Goal: Communication & Community: Answer question/provide support

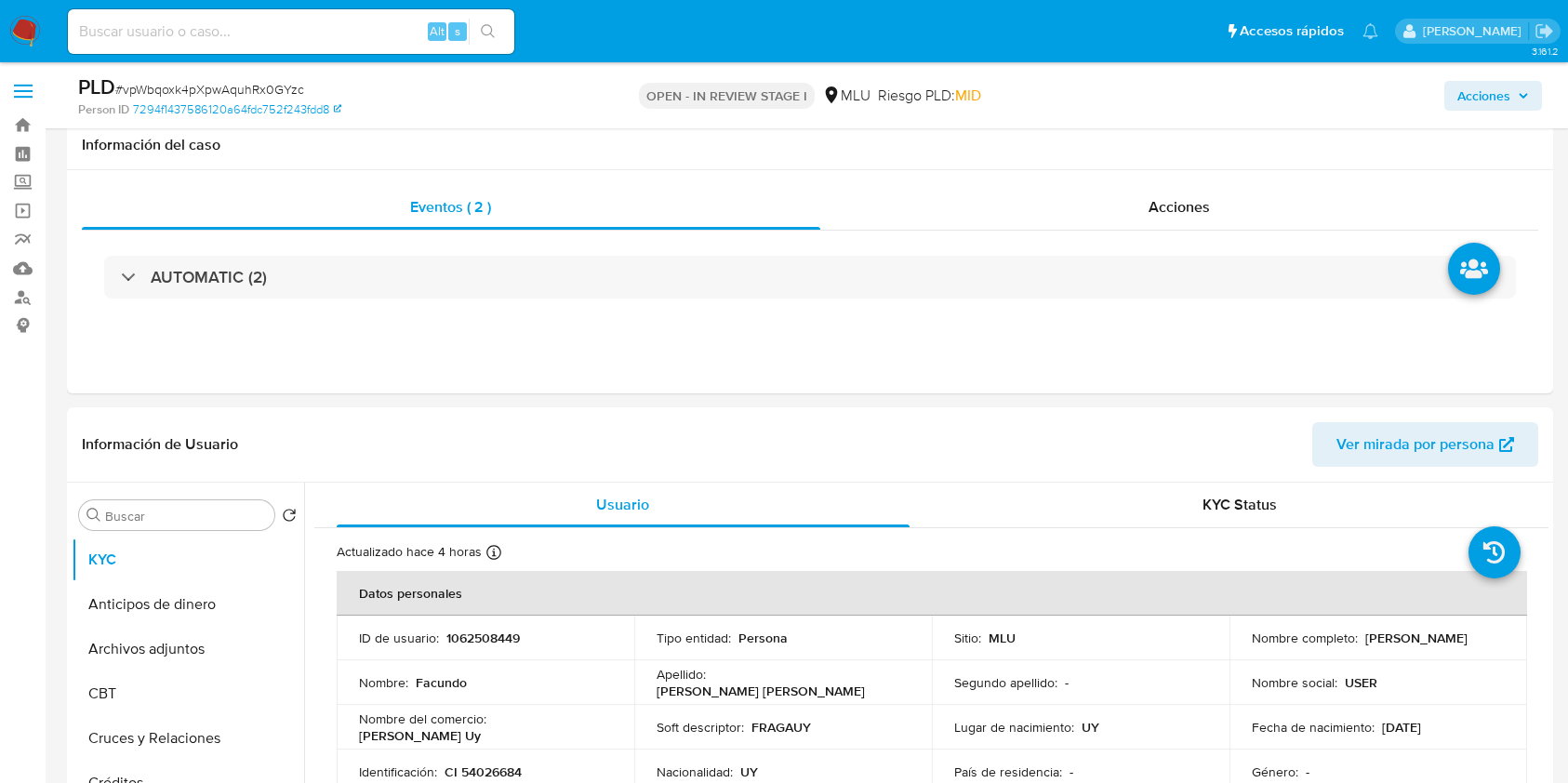
select select "10"
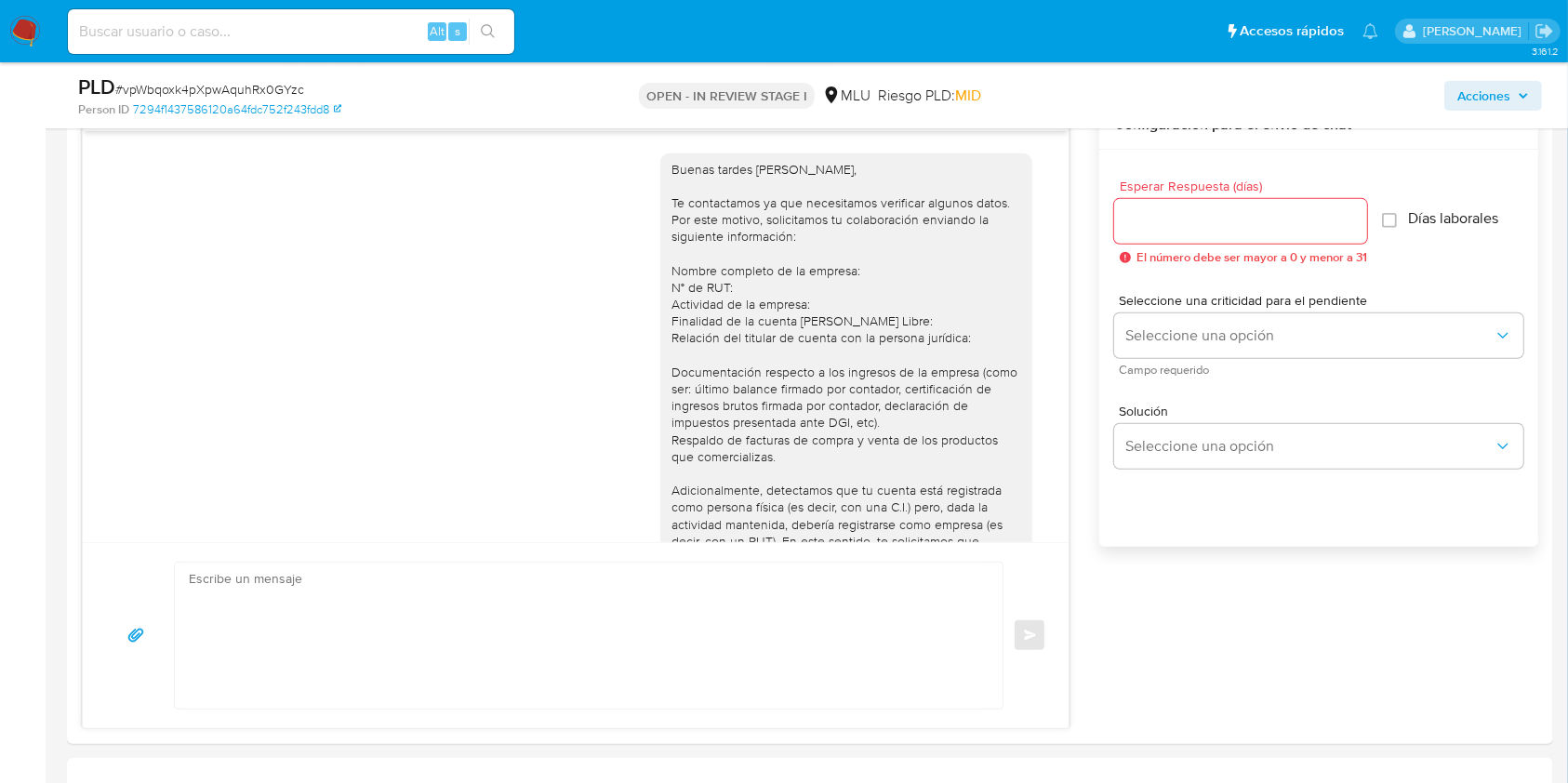
scroll to position [2119, 0]
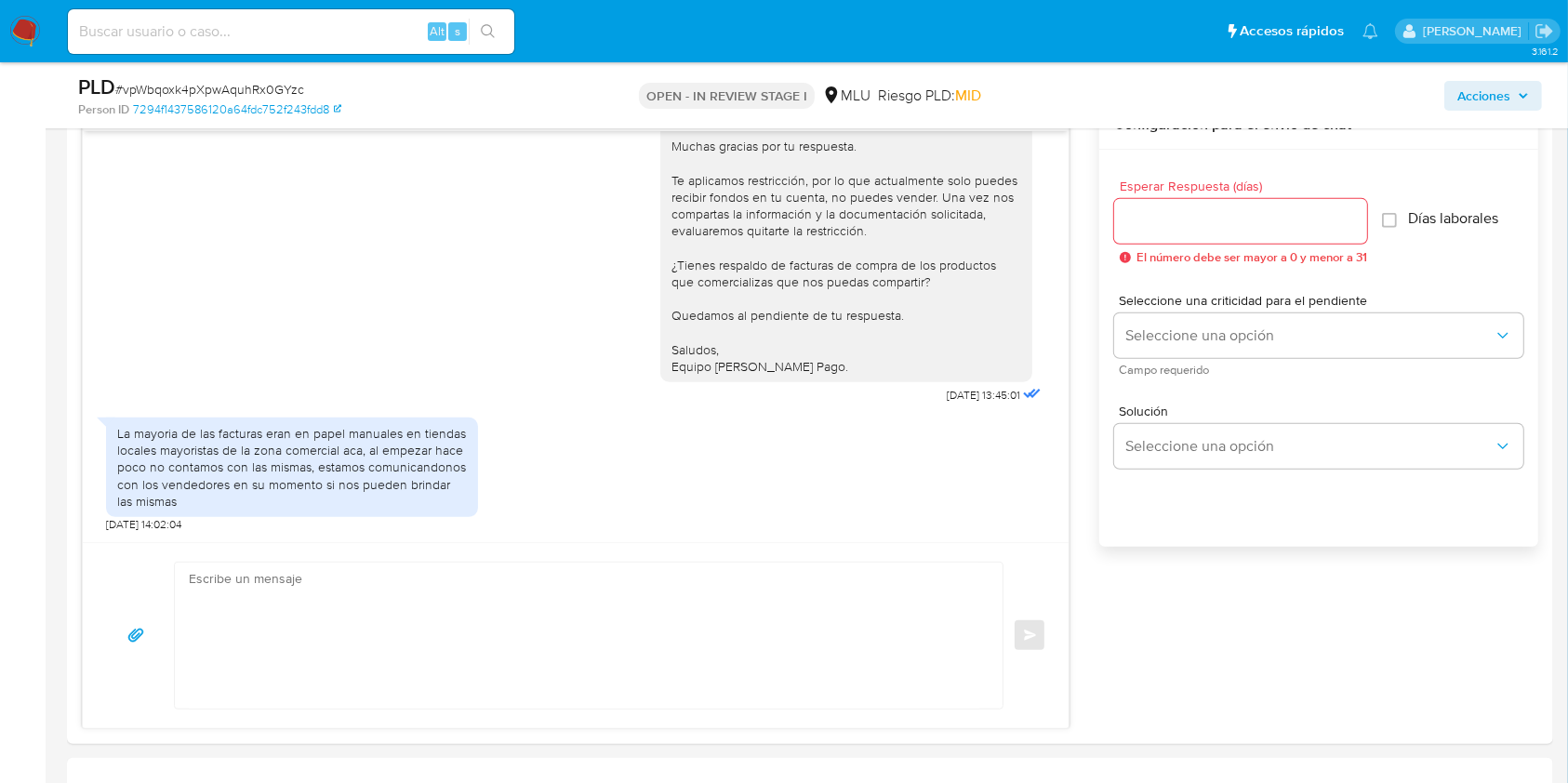
click at [41, 31] on nav "Pausado Ver notificaciones Alt s Accesos rápidos Presiona las siguientes teclas…" at bounding box center [784, 31] width 1568 height 63
click at [27, 31] on img at bounding box center [25, 31] width 31 height 31
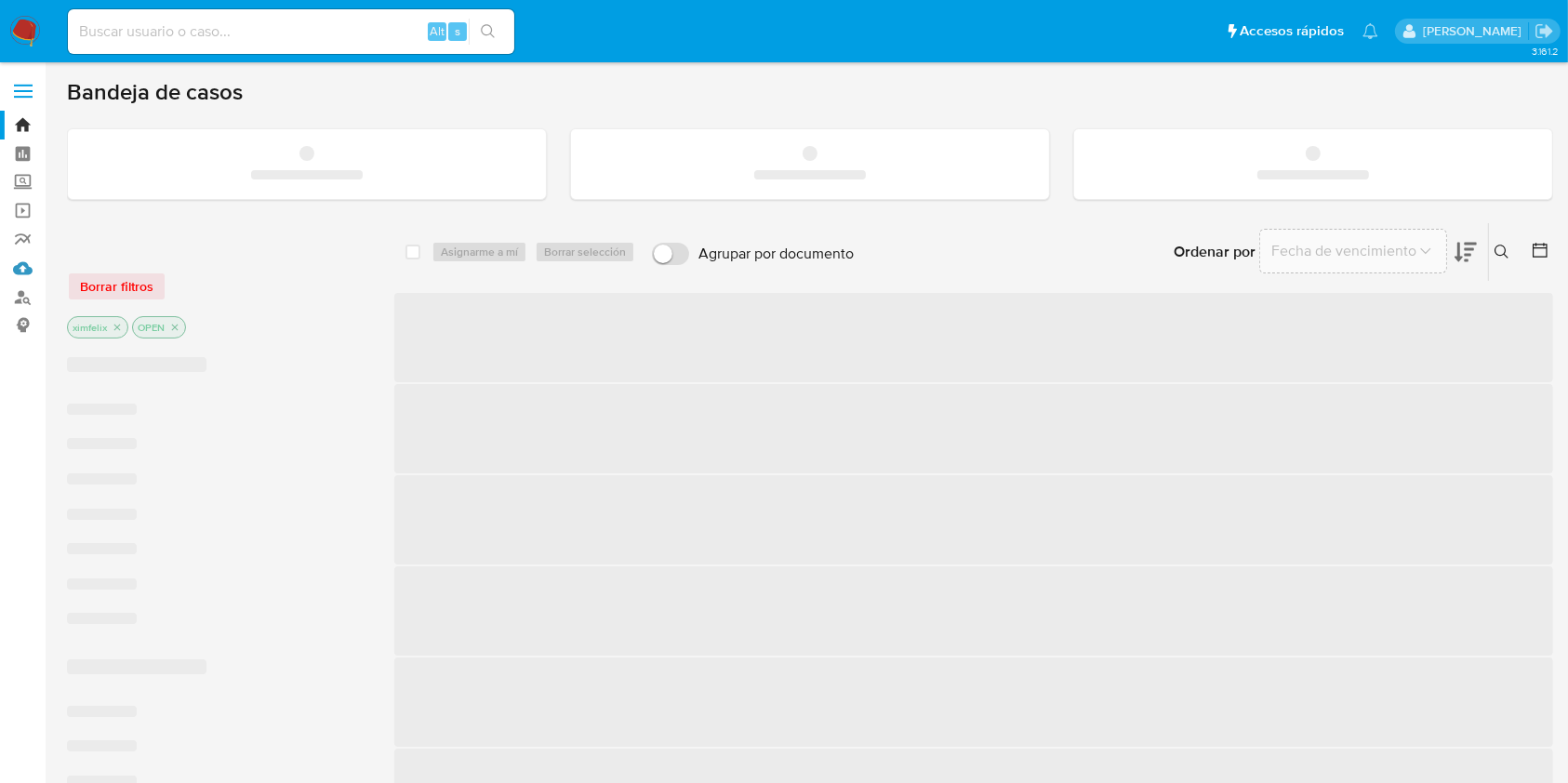
click at [25, 264] on link "Mulan" at bounding box center [111, 267] width 221 height 28
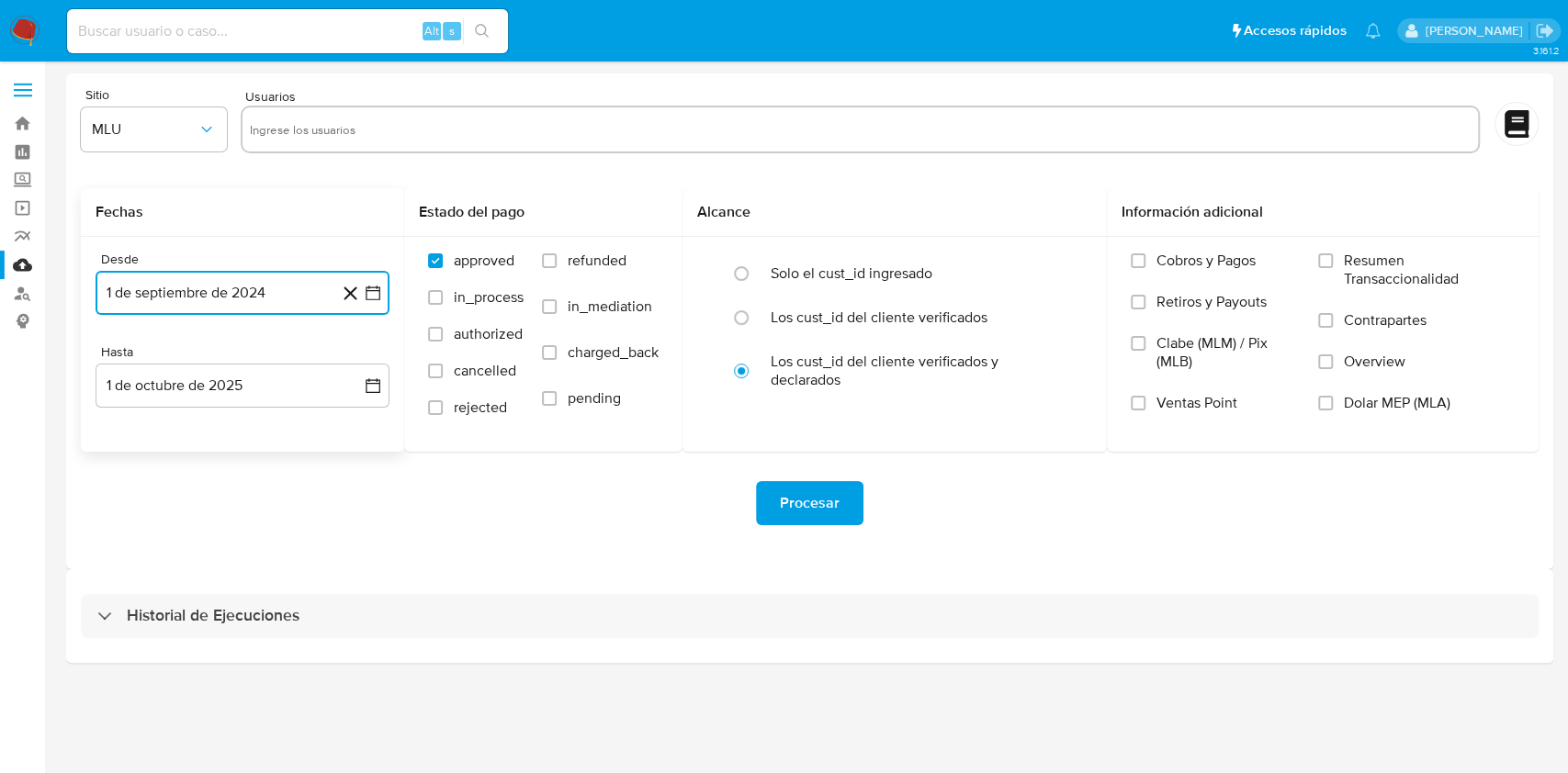
click at [279, 294] on button "1 de septiembre de 2024" at bounding box center [243, 293] width 294 height 44
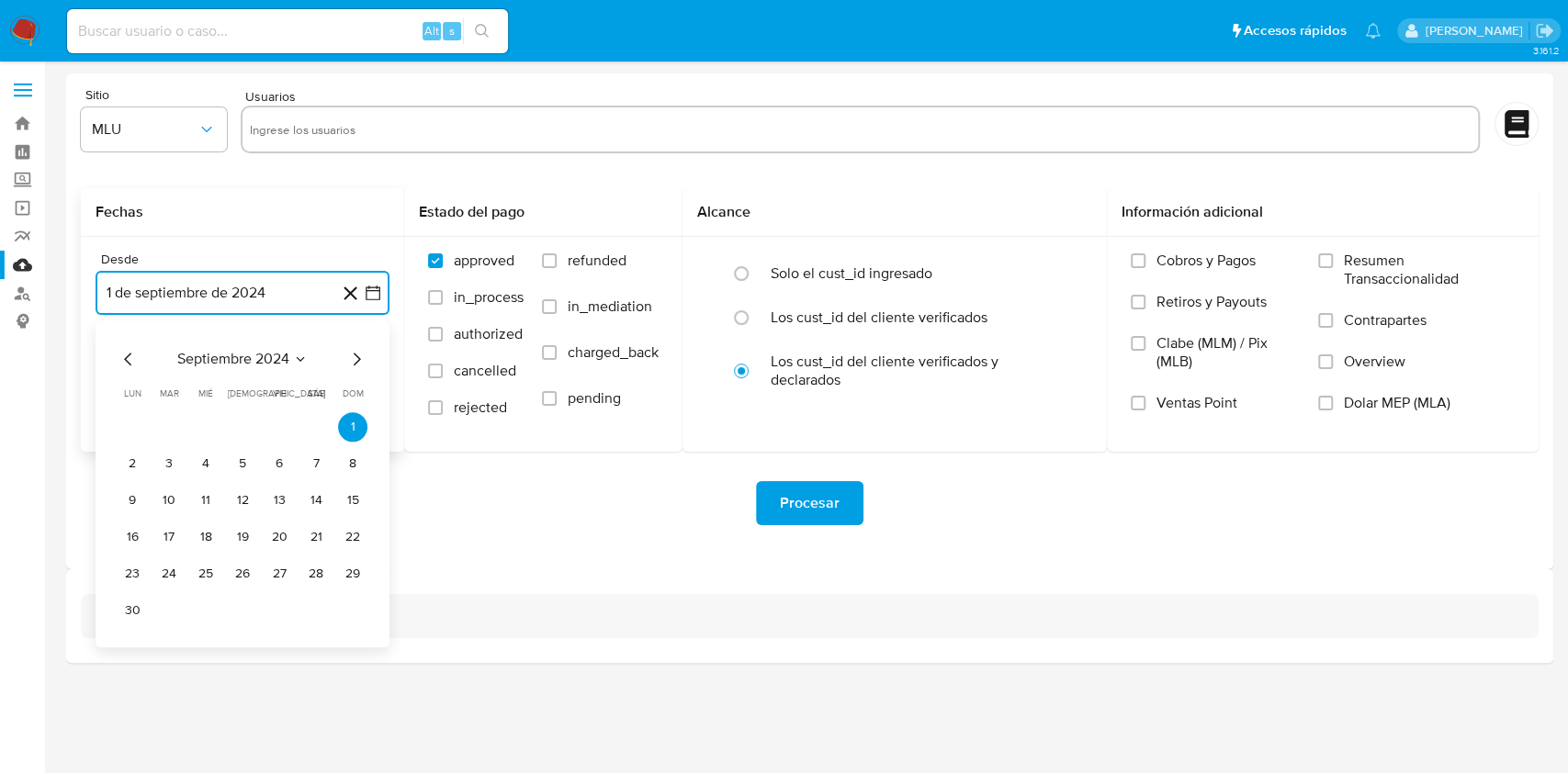
click at [247, 361] on span "septiembre 2024" at bounding box center [233, 358] width 112 height 18
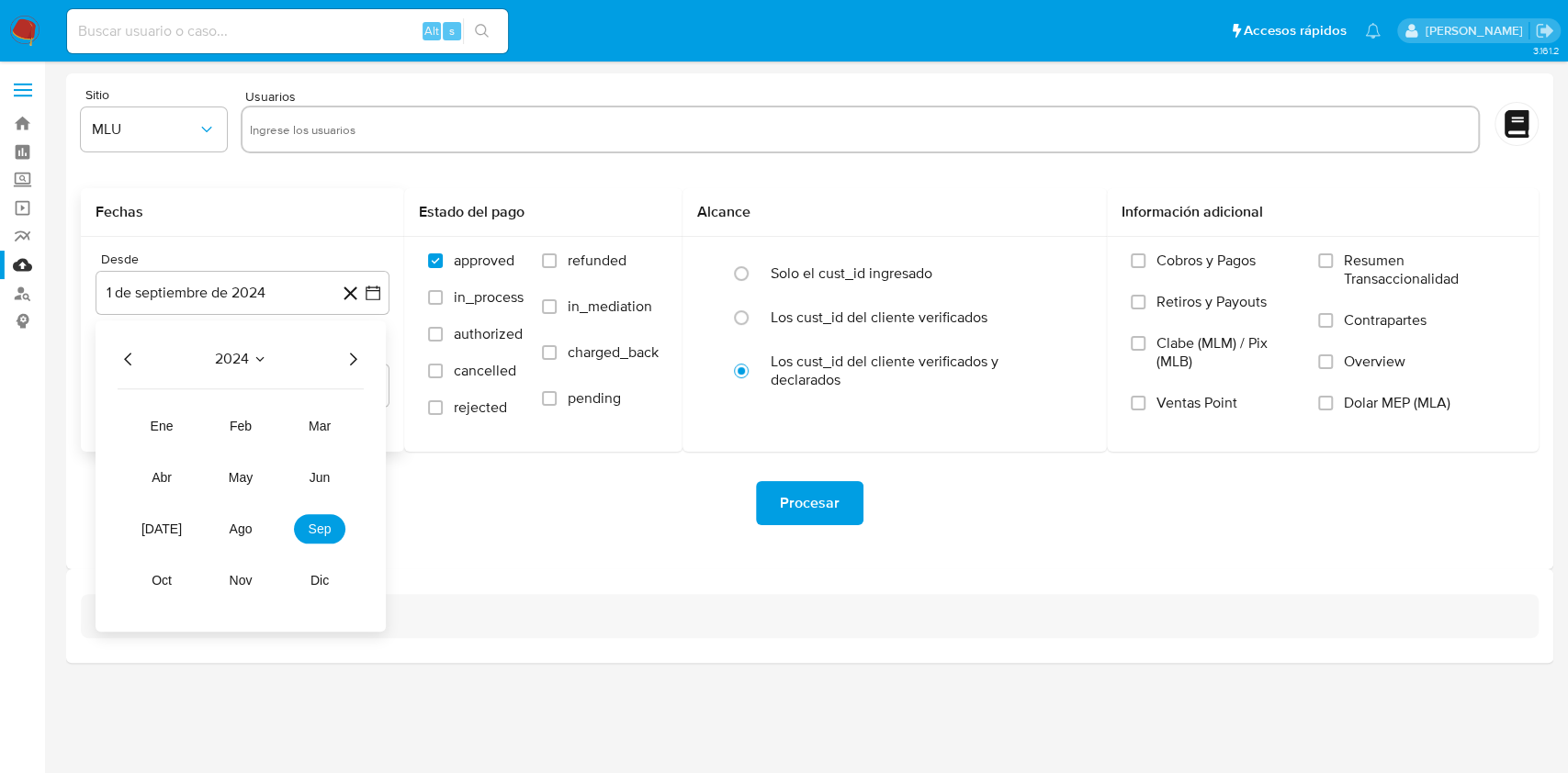
click at [248, 361] on span "2024" at bounding box center [231, 358] width 34 height 18
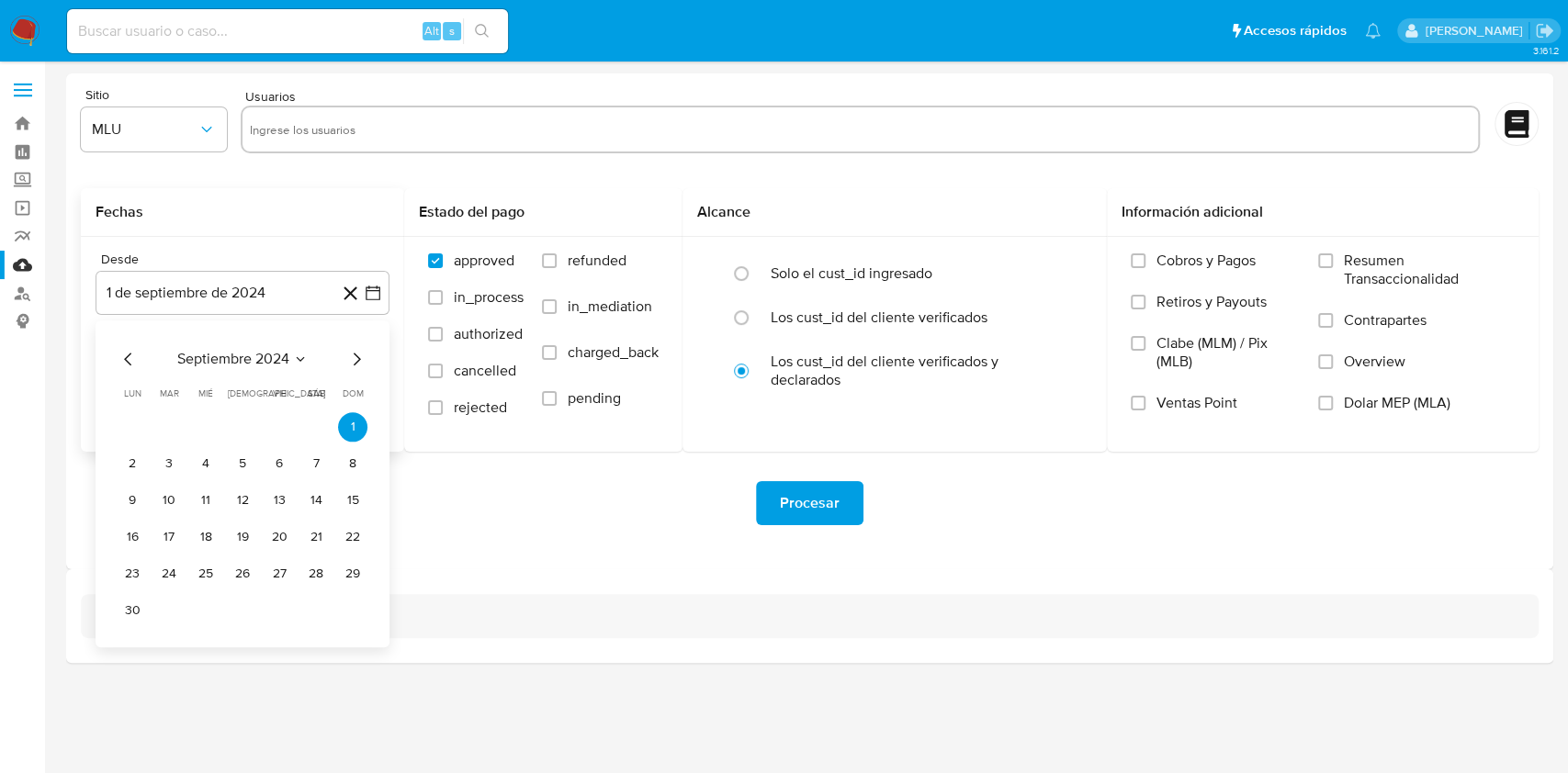
click at [278, 362] on span "septiembre 2024" at bounding box center [233, 358] width 112 height 18
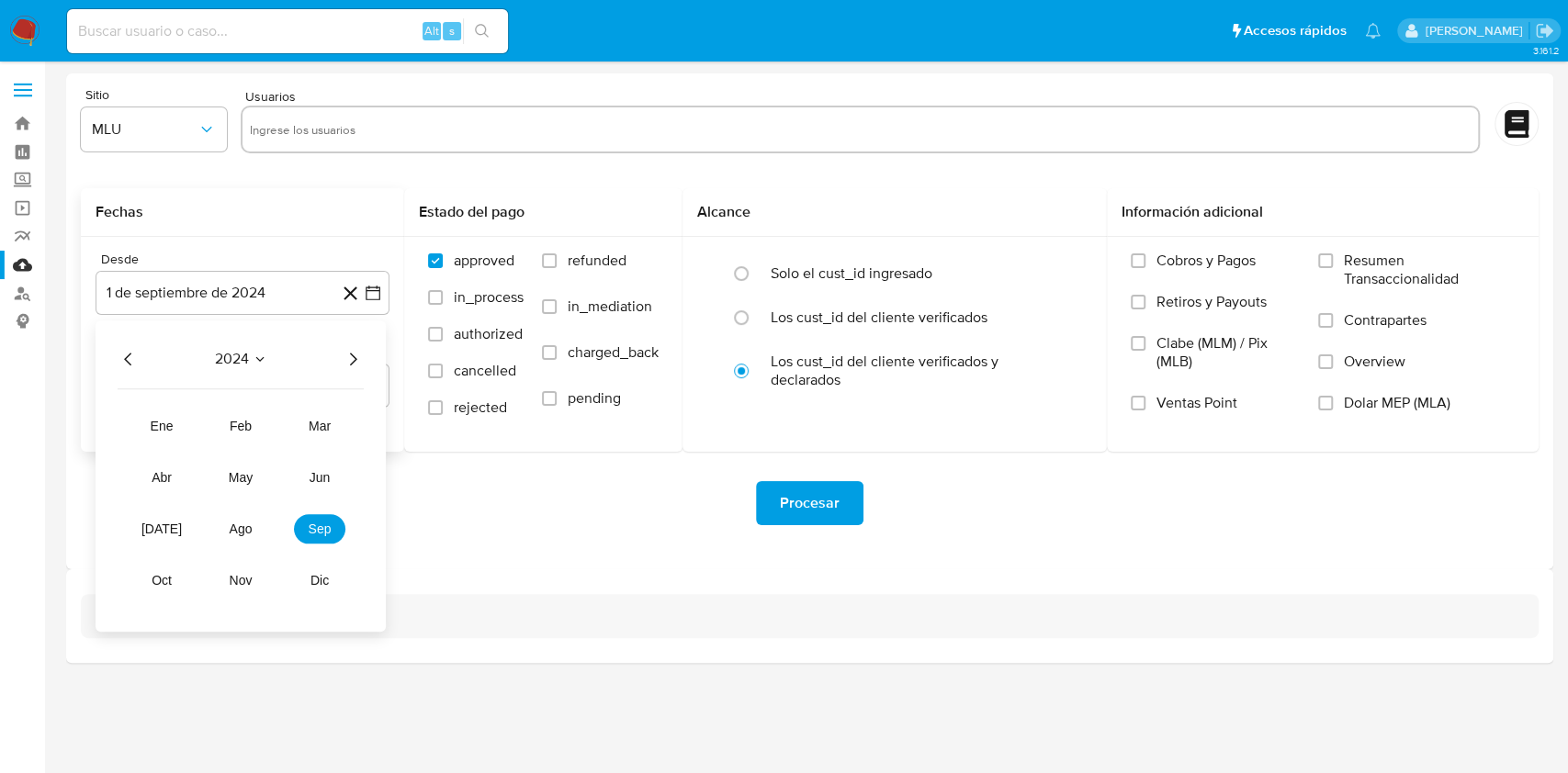
click at [366, 363] on div "2024 2024 ene feb mar abr may jun jul ago sep oct nov dic" at bounding box center [241, 476] width 290 height 311
click at [363, 358] on div "2024 2024 ene feb mar abr may jun jul ago sep oct nov dic" at bounding box center [241, 476] width 290 height 311
click at [348, 358] on icon "Año siguiente" at bounding box center [352, 358] width 22 height 22
click at [245, 476] on span "may" at bounding box center [241, 476] width 24 height 14
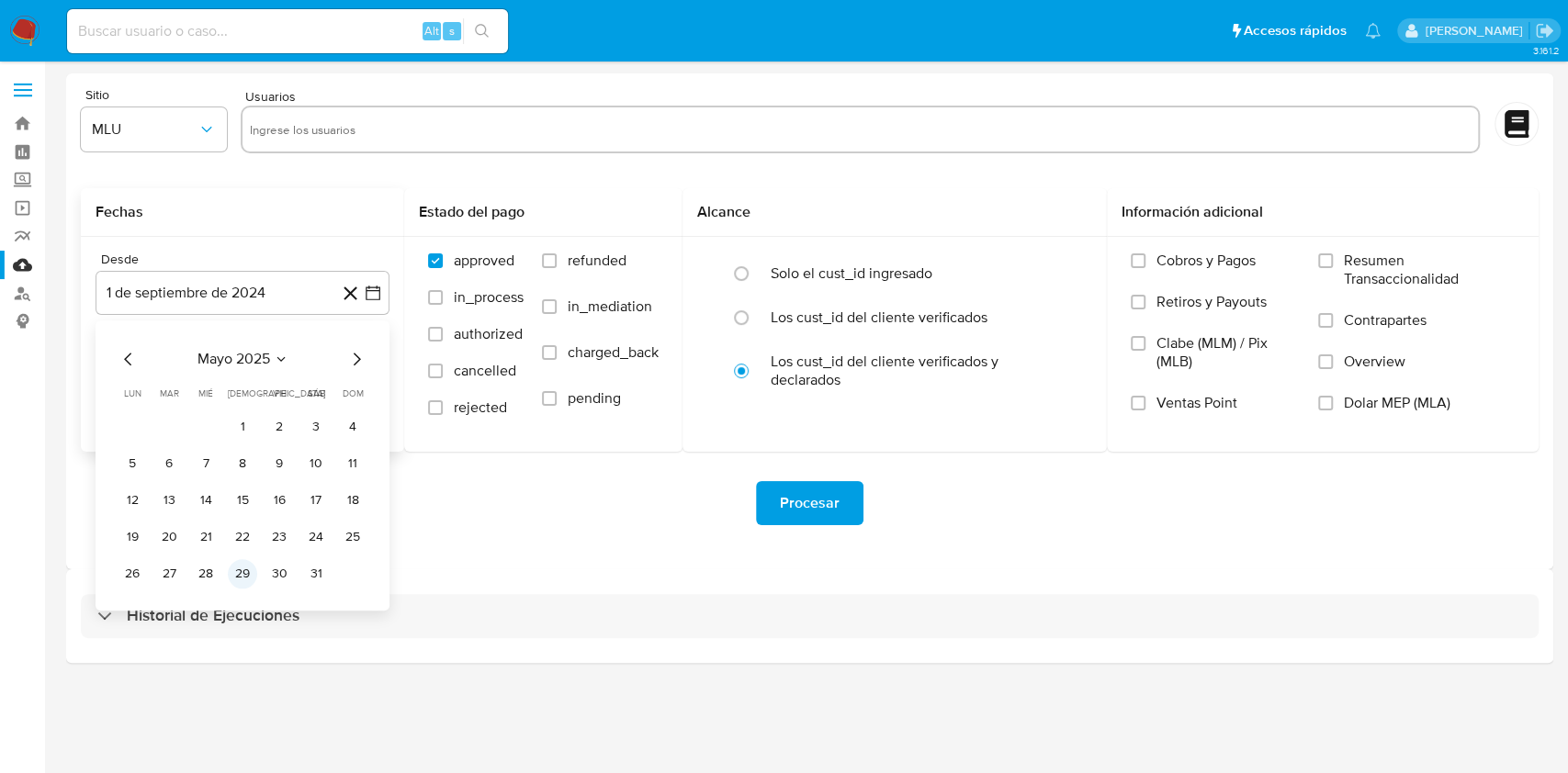
click at [245, 574] on button "29" at bounding box center [243, 574] width 29 height 29
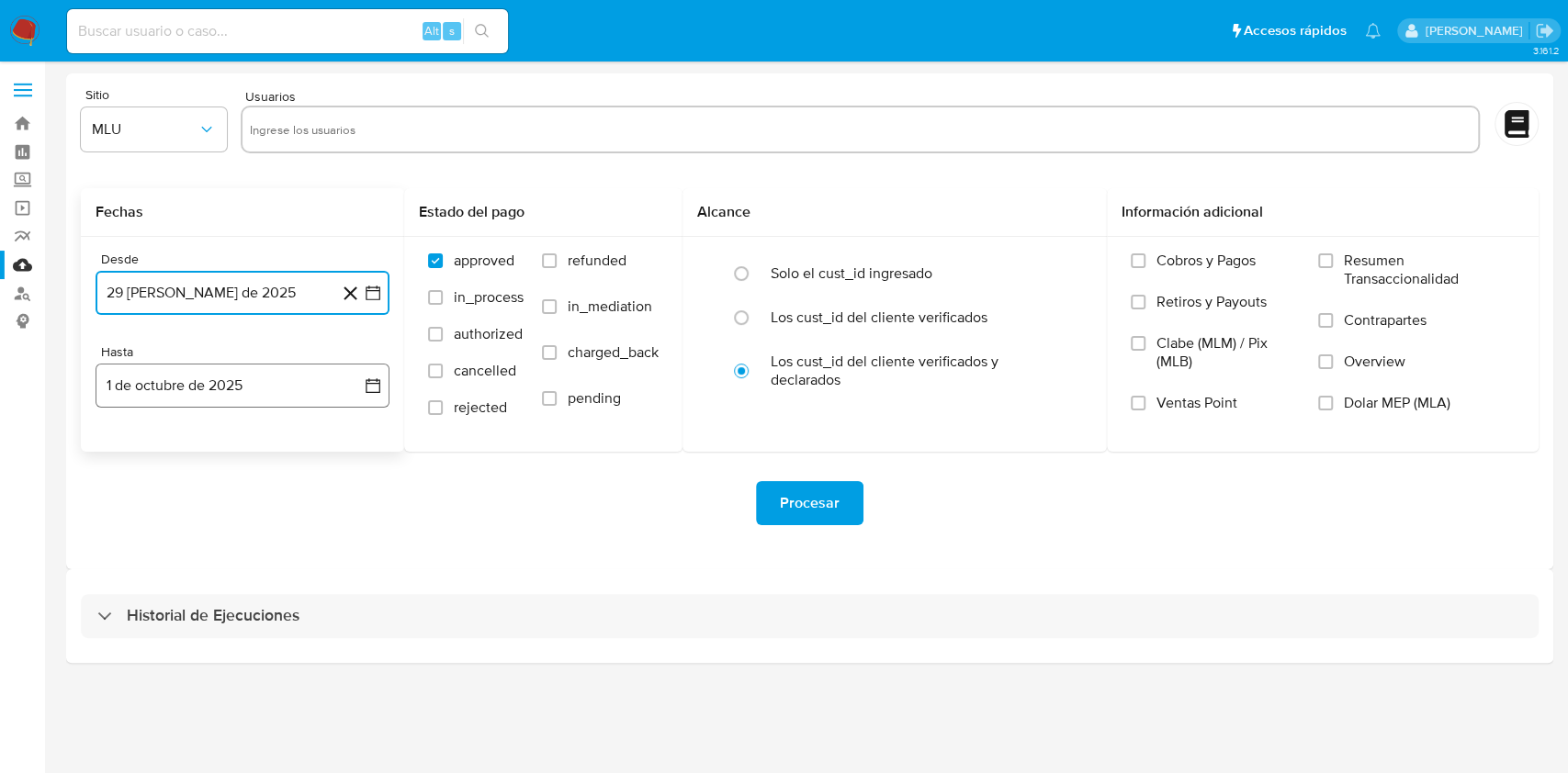
click at [272, 399] on button "1 de octubre de 2025" at bounding box center [243, 386] width 294 height 44
click at [123, 450] on icon "Mes anterior" at bounding box center [129, 451] width 22 height 22
click at [204, 629] on button "24" at bounding box center [206, 630] width 29 height 29
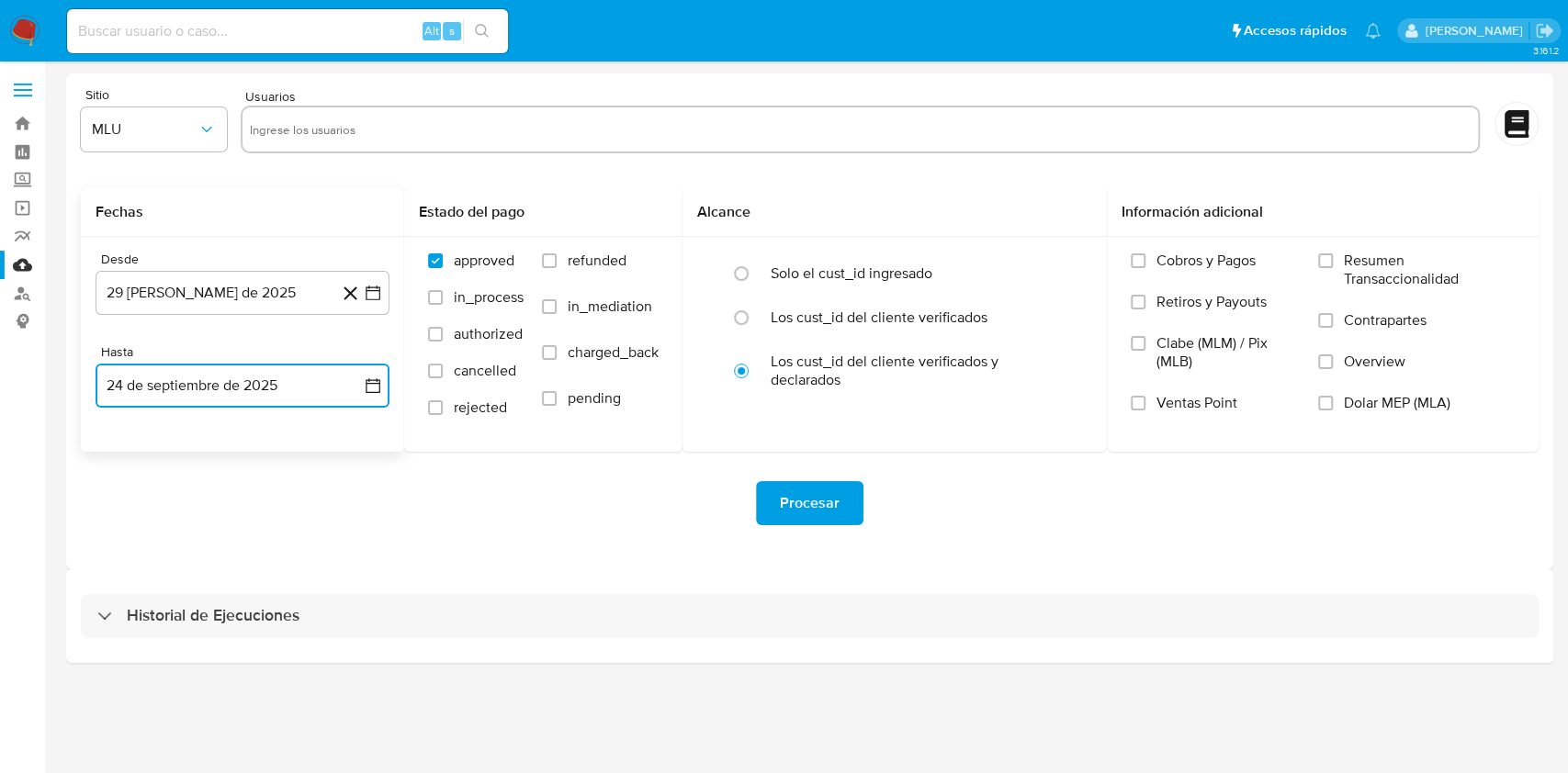
click at [327, 123] on input "text" at bounding box center [859, 129] width 1221 height 29
type input "2458907901"
click at [593, 257] on span "refunded" at bounding box center [596, 260] width 59 height 18
click at [557, 257] on input "refunded" at bounding box center [549, 260] width 15 height 14
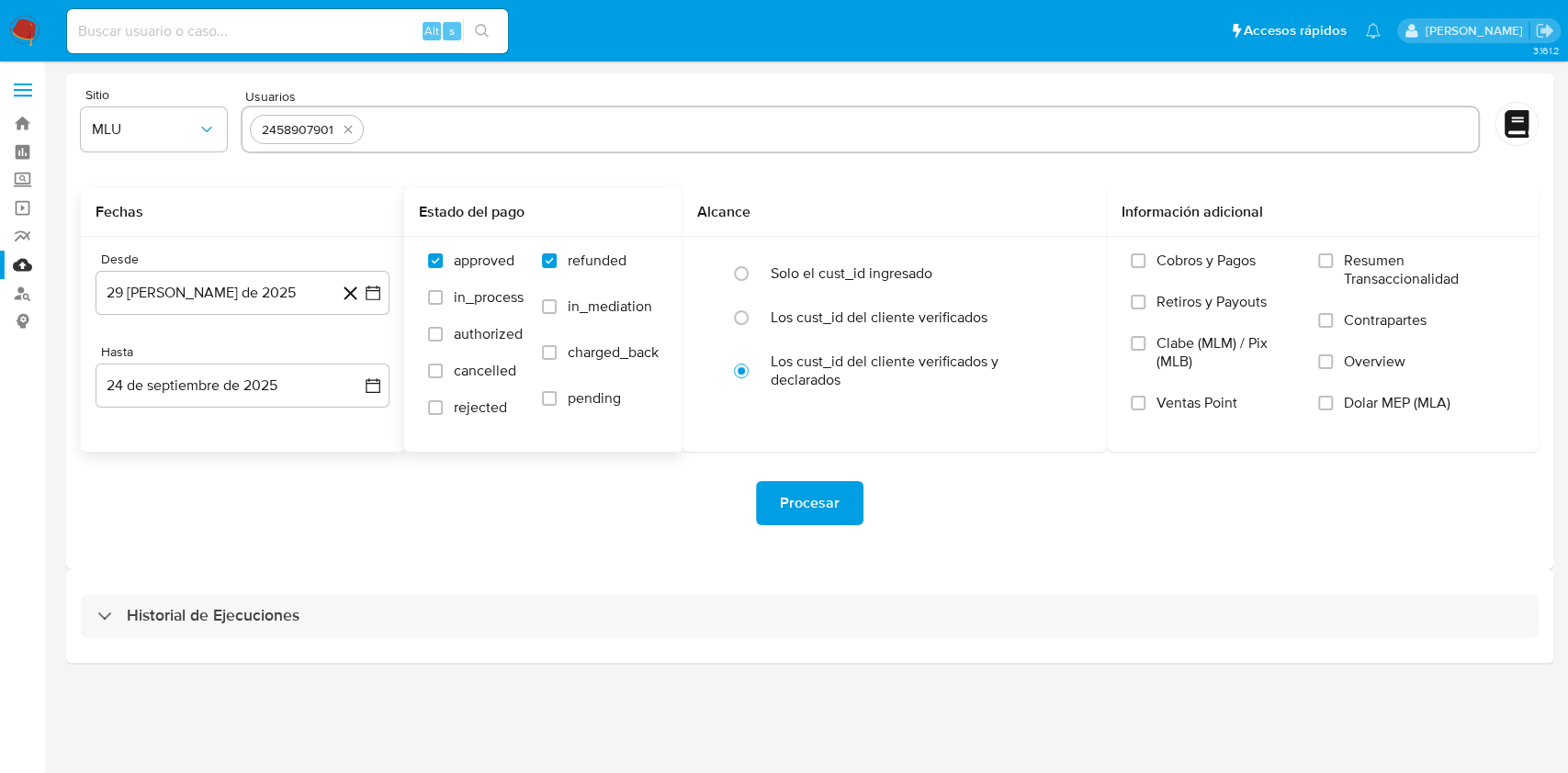
checkbox input "true"
click at [595, 360] on span "charged_back" at bounding box center [613, 352] width 91 height 18
click at [557, 359] on input "charged_back" at bounding box center [549, 352] width 15 height 14
checkbox input "true"
click at [803, 498] on span "Procesar" at bounding box center [810, 503] width 60 height 41
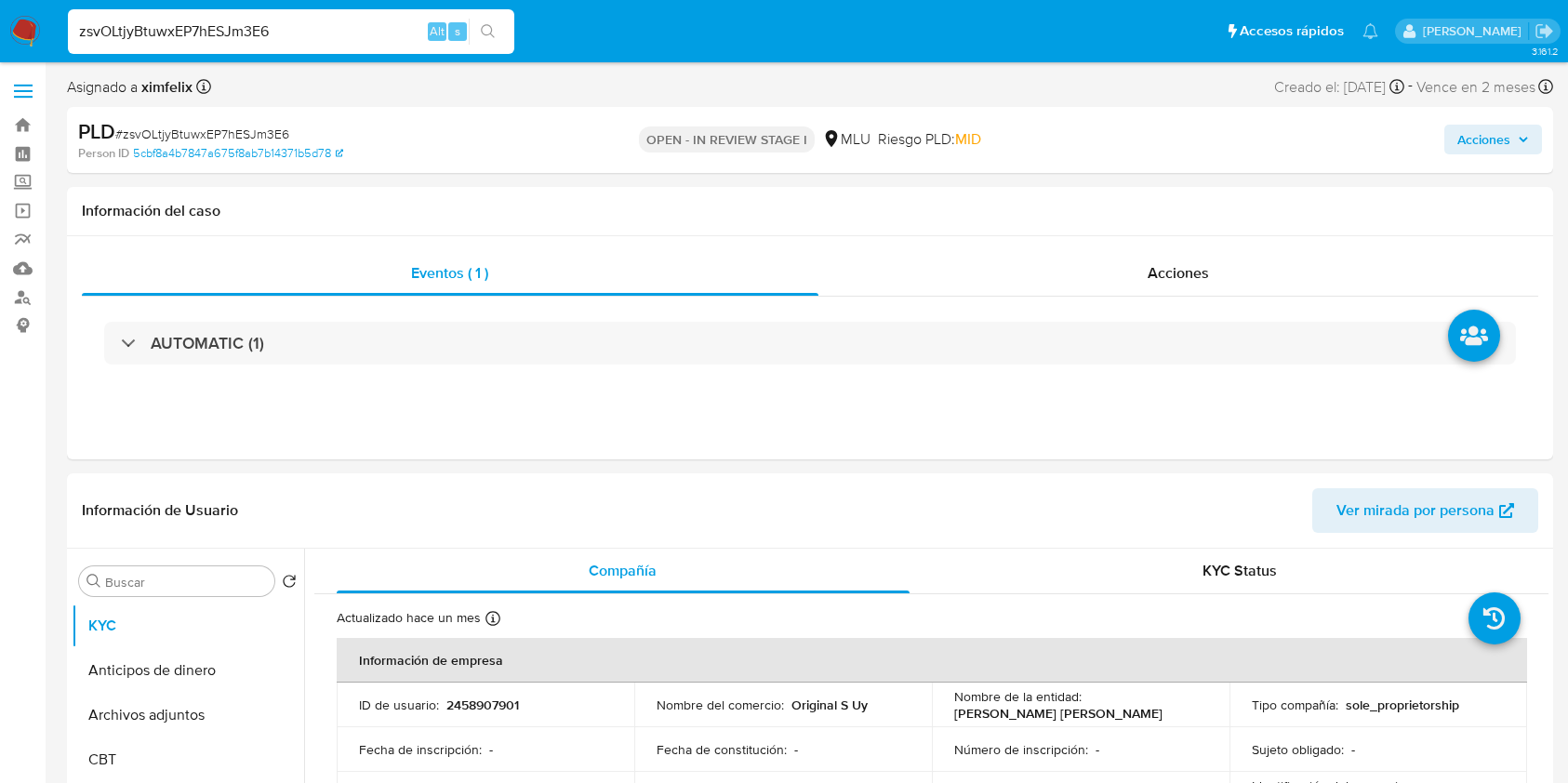
select select "10"
click at [210, 27] on input "zsvOLtjyBtuwxEP7hESJm3E6" at bounding box center [291, 31] width 446 height 24
paste input "vn08IoLvlLRRqMhJOtPV4WkZ"
type input "vn08IoLvlLRRqMhJOtPV4WkZ"
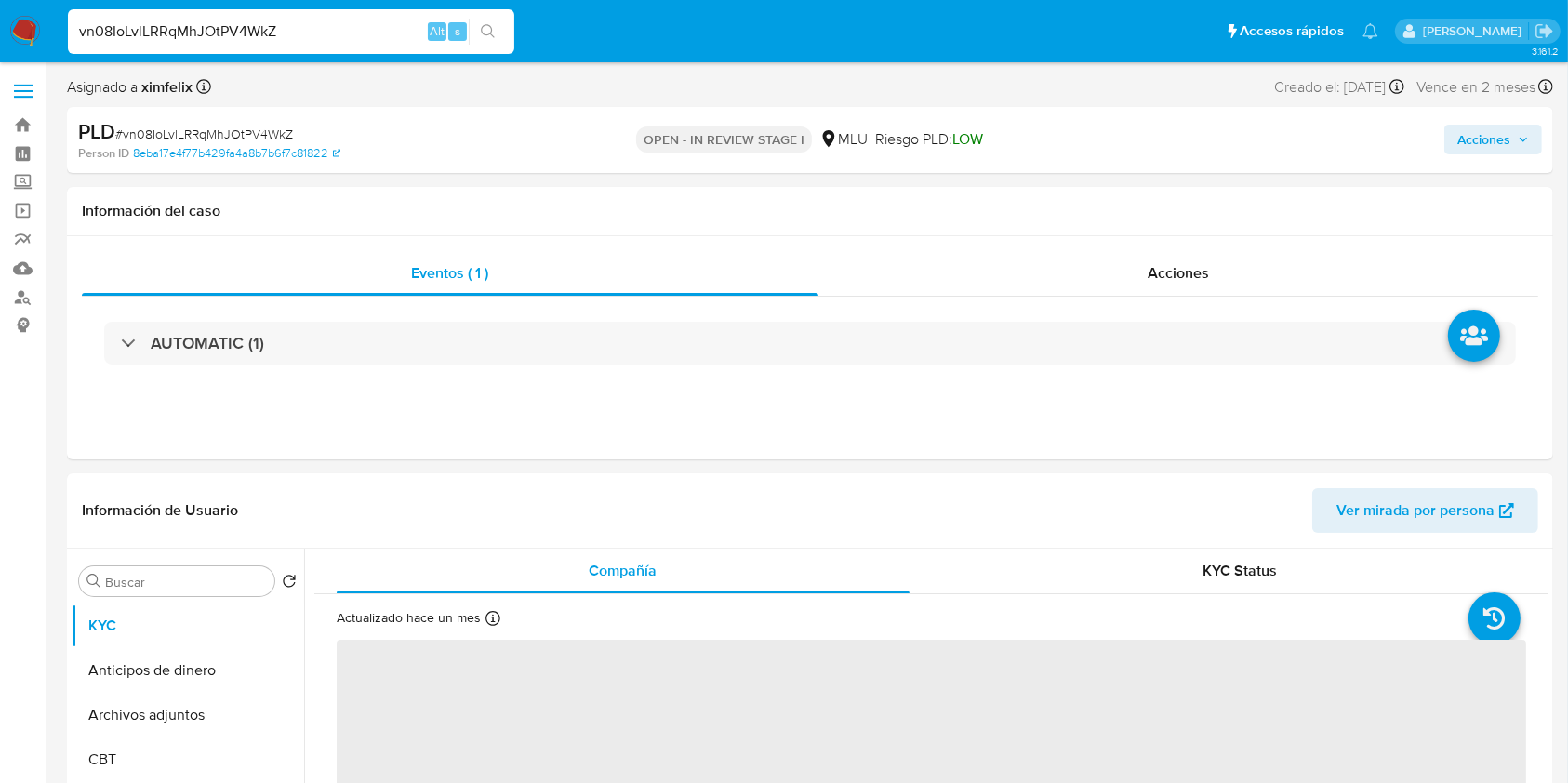
select select "10"
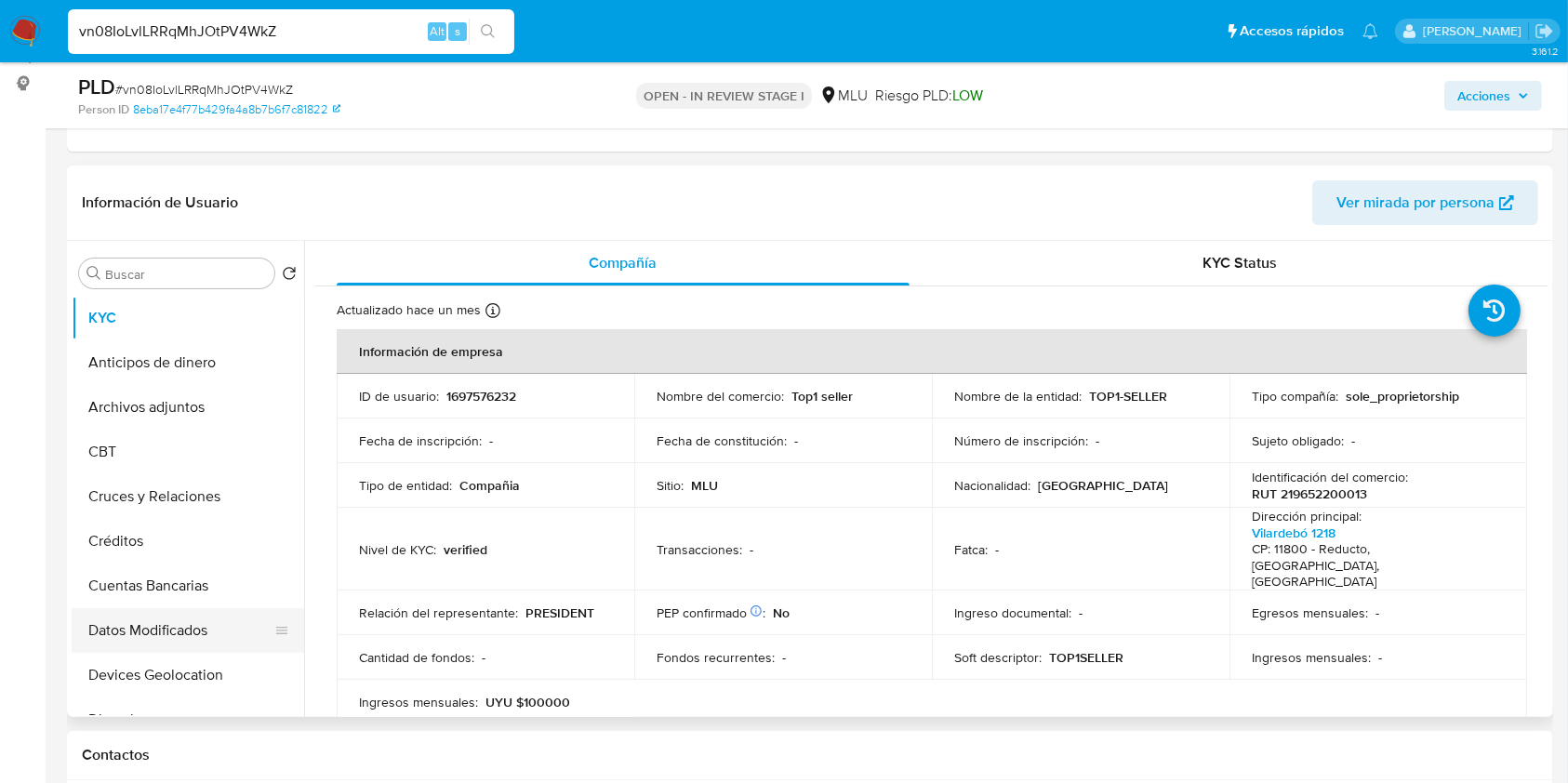
click at [233, 629] on button "Datos Modificados" at bounding box center [180, 630] width 217 height 45
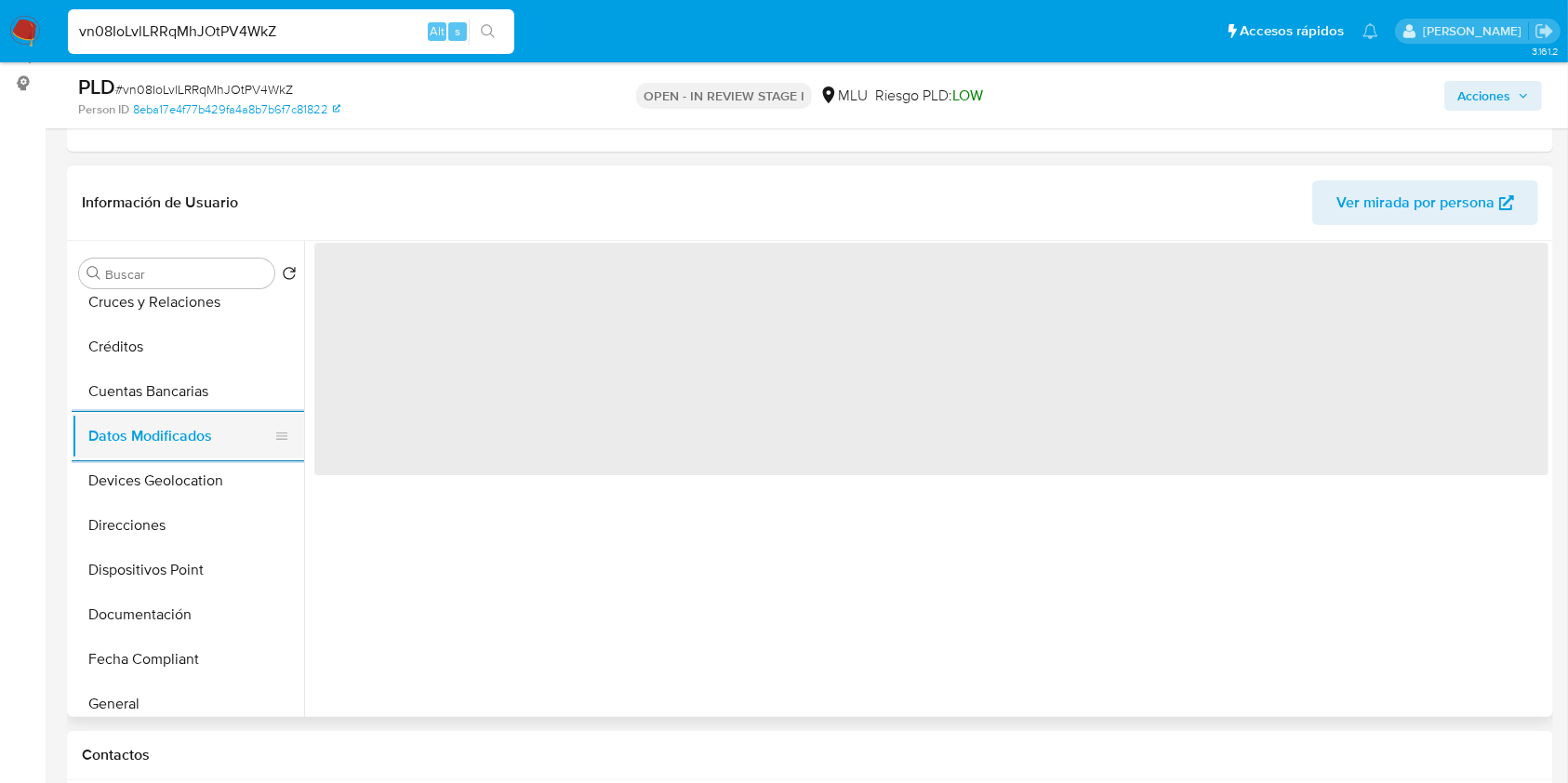
scroll to position [198, 0]
click at [233, 629] on button "Documentación" at bounding box center [188, 611] width 233 height 45
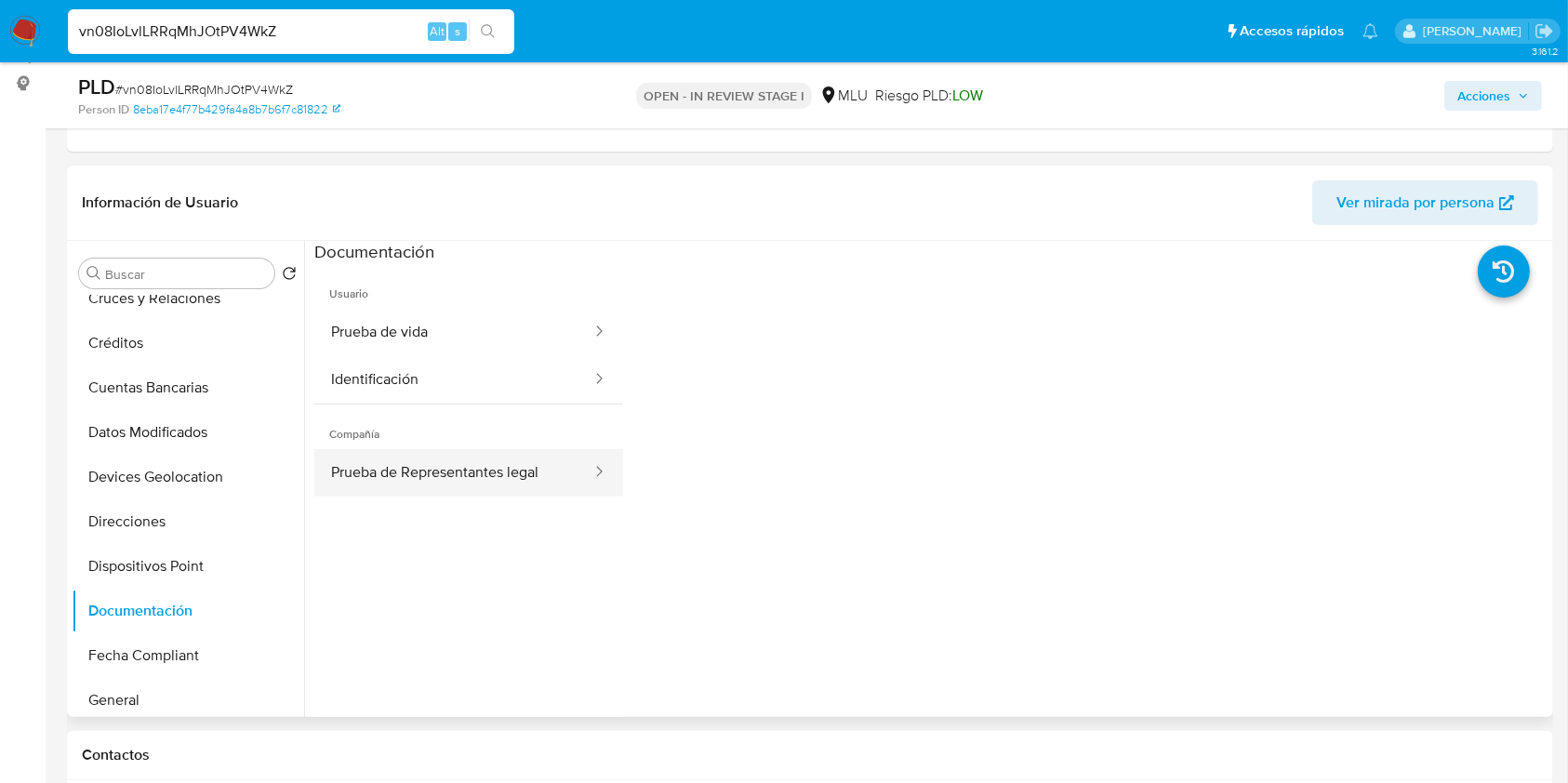
click at [426, 449] on button "Prueba de Representantes legal" at bounding box center [453, 473] width 279 height 47
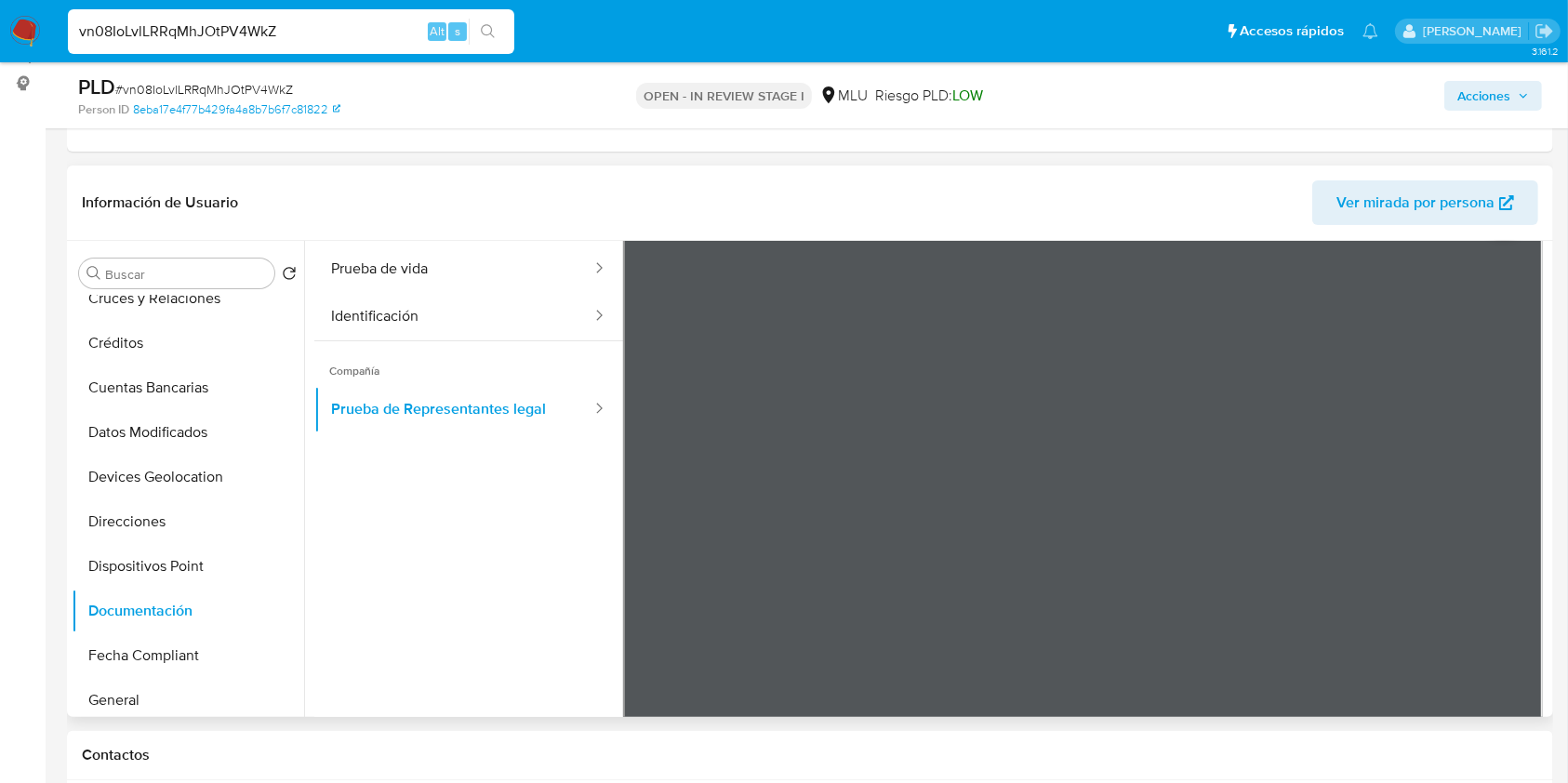
scroll to position [99, 0]
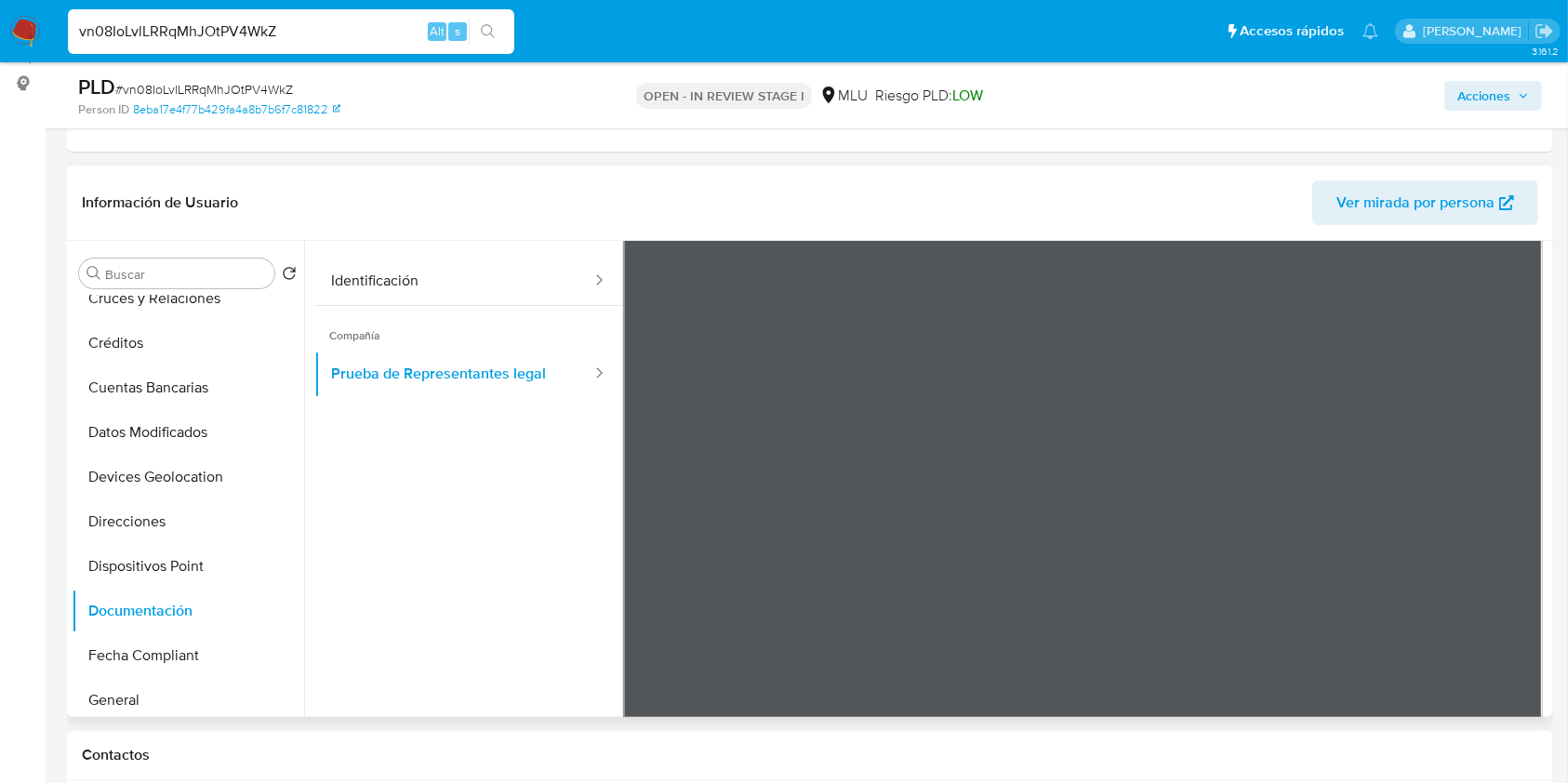
click at [1451, 207] on span "Ver mirada por persona" at bounding box center [1415, 203] width 159 height 45
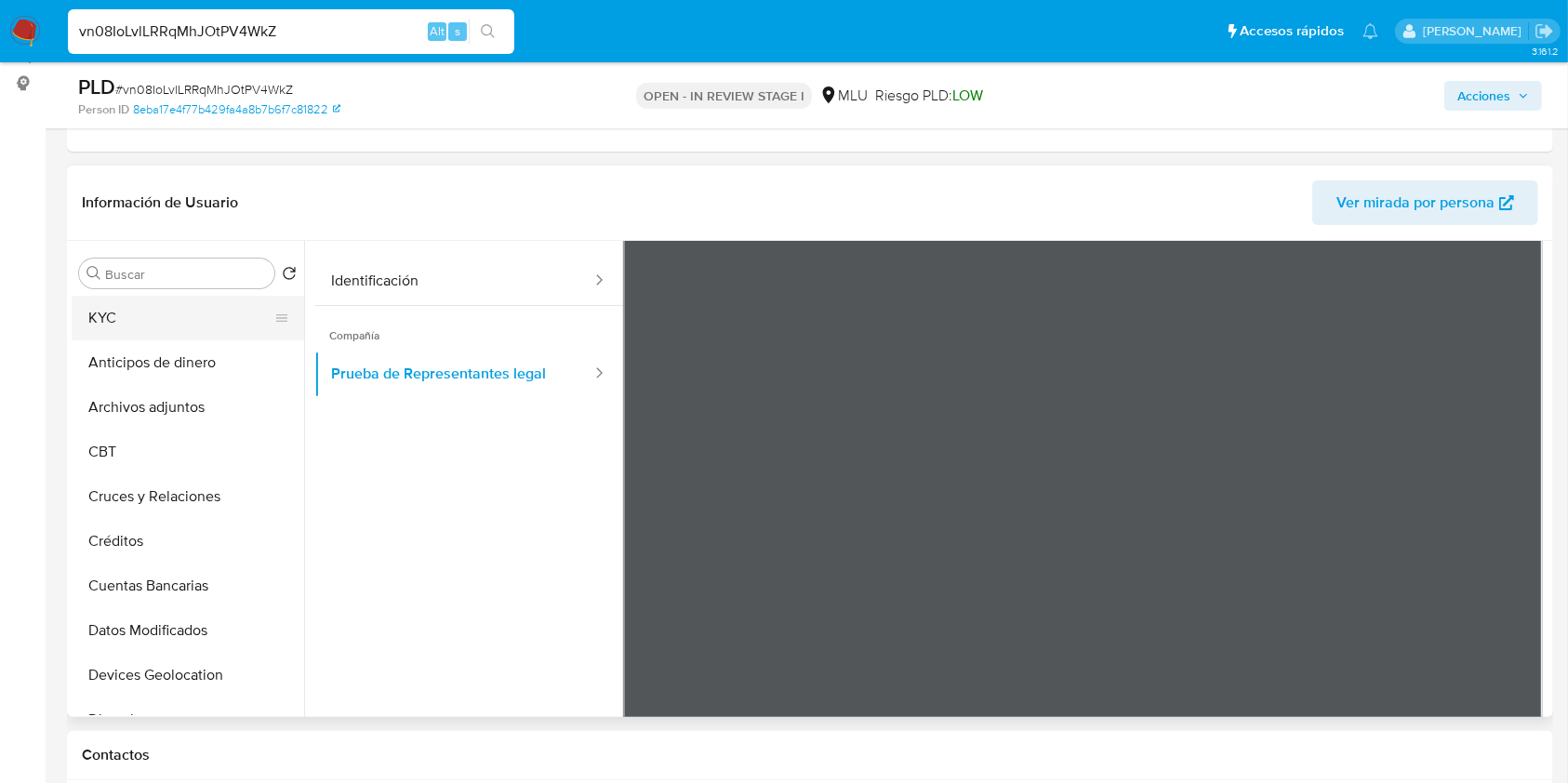
click at [142, 332] on button "KYC" at bounding box center [180, 318] width 217 height 45
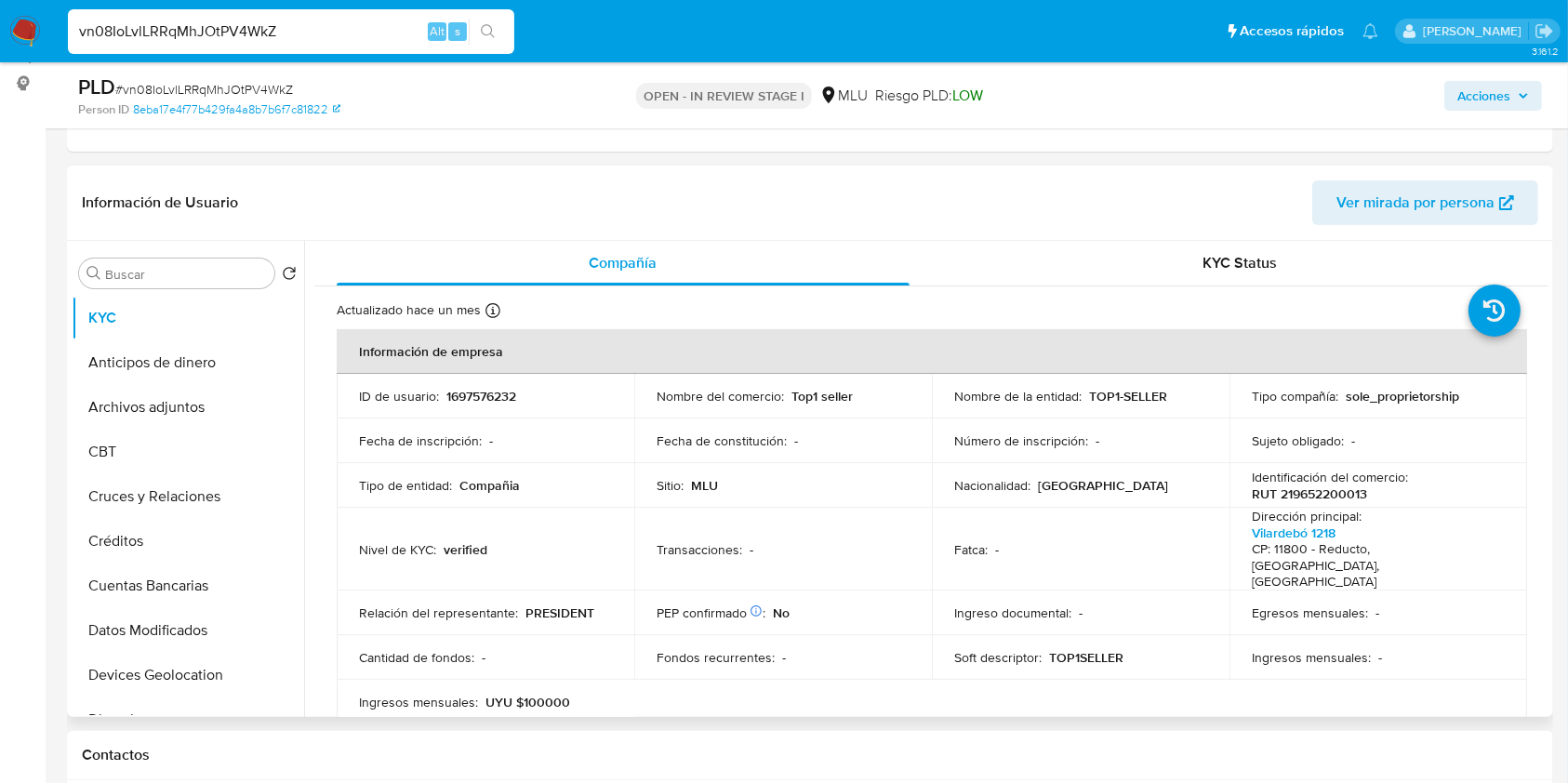
click at [1328, 490] on p "RUT 219652200013" at bounding box center [1310, 493] width 115 height 17
copy p "219652200013"
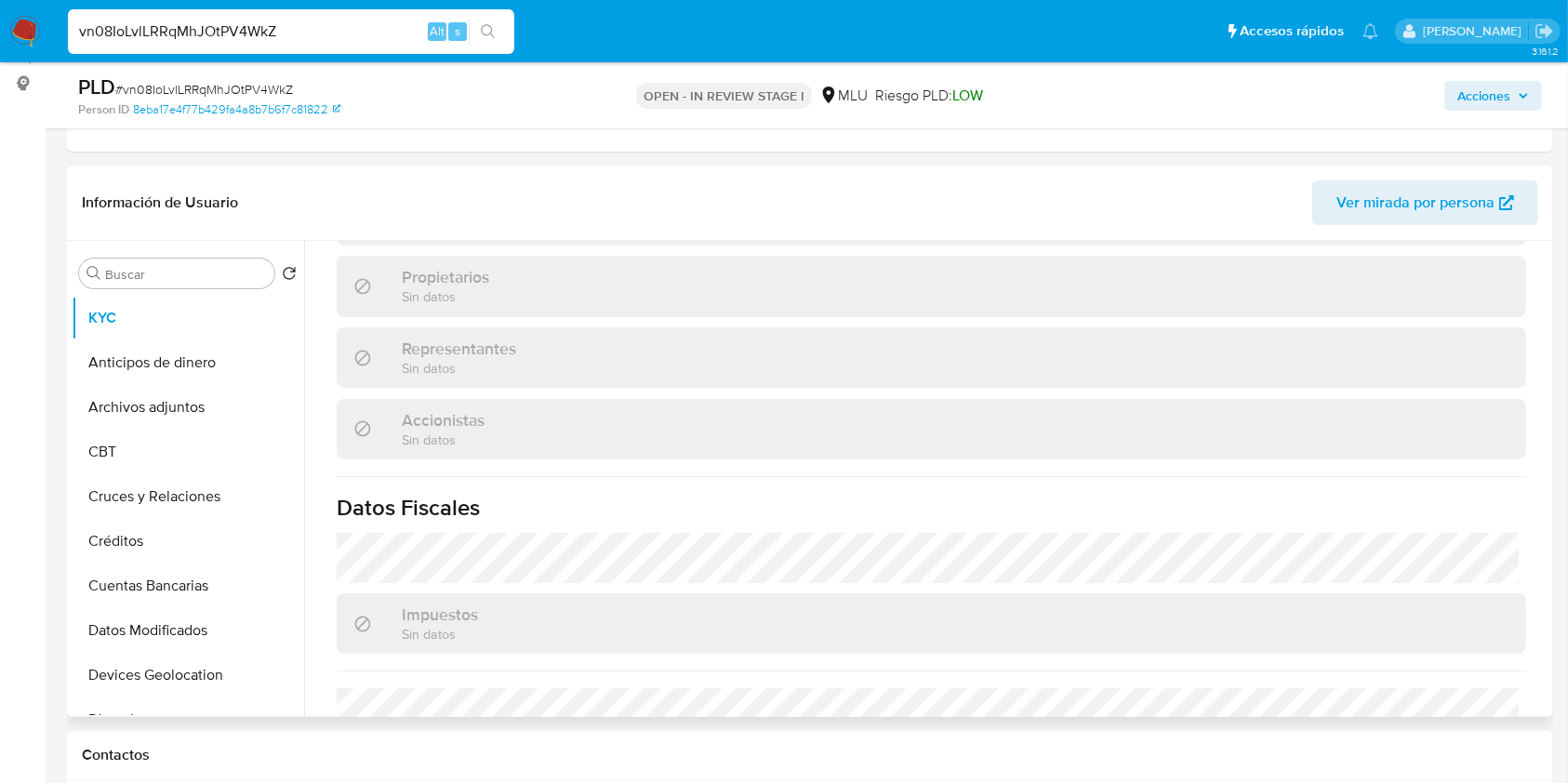
scroll to position [1088, 0]
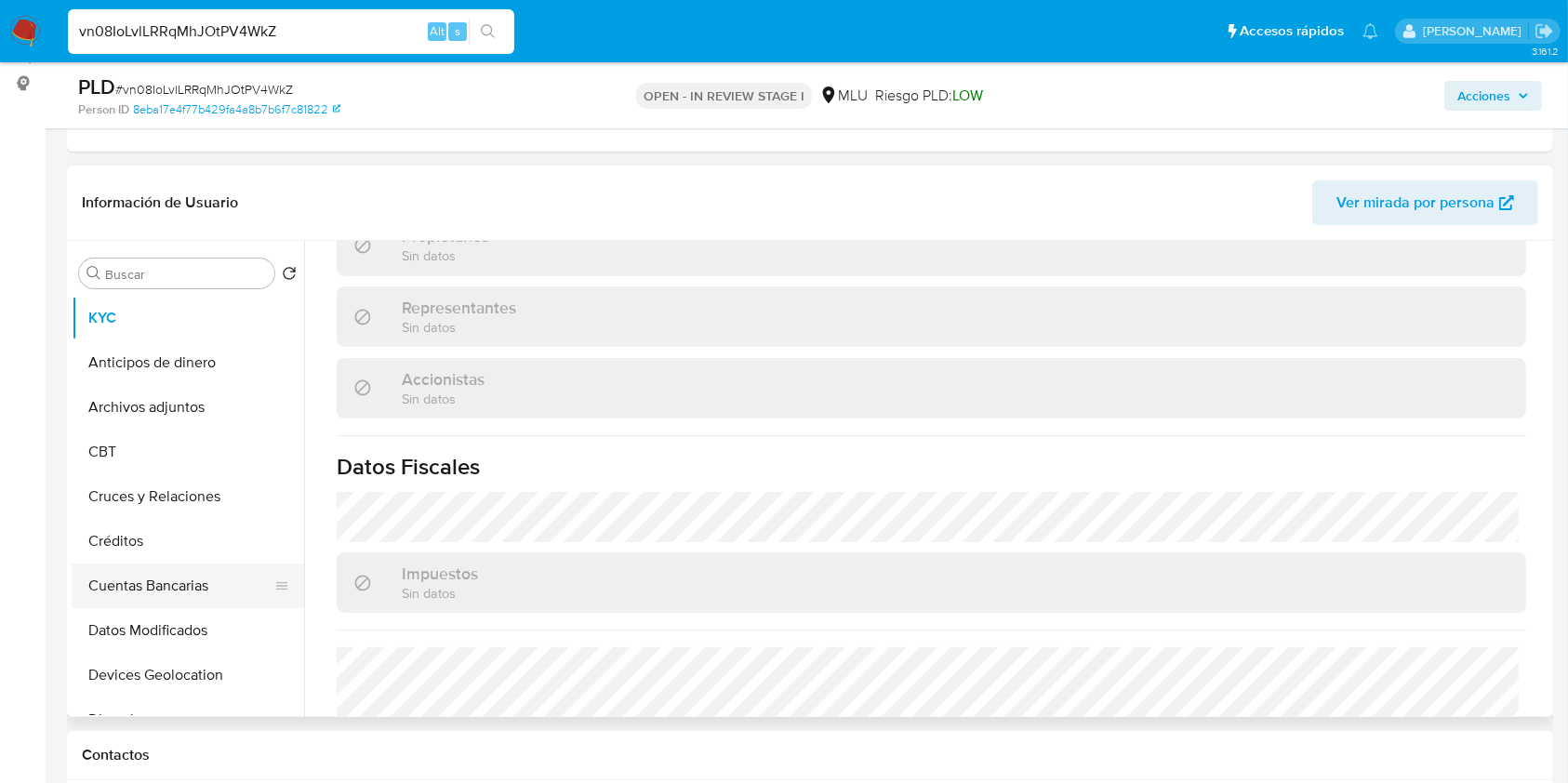
click at [189, 576] on button "Cuentas Bancarias" at bounding box center [180, 586] width 217 height 45
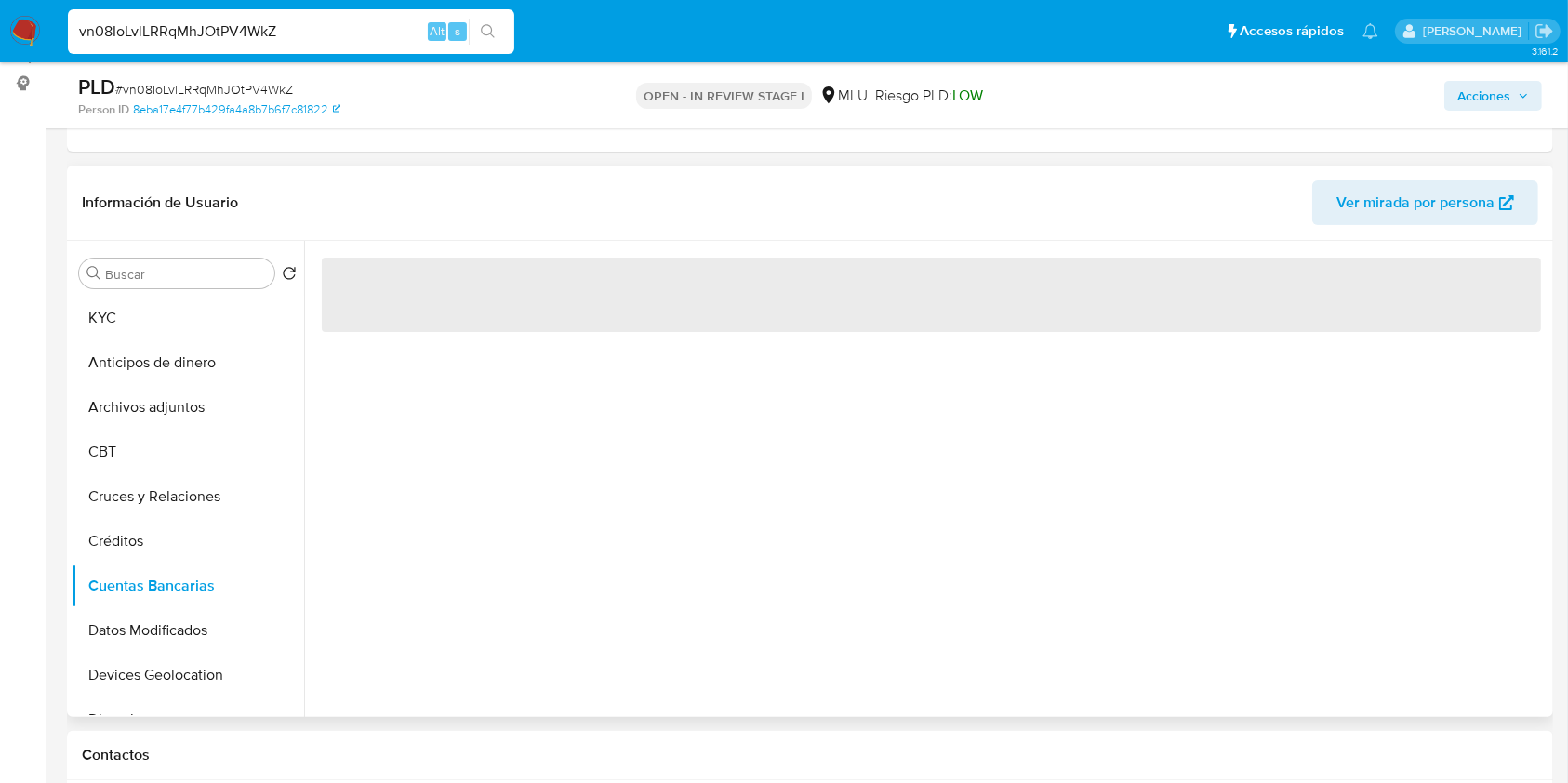
scroll to position [0, 0]
click at [609, 516] on div "‌" at bounding box center [926, 479] width 1244 height 476
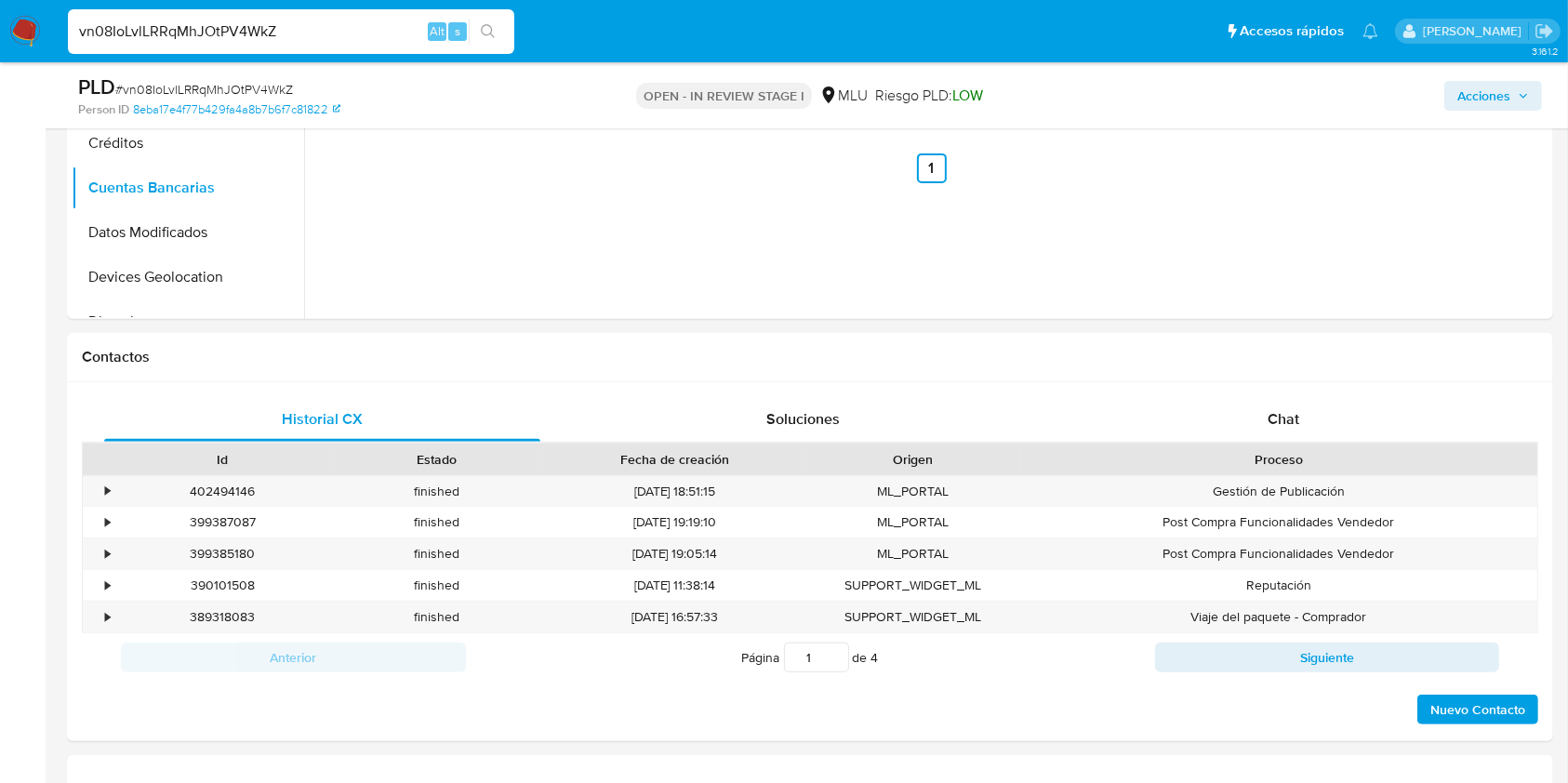
scroll to position [657, 0]
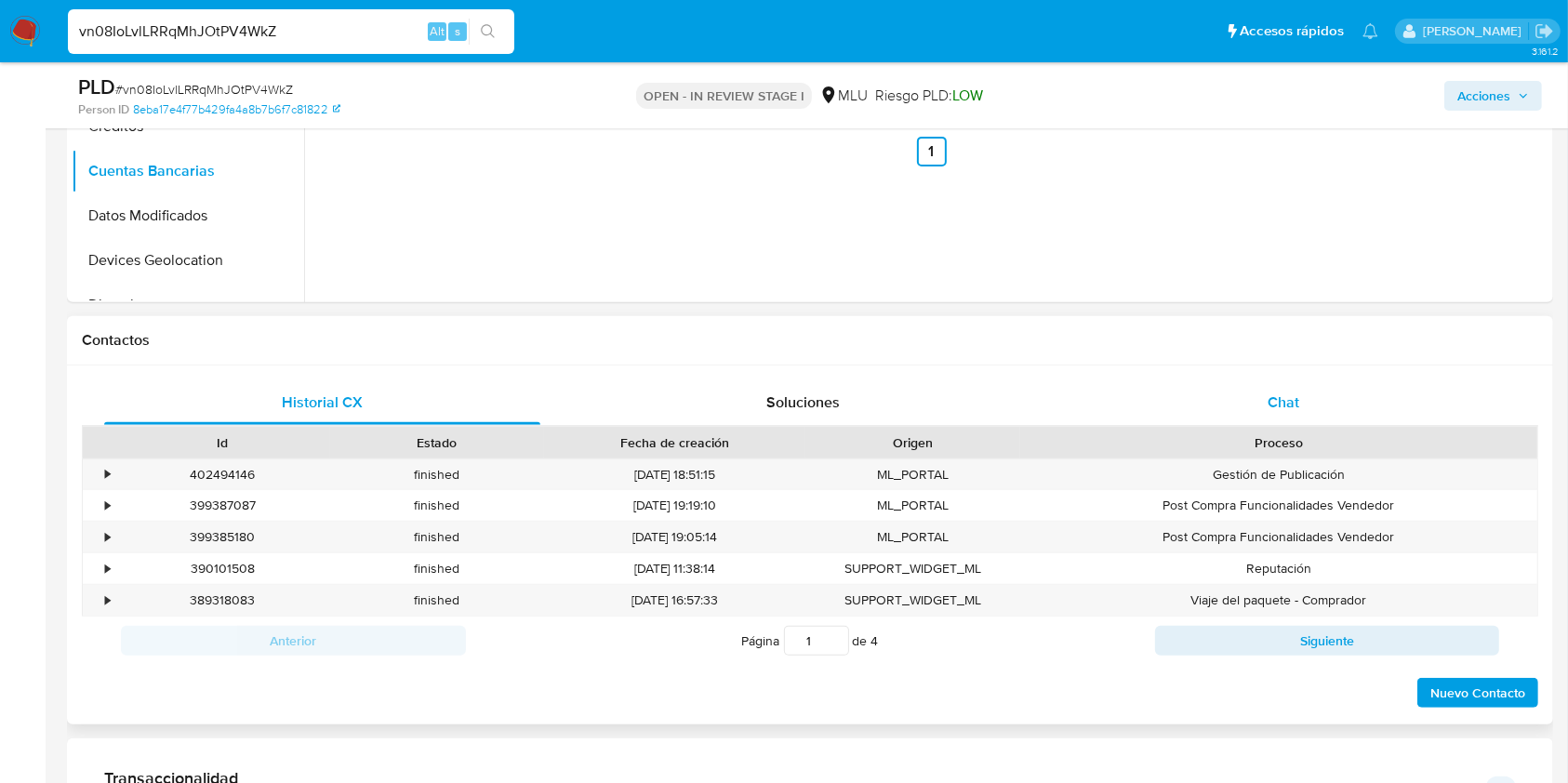
click at [1212, 399] on div "Chat" at bounding box center [1284, 403] width 437 height 45
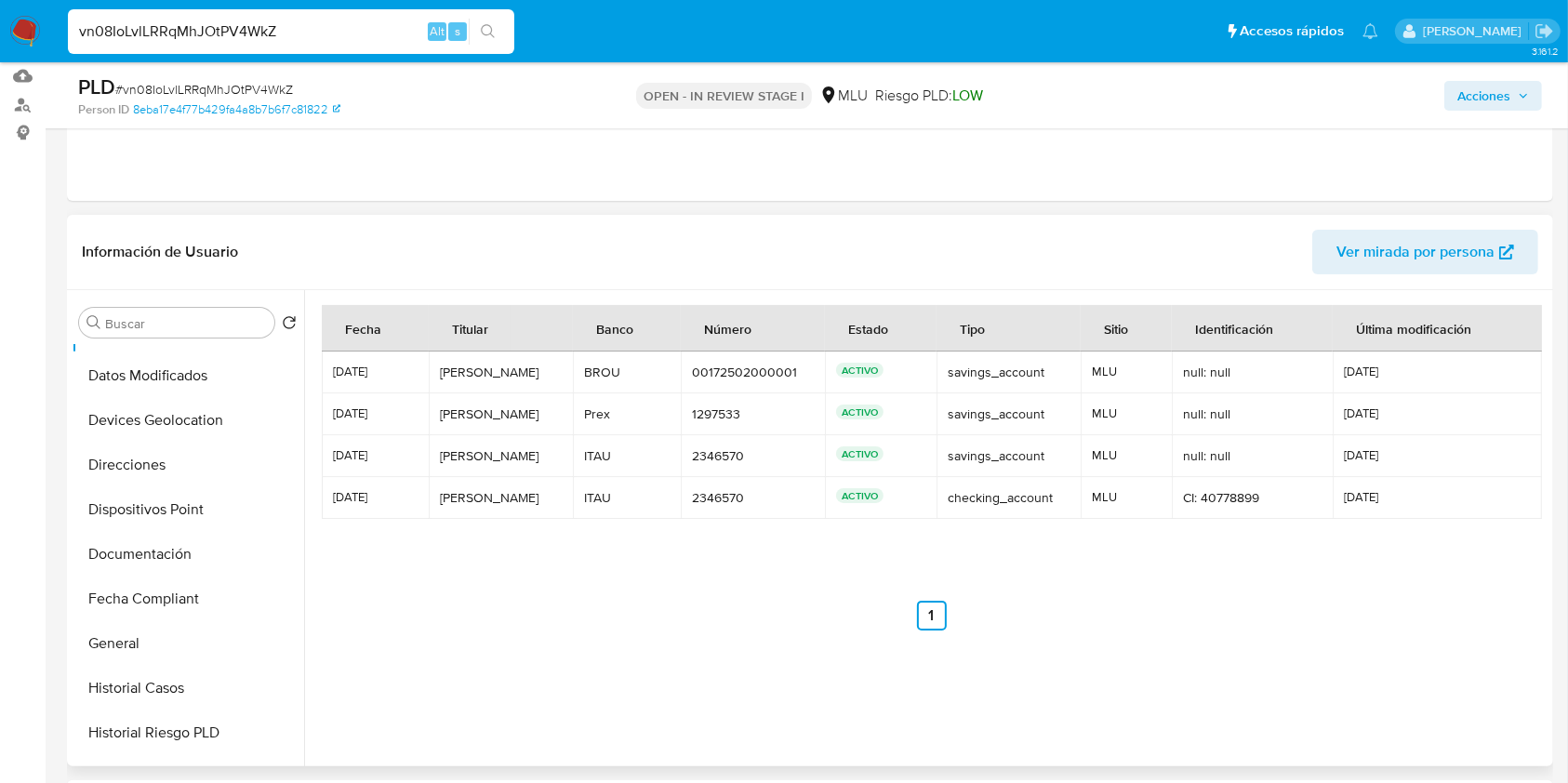
scroll to position [312, 0]
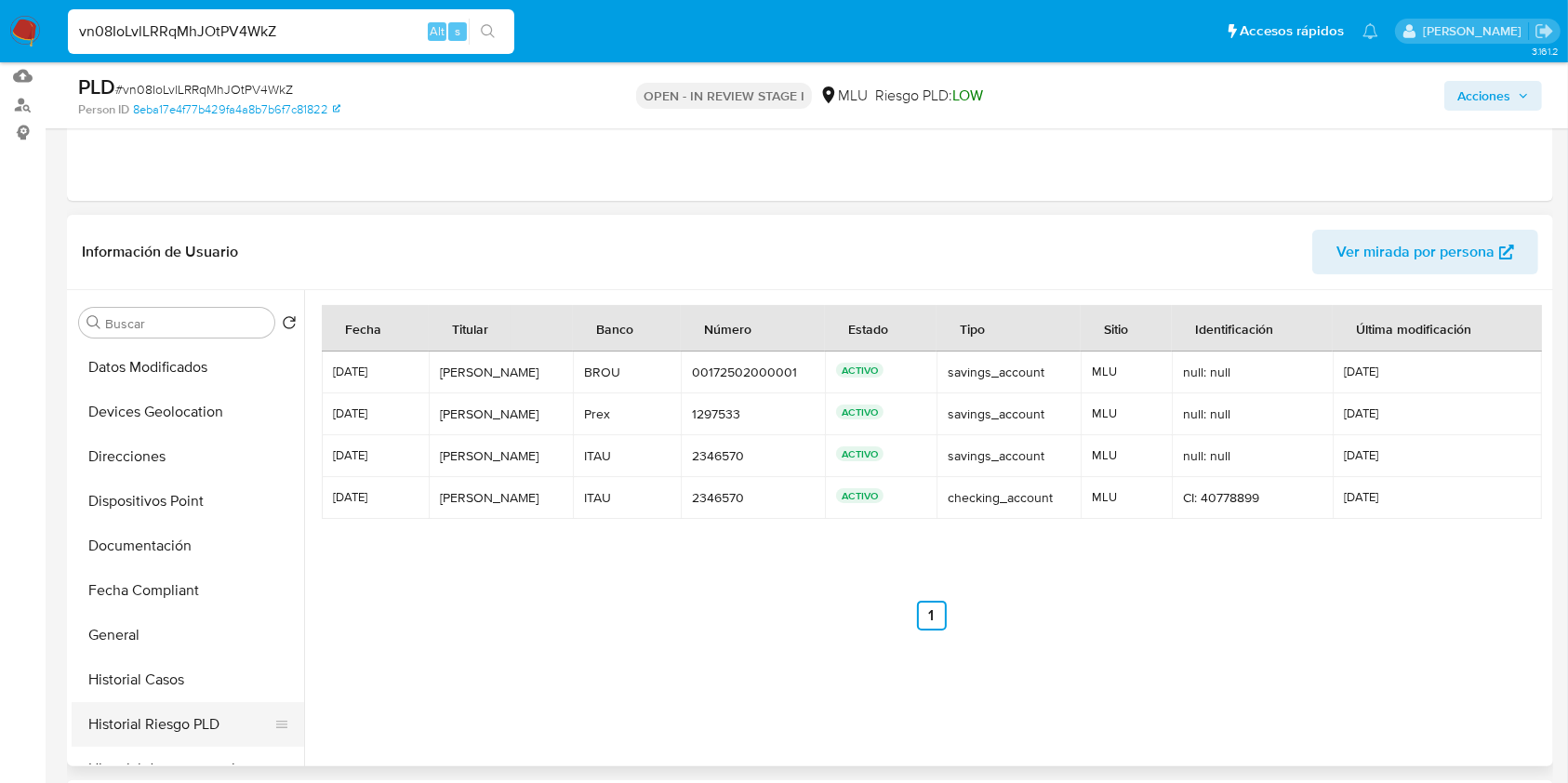
click at [142, 720] on button "Historial Riesgo PLD" at bounding box center [180, 724] width 217 height 45
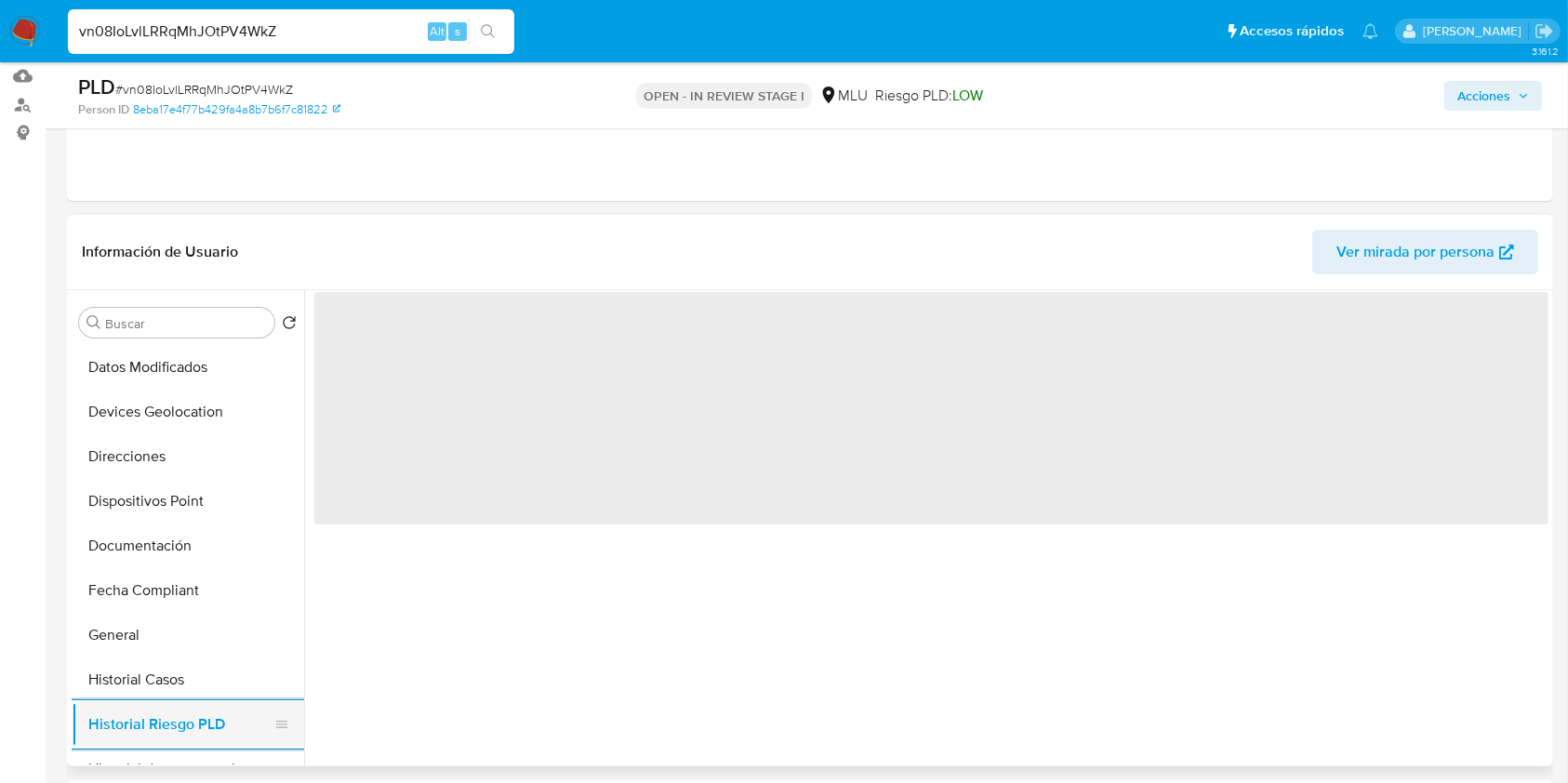
scroll to position [362, 0]
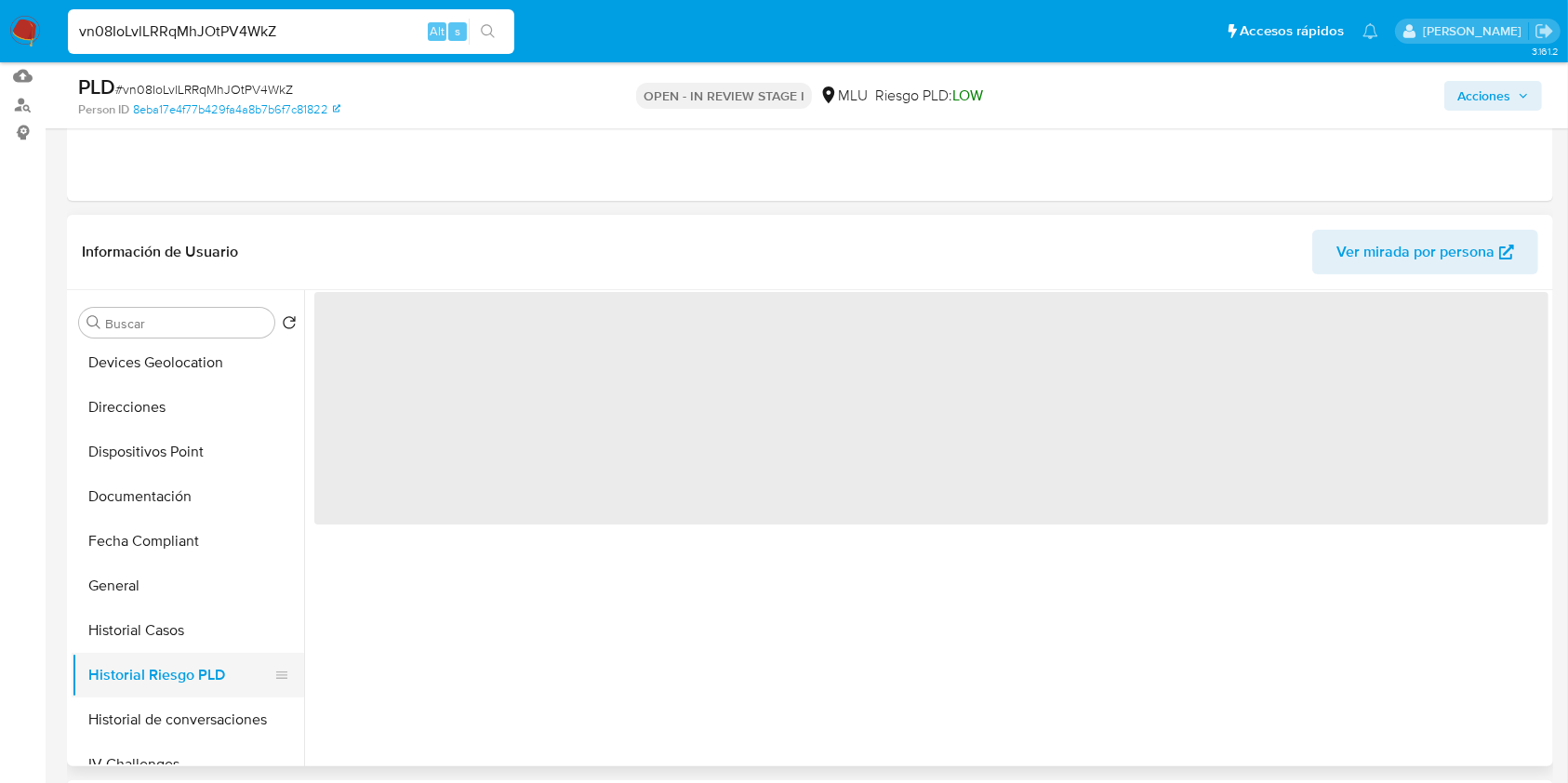
click at [142, 720] on button "Historial de conversaciones" at bounding box center [188, 720] width 233 height 45
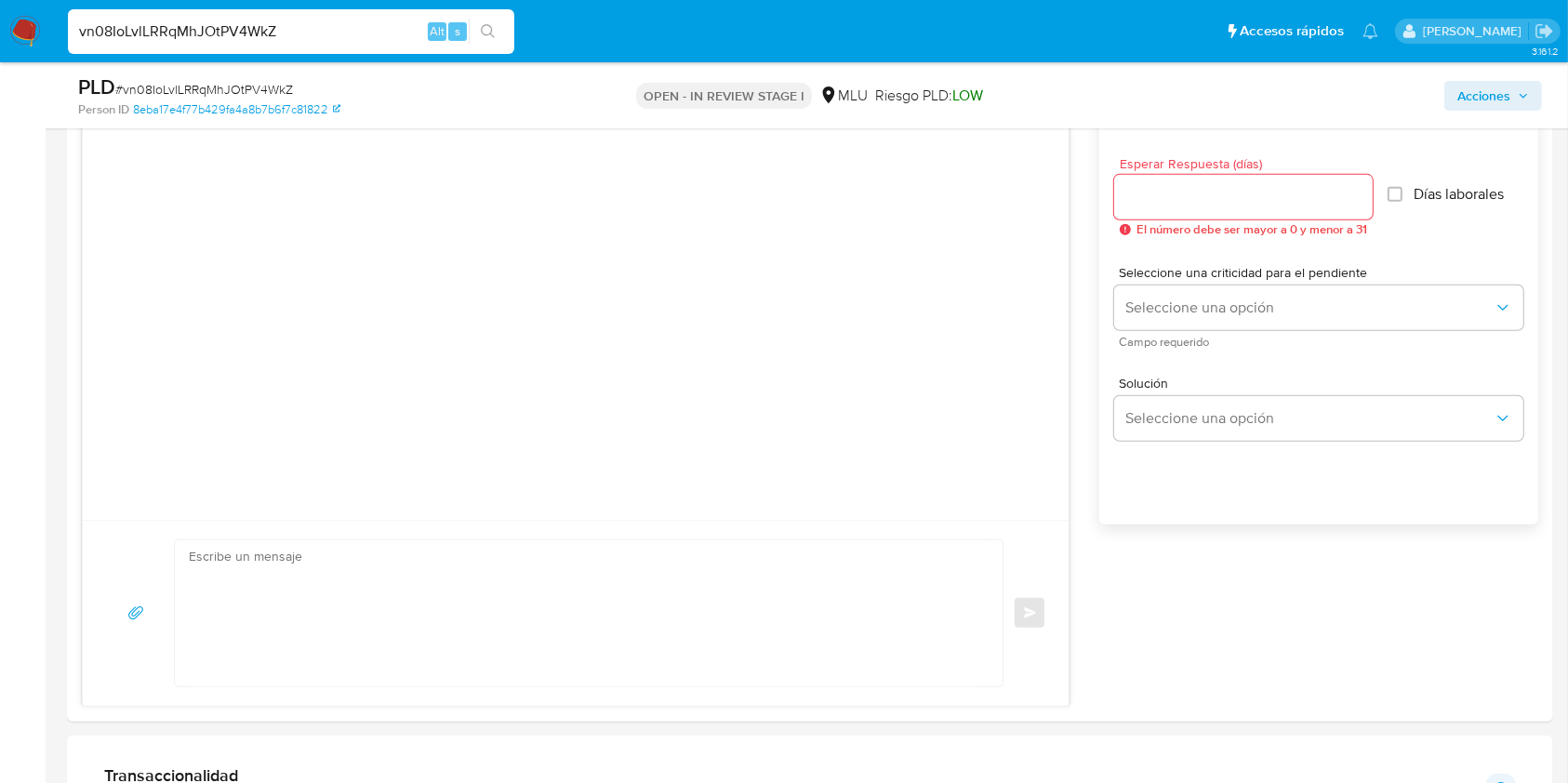
scroll to position [1023, 0]
click at [430, 573] on textarea at bounding box center [584, 609] width 791 height 146
paste textarea "Te contactamos ya que detectamos que tus ingresos superan ampliamente el límite…"
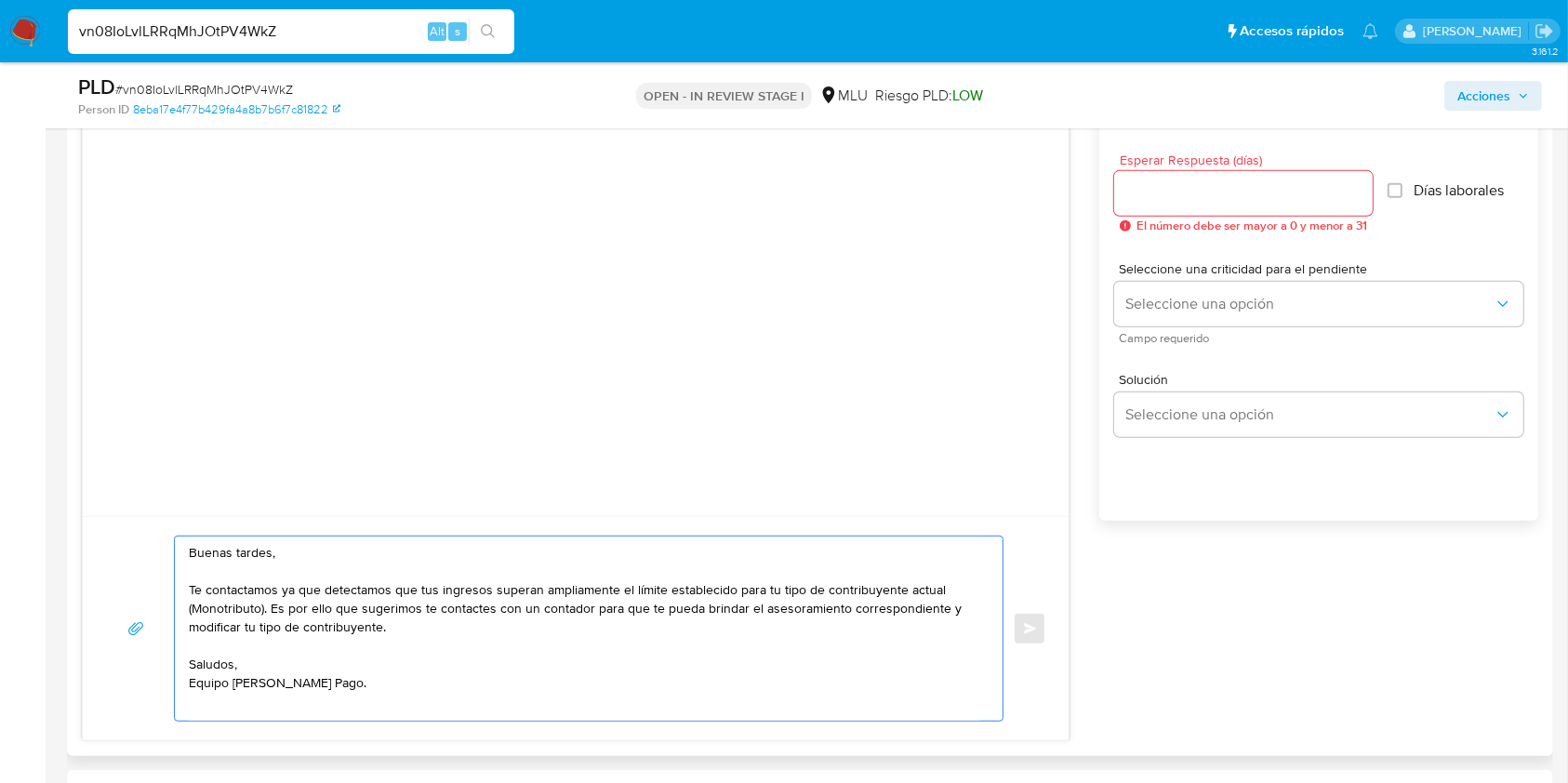
type textarea "Buenas tardes, Te contactamos ya que detectamos que tus ingresos superan amplia…"
click at [1281, 190] on input "Esperar Respuesta (días)" at bounding box center [1243, 193] width 258 height 24
type input "3"
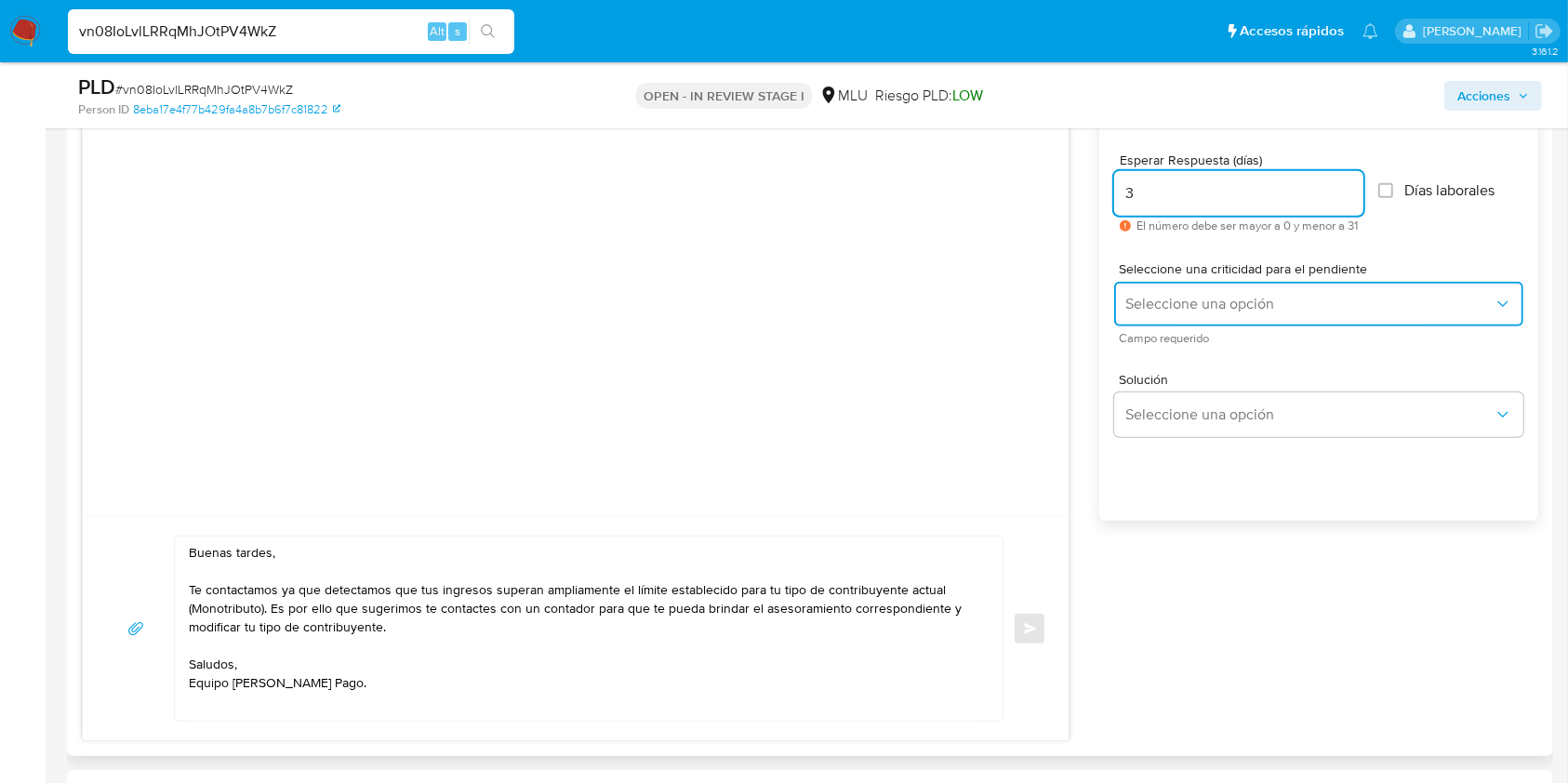
click at [1263, 295] on span "Seleccione una opción" at bounding box center [1310, 303] width 368 height 19
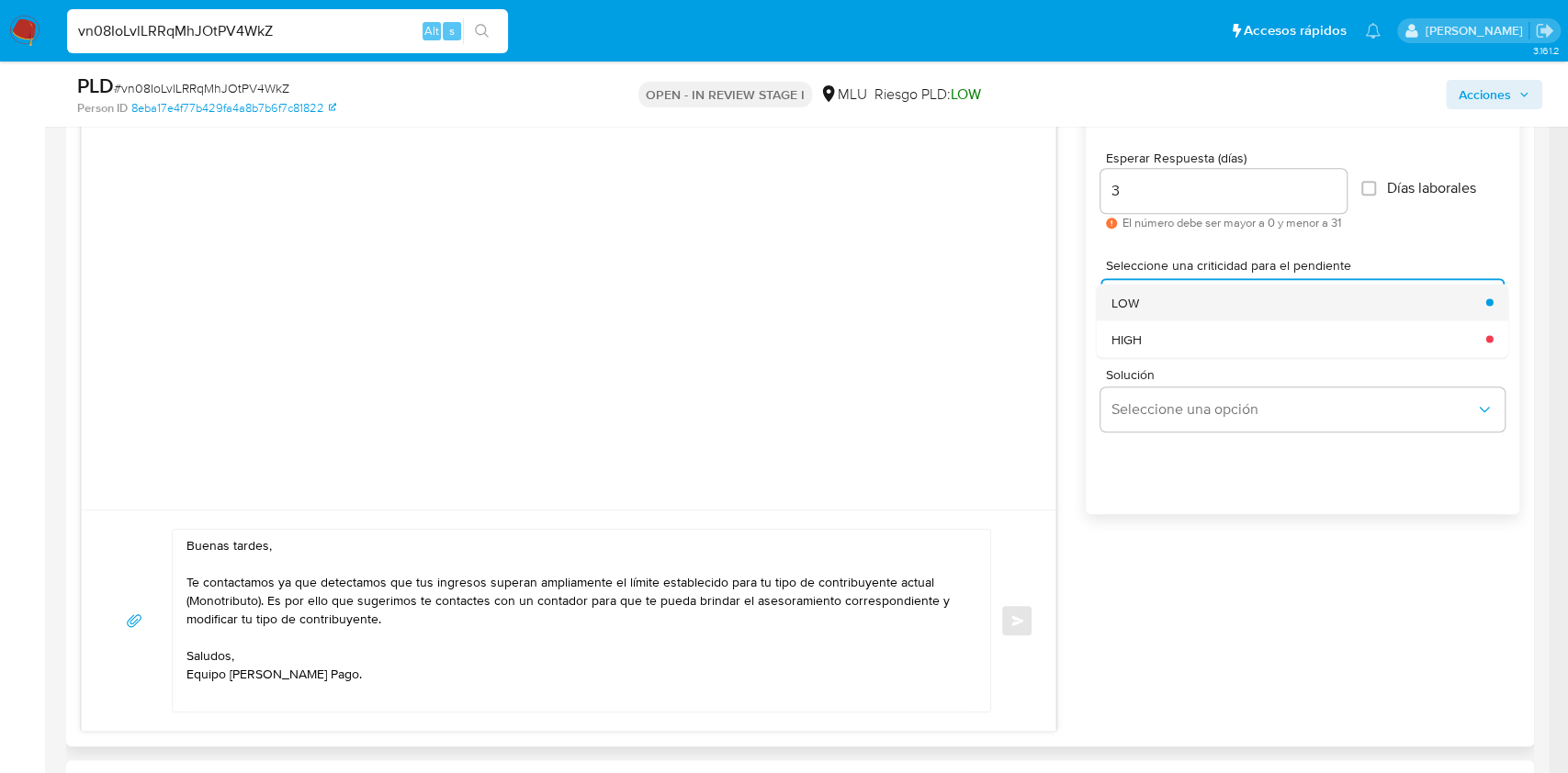
click at [1158, 293] on div "LOW" at bounding box center [1293, 302] width 363 height 37
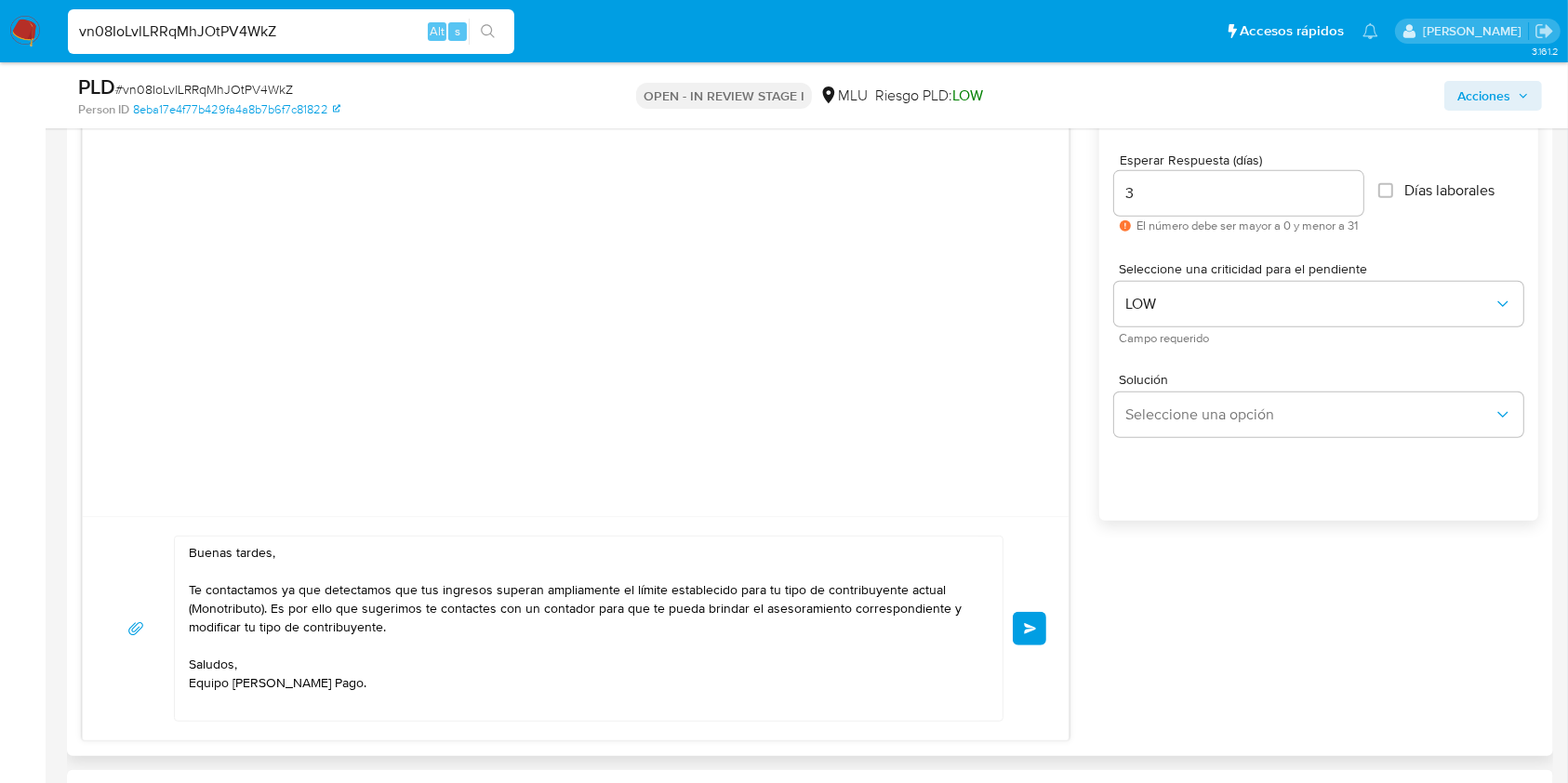
click at [1027, 629] on span "Enviar" at bounding box center [1030, 628] width 13 height 11
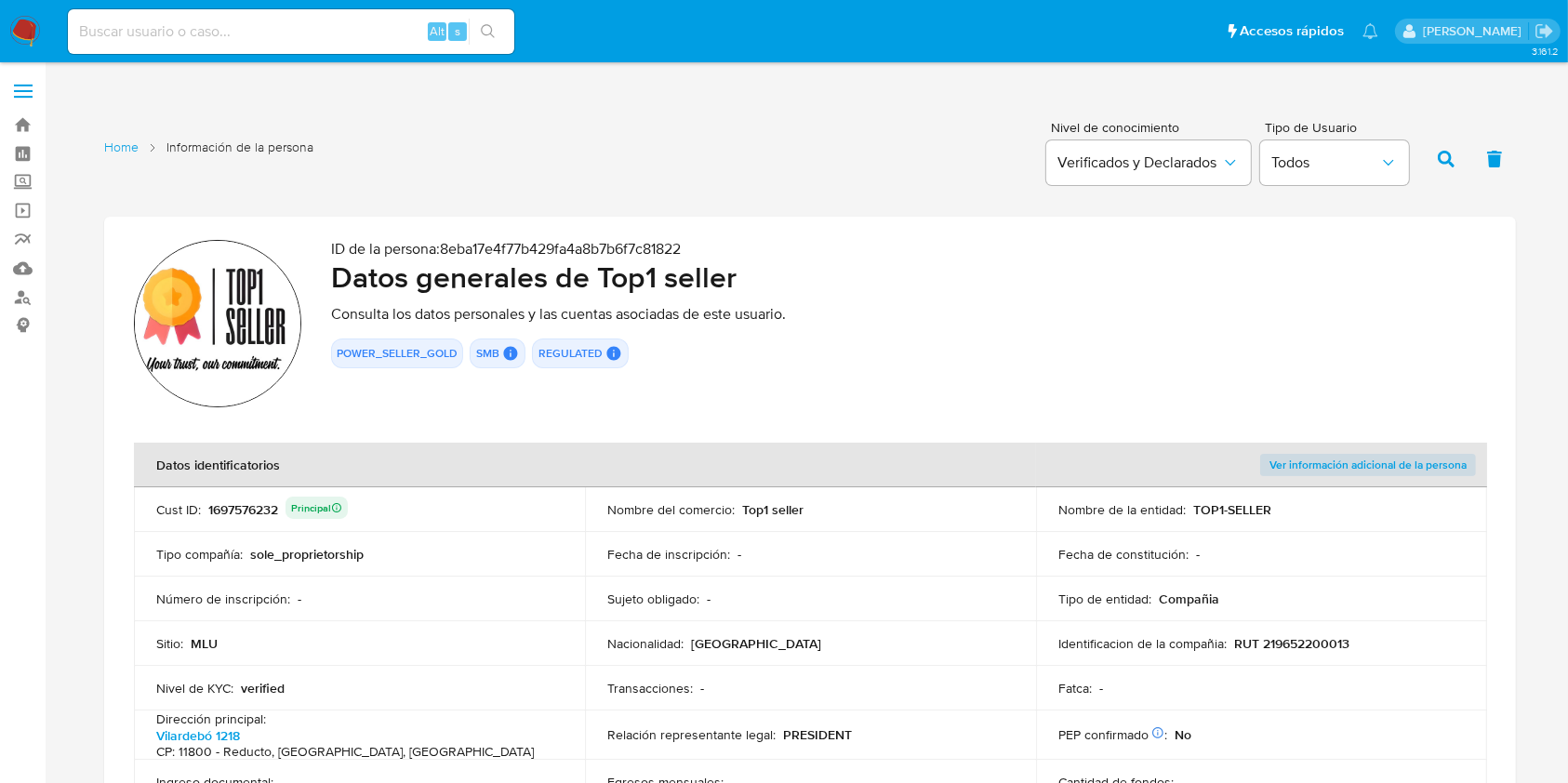
click at [260, 26] on input at bounding box center [291, 31] width 446 height 24
paste input "Hdb5qabocYICAnmaDfoXGdNN"
type input "Hdb5qabocYICAnmaDfoXGdNN"
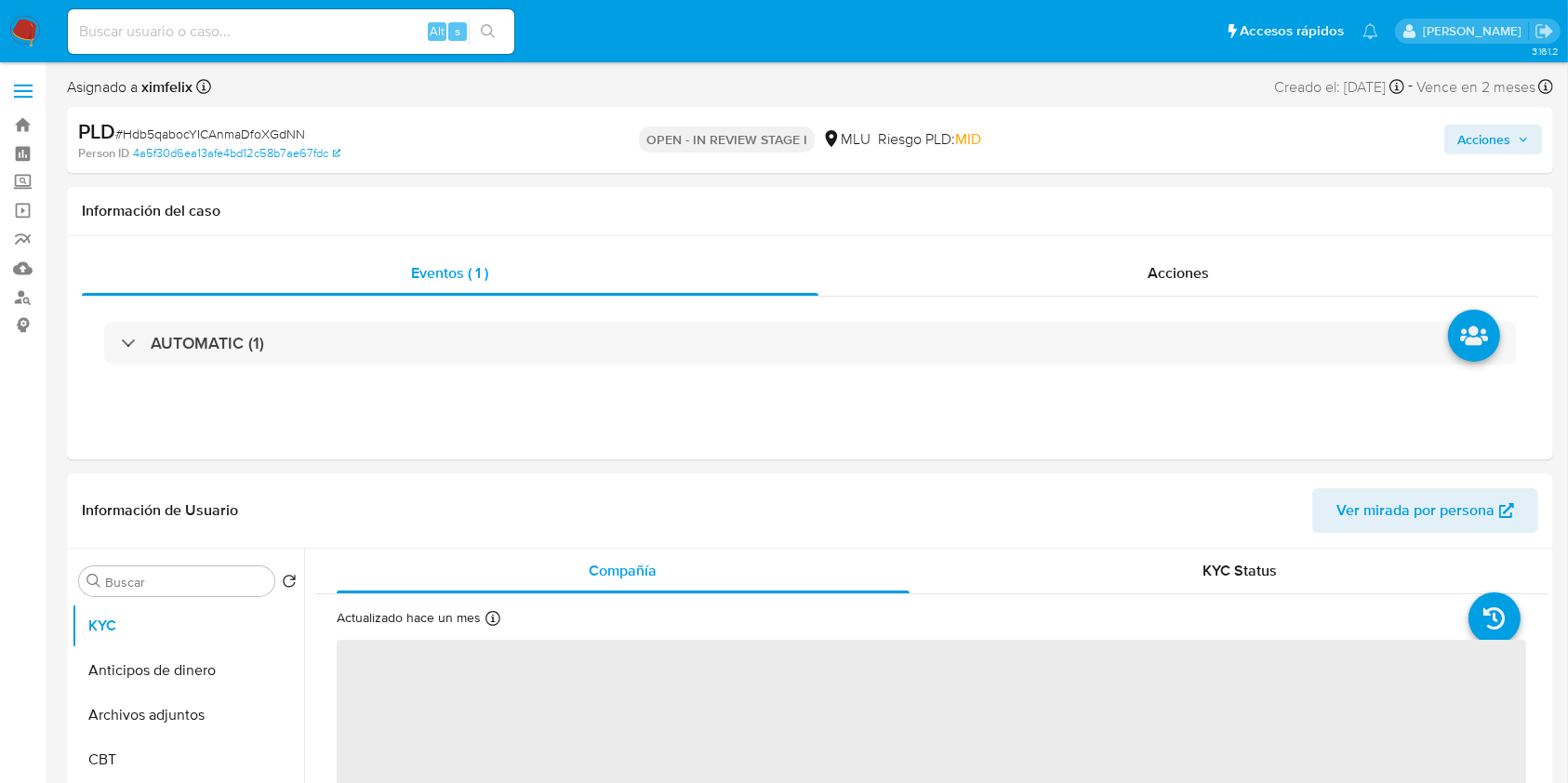
select select "10"
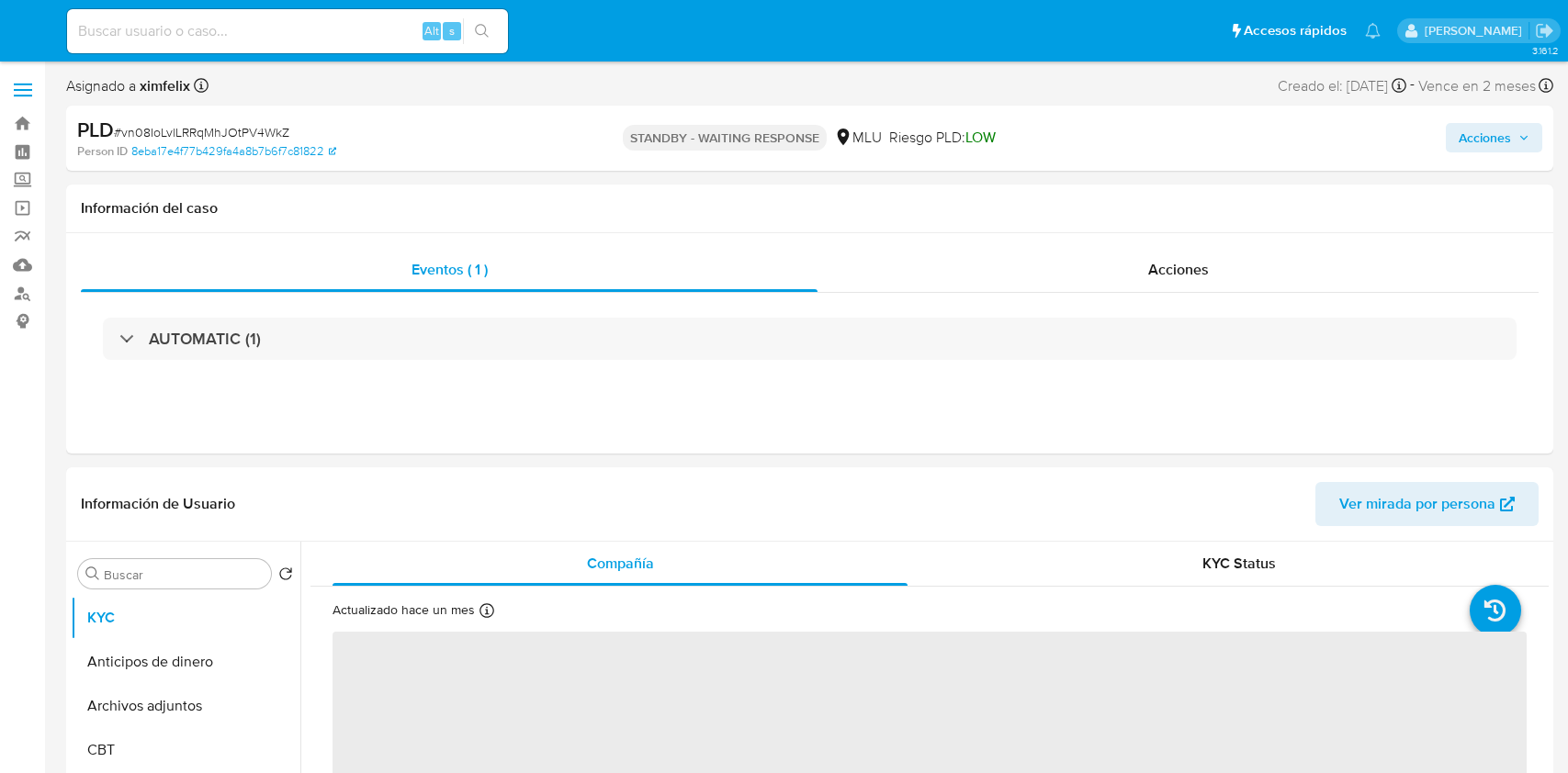
select select "10"
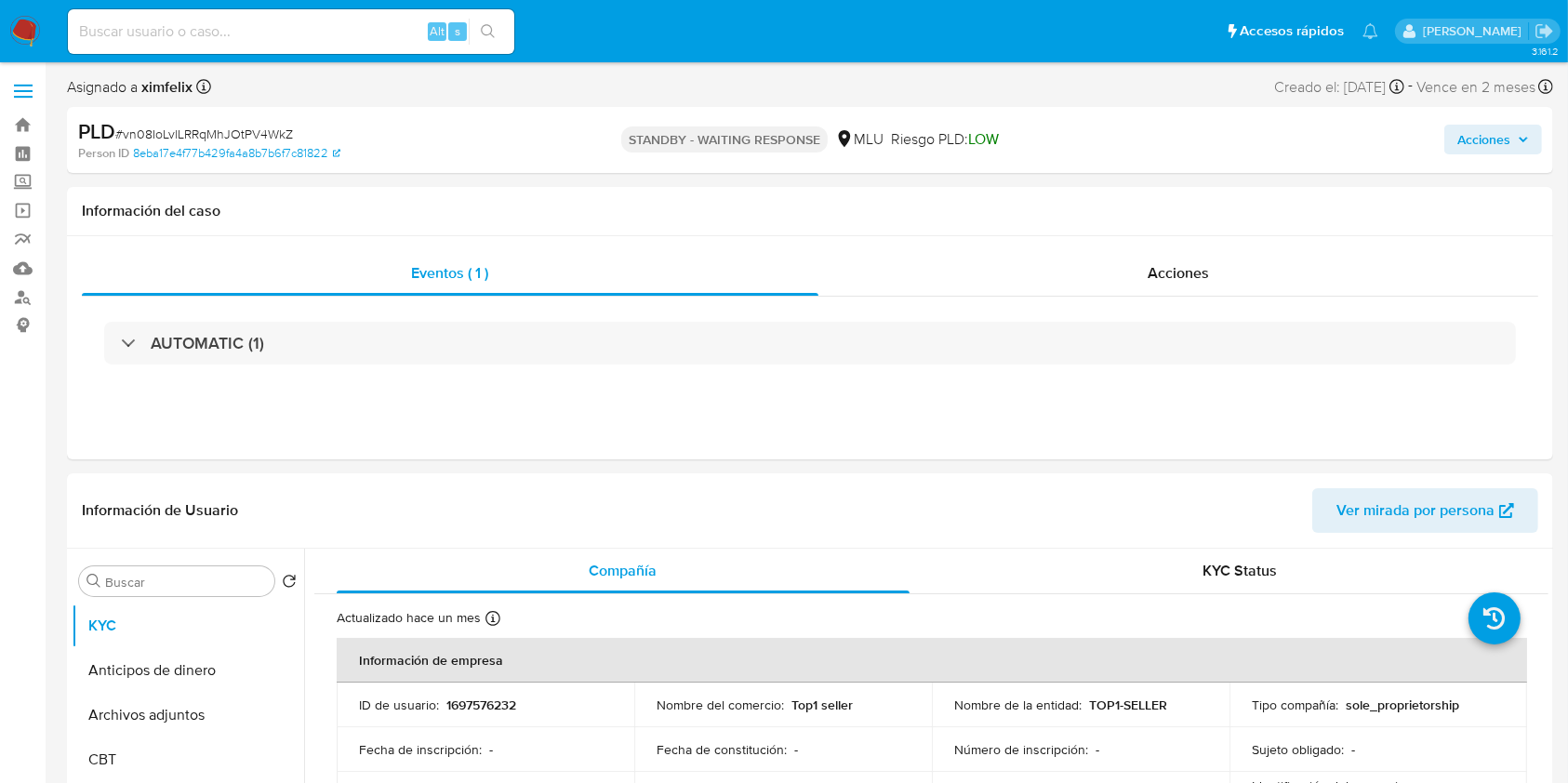
click at [229, 0] on nav "Pausado Ver notificaciones Alt s Accesos rápidos Presiona las siguientes teclas…" at bounding box center [784, 31] width 1568 height 63
click at [223, 21] on input at bounding box center [291, 31] width 446 height 24
paste input "Hdb5qabocYICAnmaDfoXGdNN"
type input "Hdb5qabocYICAnmaDfoXGdNN"
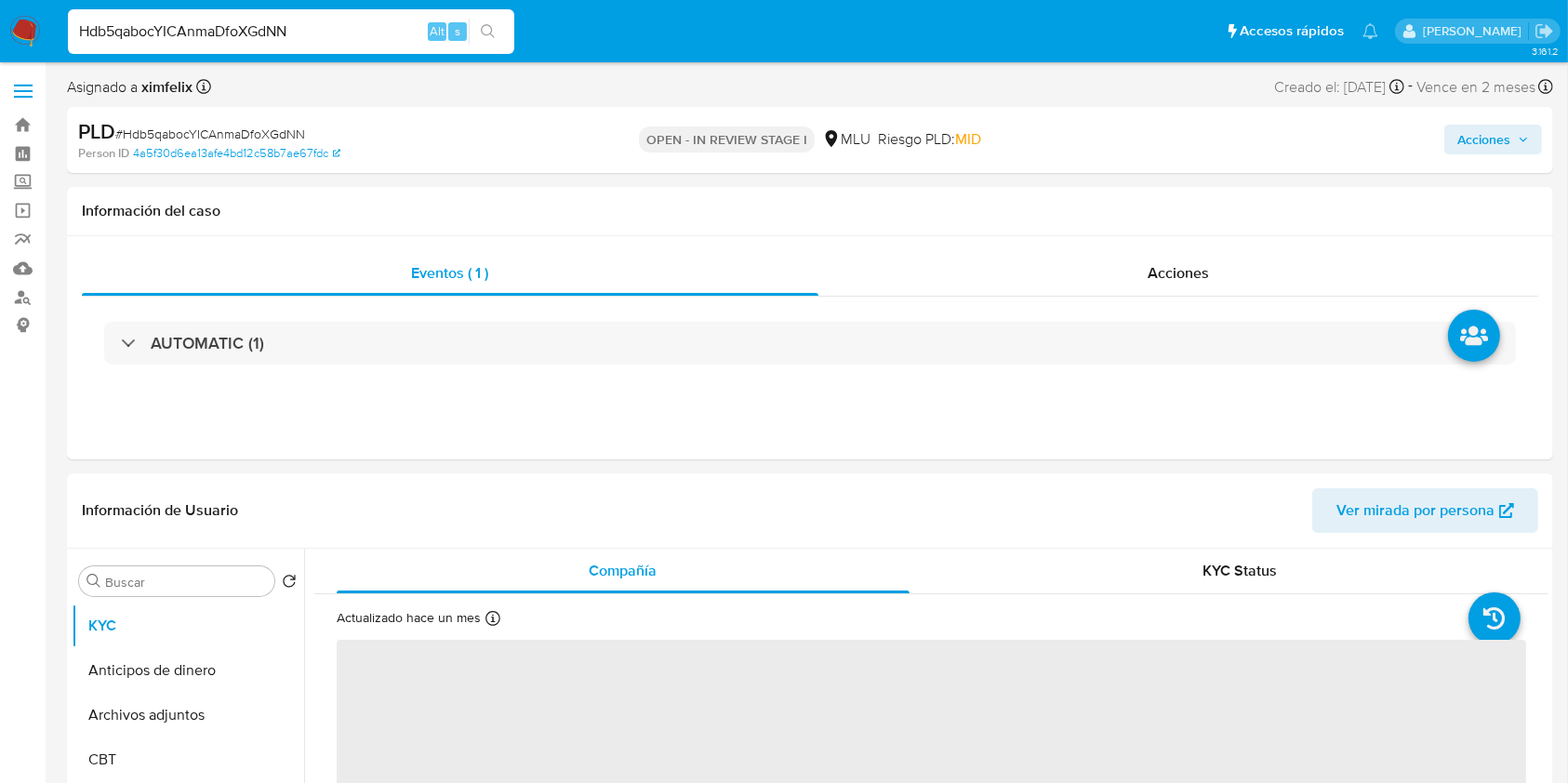
select select "10"
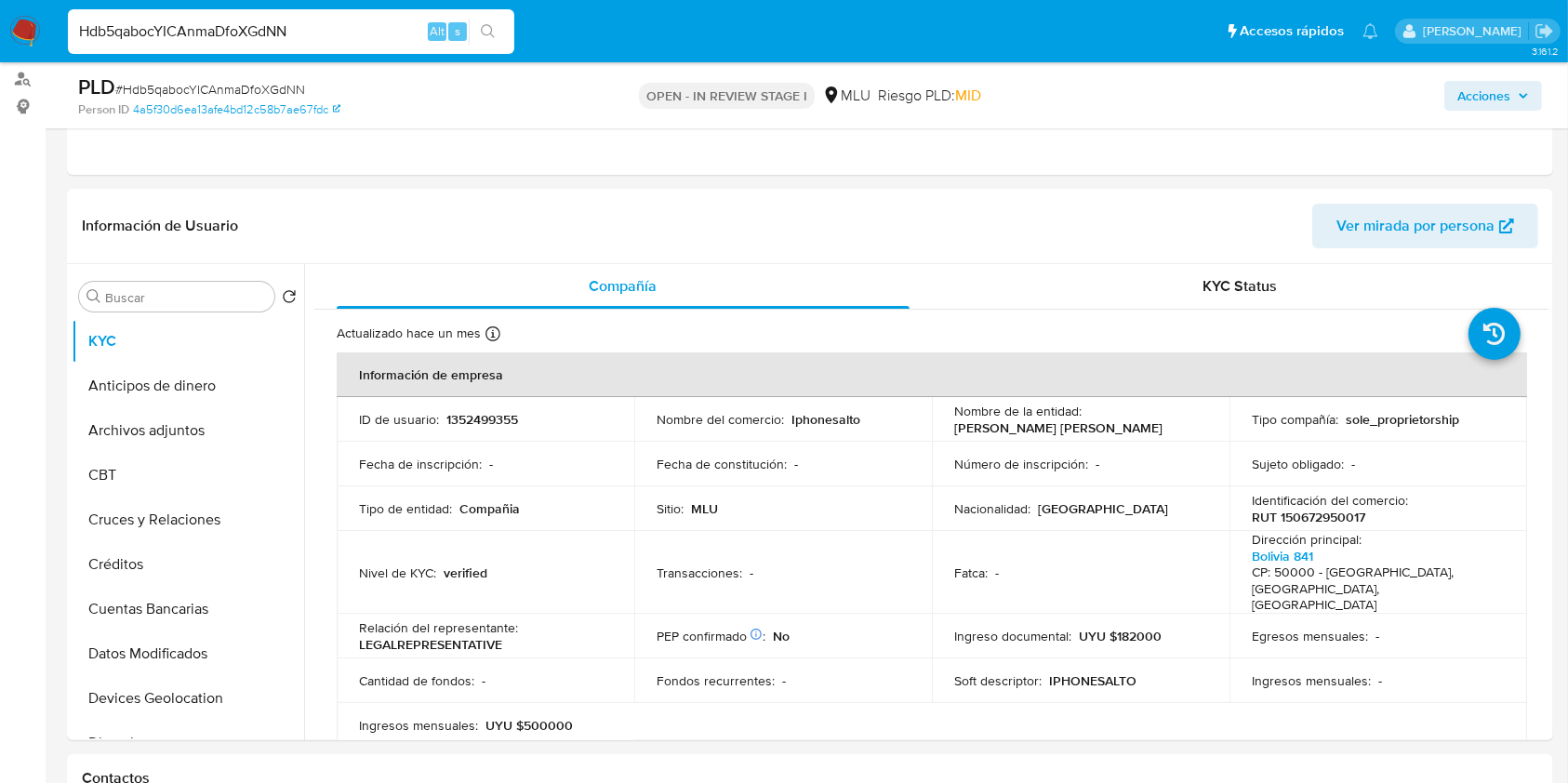
scroll to position [208, 0]
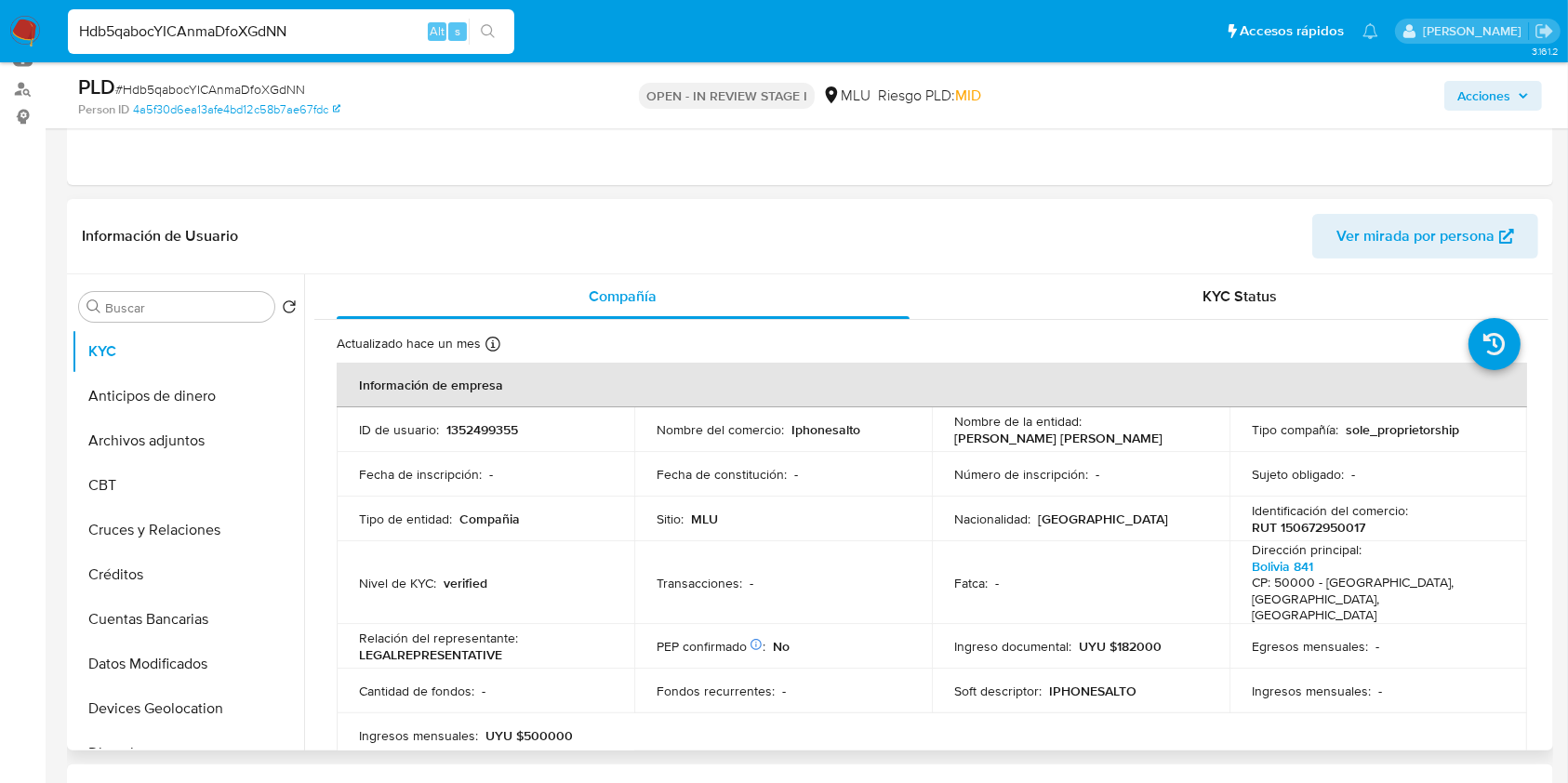
click at [461, 436] on p "1352499355" at bounding box center [482, 429] width 71 height 17
copy p "1352499355"
click at [28, 32] on img at bounding box center [25, 31] width 31 height 31
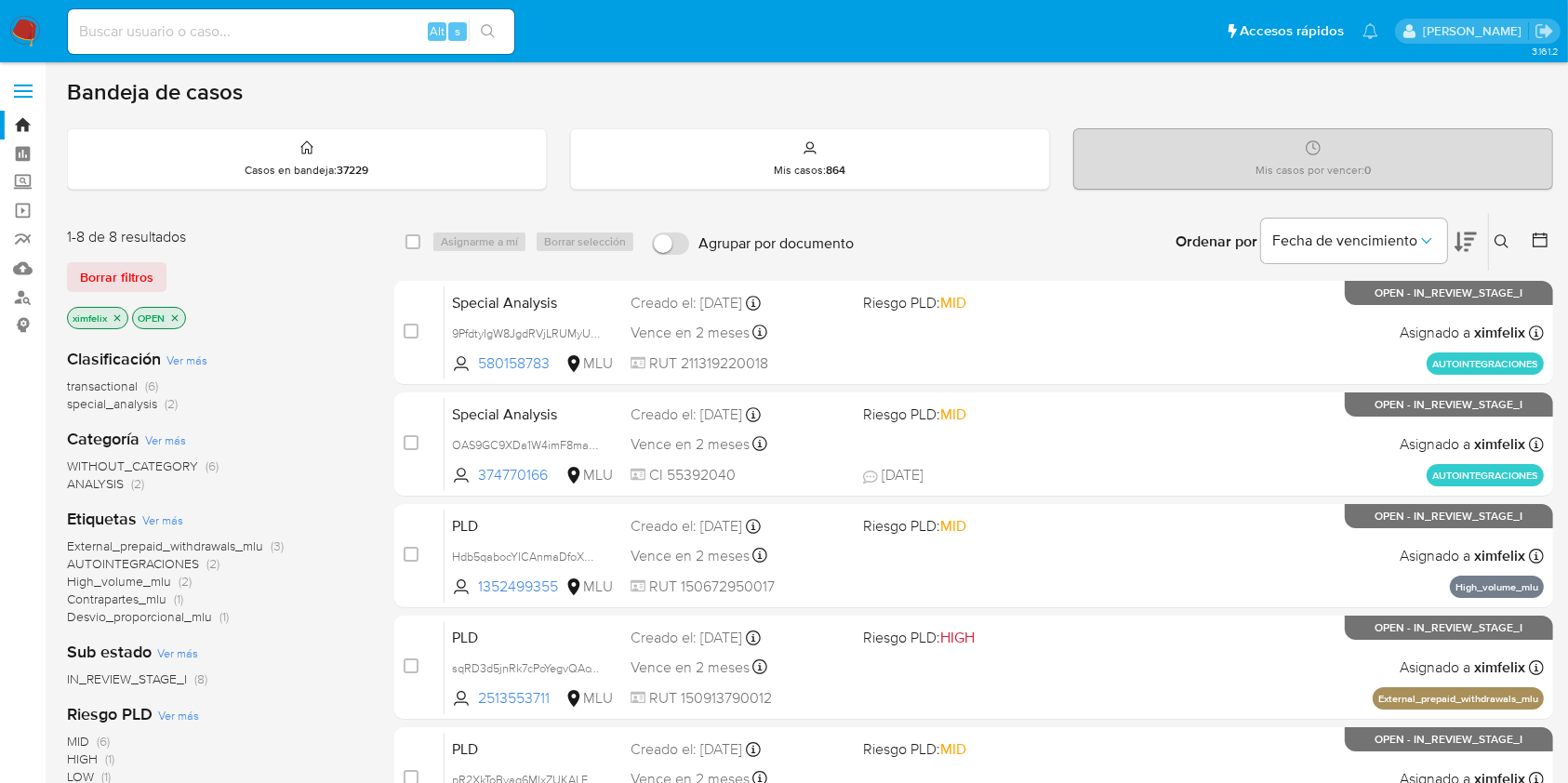
click at [24, 32] on img at bounding box center [25, 31] width 31 height 31
click at [1457, 244] on icon at bounding box center [1465, 242] width 23 height 23
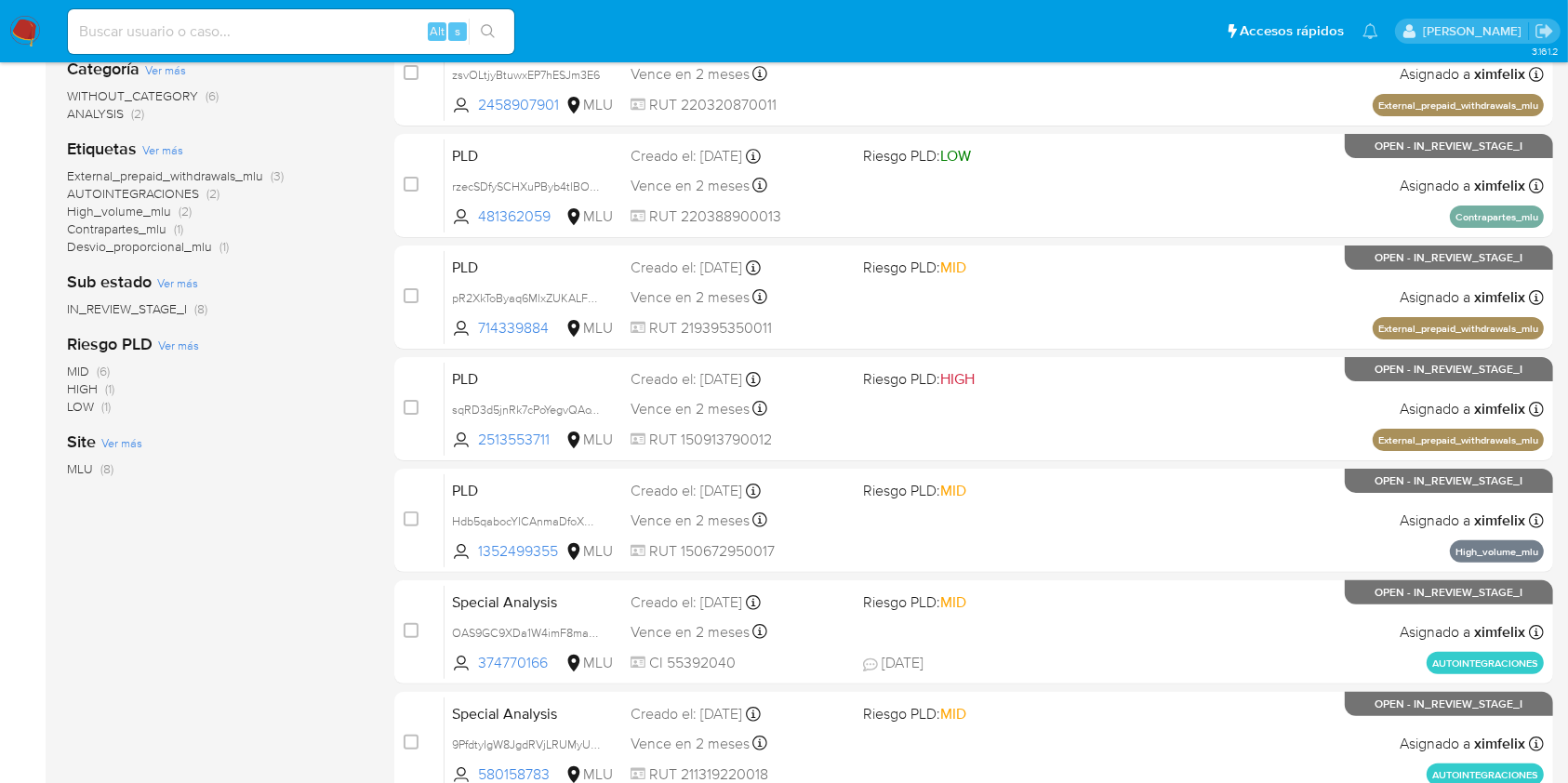
scroll to position [364, 0]
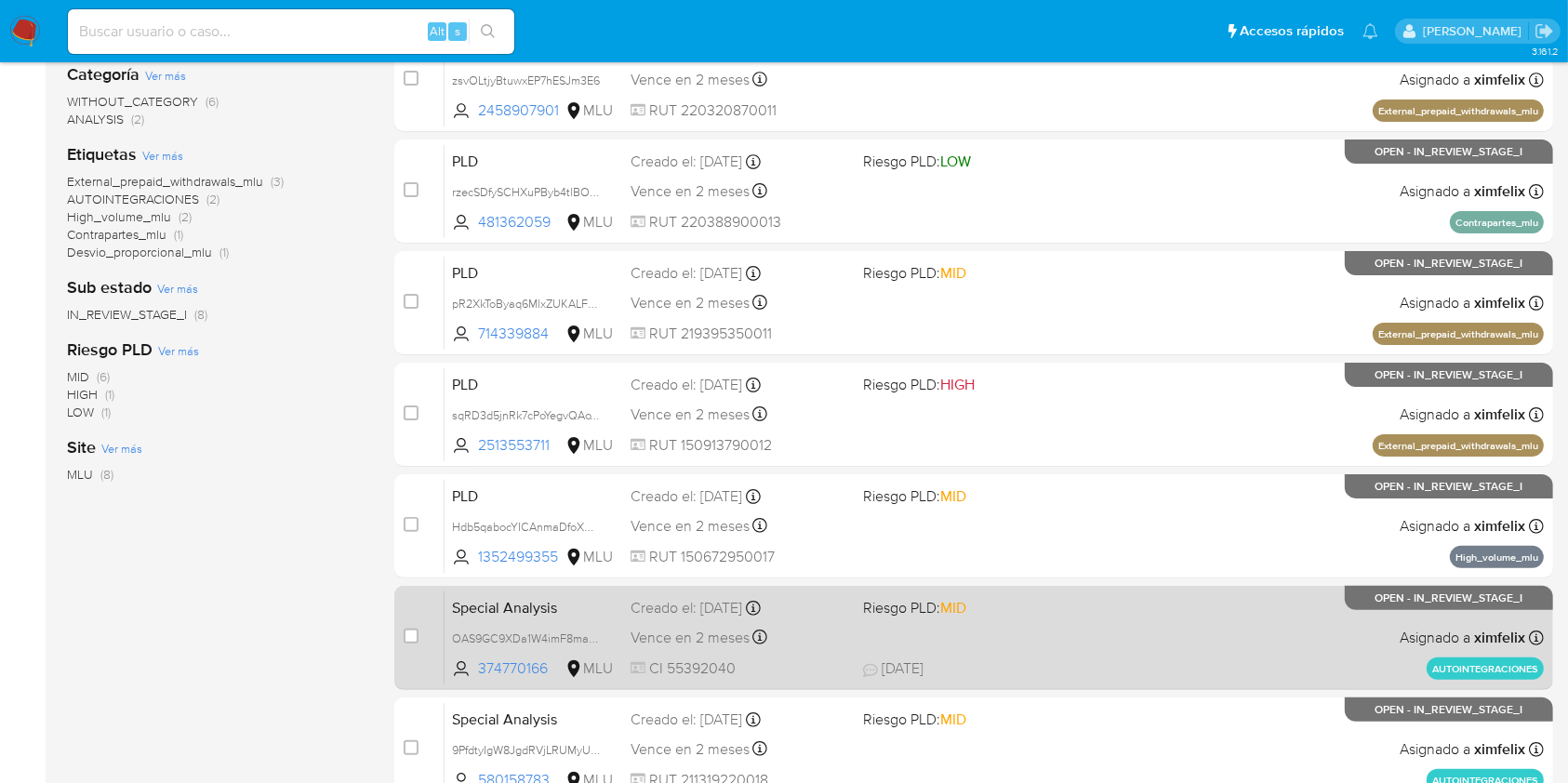
click at [1086, 621] on div "Special Analysis OAS9GC9XDa1W4imF8maBcLe6 374770166 MLU Riesgo PLD: MID Creado …" at bounding box center [993, 637] width 1099 height 94
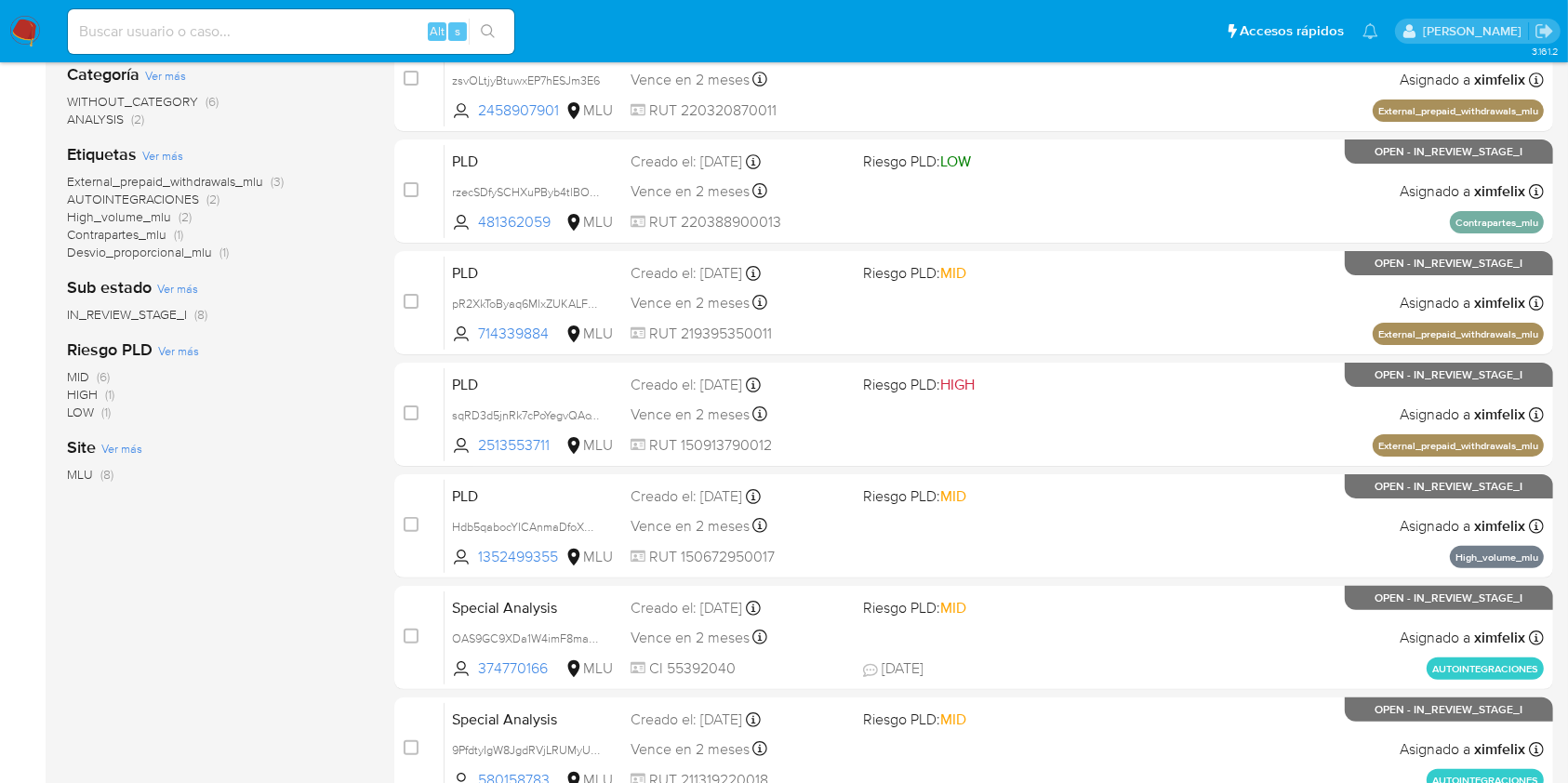
click at [39, 27] on img at bounding box center [25, 31] width 31 height 31
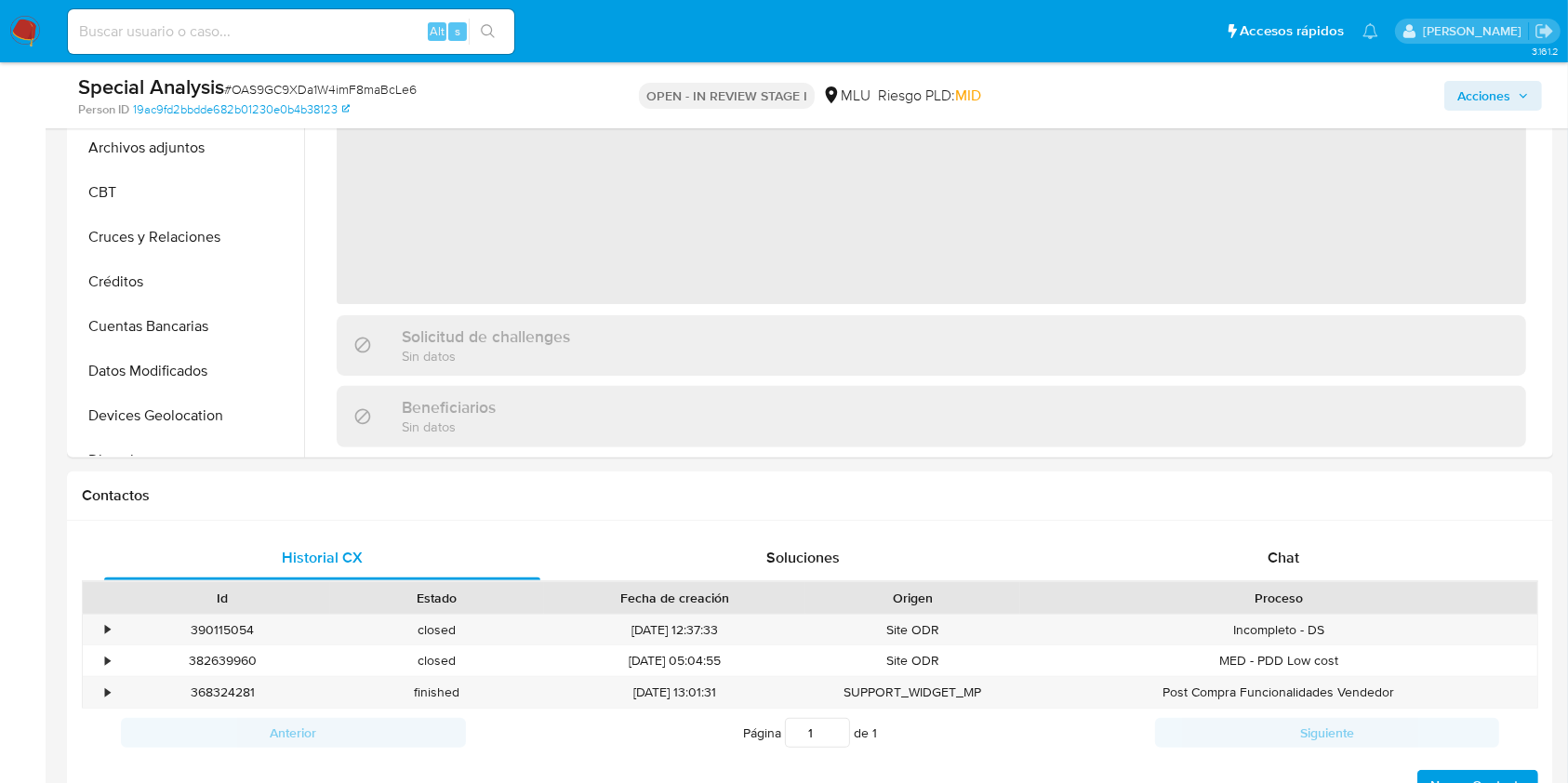
select select "10"
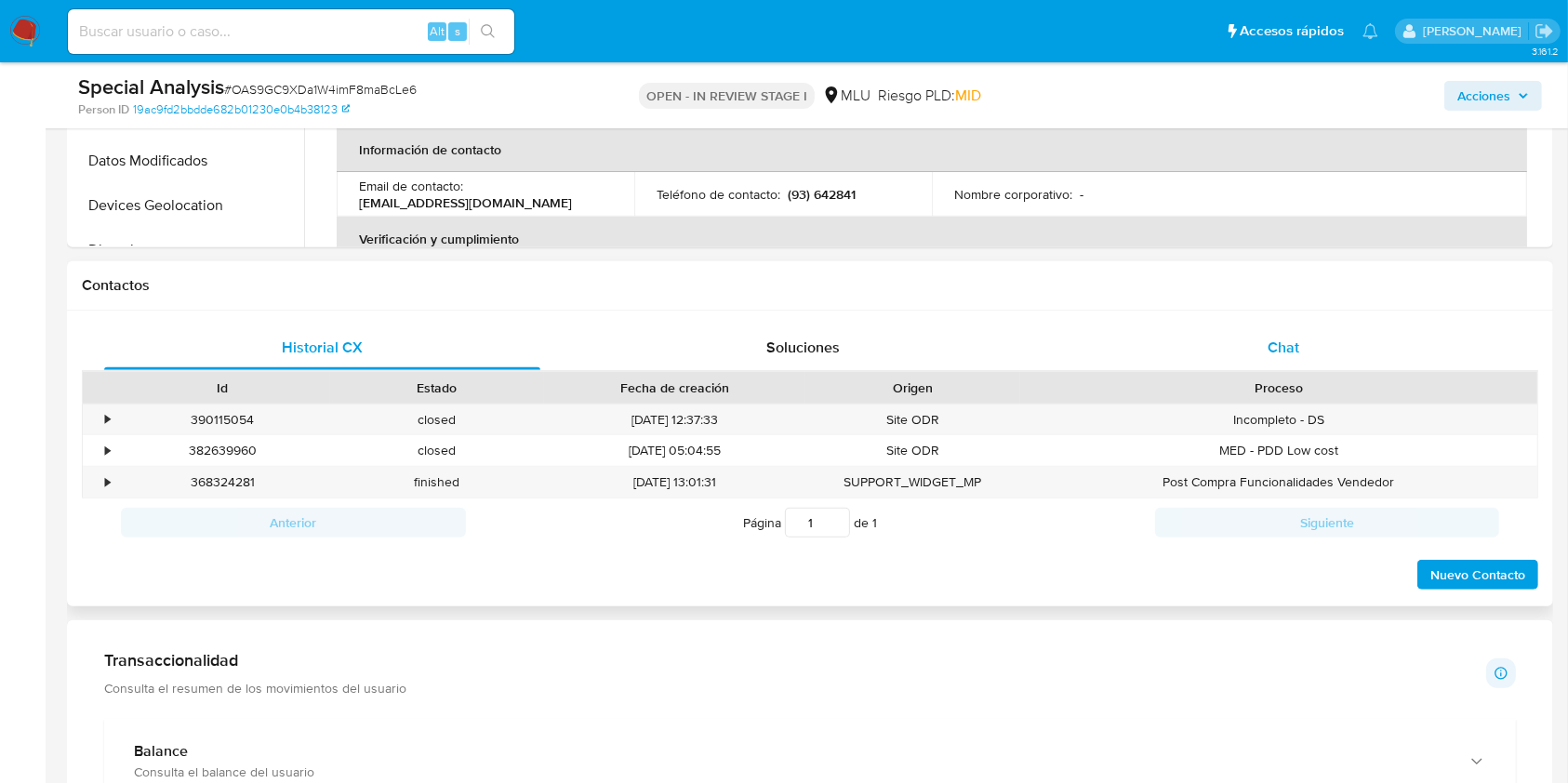
click at [1309, 361] on div "Chat" at bounding box center [1284, 348] width 437 height 45
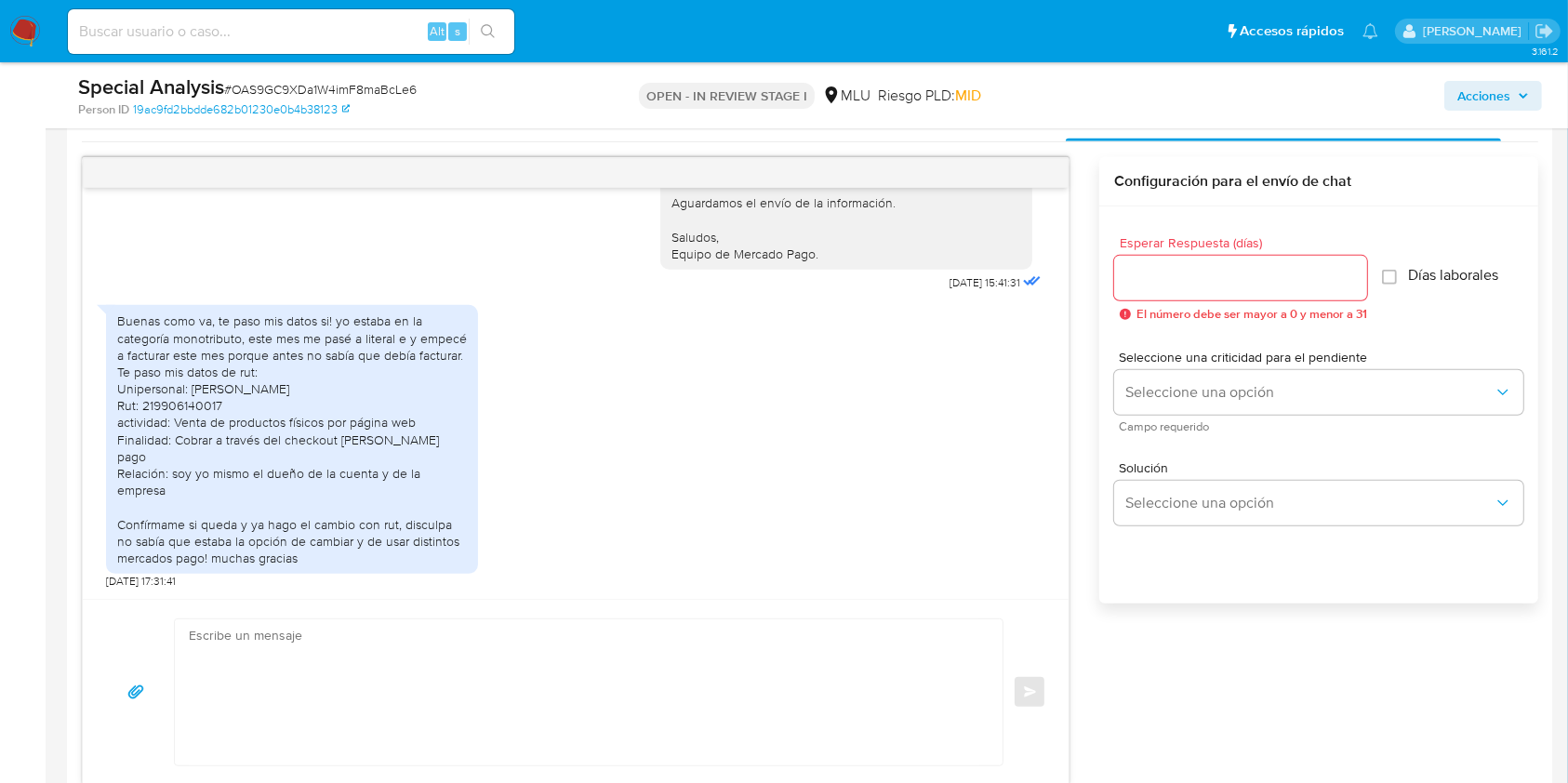
scroll to position [977, 0]
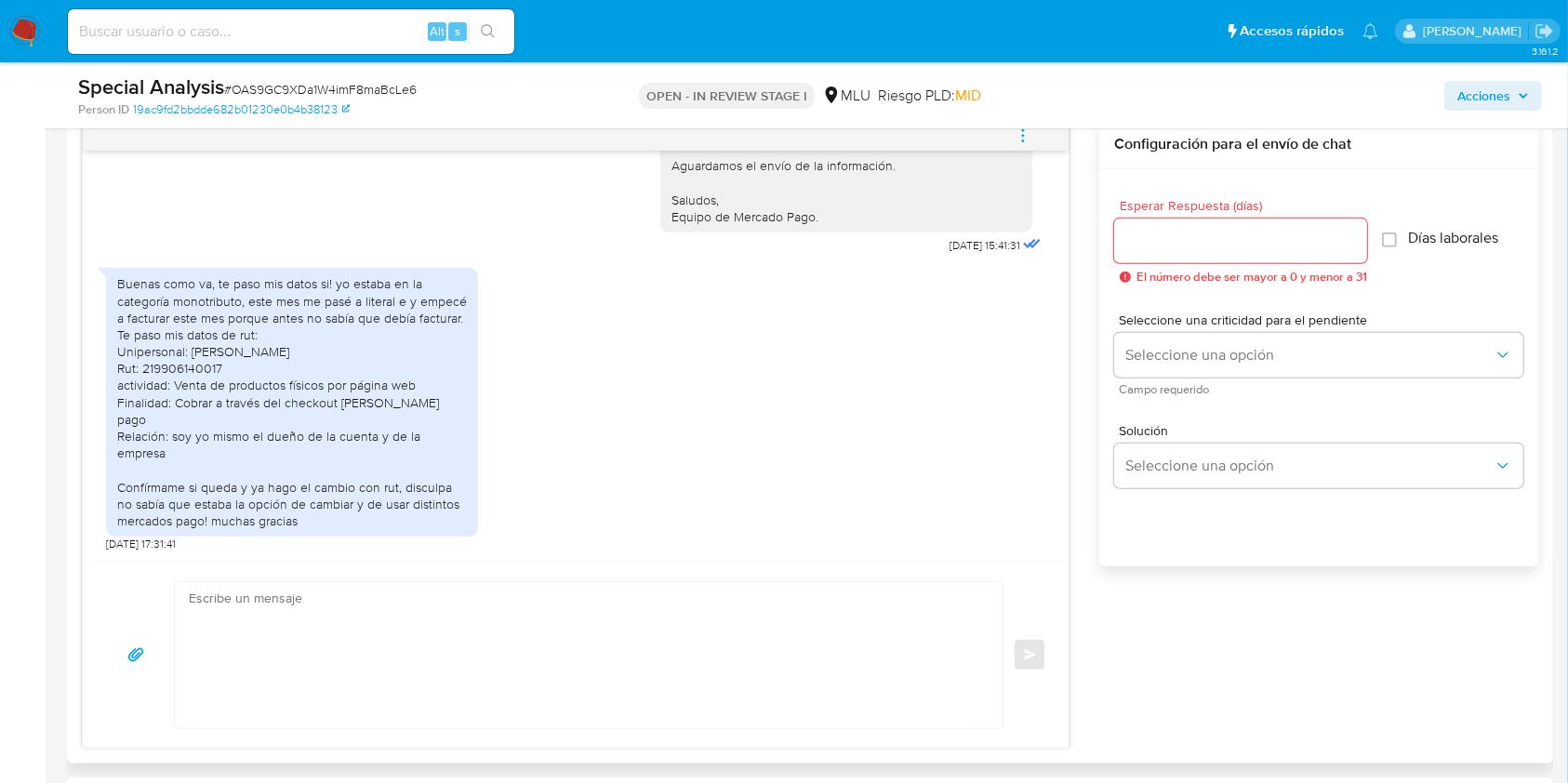
click at [194, 335] on div "Buenas como va, te paso mis datos si! yo estaba en la categoría monotributo, es…" at bounding box center [292, 401] width 349 height 253
copy div "219906140017"
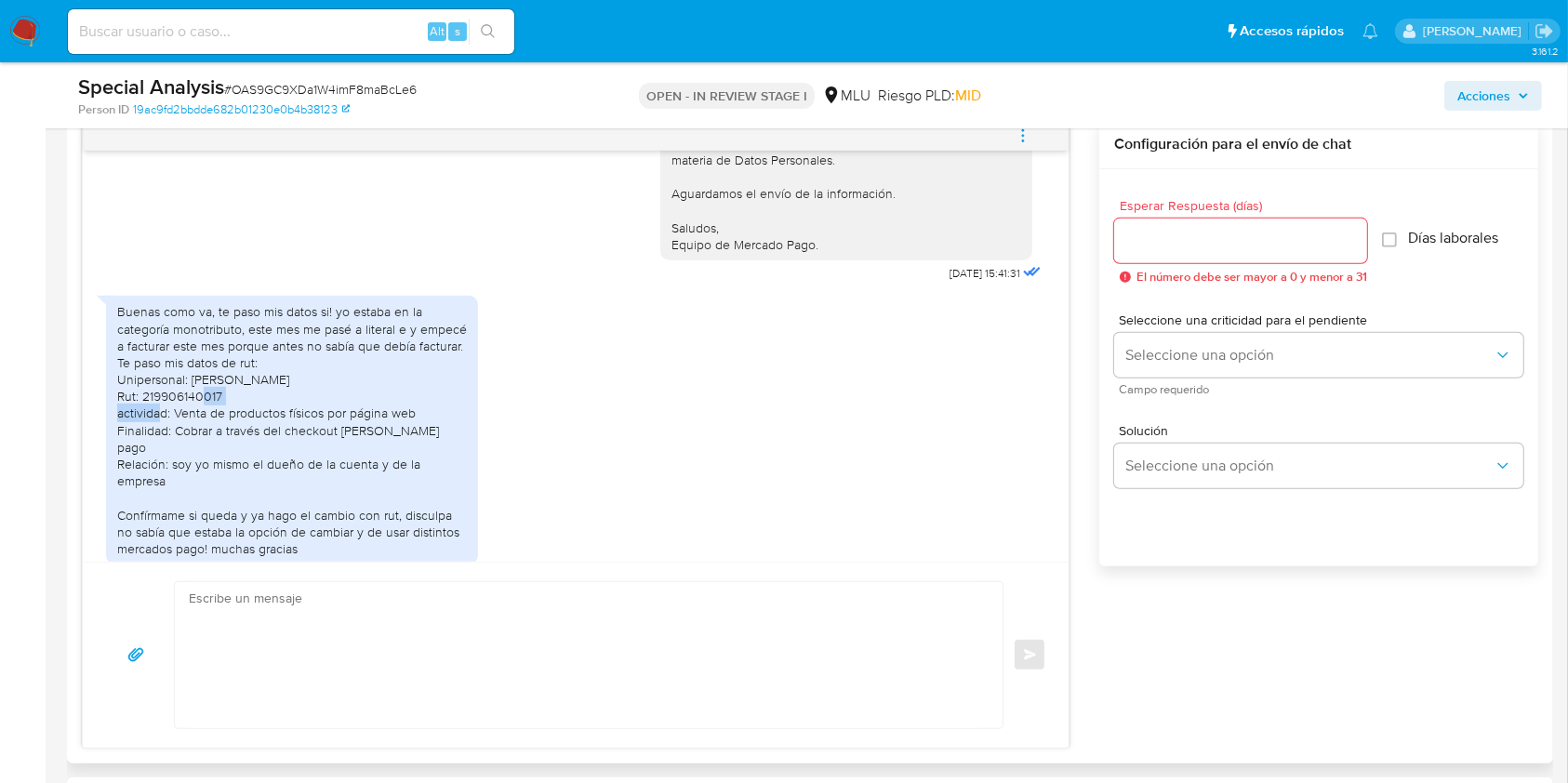
scroll to position [614, 0]
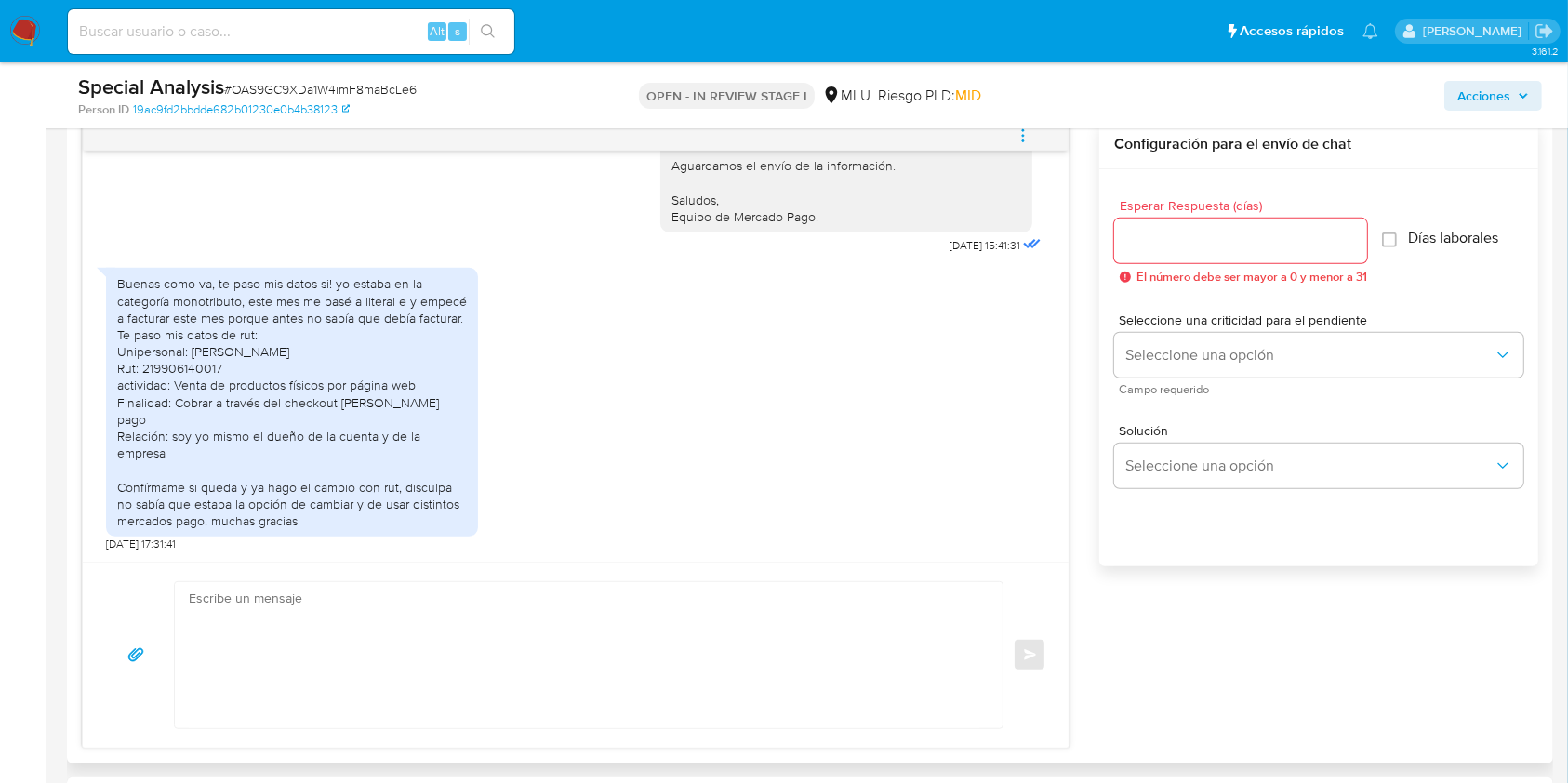
click at [1136, 618] on div "Buenas tardes Thiago, Te contactamos ya que necesitamos verificar algunos datos…" at bounding box center [810, 435] width 1456 height 628
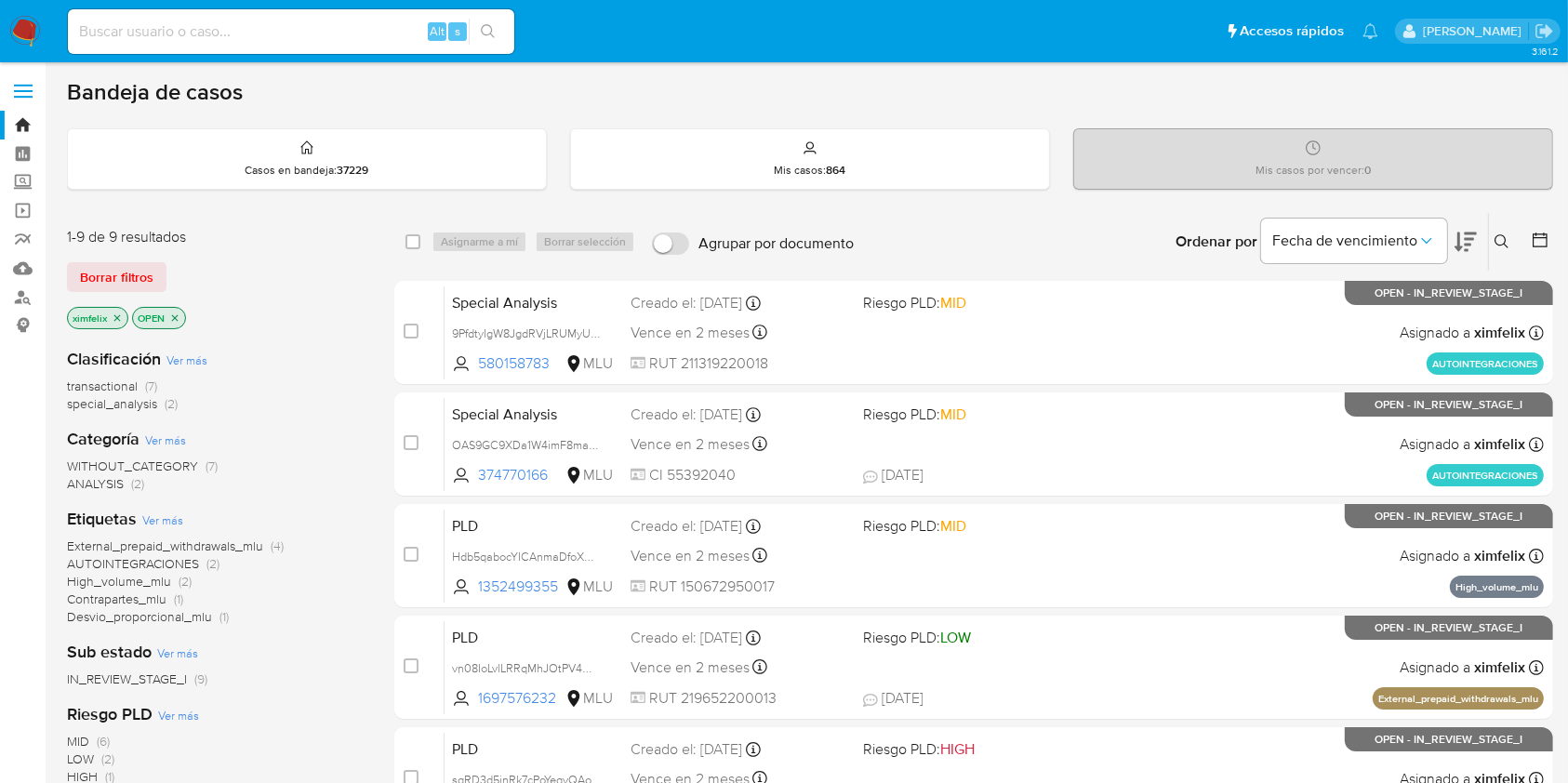
click at [1465, 245] on icon at bounding box center [1465, 242] width 23 height 23
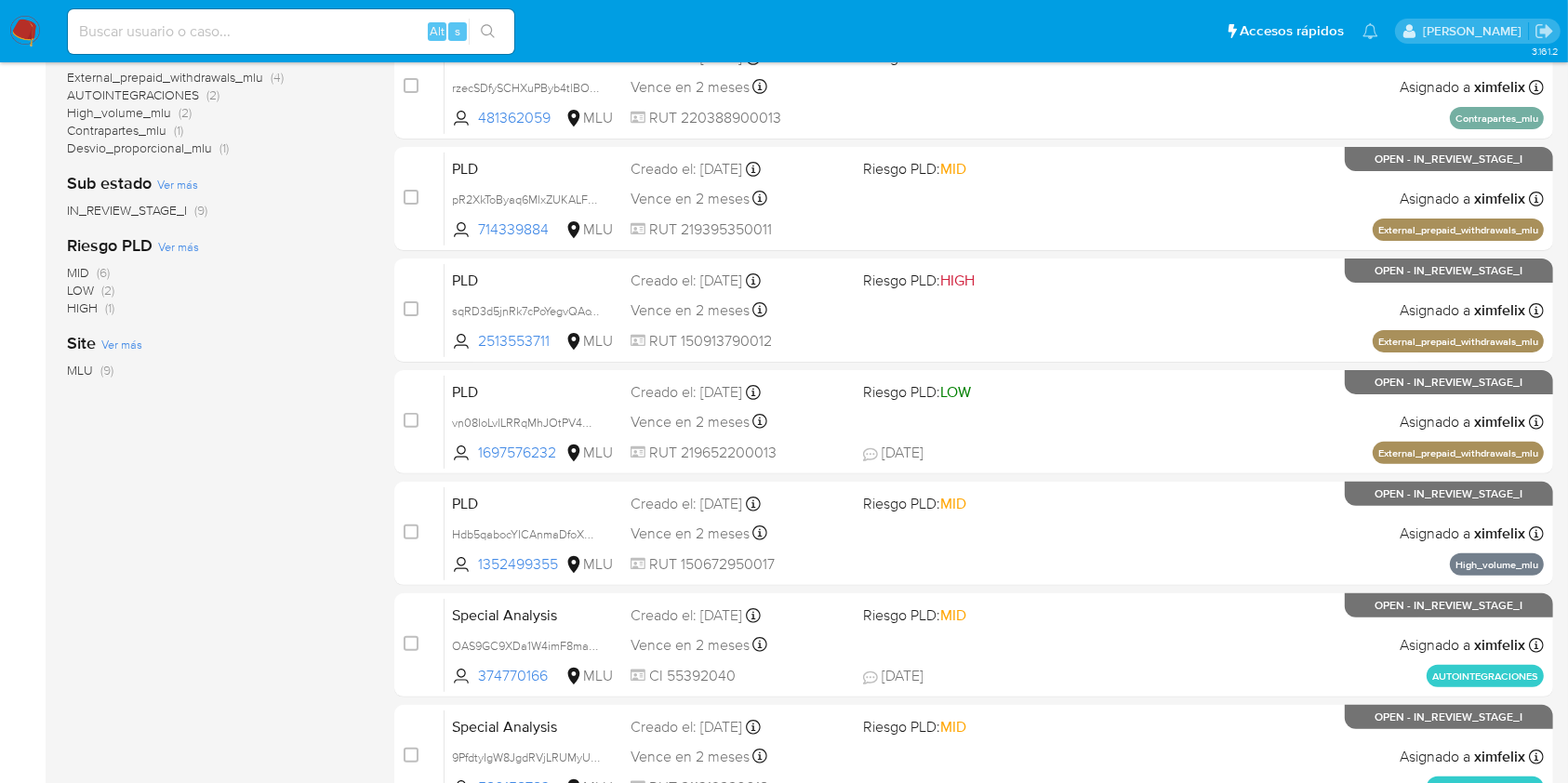
scroll to position [467, 0]
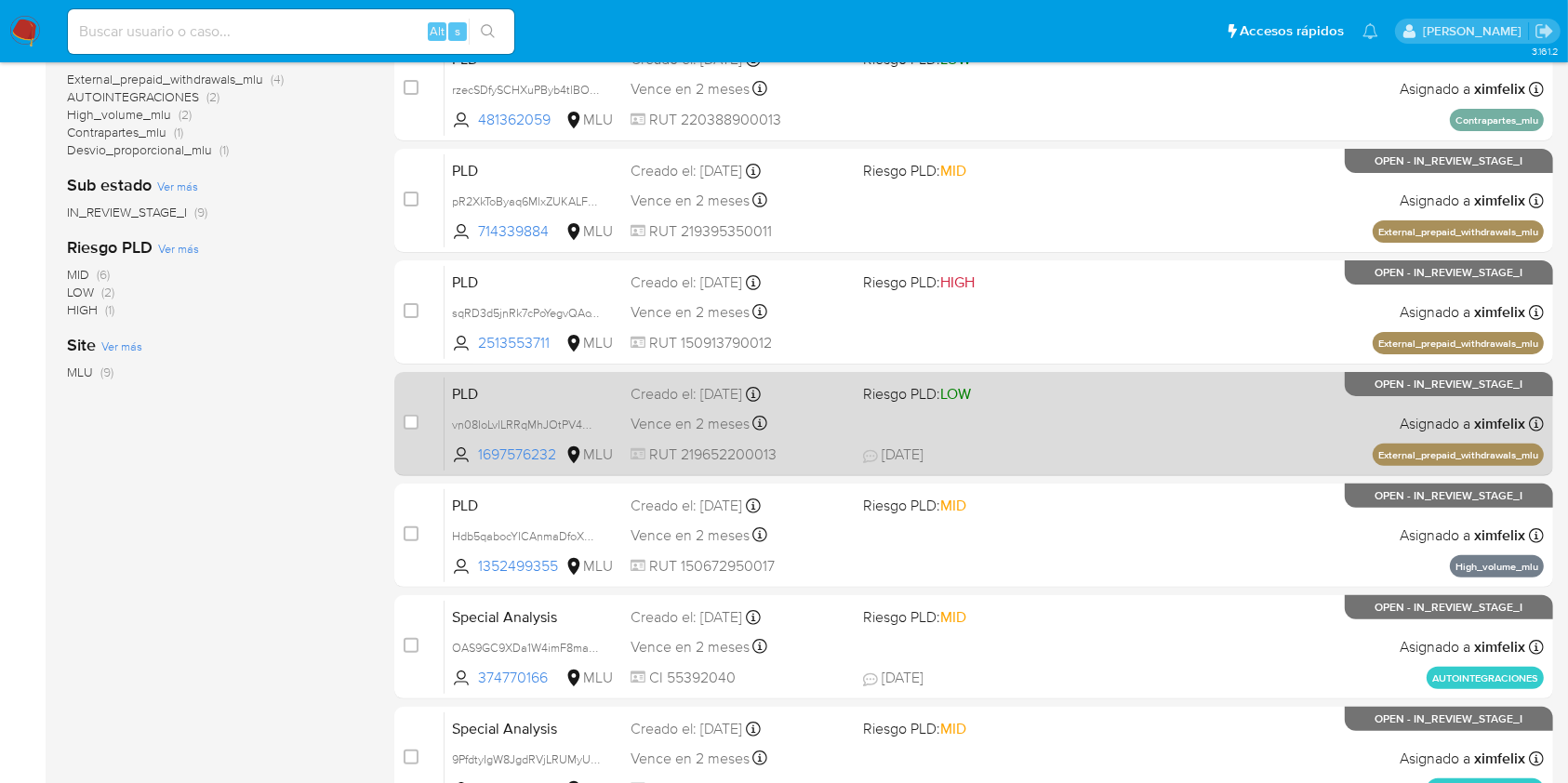
click at [1300, 459] on span "01/10/2025 01/10/2025 15:44" at bounding box center [1087, 454] width 449 height 21
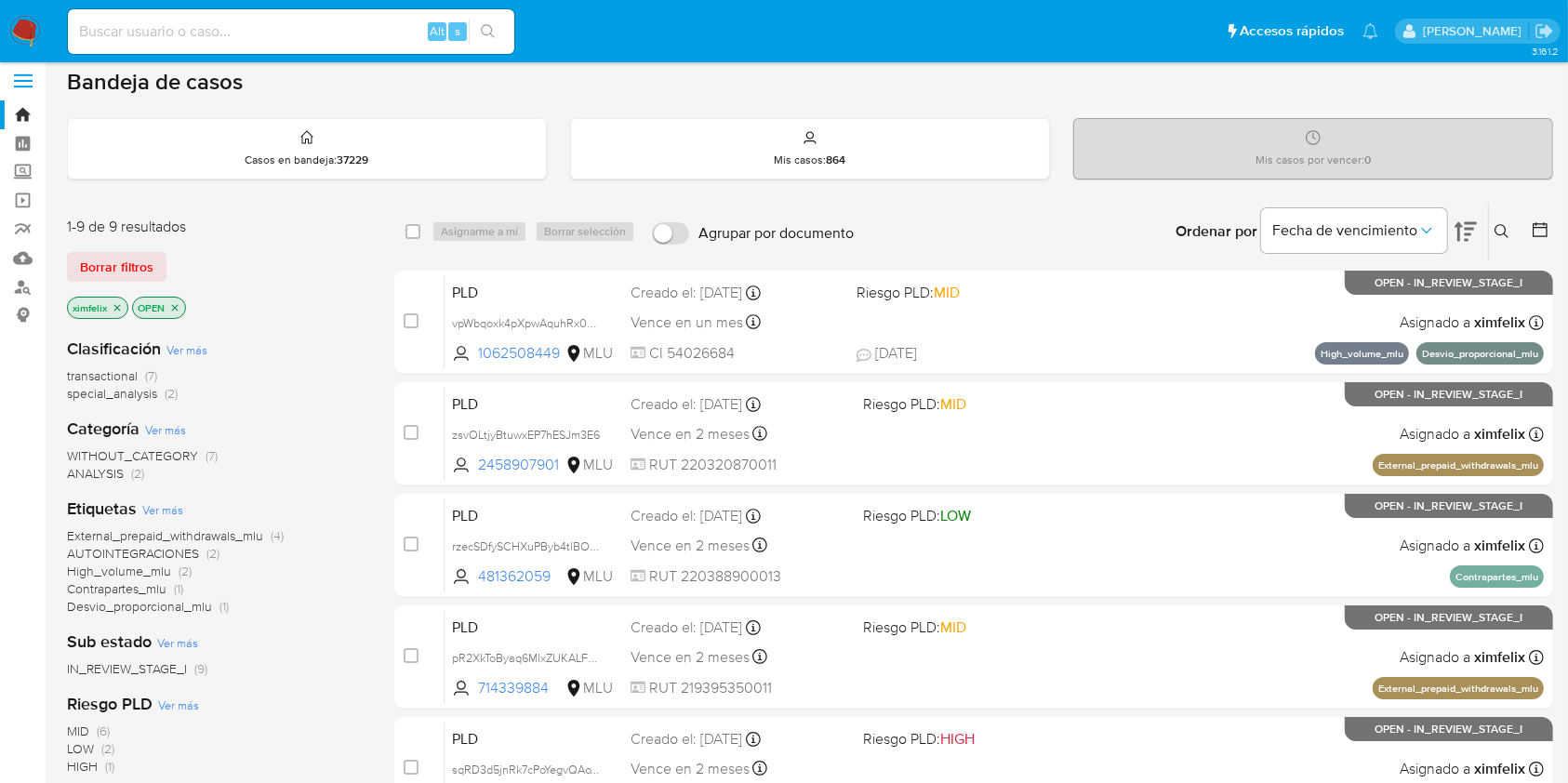
scroll to position [0, 0]
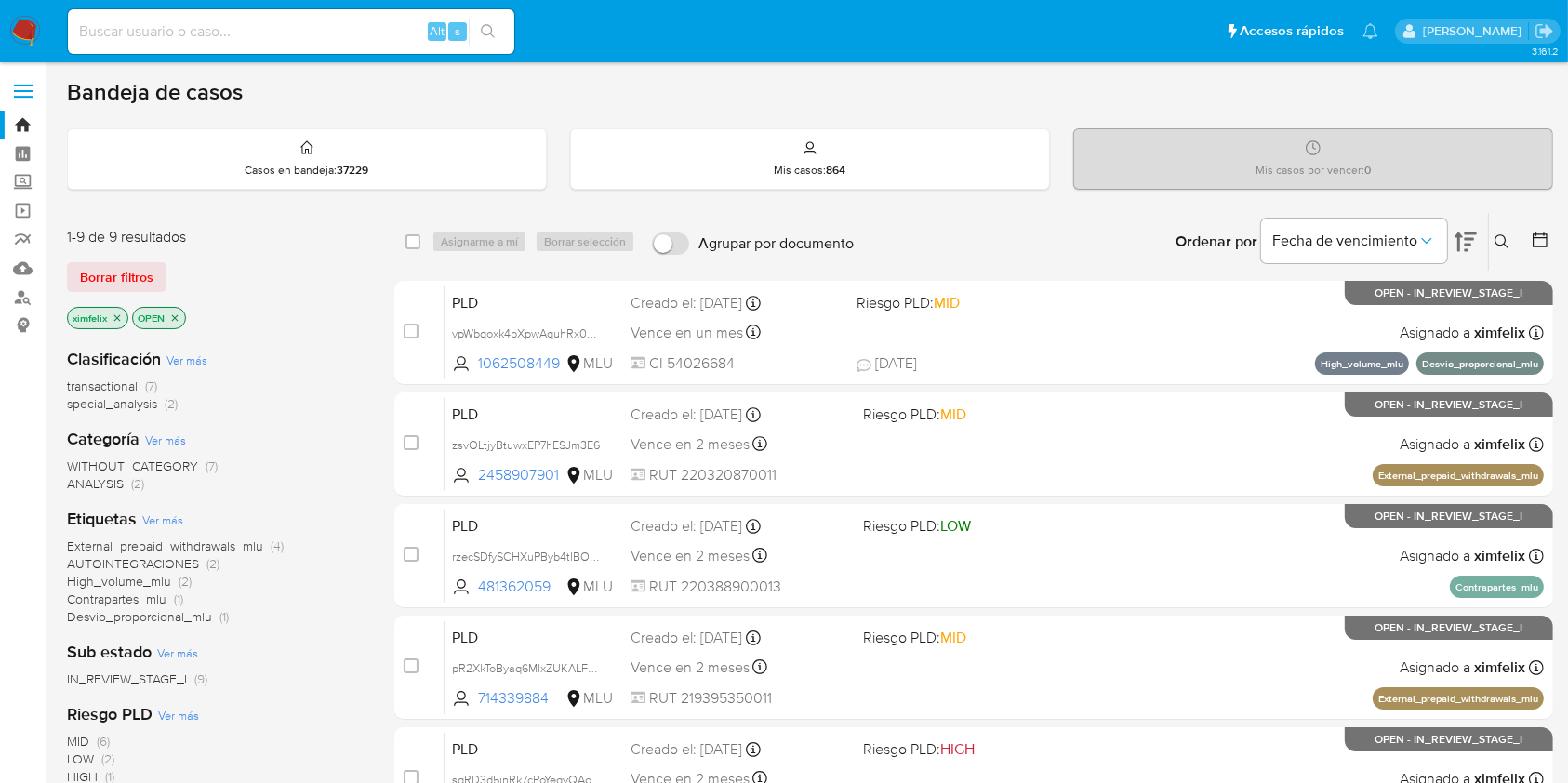
click at [119, 312] on icon "close-filter" at bounding box center [116, 317] width 11 height 11
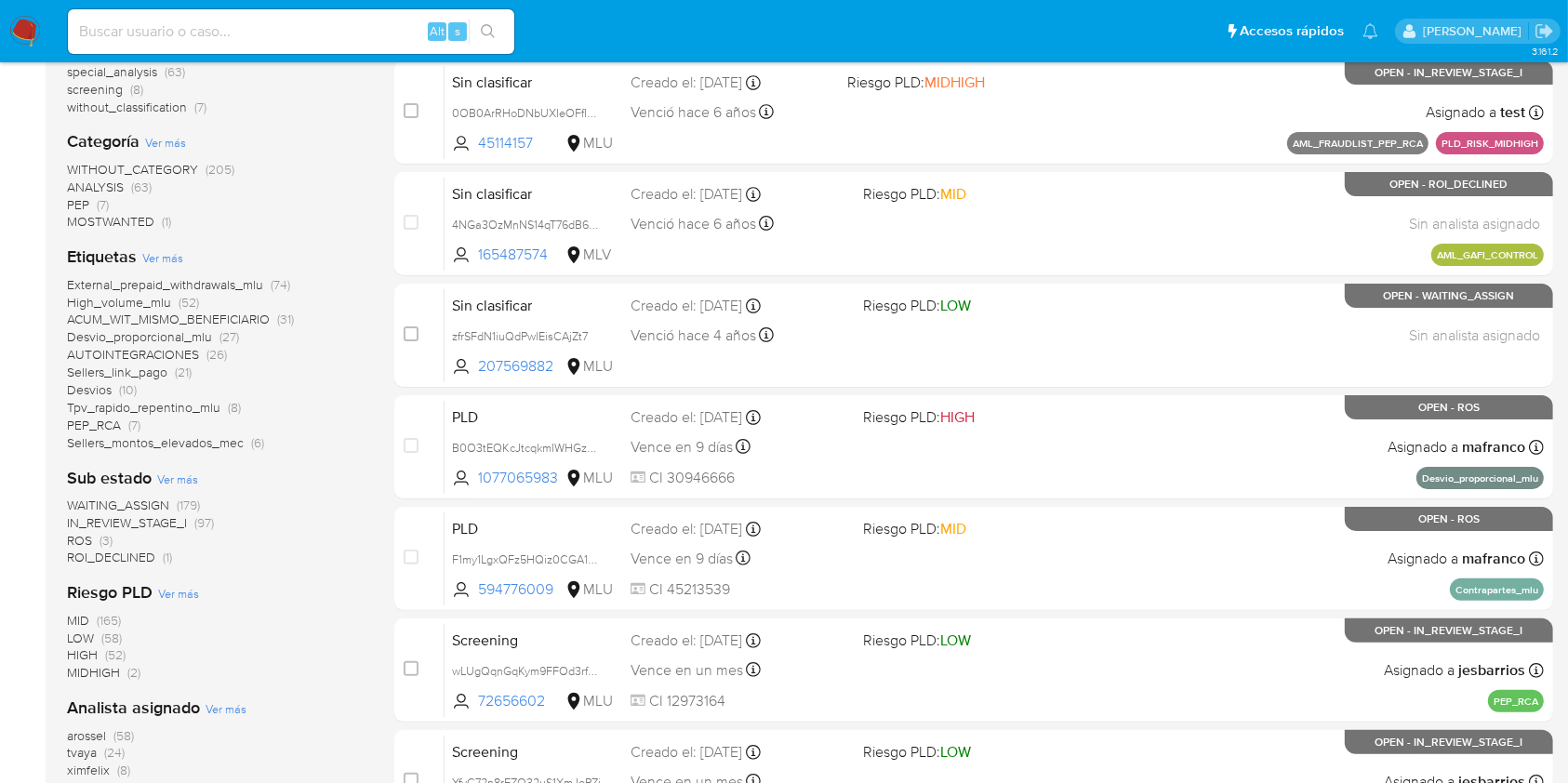
scroll to position [343, 0]
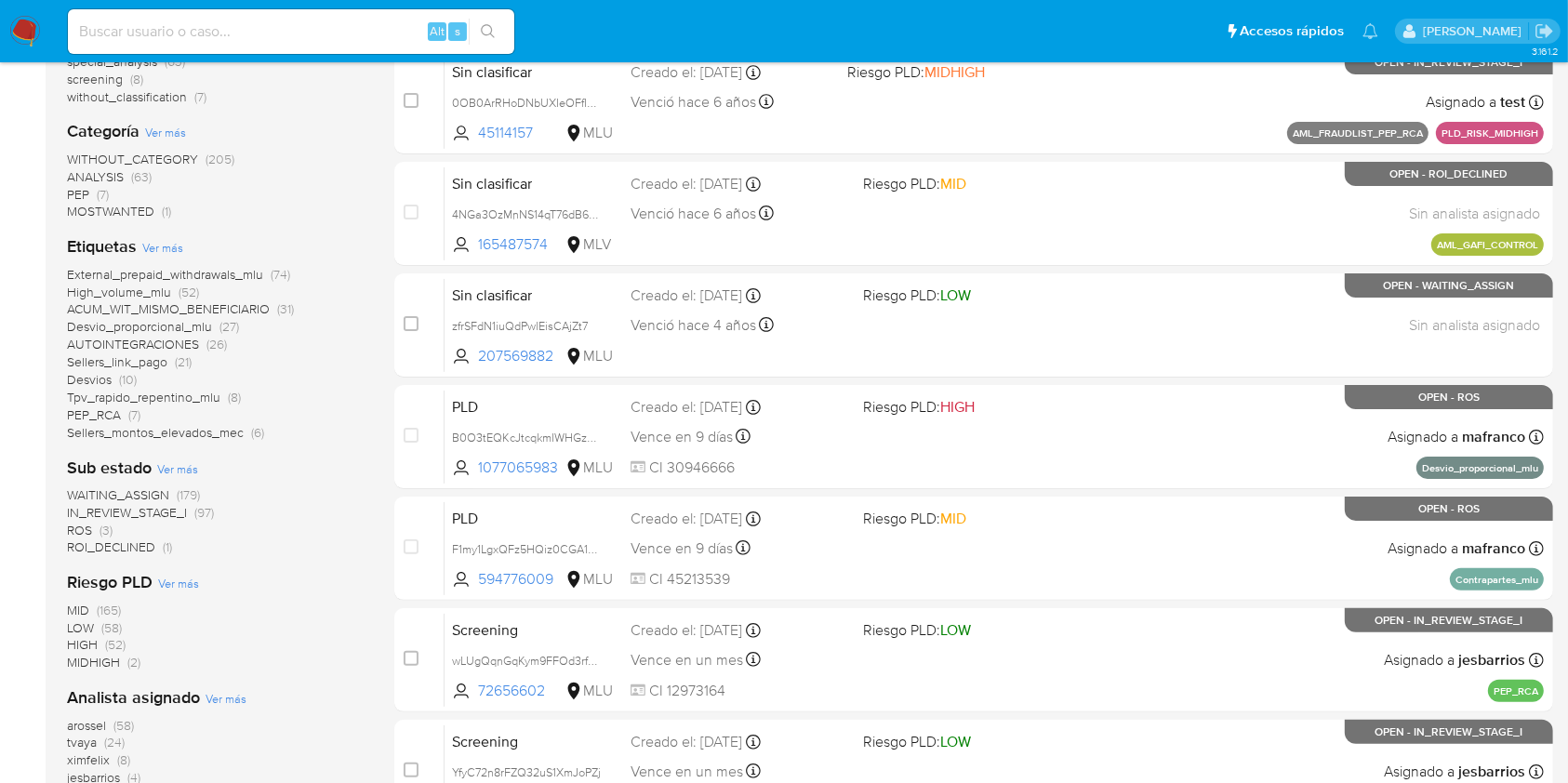
click at [148, 493] on span "WAITING_ASSIGN" at bounding box center [117, 494] width 103 height 19
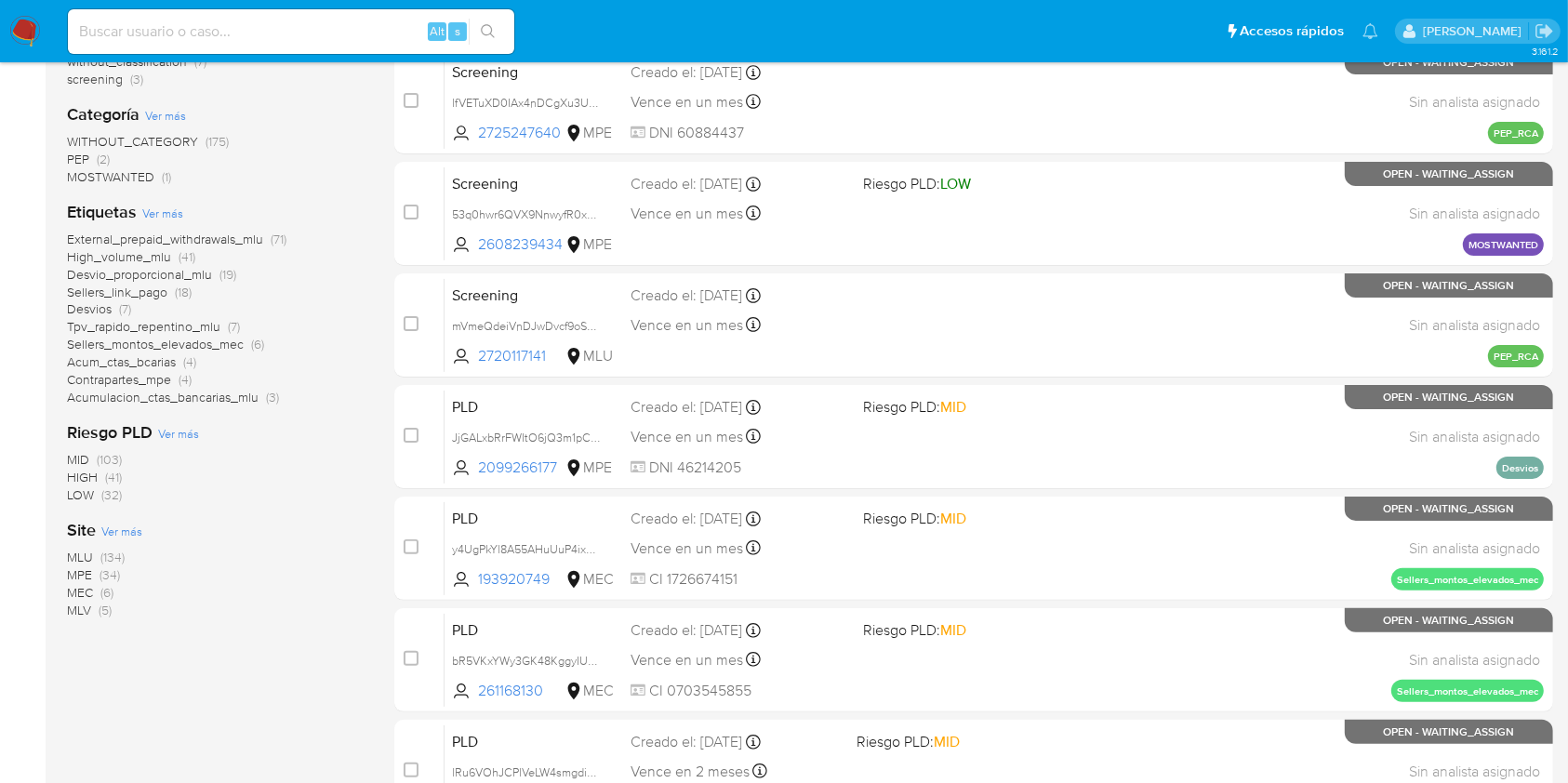
click at [106, 473] on span "(41)" at bounding box center [113, 477] width 17 height 19
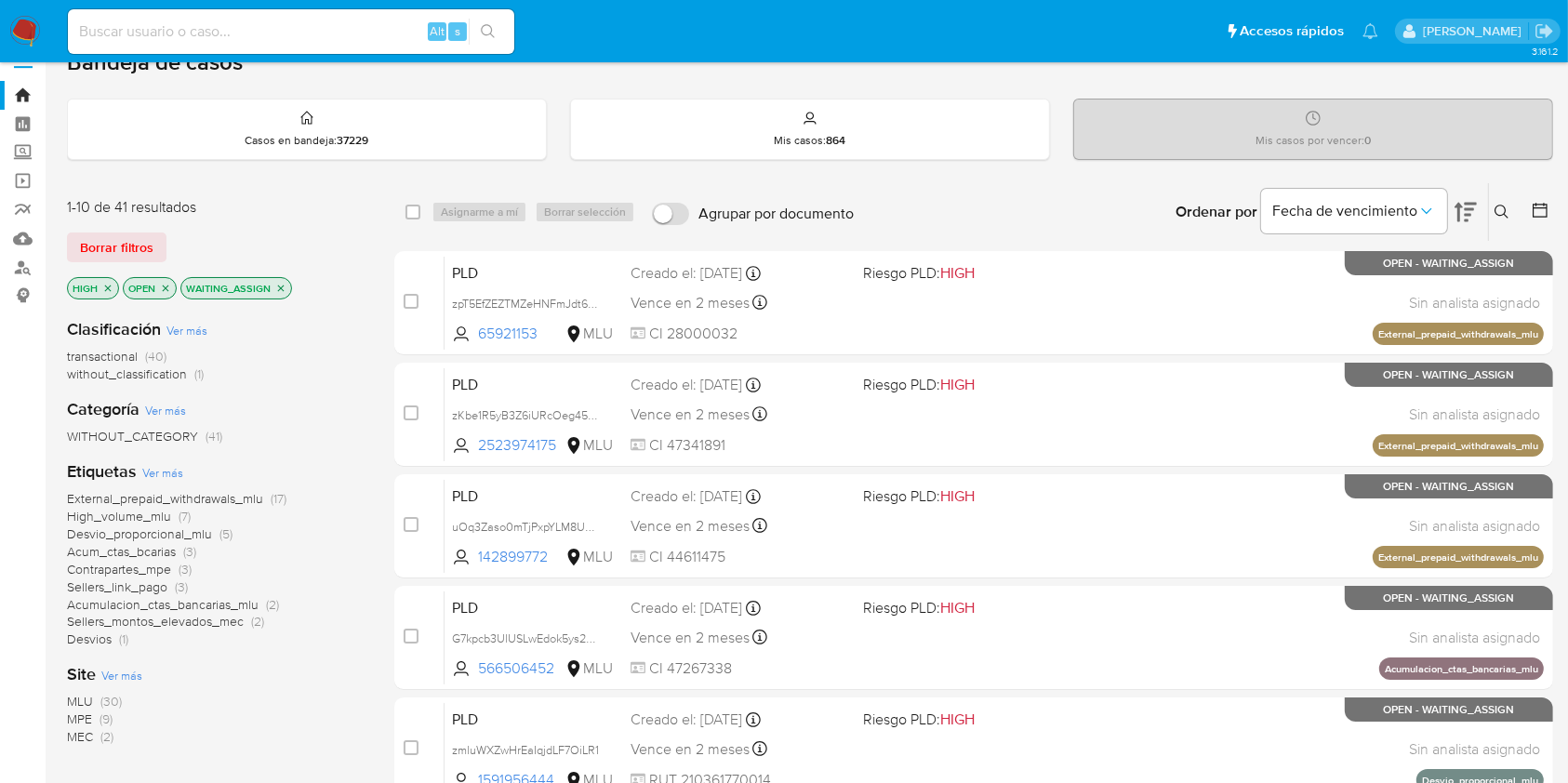
scroll to position [32, 0]
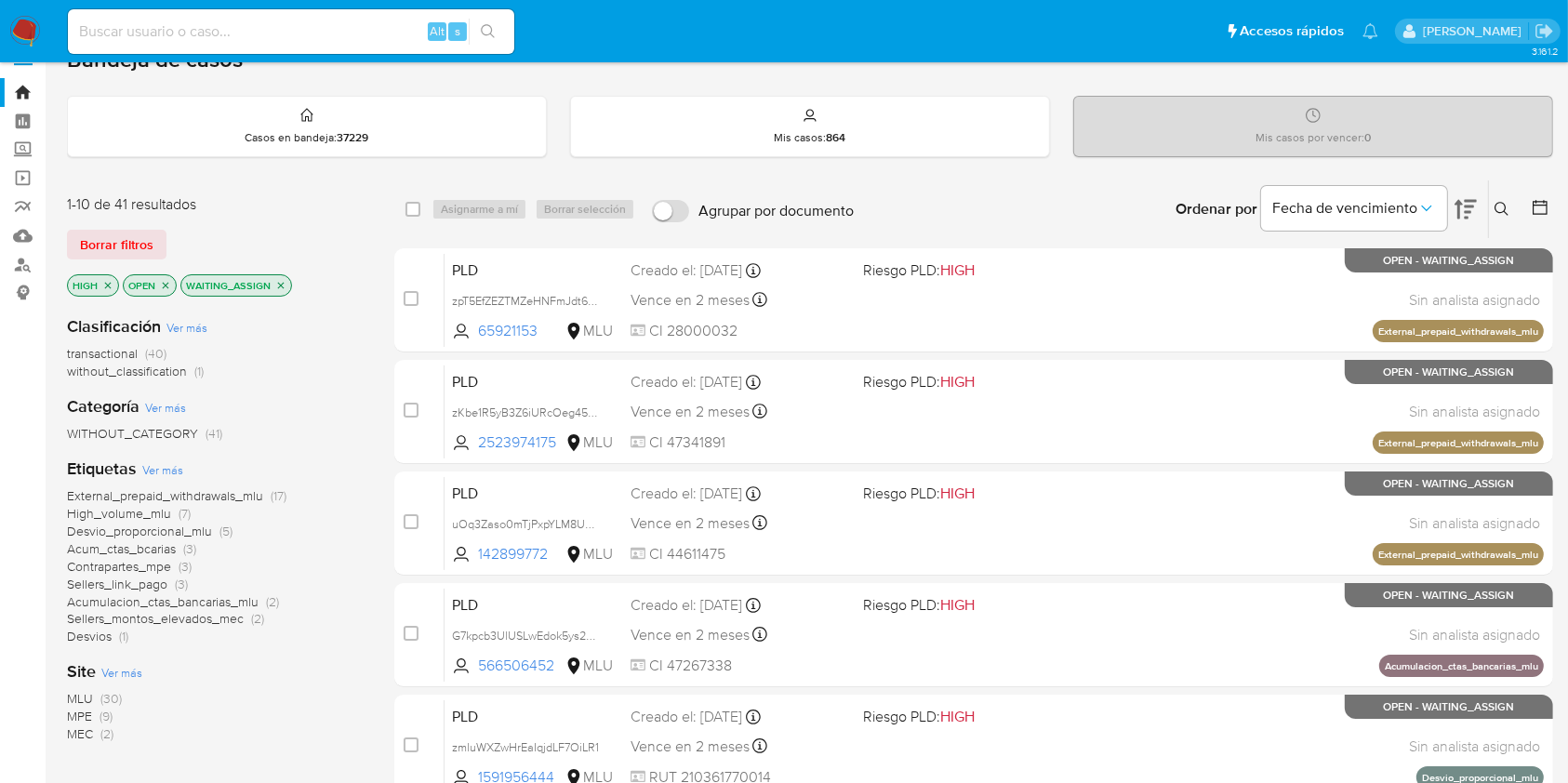
click at [1466, 214] on icon at bounding box center [1465, 209] width 23 height 20
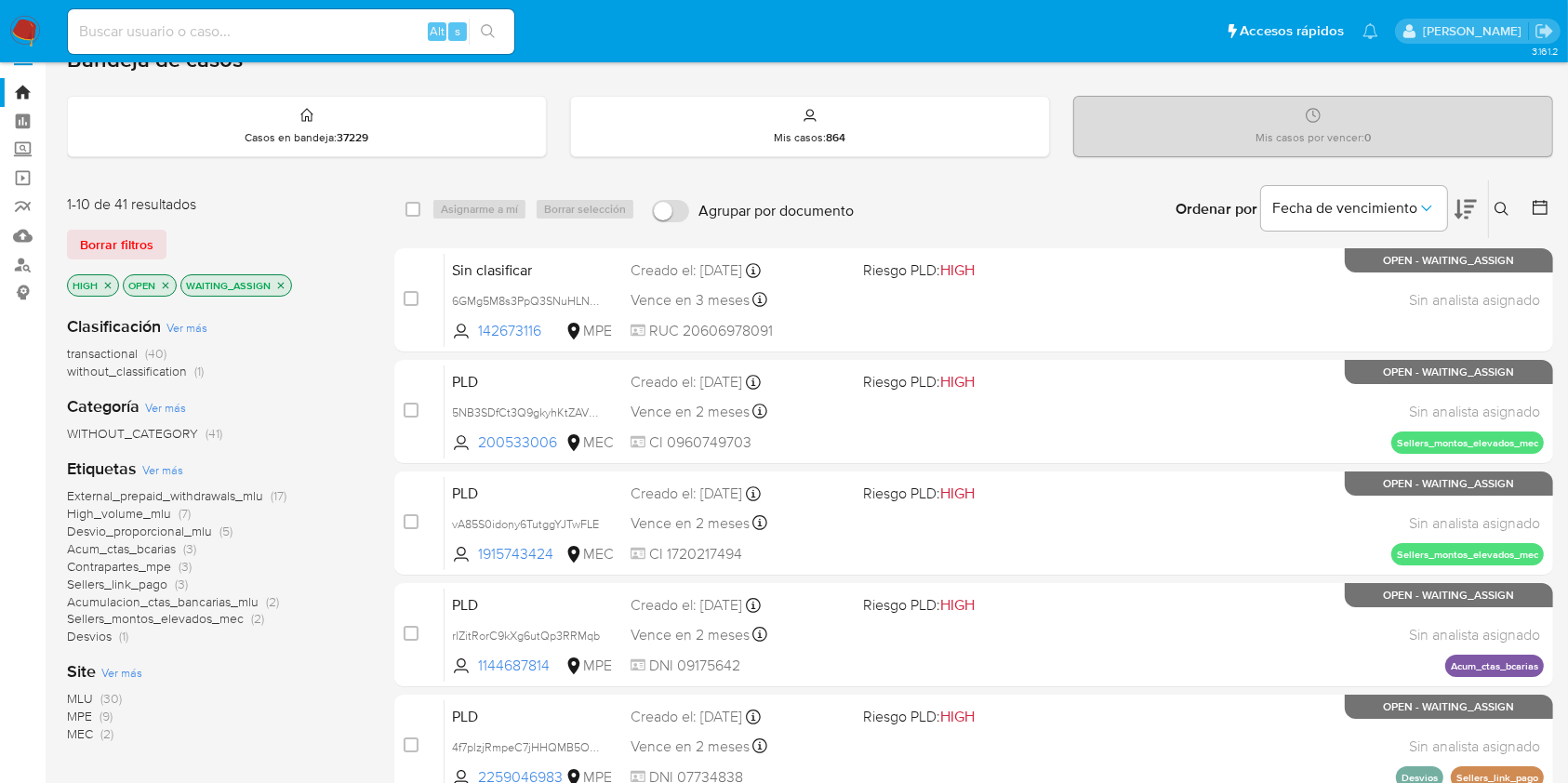
click at [1466, 214] on icon at bounding box center [1465, 209] width 23 height 20
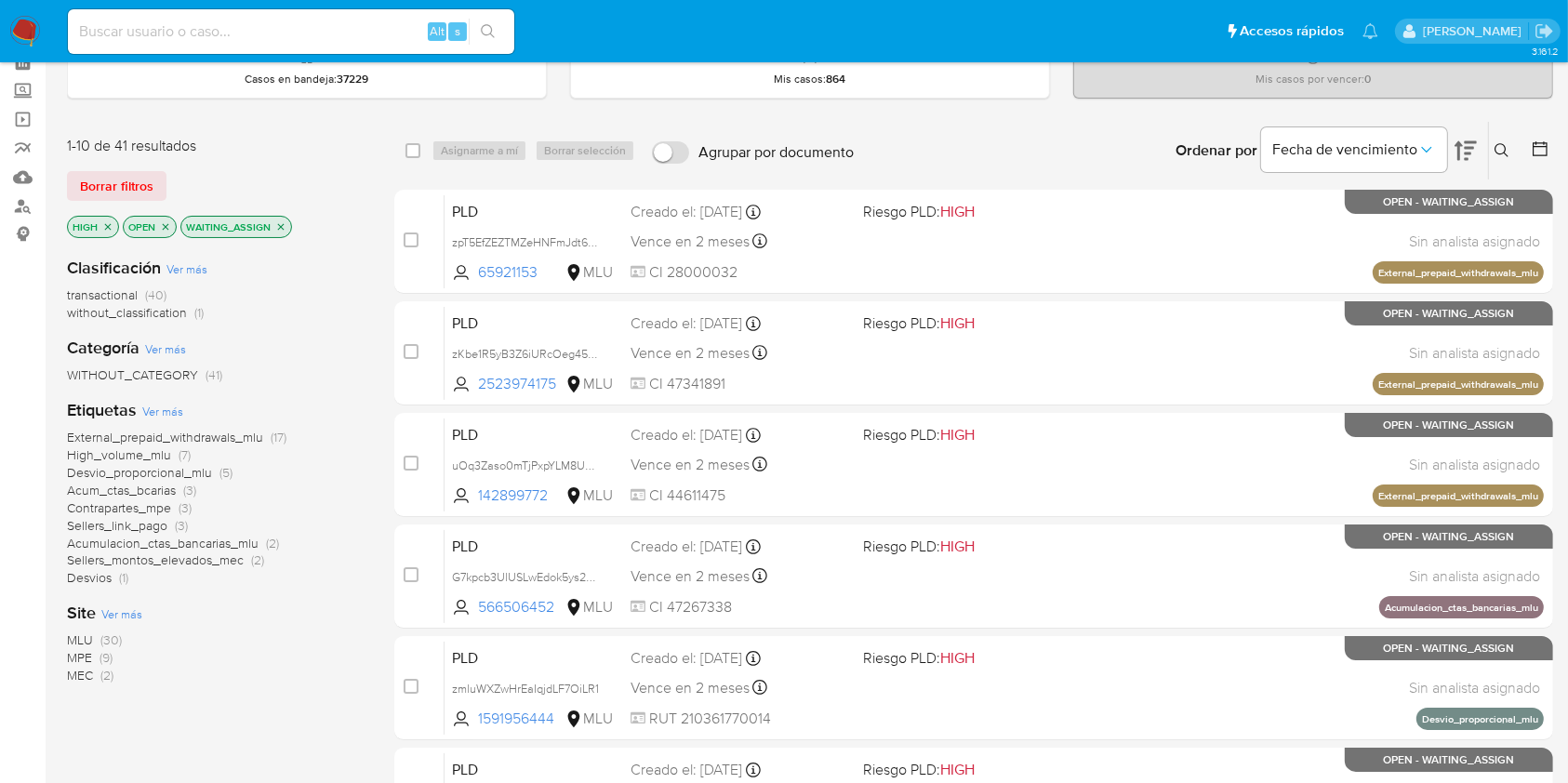
scroll to position [93, 0]
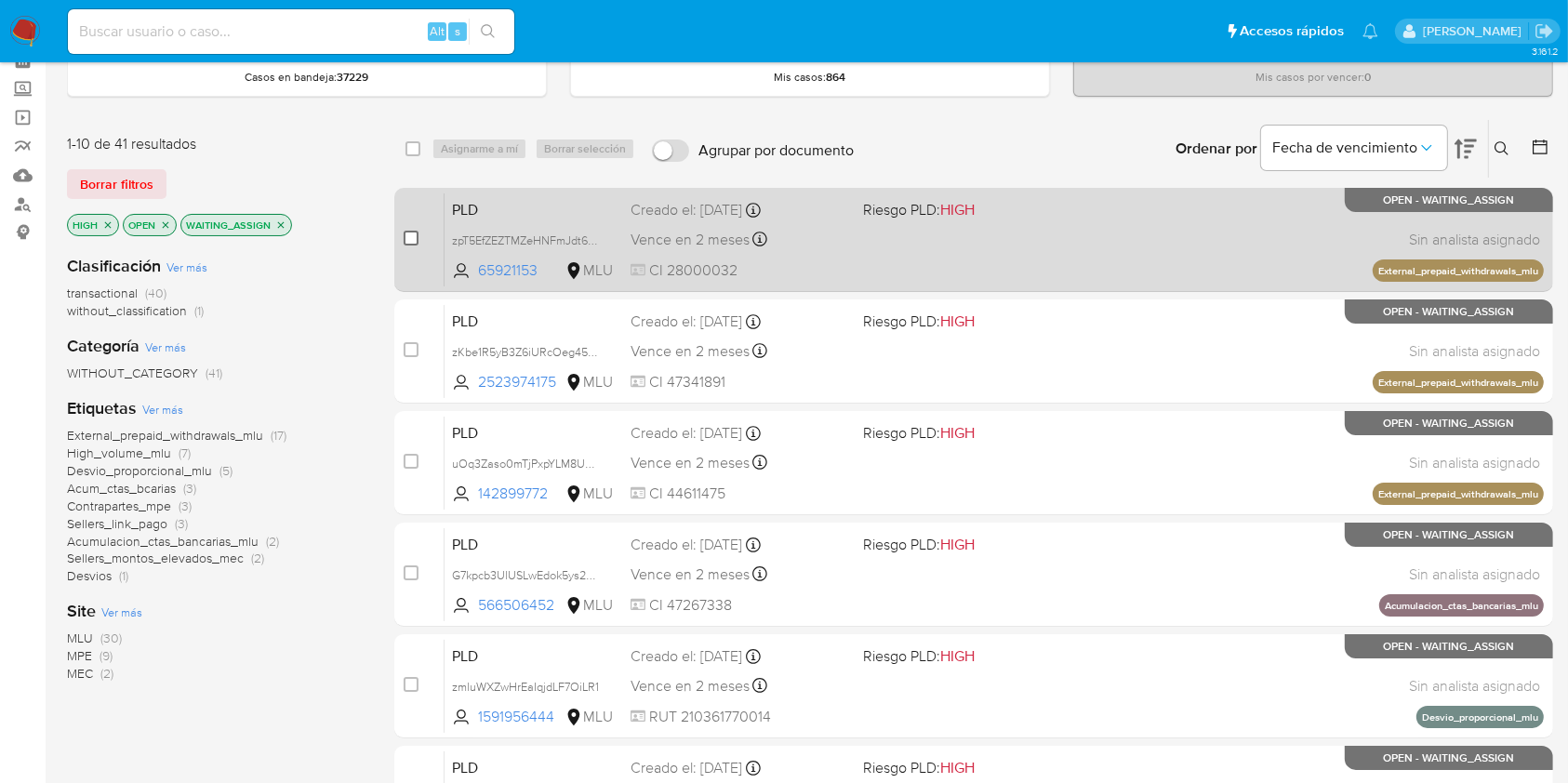
click at [408, 231] on input "checkbox" at bounding box center [410, 238] width 15 height 15
checkbox input "true"
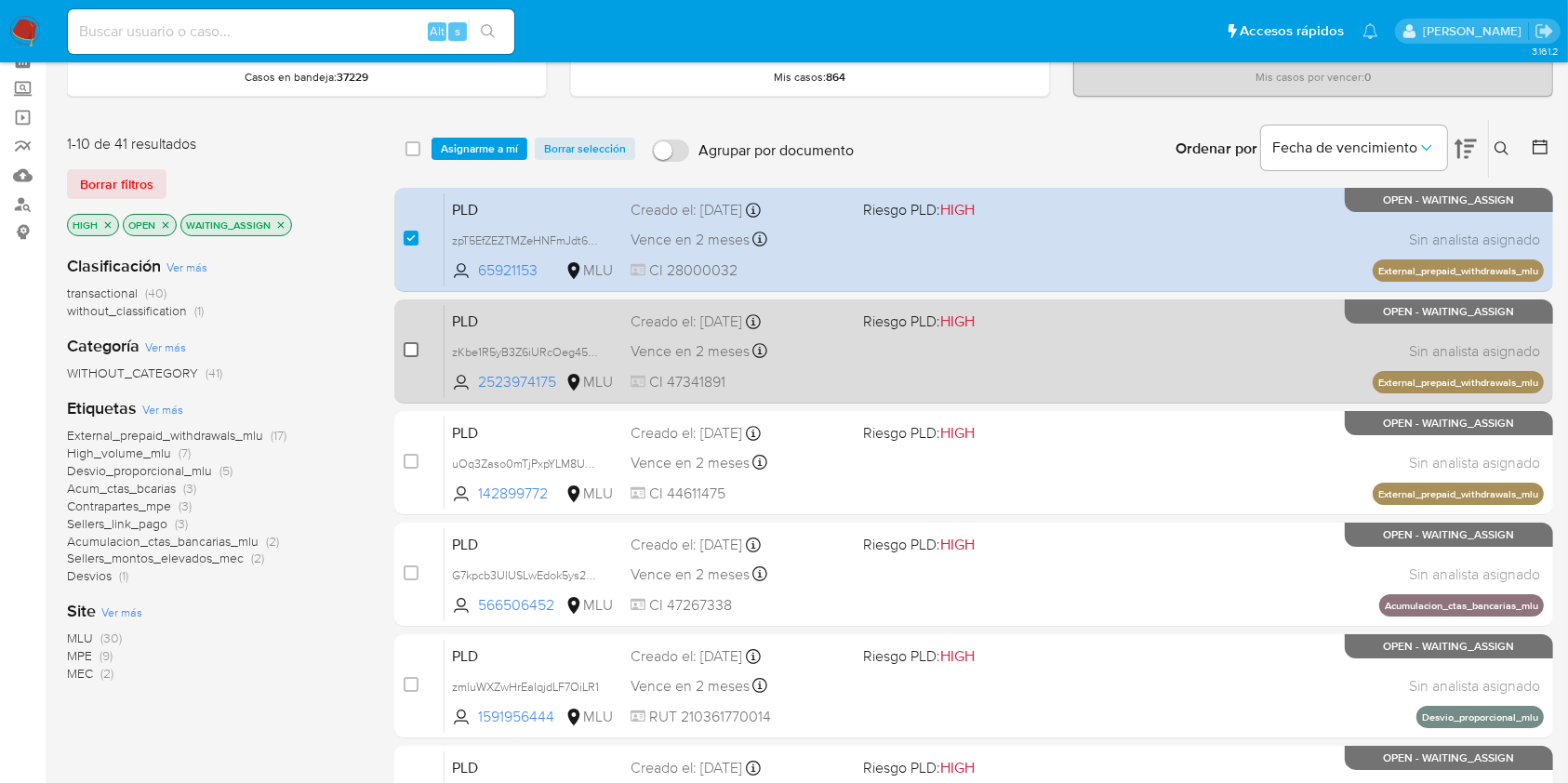
click at [412, 352] on input "checkbox" at bounding box center [410, 349] width 15 height 15
checkbox input "true"
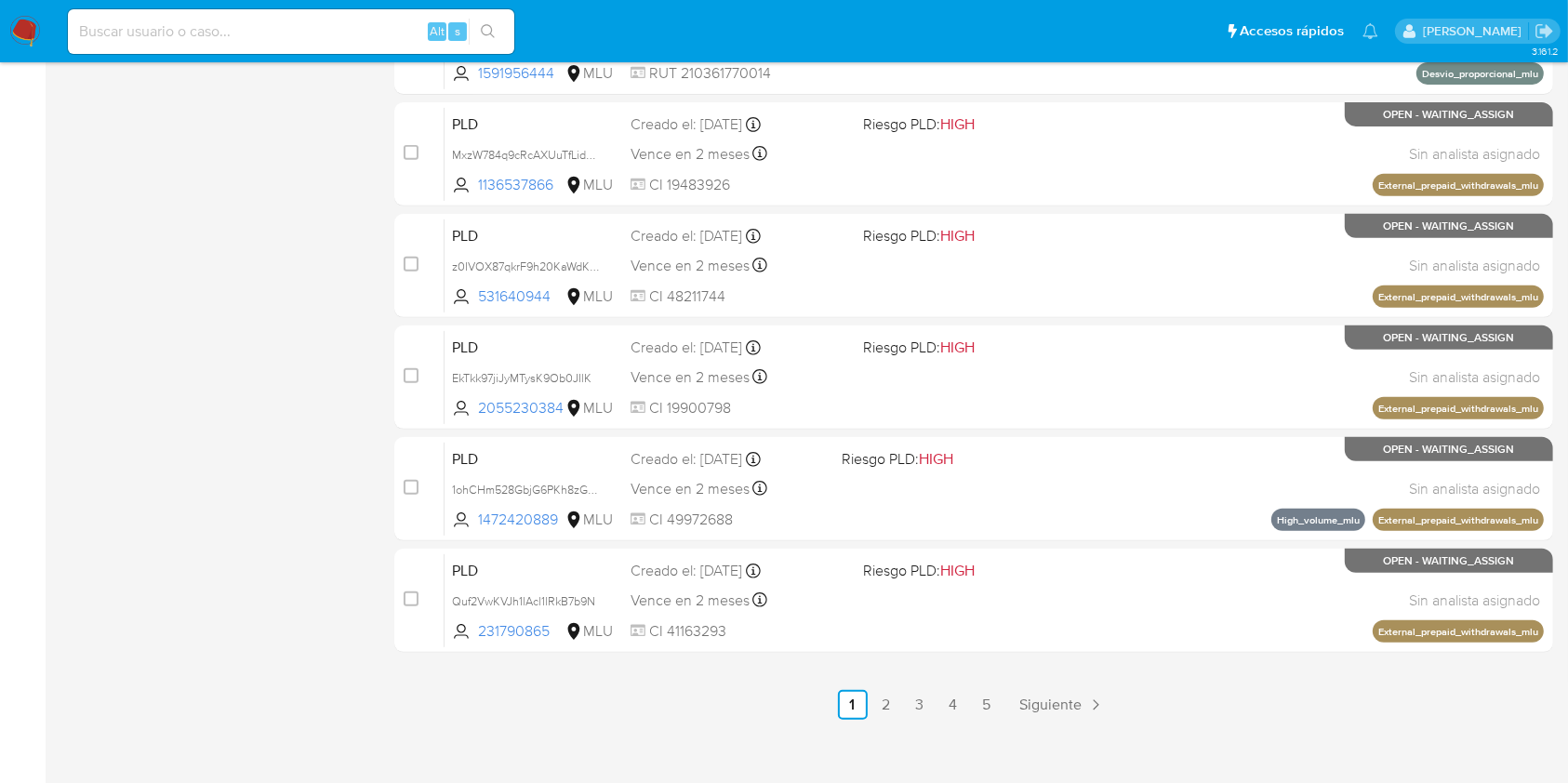
scroll to position [741, 0]
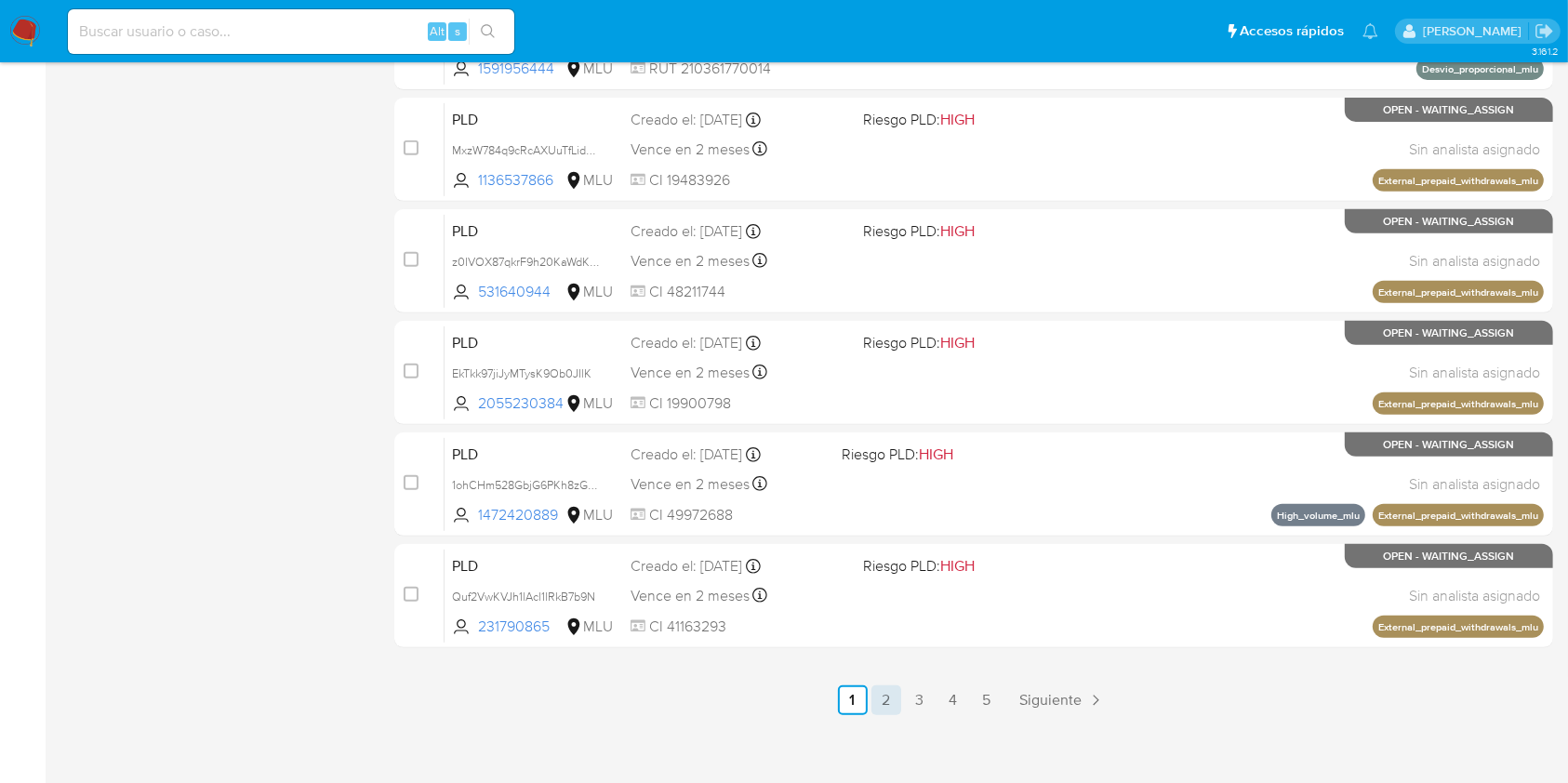
click at [892, 701] on link "2" at bounding box center [886, 700] width 29 height 29
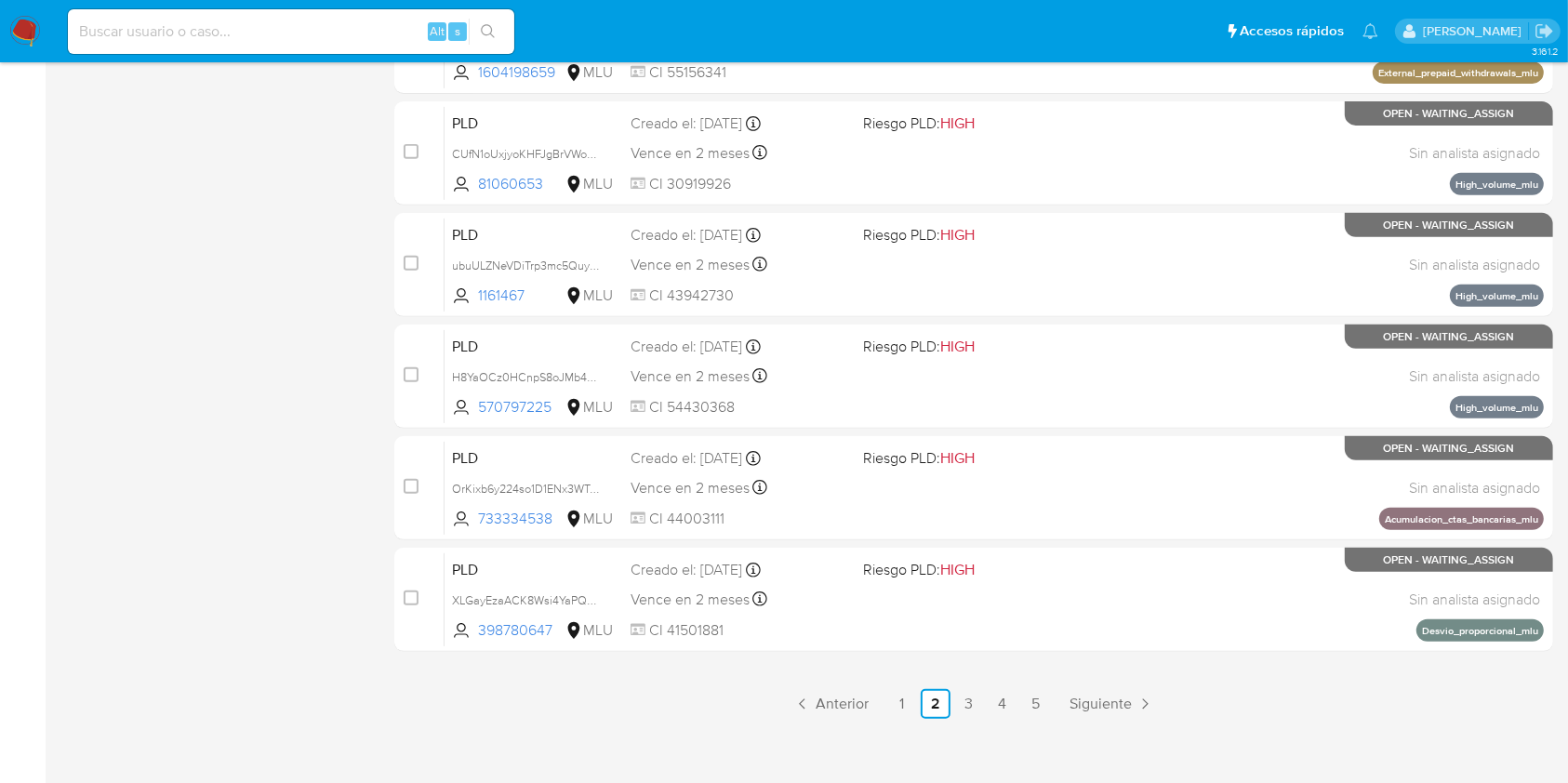
scroll to position [752, 0]
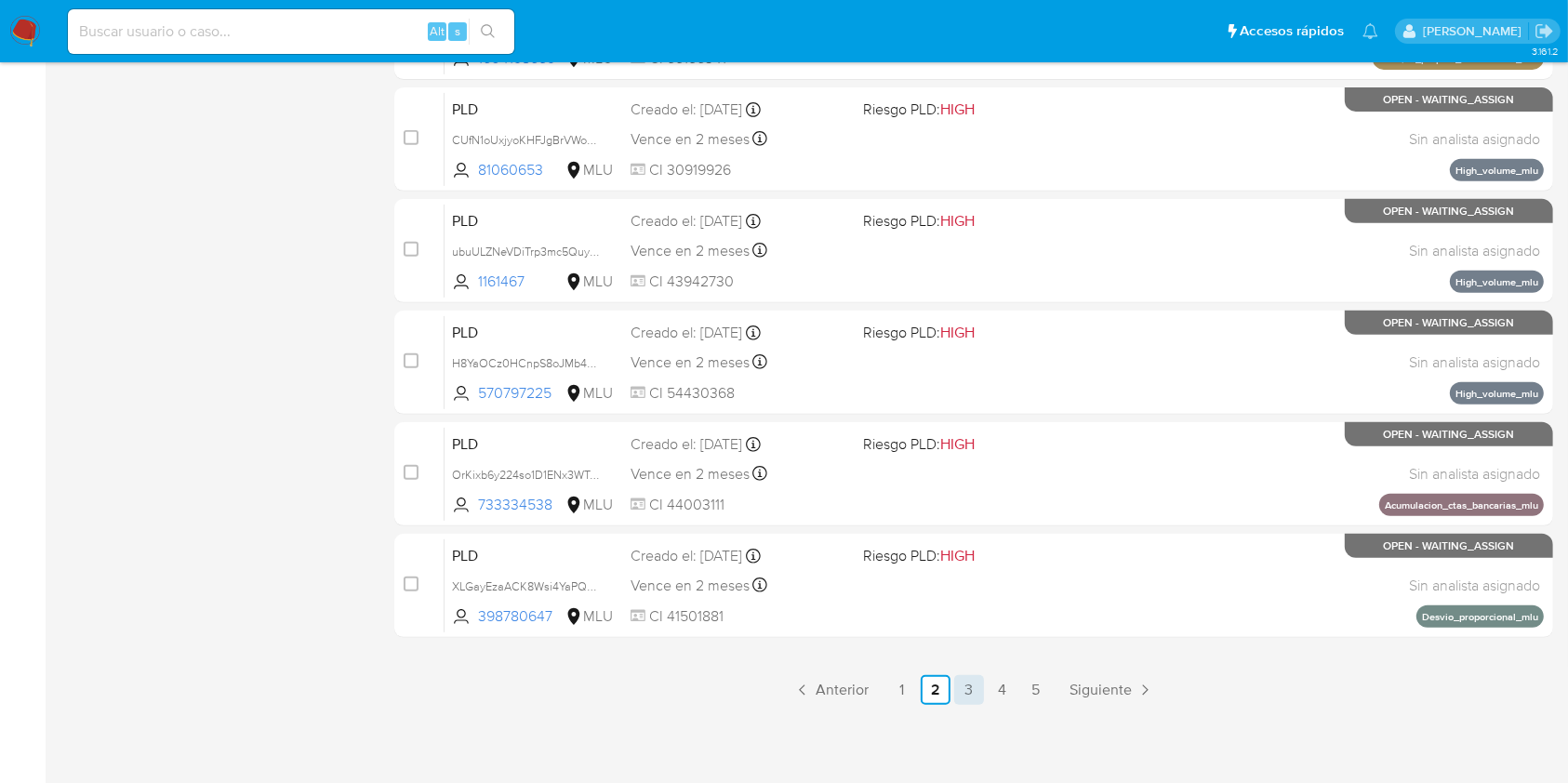
click at [968, 689] on link "3" at bounding box center [969, 690] width 29 height 29
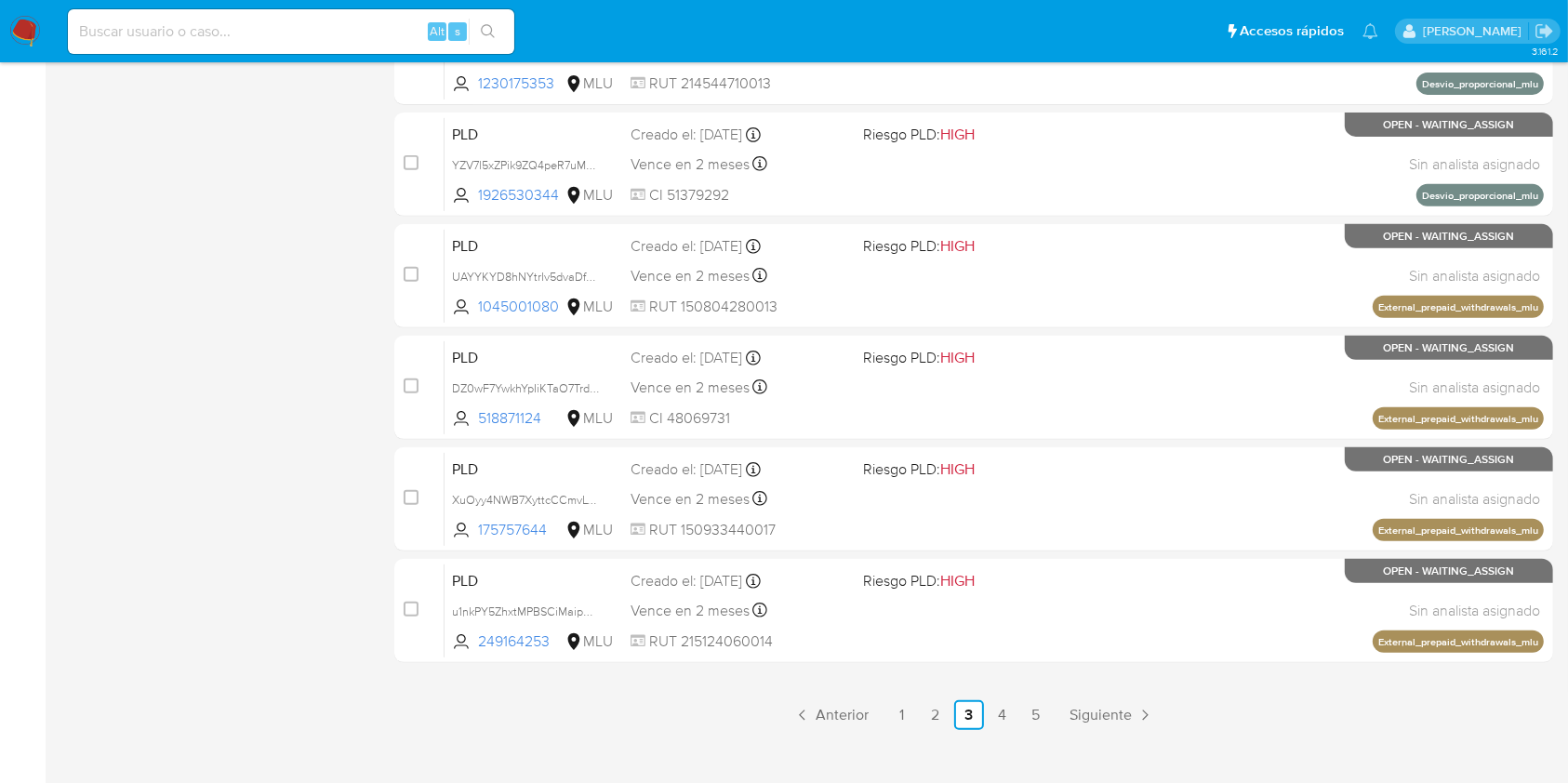
scroll to position [733, 0]
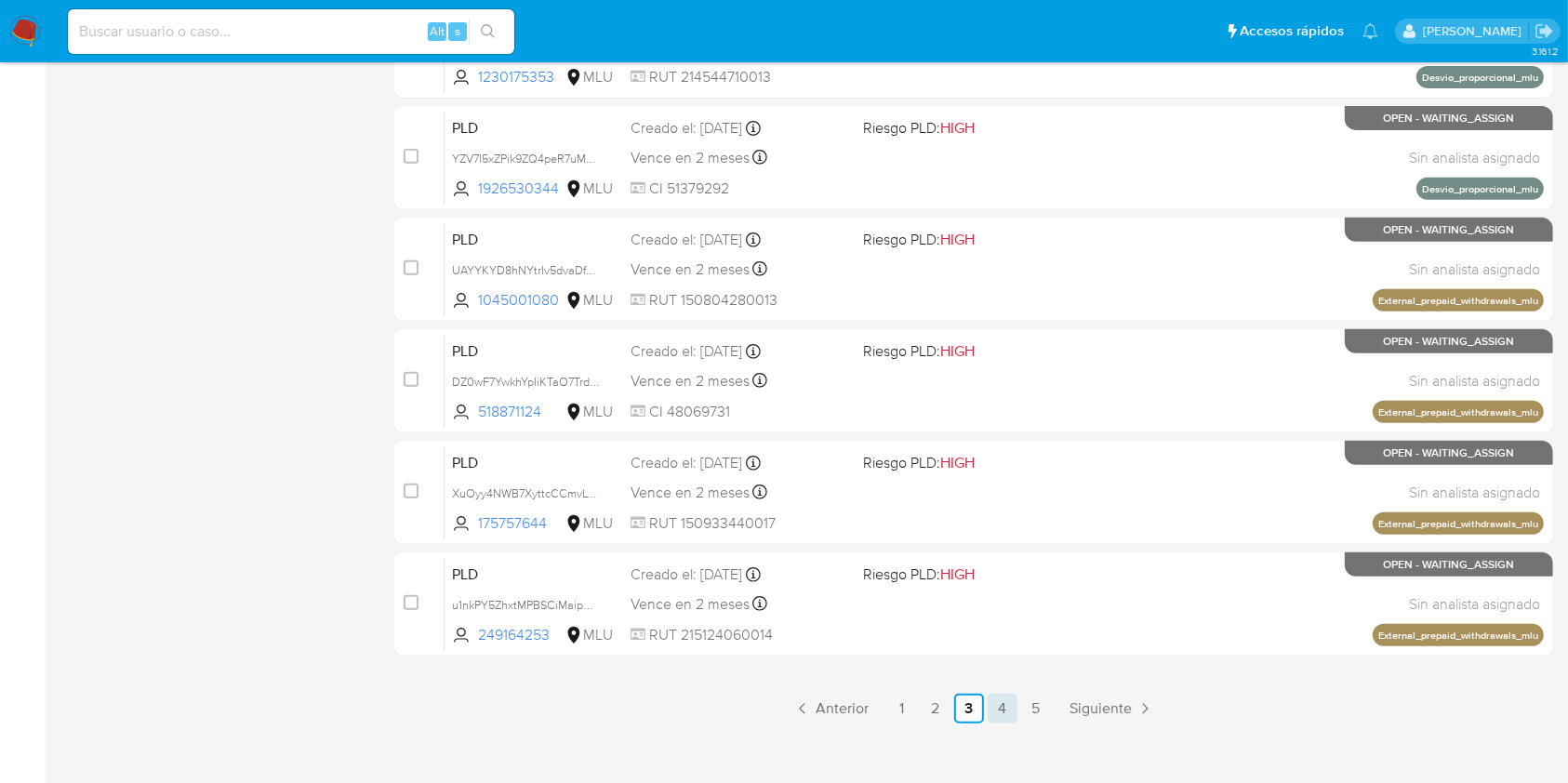
click at [993, 713] on link "4" at bounding box center [1002, 709] width 29 height 29
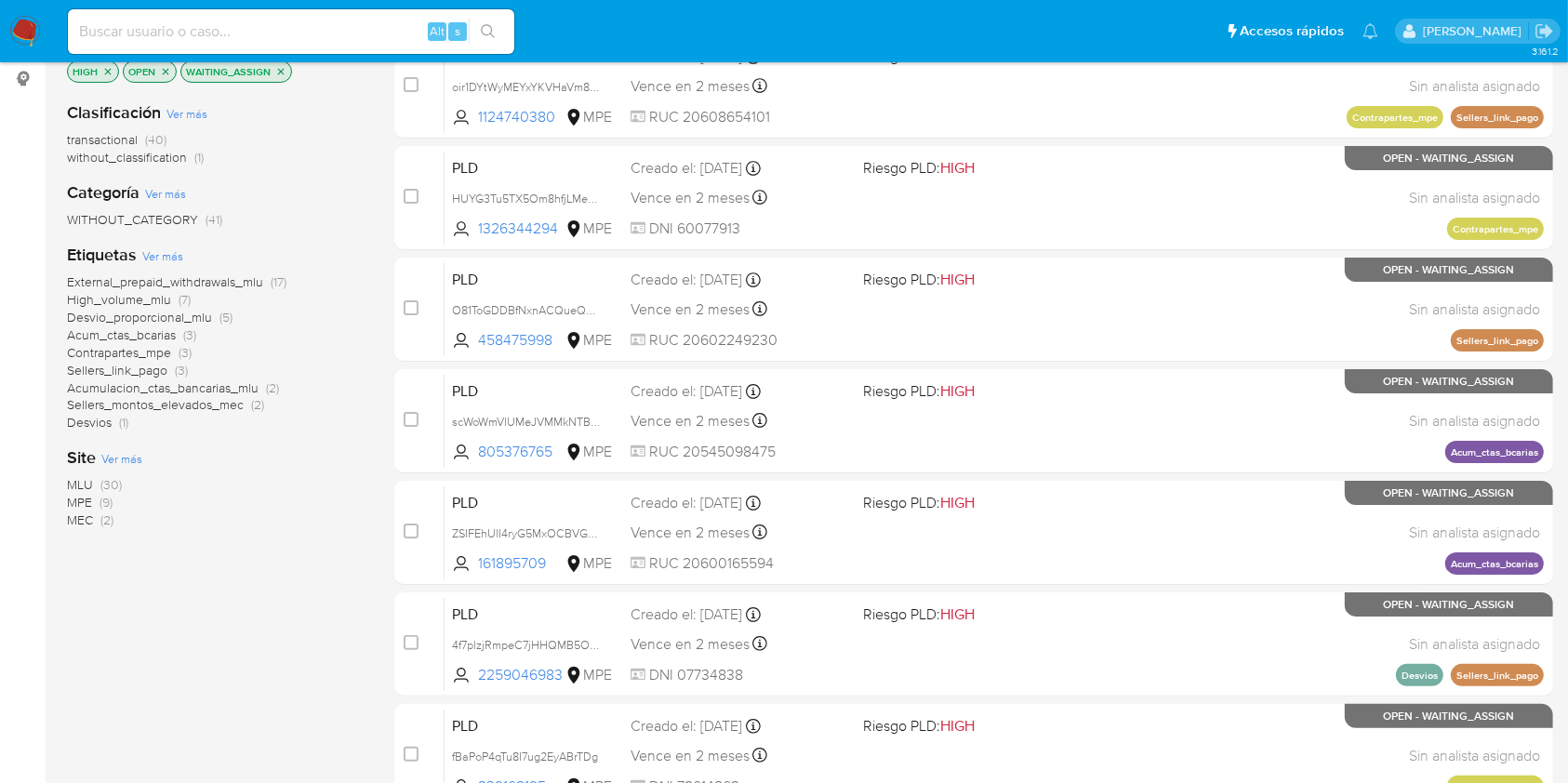
scroll to position [249, 0]
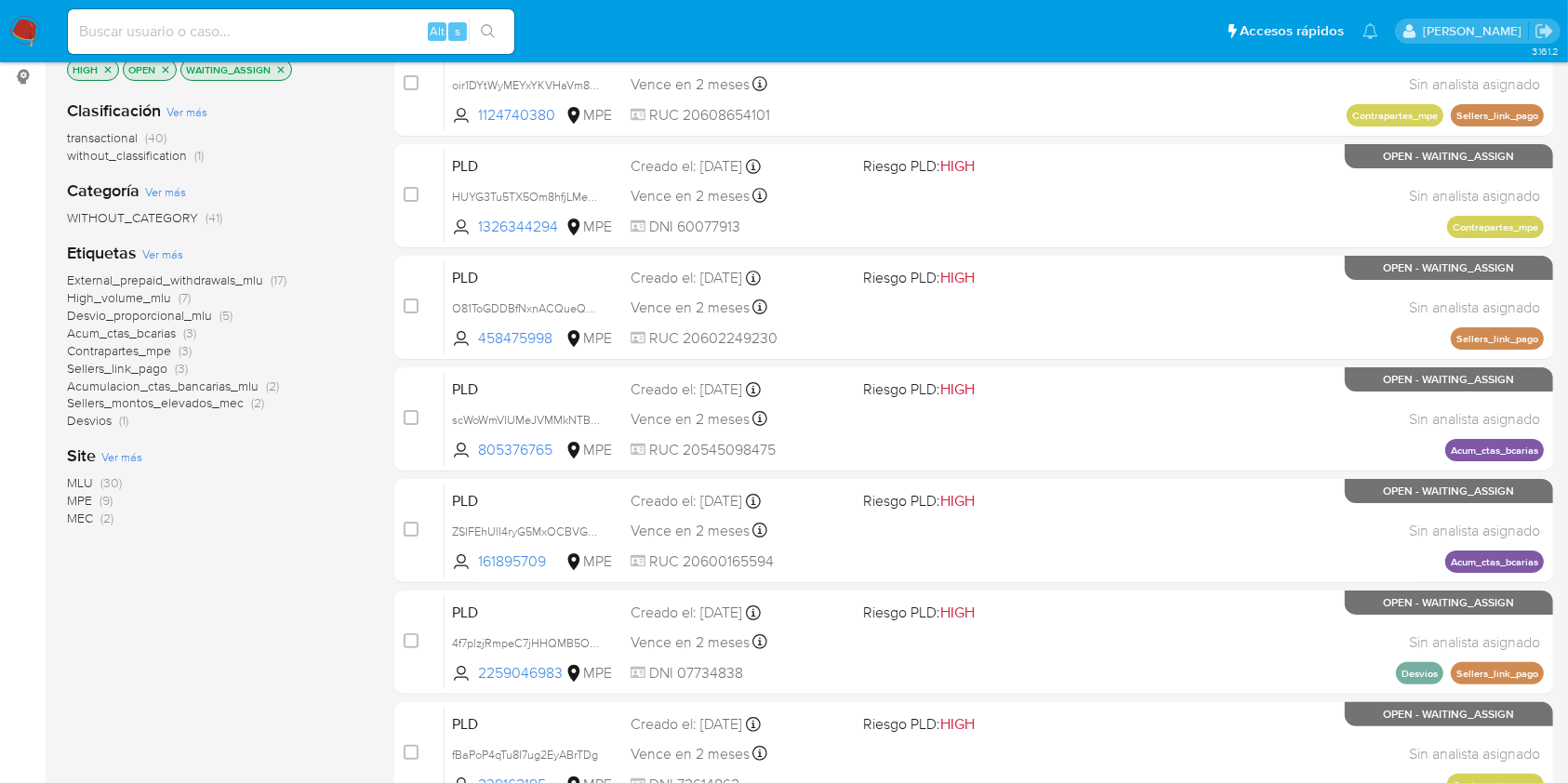
click at [104, 479] on span "(30)" at bounding box center [112, 483] width 22 height 19
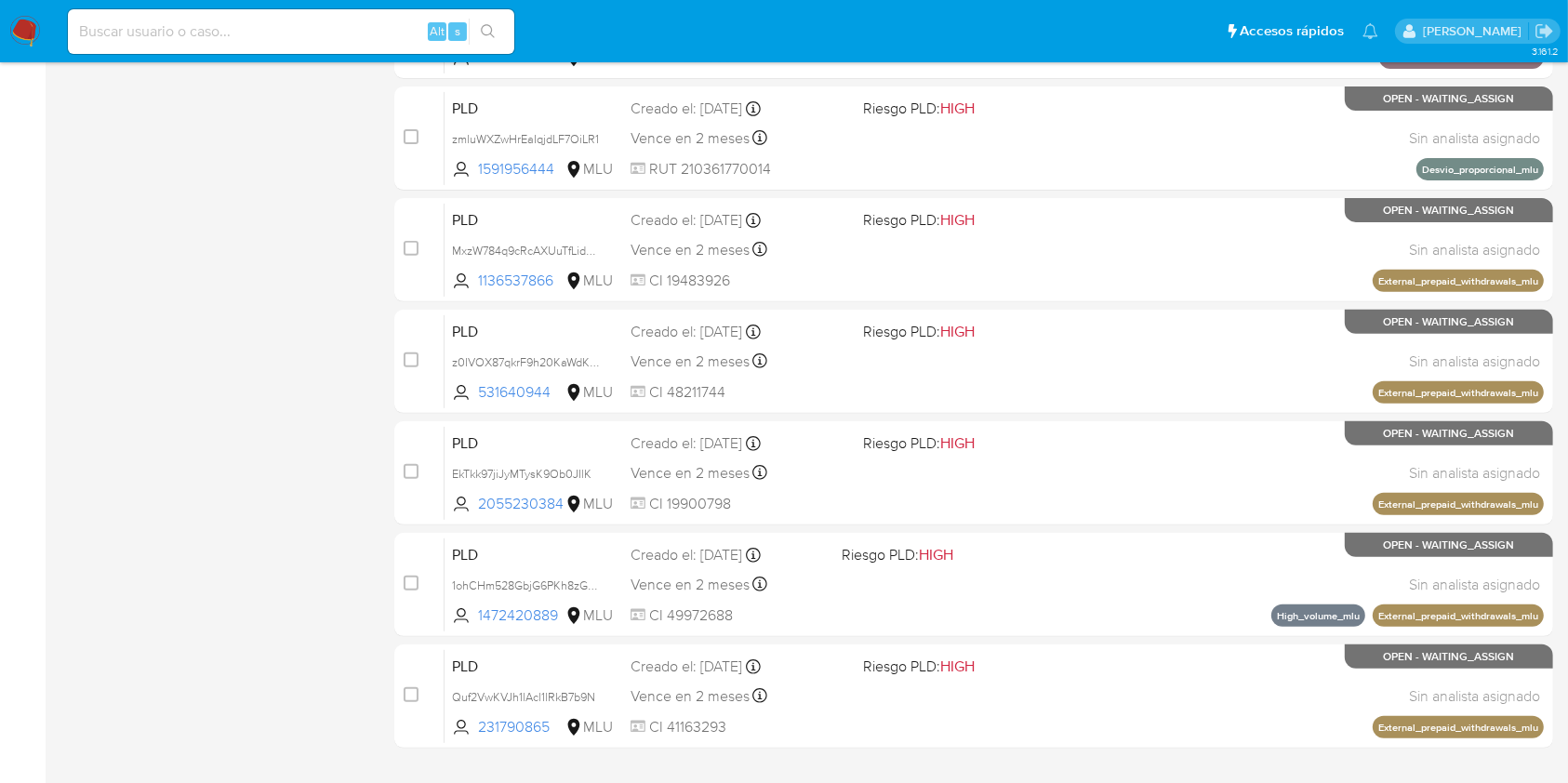
scroll to position [691, 0]
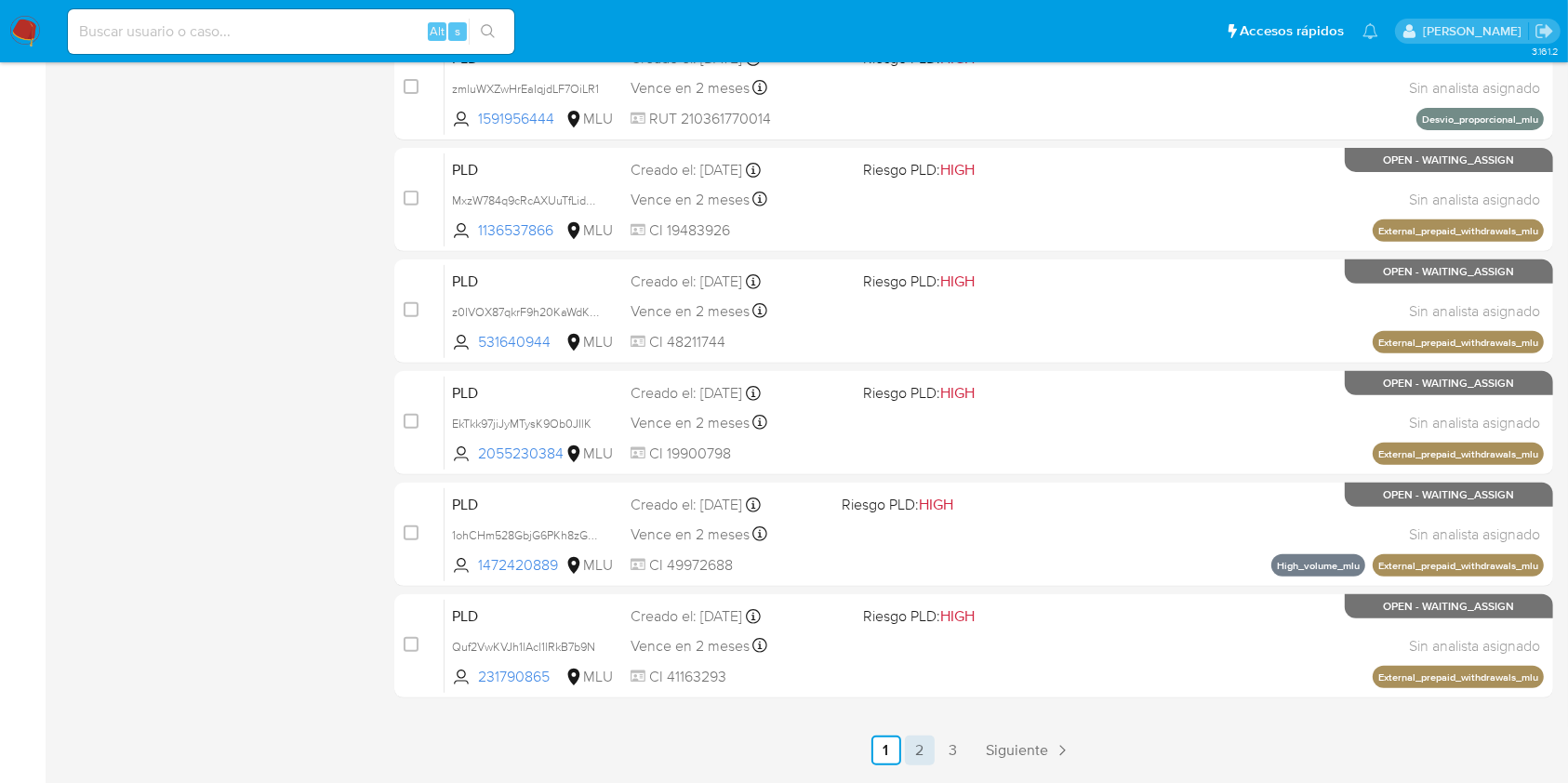
click at [928, 760] on link "2" at bounding box center [919, 750] width 29 height 29
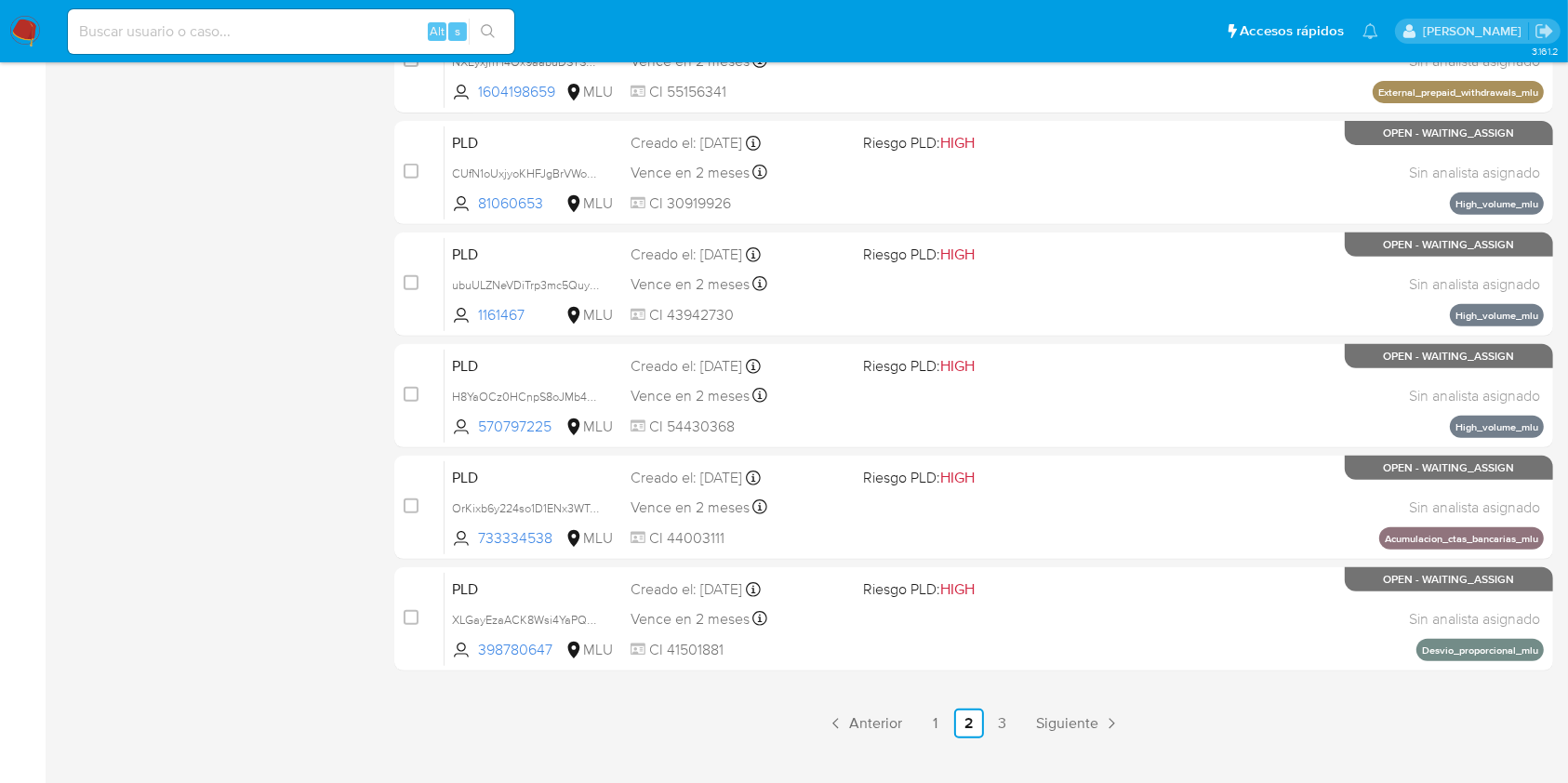
scroll to position [736, 0]
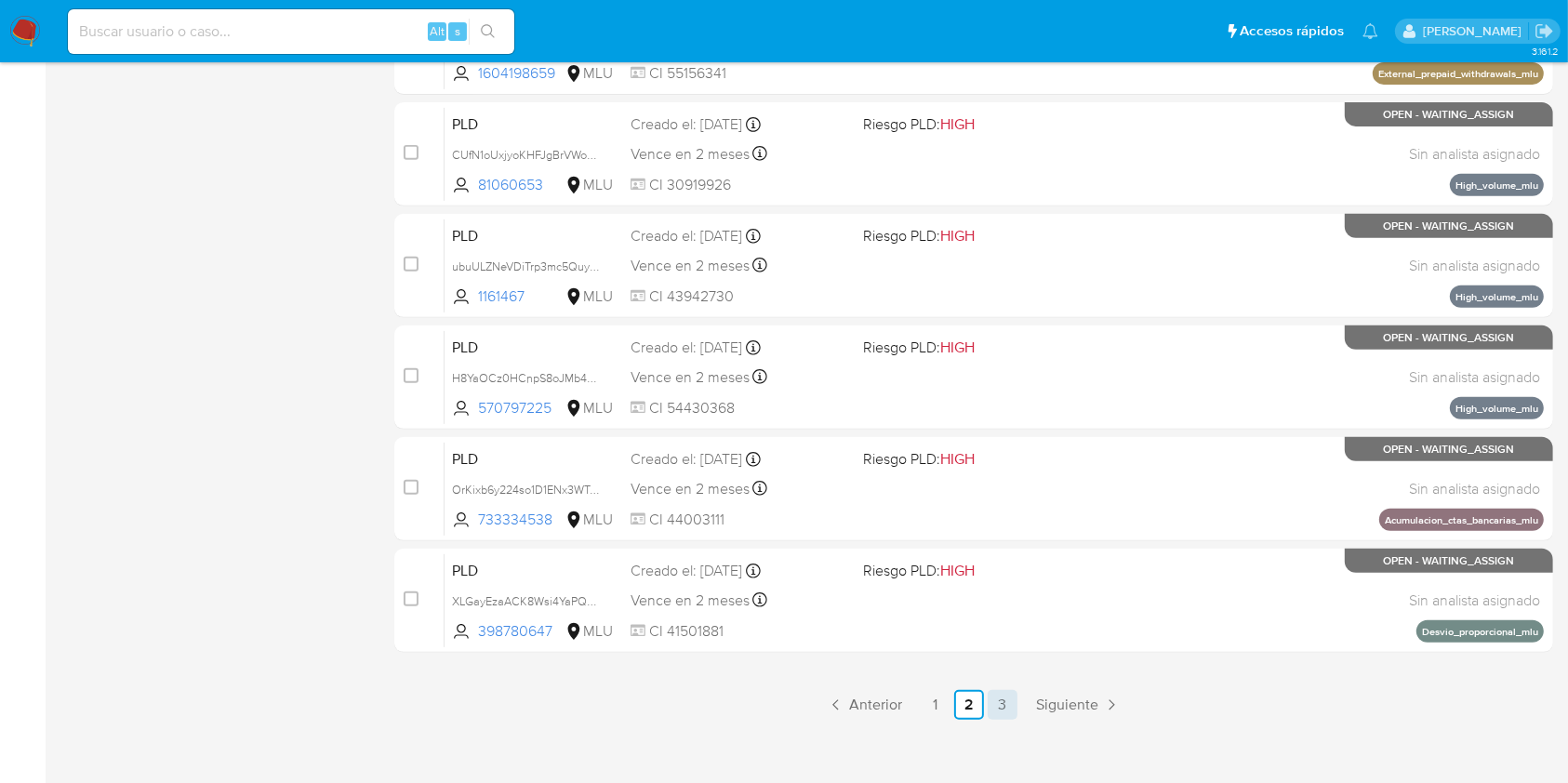
click at [991, 696] on link "3" at bounding box center [1002, 705] width 29 height 29
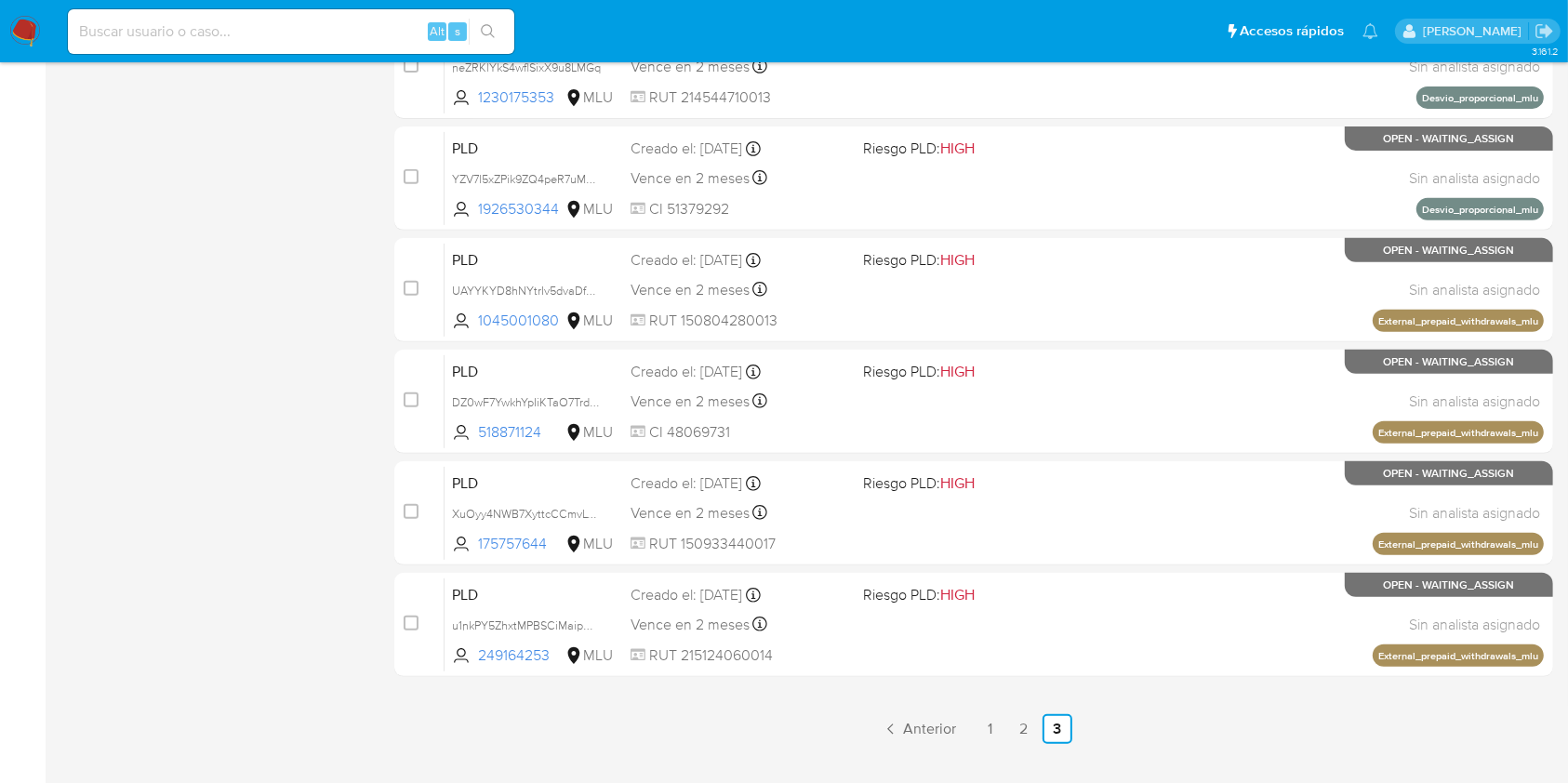
scroll to position [752, 0]
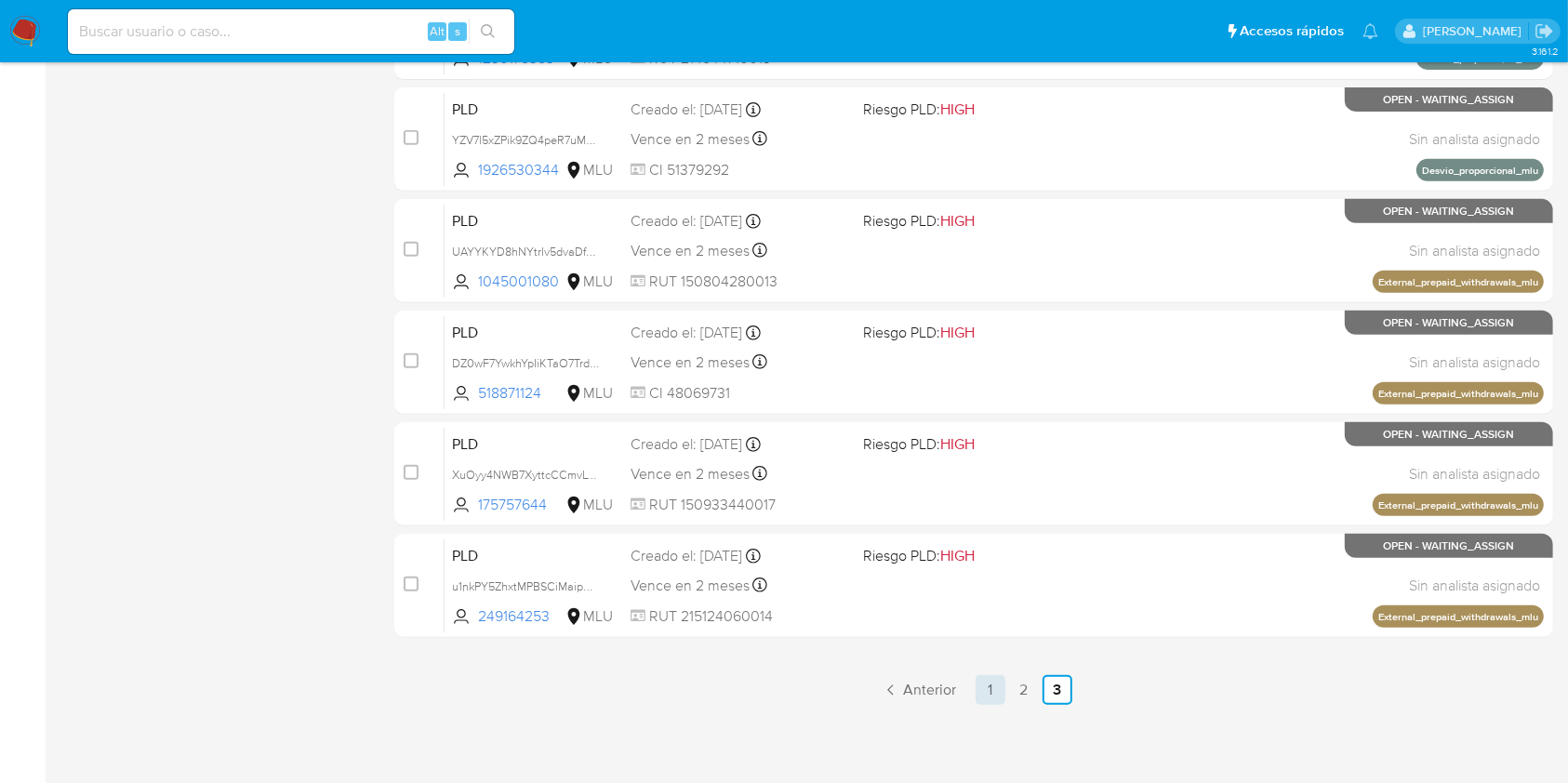
click at [983, 698] on link "1" at bounding box center [991, 690] width 29 height 29
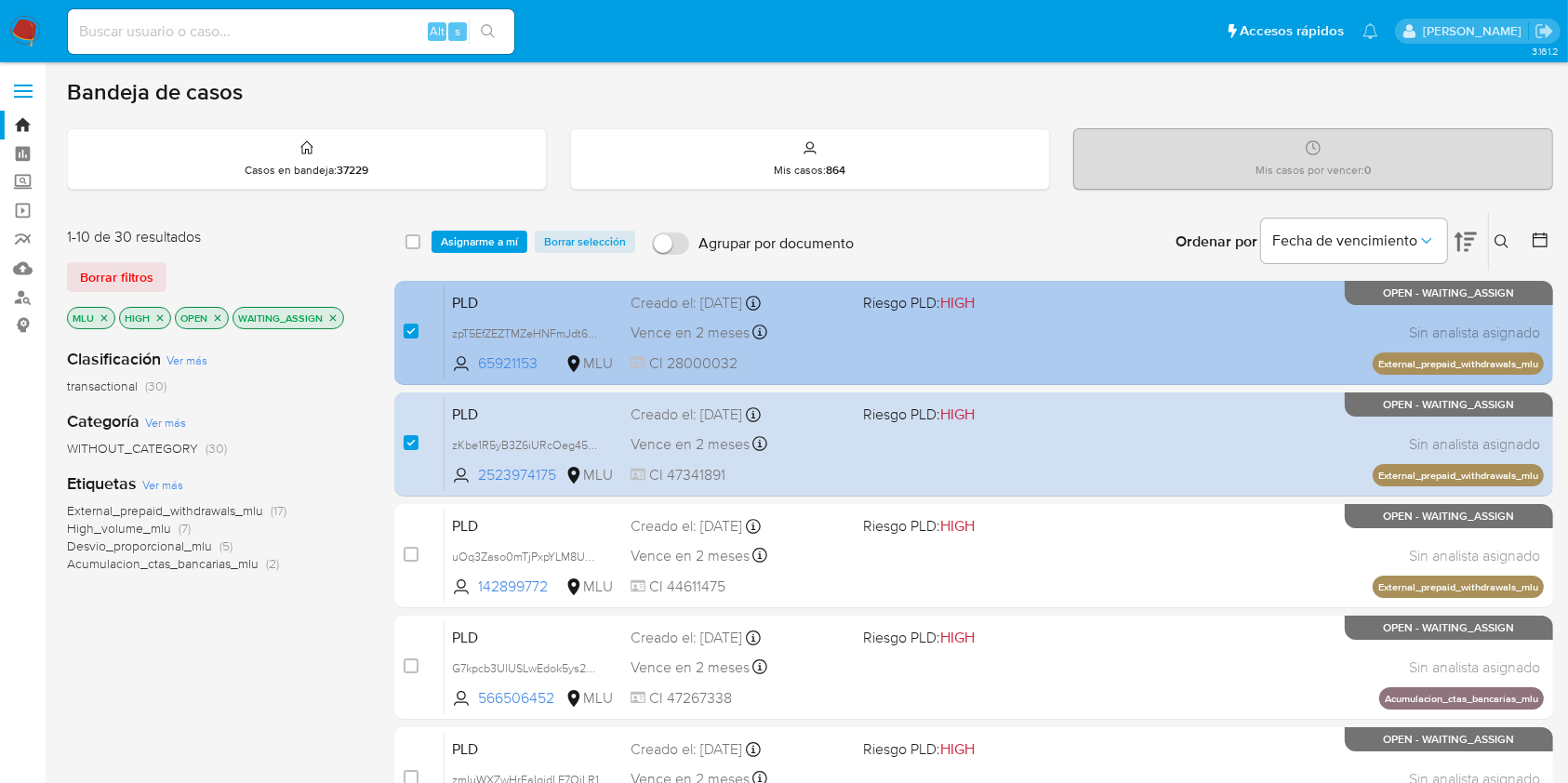
click at [419, 337] on div "case-item-checkbox No es posible asignar el caso" at bounding box center [424, 333] width 41 height 94
click at [411, 332] on input "checkbox" at bounding box center [410, 331] width 15 height 15
checkbox input "false"
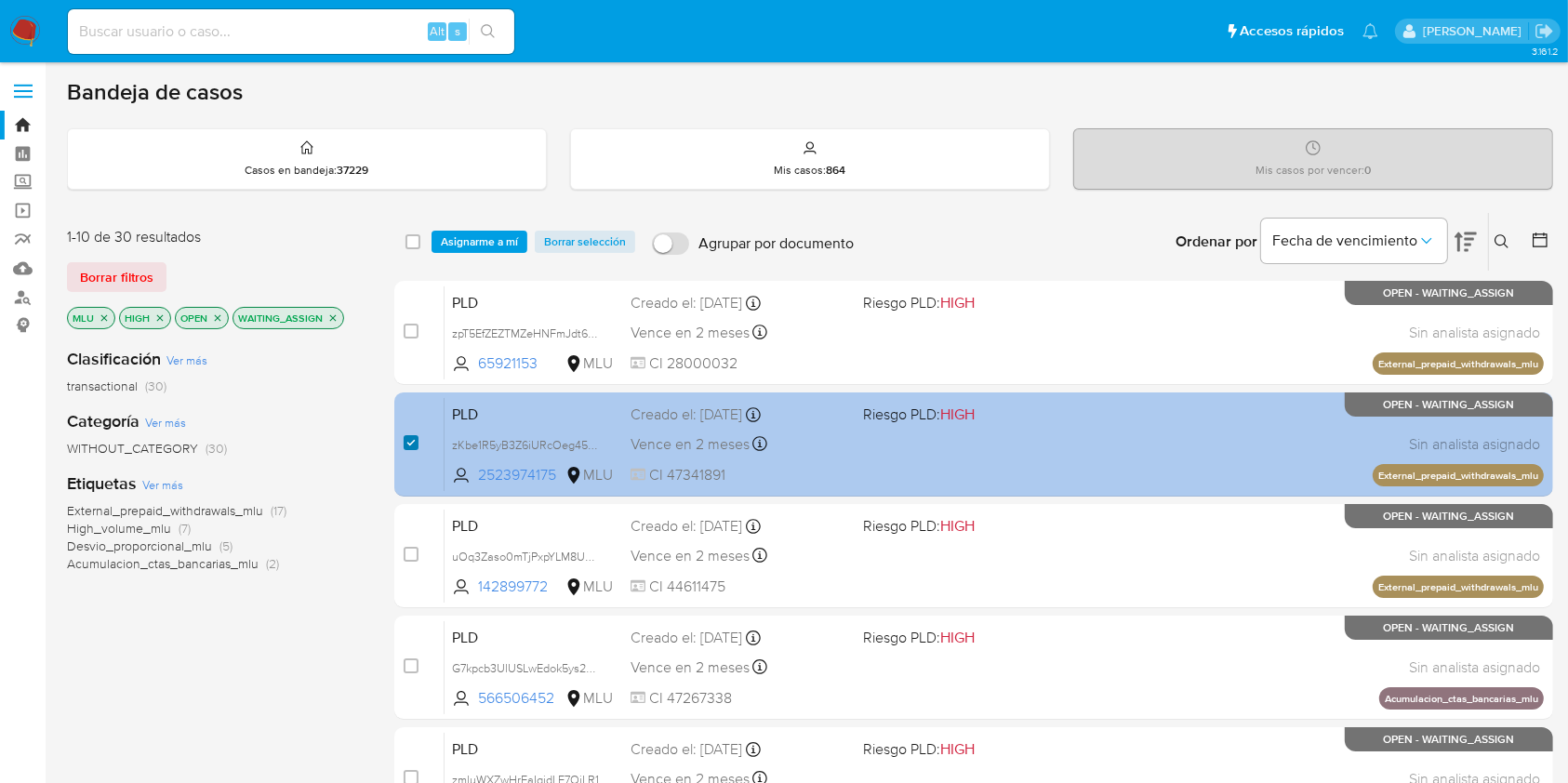
click at [410, 442] on input "checkbox" at bounding box center [410, 442] width 15 height 15
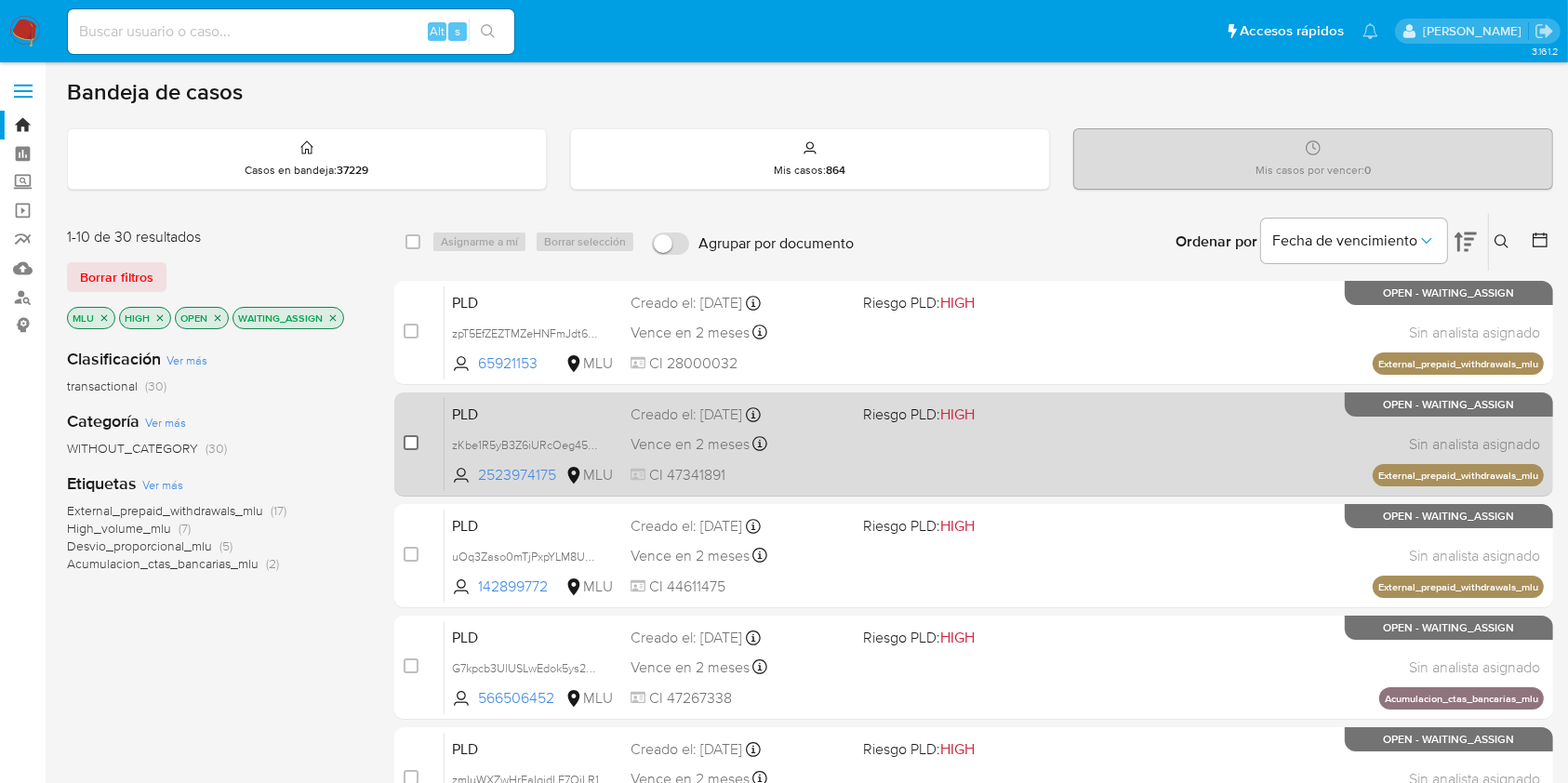
click at [410, 442] on input "checkbox" at bounding box center [410, 442] width 15 height 15
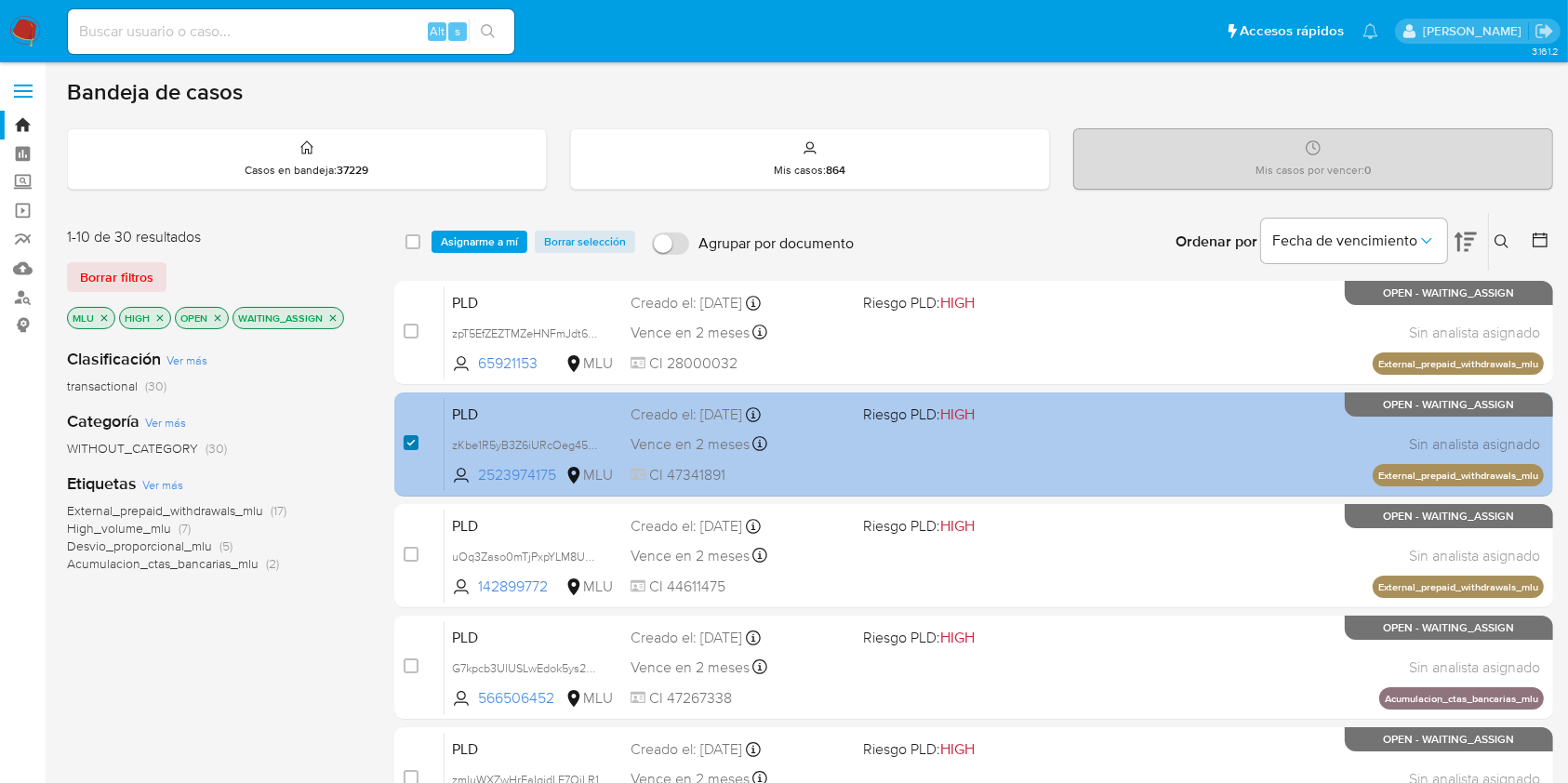
click at [410, 444] on input "checkbox" at bounding box center [410, 442] width 15 height 15
checkbox input "false"
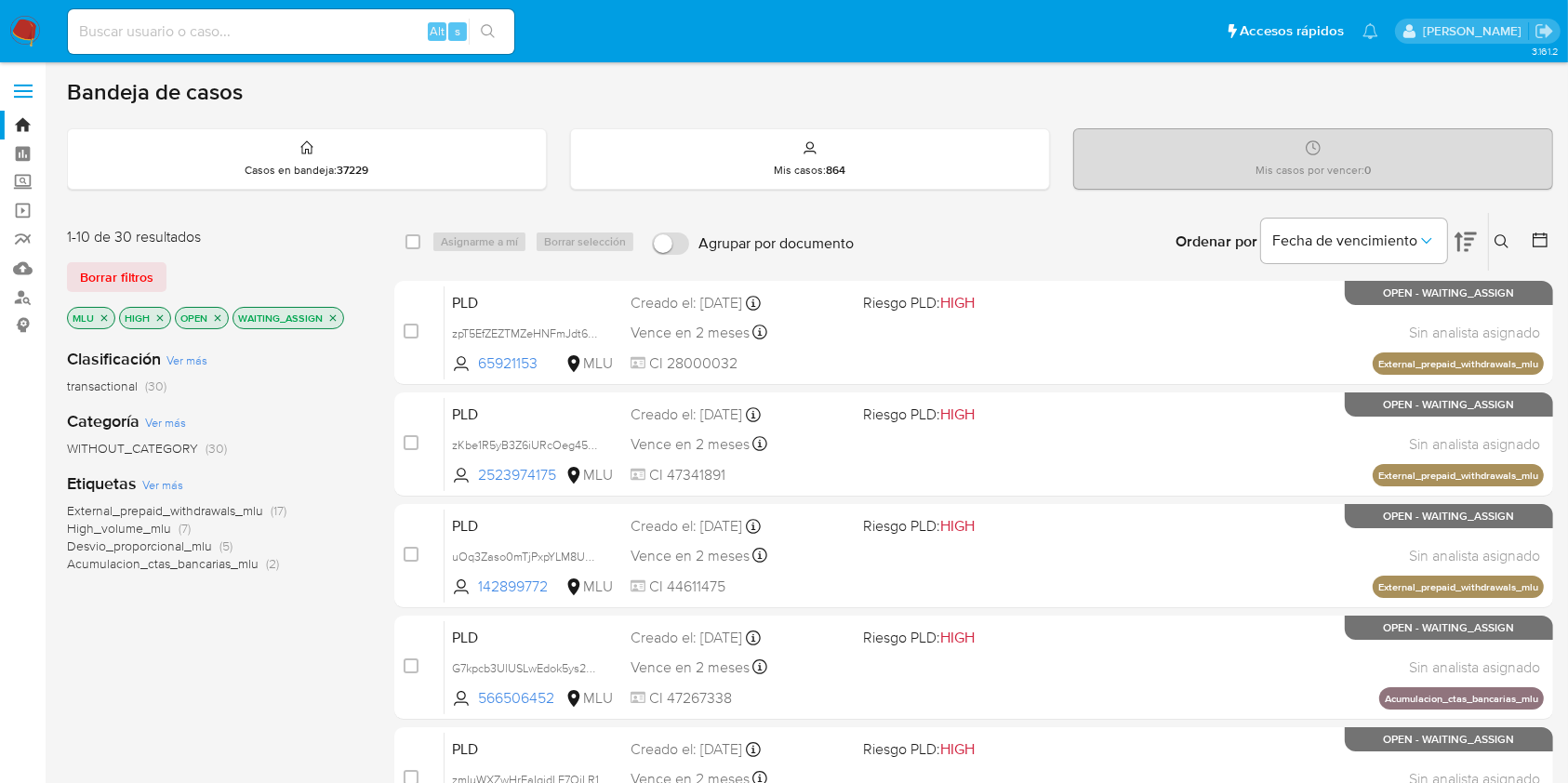
click at [104, 320] on icon "close-filter" at bounding box center [104, 317] width 11 height 11
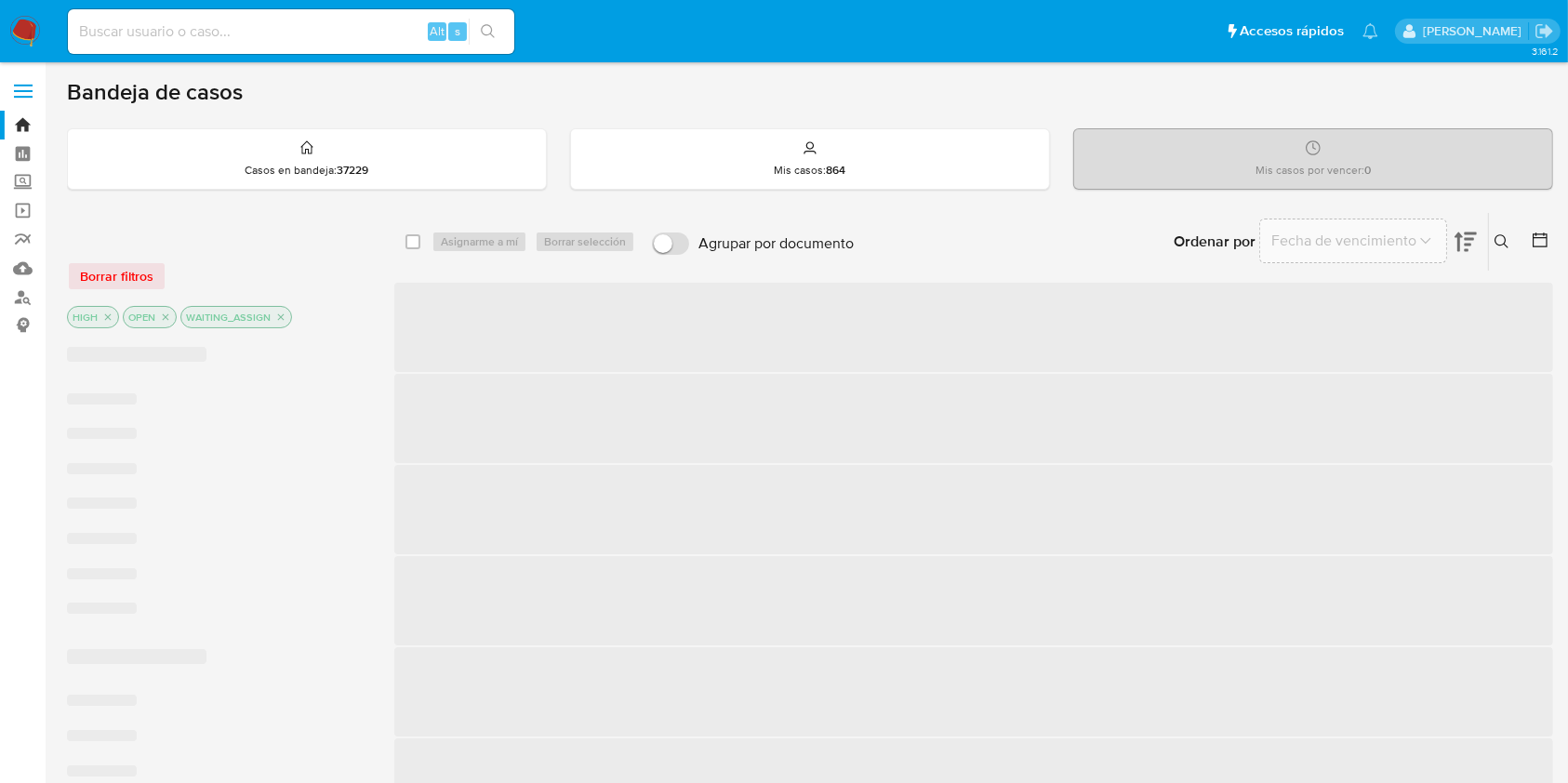
click at [104, 320] on icon "close-filter" at bounding box center [108, 316] width 11 height 11
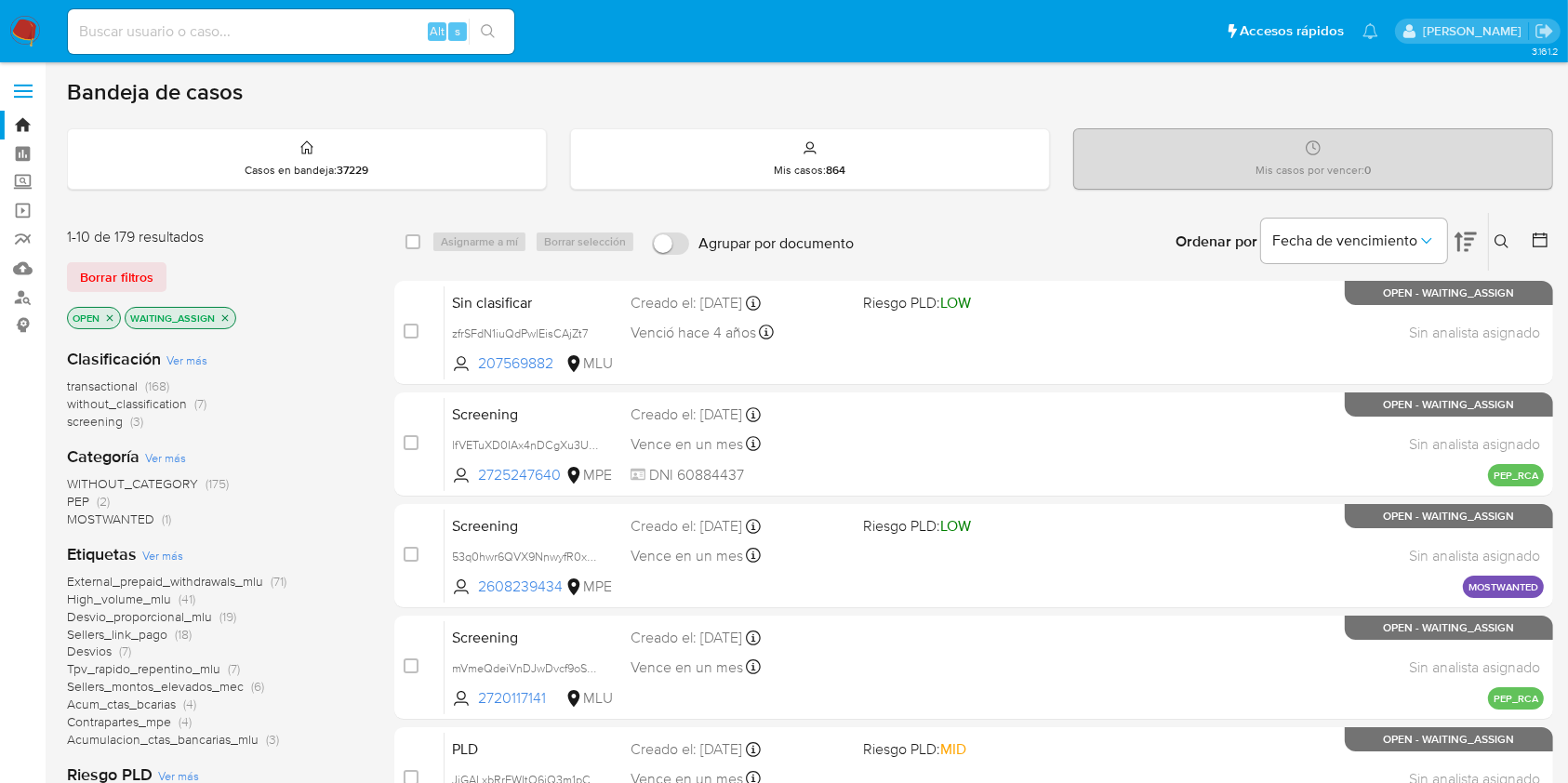
click at [221, 315] on icon "close-filter" at bounding box center [224, 317] width 11 height 11
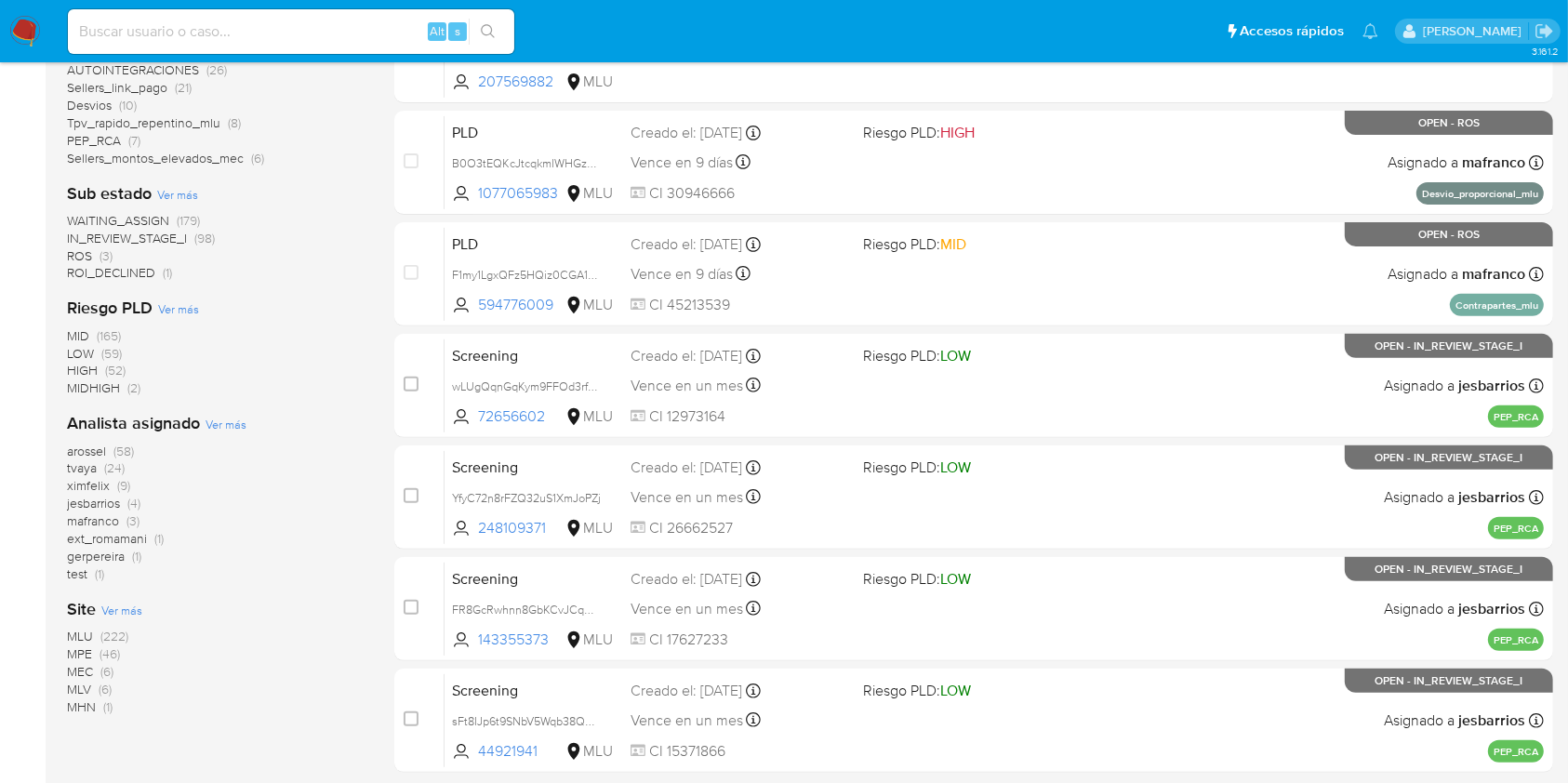
scroll to position [622, 0]
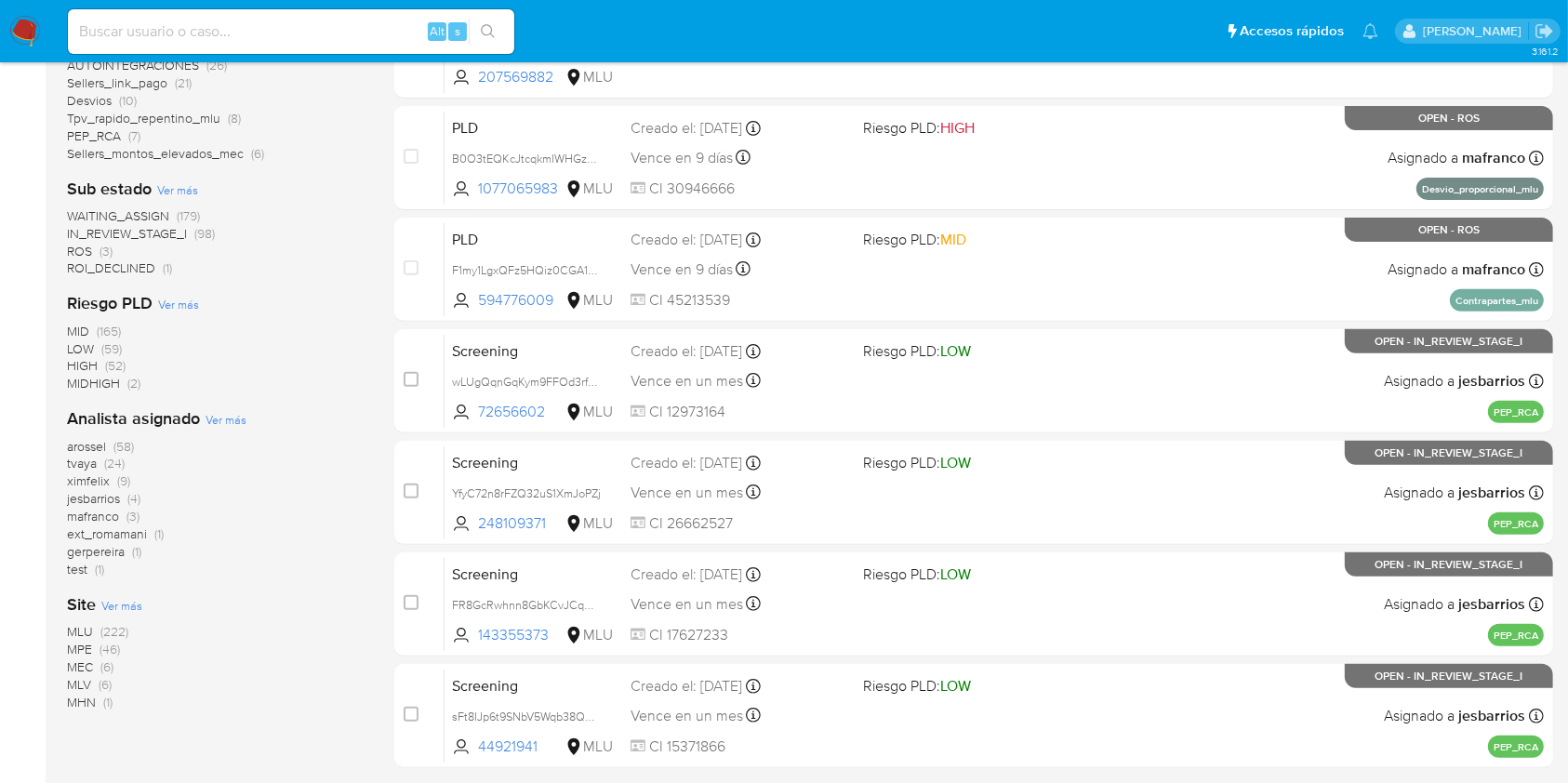
click at [104, 446] on span "arossel" at bounding box center [86, 446] width 39 height 19
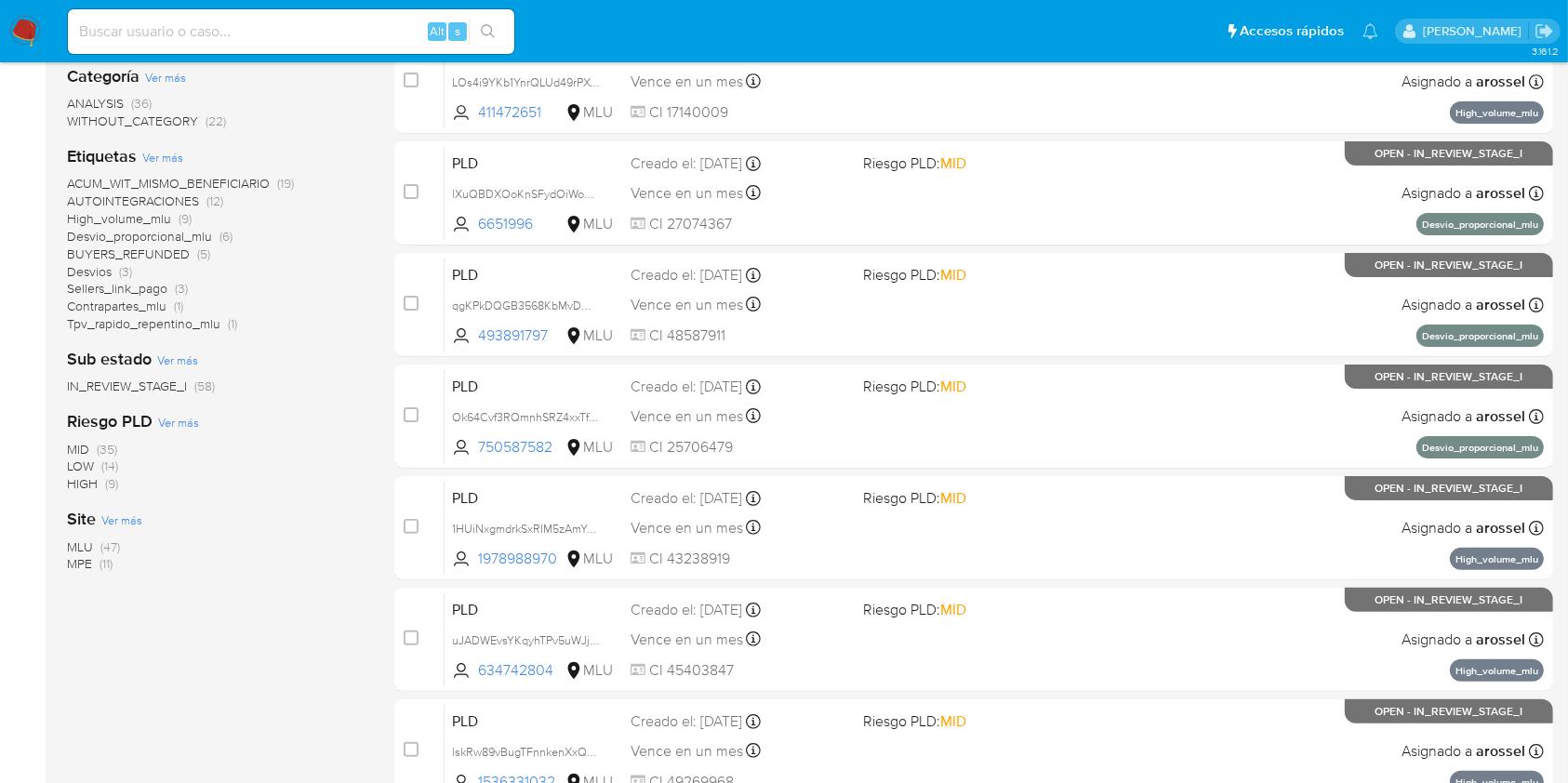
scroll to position [344, 0]
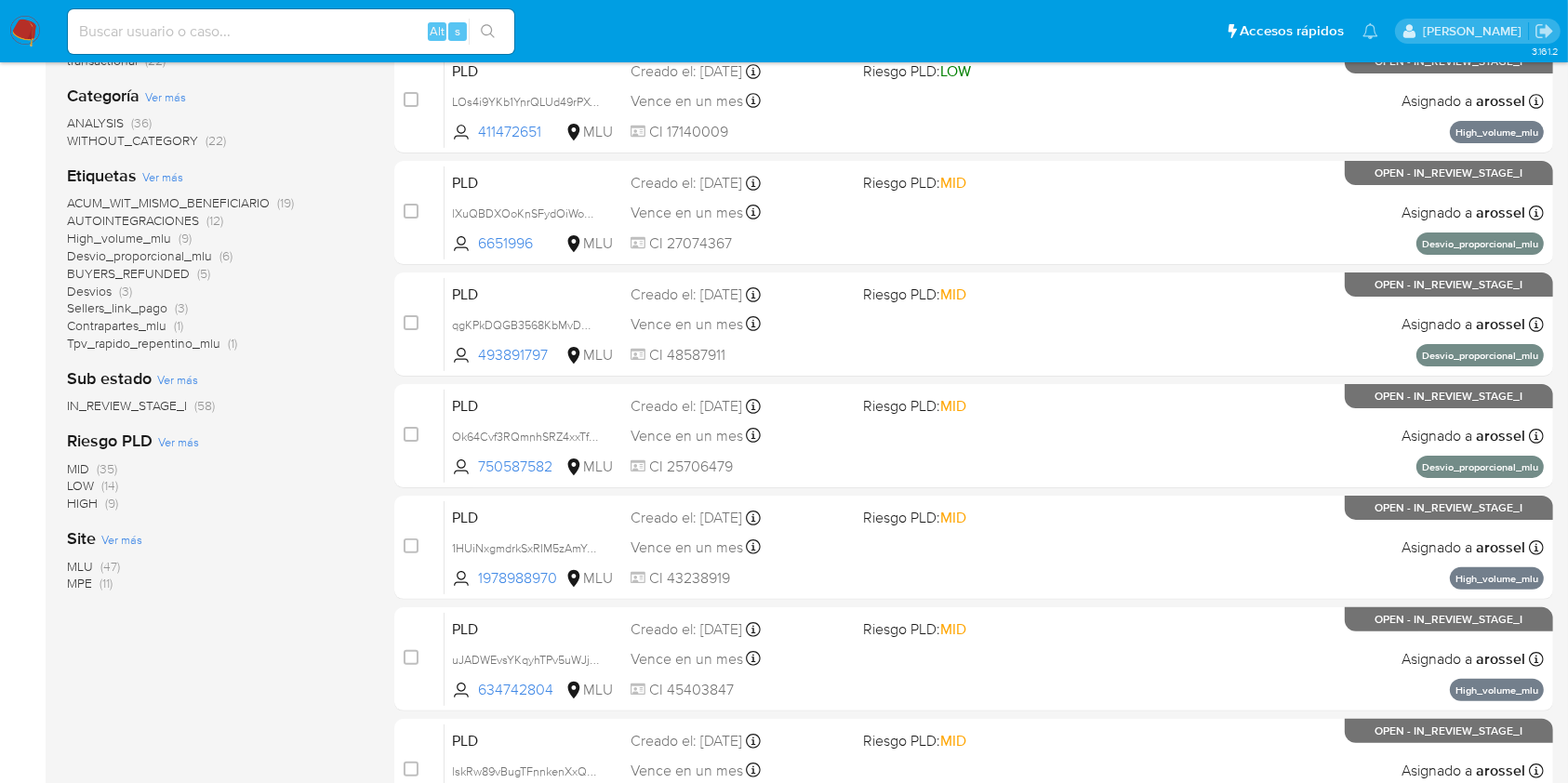
click at [87, 564] on span "MLU" at bounding box center [79, 566] width 26 height 19
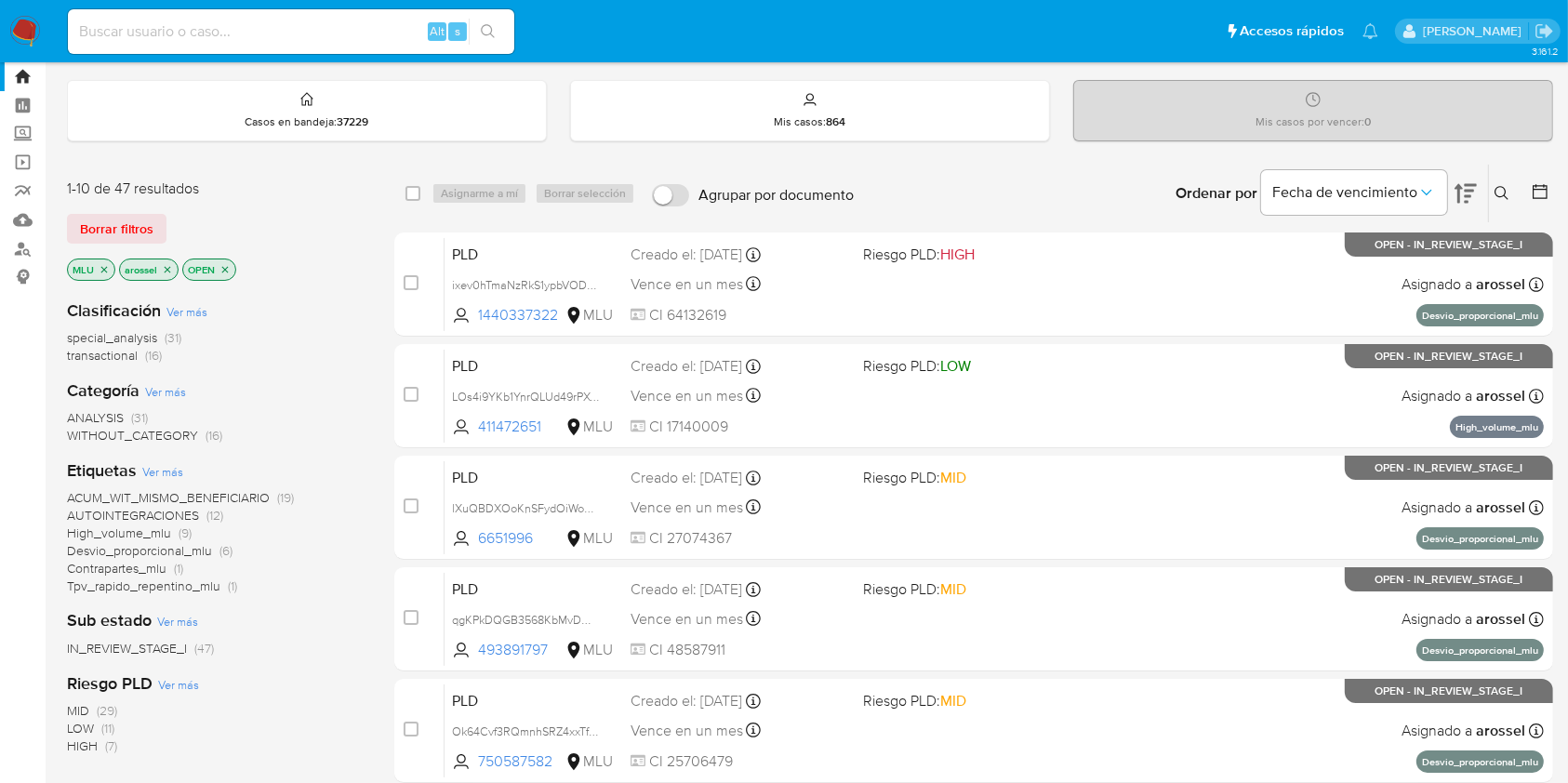
scroll to position [58, 0]
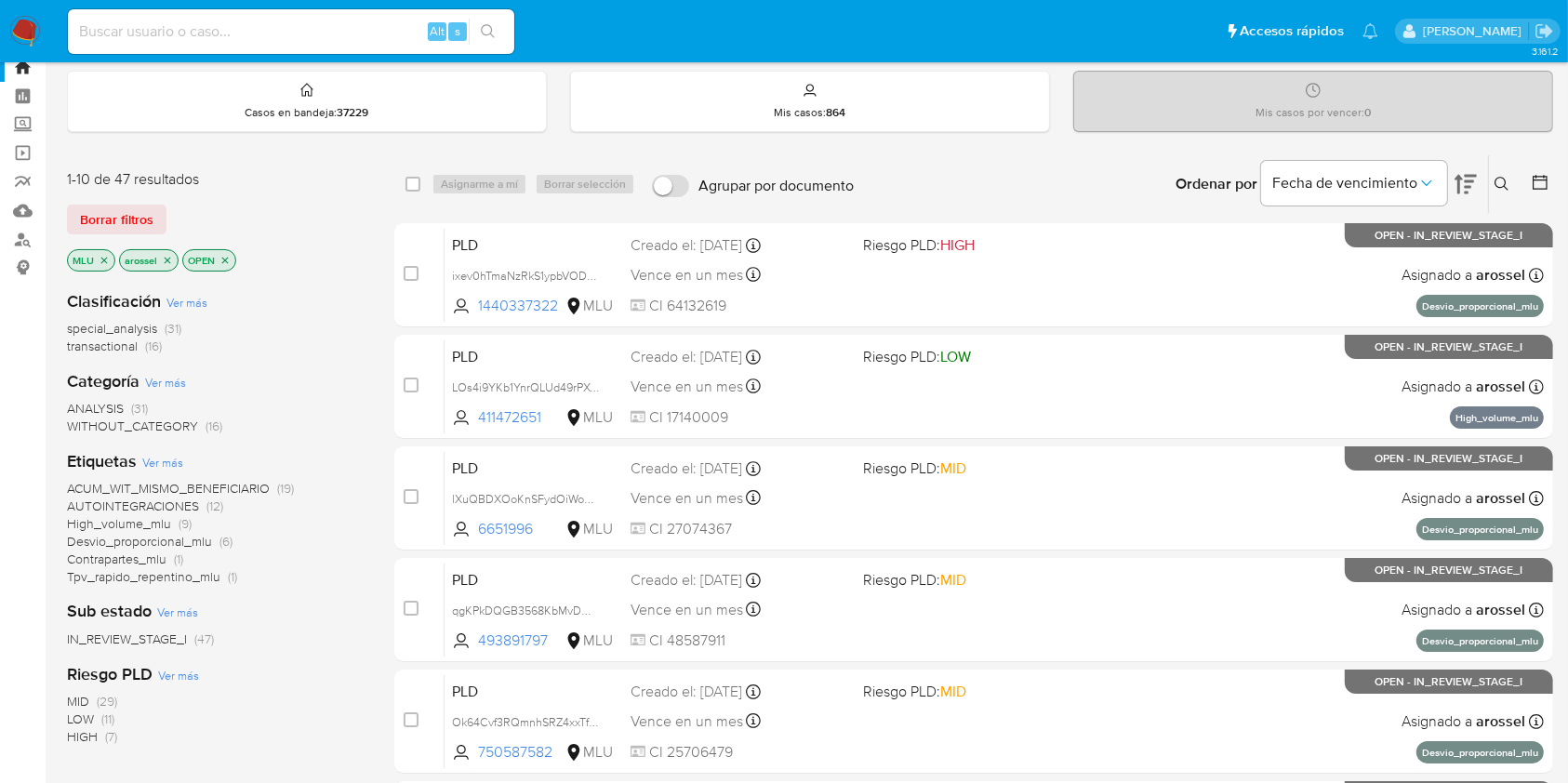
click at [1456, 176] on icon at bounding box center [1465, 185] width 23 height 20
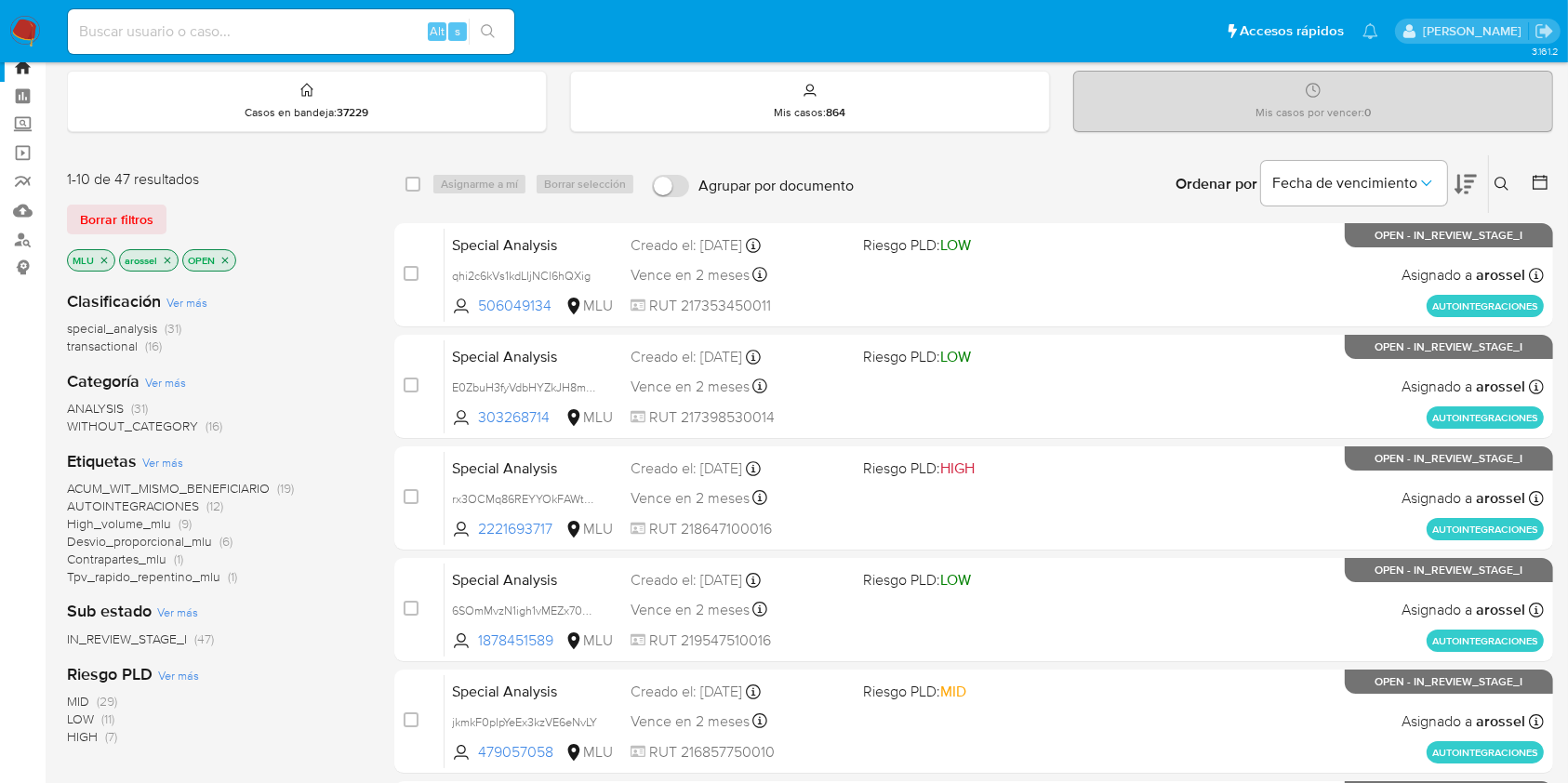
click at [1456, 176] on icon at bounding box center [1465, 184] width 23 height 23
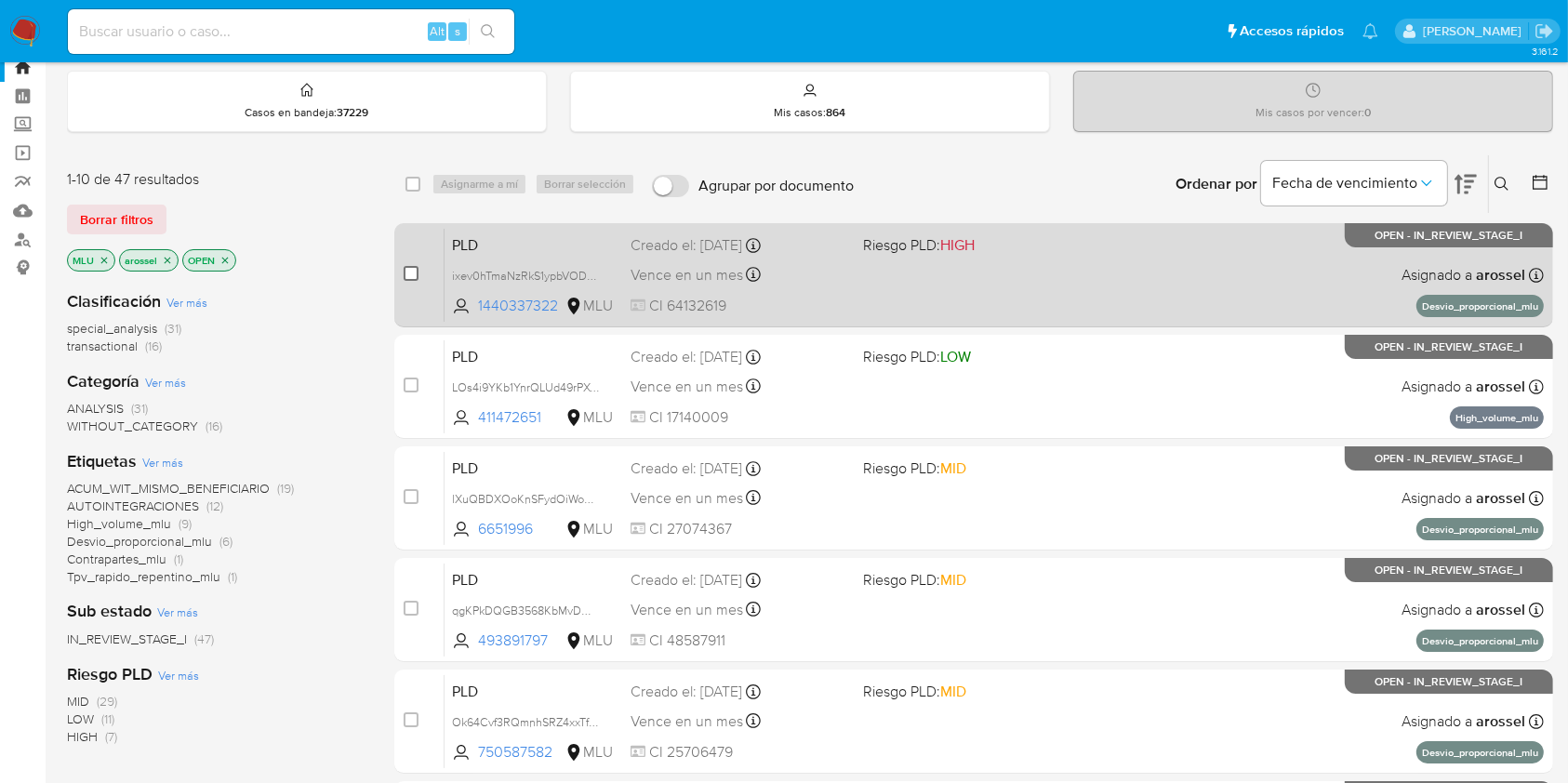
click at [408, 271] on input "checkbox" at bounding box center [410, 273] width 15 height 15
checkbox input "true"
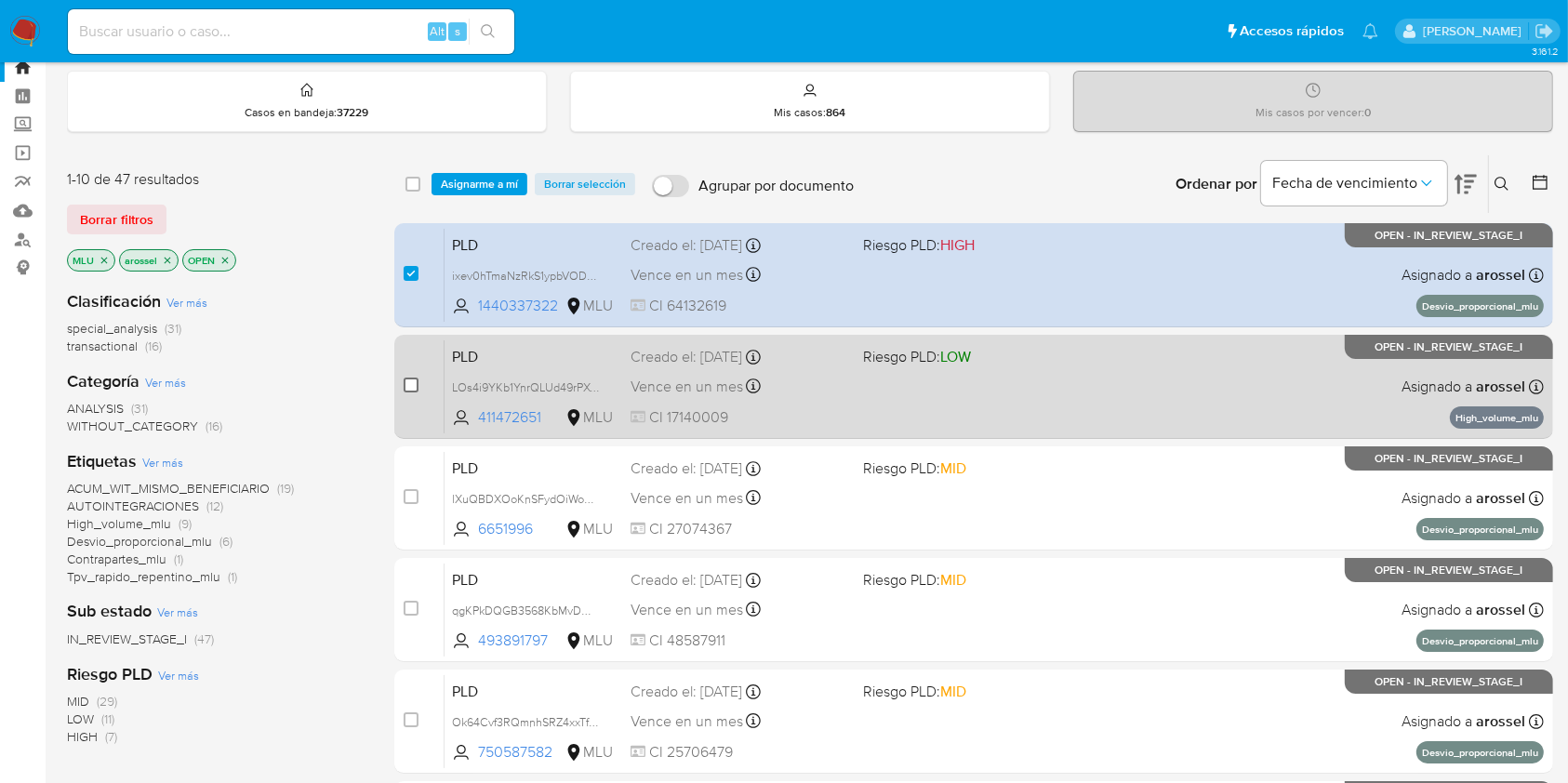
click at [410, 389] on input "checkbox" at bounding box center [410, 385] width 15 height 15
checkbox input "true"
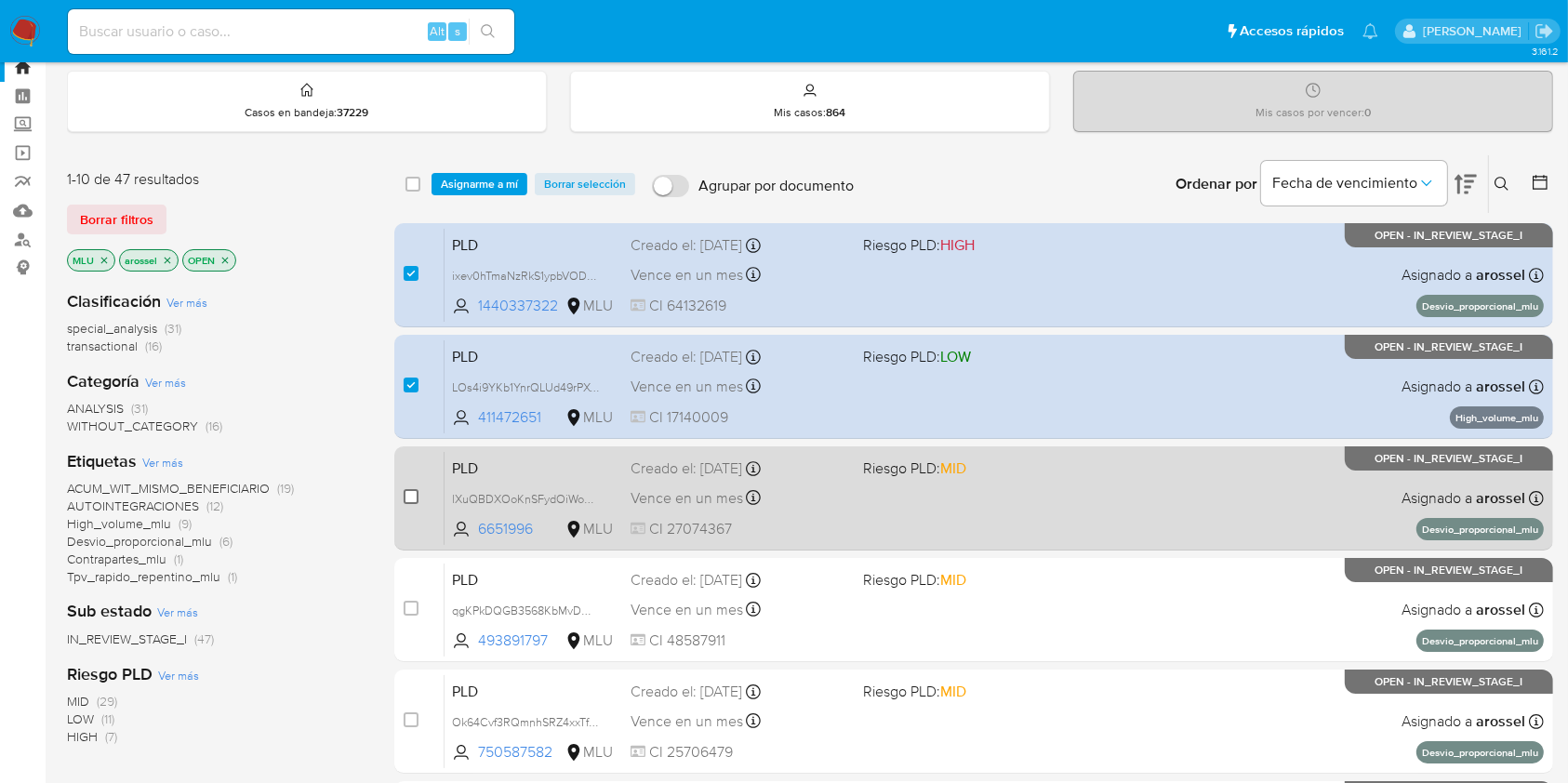
click at [405, 491] on input "checkbox" at bounding box center [410, 496] width 15 height 15
checkbox input "true"
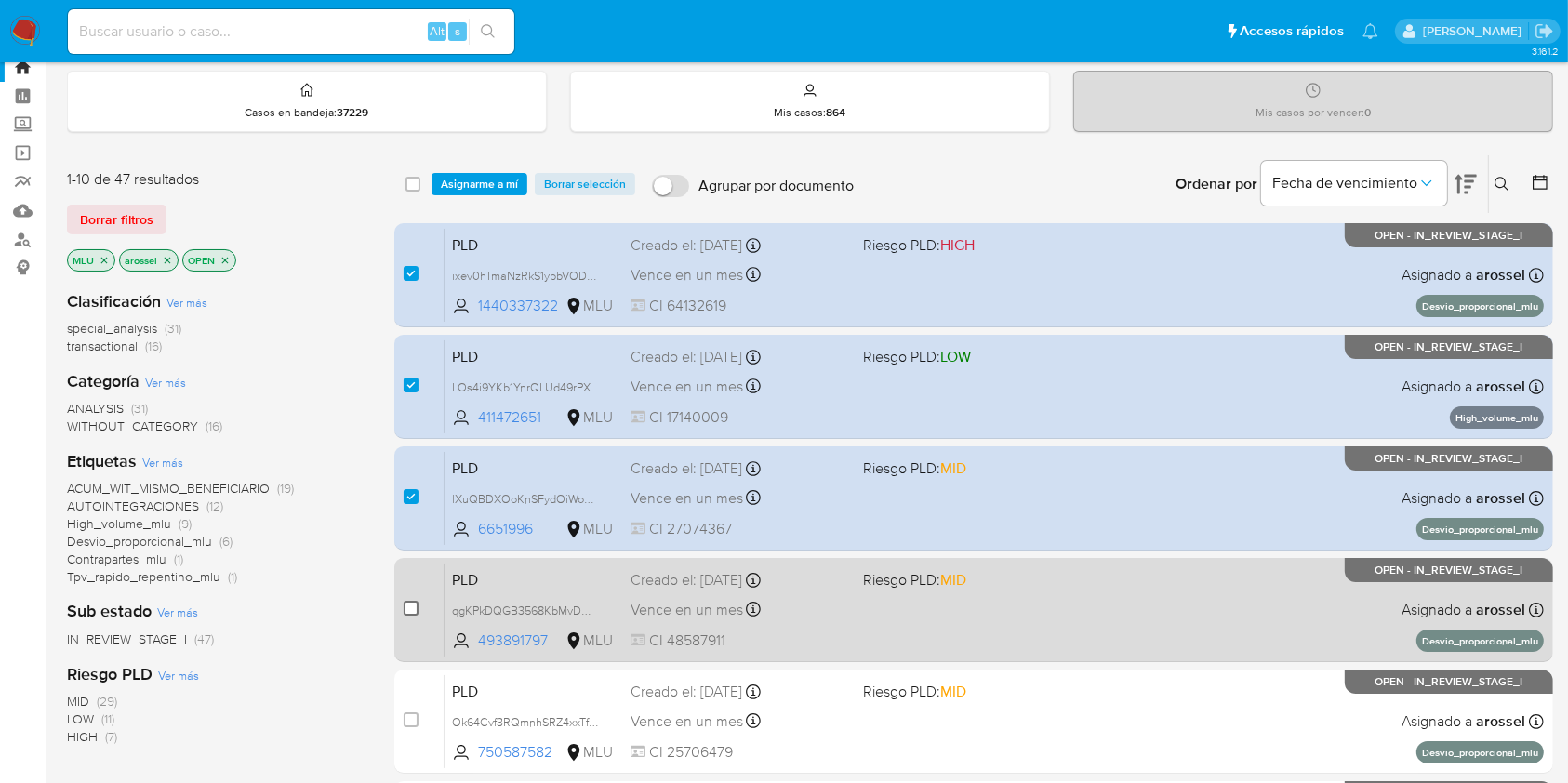
click at [406, 601] on input "checkbox" at bounding box center [410, 608] width 15 height 15
checkbox input "true"
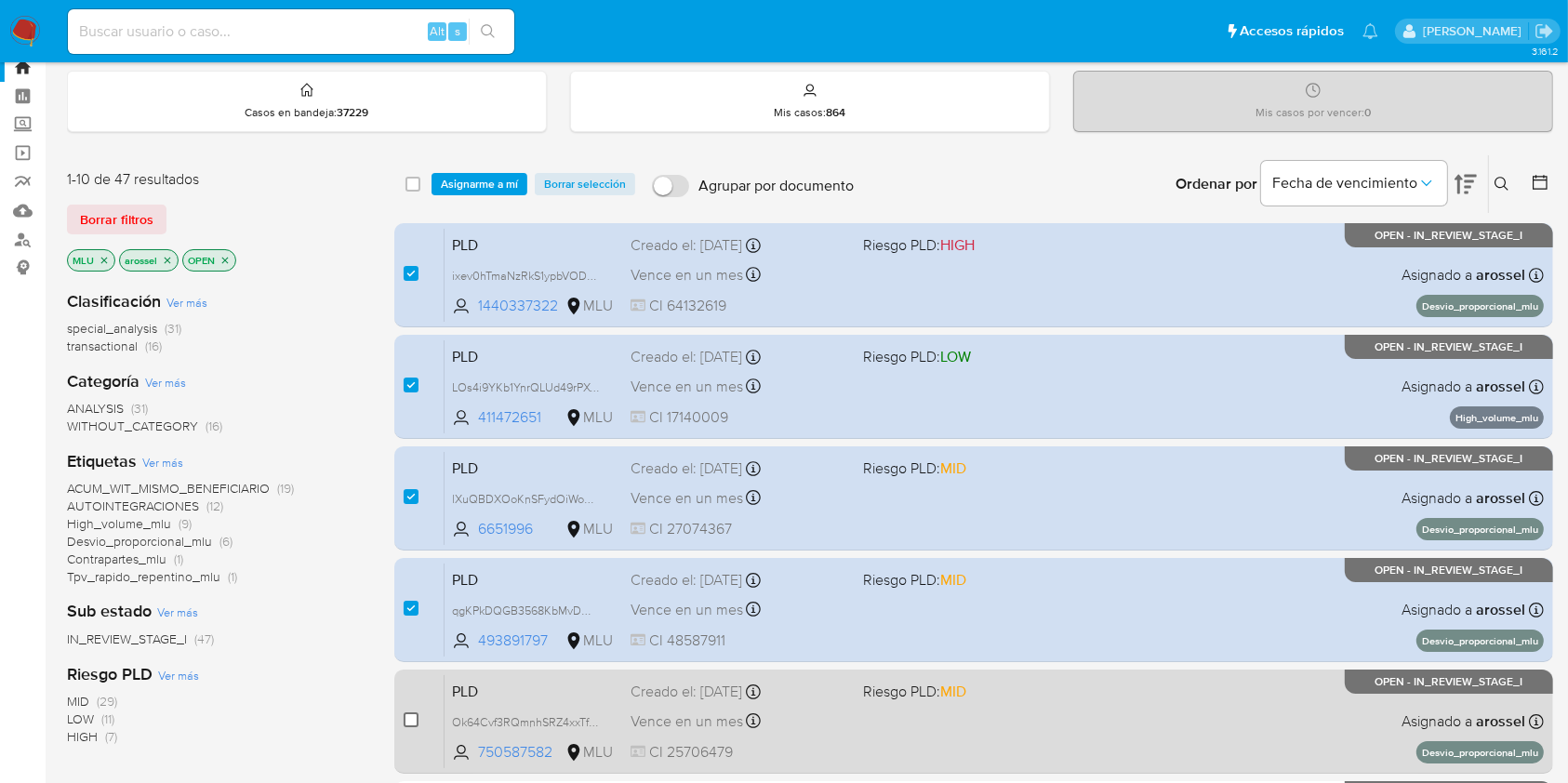
click at [417, 713] on input "checkbox" at bounding box center [410, 719] width 15 height 15
checkbox input "true"
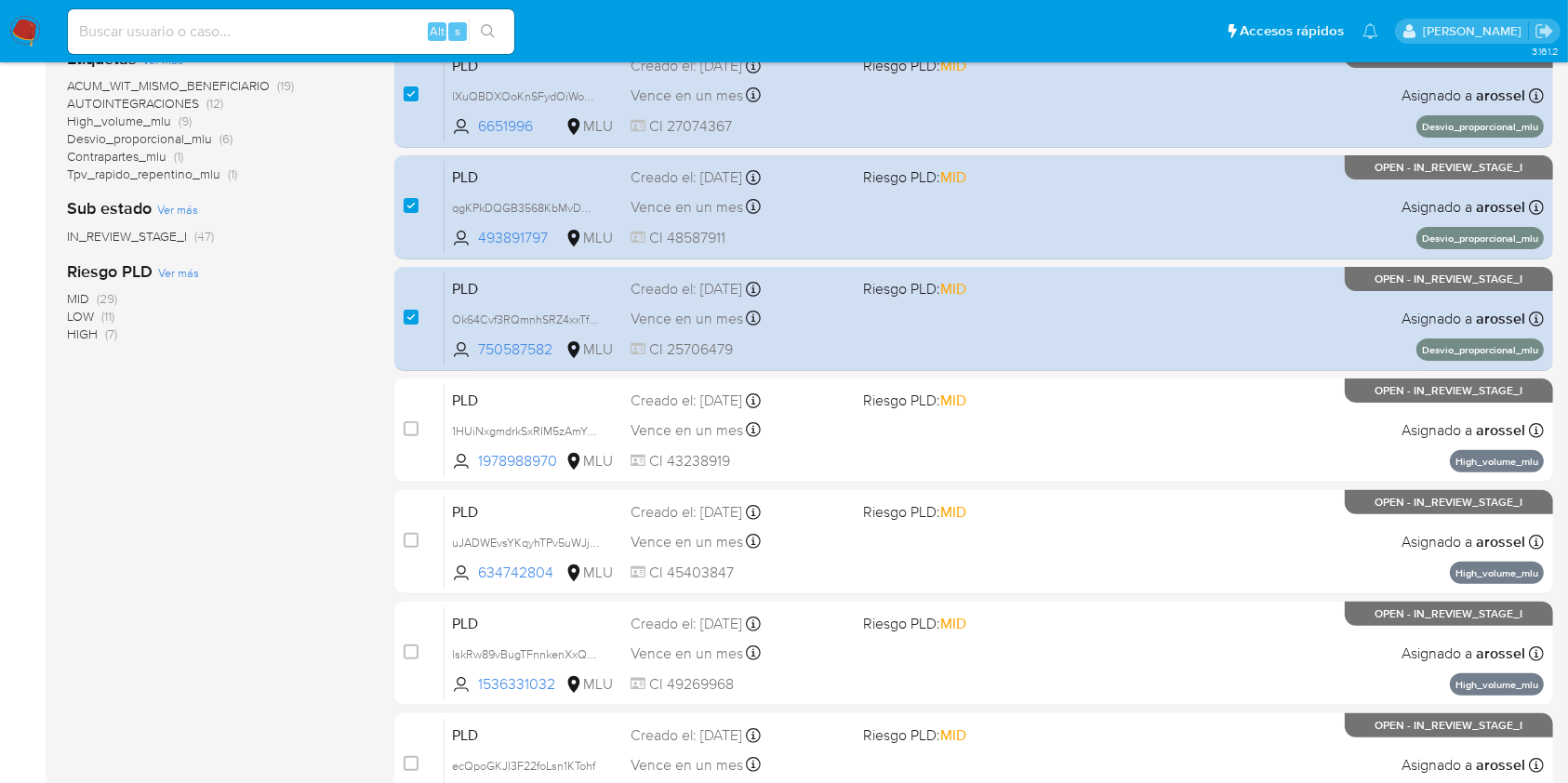
scroll to position [513, 0]
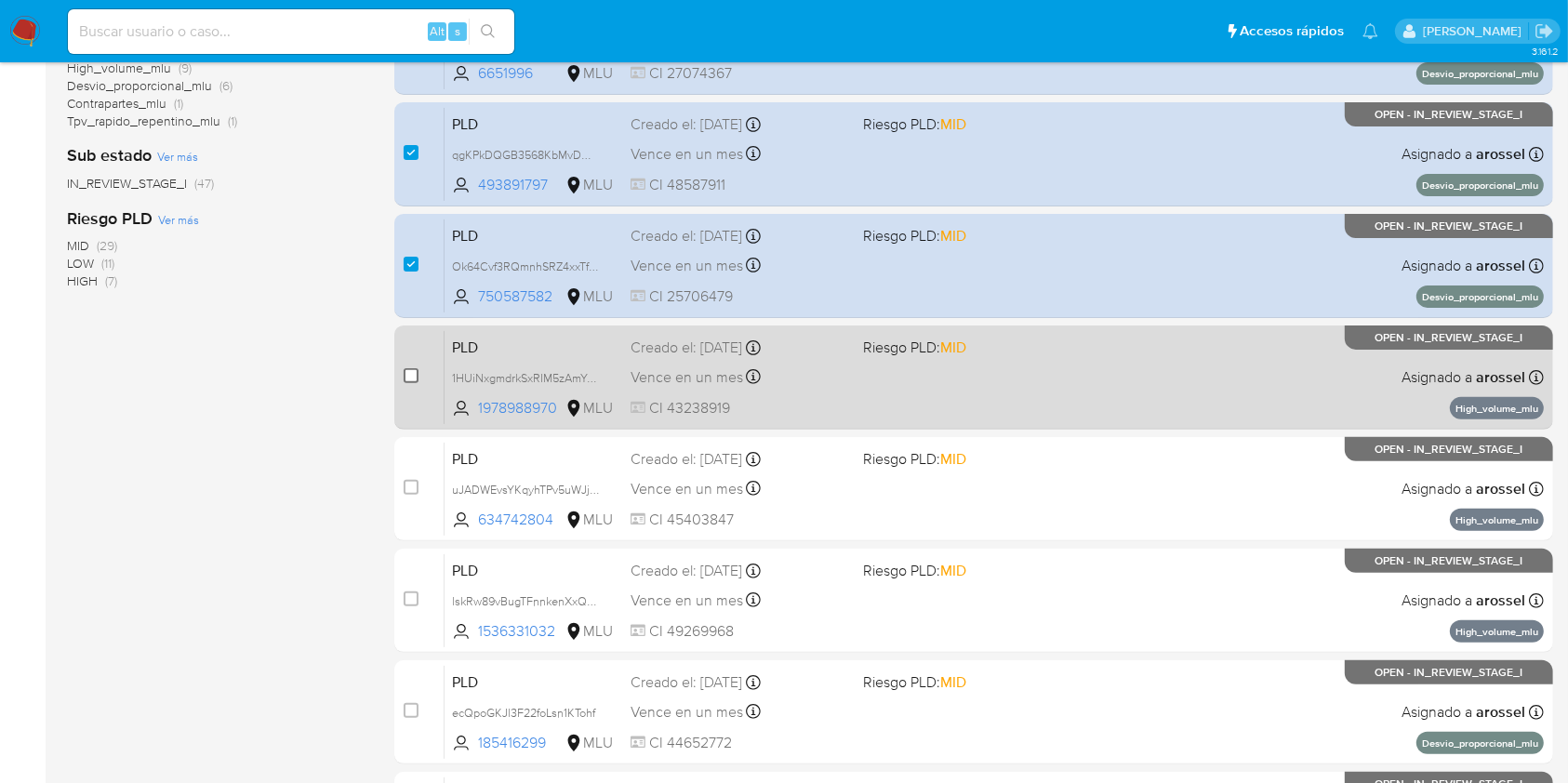
click at [409, 374] on input "checkbox" at bounding box center [410, 375] width 15 height 15
checkbox input "true"
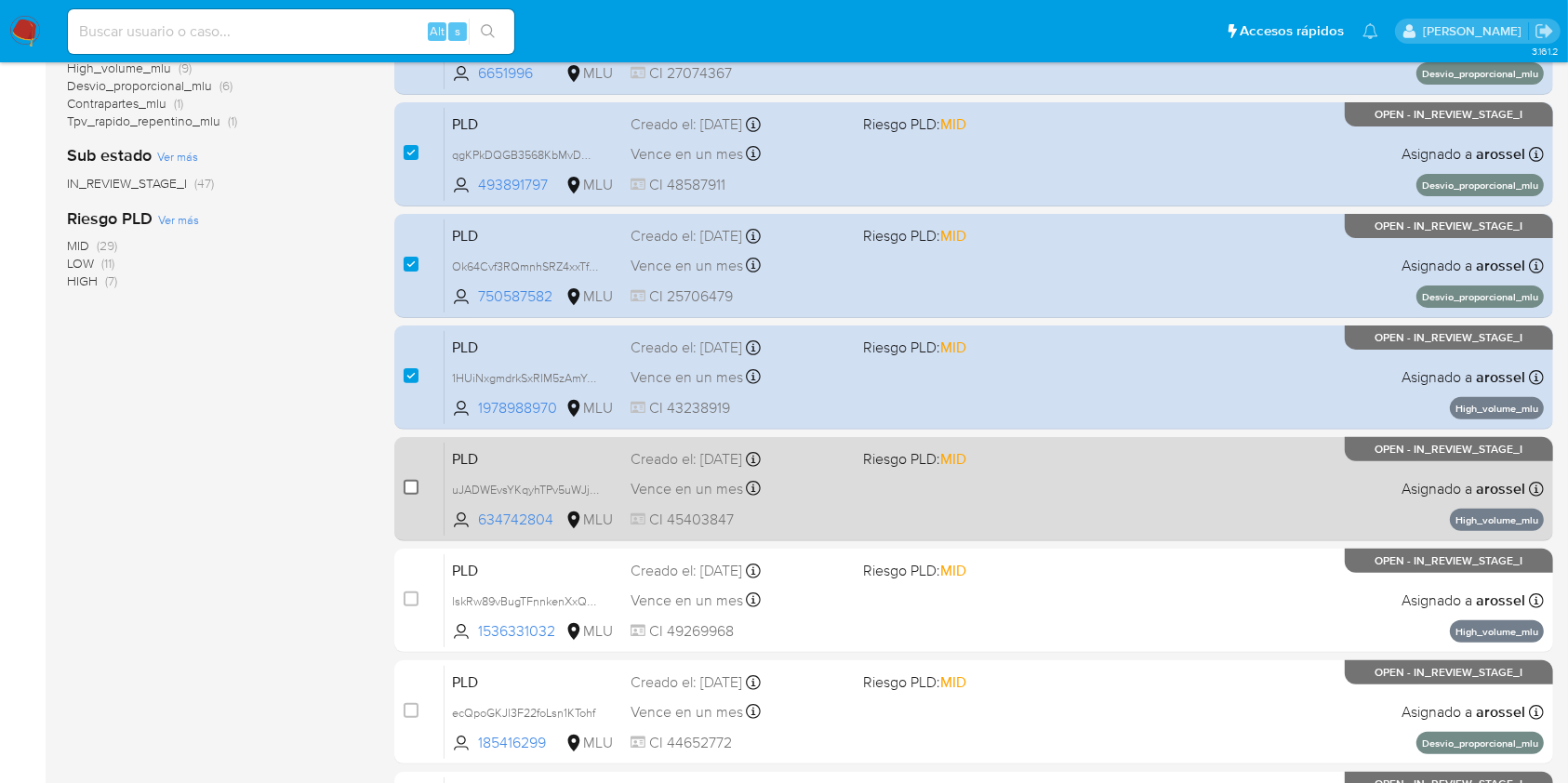
click at [414, 484] on input "checkbox" at bounding box center [410, 486] width 15 height 15
checkbox input "true"
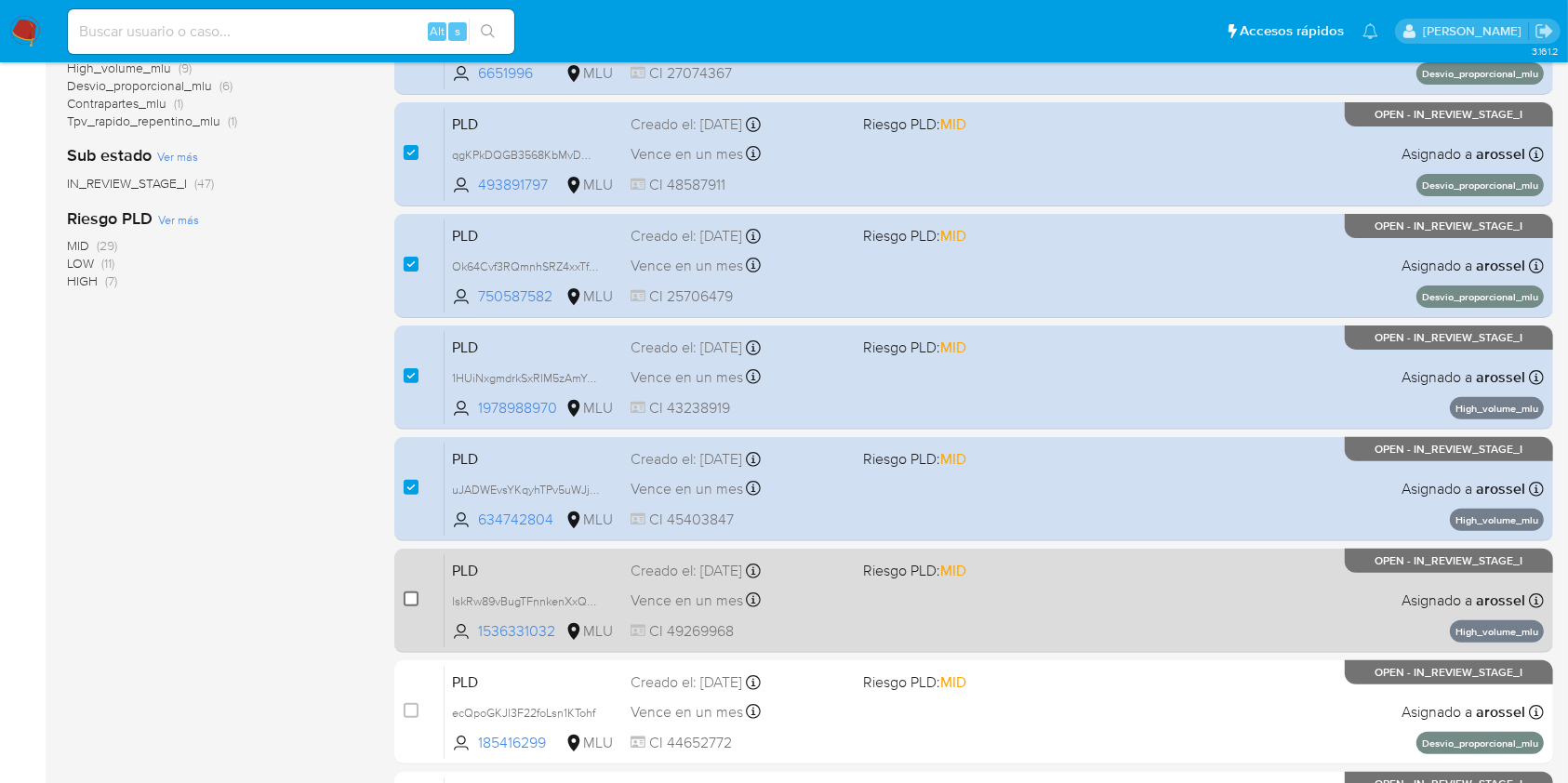
click at [409, 596] on input "checkbox" at bounding box center [410, 598] width 15 height 15
checkbox input "true"
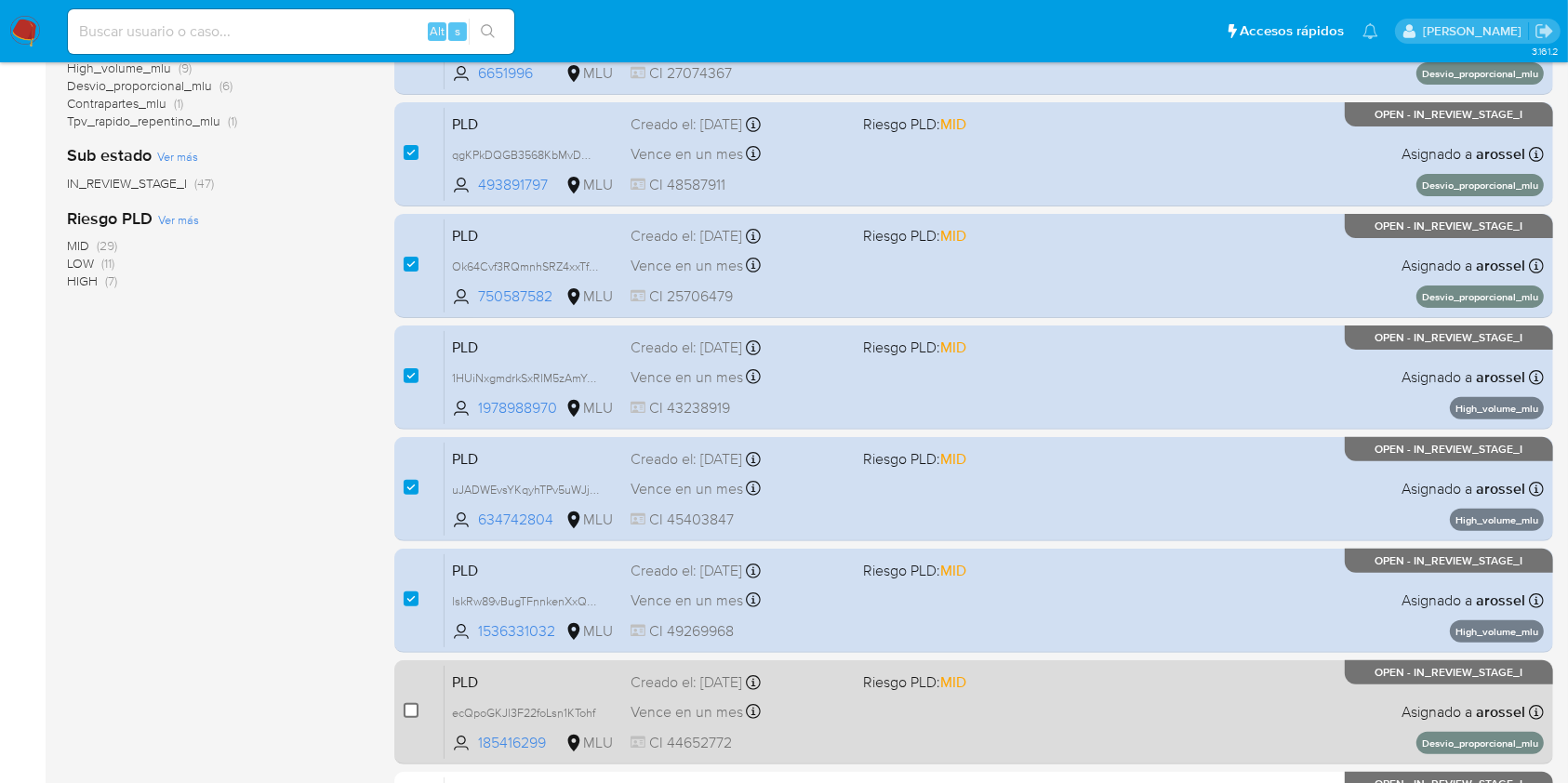
click at [413, 703] on input "checkbox" at bounding box center [410, 710] width 15 height 15
checkbox input "true"
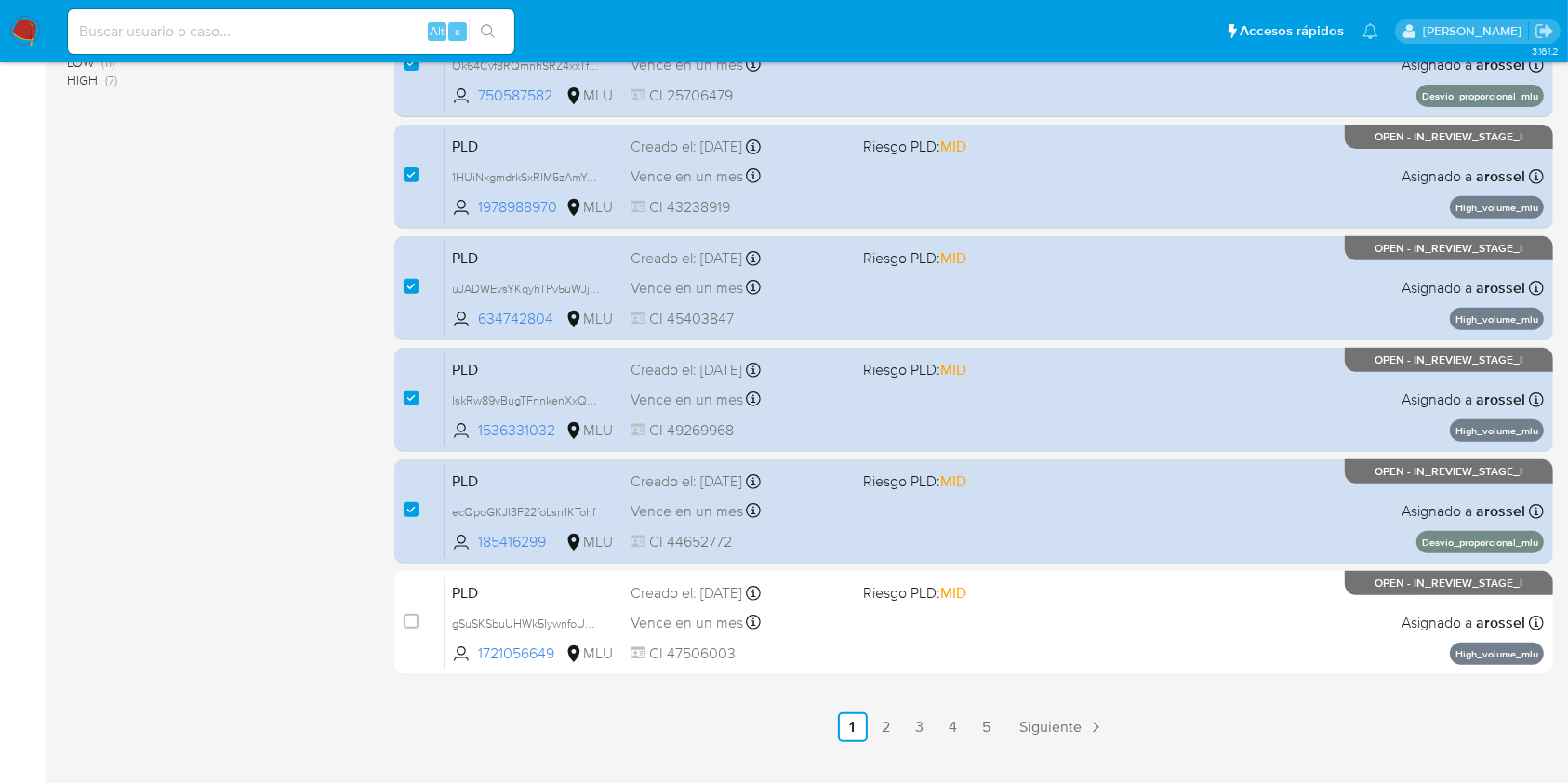
scroll to position [752, 0]
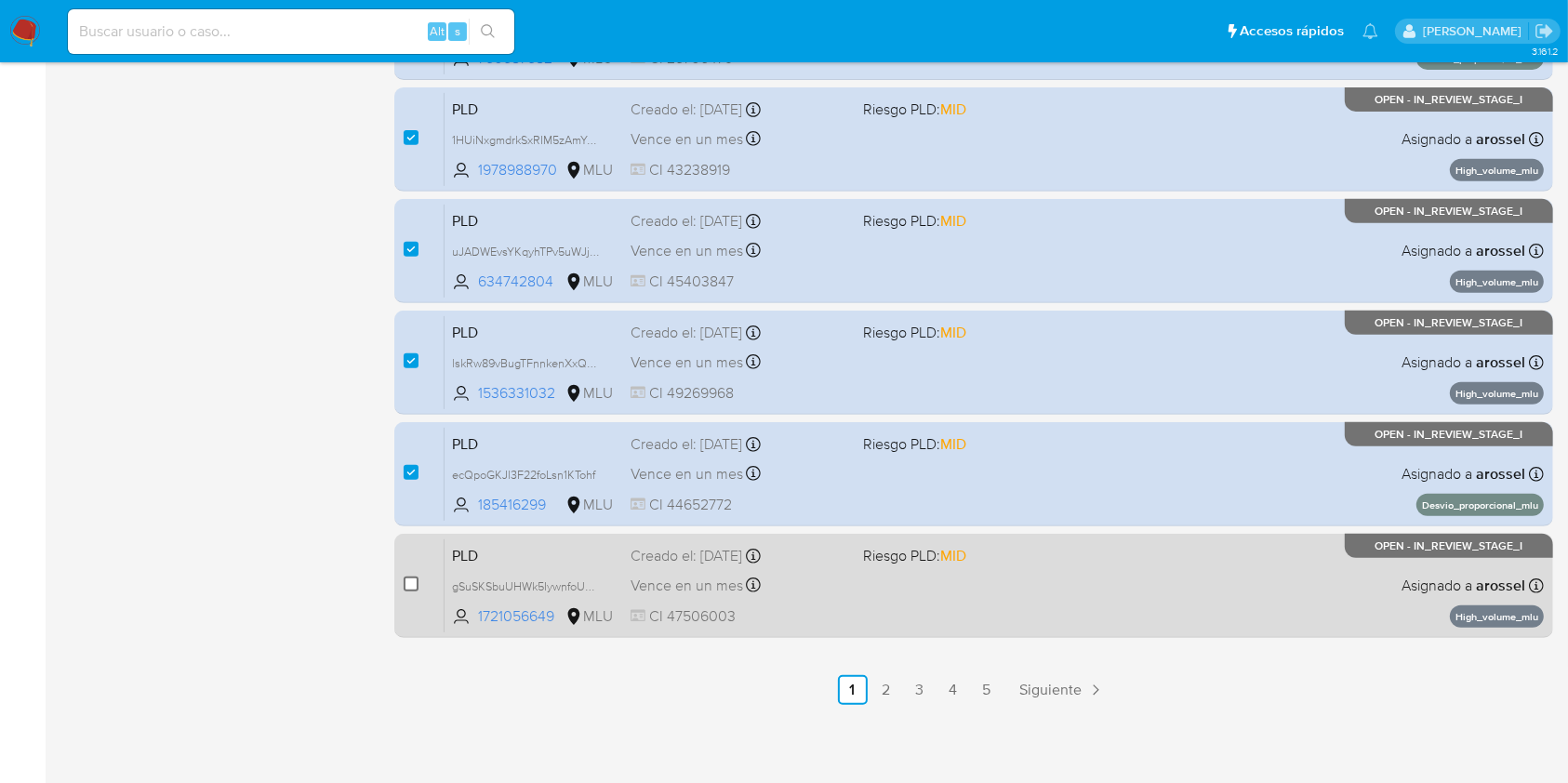
click at [412, 586] on input "checkbox" at bounding box center [410, 583] width 15 height 15
checkbox input "true"
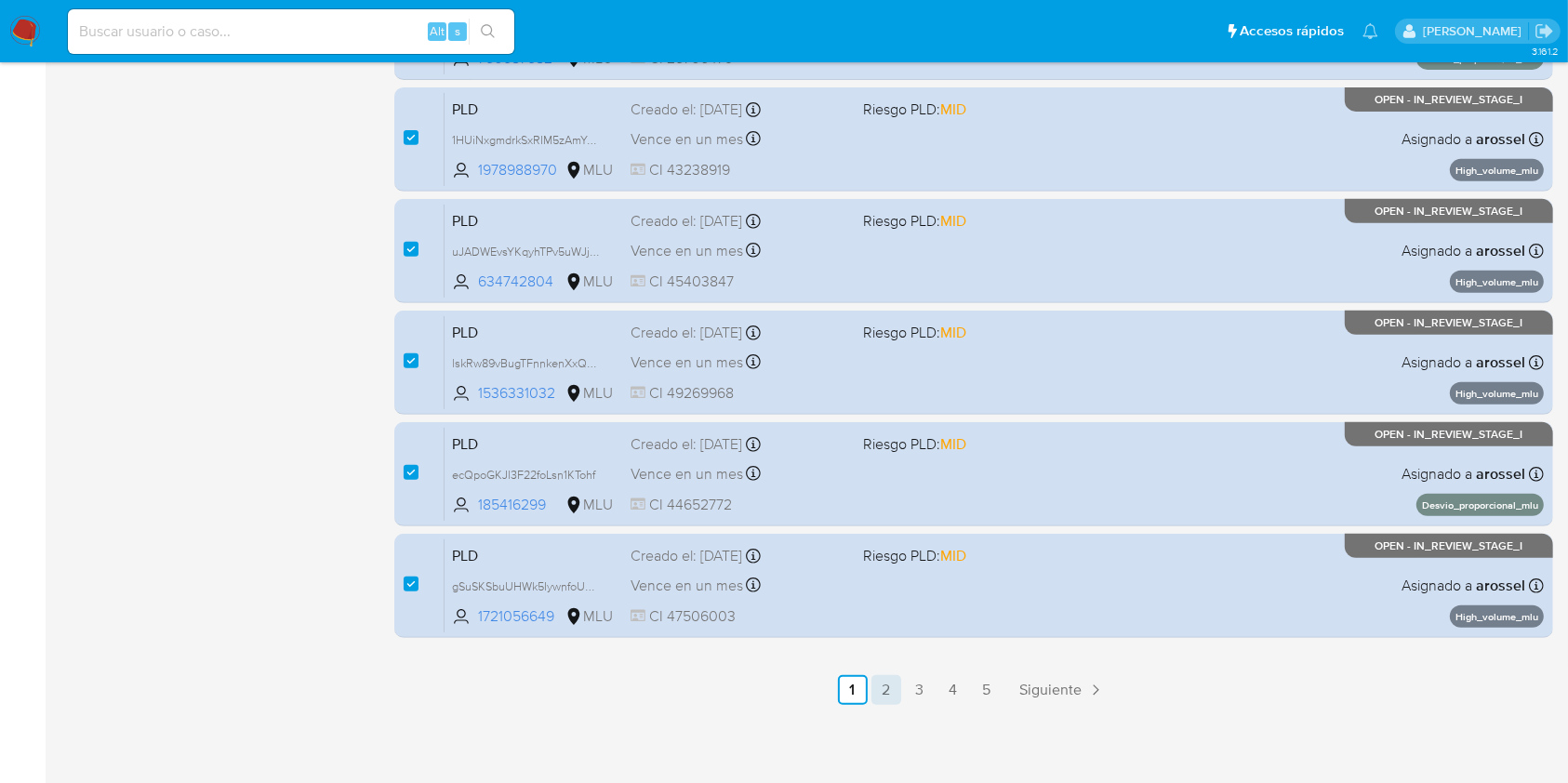
click at [885, 685] on link "2" at bounding box center [886, 690] width 29 height 29
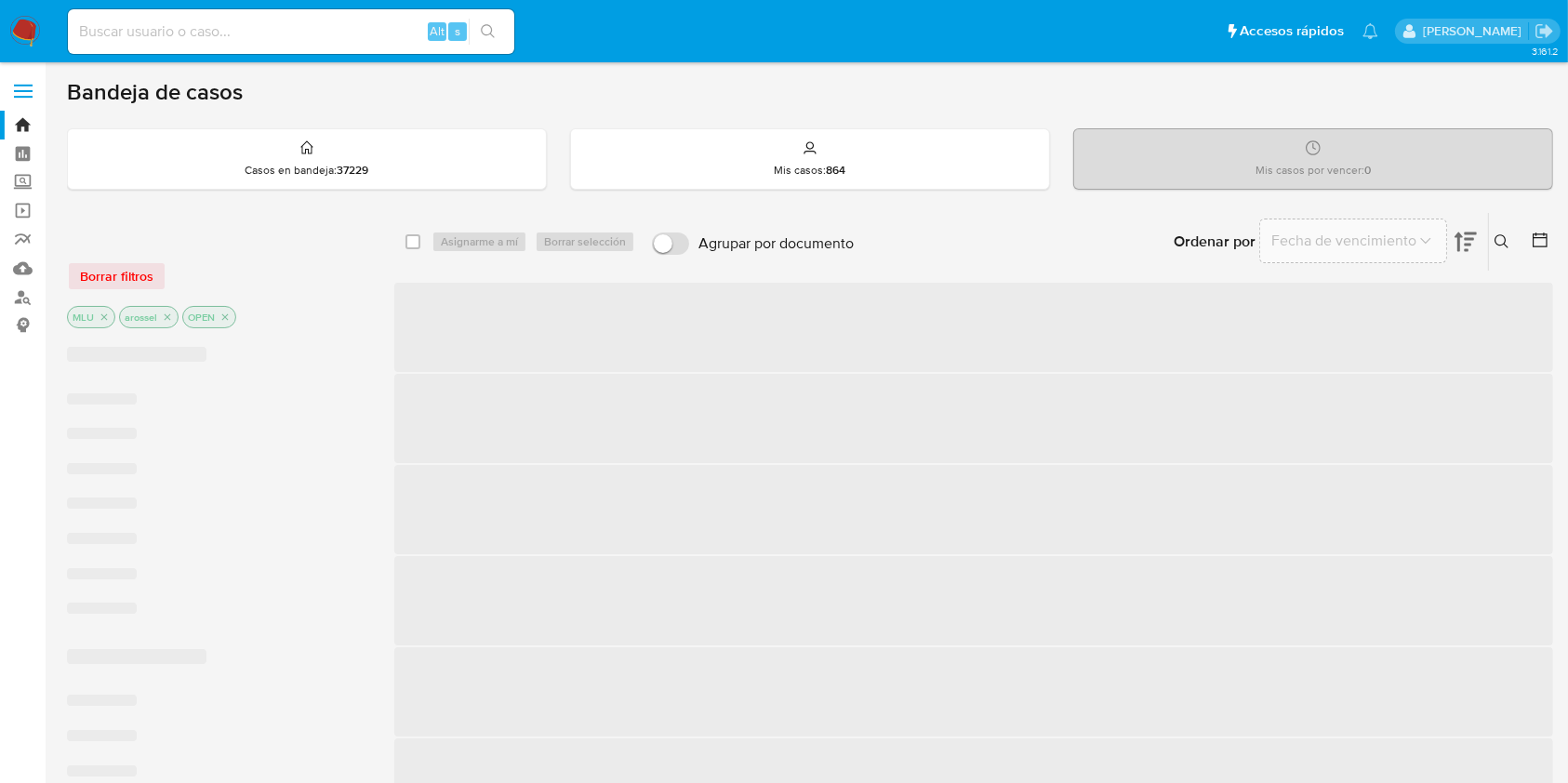
checkbox input "false"
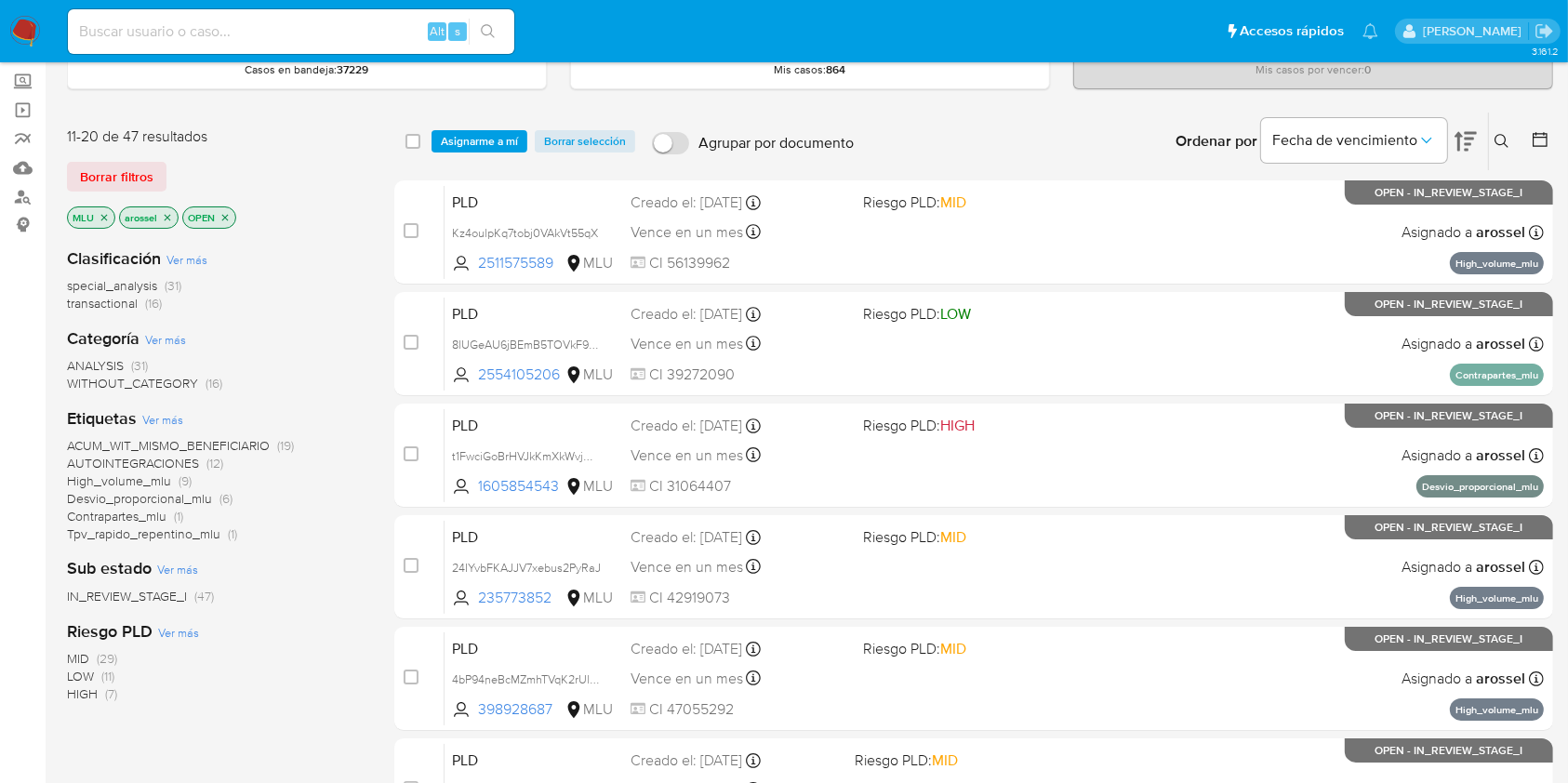
scroll to position [109, 0]
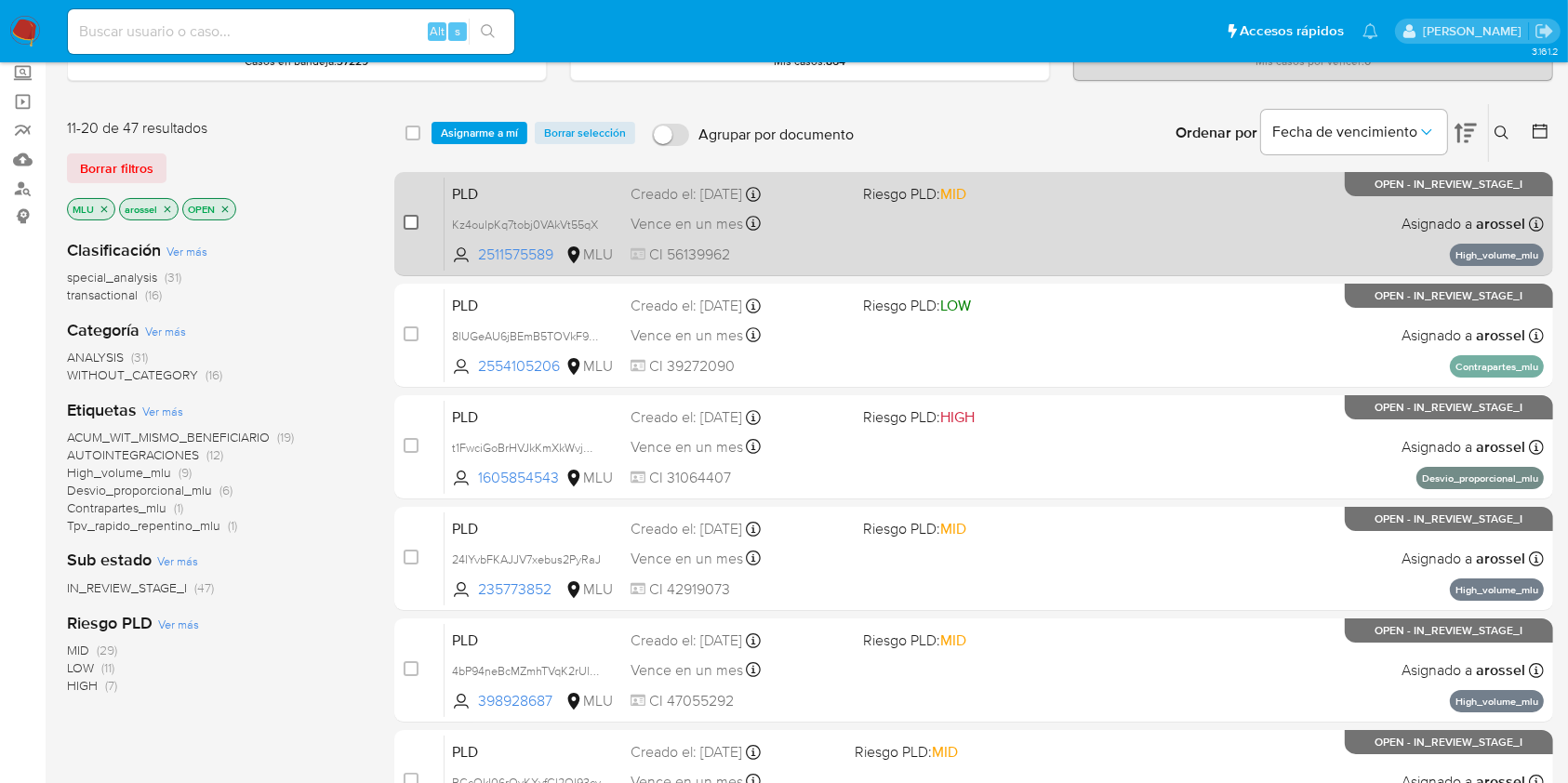
click at [409, 222] on input "checkbox" at bounding box center [410, 221] width 15 height 15
checkbox input "true"
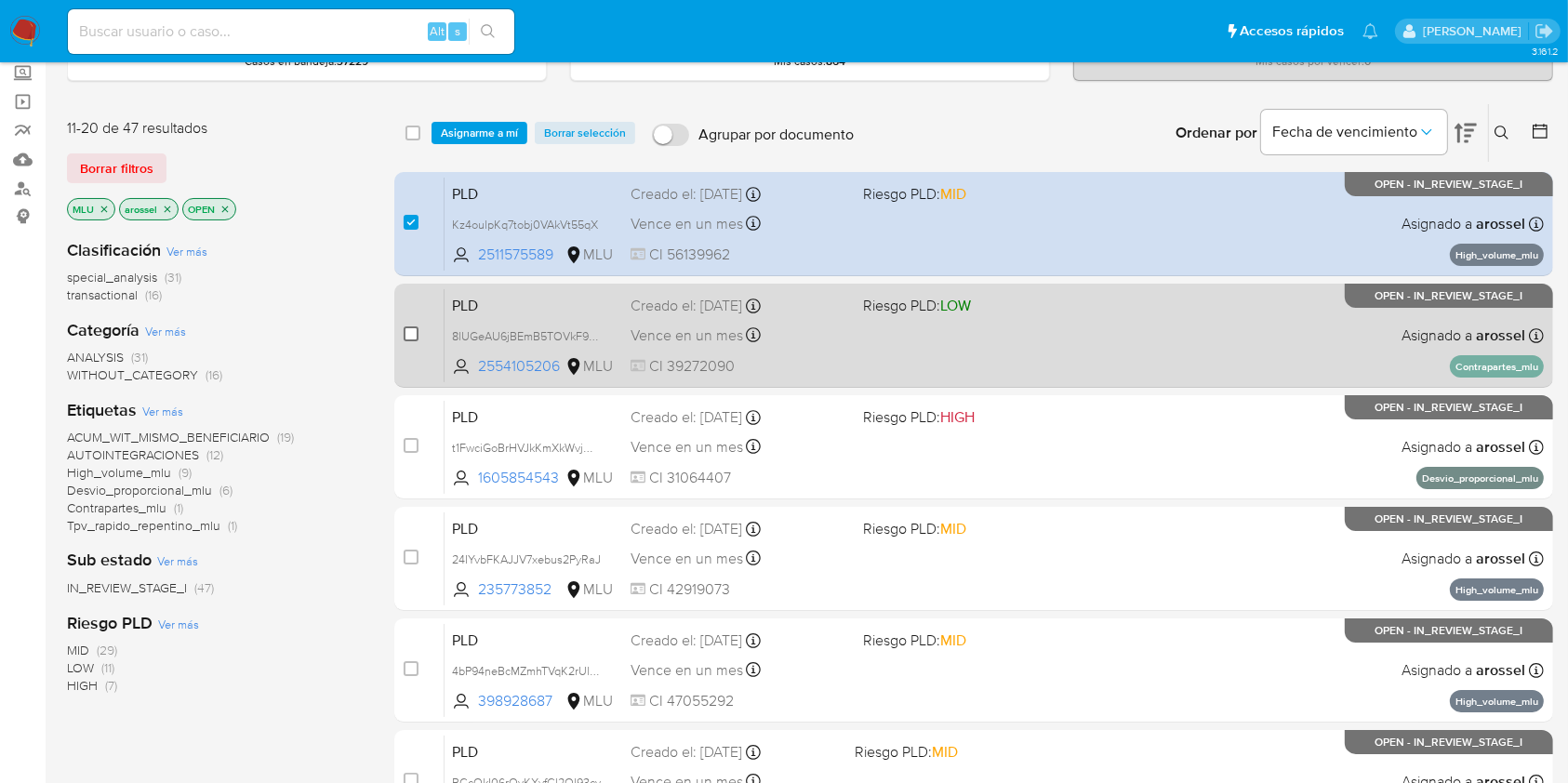
click at [417, 330] on input "checkbox" at bounding box center [410, 333] width 15 height 15
checkbox input "true"
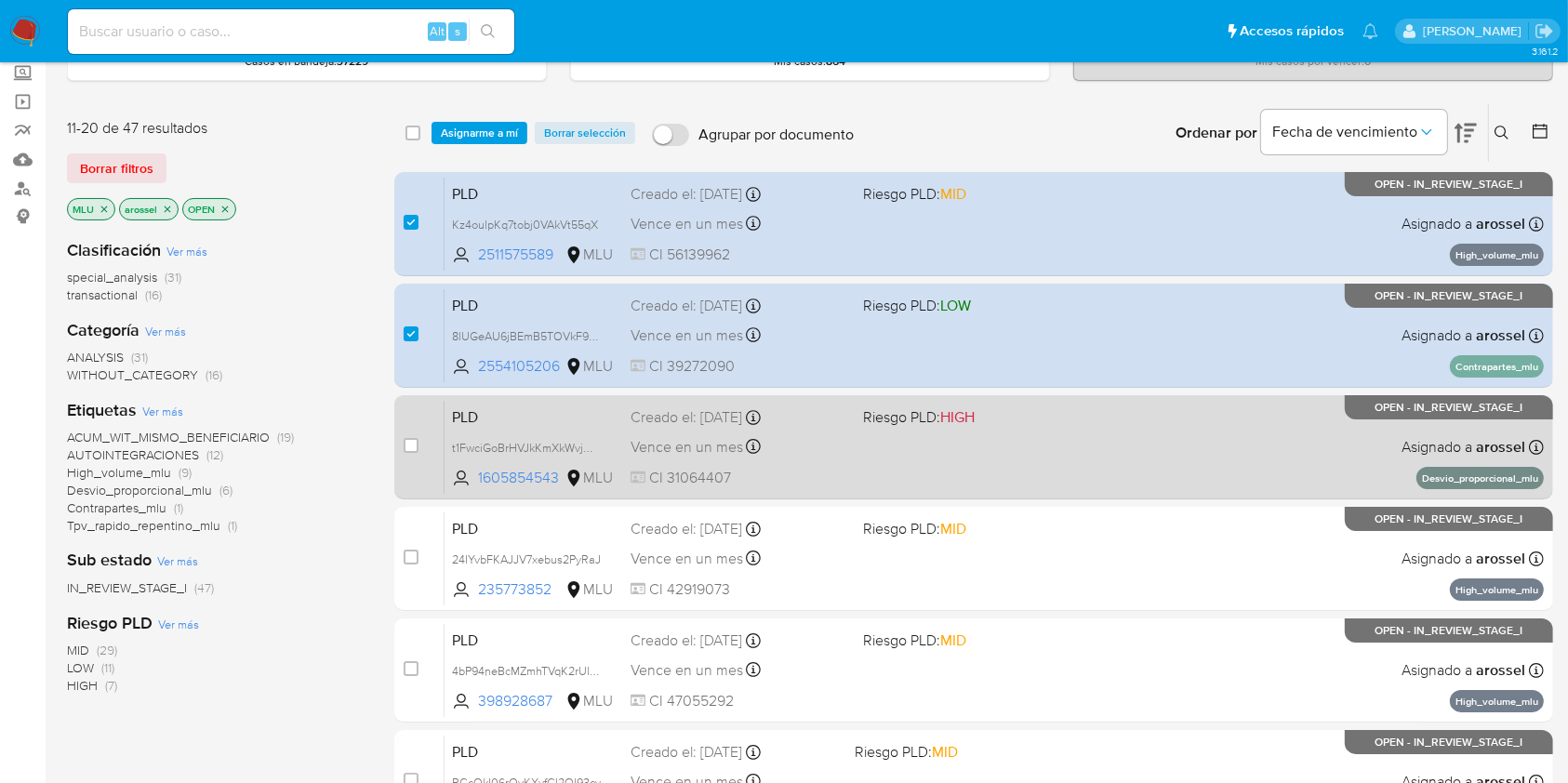
click at [411, 438] on input "checkbox" at bounding box center [410, 444] width 15 height 15
checkbox input "true"
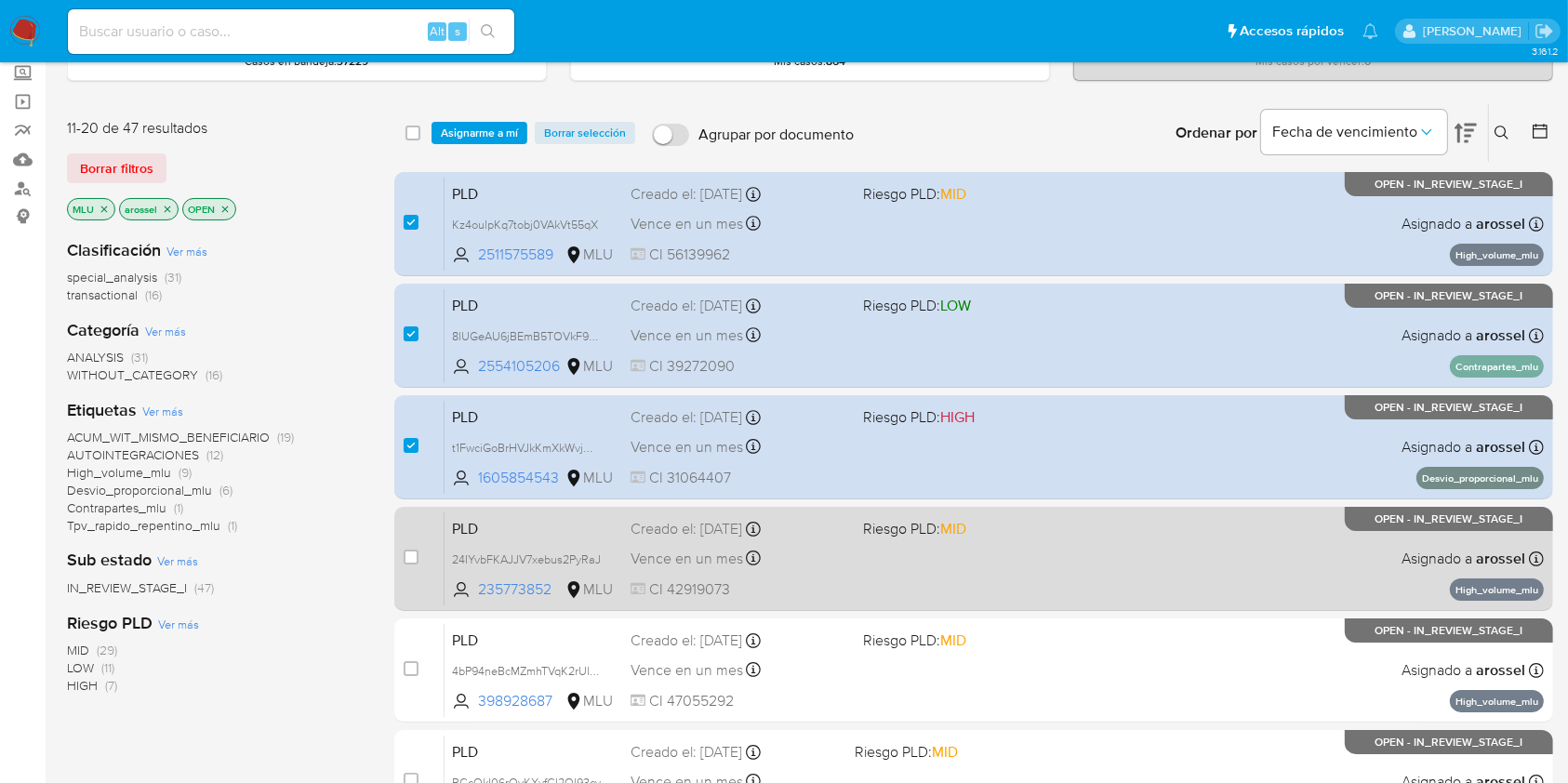
click at [410, 566] on div "case-item-checkbox" at bounding box center [410, 559] width 15 height 23
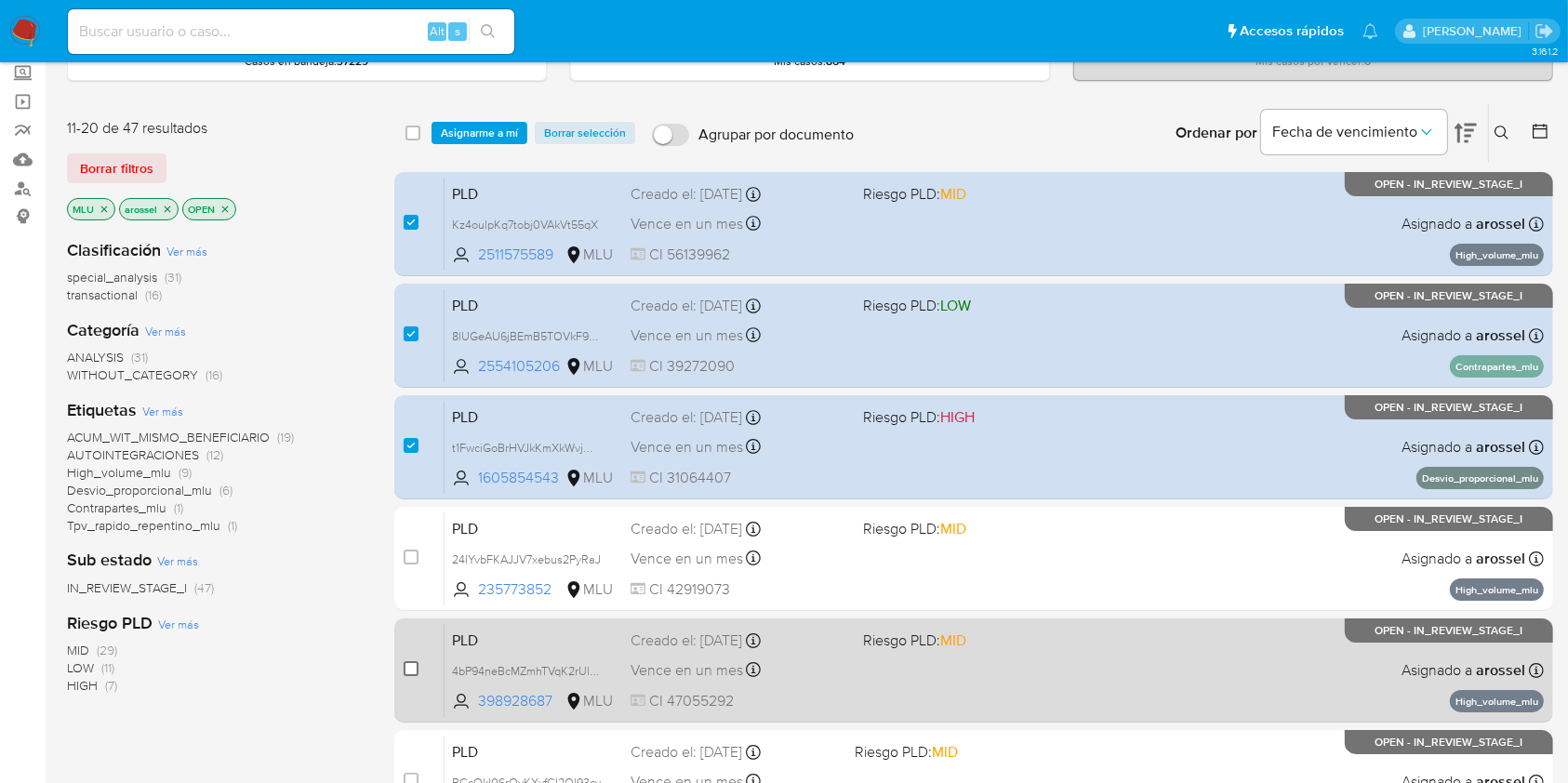
click at [412, 669] on input "checkbox" at bounding box center [410, 668] width 15 height 15
checkbox input "true"
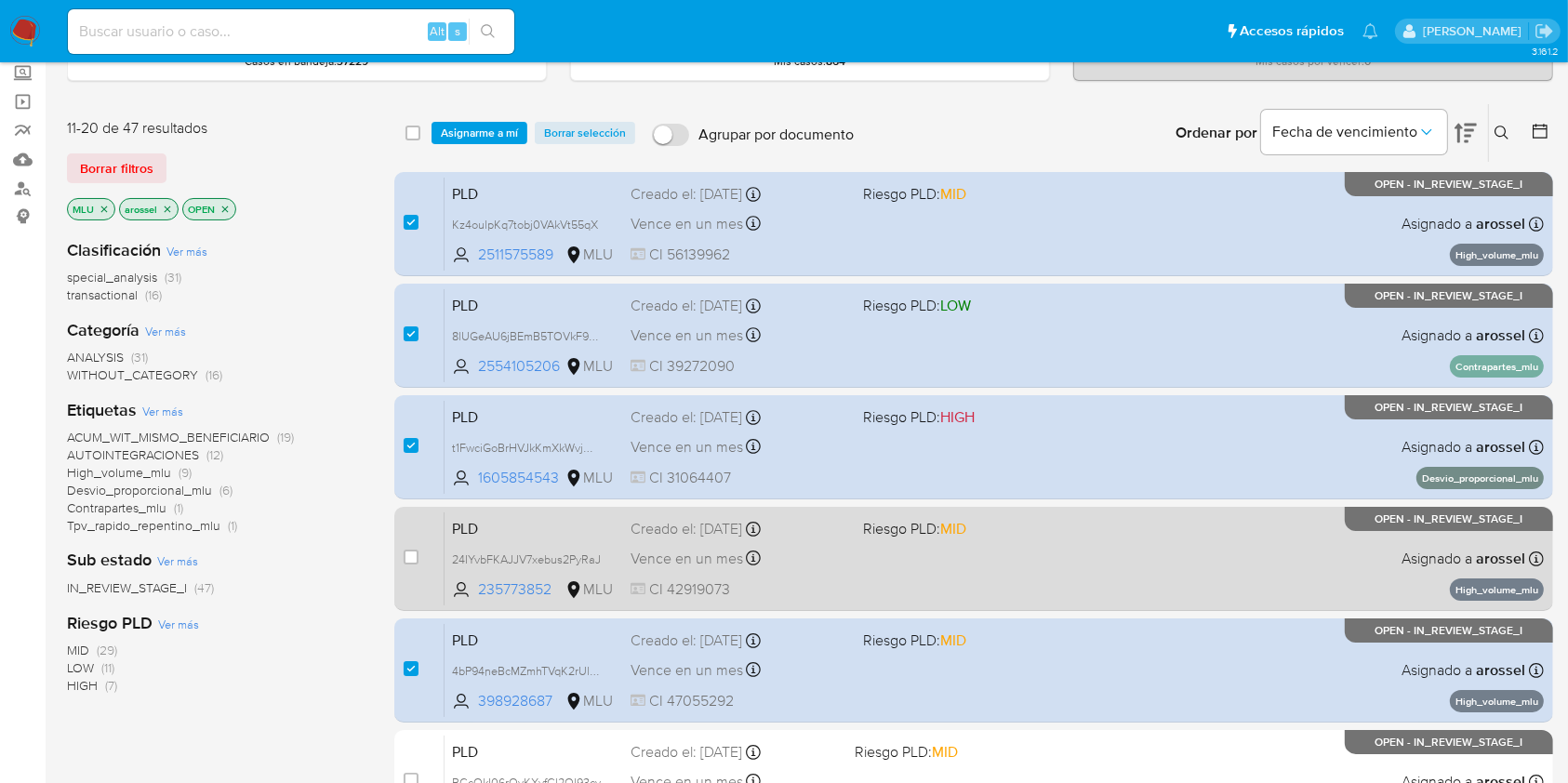
click at [412, 566] on div "case-item-checkbox" at bounding box center [410, 559] width 15 height 23
click at [413, 559] on input "checkbox" at bounding box center [410, 556] width 15 height 15
checkbox input "true"
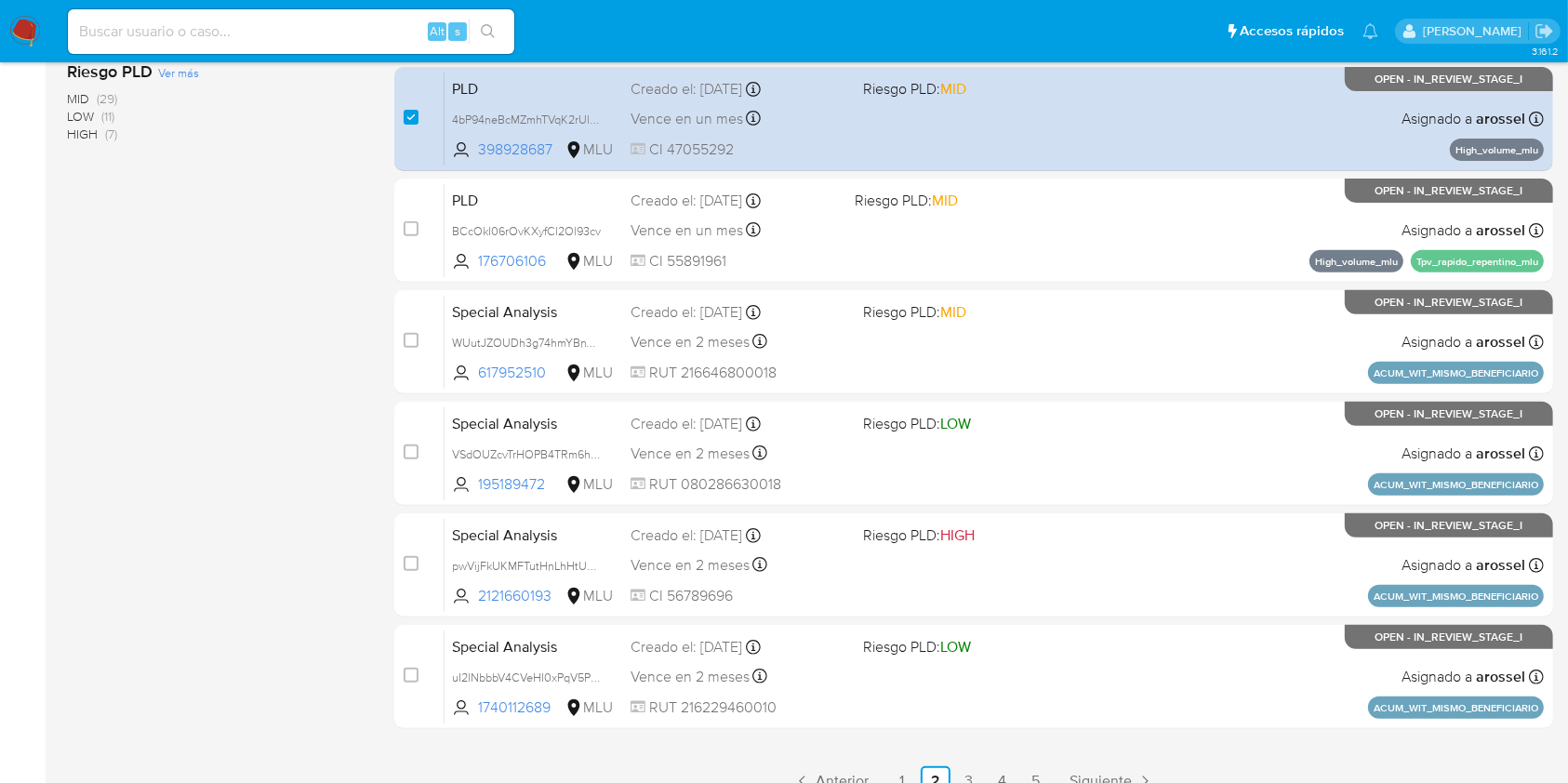
scroll to position [669, 0]
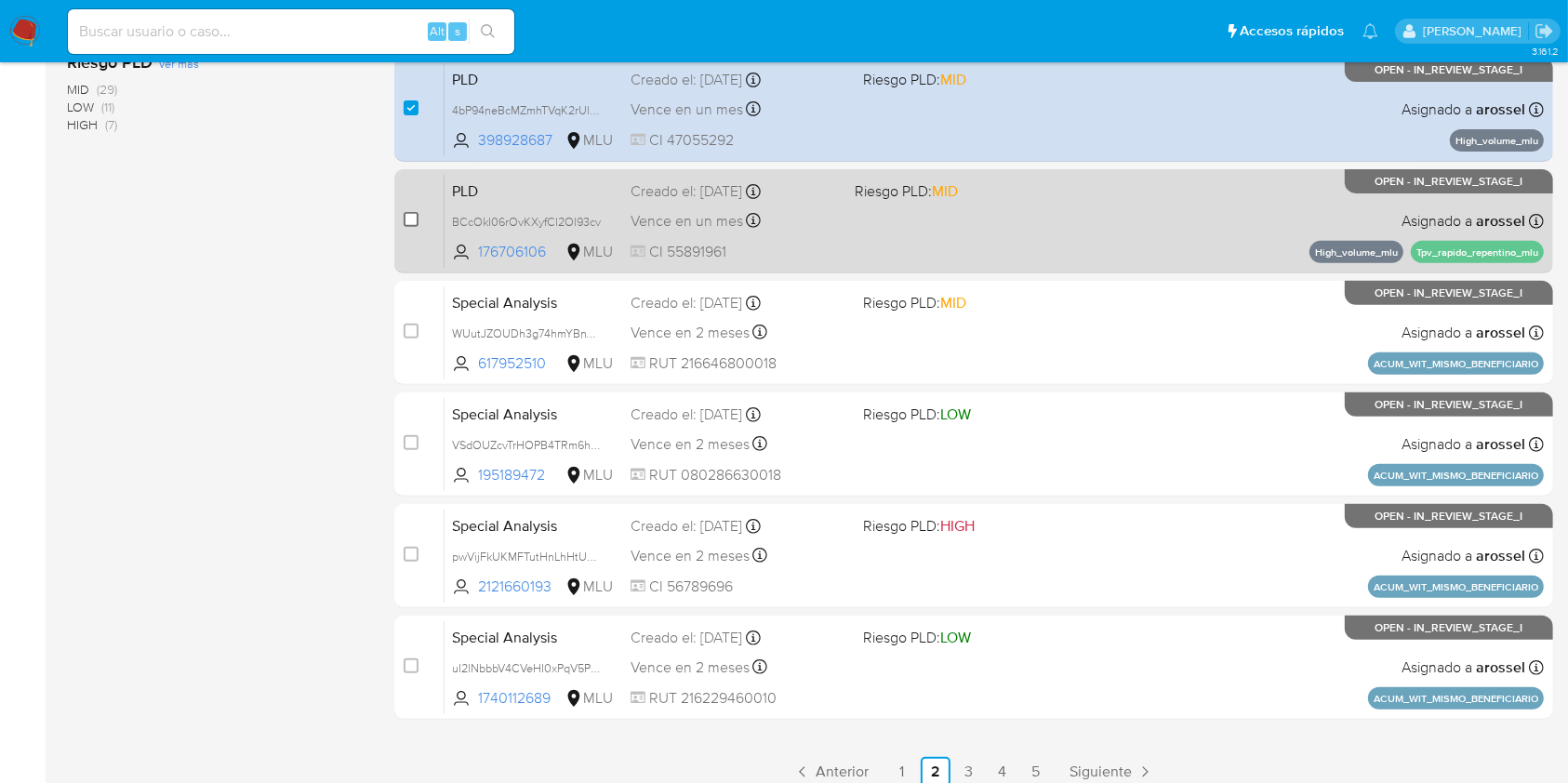
click at [409, 218] on input "checkbox" at bounding box center [410, 219] width 15 height 15
checkbox input "true"
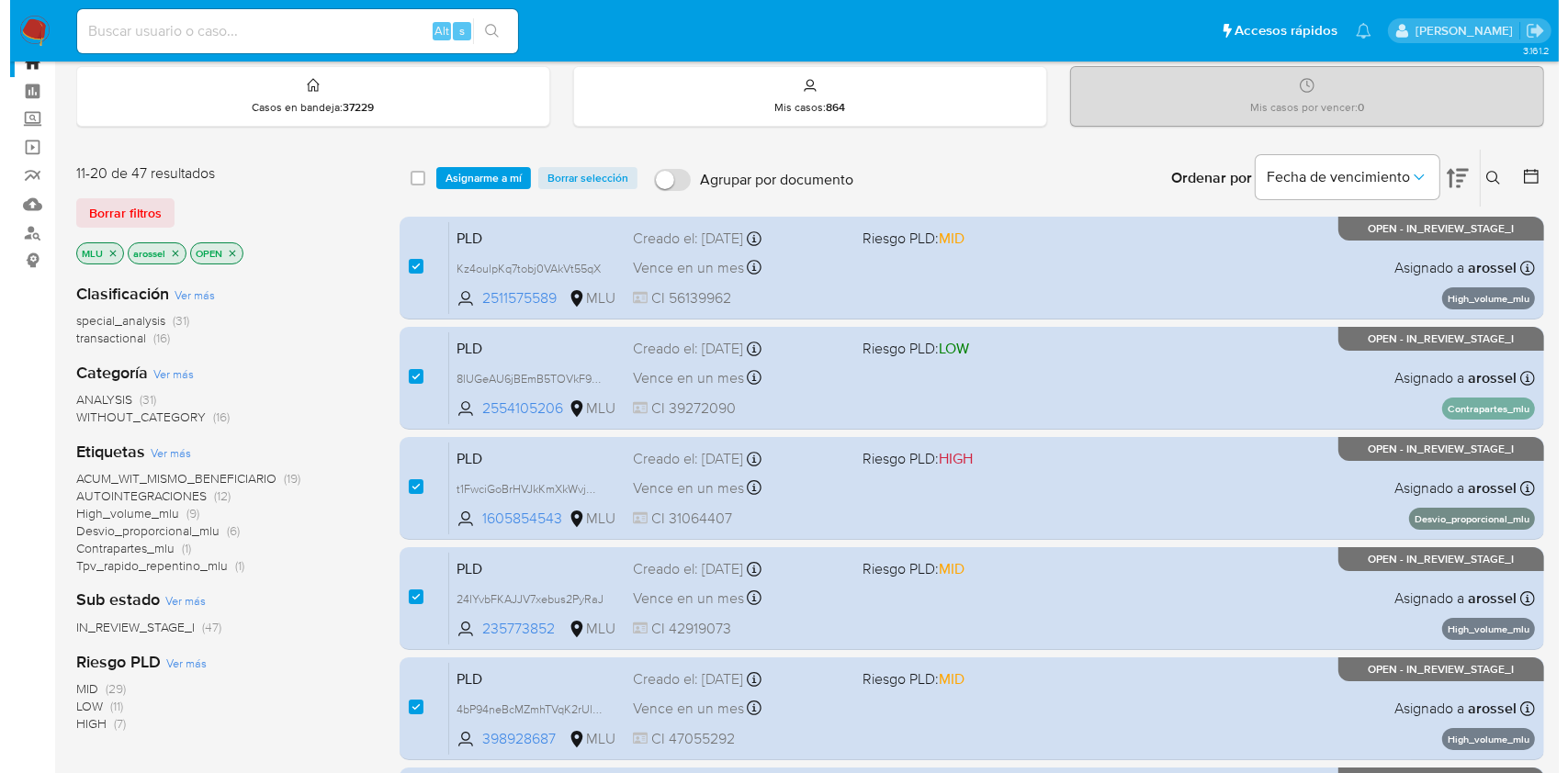
scroll to position [59, 0]
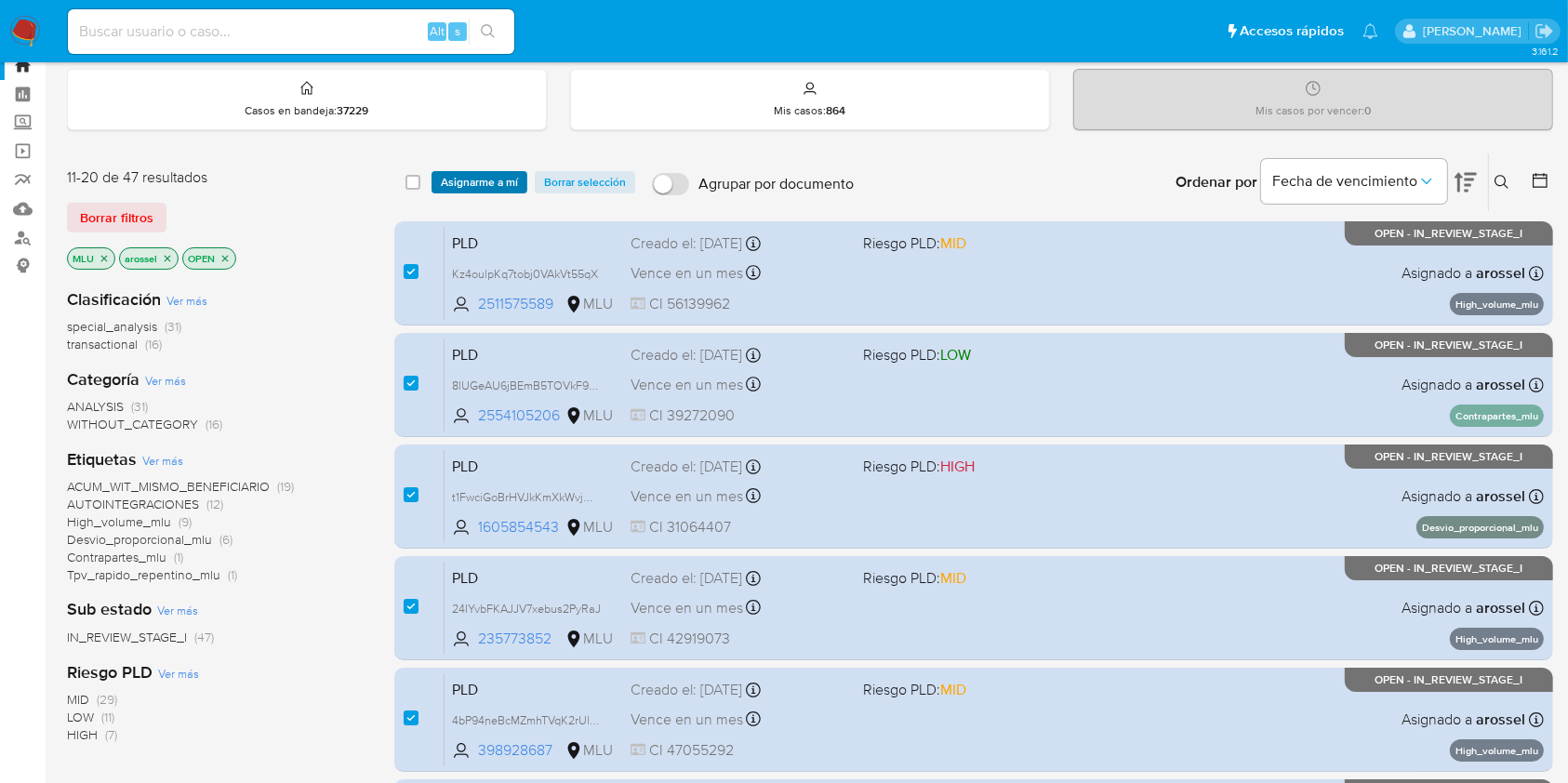
click at [463, 180] on span "Asignarme a mí" at bounding box center [479, 182] width 77 height 19
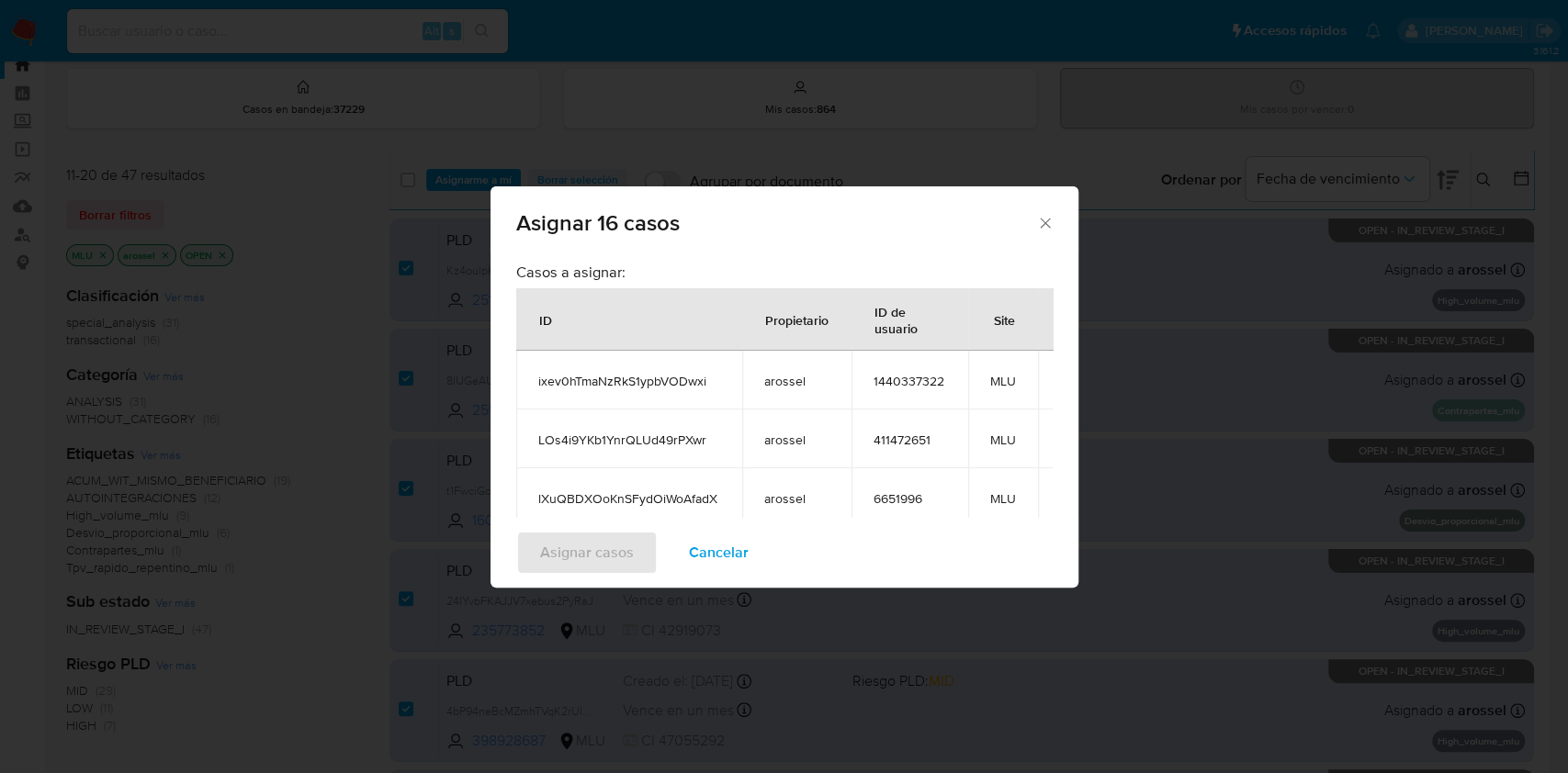
click at [657, 379] on span "ixev0hTmaNzRkS1ypbVODwxi" at bounding box center [629, 381] width 182 height 16
copy span "ixev0hTmaNzRkS1ypbVODwxi"
click at [627, 437] on span "LOs4i9YKb1YnrQLUd49rPXwr" at bounding box center [629, 440] width 182 height 16
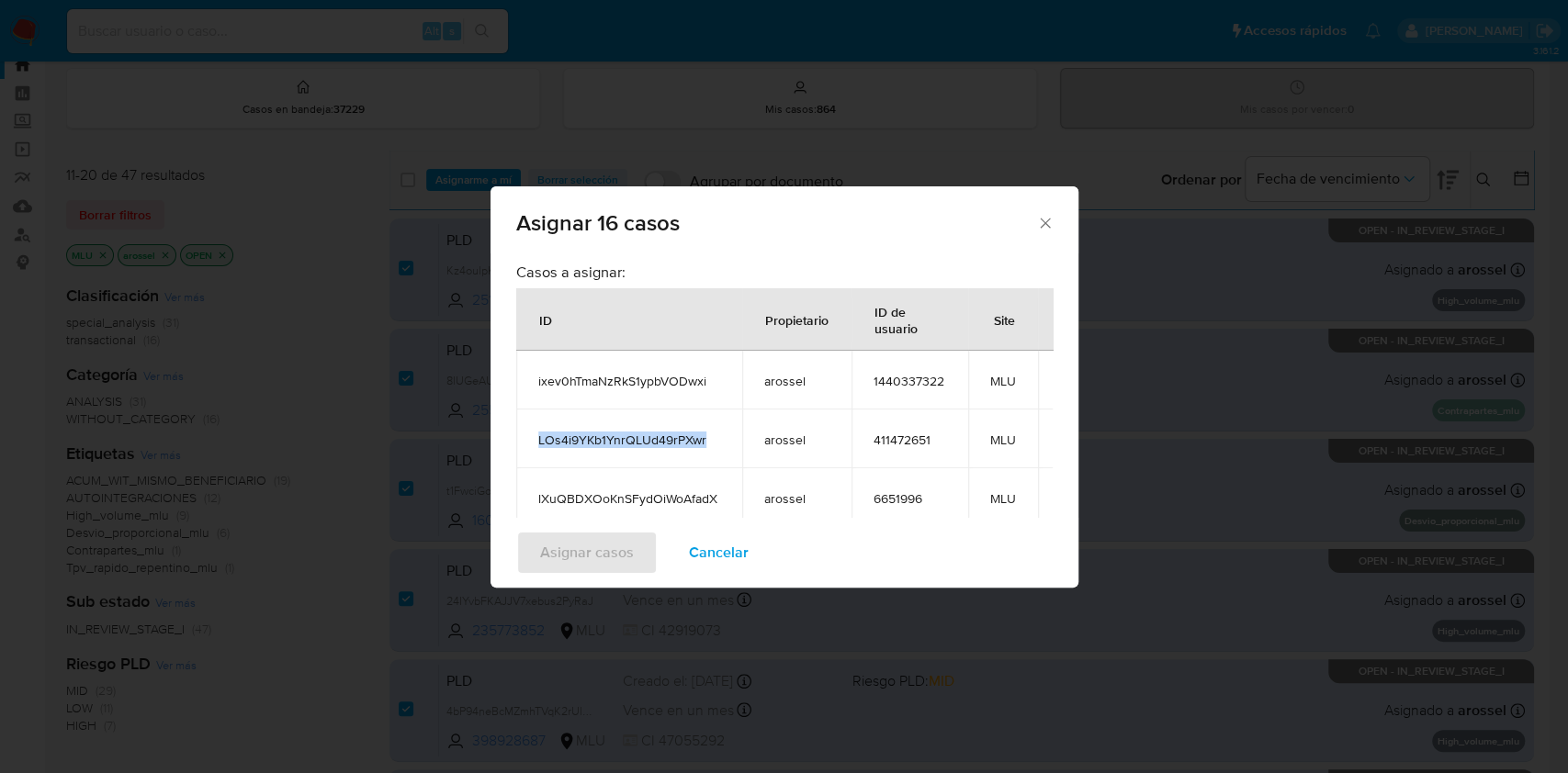
copy span "LOs4i9YKb1YnrQLUd49rPXwr"
click at [632, 490] on span "lXuQBDXOoKnSFydOiWoAfadX" at bounding box center [629, 498] width 182 height 16
copy span "lXuQBDXOoKnSFydOiWoAfadX"
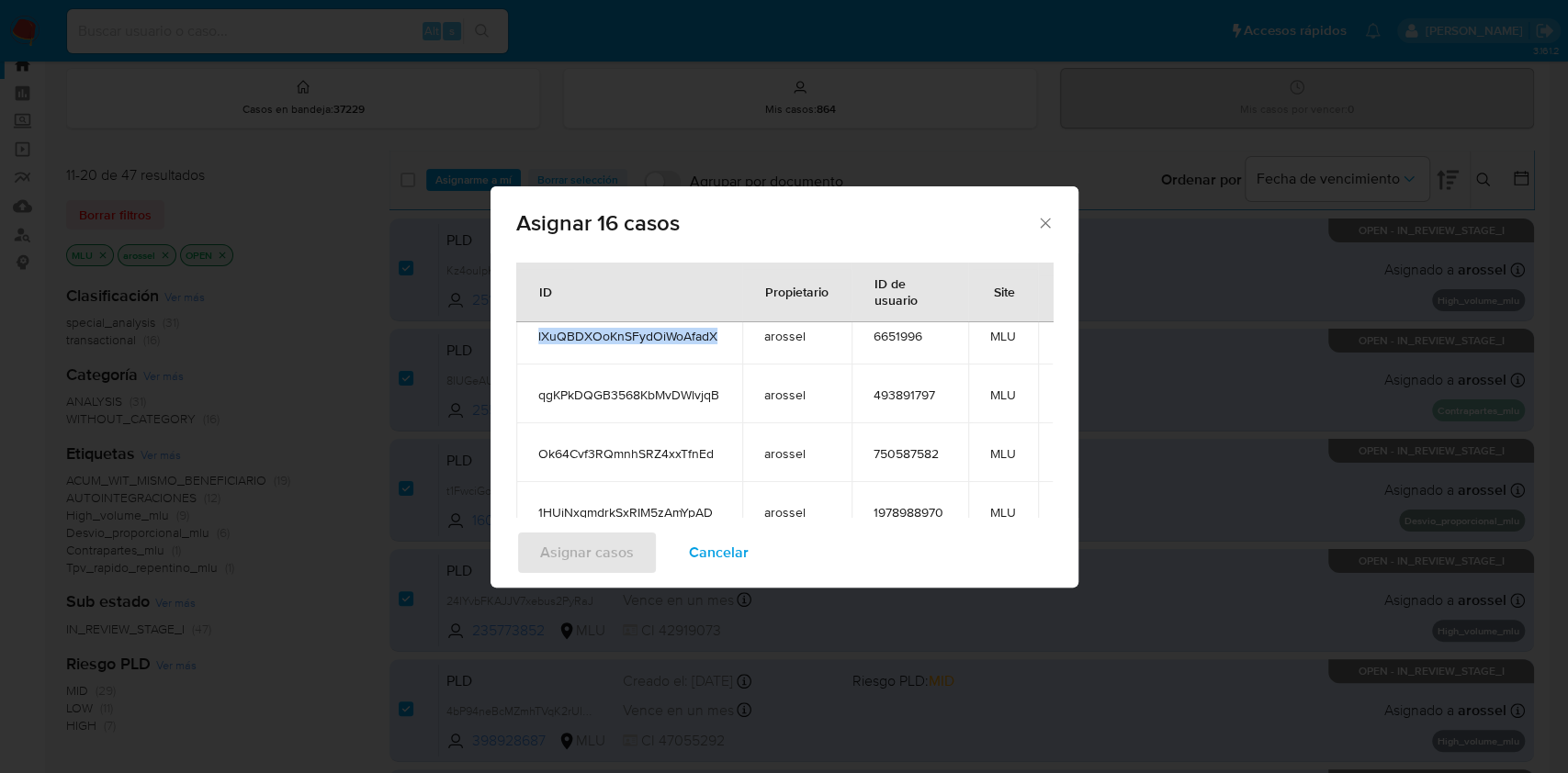
scroll to position [184, 0]
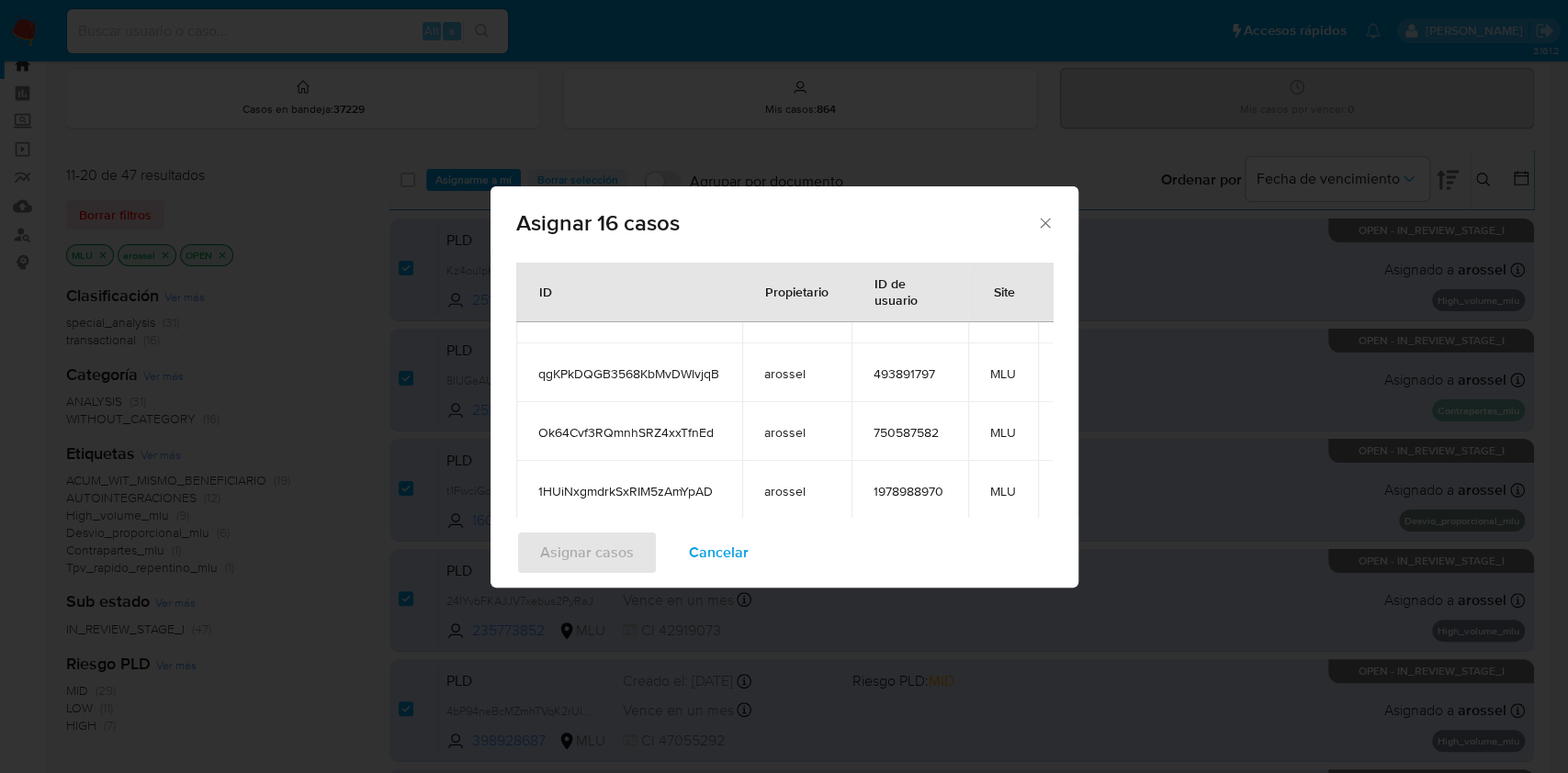
click at [656, 363] on td "qgKPkDQGB3568KbMvDWlvjqB" at bounding box center [629, 372] width 226 height 59
copy span "qgKPkDQGB3568KbMvDWlvjqB"
click at [612, 436] on span "Ok64Cvf3RQmnhSRZ4xxTfnEd" at bounding box center [629, 432] width 182 height 16
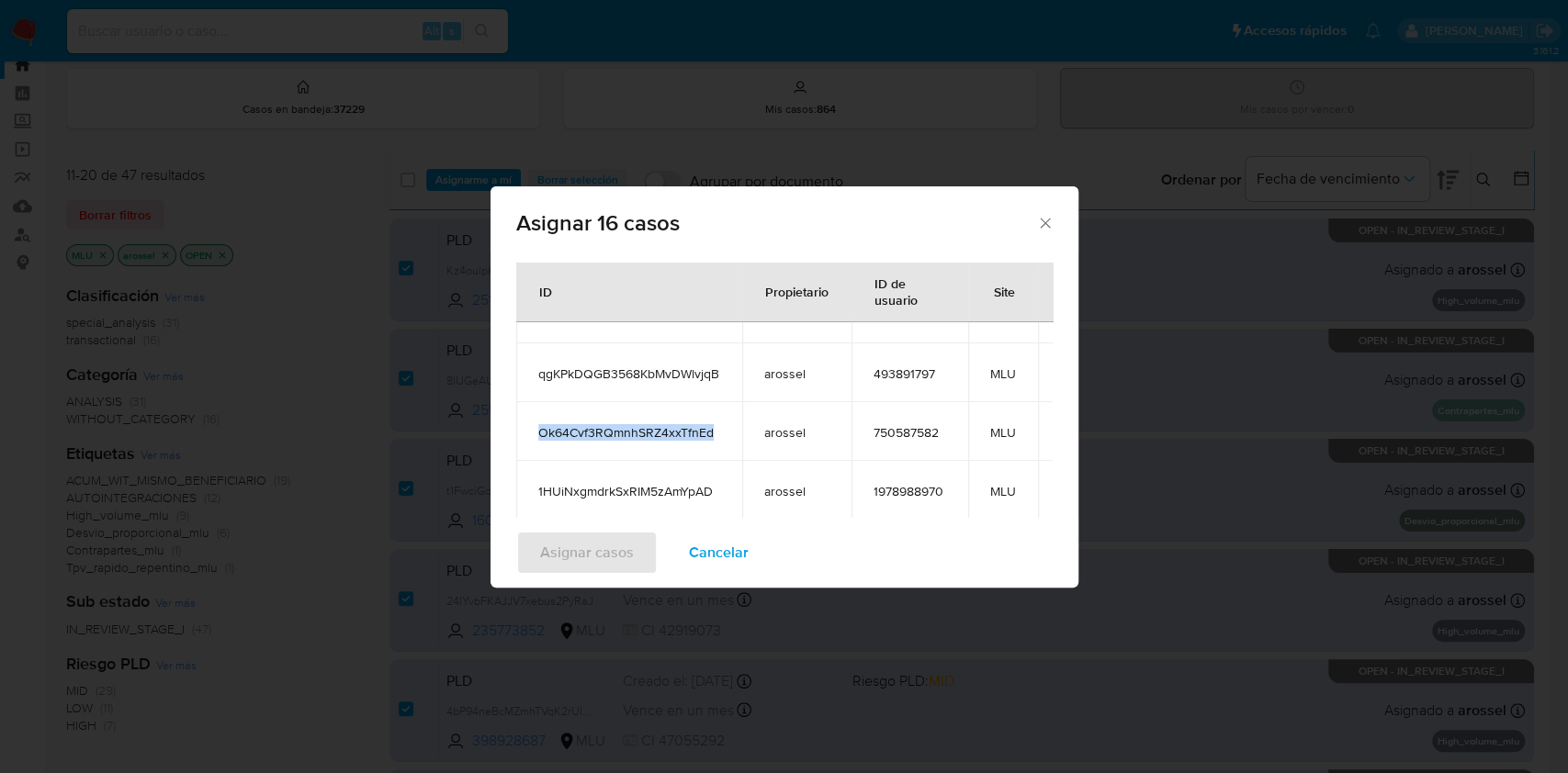
copy span "Ok64Cvf3RQmnhSRZ4xxTfnEd"
click at [600, 487] on span "1HUiNxgmdrkSxRIM5zAmYpAD" at bounding box center [629, 491] width 182 height 16
copy span "1HUiNxgmdrkSxRIM5zAmYpAD"
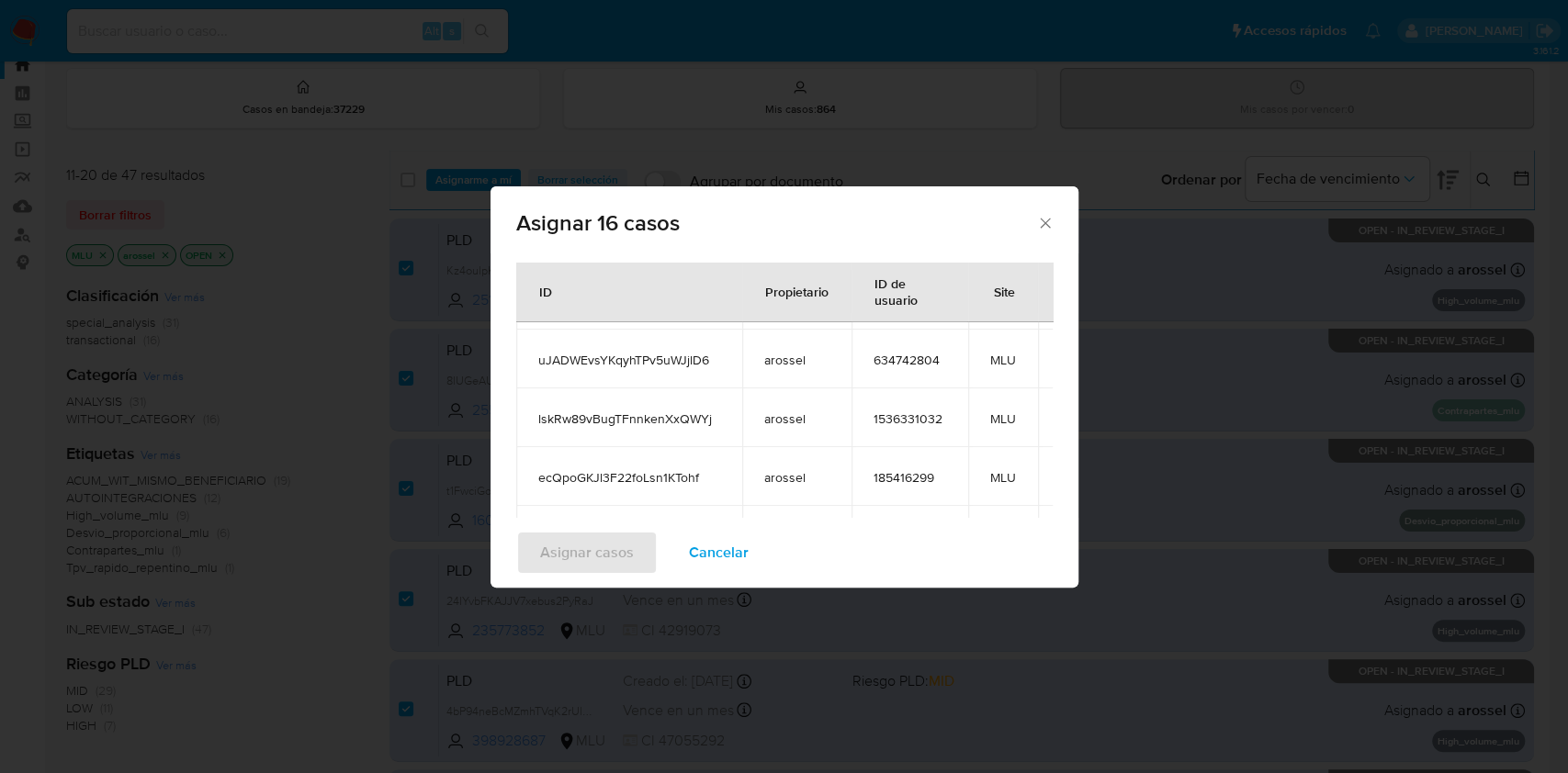
scroll to position [376, 0]
click at [679, 361] on span "uJADWEvsYKqyhTPv5uWJjlD6" at bounding box center [629, 358] width 182 height 16
copy span "uJADWEvsYKqyhTPv5uWJjlD6"
click at [704, 415] on span "lskRw89vBugTFnnkenXxQWYj" at bounding box center [629, 416] width 182 height 16
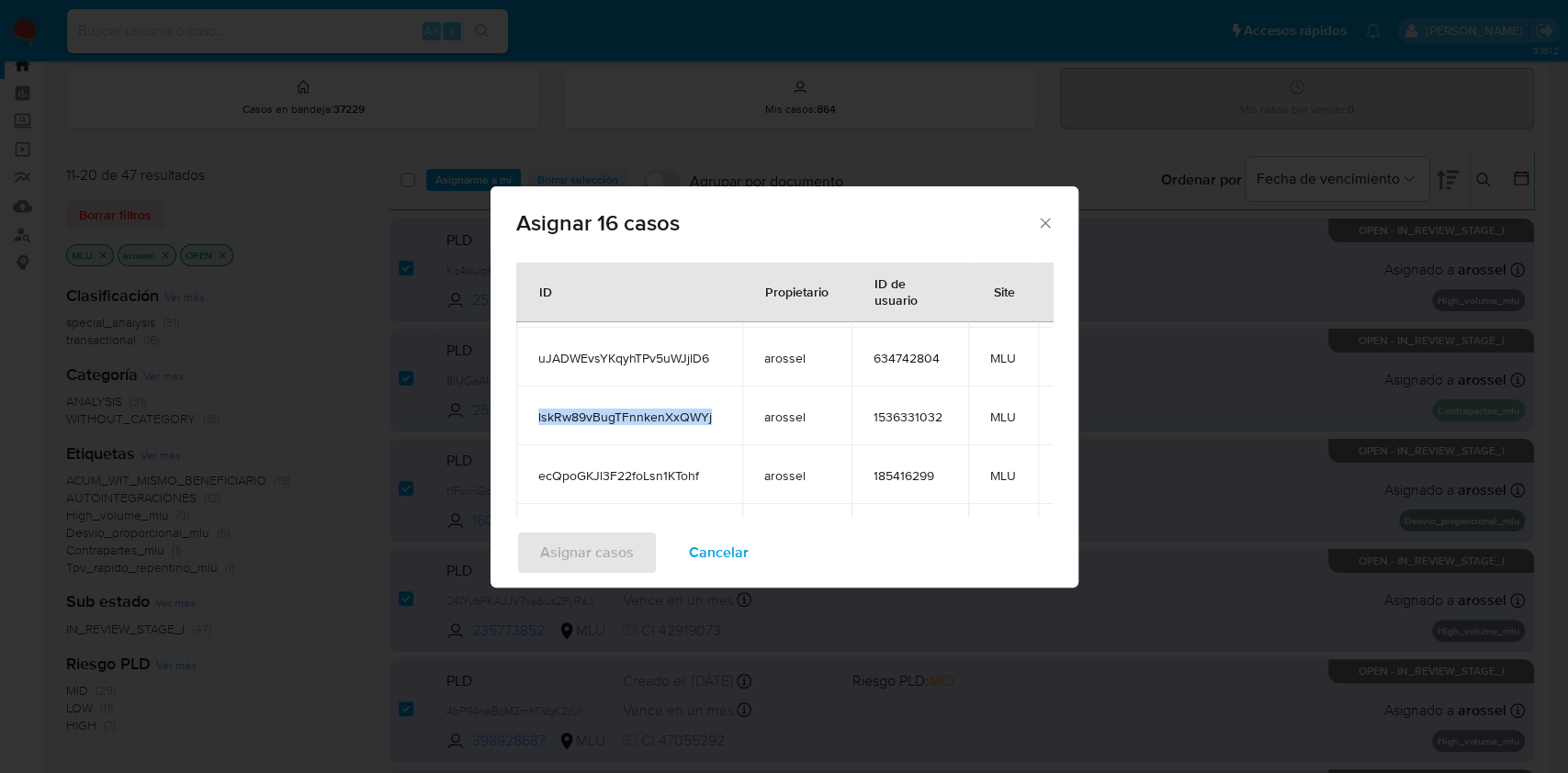
click at [704, 415] on span "lskRw89vBugTFnnkenXxQWYj" at bounding box center [629, 416] width 182 height 16
copy span "lskRw89vBugTFnnkenXxQWYj"
click at [666, 476] on span "ecQpoGKJl3F22foLsn1KTohf" at bounding box center [629, 475] width 182 height 16
copy span "ecQpoGKJl3F22foLsn1KTohf"
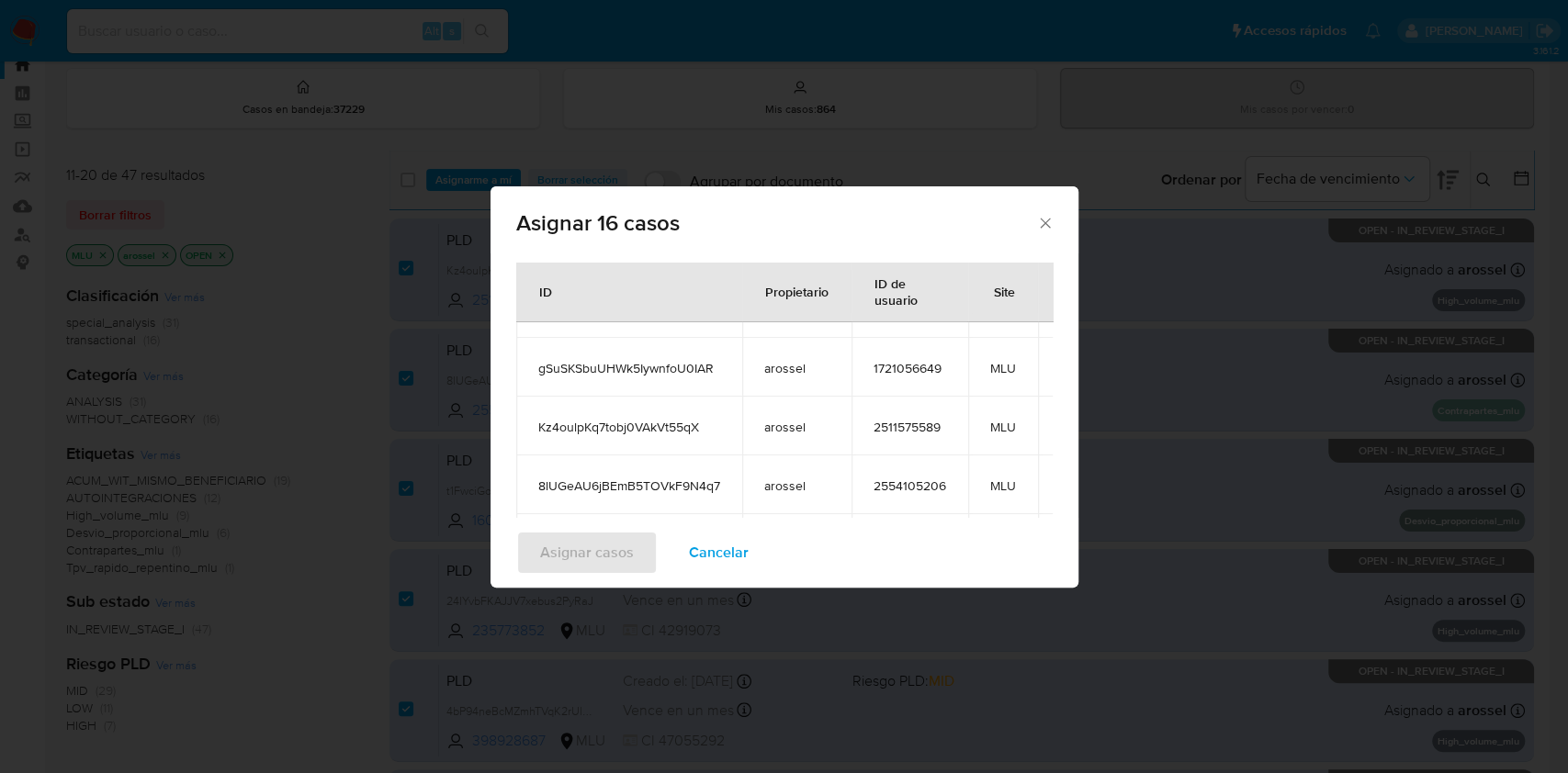
scroll to position [548, 0]
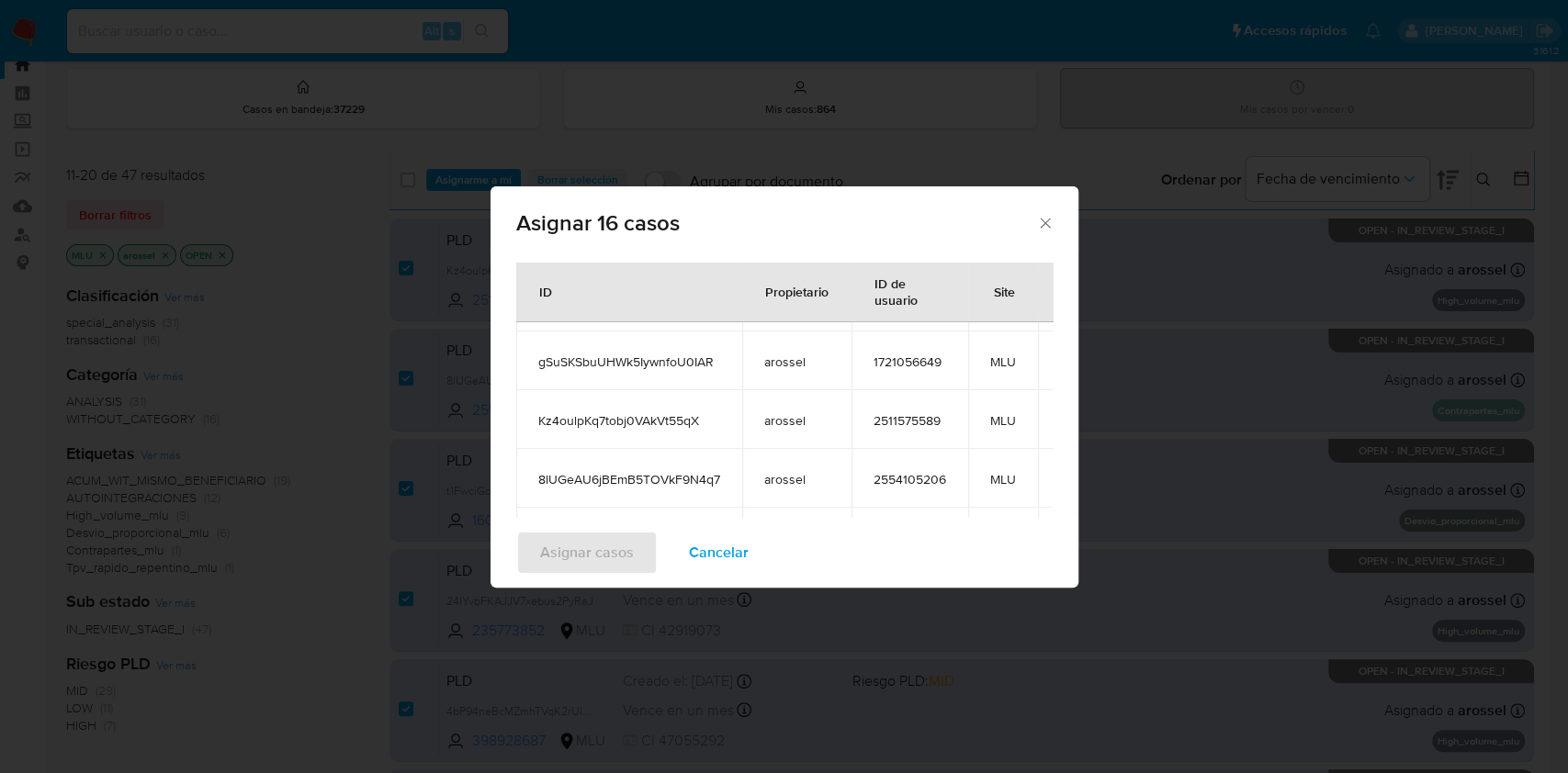
click at [667, 363] on span "gSuSKSbuUHWk5IywnfoU0IAR" at bounding box center [629, 361] width 182 height 16
copy span "gSuSKSbuUHWk5IywnfoU0IAR"
click at [668, 418] on span "Kz4oulpKq7tobj0VAkVt55qX" at bounding box center [629, 420] width 182 height 16
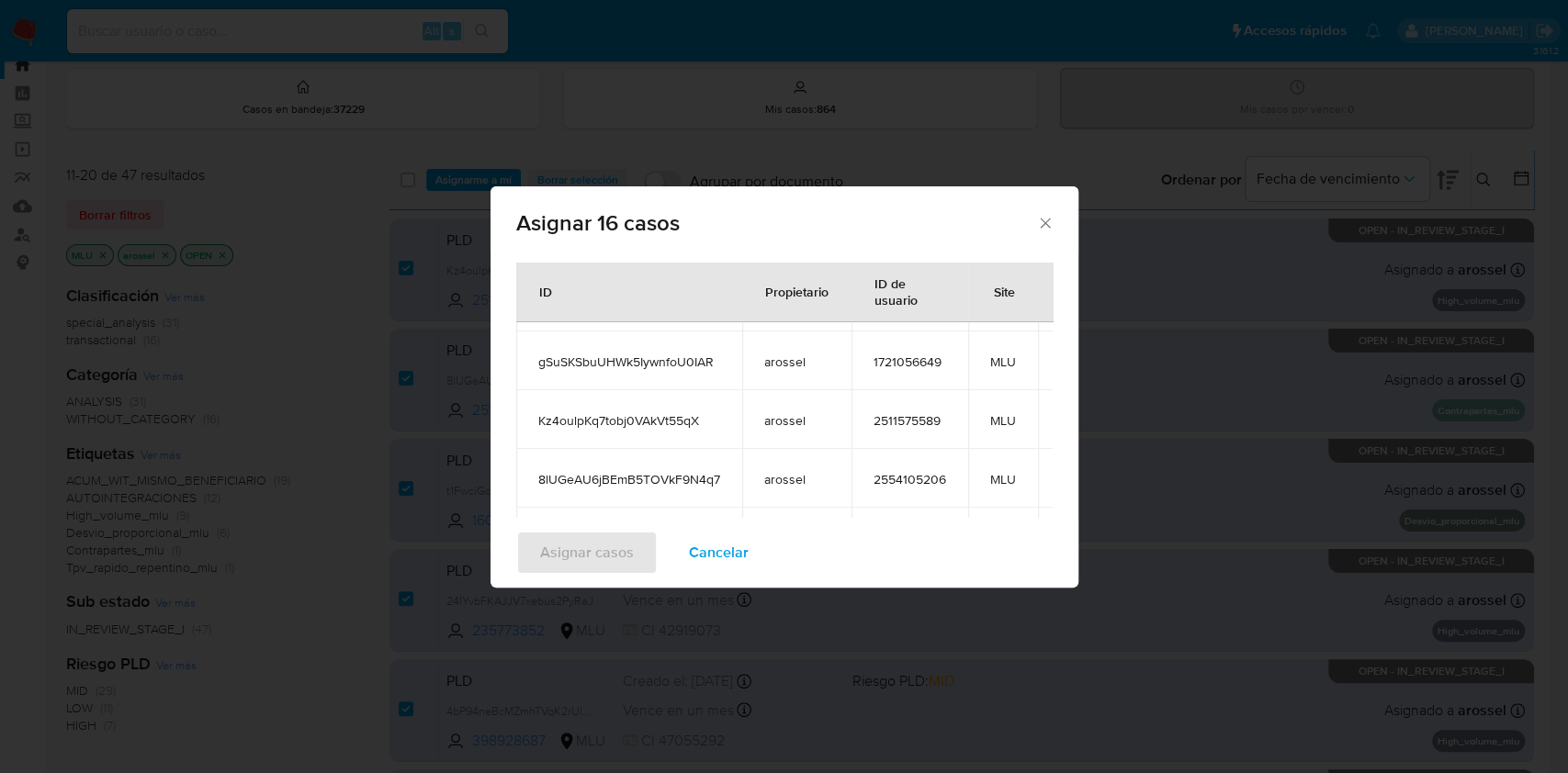
click at [672, 488] on td "8lUGeAU6jBEmB5TOVkF9N4q7" at bounding box center [629, 478] width 226 height 59
click at [685, 479] on span "8lUGeAU6jBEmB5TOVkF9N4q7" at bounding box center [629, 478] width 182 height 16
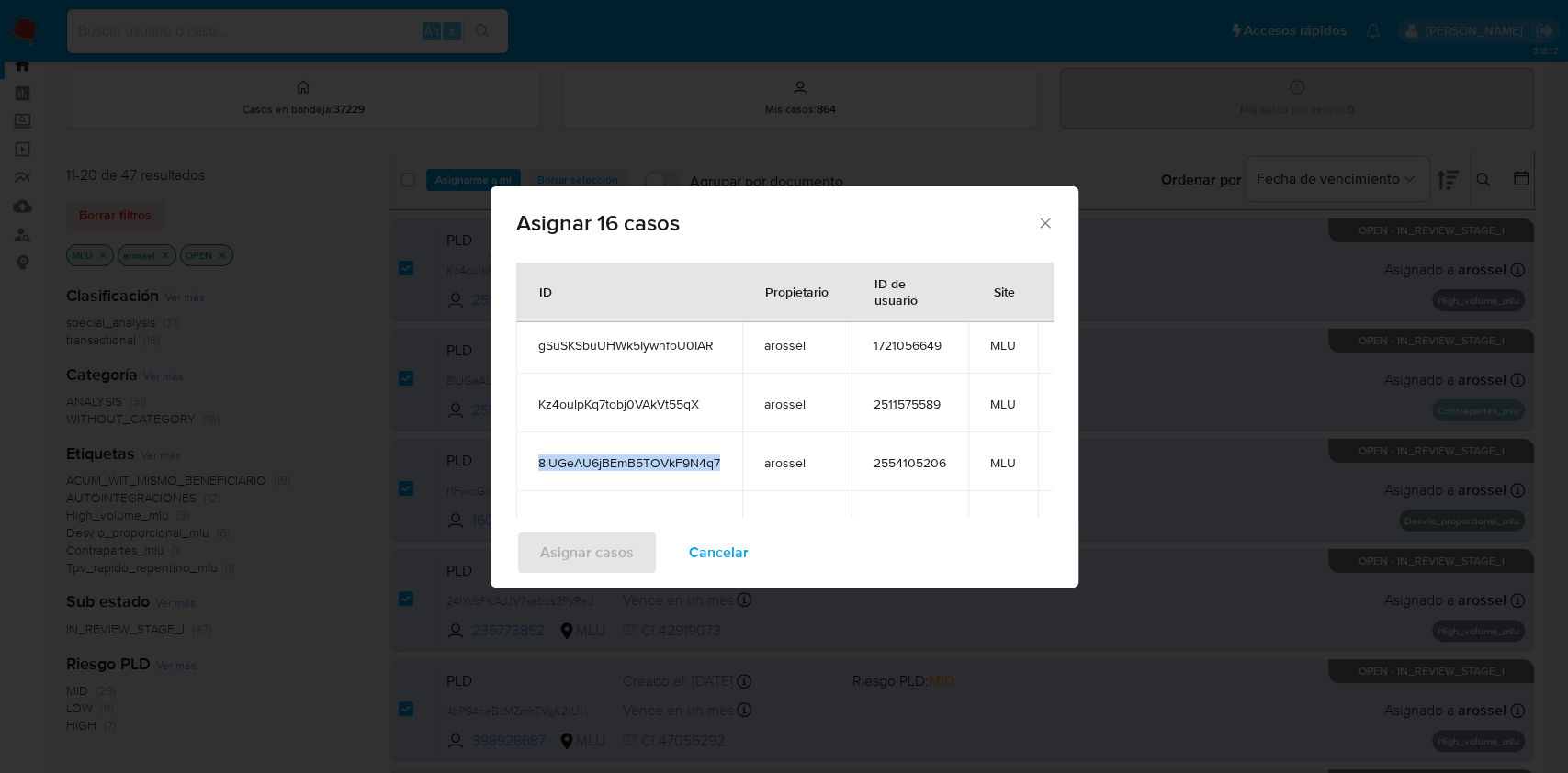
scroll to position [607, 0]
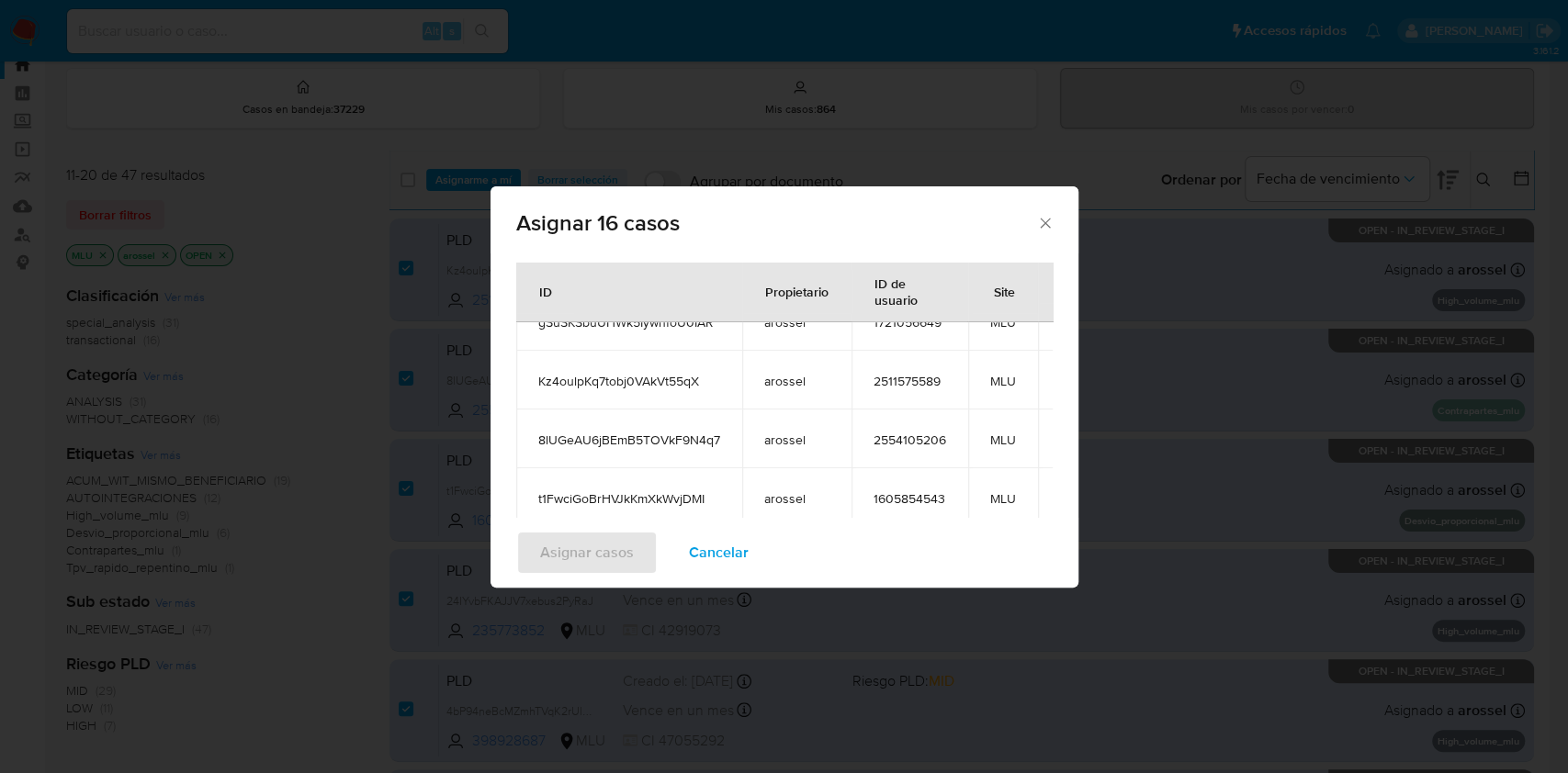
click at [682, 490] on span "t1FwciGoBrHVJkKmXkWvjDMI" at bounding box center [629, 498] width 182 height 16
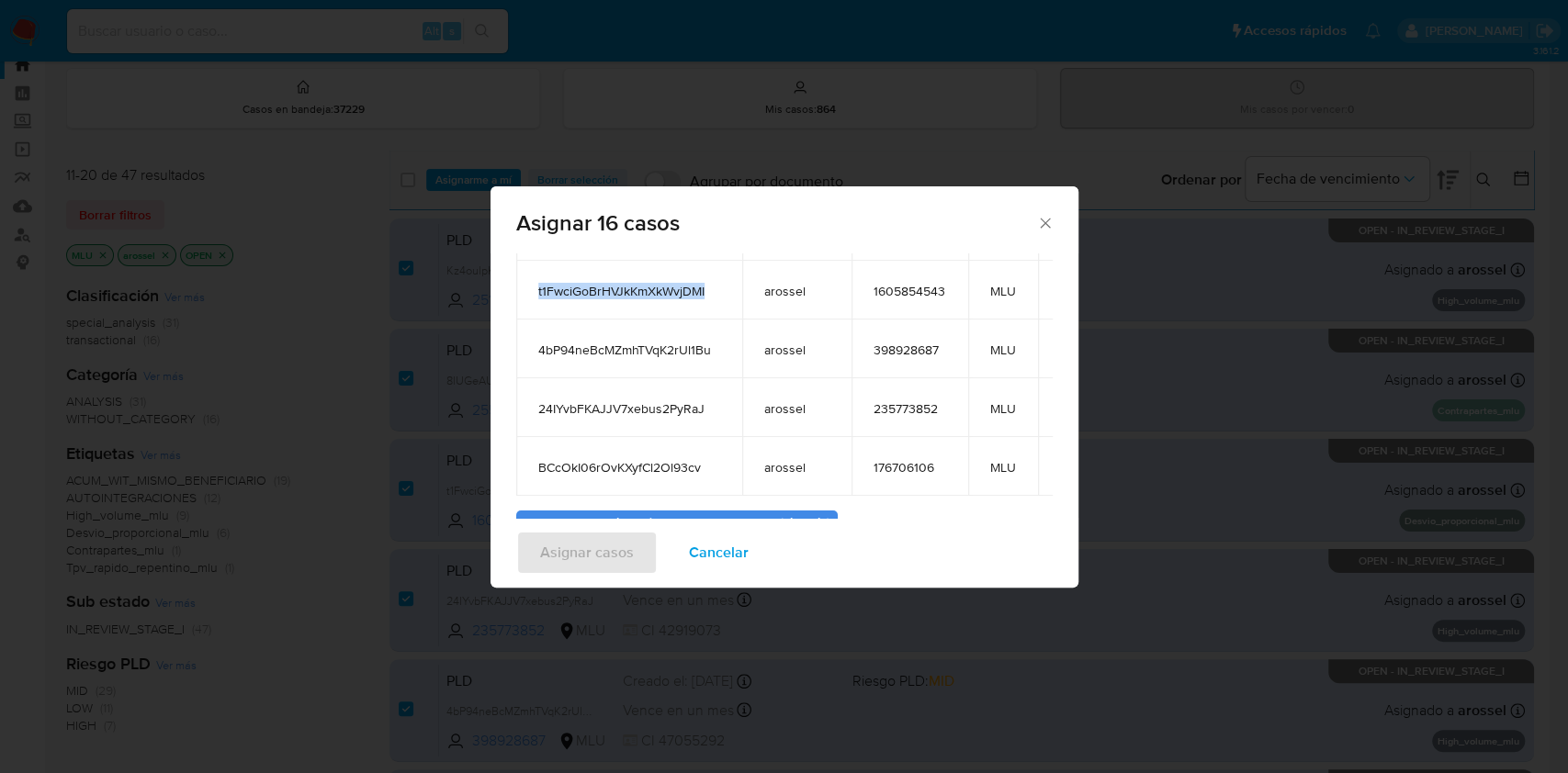
scroll to position [224, 0]
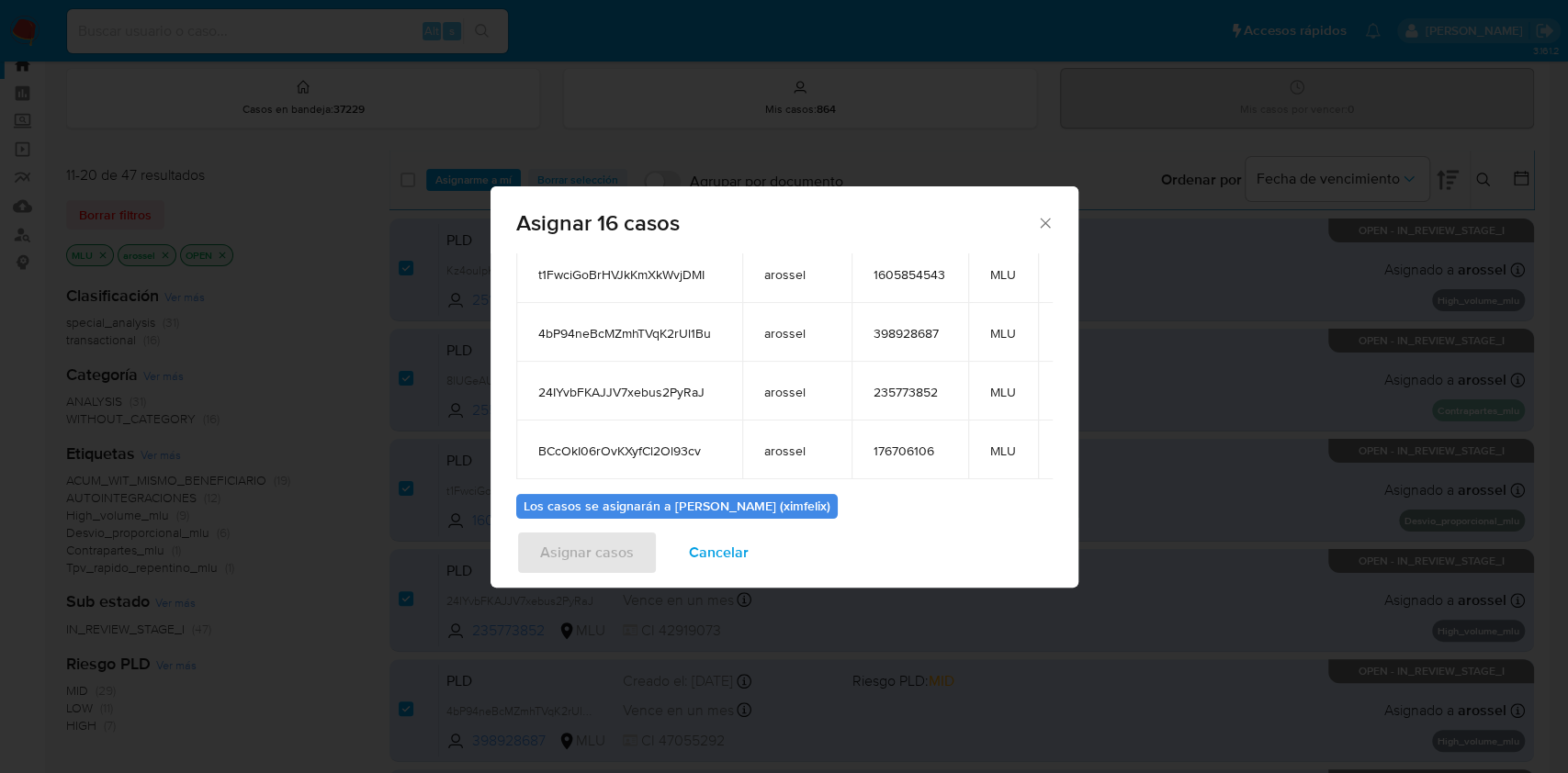
click at [660, 325] on span "4bP94neBcMZmhTVqK2rUl1Bu" at bounding box center [629, 332] width 182 height 16
click at [615, 361] on td "24IYvbFKAJJV7xebus2PyRaJ" at bounding box center [629, 390] width 226 height 59
click at [660, 439] on td "BCcOkI06rOvKXyfCl2Ol93cv" at bounding box center [629, 449] width 226 height 59
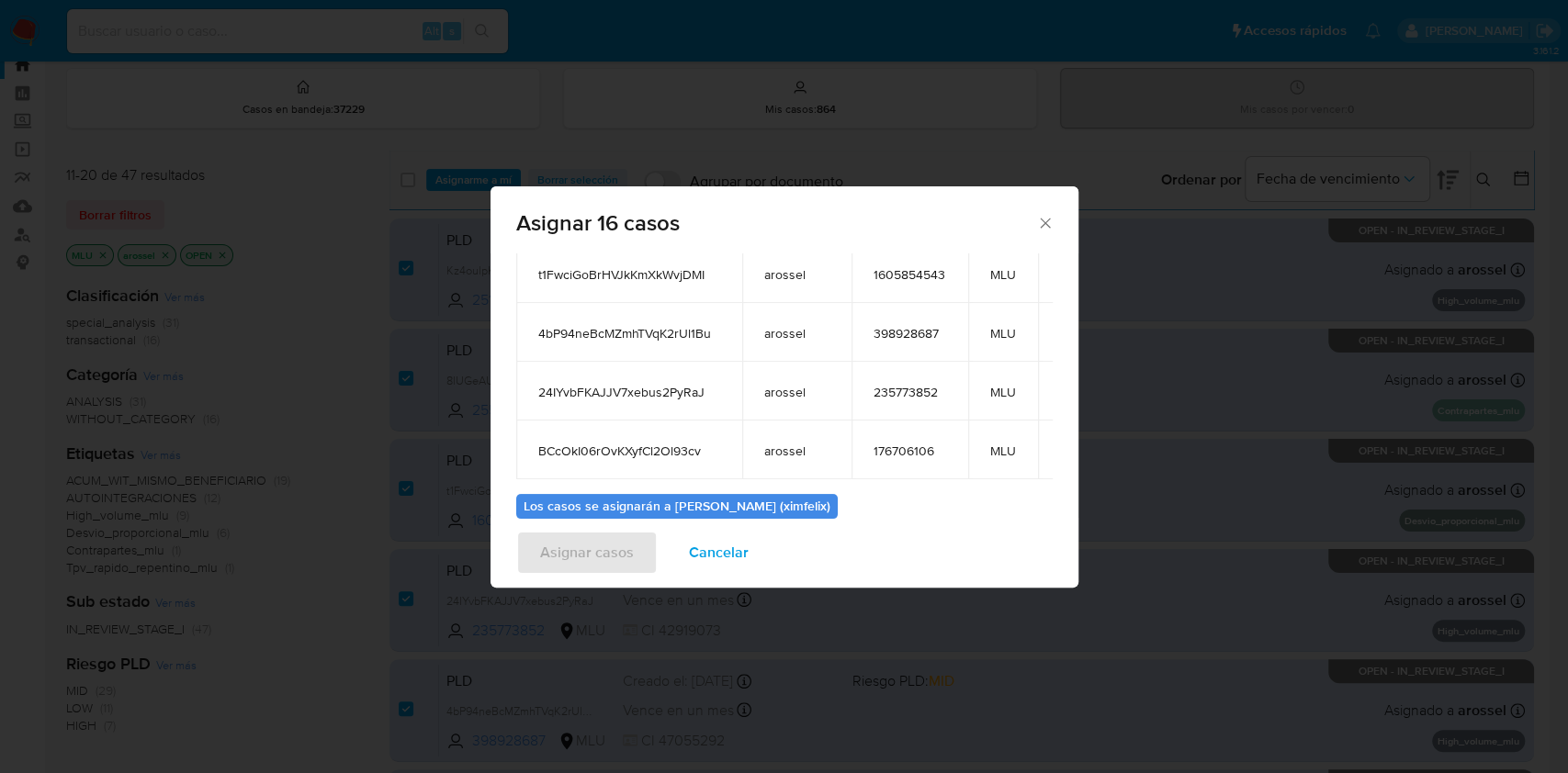
click at [671, 443] on span "BCcOkI06rOvKXyfCl2Ol93cv" at bounding box center [629, 450] width 182 height 16
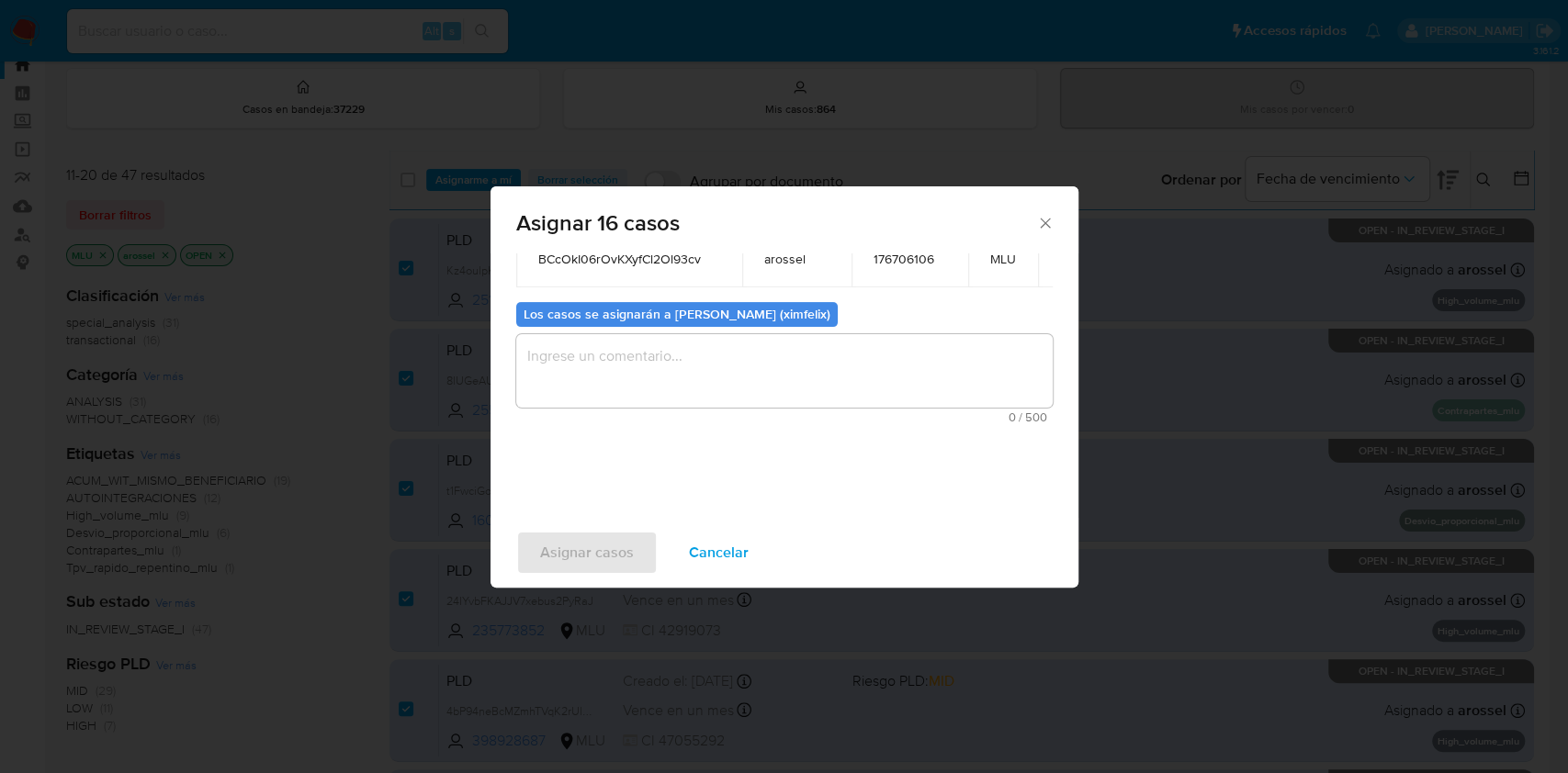
click at [828, 374] on textarea "assign-modal" at bounding box center [784, 371] width 537 height 73
click at [589, 547] on span "Asignar casos" at bounding box center [587, 553] width 94 height 41
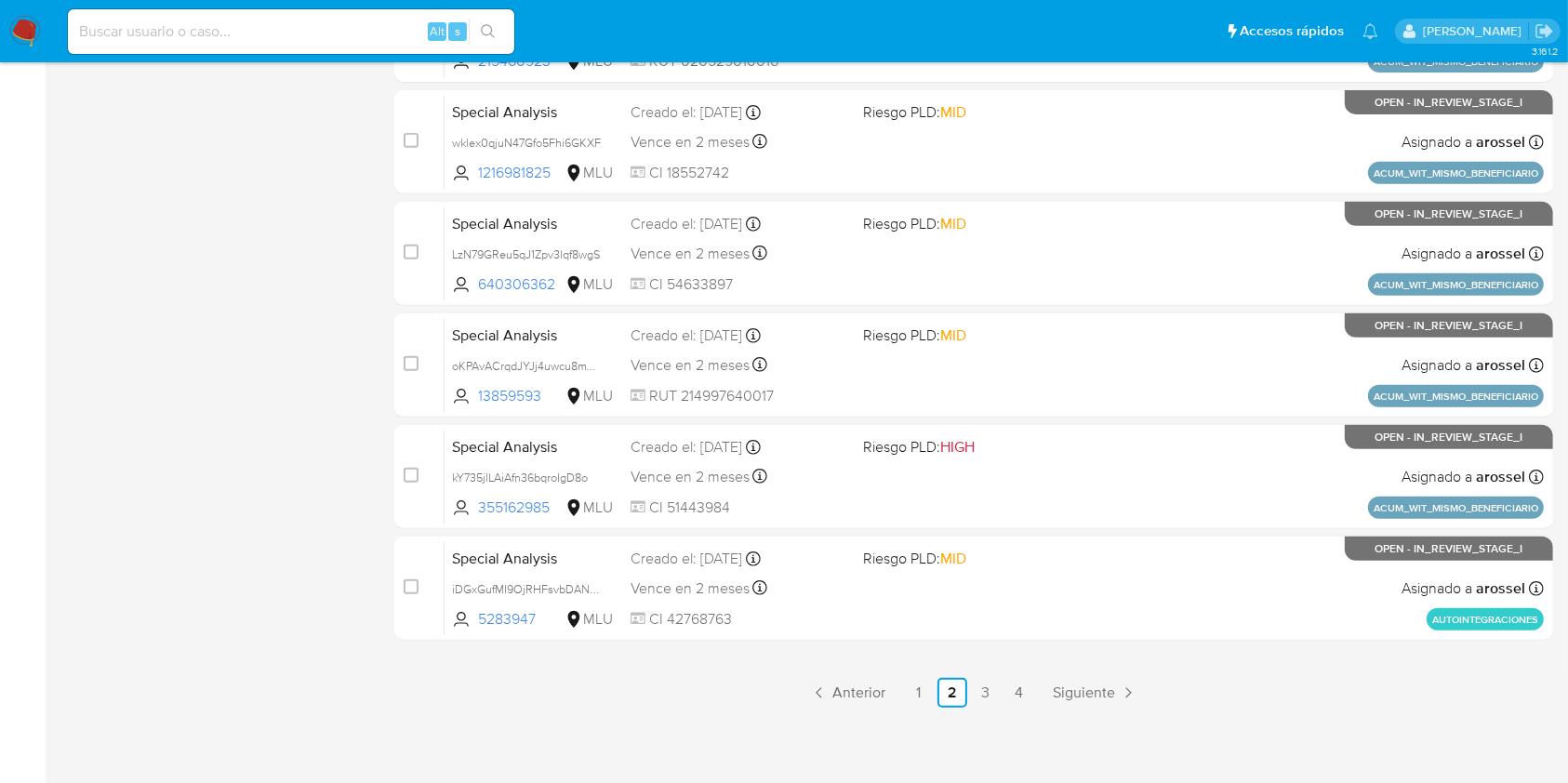
scroll to position [752, 0]
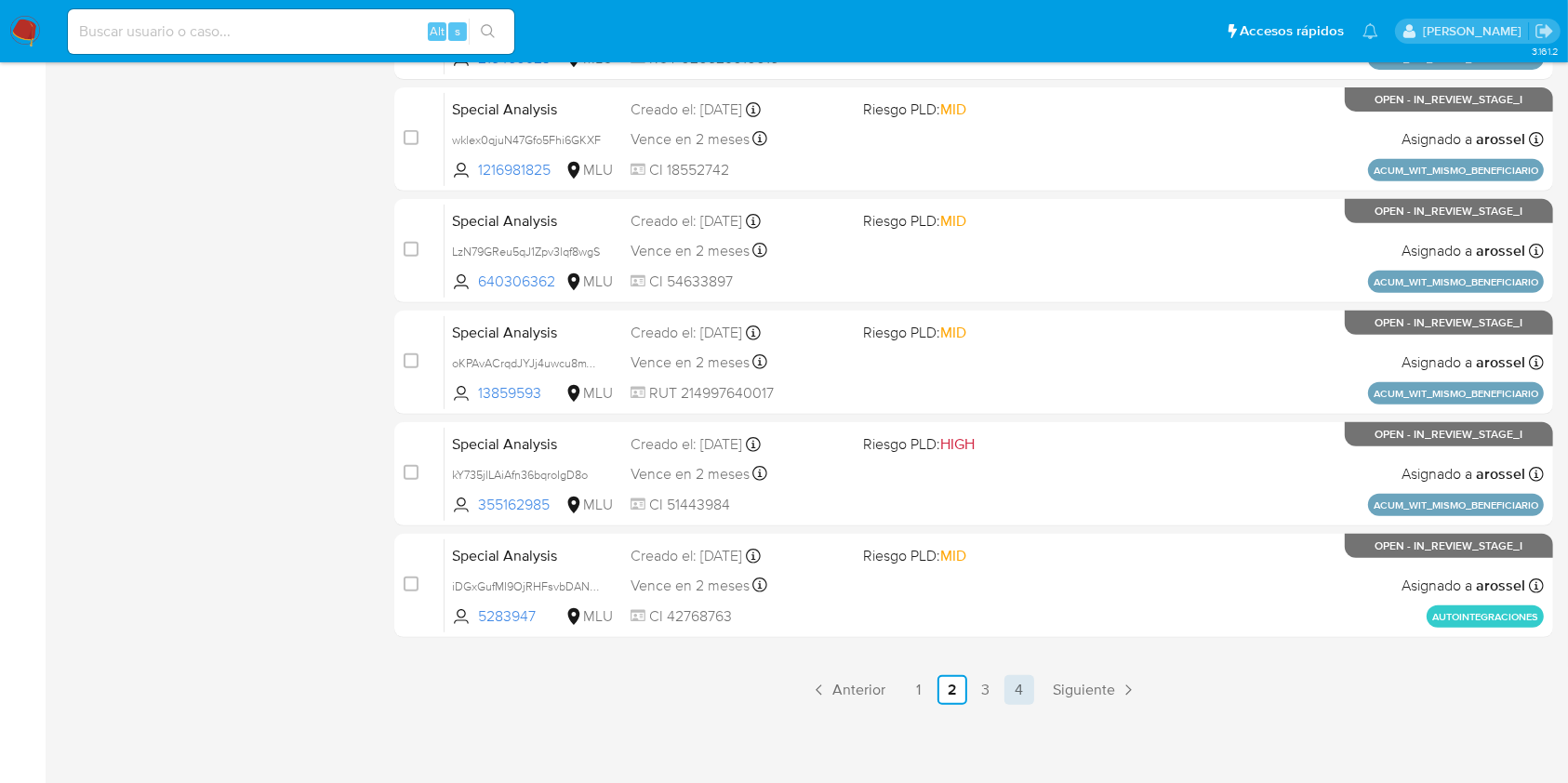
click at [1025, 687] on link "4" at bounding box center [1019, 690] width 29 height 29
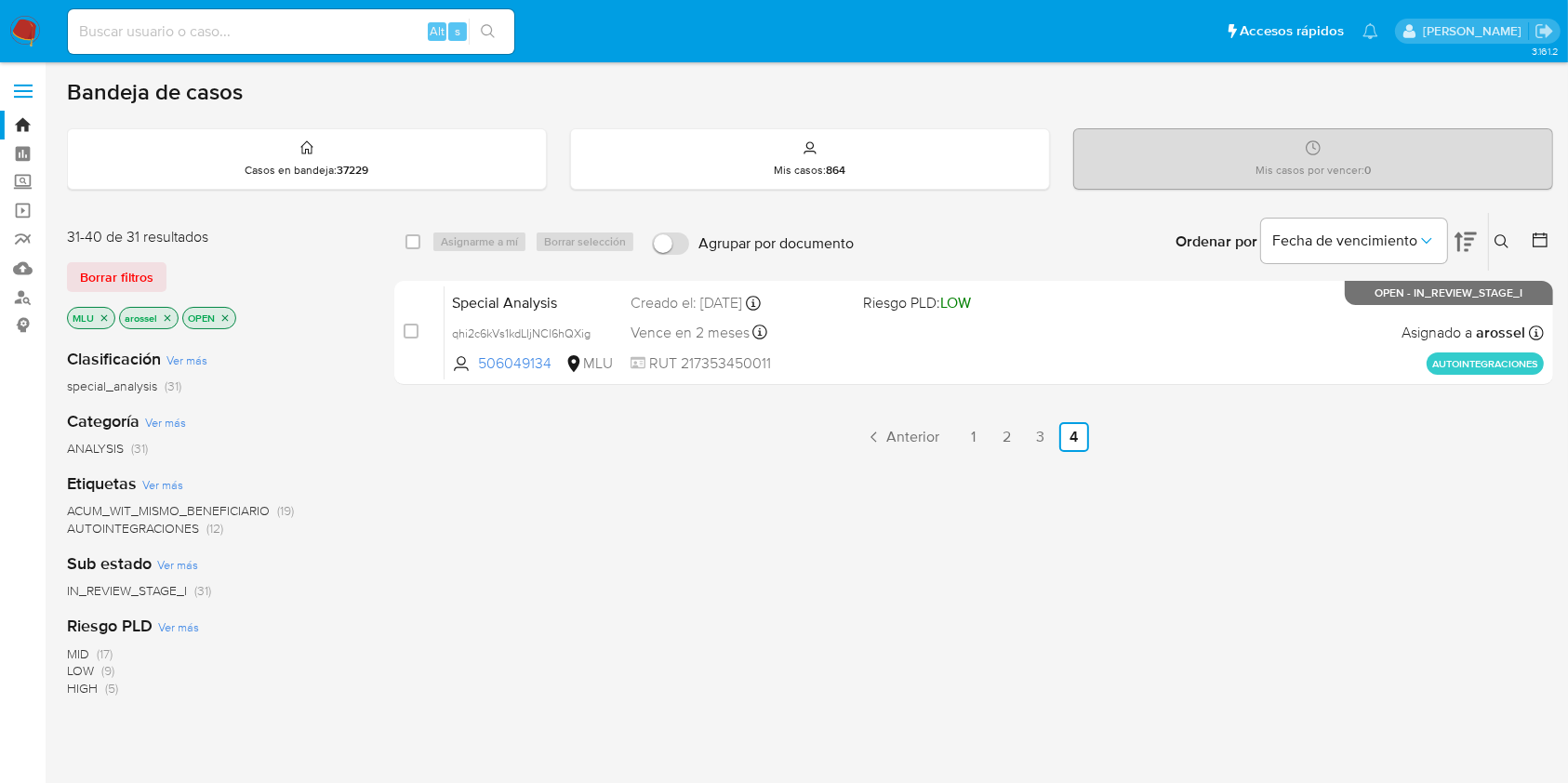
click at [163, 316] on icon "close-filter" at bounding box center [166, 317] width 11 height 11
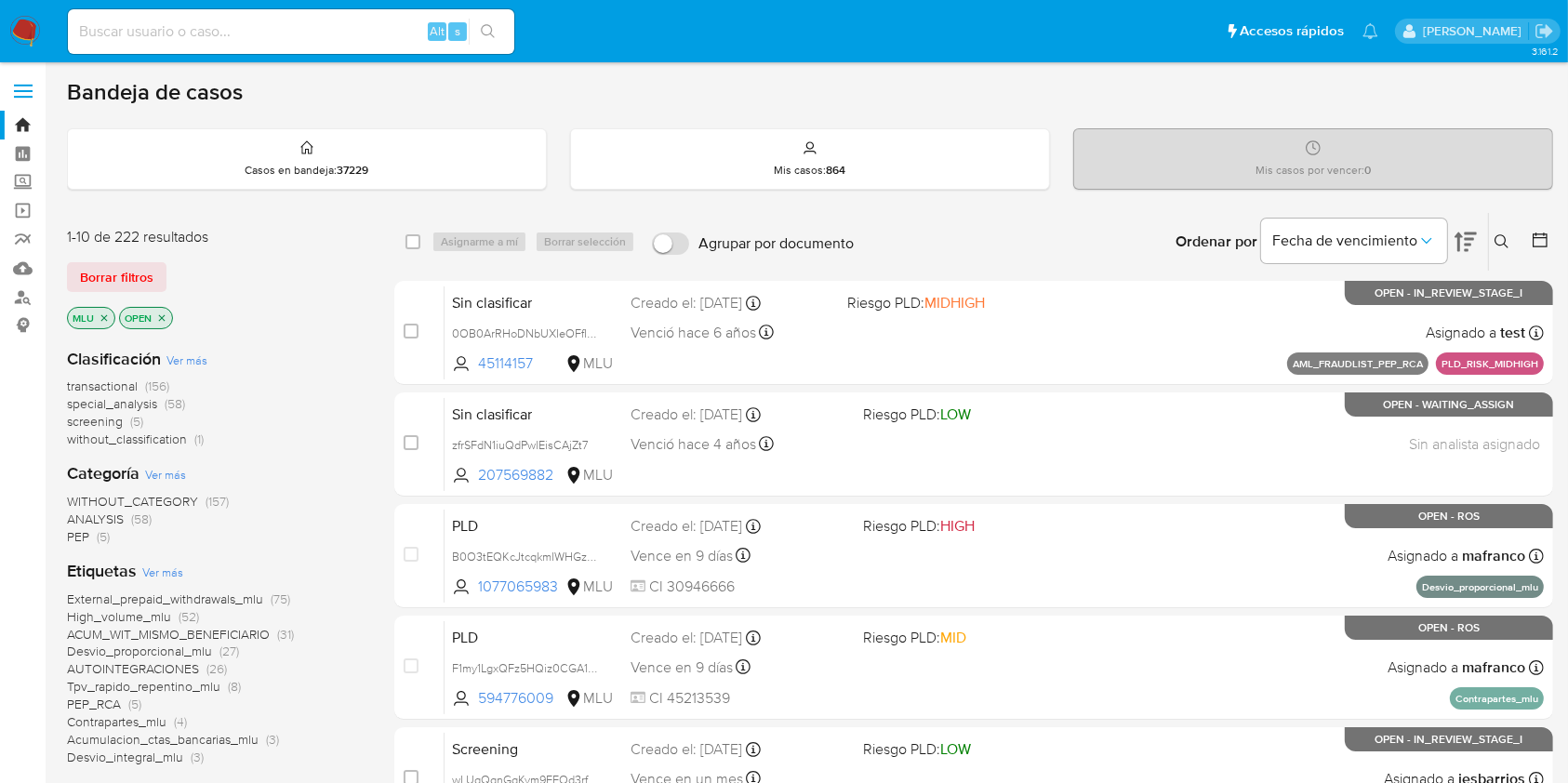
click at [101, 314] on icon "close-filter" at bounding box center [104, 317] width 11 height 11
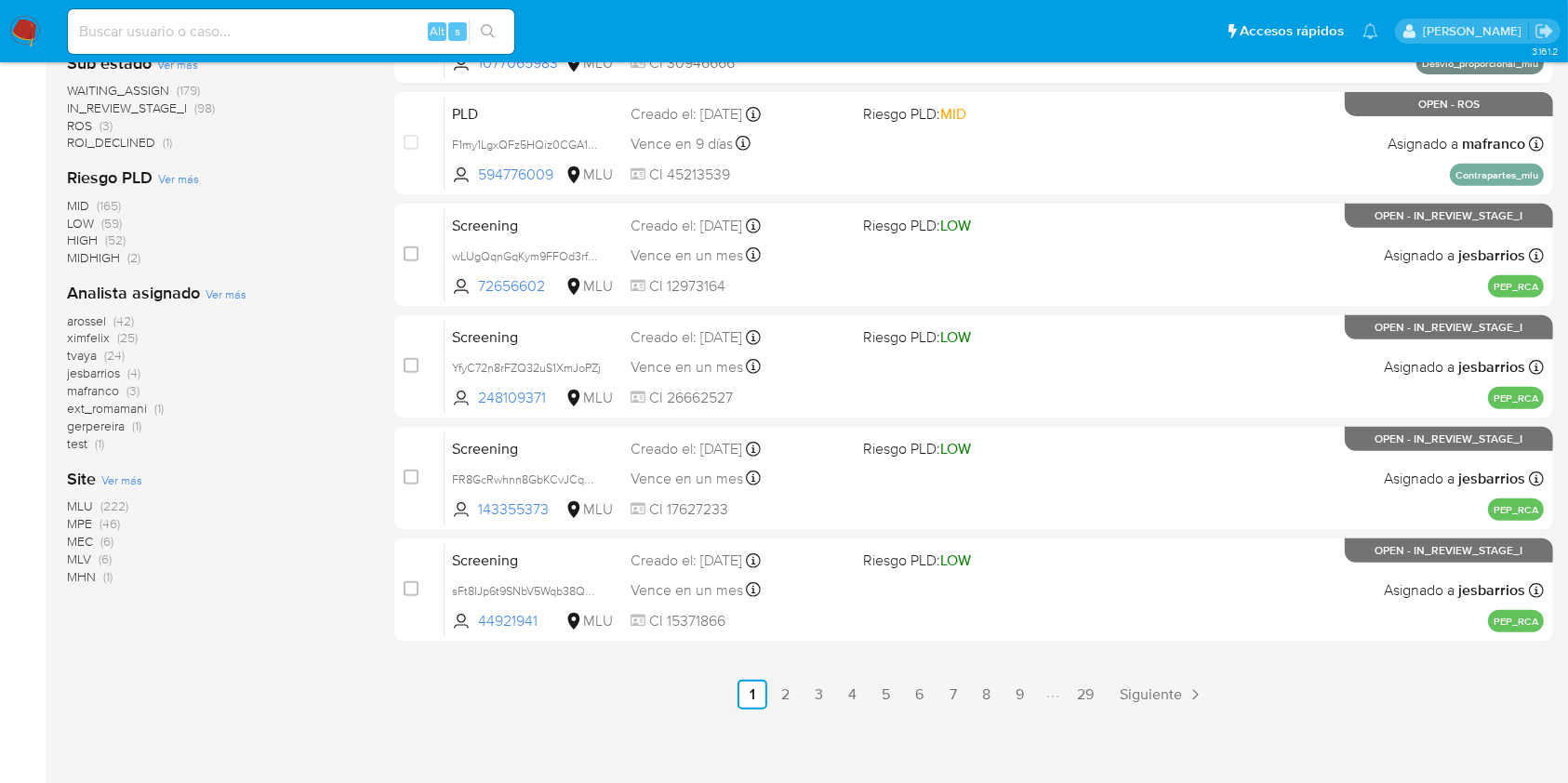
scroll to position [751, 0]
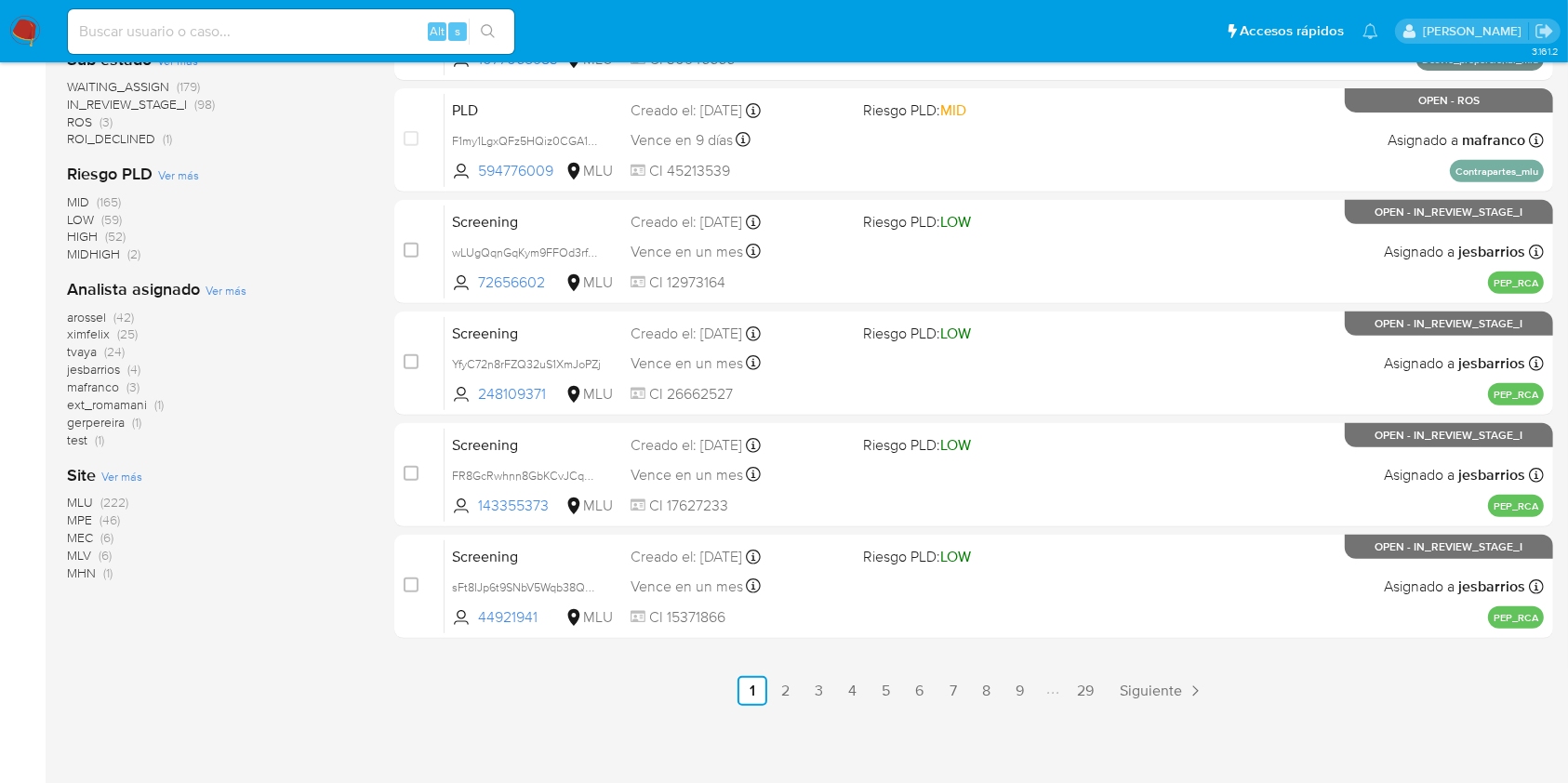
click at [88, 352] on span "tvaya" at bounding box center [81, 351] width 29 height 19
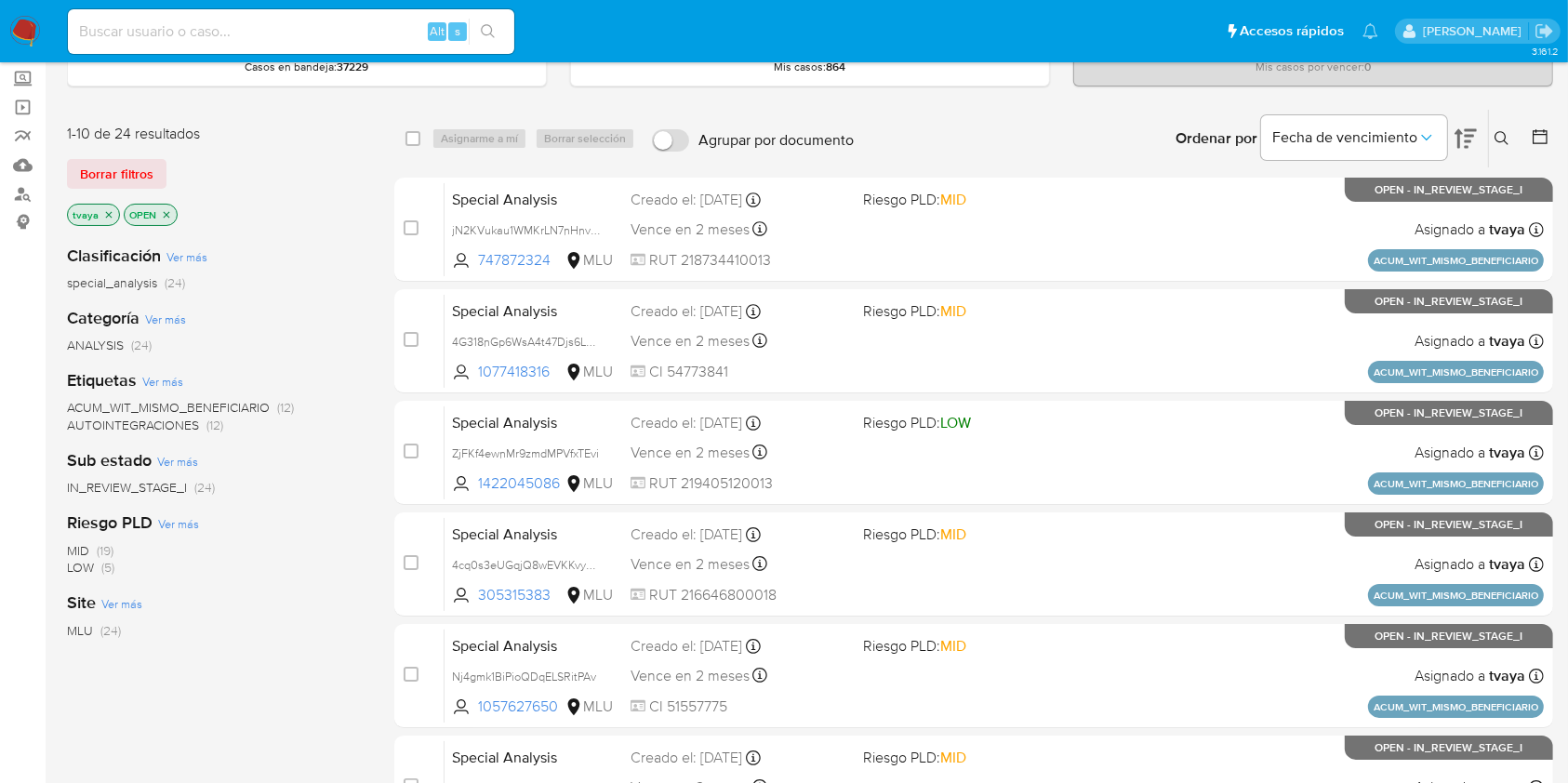
scroll to position [102, 0]
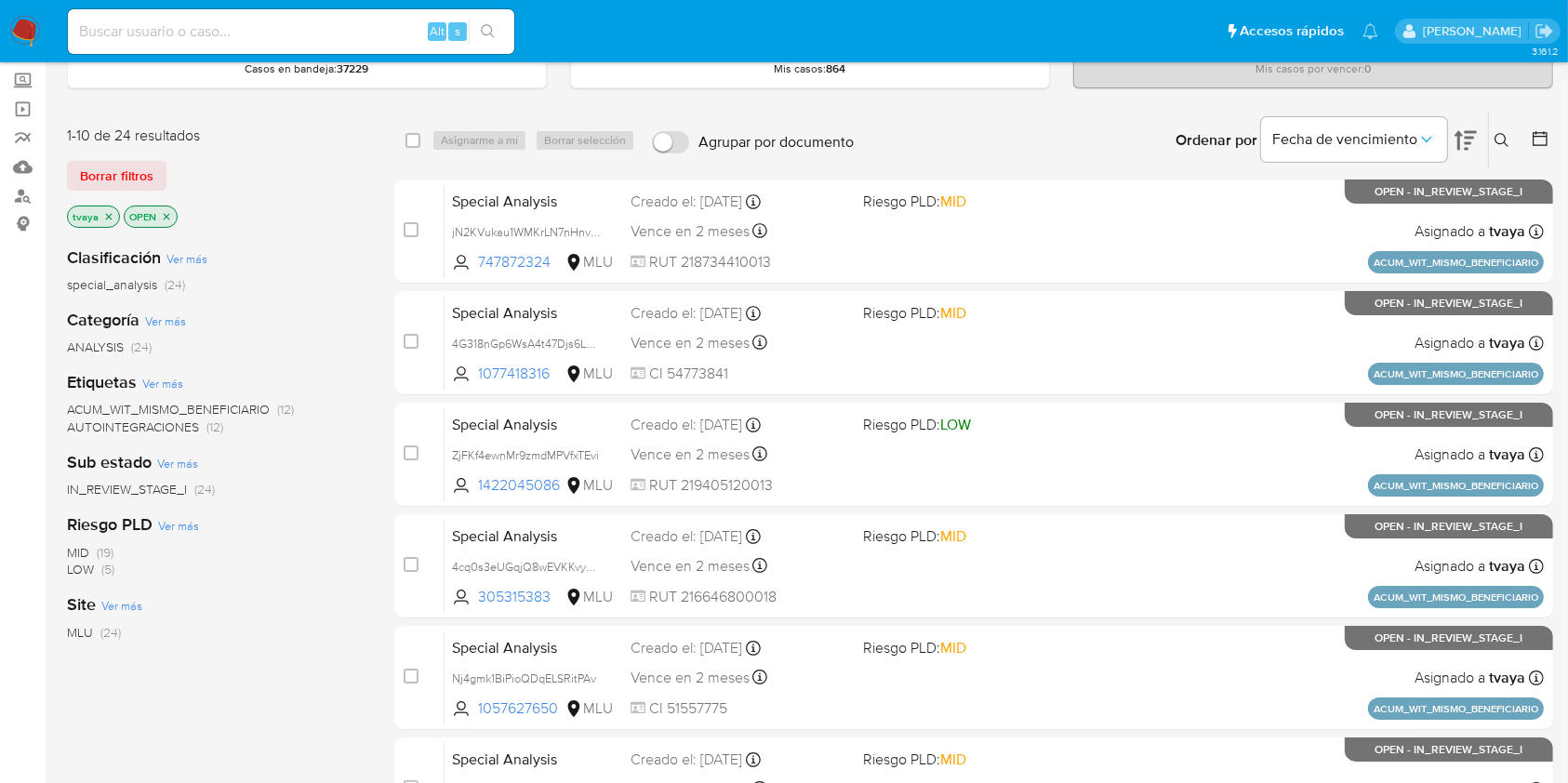
click at [1473, 131] on icon at bounding box center [1465, 141] width 23 height 20
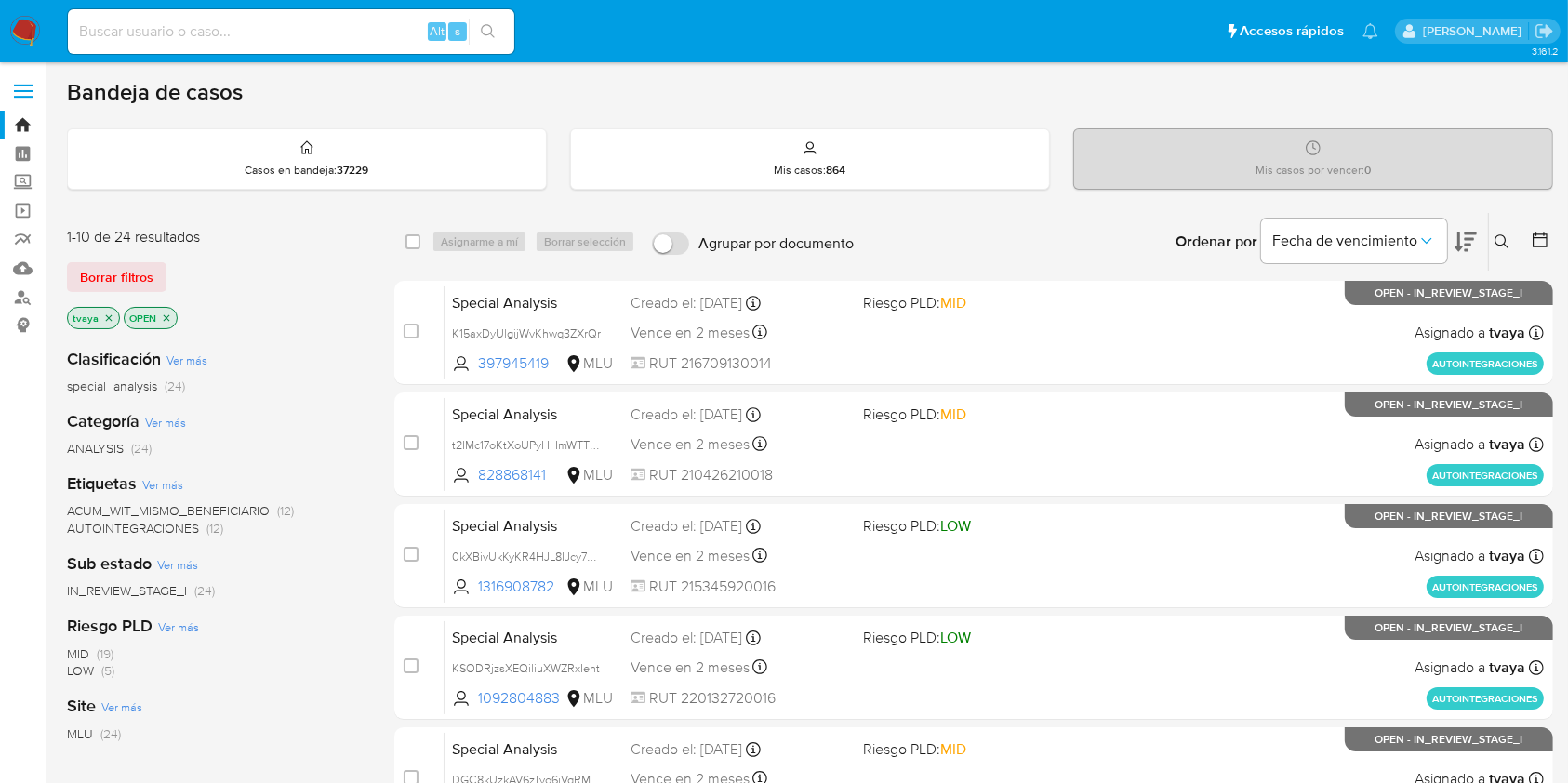
click at [107, 316] on icon "close-filter" at bounding box center [109, 317] width 7 height 7
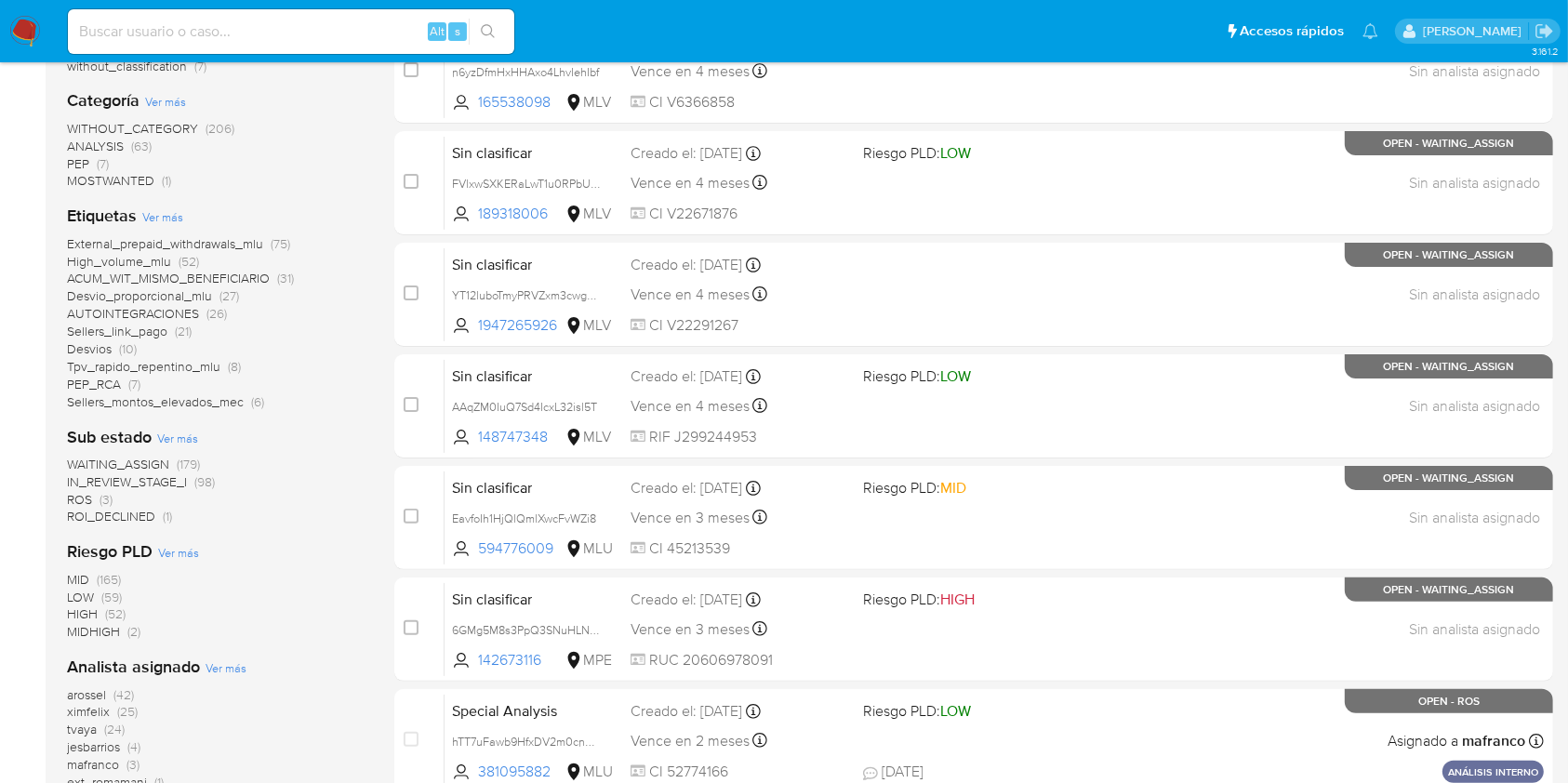
scroll to position [415, 0]
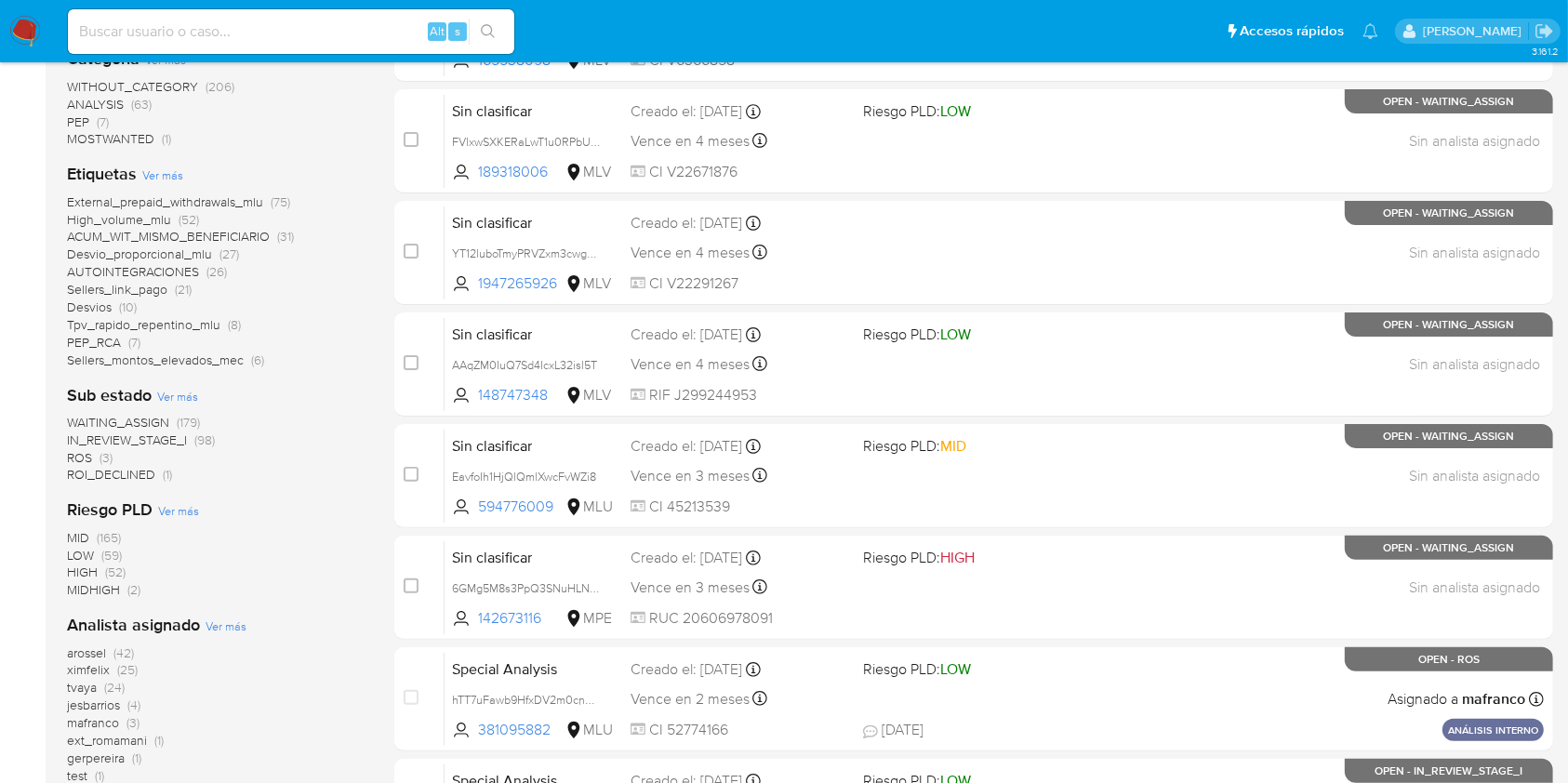
click at [122, 666] on span "(25)" at bounding box center [127, 669] width 21 height 19
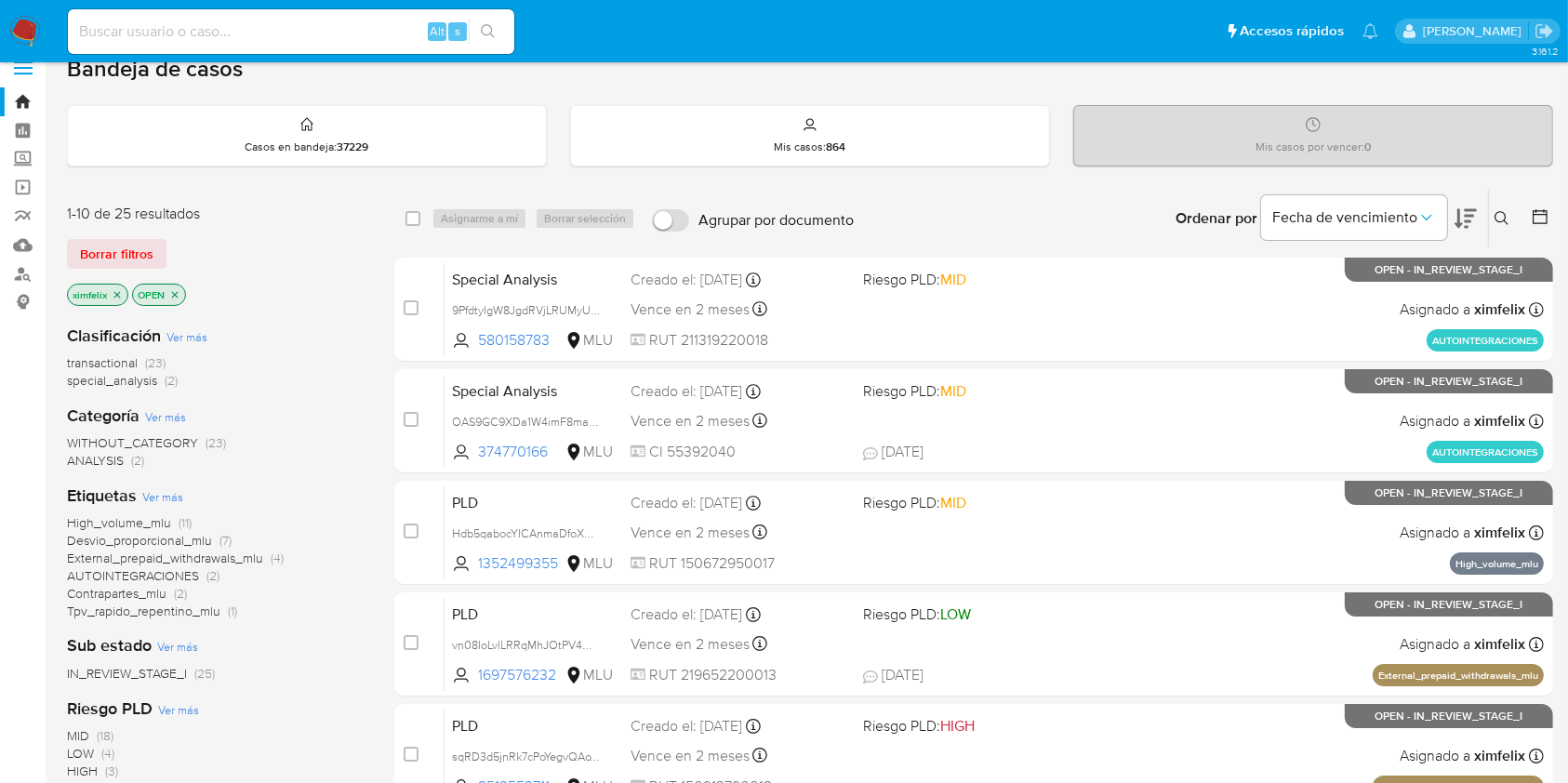
scroll to position [21, 0]
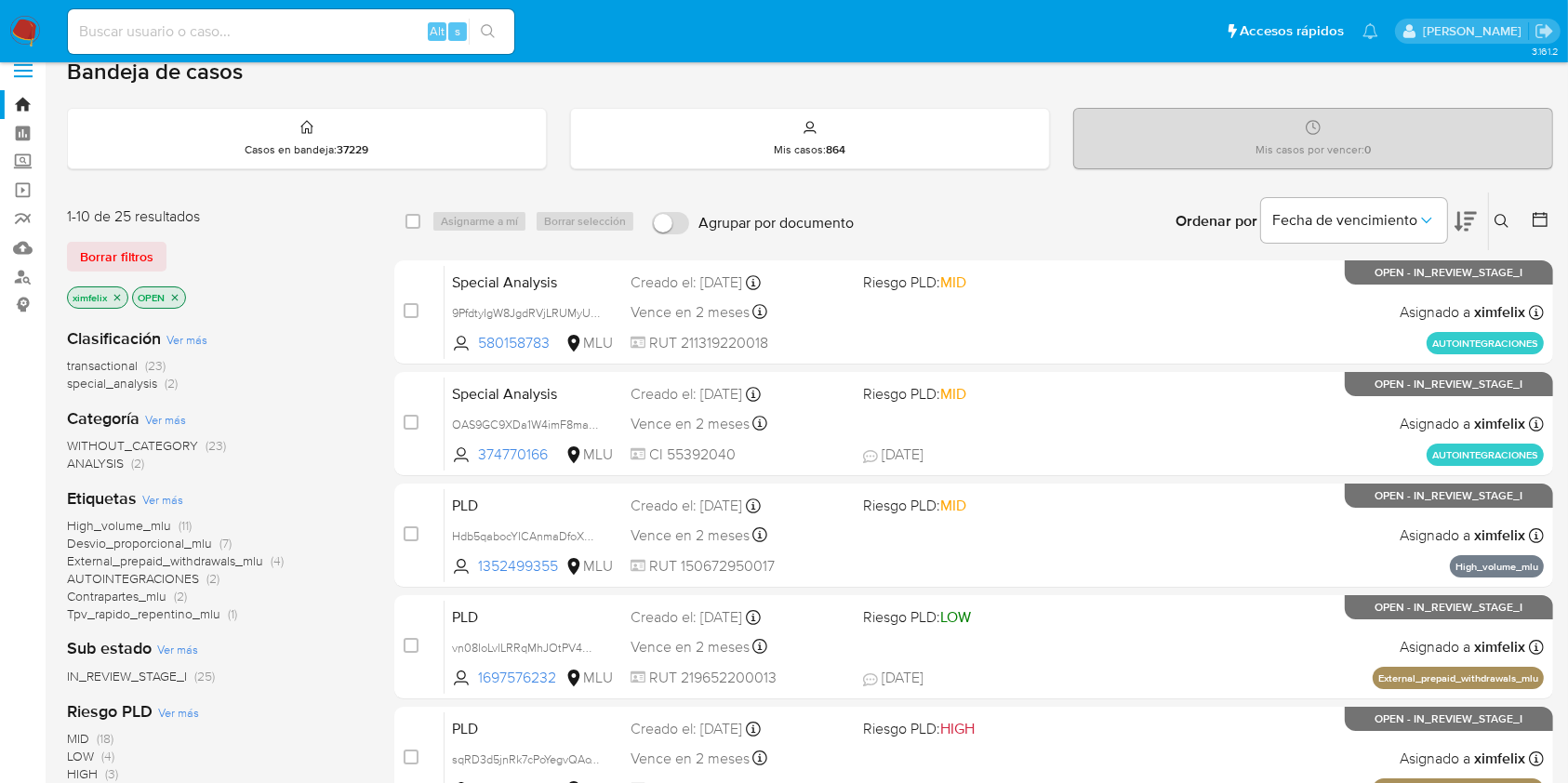
click at [305, 23] on input at bounding box center [291, 31] width 446 height 24
paste input "ixev0hTmaNzRkS1ypbVODwxi"
type input "ixev0hTmaNzRkS1ypbVODwxi"
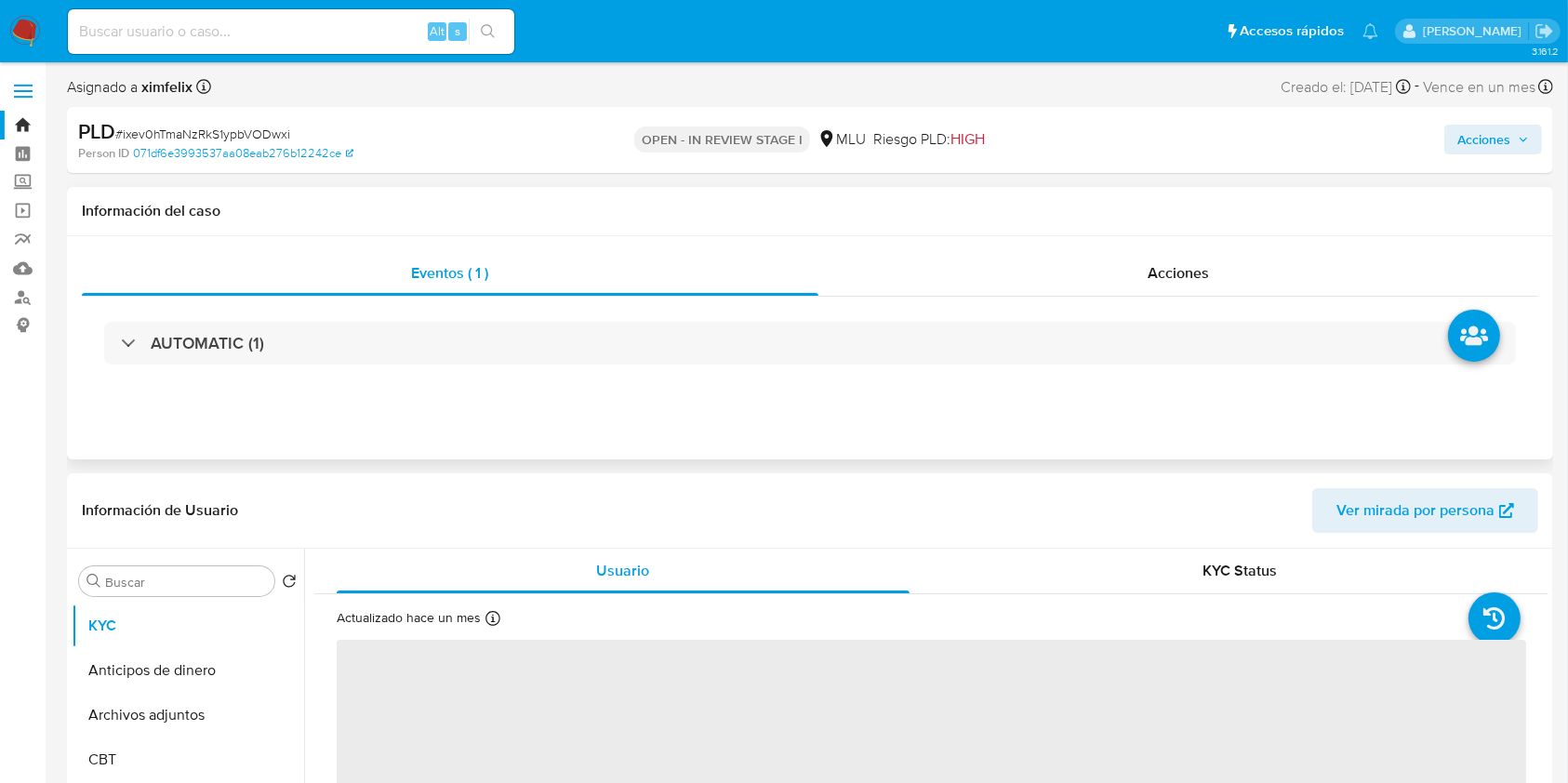
select select "10"
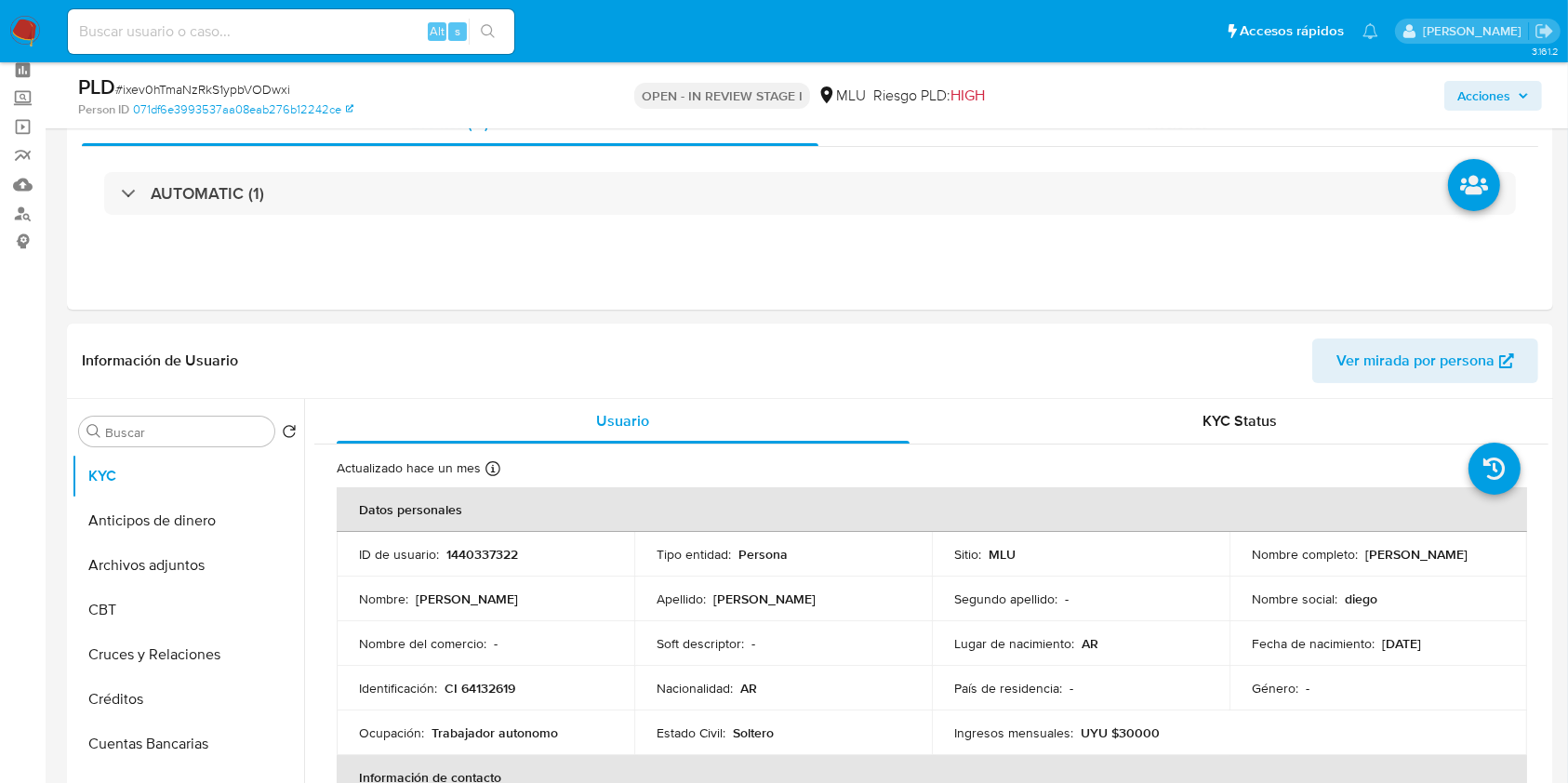
scroll to position [116, 0]
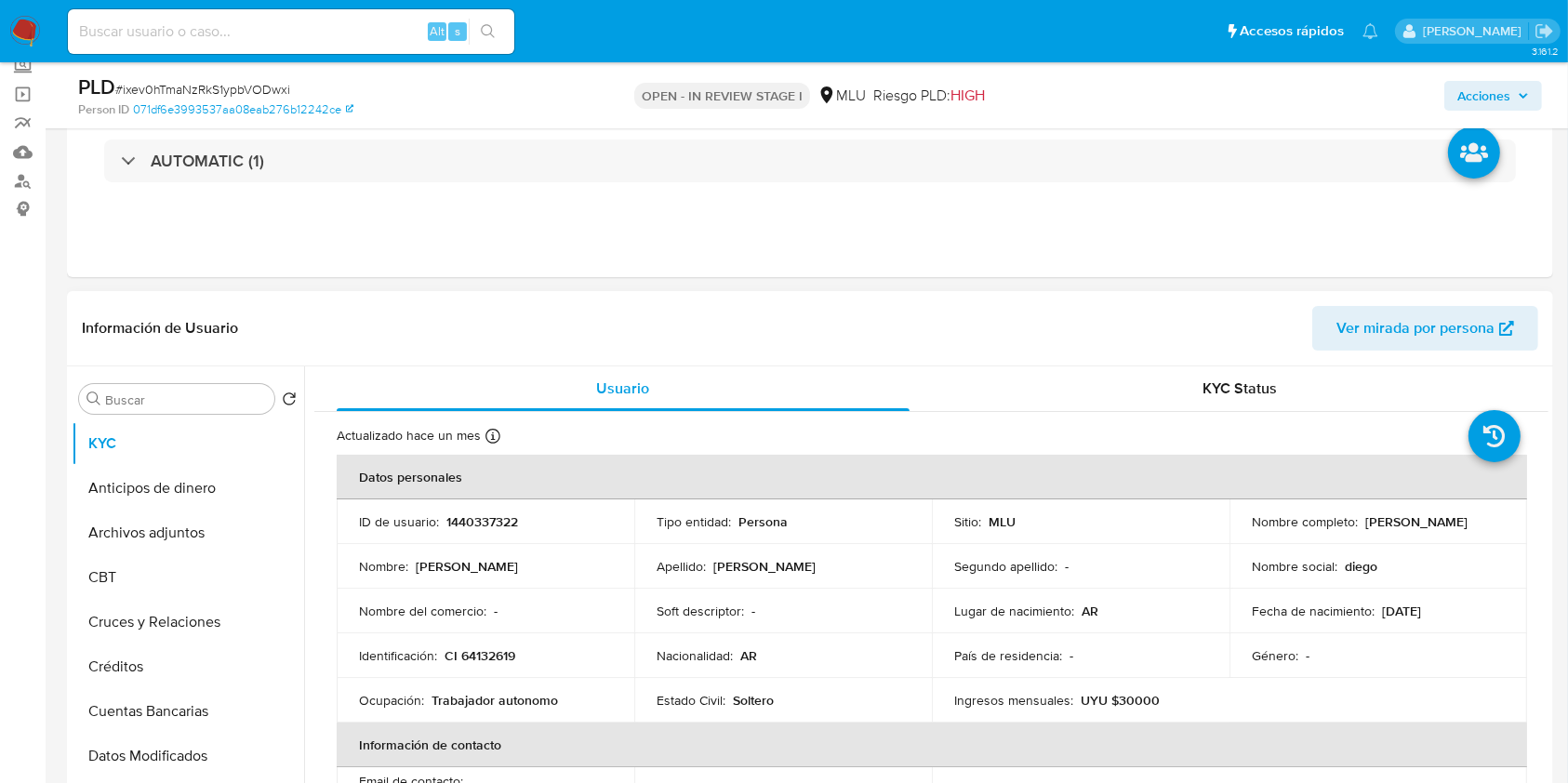
click at [498, 517] on p "1440337322" at bounding box center [482, 521] width 71 height 17
drag, startPoint x: 1449, startPoint y: 530, endPoint x: 1250, endPoint y: 531, distance: 199.0
click at [1252, 530] on div "Nombre completo : Diego Roberto Vargas Sandoval" at bounding box center [1378, 521] width 253 height 17
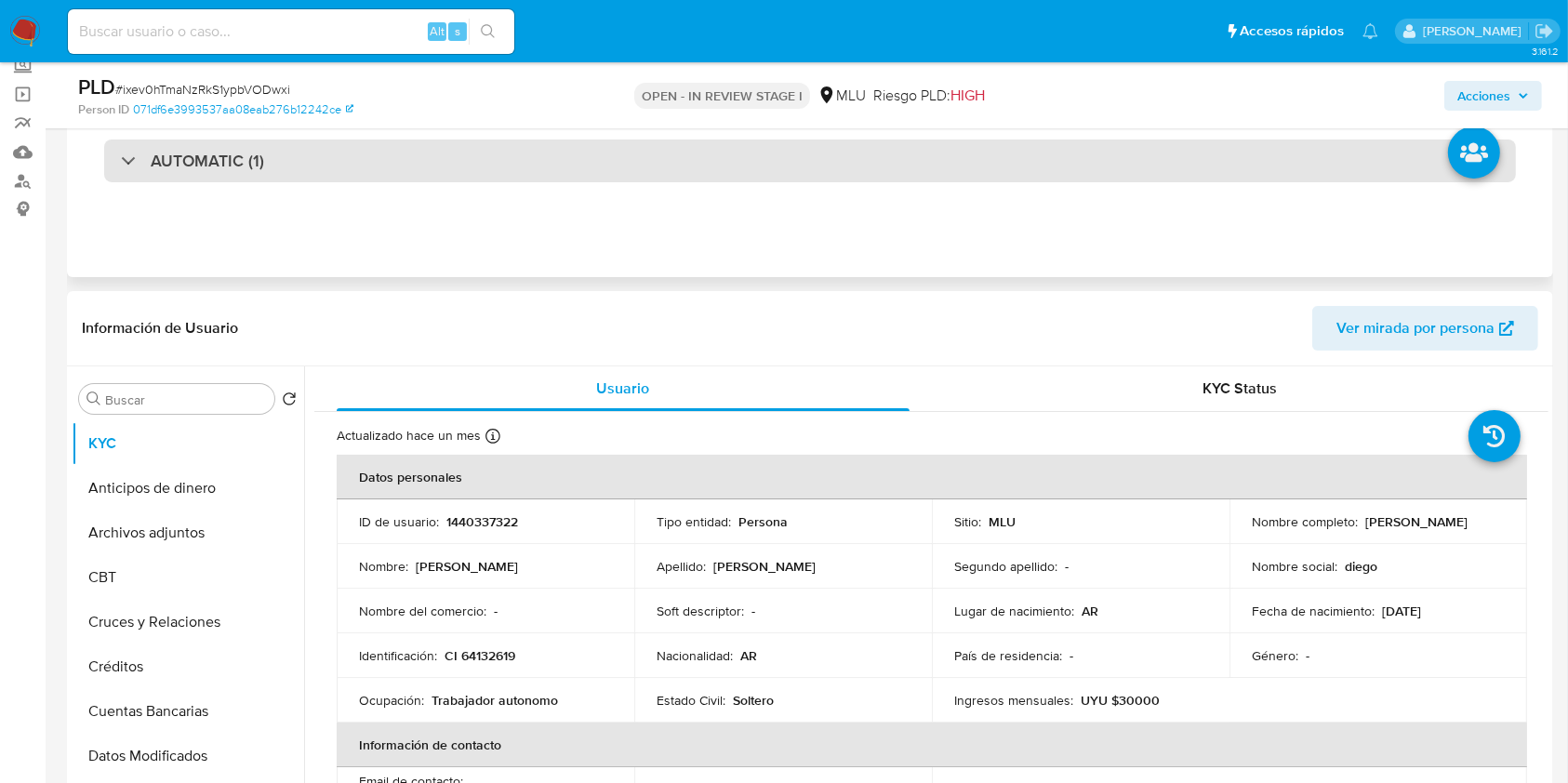
click at [484, 151] on div "AUTOMATIC (1)" at bounding box center [809, 161] width 1411 height 43
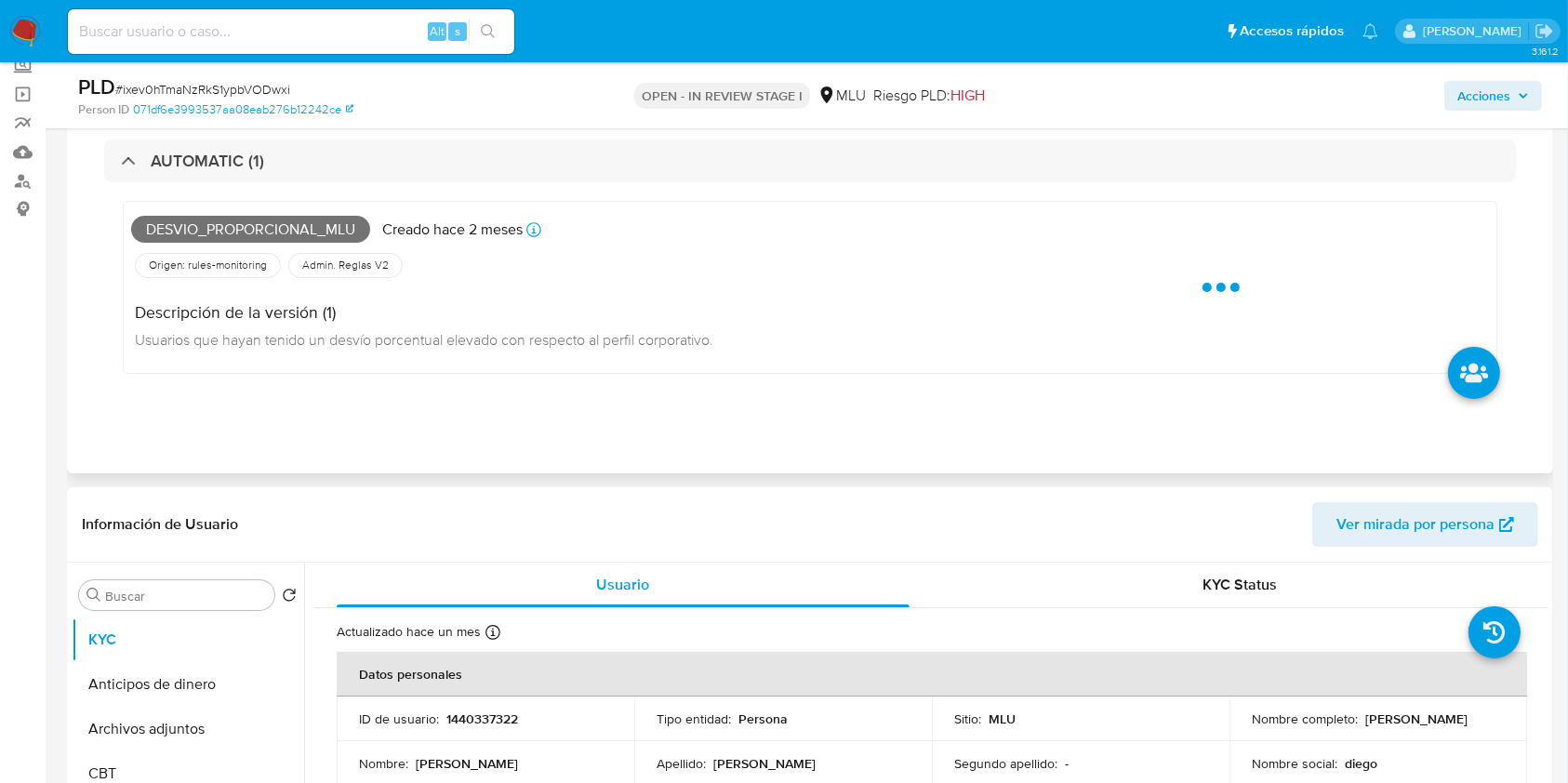
click at [288, 225] on span "Desvio_proporcional_mlu" at bounding box center [251, 229] width 239 height 28
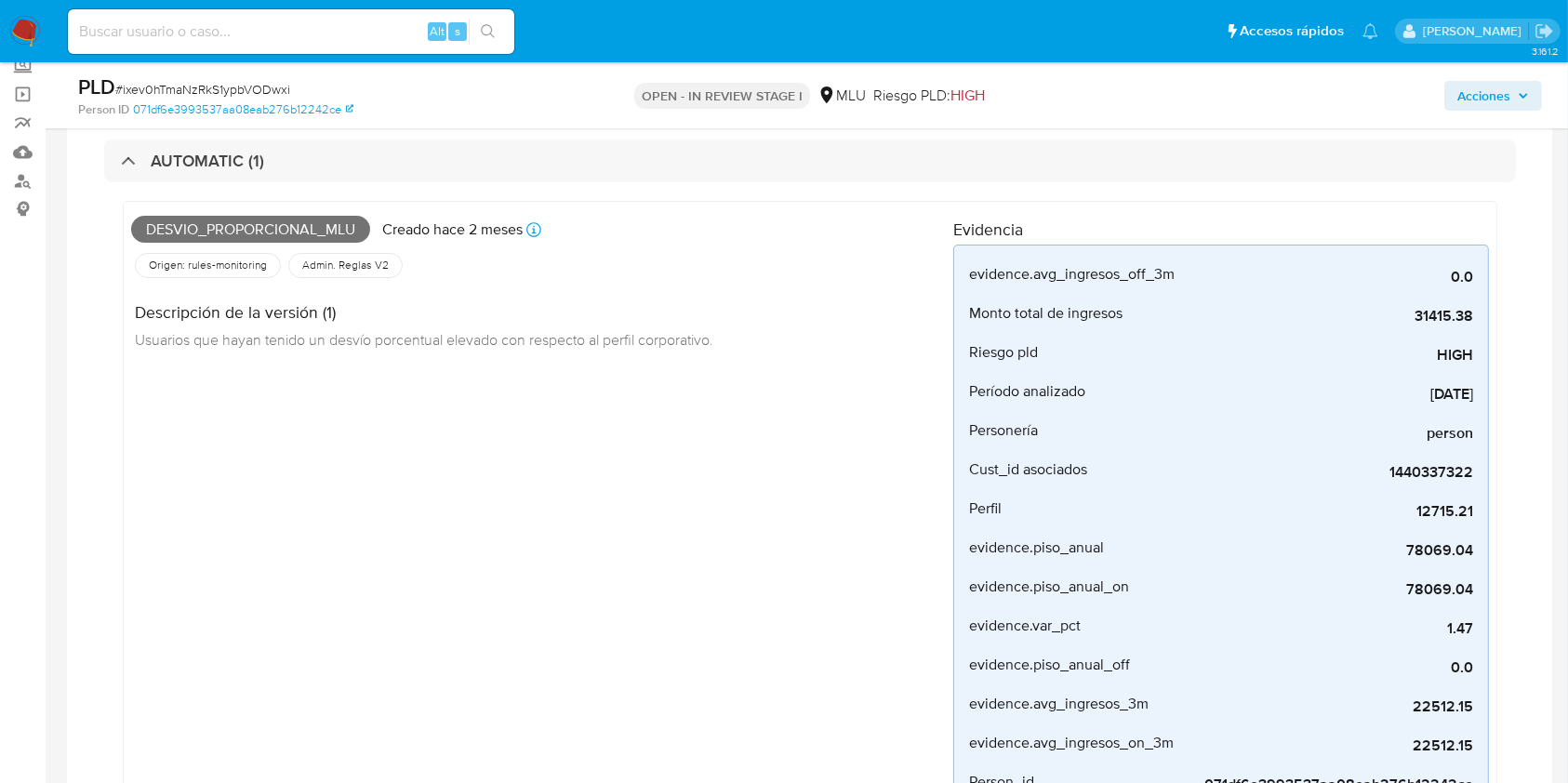
click at [288, 34] on input at bounding box center [291, 31] width 446 height 24
paste input "LOs4i9YKb1YnrQLUd49rPXwr"
type input "LOs4i9YKb1YnrQLUd49rPXwr"
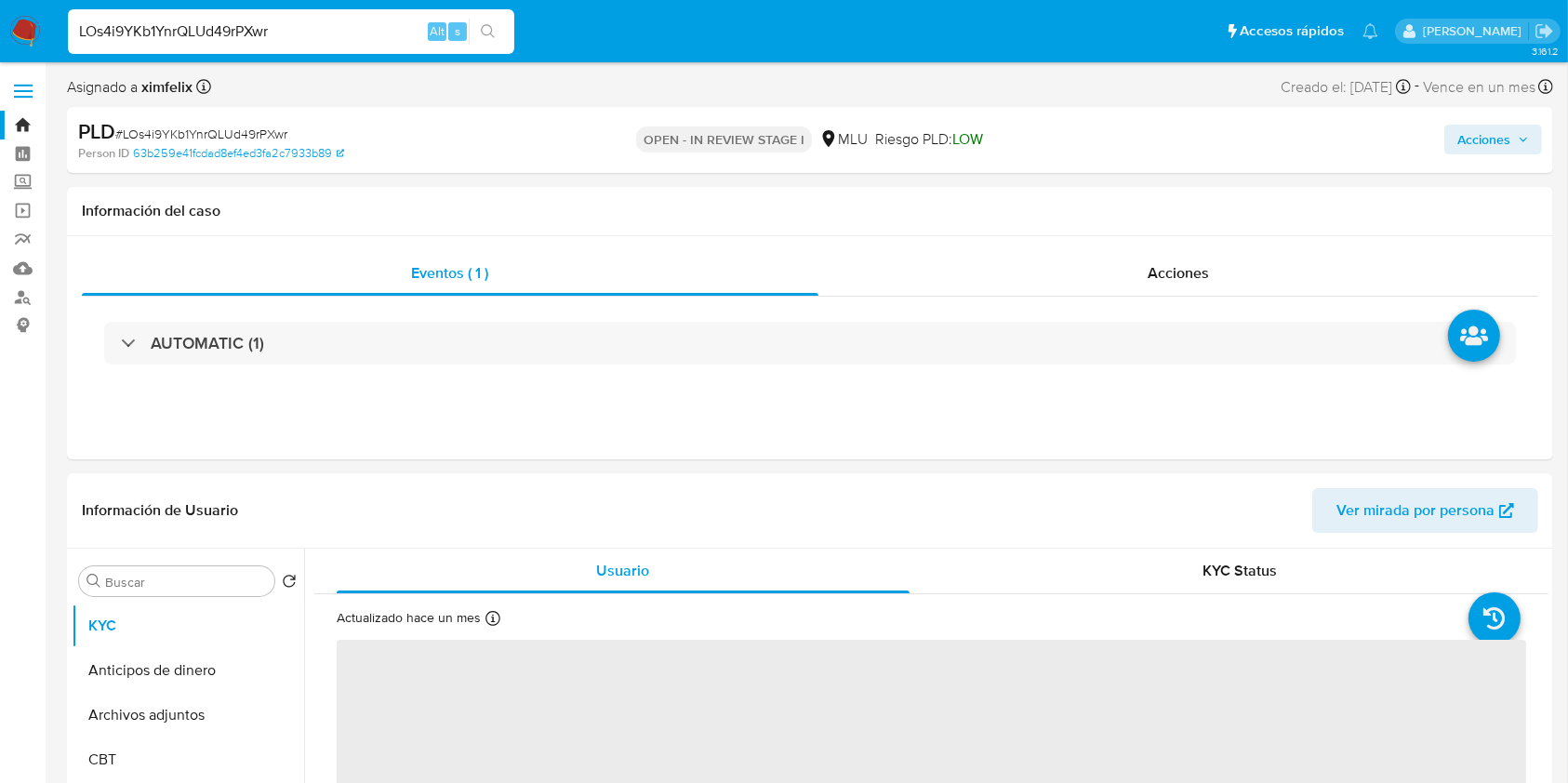
select select "10"
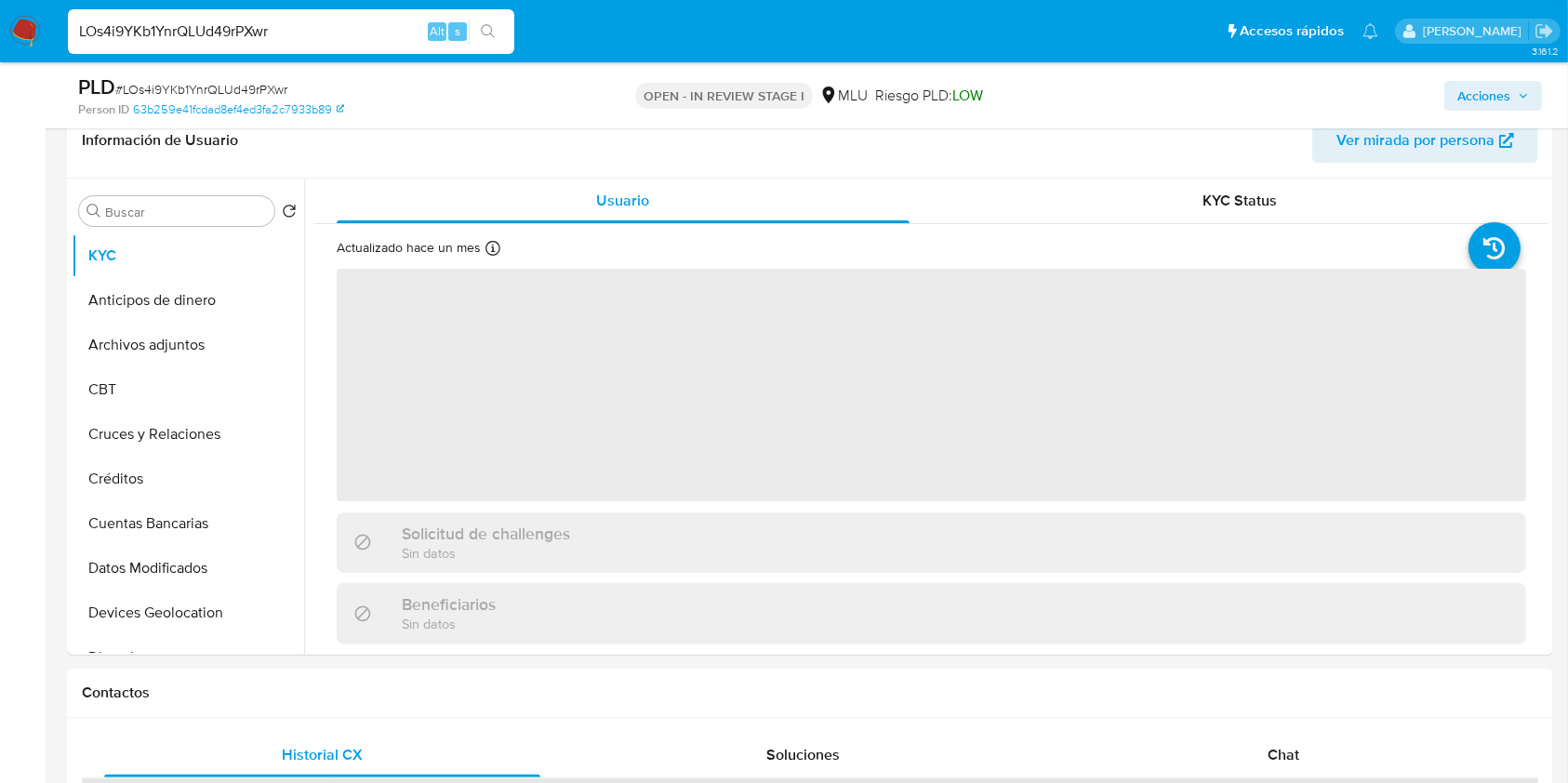
scroll to position [345, 0]
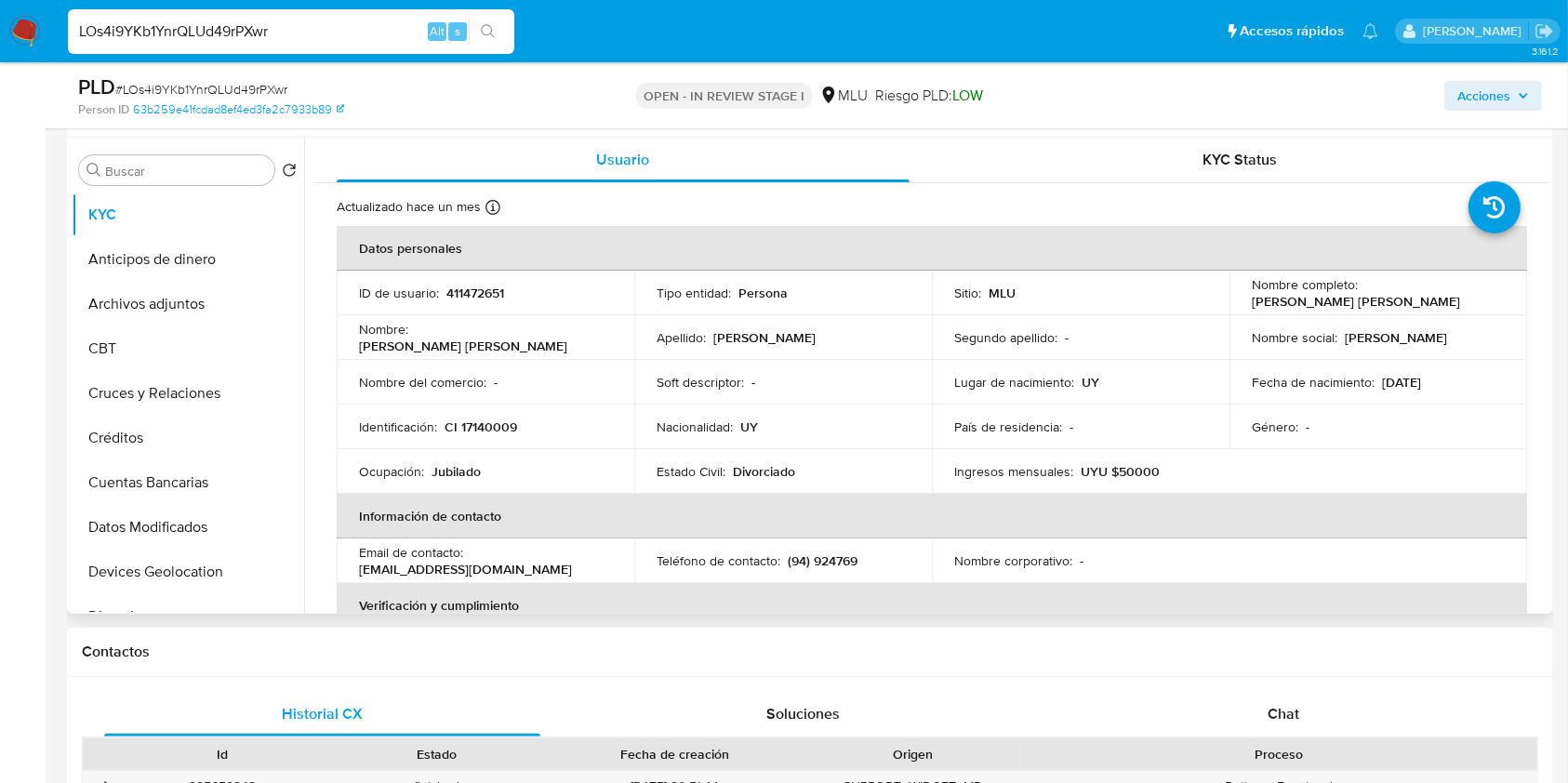
click at [474, 287] on p "411472651" at bounding box center [475, 293] width 58 height 17
drag, startPoint x: 1443, startPoint y: 302, endPoint x: 1245, endPoint y: 303, distance: 198.0
click at [1252, 303] on div "Nombre completo : Raquel Maria Piñeyro Puentes" at bounding box center [1378, 293] width 253 height 33
click at [196, 28] on input "LOs4i9YKb1YnrQLUd49rPXwr" at bounding box center [291, 31] width 446 height 24
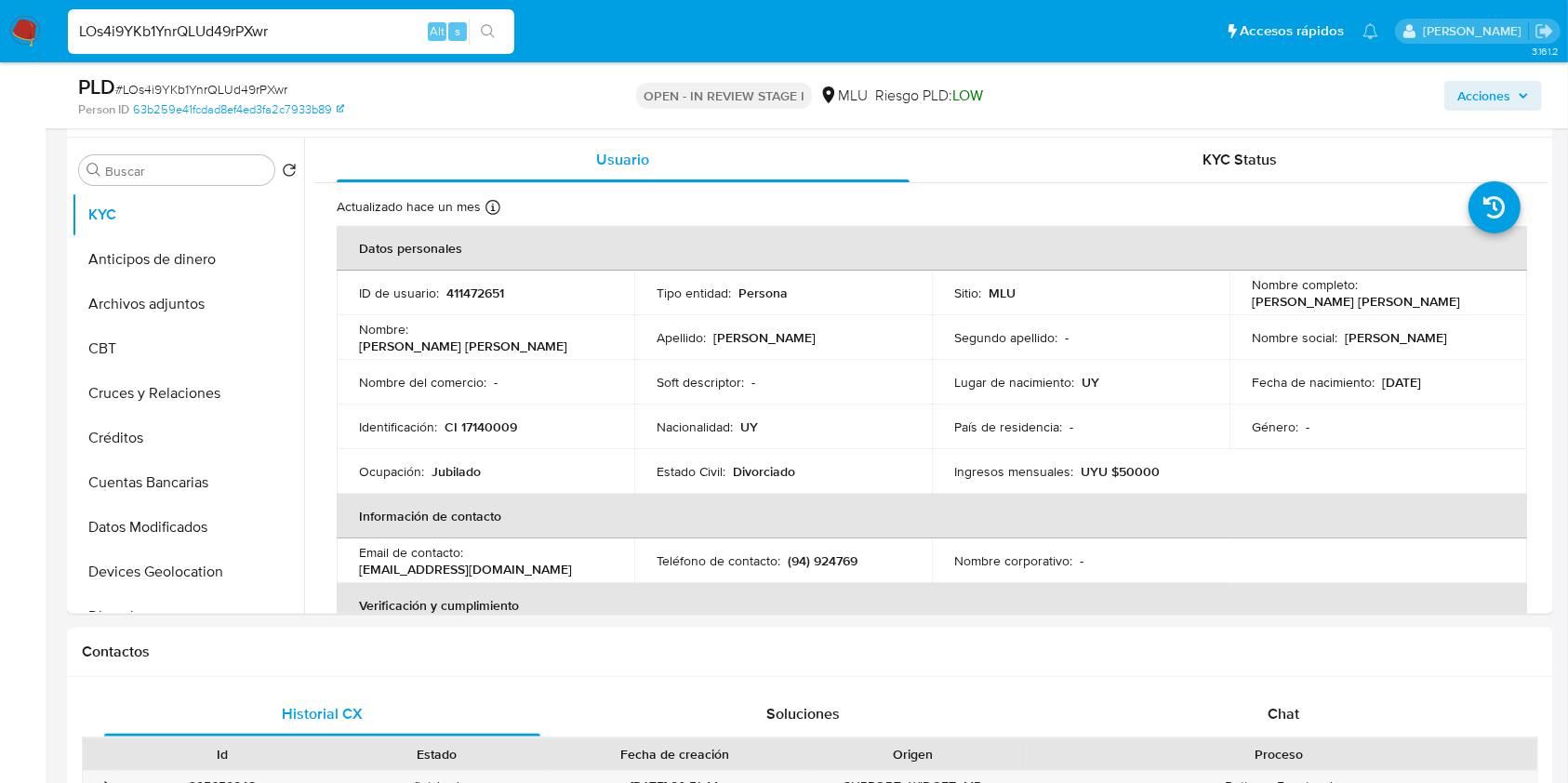
click at [196, 28] on input "LOs4i9YKb1YnrQLUd49rPXwr" at bounding box center [291, 31] width 446 height 24
paste input "lXuQBDXOoKnSFydOiWoAfadX"
type input "lXuQBDXOoKnSFydOiWoAfadX"
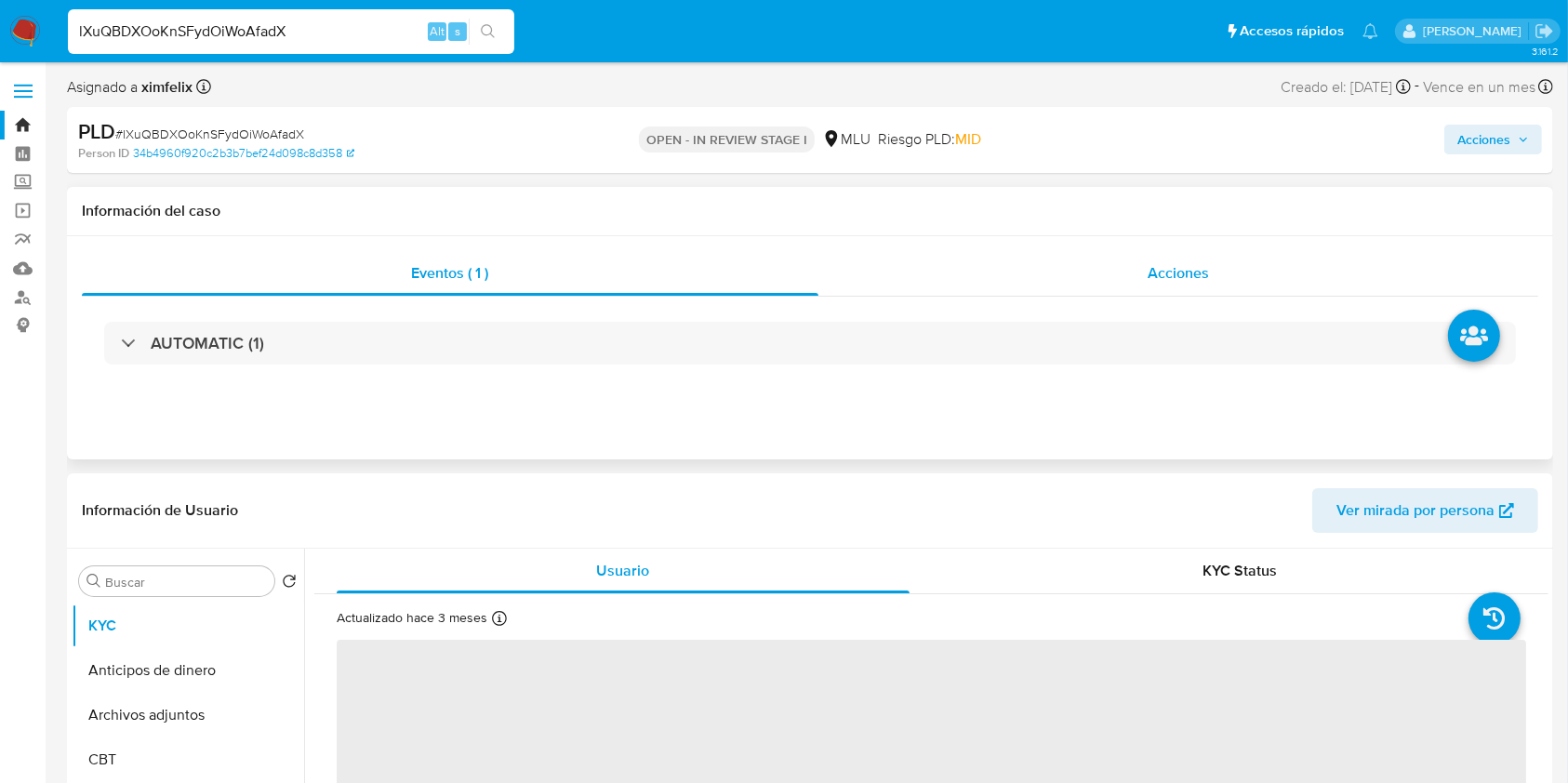
select select "10"
click at [697, 368] on div "AUTOMATIC (1)" at bounding box center [810, 343] width 1456 height 93
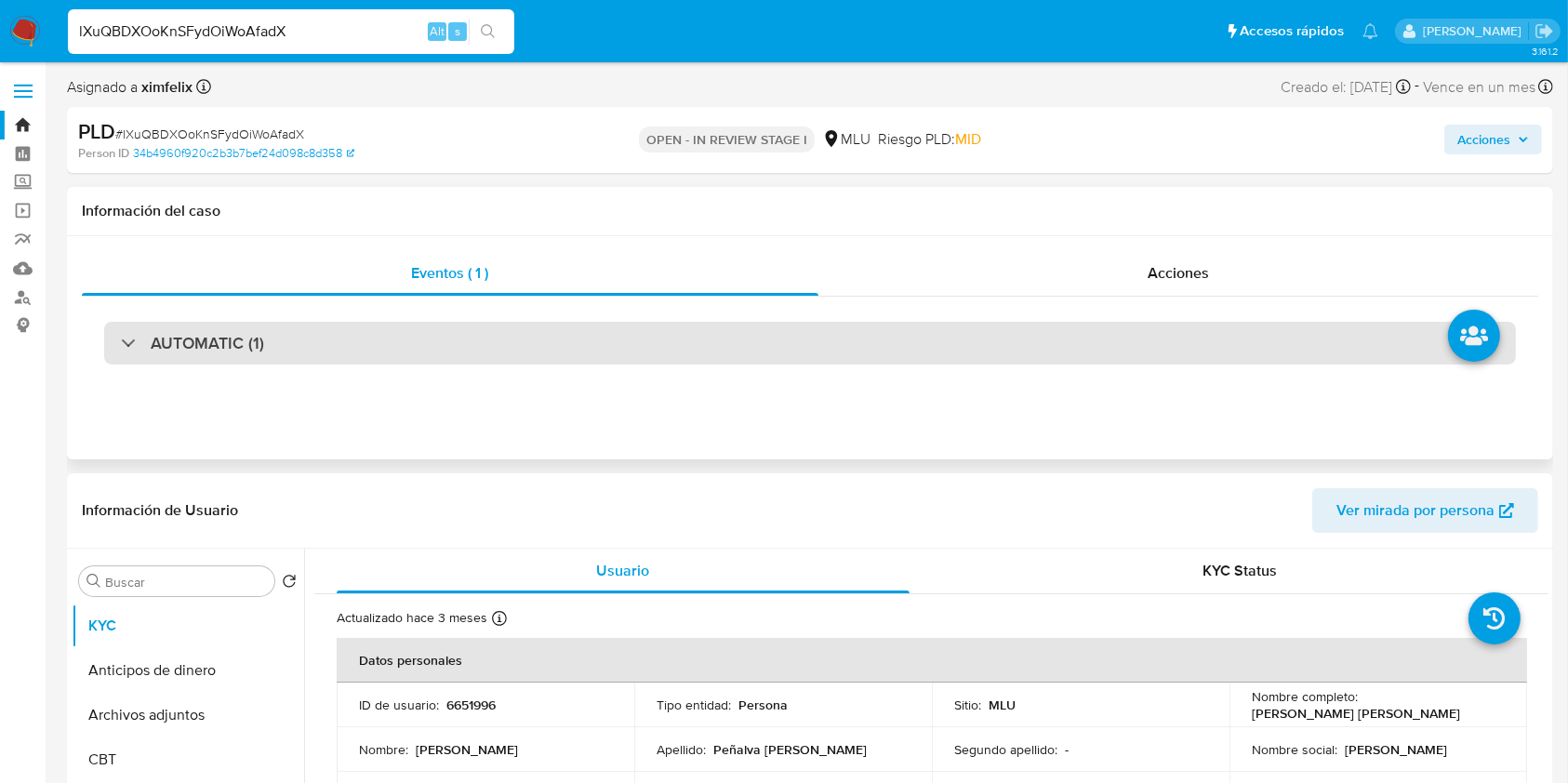
click at [732, 344] on div "AUTOMATIC (1)" at bounding box center [809, 344] width 1411 height 43
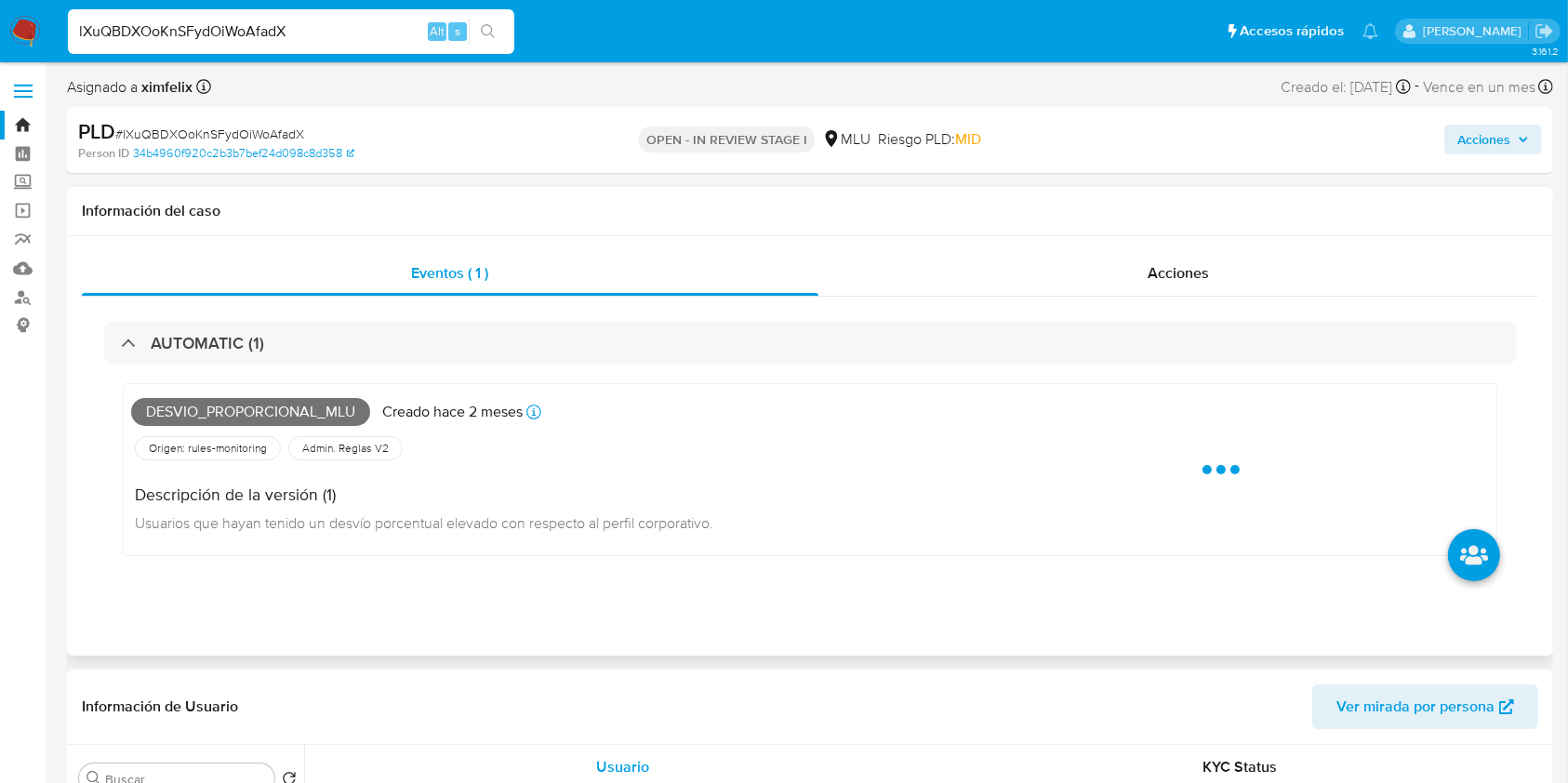
click at [326, 408] on span "Desvio_proporcional_mlu" at bounding box center [251, 412] width 239 height 28
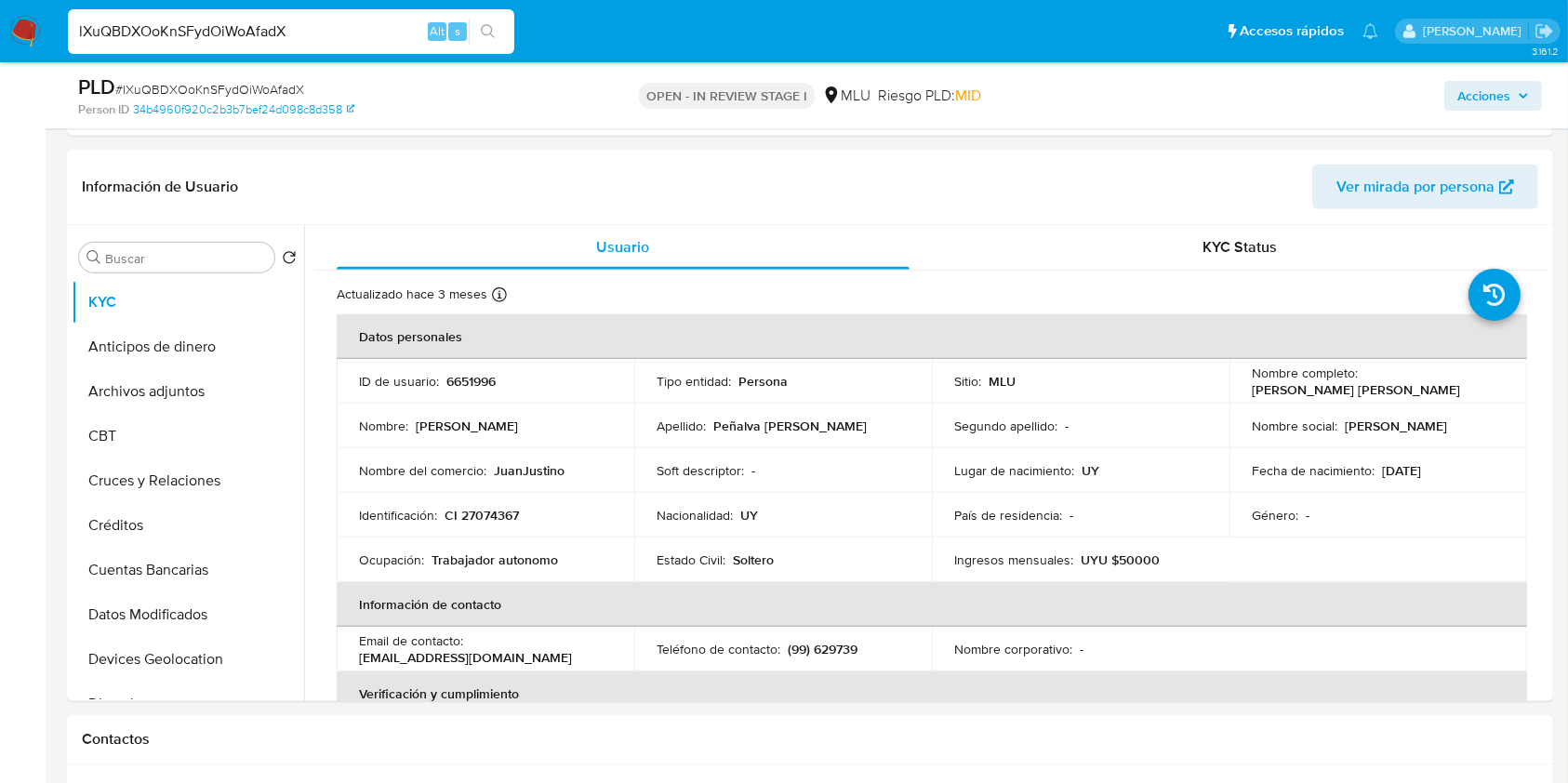
scroll to position [917, 0]
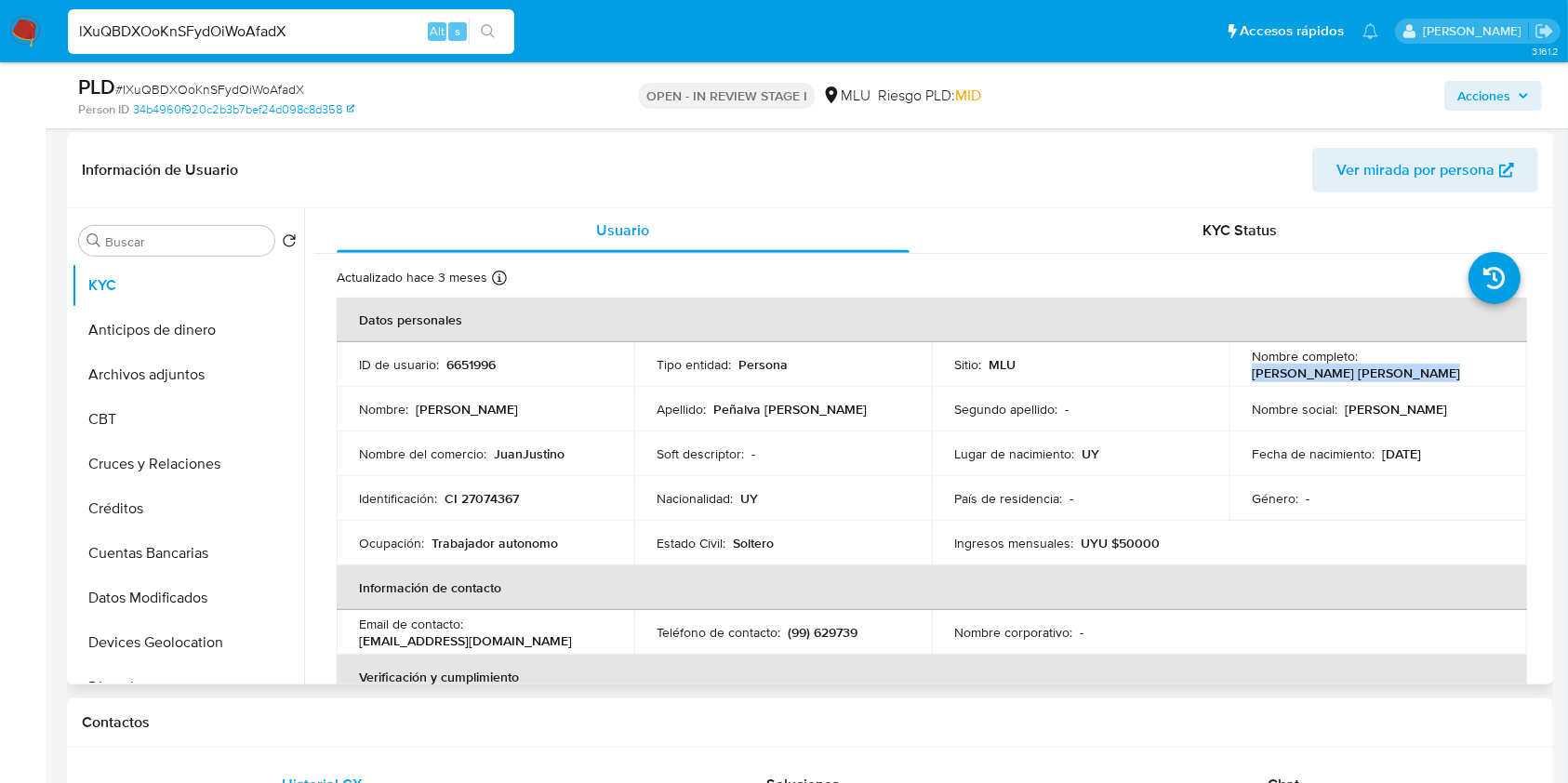
drag, startPoint x: 1422, startPoint y: 366, endPoint x: 1235, endPoint y: 372, distance: 187.1
click at [1235, 372] on td "Nombre completo : Juan Justino Peñalva Rivero" at bounding box center [1378, 365] width 298 height 45
click at [476, 365] on p "6651996" at bounding box center [471, 364] width 49 height 17
click at [205, 25] on input "lXuQBDXOoKnSFydOiWoAfadX" at bounding box center [291, 31] width 446 height 24
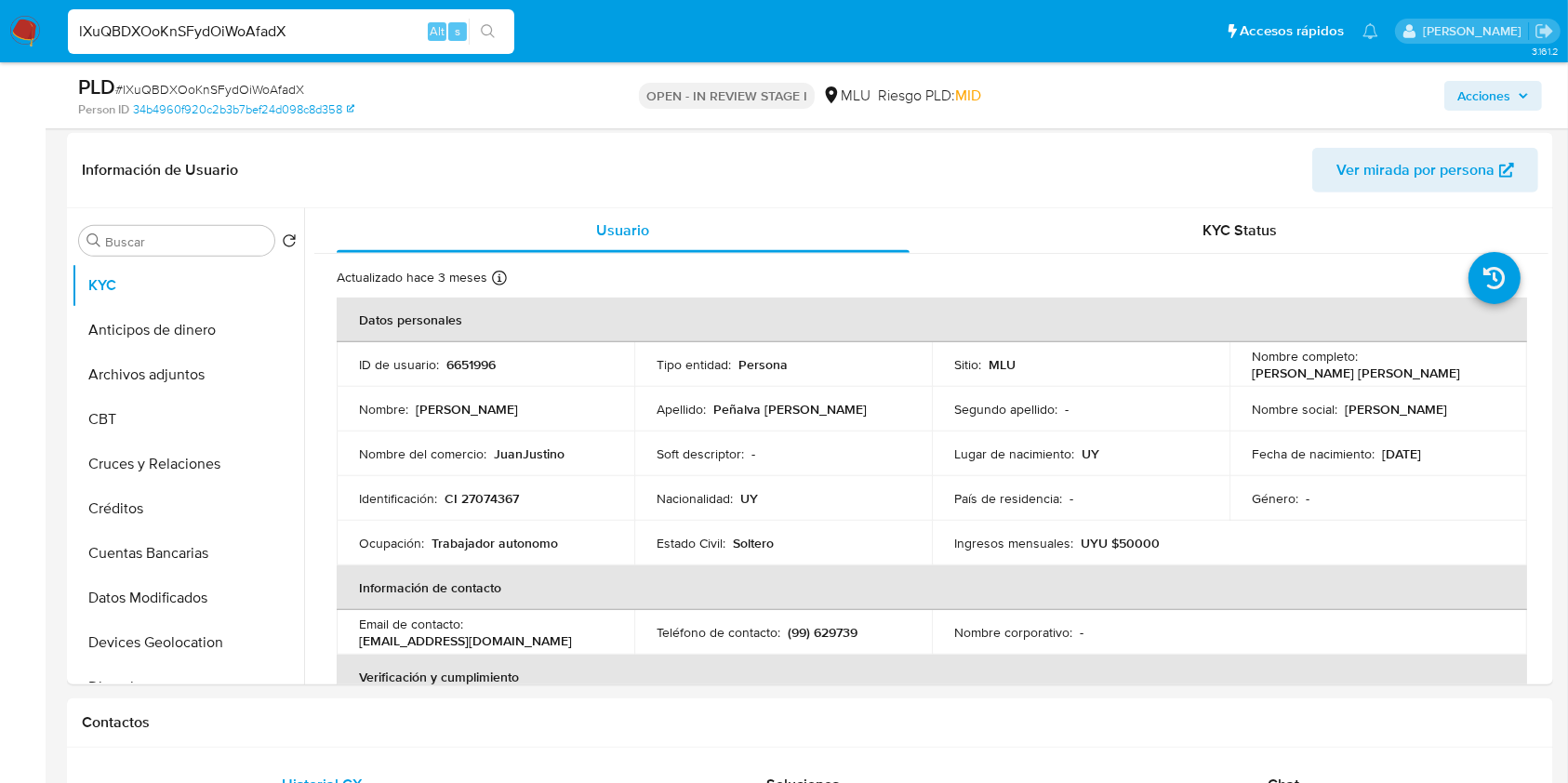
click at [205, 25] on input "lXuQBDXOoKnSFydOiWoAfadX" at bounding box center [291, 31] width 446 height 24
paste input "qgKPkDQGB3568KbMvDWlvjqB"
type input "qgKPkDQGB3568KbMvDWlvjqB"
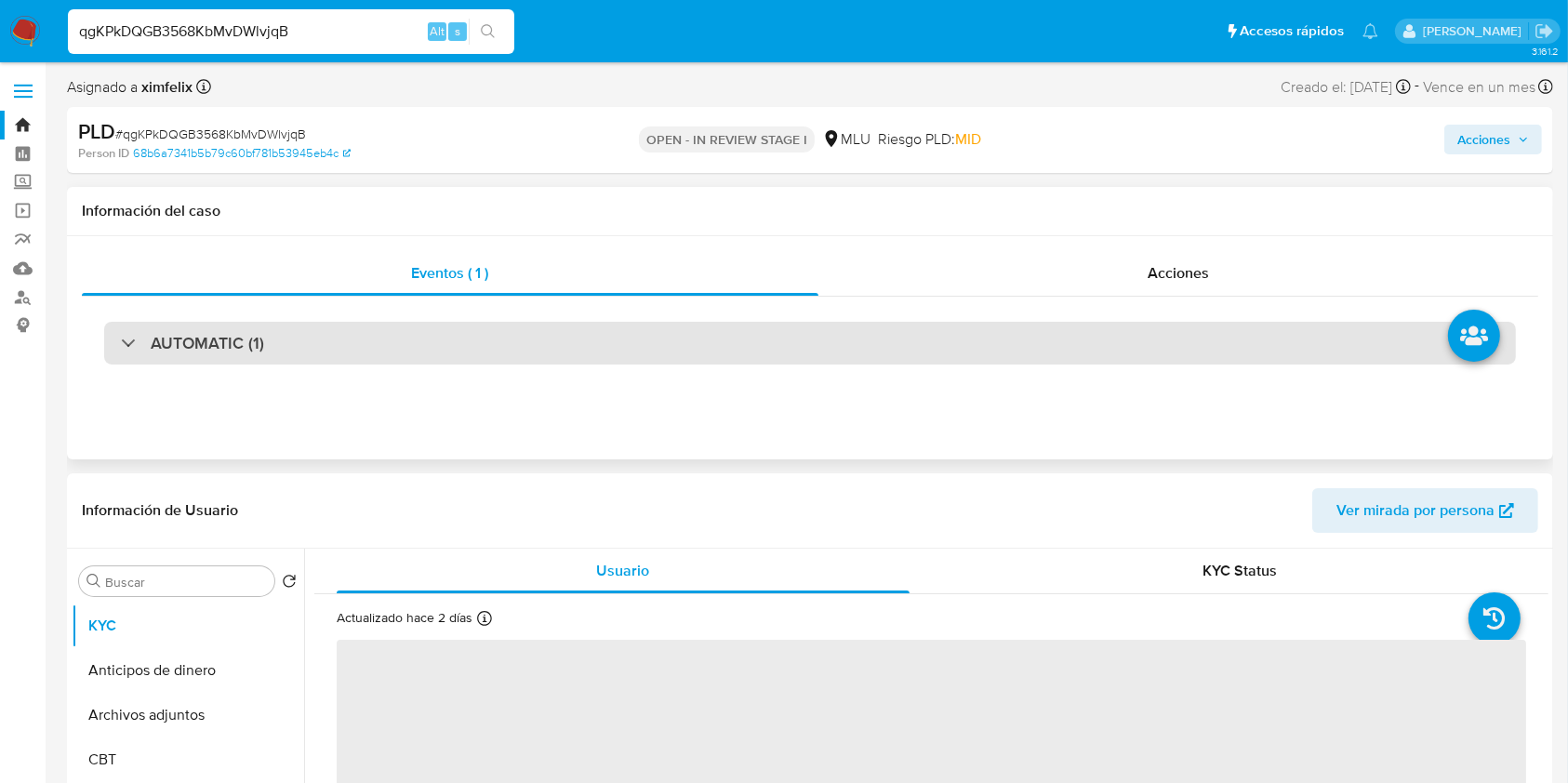
click at [364, 362] on div "AUTOMATIC (1)" at bounding box center [809, 344] width 1411 height 43
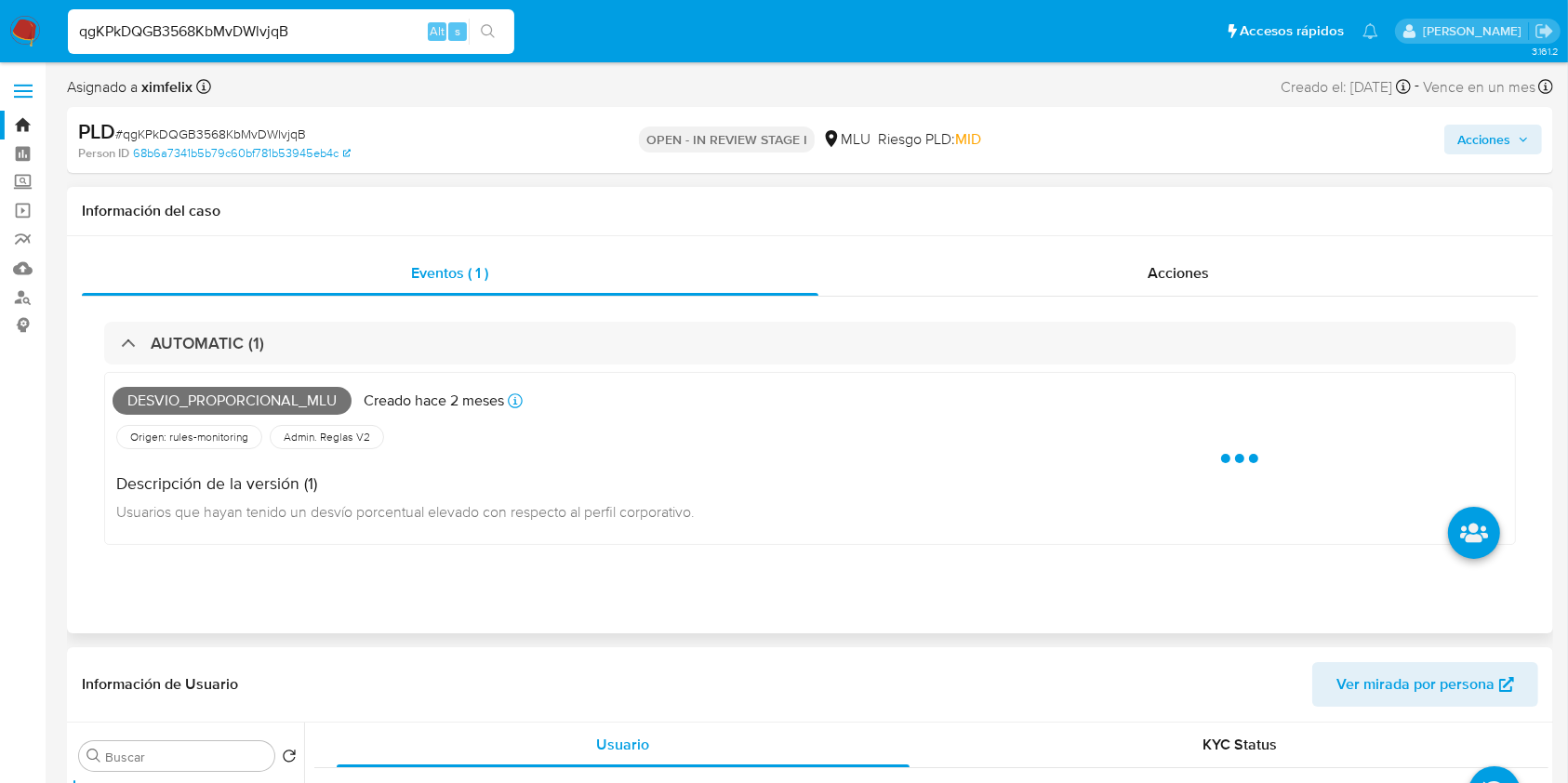
select select "10"
click at [253, 395] on div "Desvio_proporcional_mlu Creado hace 2 meses Creado: 12/08/2025 06:34:47" at bounding box center [542, 401] width 859 height 41
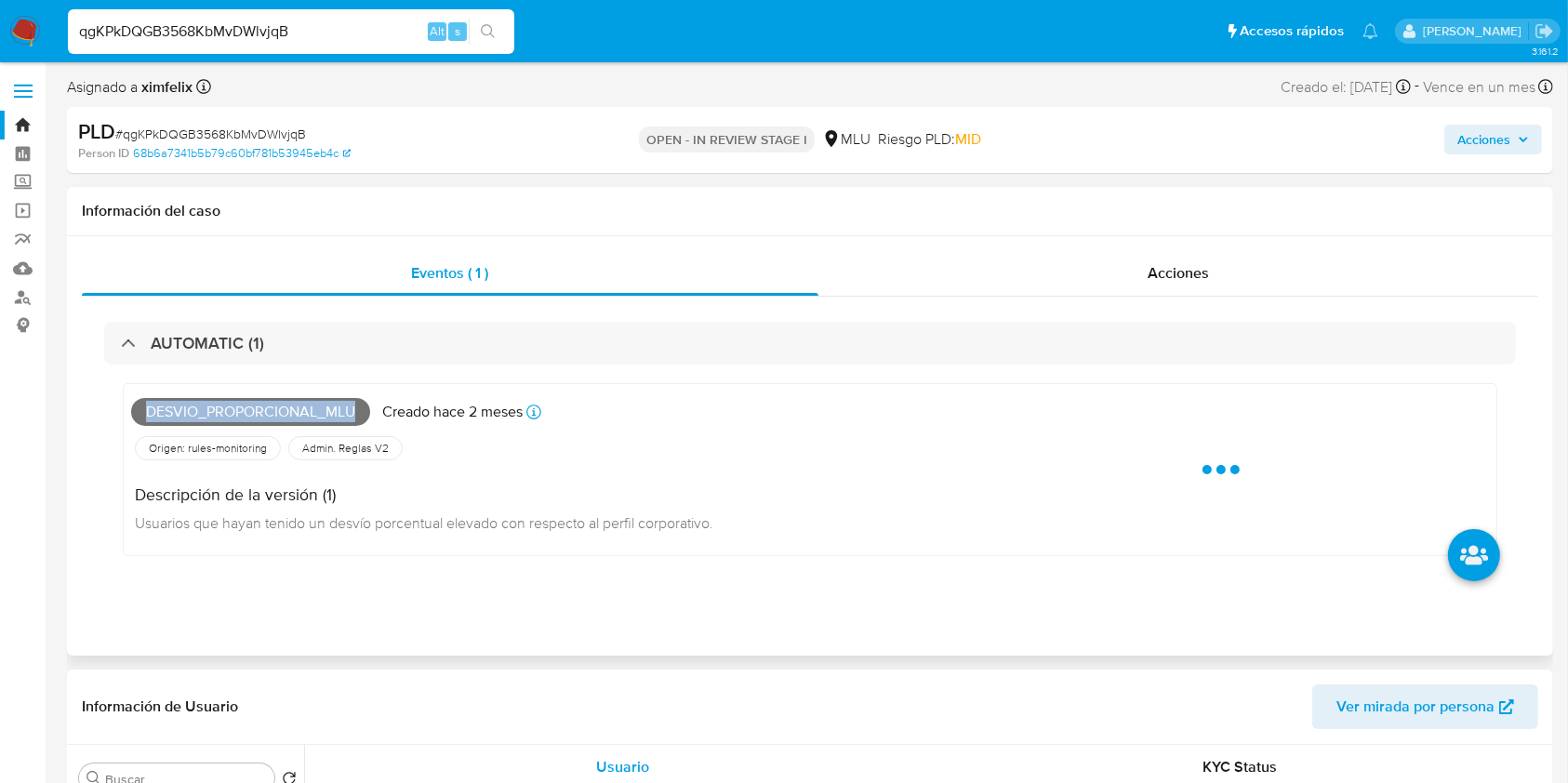
click at [253, 395] on div "Desvio_proporcional_mlu Creado hace 2 meses Creado: 12/08/2025 06:34:47" at bounding box center [542, 412] width 822 height 41
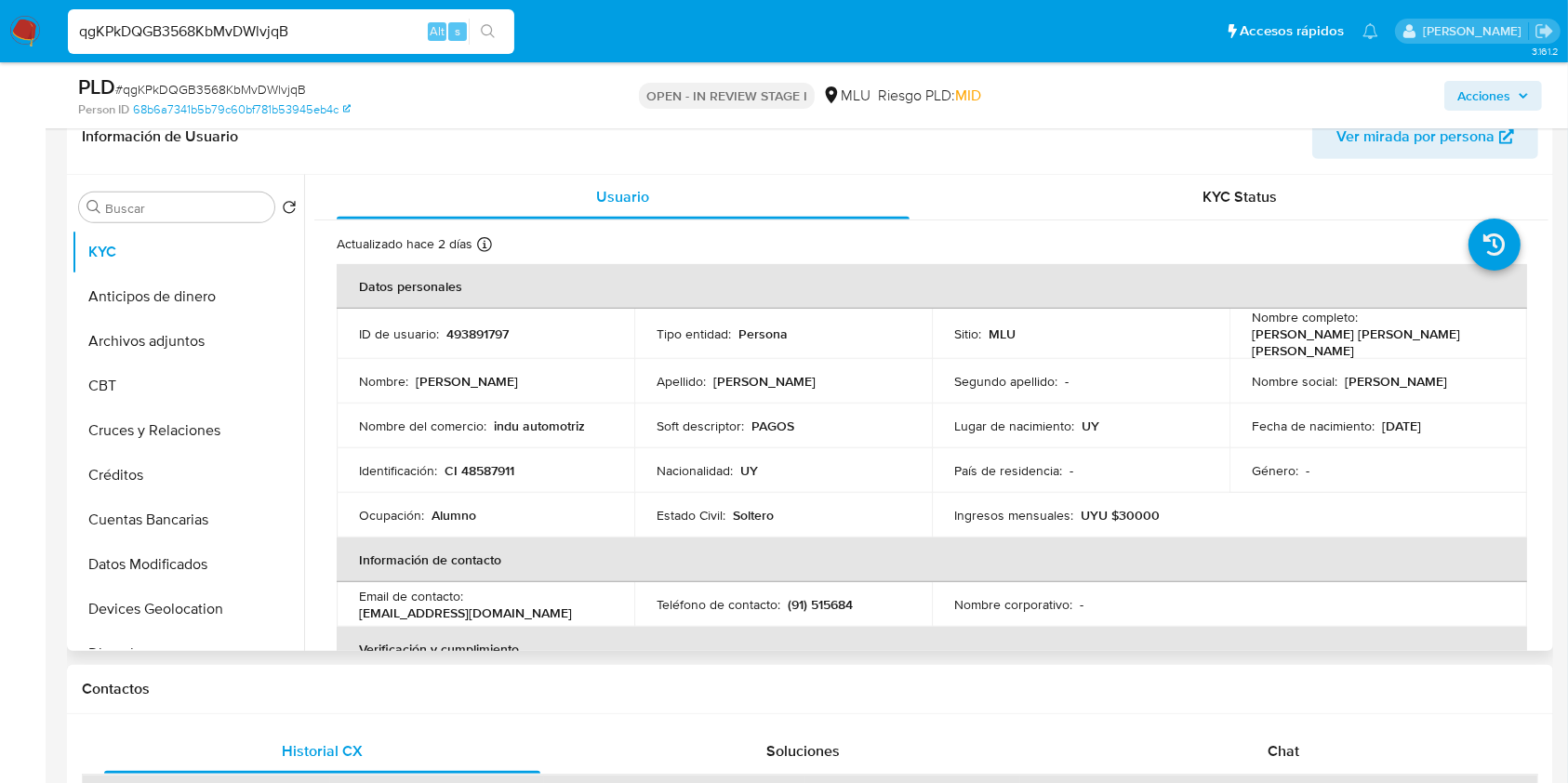
scroll to position [959, 0]
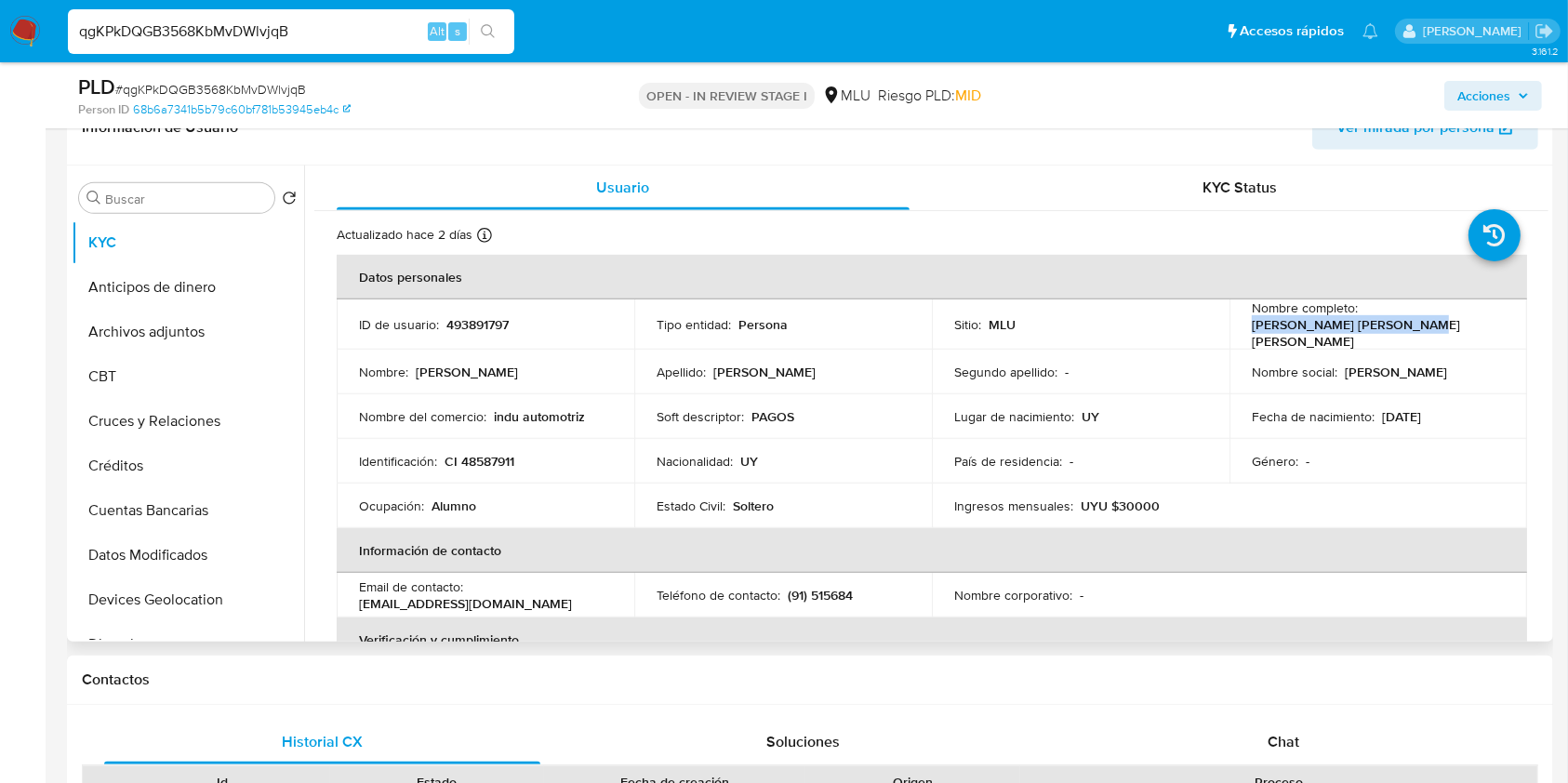
drag, startPoint x: 1423, startPoint y: 326, endPoint x: 1242, endPoint y: 324, distance: 181.0
click at [1242, 324] on td "Nombre completo : Marcos Javier Mendez Vera" at bounding box center [1378, 324] width 298 height 50
click at [476, 318] on p "493891797" at bounding box center [478, 324] width 63 height 17
click at [246, 37] on input "qgKPkDQGB3568KbMvDWlvjqB" at bounding box center [291, 31] width 446 height 24
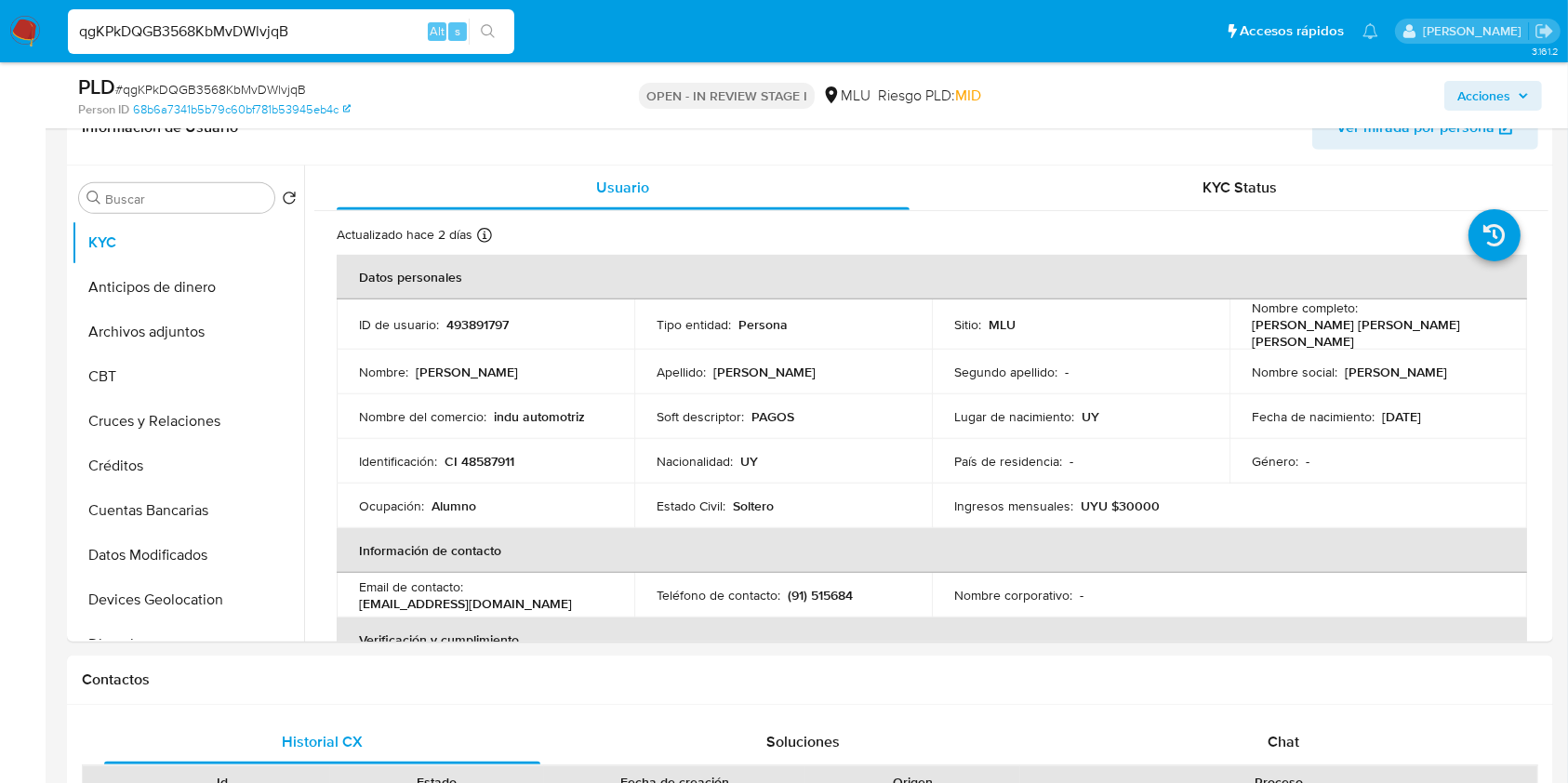
click at [246, 37] on input "qgKPkDQGB3568KbMvDWlvjqB" at bounding box center [291, 31] width 446 height 24
paste input "Ok64Cvf3RQmnhSRZ4xxTfnEd"
type input "Ok64Cvf3RQmnhSRZ4xxTfnEd"
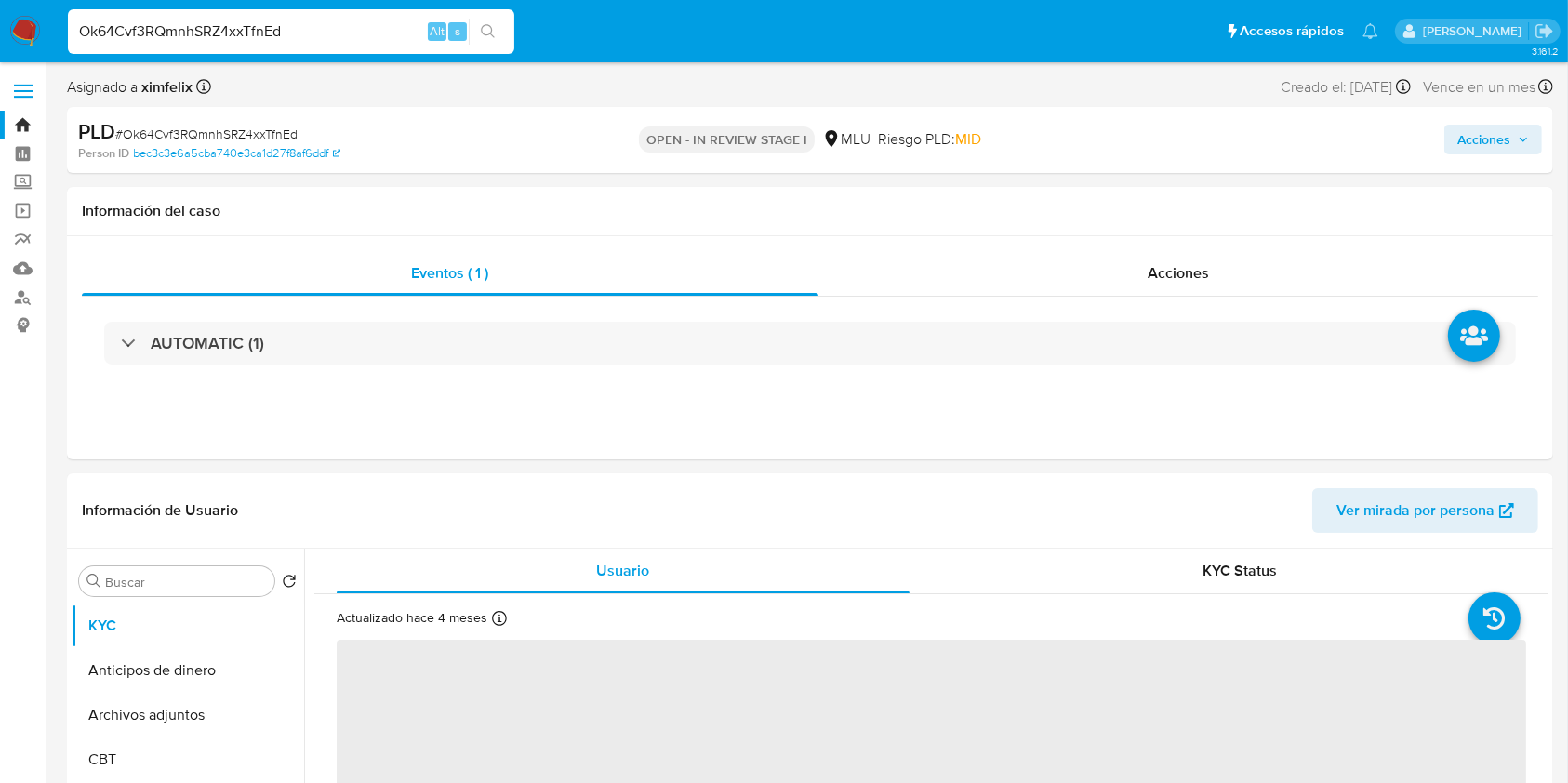
click at [260, 363] on div "AUTOMATIC (1)" at bounding box center [809, 344] width 1411 height 43
select select "10"
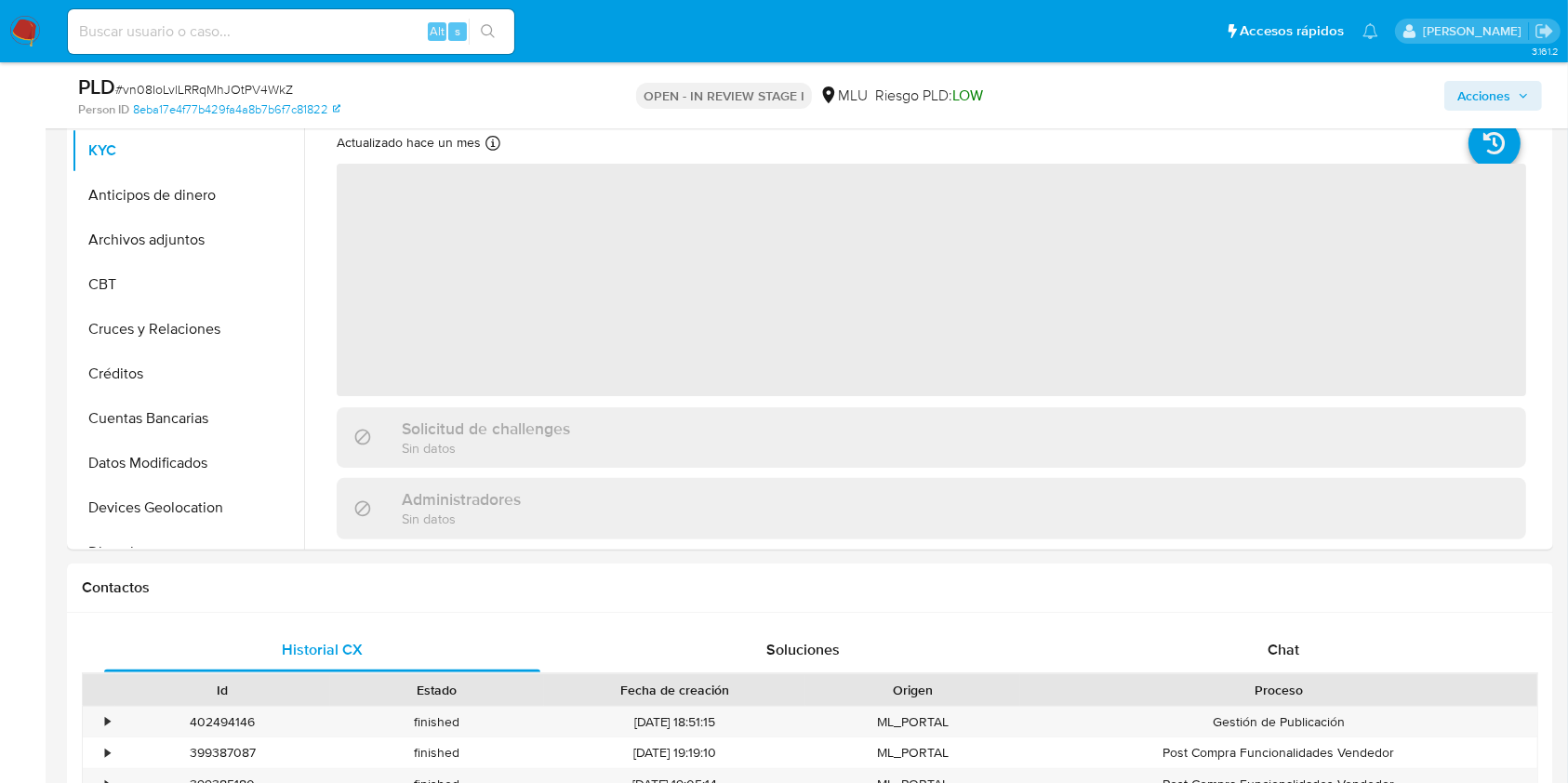
select select "10"
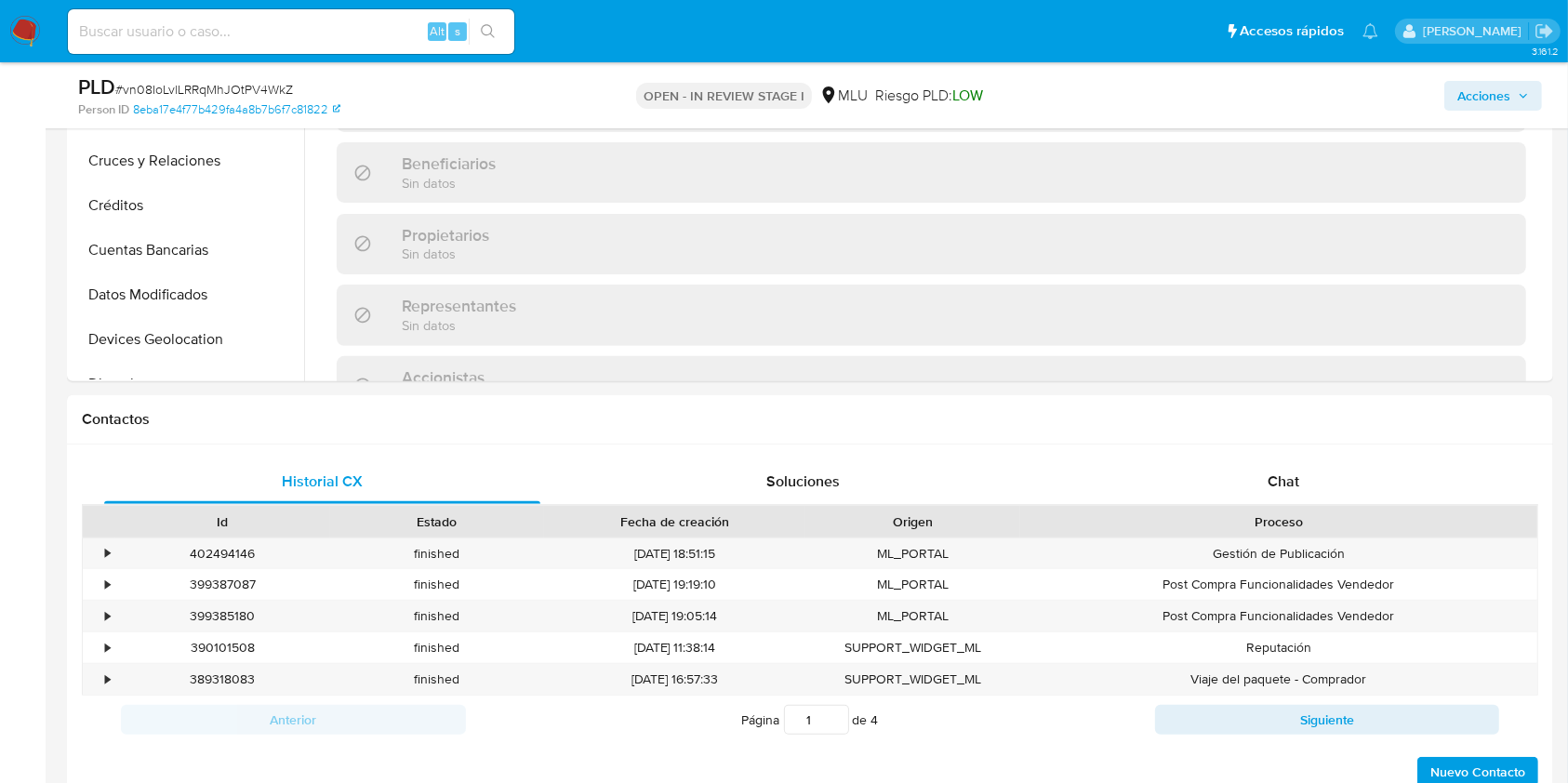
scroll to position [677, 0]
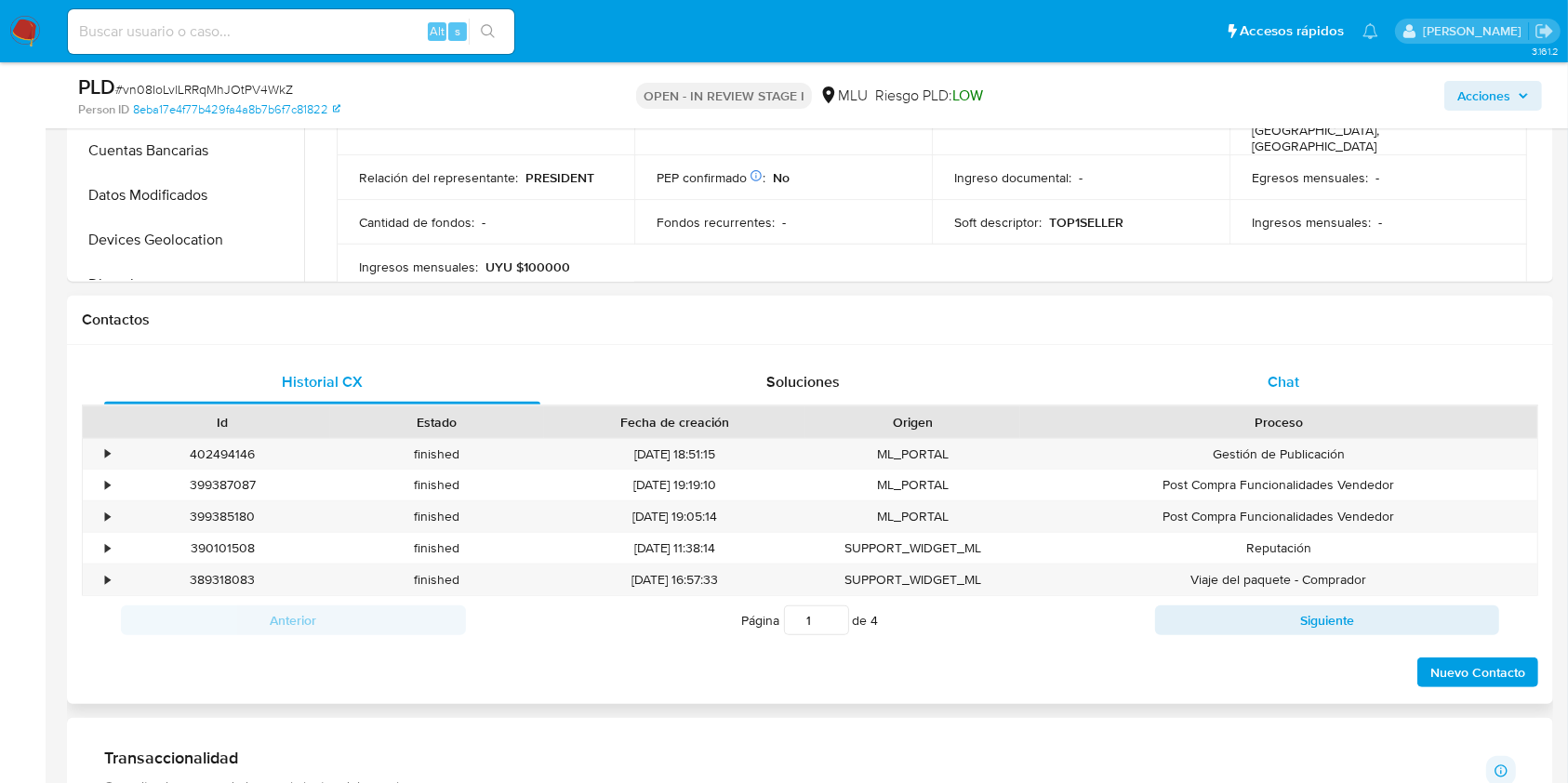
click at [1316, 376] on div "Chat" at bounding box center [1284, 383] width 437 height 45
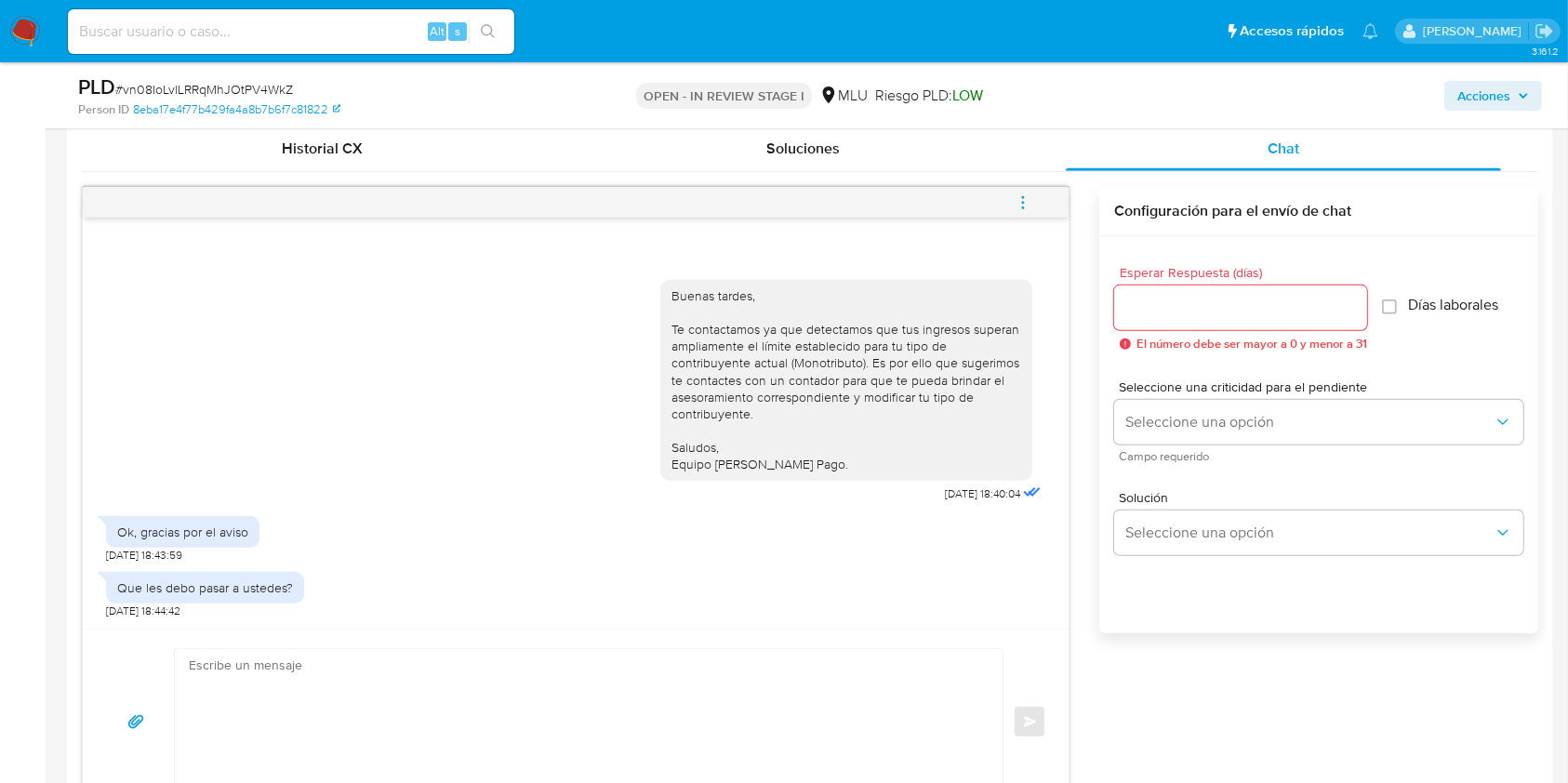
scroll to position [915, 0]
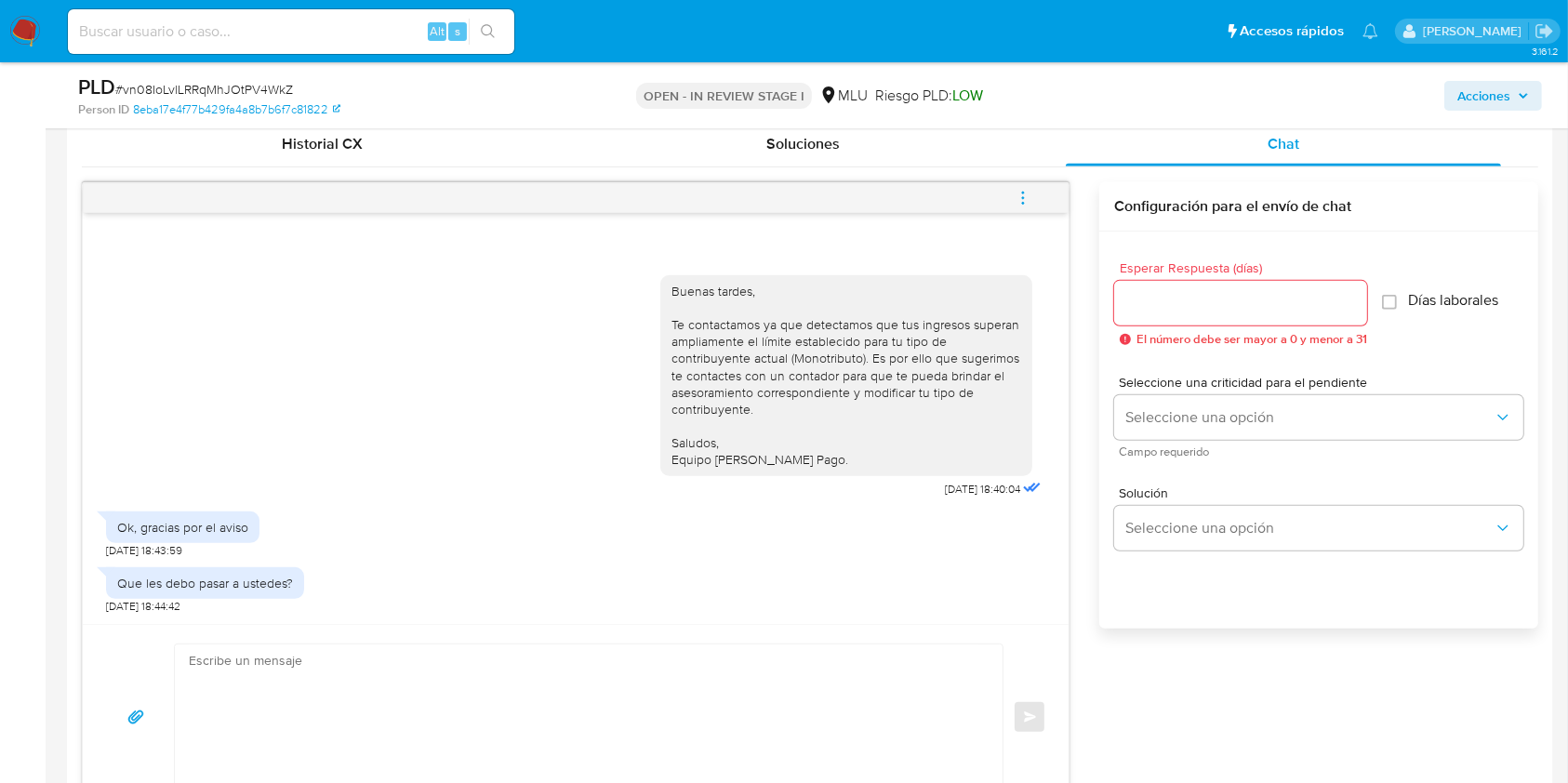
click at [560, 718] on textarea at bounding box center [584, 716] width 791 height 146
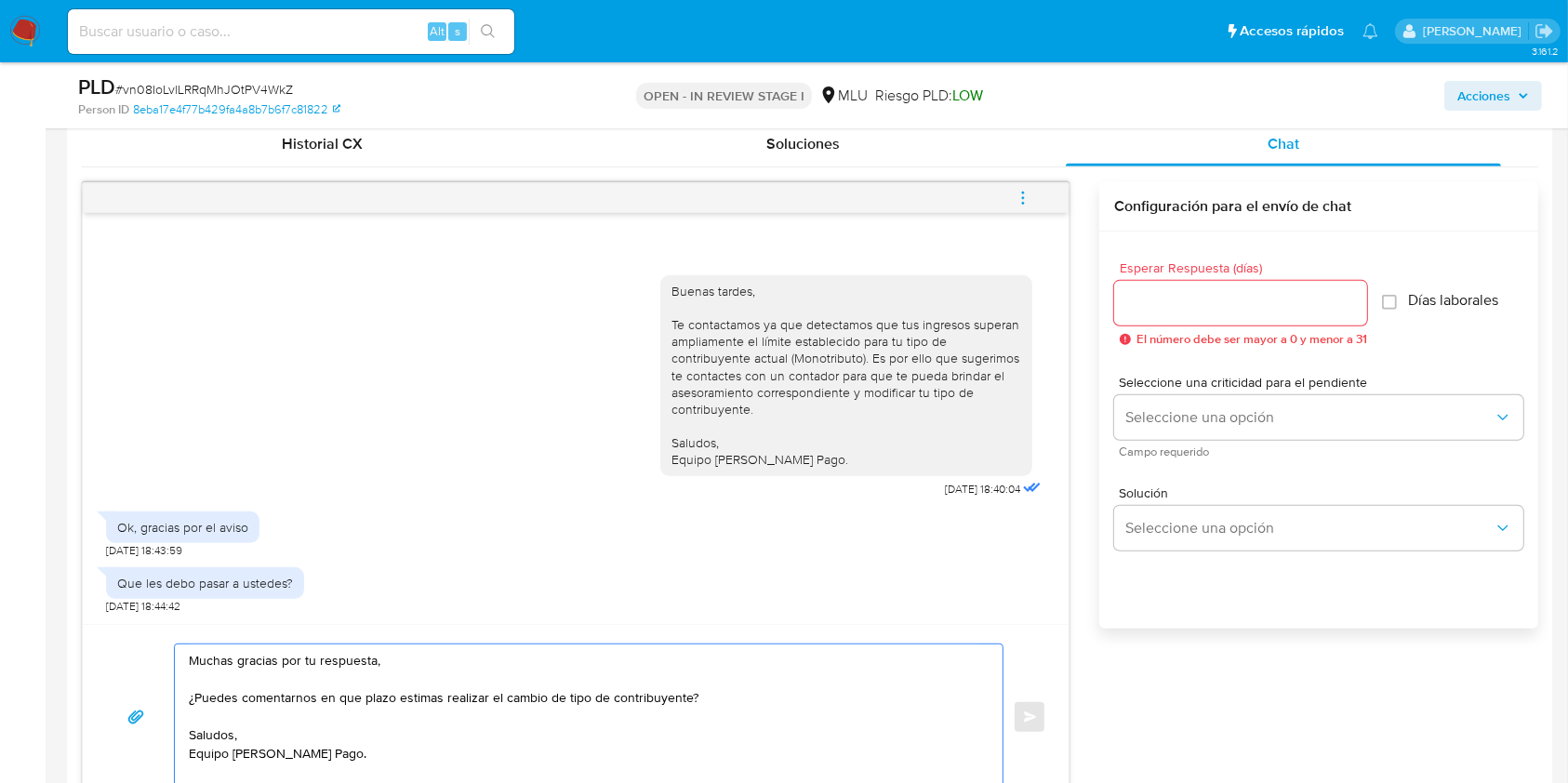
type textarea "Muchas gracias por tu respuesta, ¿Puedes comentarnos en que plazo estimas reali…"
click at [1196, 309] on input "Esperar Respuesta (días)" at bounding box center [1240, 302] width 253 height 24
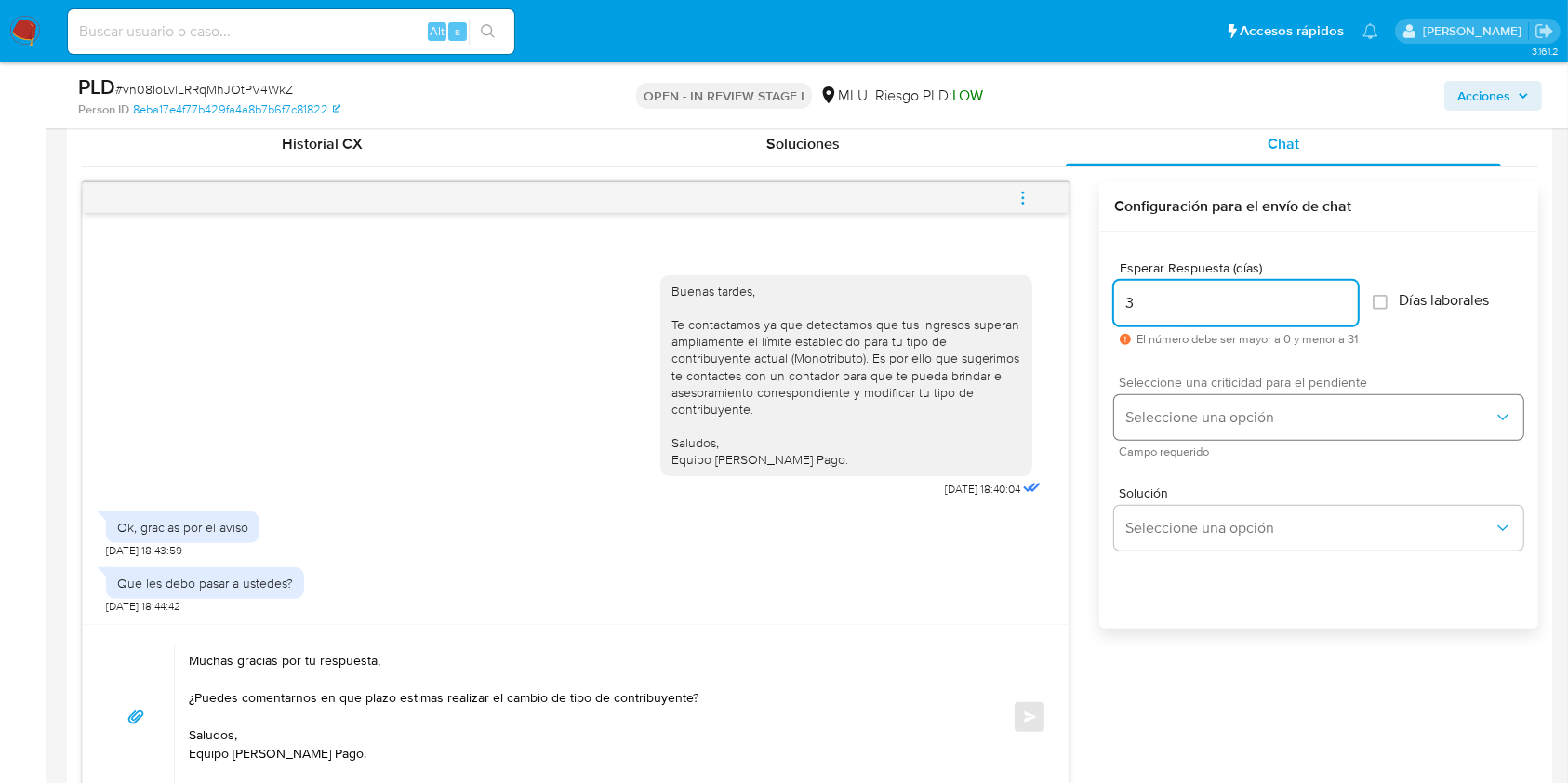
type input "3"
click at [1172, 405] on button "Seleccione una opción" at bounding box center [1318, 418] width 409 height 45
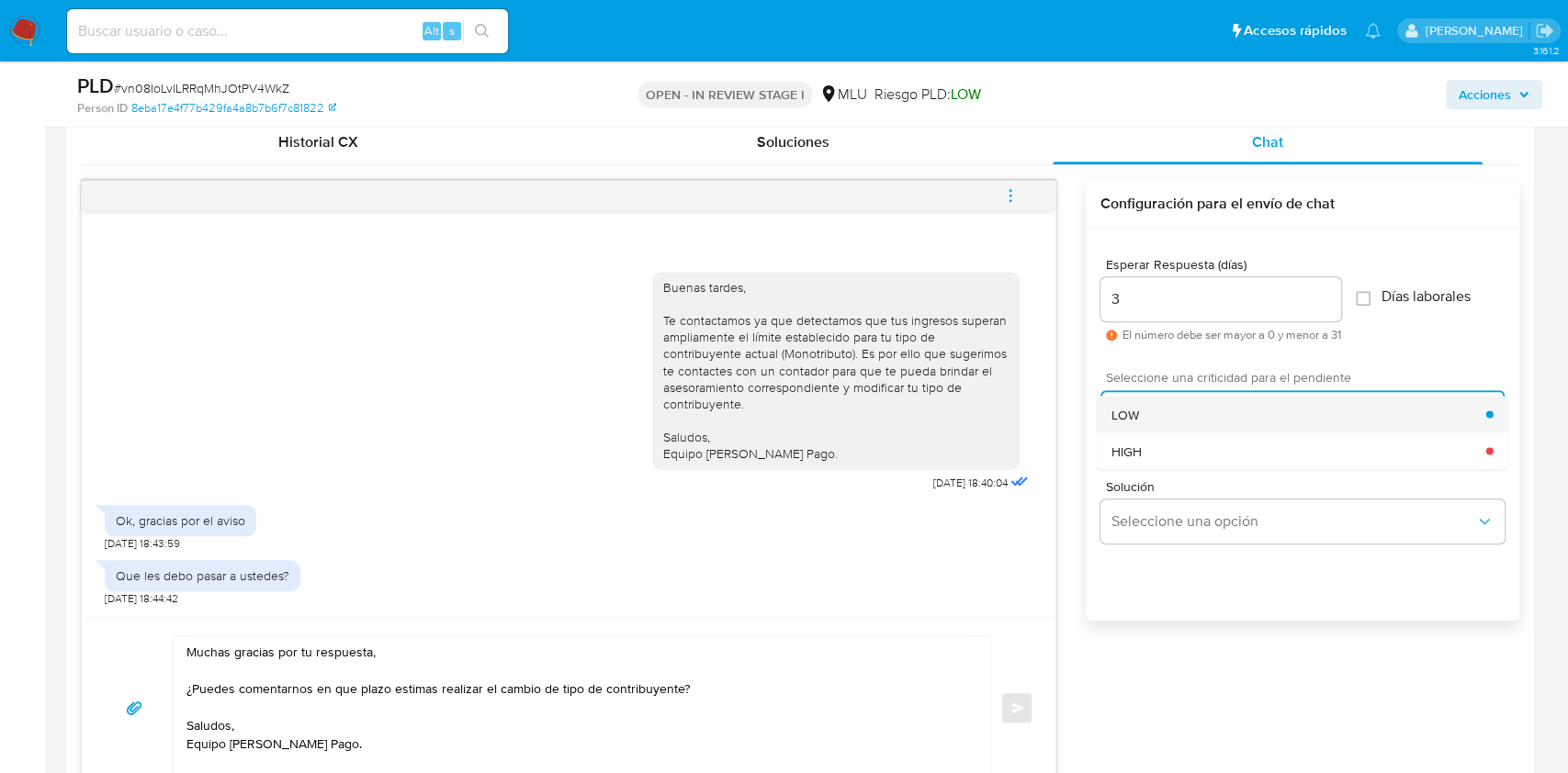
click at [1156, 400] on div "LOW" at bounding box center [1299, 414] width 375 height 37
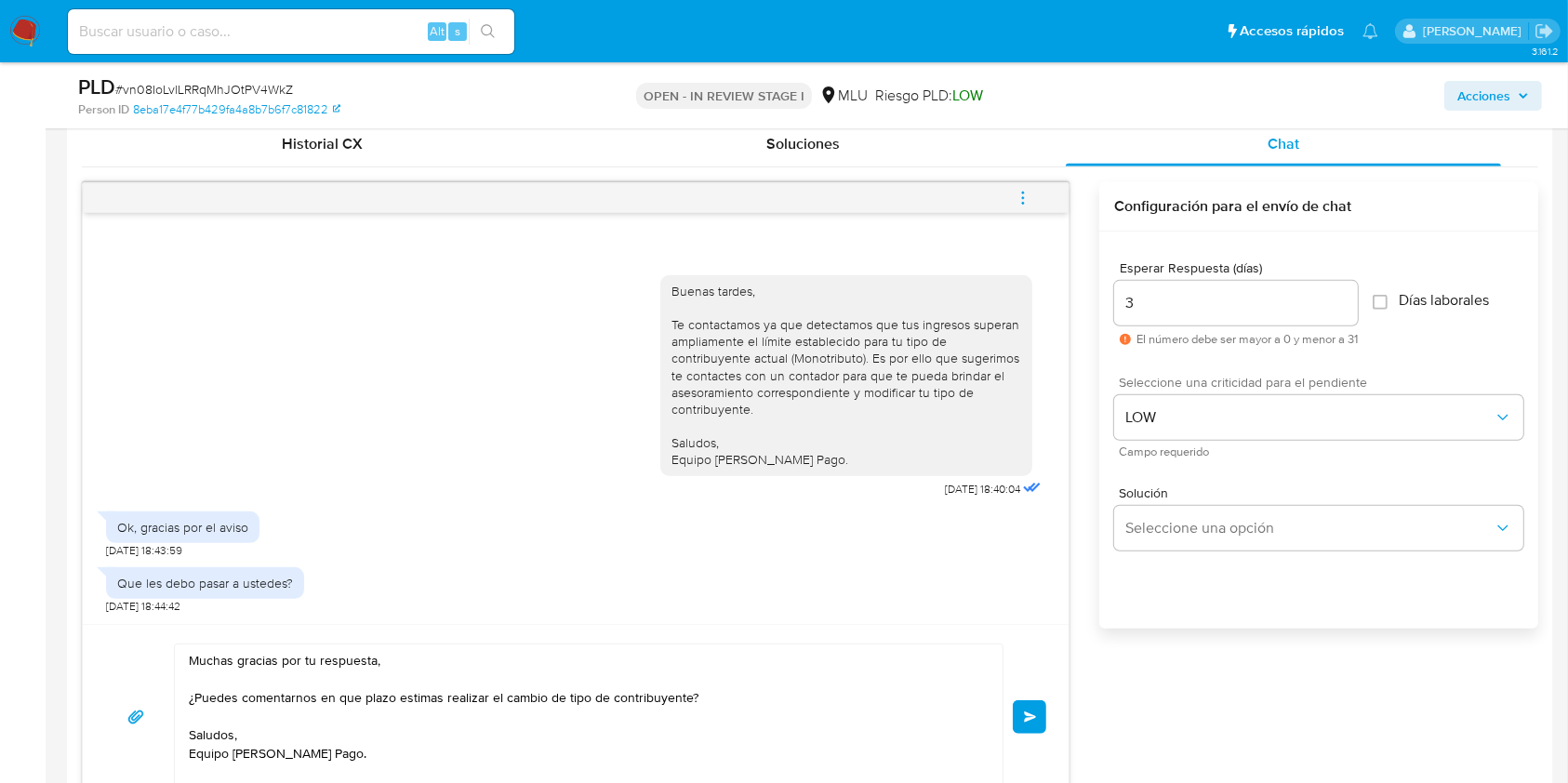
click at [1029, 725] on button "Enviar" at bounding box center [1030, 716] width 33 height 33
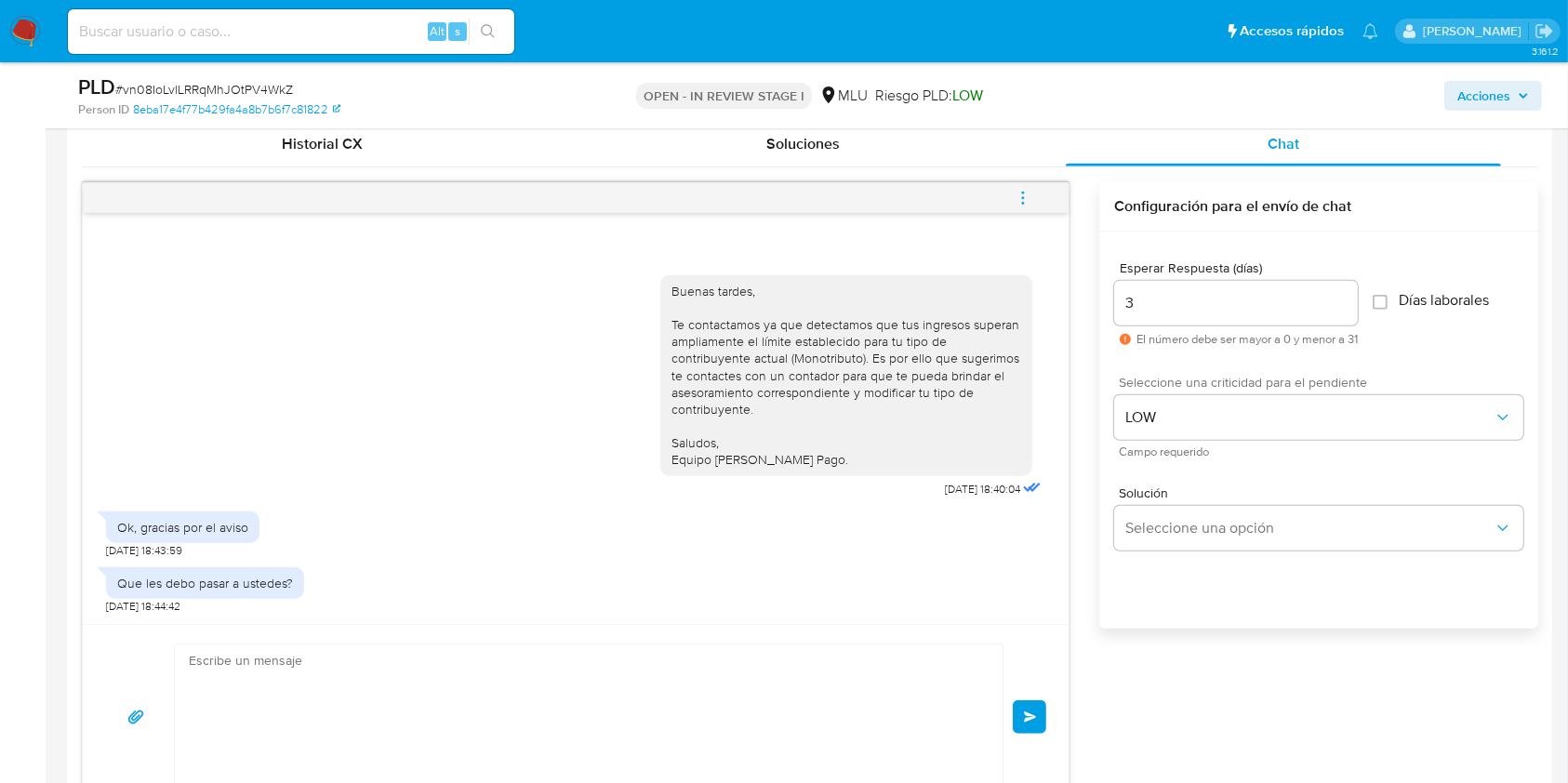
scroll to position [132, 0]
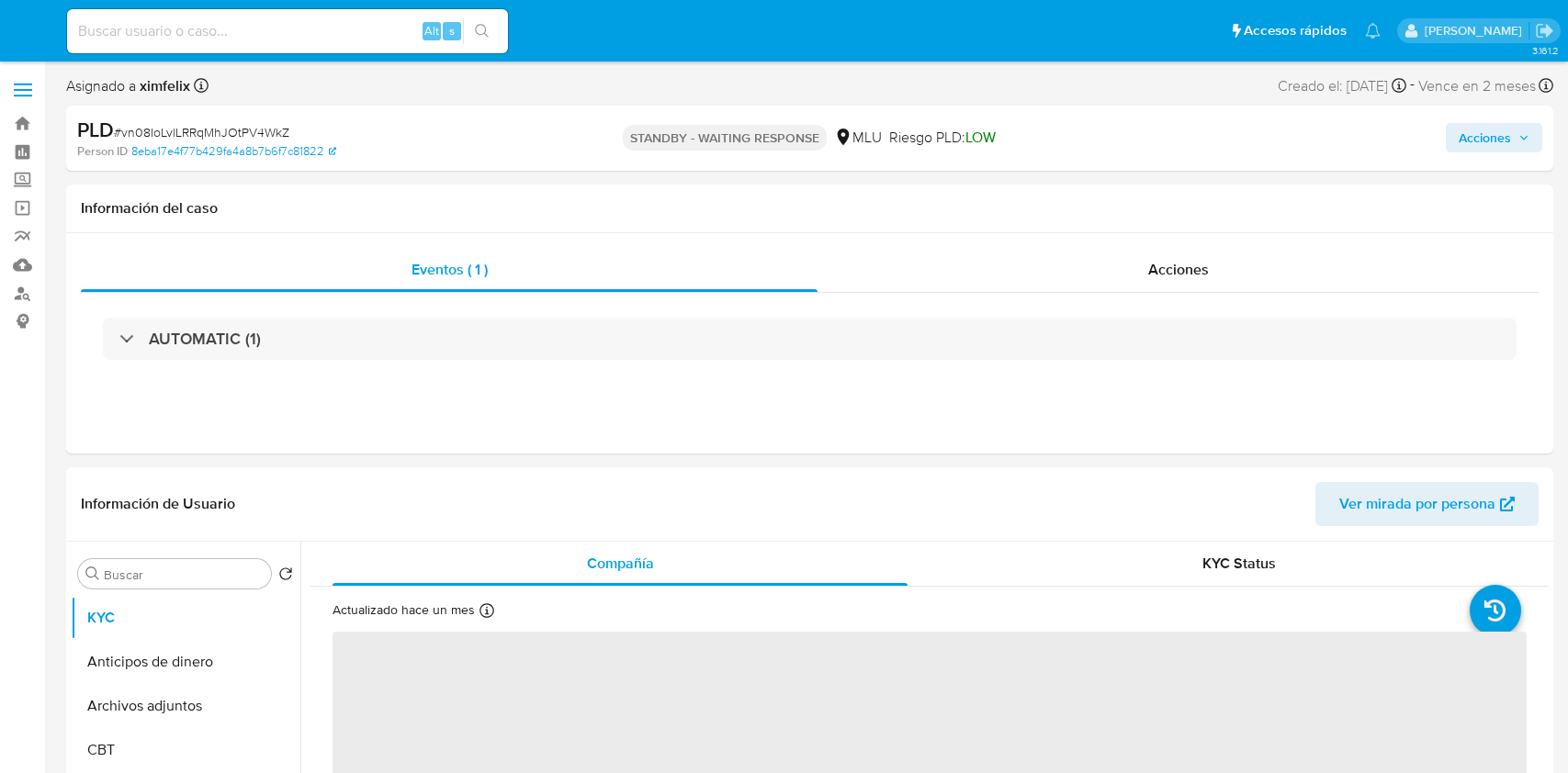
select select "10"
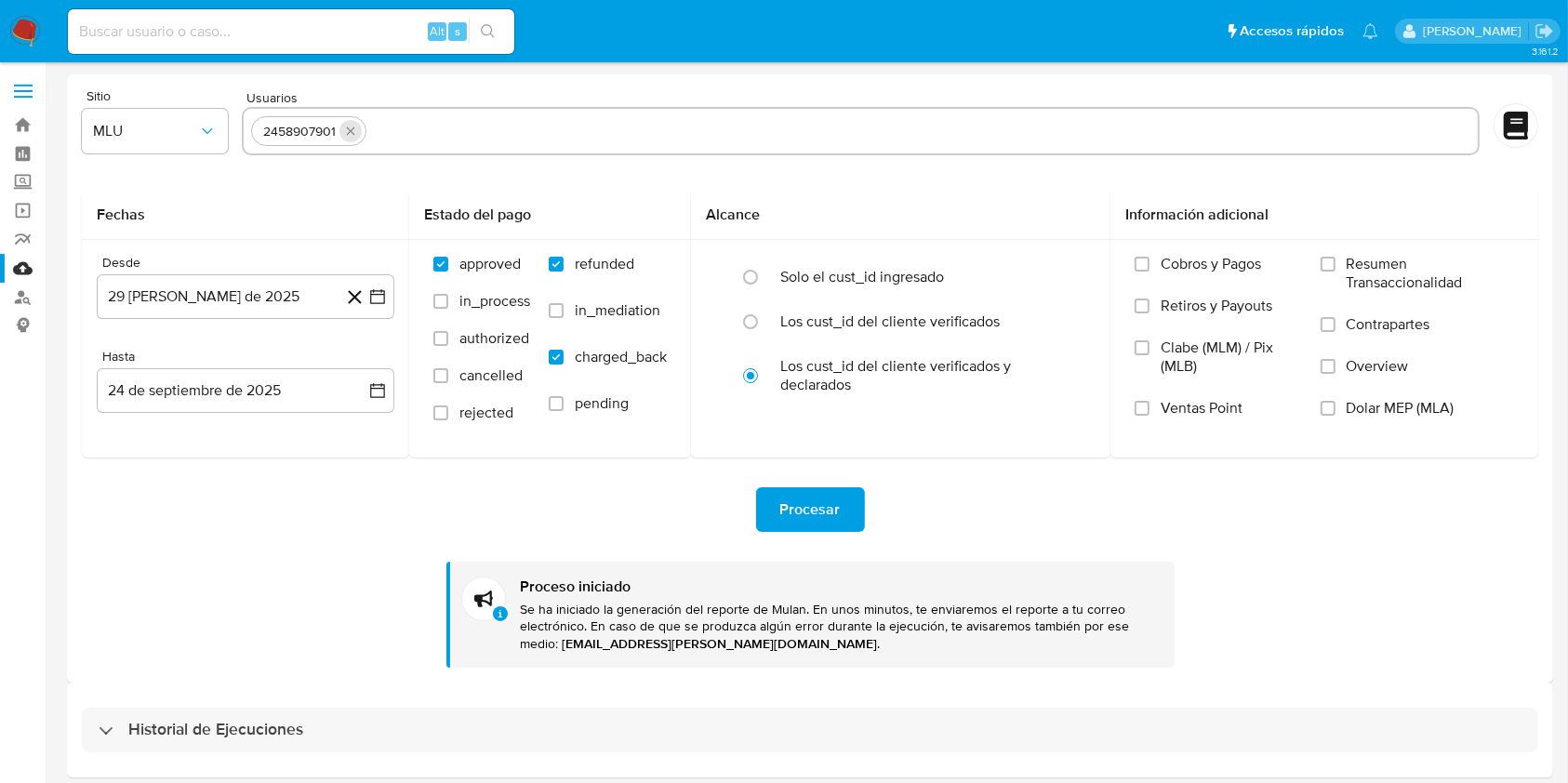
click at [358, 130] on button "quitar 2458907901" at bounding box center [350, 131] width 23 height 23
click at [358, 130] on input "text" at bounding box center [860, 131] width 1219 height 29
paste input "1352499355"
type input "1352499355"
click at [244, 299] on button "29 de mayo de 2025" at bounding box center [246, 297] width 298 height 45
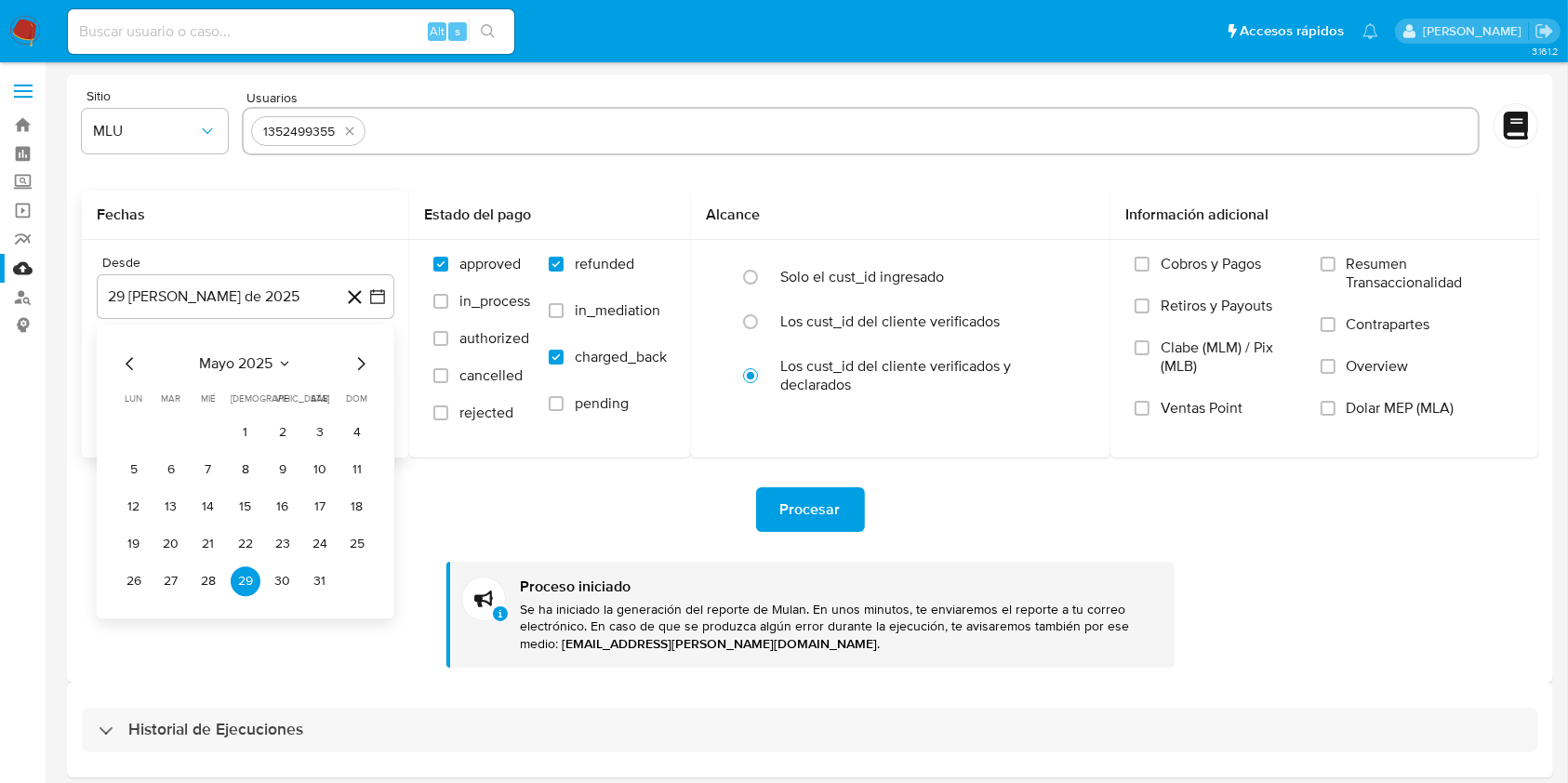
click at [120, 358] on icon "Mes anterior" at bounding box center [130, 363] width 23 height 23
click at [121, 358] on icon "Mes anterior" at bounding box center [130, 363] width 23 height 23
click at [289, 576] on button "28" at bounding box center [283, 581] width 29 height 29
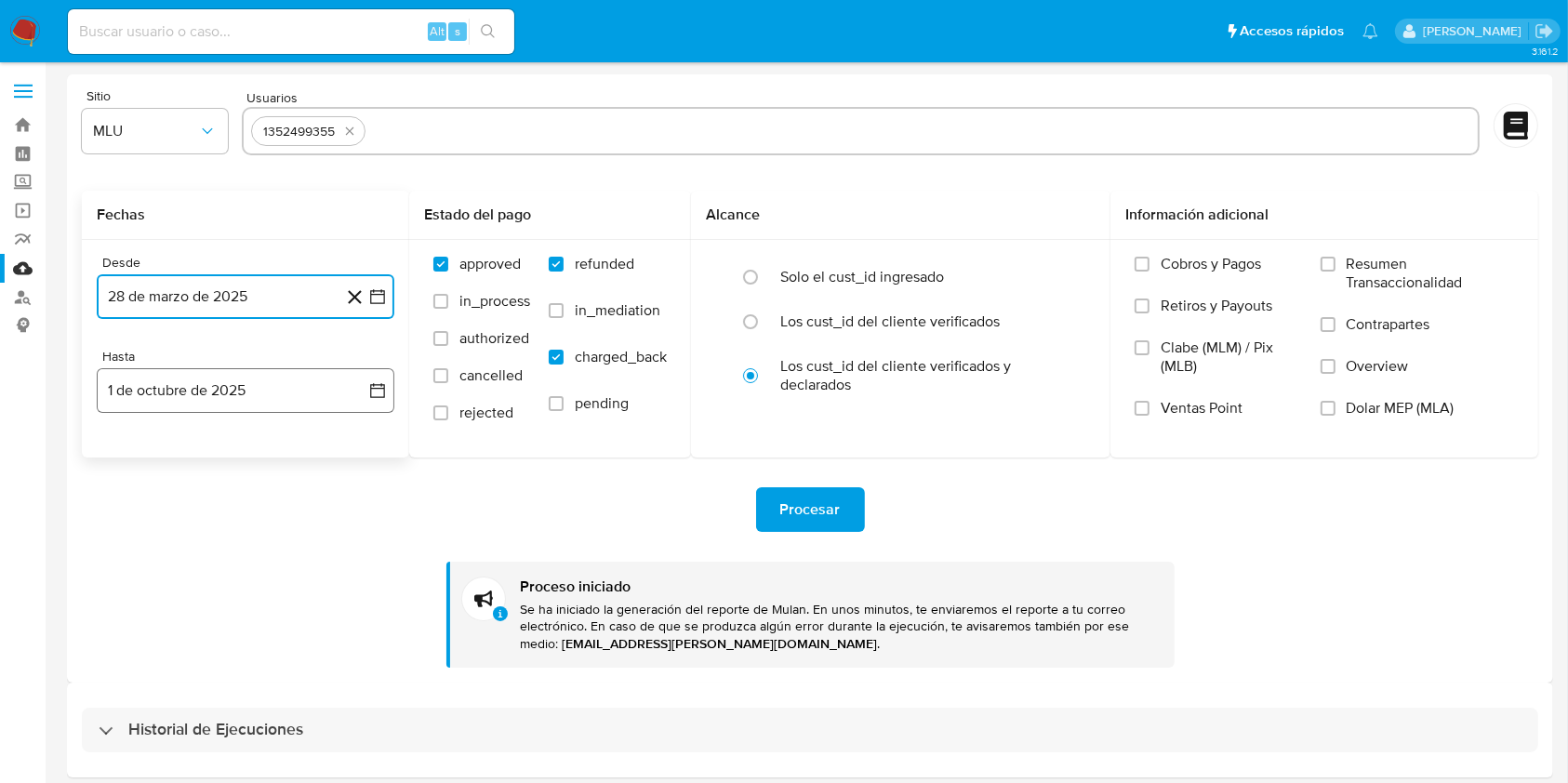
click at [307, 373] on button "1 de octubre de 2025" at bounding box center [246, 391] width 298 height 45
click at [132, 458] on icon "Mes anterior" at bounding box center [130, 457] width 23 height 23
click at [196, 637] on button "24" at bounding box center [208, 638] width 29 height 29
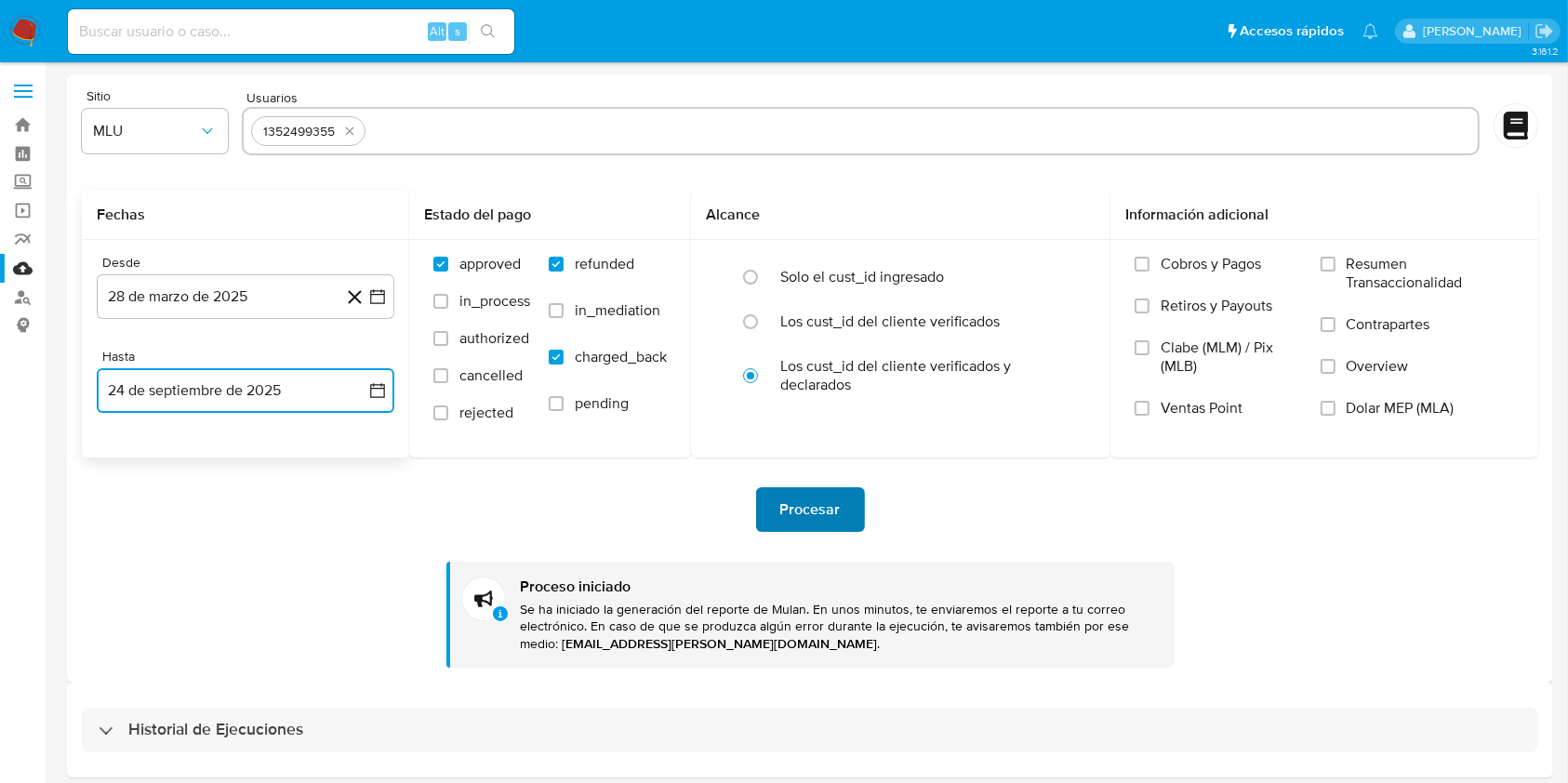
click at [820, 490] on span "Procesar" at bounding box center [810, 510] width 61 height 41
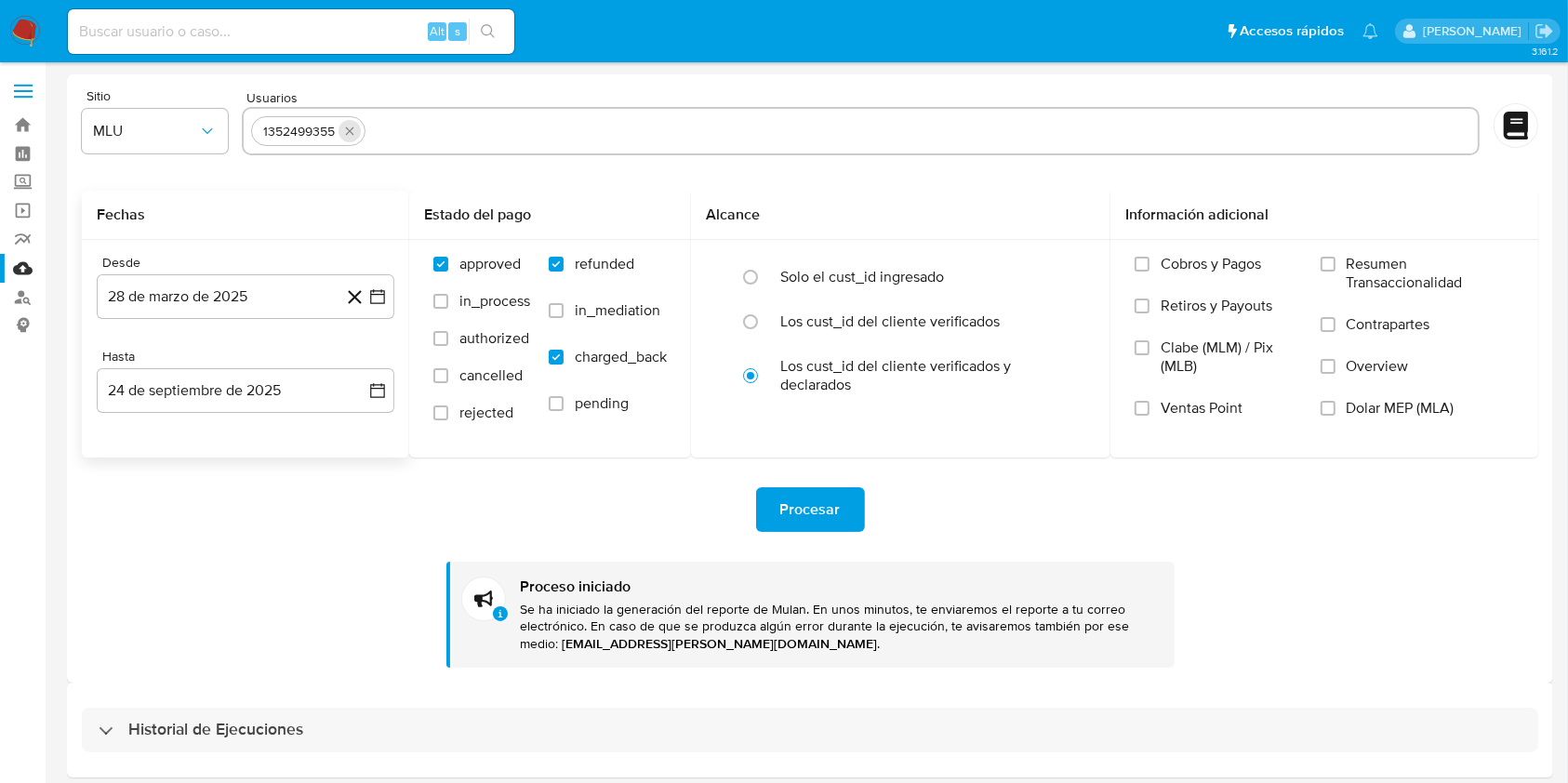
click at [352, 132] on icon "quitar 1352499355" at bounding box center [349, 130] width 15 height 15
click at [257, 292] on button "28 de marzo de 2025" at bounding box center [246, 297] width 298 height 45
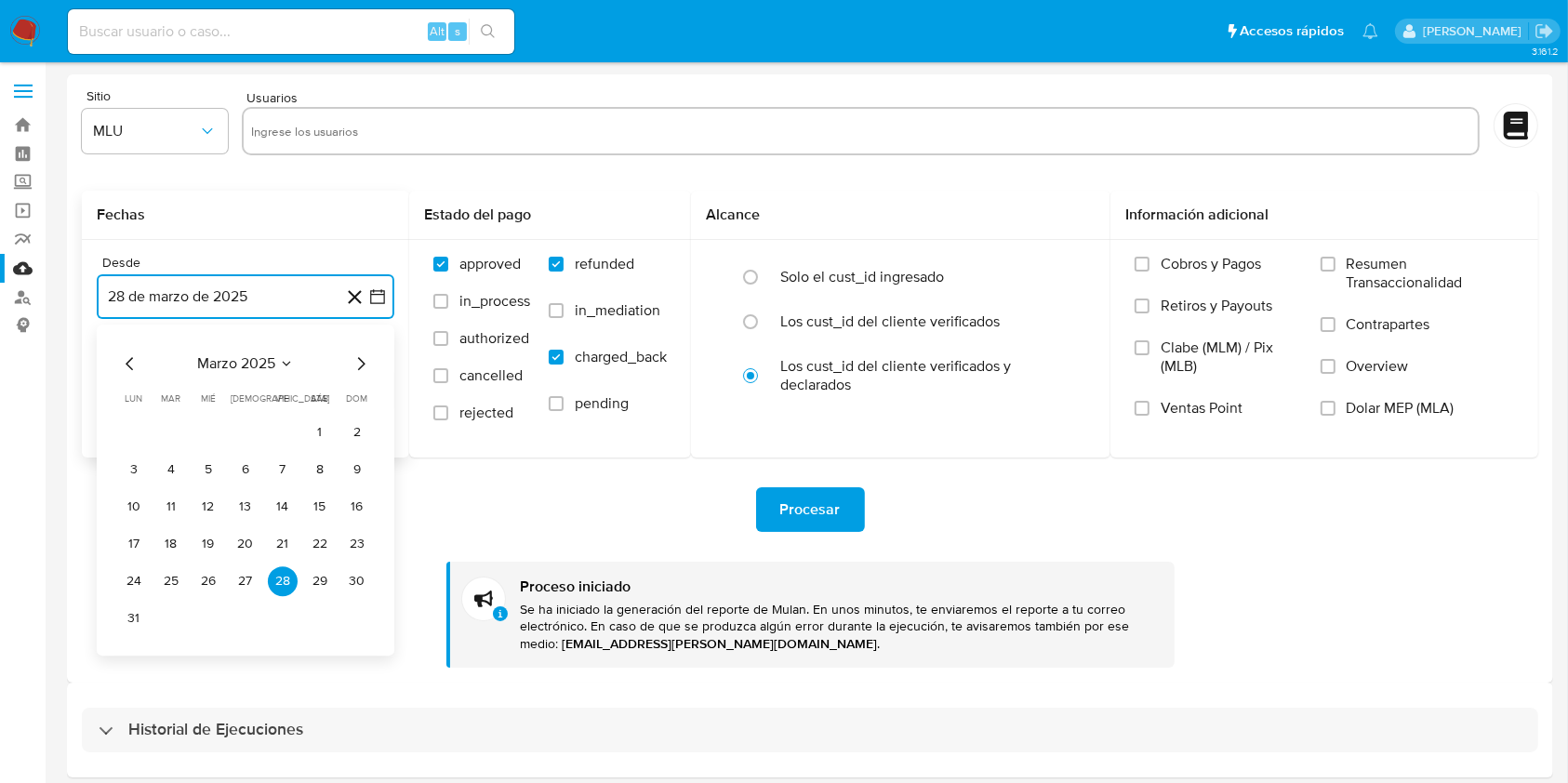
click at [282, 359] on icon "Seleccionar mes y año" at bounding box center [286, 363] width 15 height 15
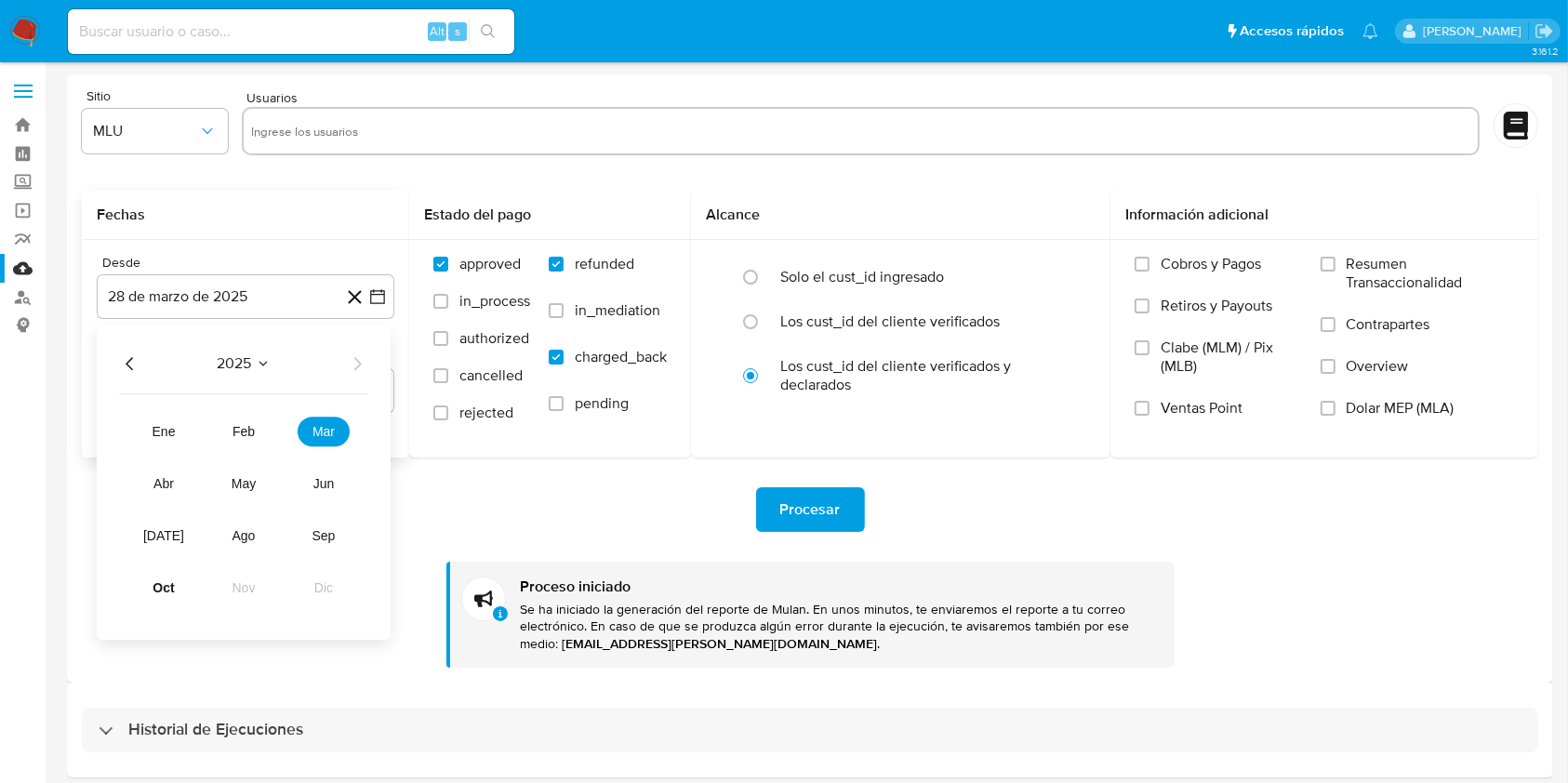
click at [271, 354] on div "2025" at bounding box center [244, 363] width 250 height 23
click at [259, 361] on icon "Seleccionar mes y año" at bounding box center [262, 363] width 15 height 15
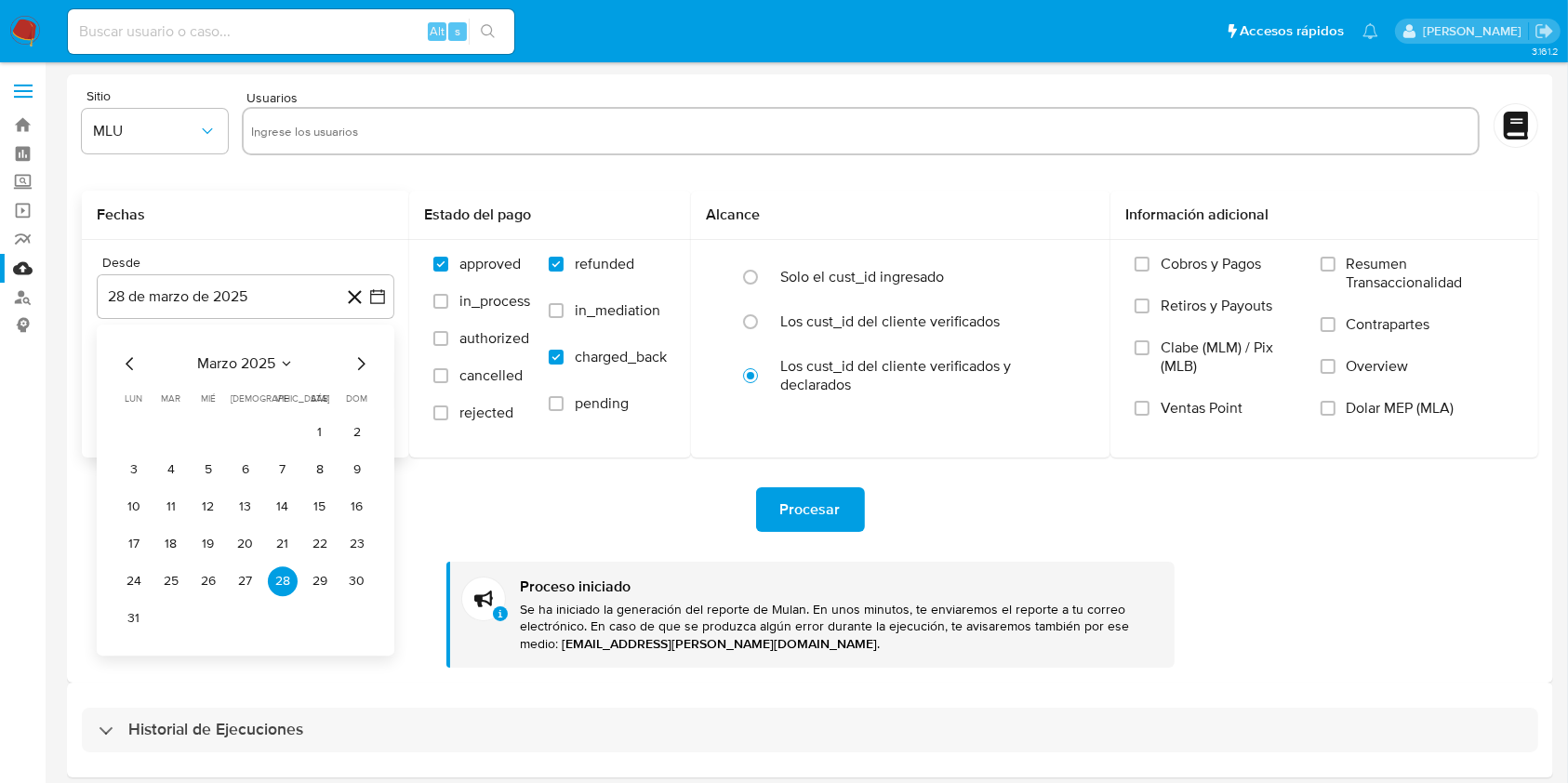
click at [271, 363] on span "marzo 2025" at bounding box center [236, 363] width 78 height 19
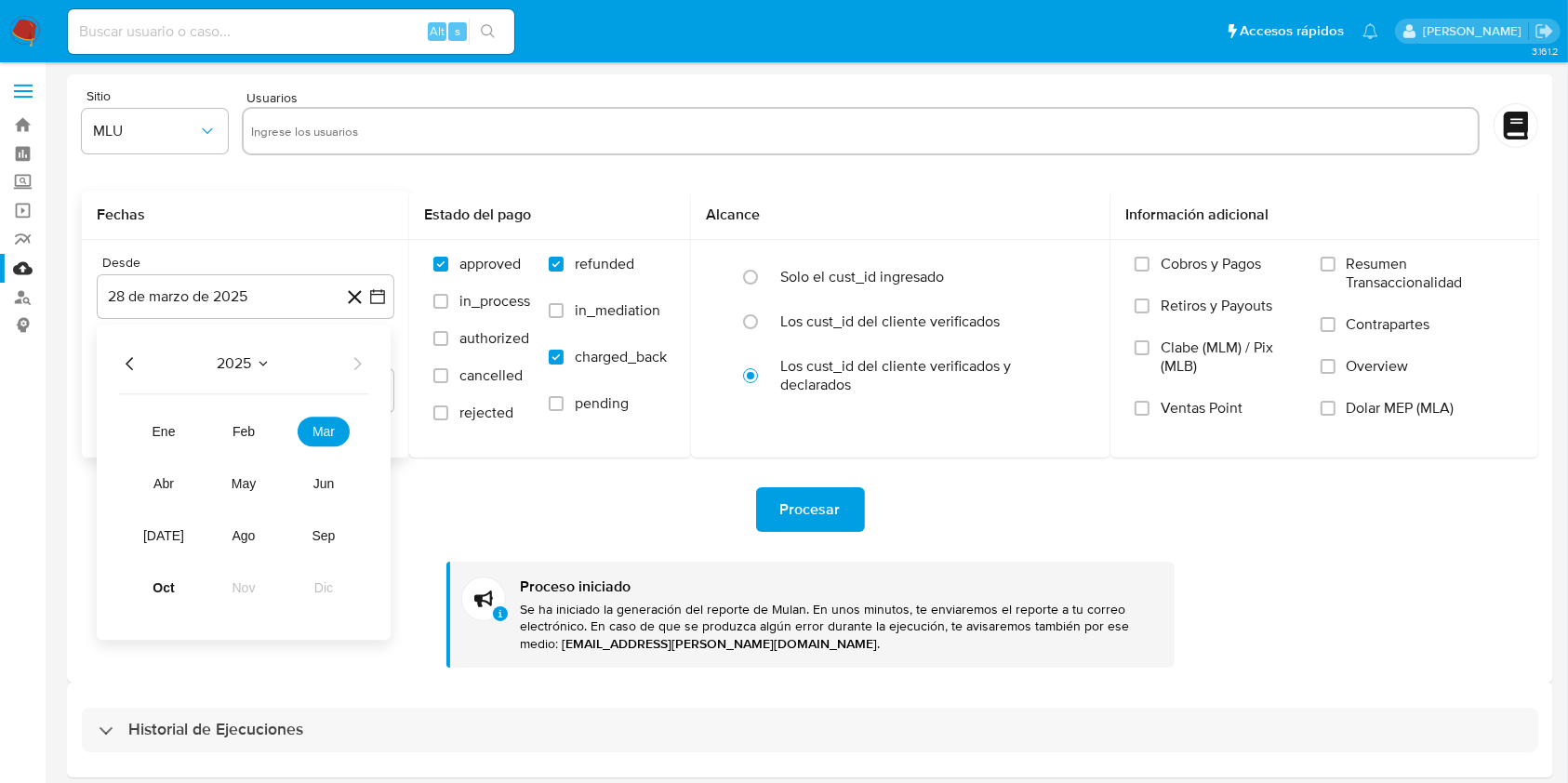
click at [119, 360] on icon "Año anterior" at bounding box center [130, 363] width 23 height 23
click at [335, 544] on button "sep" at bounding box center [323, 535] width 52 height 29
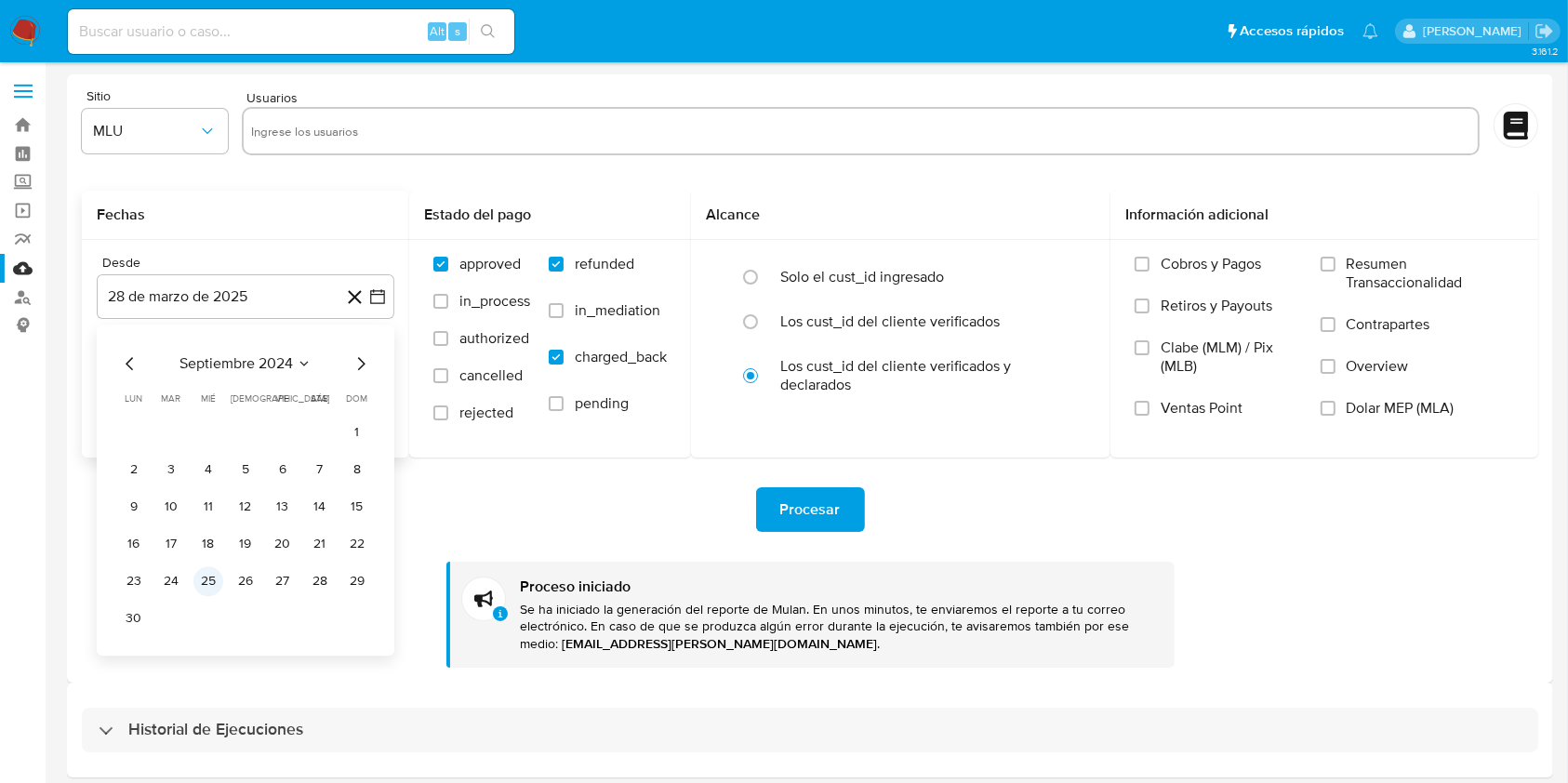
click at [196, 584] on button "25" at bounding box center [208, 581] width 29 height 29
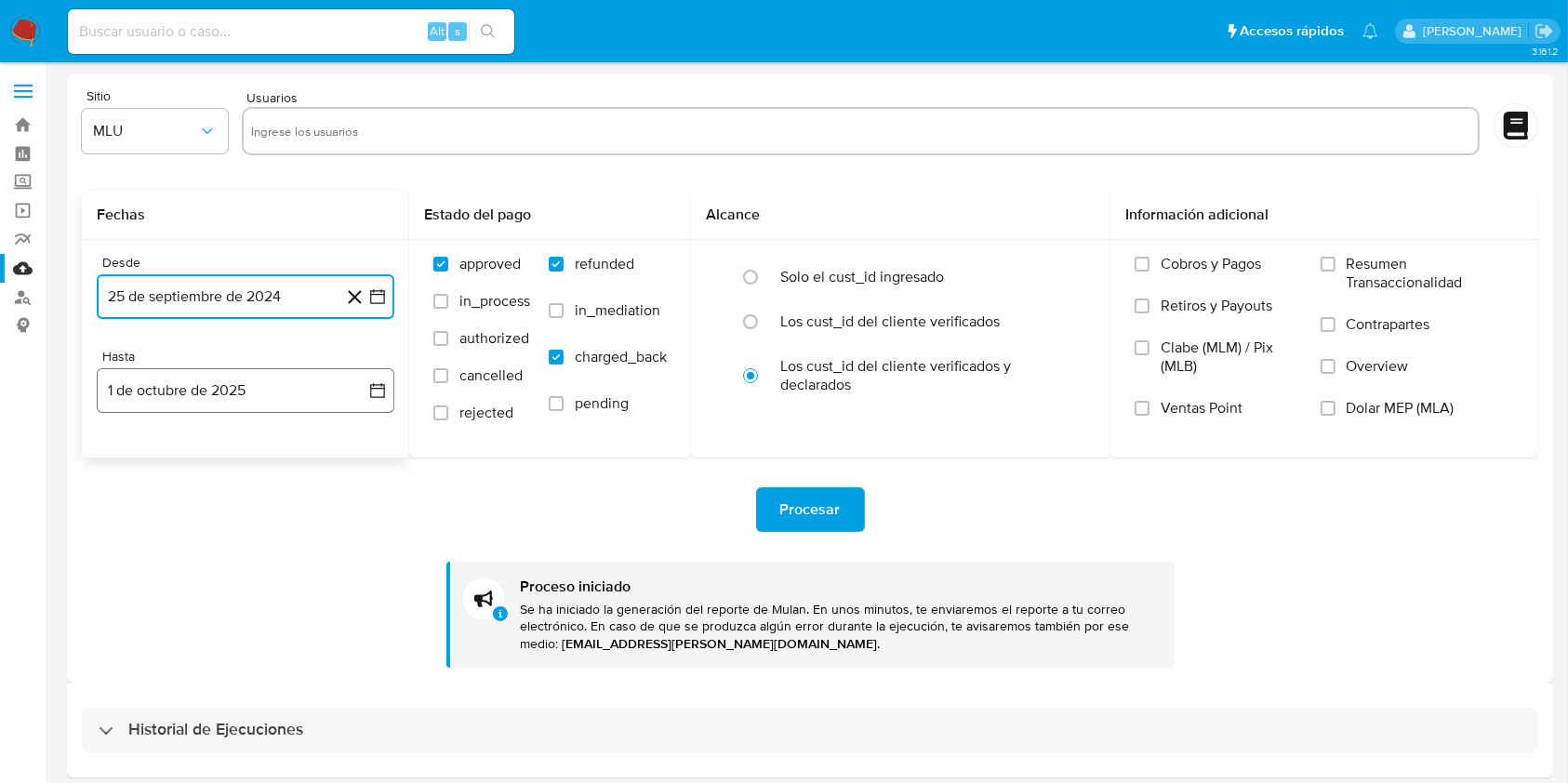
click at [266, 373] on button "1 de octubre de 2025" at bounding box center [246, 391] width 298 height 45
click at [127, 453] on icon "Mes anterior" at bounding box center [130, 457] width 23 height 23
click at [210, 643] on button "24" at bounding box center [208, 638] width 29 height 29
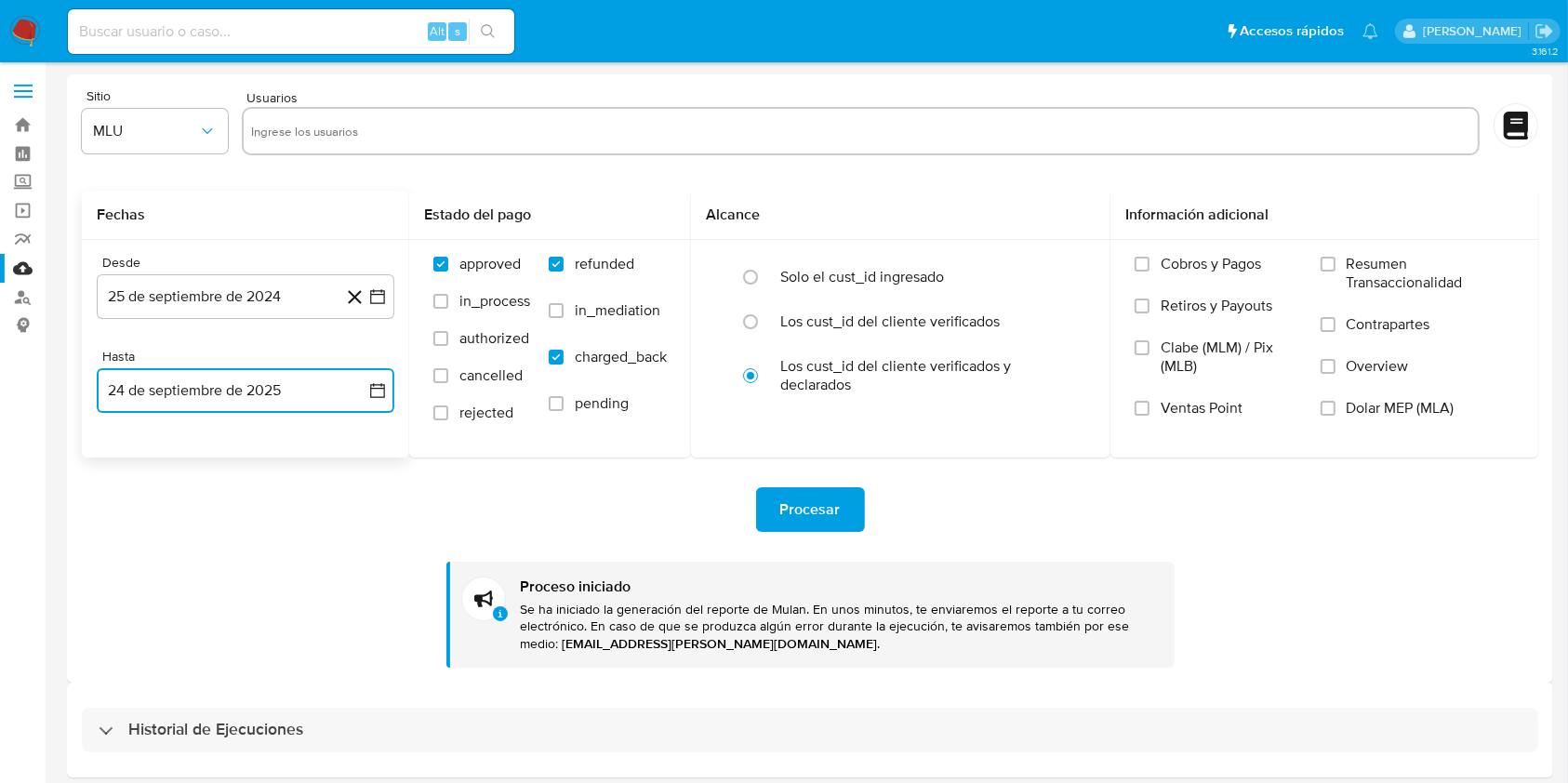
click at [464, 132] on input "text" at bounding box center [860, 131] width 1219 height 29
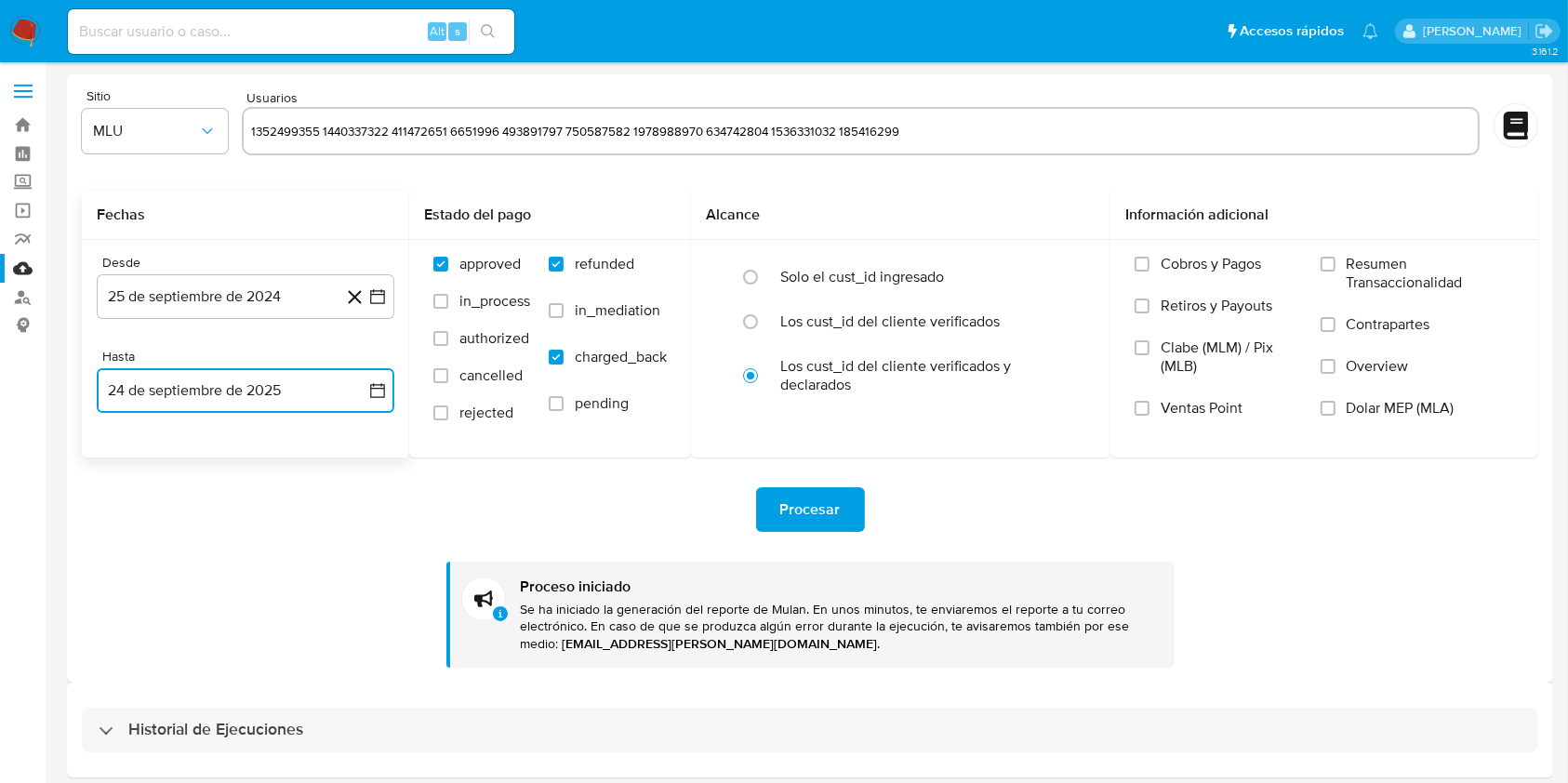
type input "1352499355"
type input "1440337322"
type input "411472651"
type input "6651996 493891797 750587582 1978988970 634742804 1536331032 185416299"
type input "493891797 750587582 1978988970 634742804 1536331032 185416299"
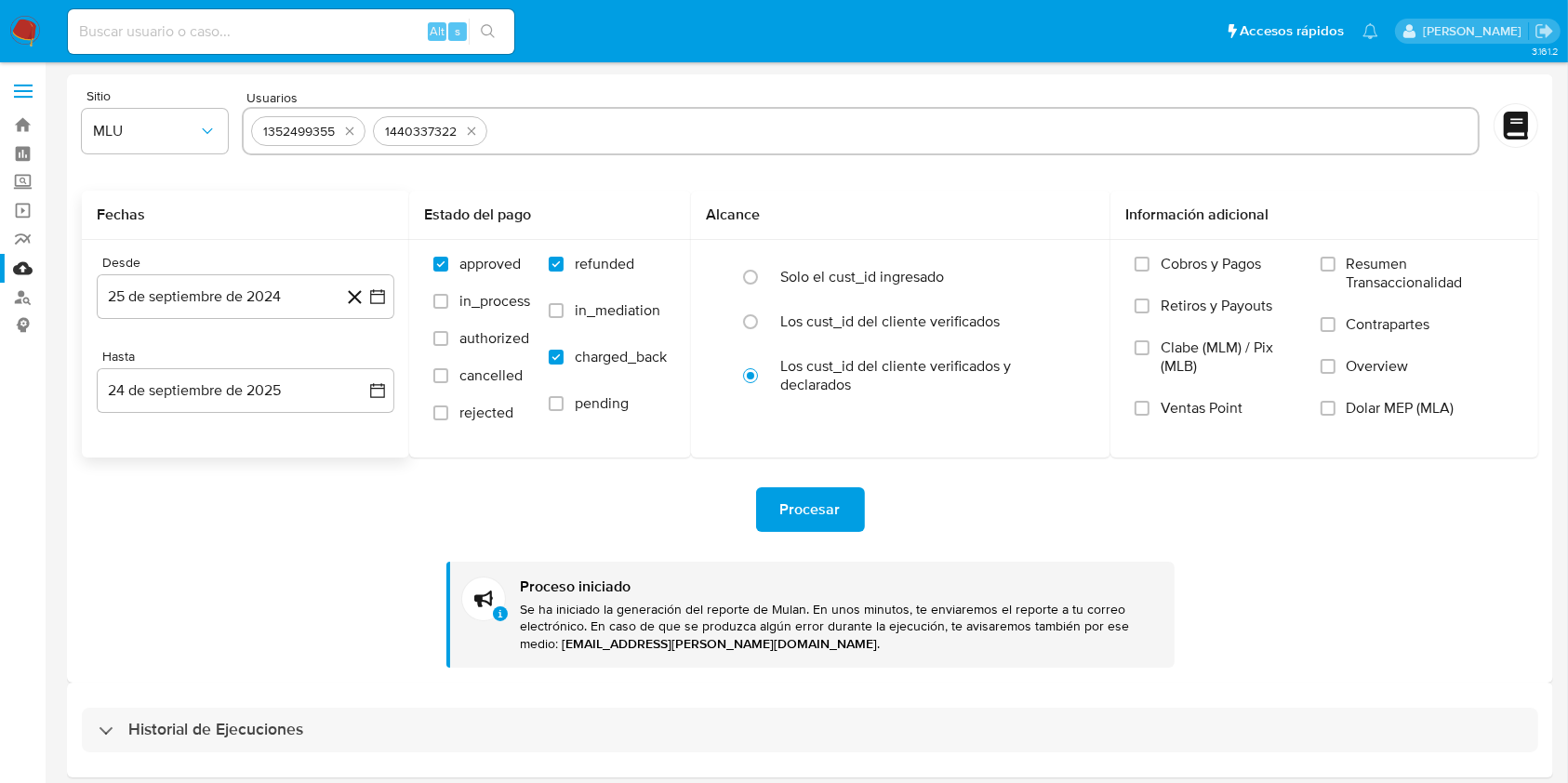
paste input "411472651 6651996 493891797 750587582 1978988970 634742804 1536331032 185416299"
type input "411472651"
paste input "6651996 493891797 750587582 1978988970 634742804 1536331032 185416299"
type input "6651996"
paste input "493891797 750587582 1978988970 634742804 1536331032 185416299"
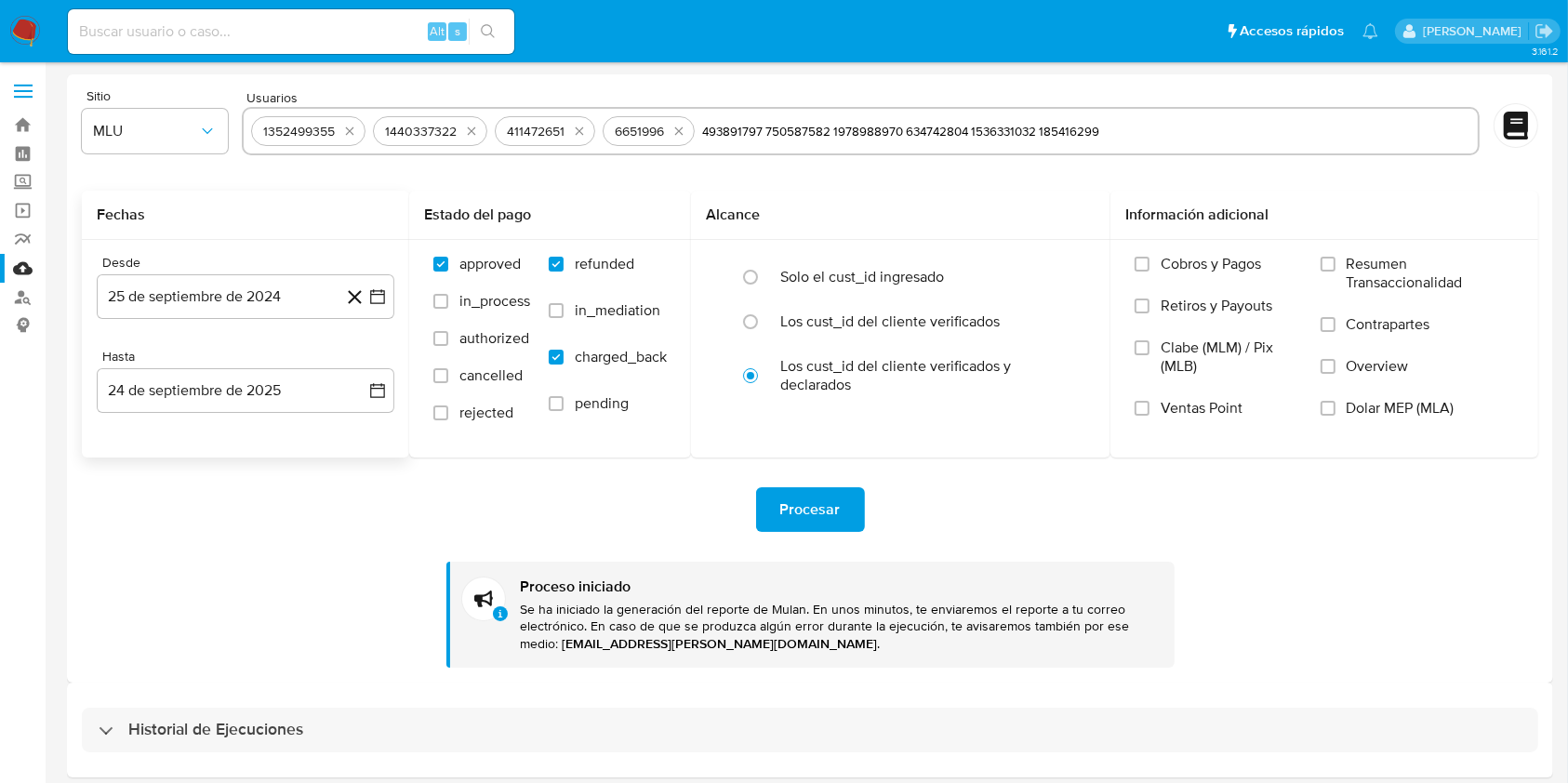
type input "493891797"
paste input "750587582 1978988970 634742804 1536331032 185416299"
type input "750587582"
paste input "1978988970 634742804 1536331032 185416299"
type input "1978988970"
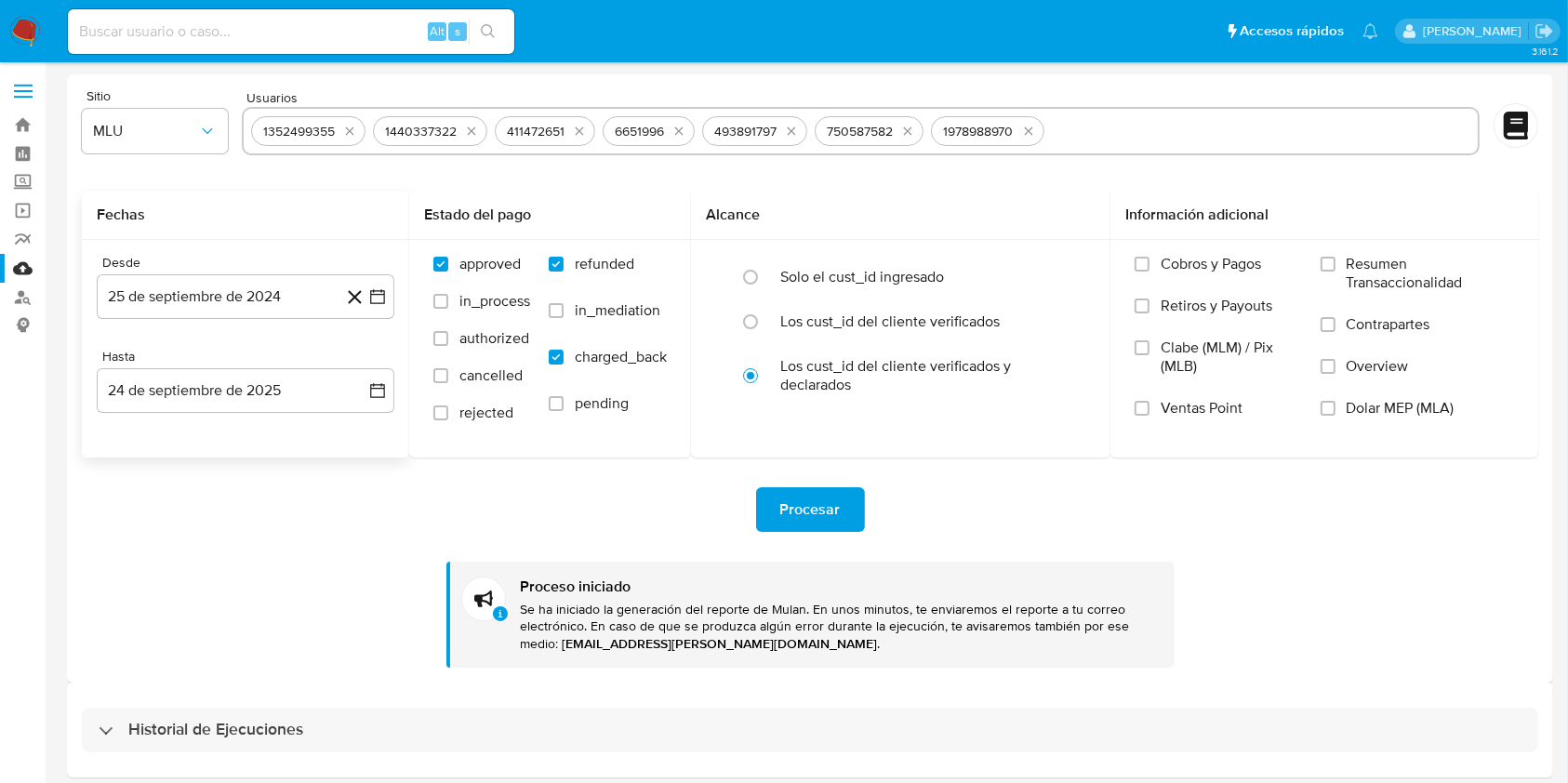
paste input "634742804 1536331032 185416299"
type input "634742804"
paste input "1536331032 185416299"
type input "1536331032 185416299"
paste input "185416299"
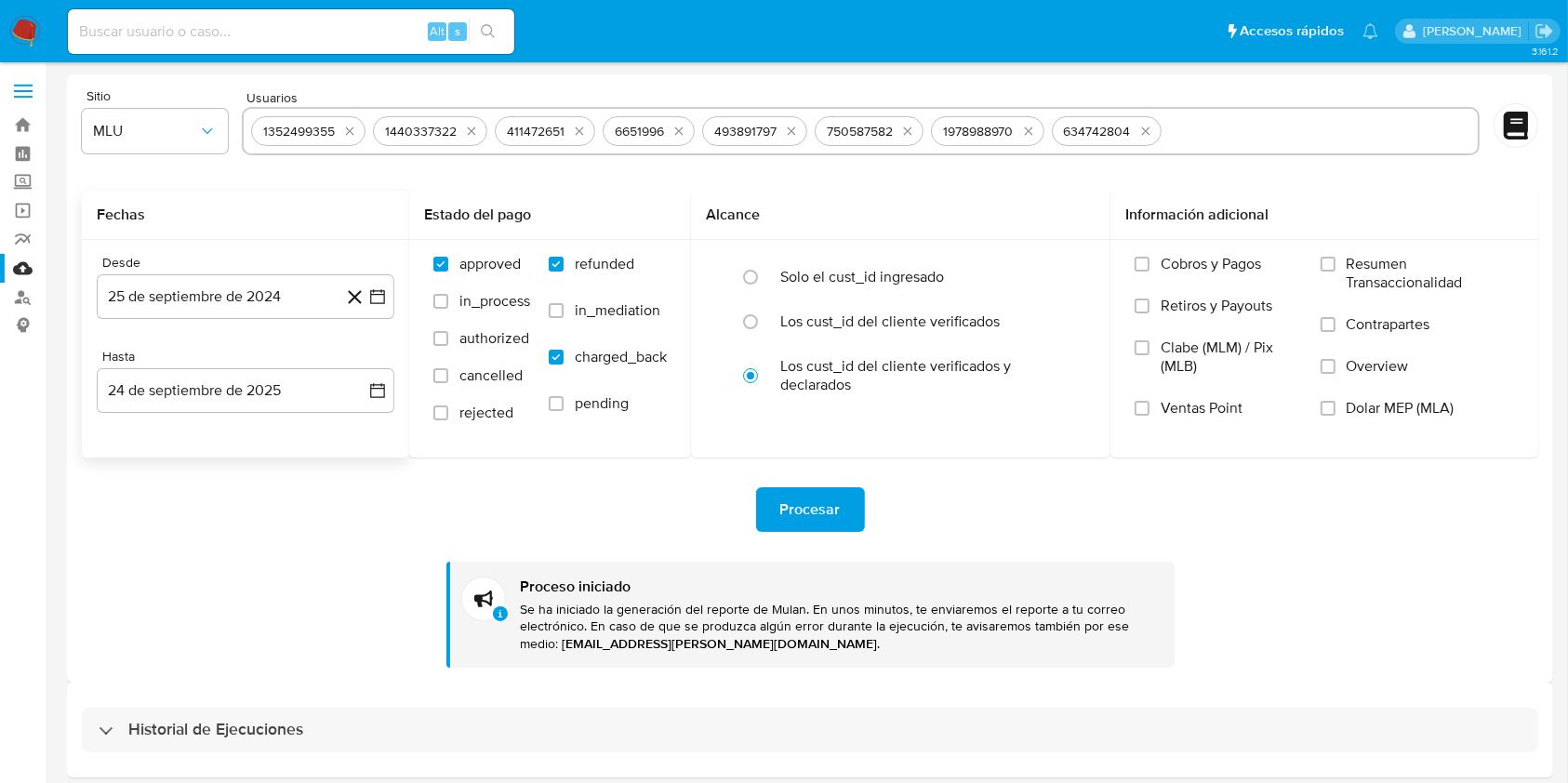
type input "185416299"
paste input "1536331032"
type input "1536331032"
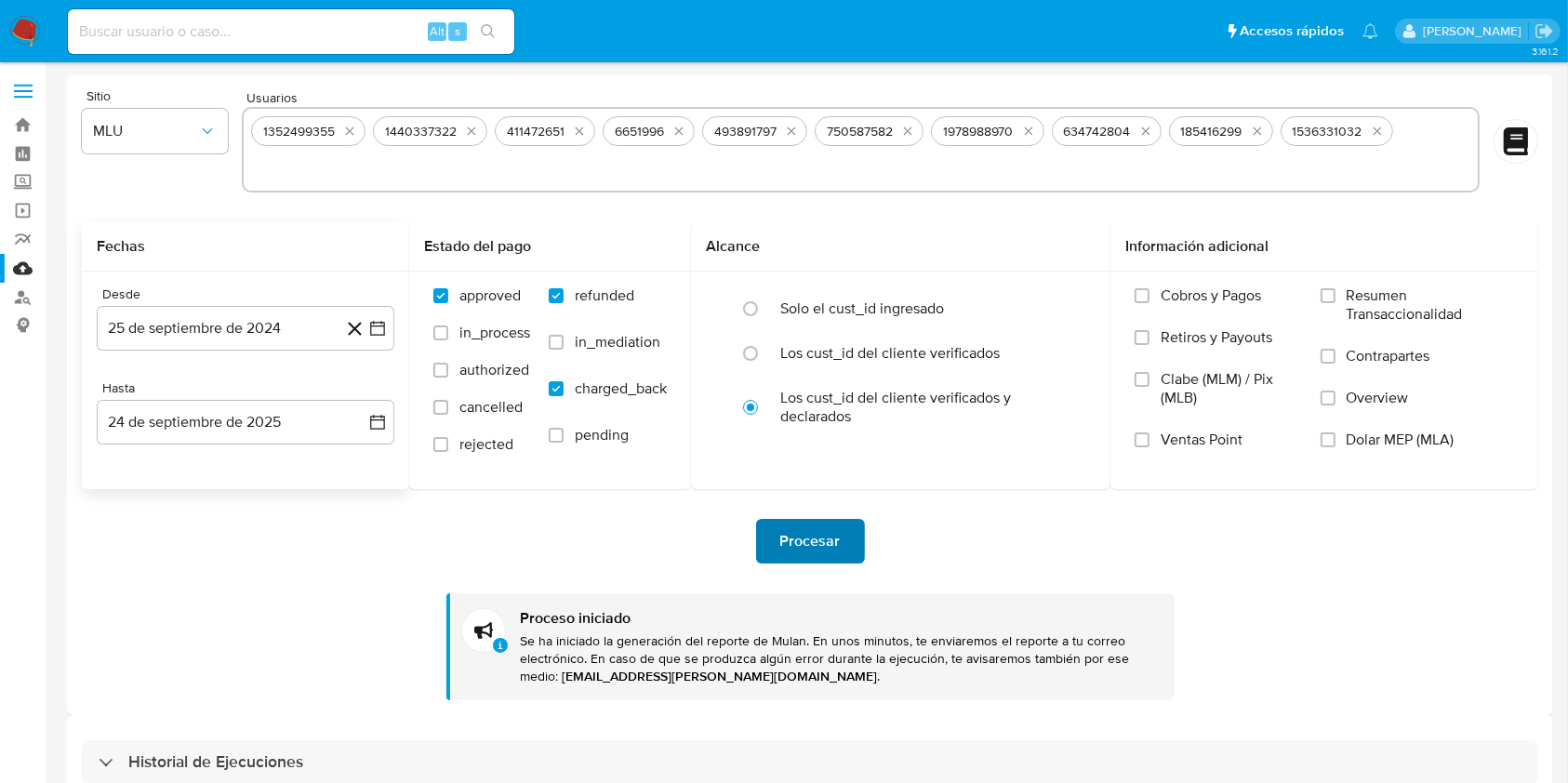
click at [855, 531] on button "Procesar" at bounding box center [809, 541] width 109 height 45
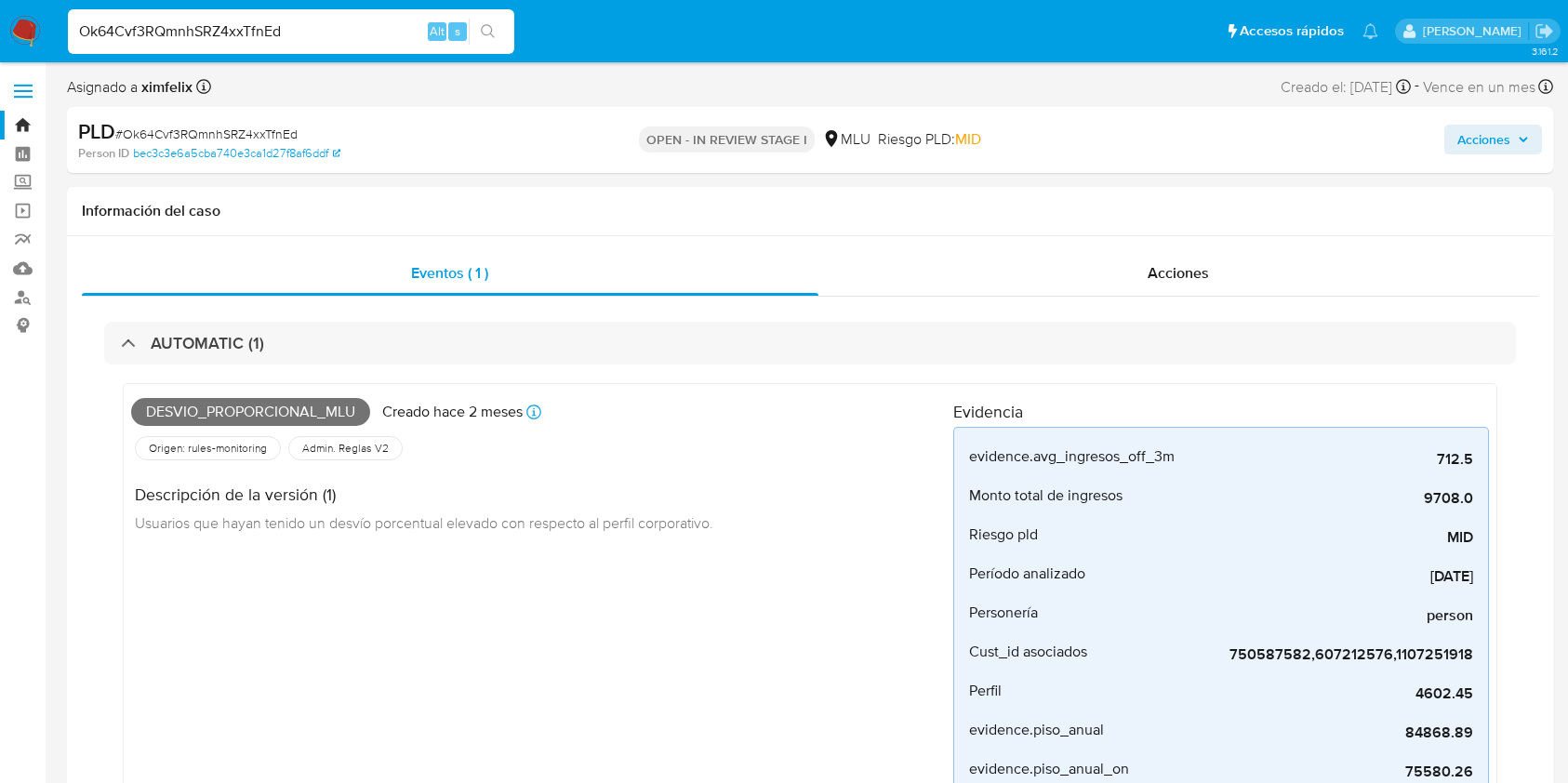
select select "10"
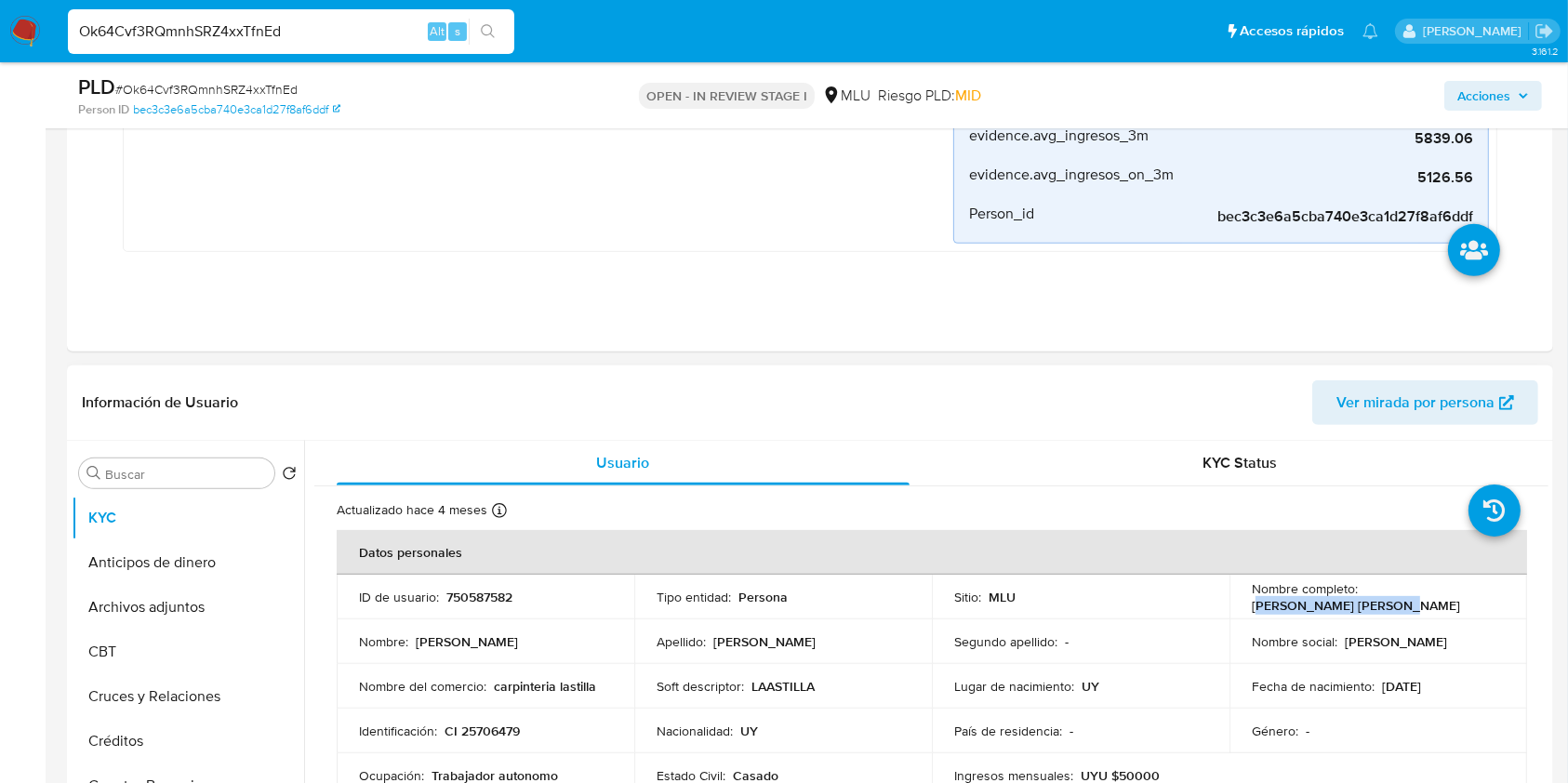
drag, startPoint x: 1410, startPoint y: 590, endPoint x: 1255, endPoint y: 601, distance: 155.4
click at [1255, 601] on div "Nombre completo : Andres Pedro Nuñez Bruno" at bounding box center [1378, 597] width 253 height 33
click at [1441, 610] on div "Nombre completo : Andres Pedro Nuñez Bruno" at bounding box center [1378, 597] width 253 height 33
drag, startPoint x: 1428, startPoint y: 602, endPoint x: 1243, endPoint y: 606, distance: 185.0
click at [1243, 606] on td "Nombre completo : Andres Pedro Nuñez Bruno" at bounding box center [1378, 597] width 298 height 45
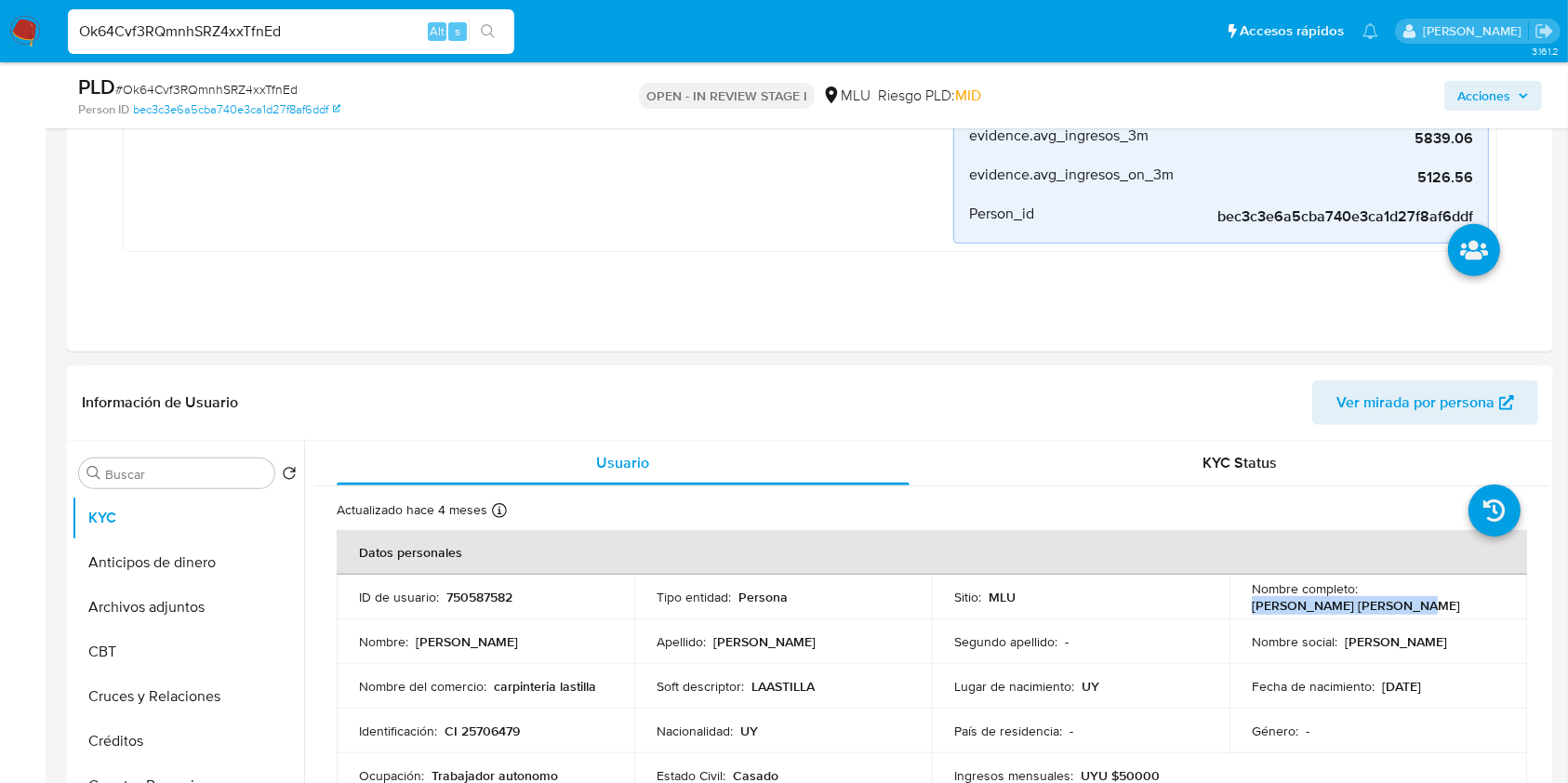
copy p "Andres Pedro Nuñez Bruno"
click at [460, 596] on p "750587582" at bounding box center [479, 596] width 66 height 17
copy p "750587582"
click at [190, 31] on input "Ok64Cvf3RQmnhSRZ4xxTfnEd" at bounding box center [291, 31] width 446 height 24
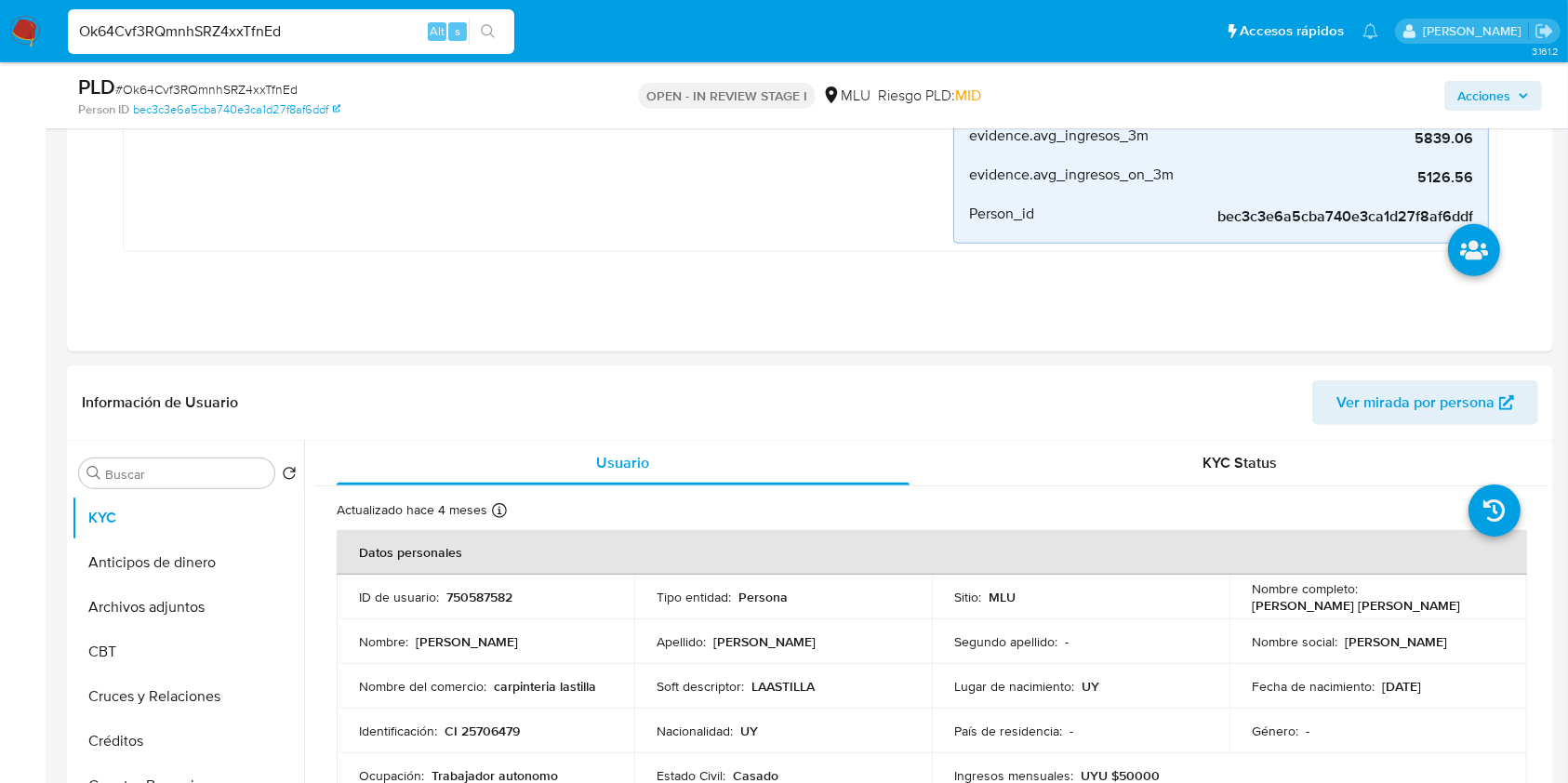
click at [190, 31] on input "Ok64Cvf3RQmnhSRZ4xxTfnEd" at bounding box center [291, 31] width 446 height 24
paste input "1HUiNxgmdrkSxRIM5zAmYpAD"
type input "1HUiNxgmdrkSxRIM5zAmYpAD"
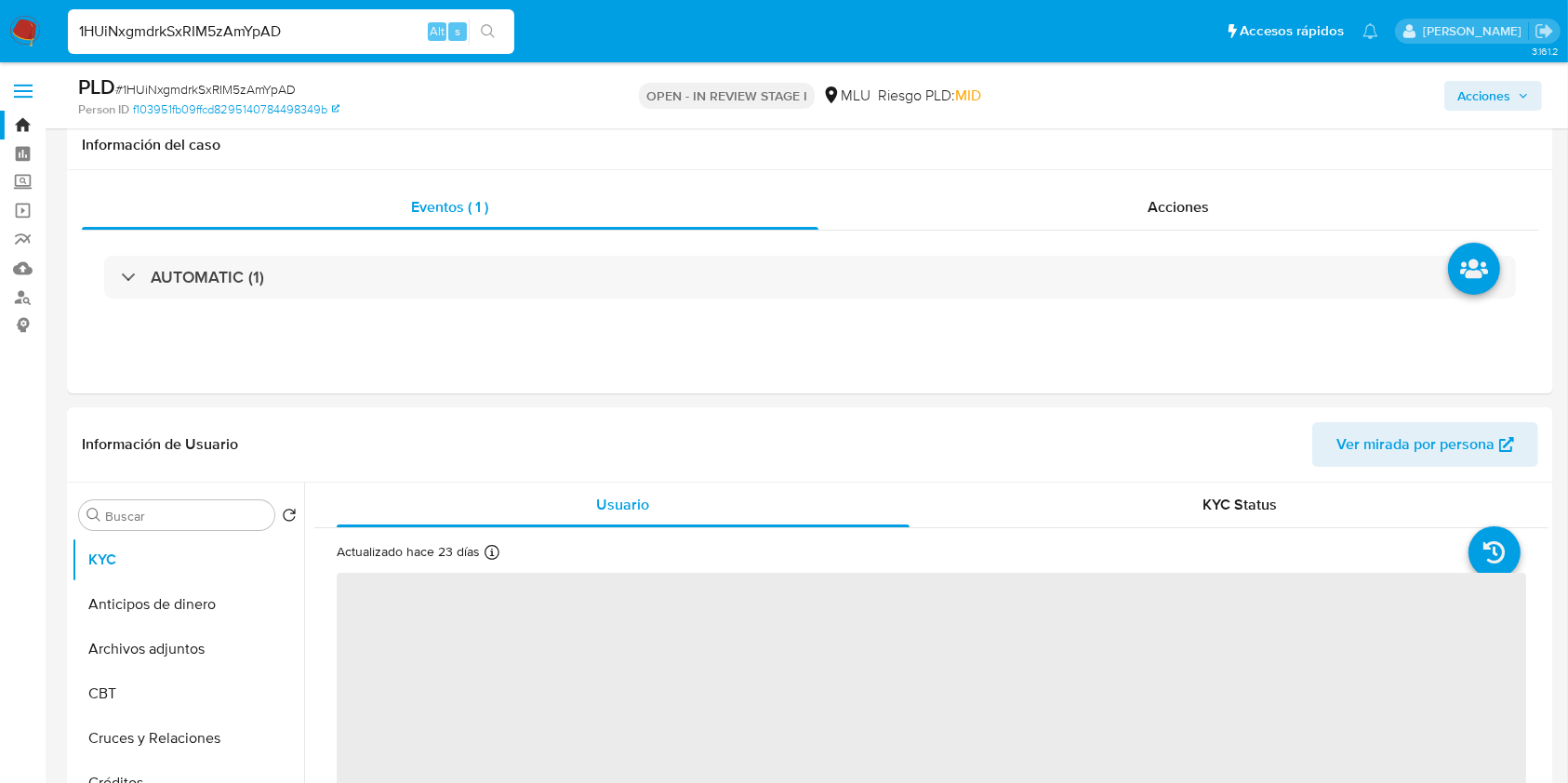
scroll to position [123, 0]
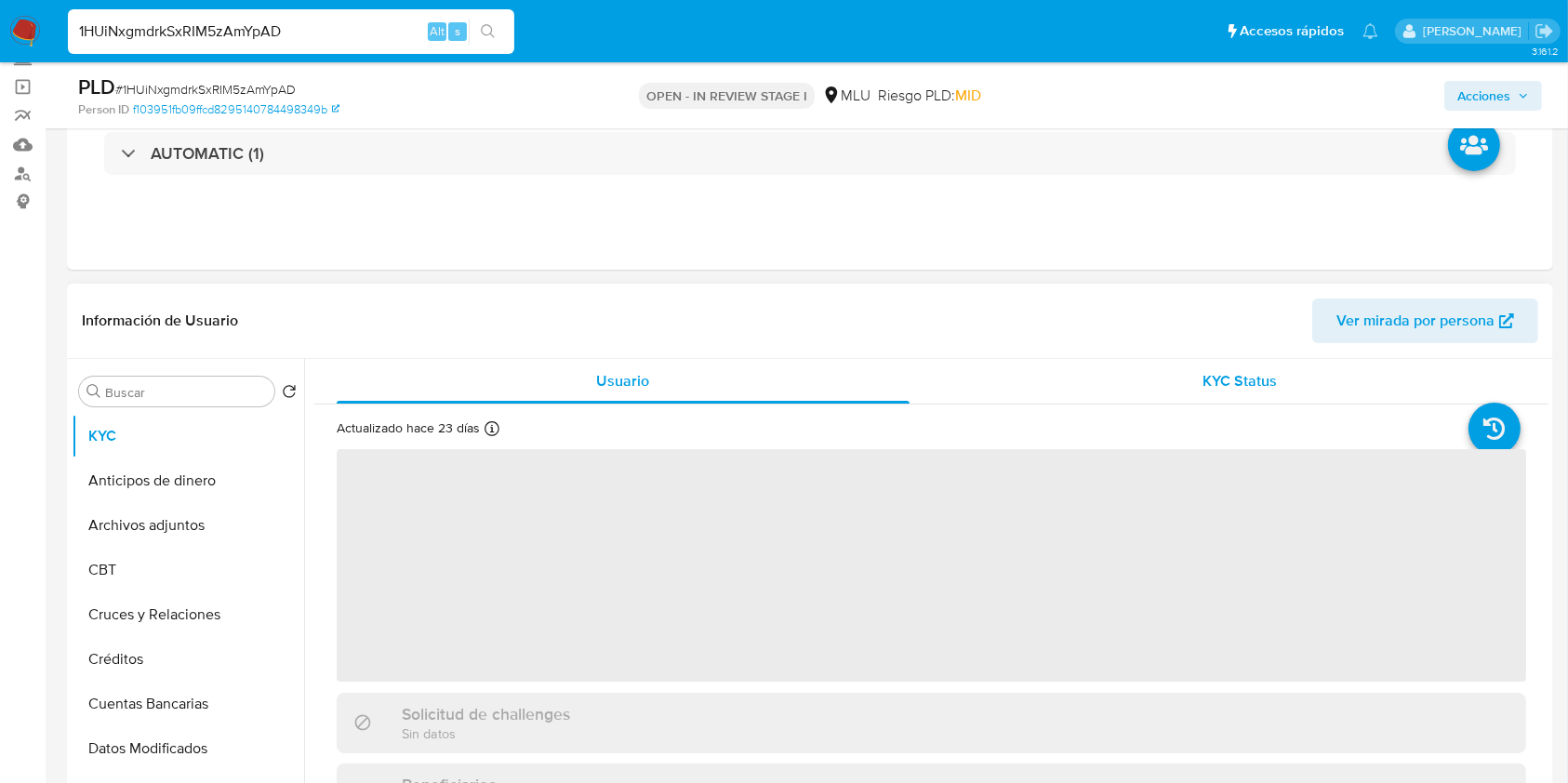
select select "10"
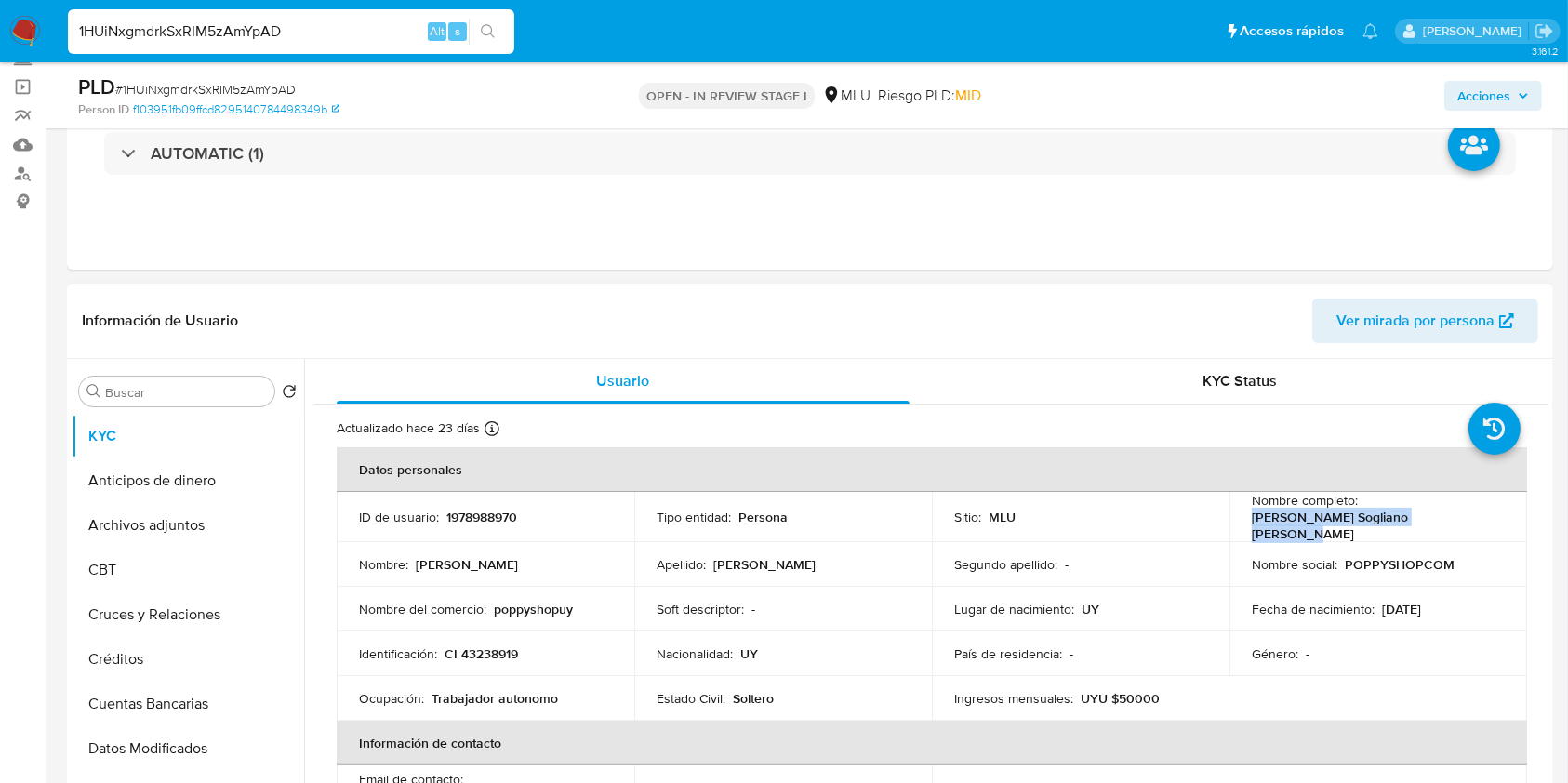
drag, startPoint x: 1460, startPoint y: 517, endPoint x: 1244, endPoint y: 522, distance: 216.1
click at [1244, 522] on td "Nombre completo : Emilio Martin Sogliano Fernandez" at bounding box center [1378, 517] width 298 height 50
copy p "Emilio Martin Sogliano Fernandez"
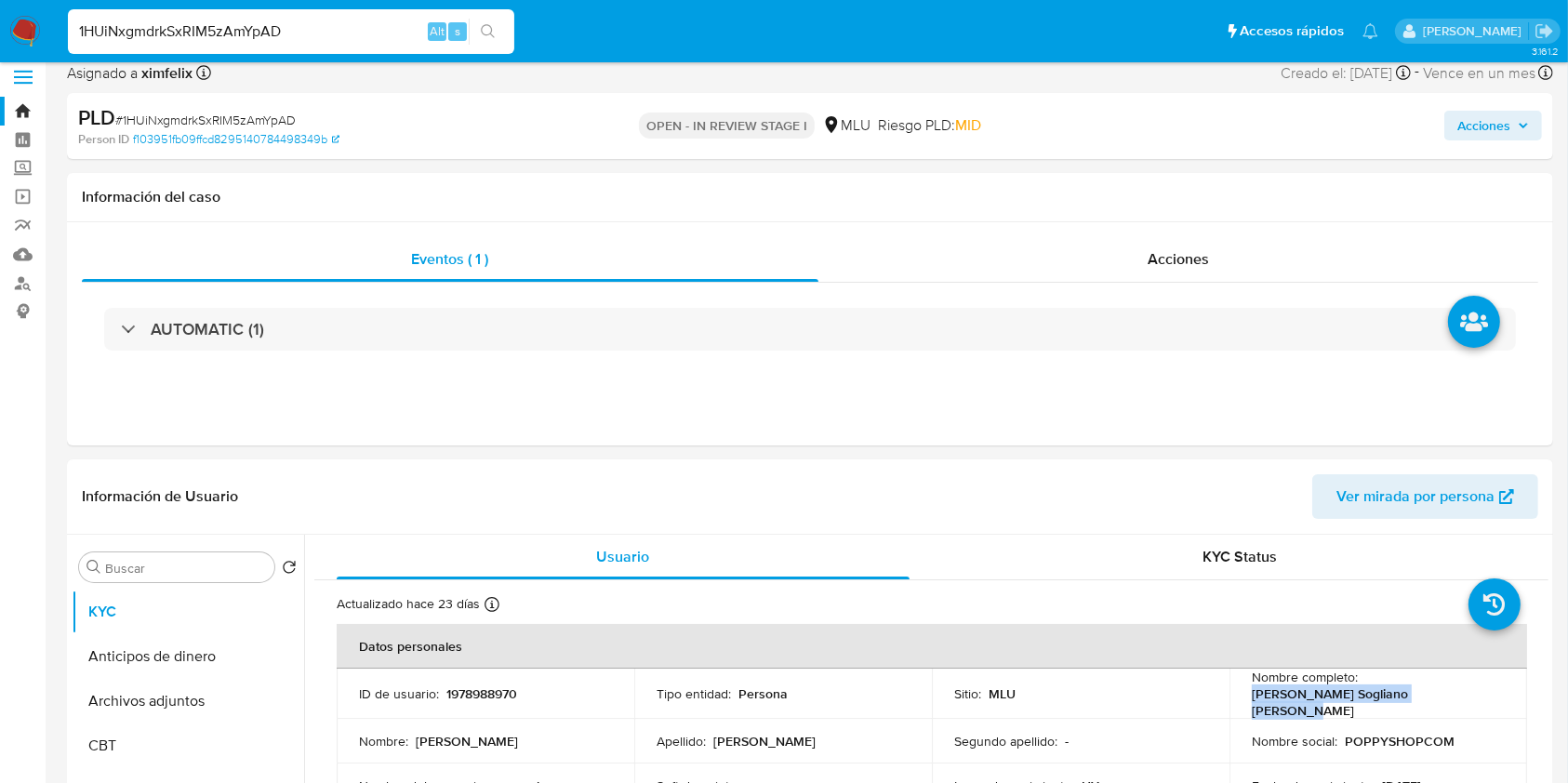
scroll to position [10, 0]
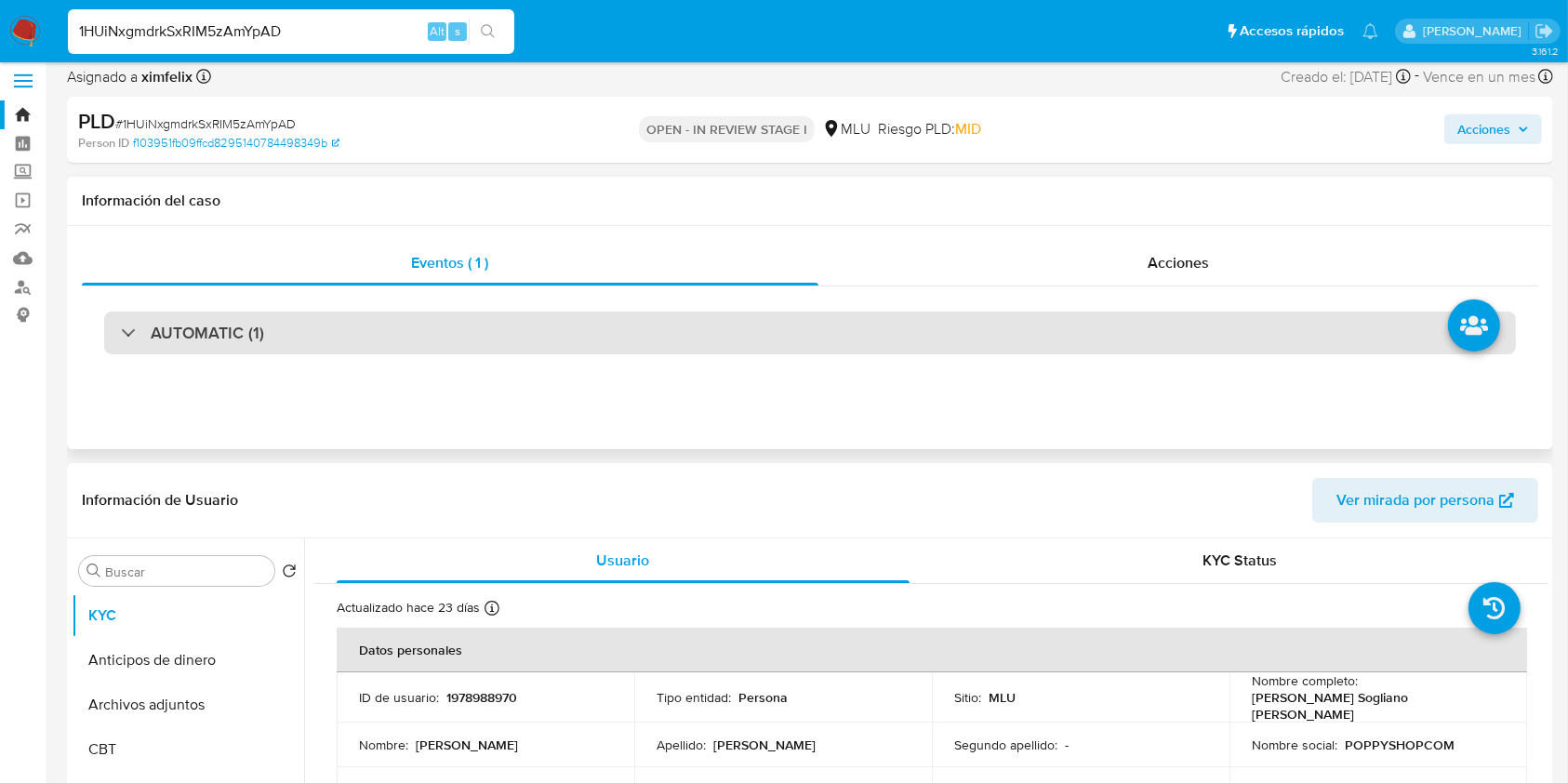
click at [964, 328] on div "AUTOMATIC (1)" at bounding box center [809, 333] width 1411 height 43
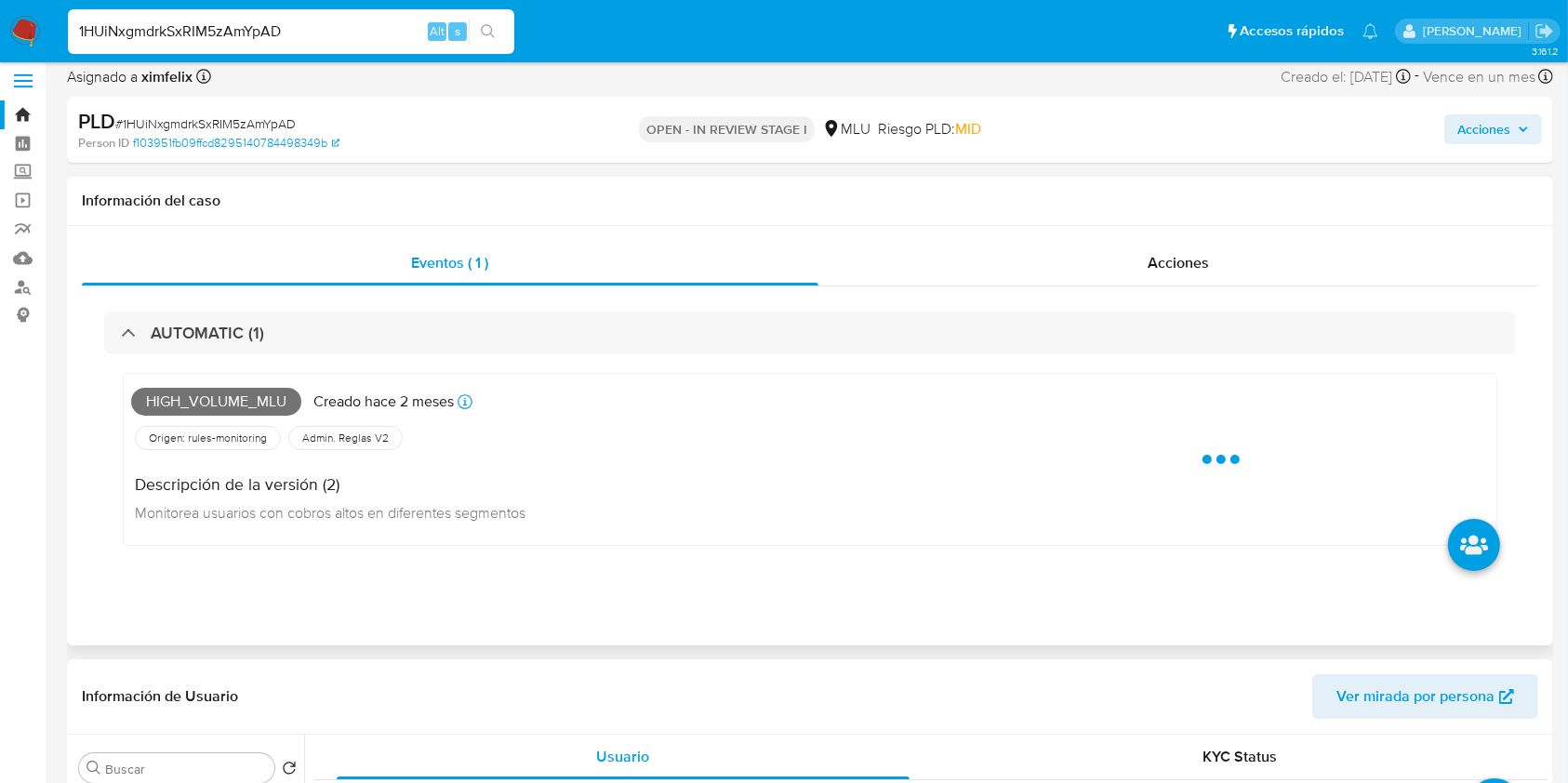
click at [224, 404] on span "High_volume_mlu" at bounding box center [216, 401] width 170 height 28
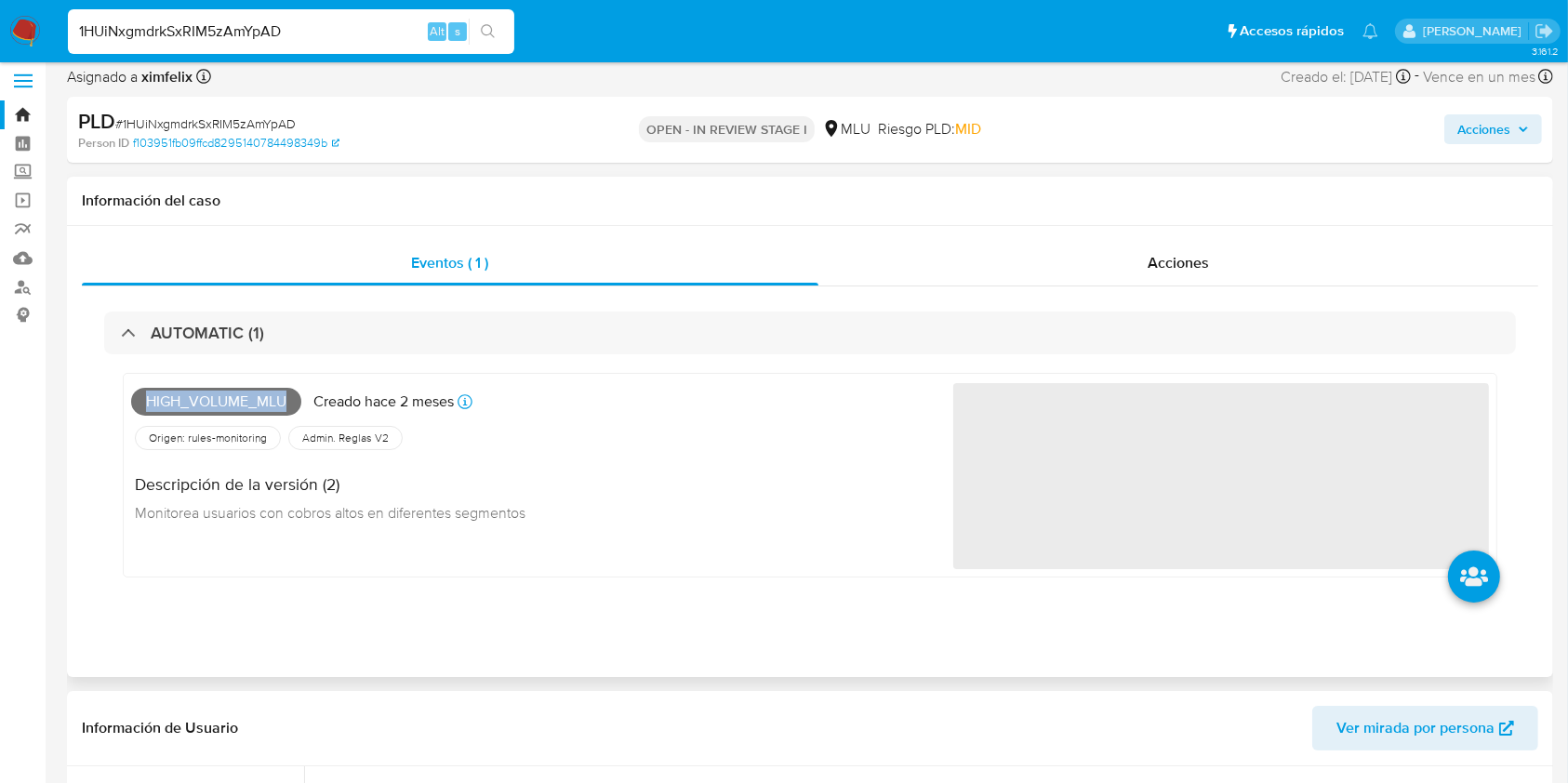
copy span "High_volume_mlu"
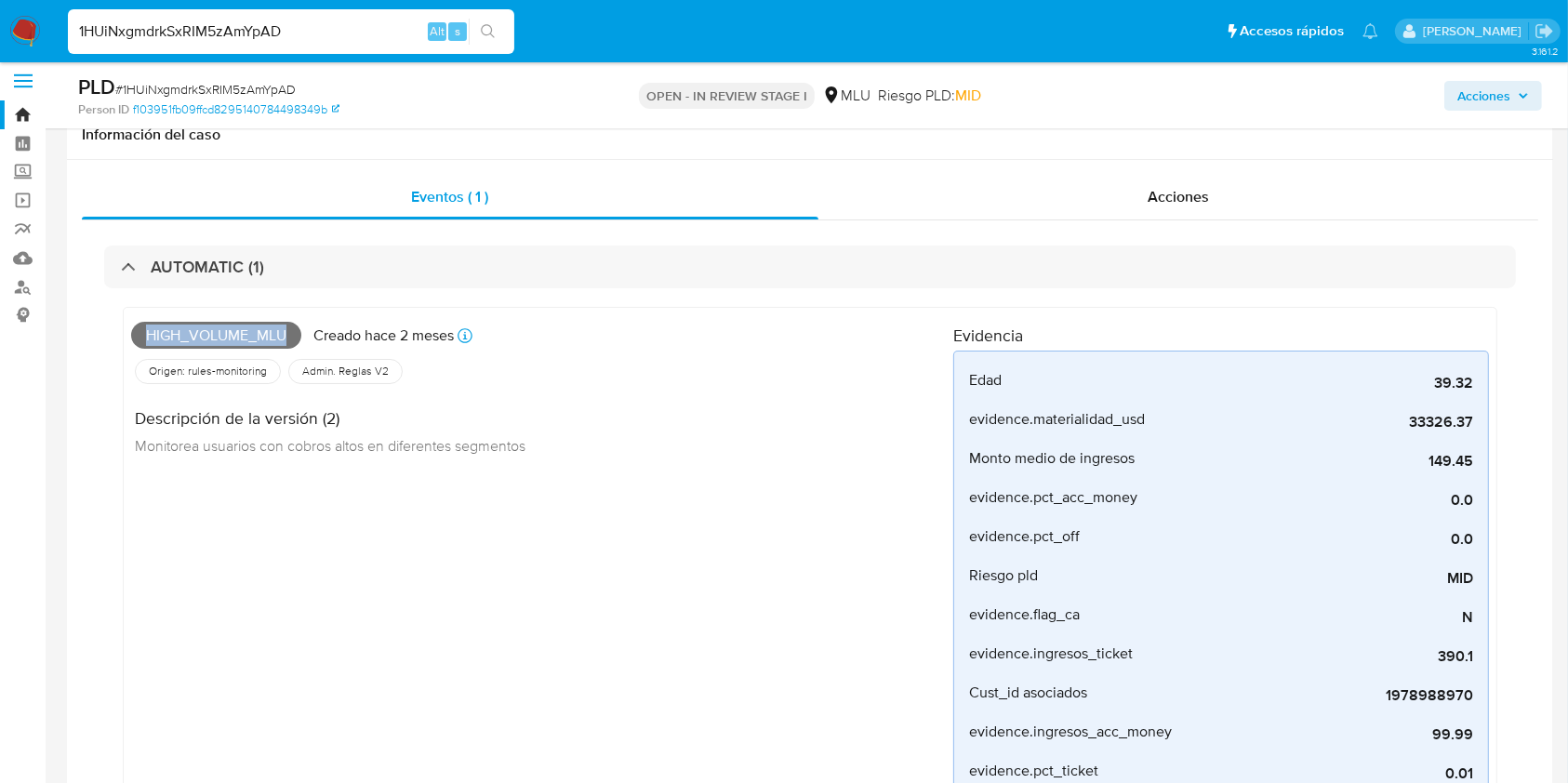
scroll to position [695, 0]
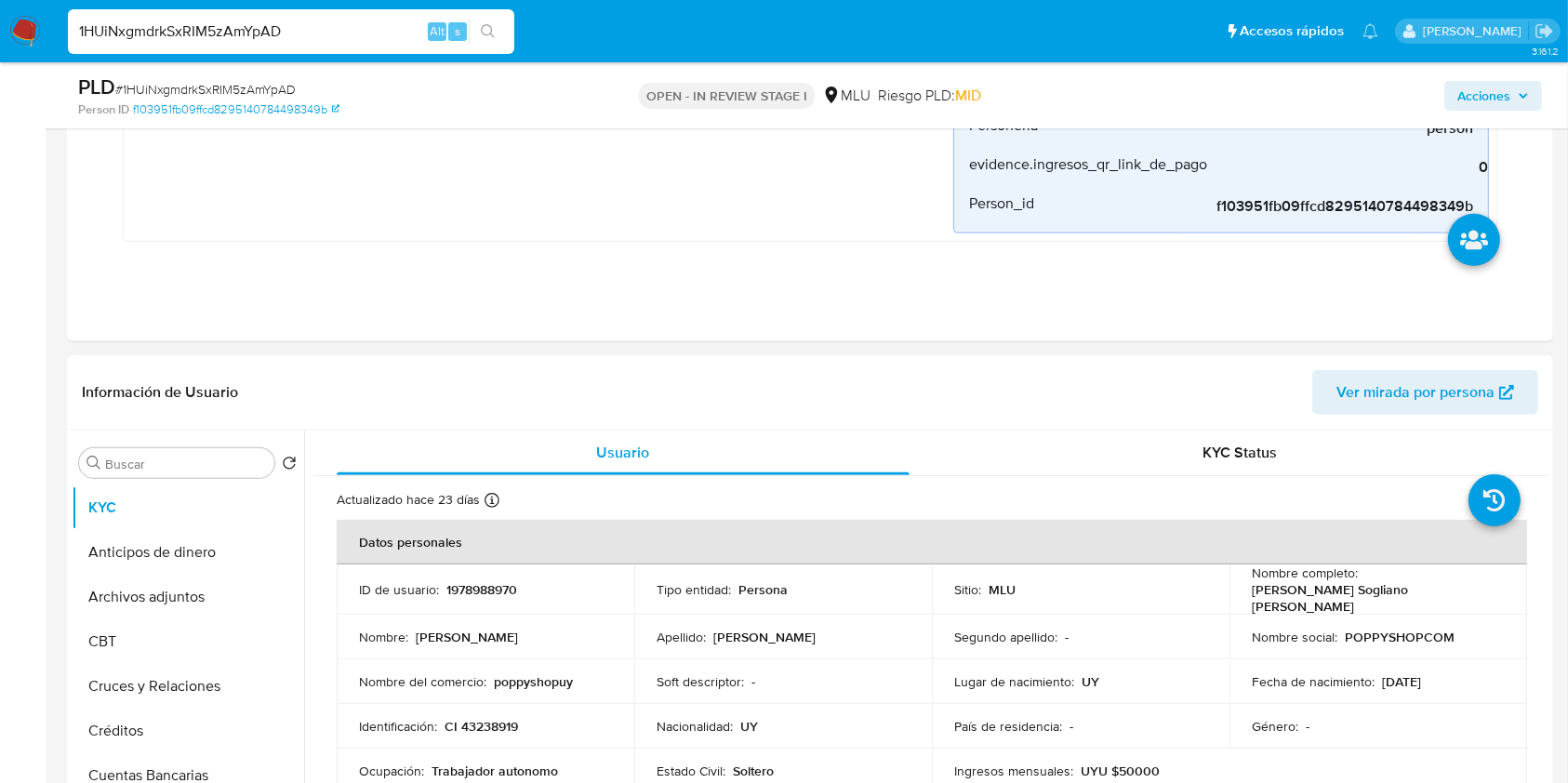
click at [484, 588] on p "1978988970" at bounding box center [482, 589] width 70 height 17
copy p "1978988970"
click at [194, 20] on input "1HUiNxgmdrkSxRIM5zAmYpAD" at bounding box center [291, 31] width 446 height 24
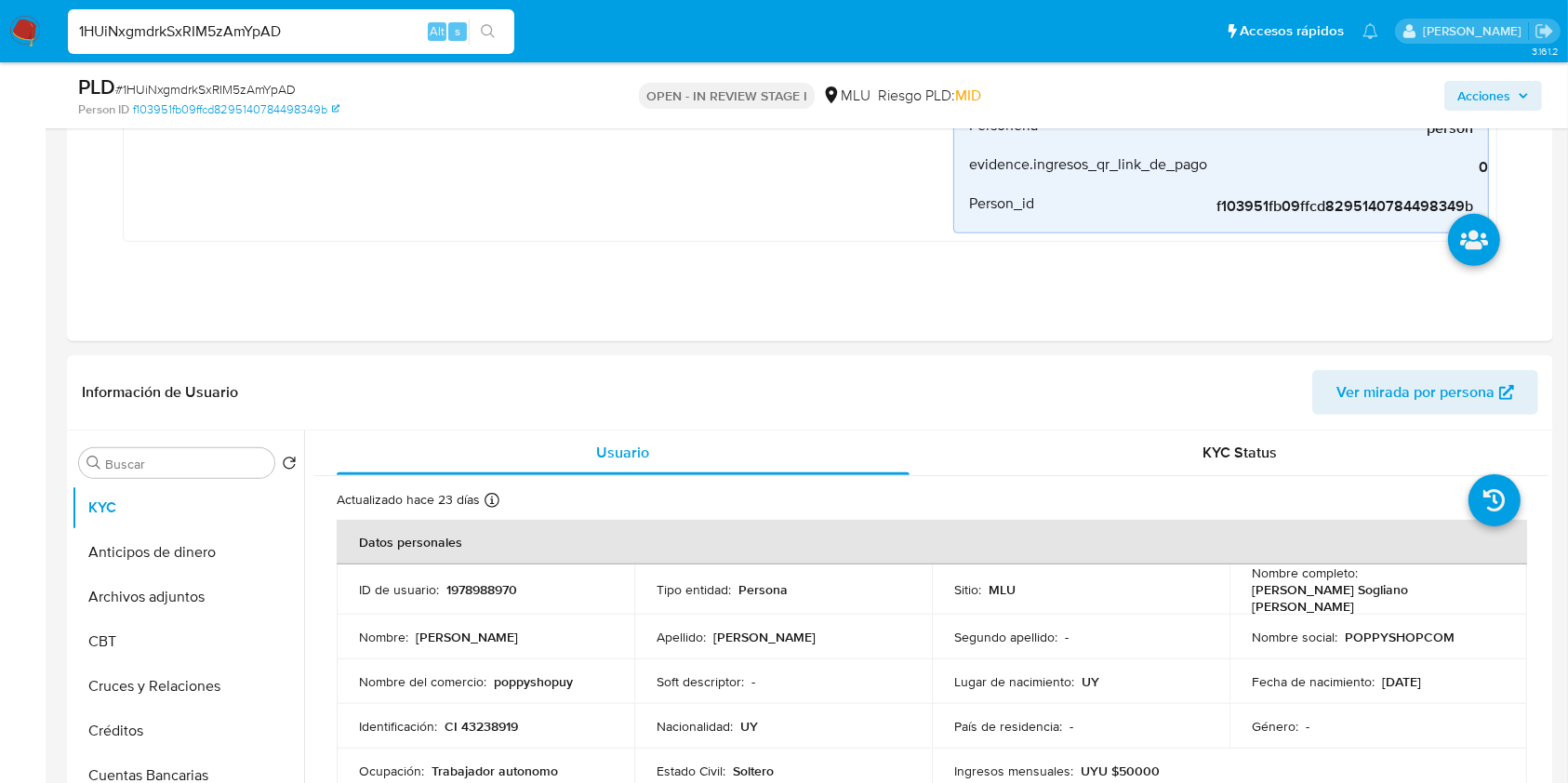
paste input "uJADWEvsYKqyhTPv5uWJjlD6"
type input "uJADWEvsYKqyhTPv5uWJjlD6"
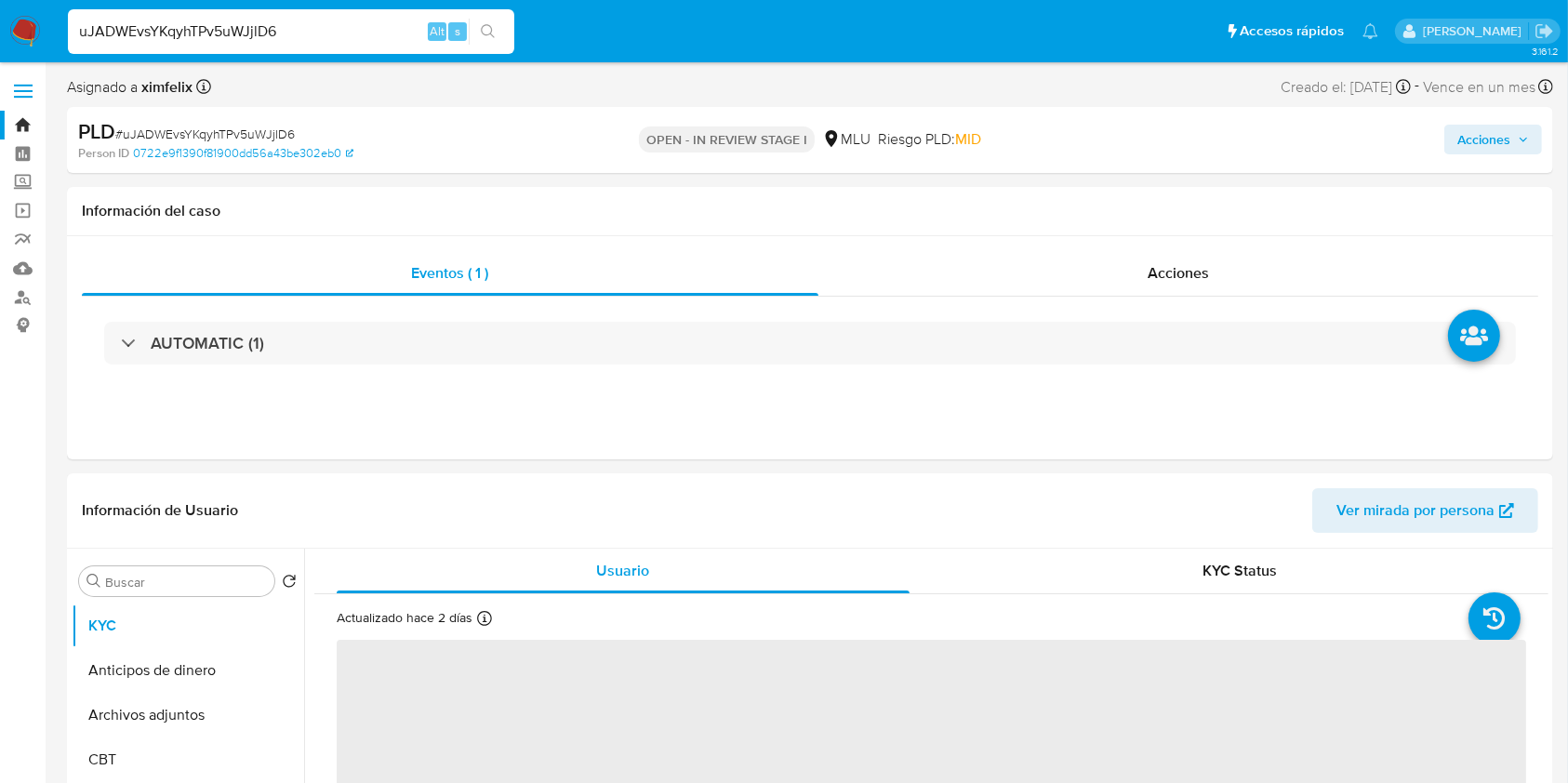
select select "10"
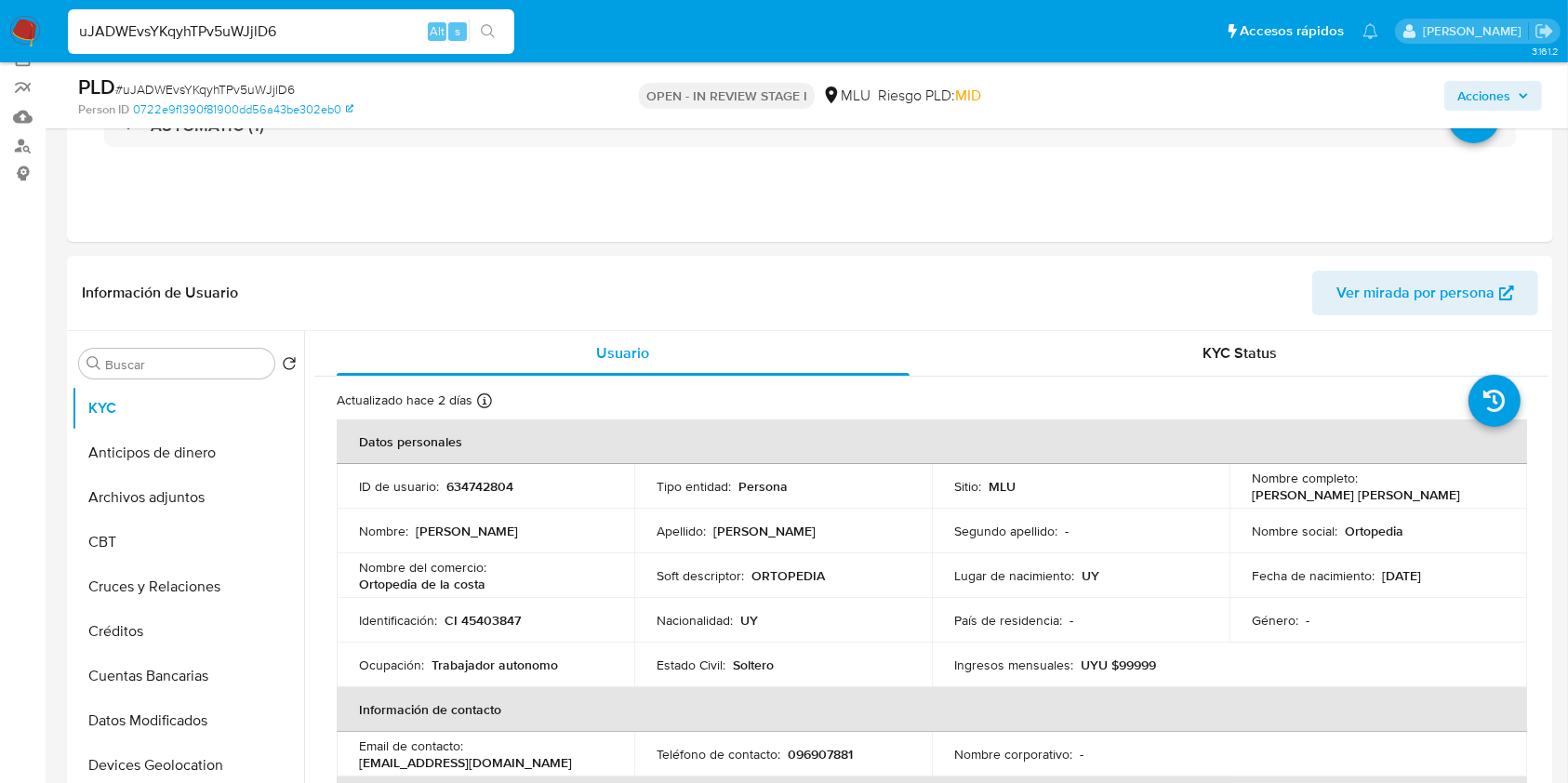
scroll to position [230, 0]
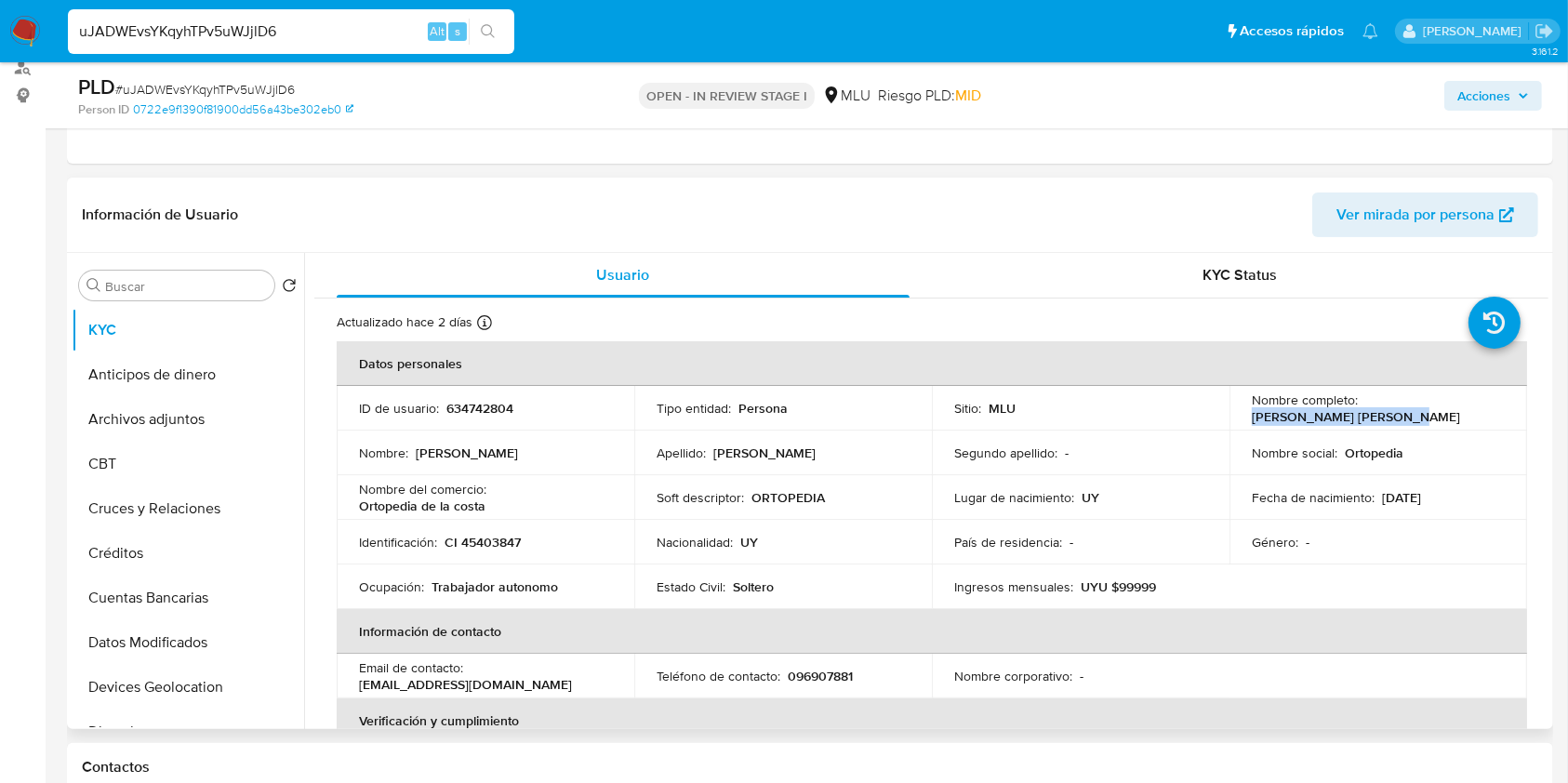
drag, startPoint x: 1405, startPoint y: 407, endPoint x: 1396, endPoint y: 419, distance: 15.0
click at [1396, 419] on div "Nombre completo : Lorena Paola Vega Perez" at bounding box center [1378, 408] width 253 height 33
copy p "Lorena Paola Vega Perez"
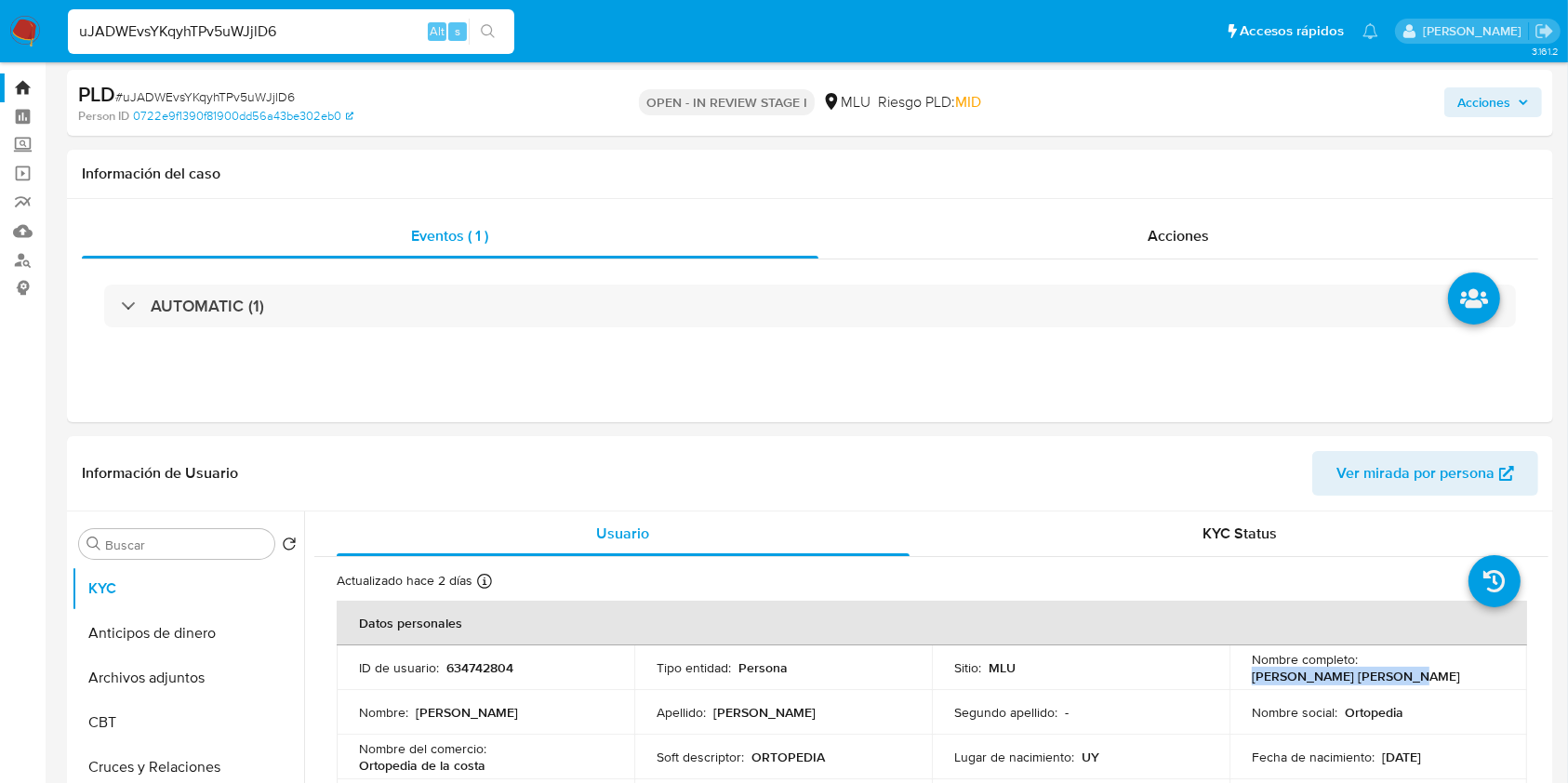
scroll to position [18, 0]
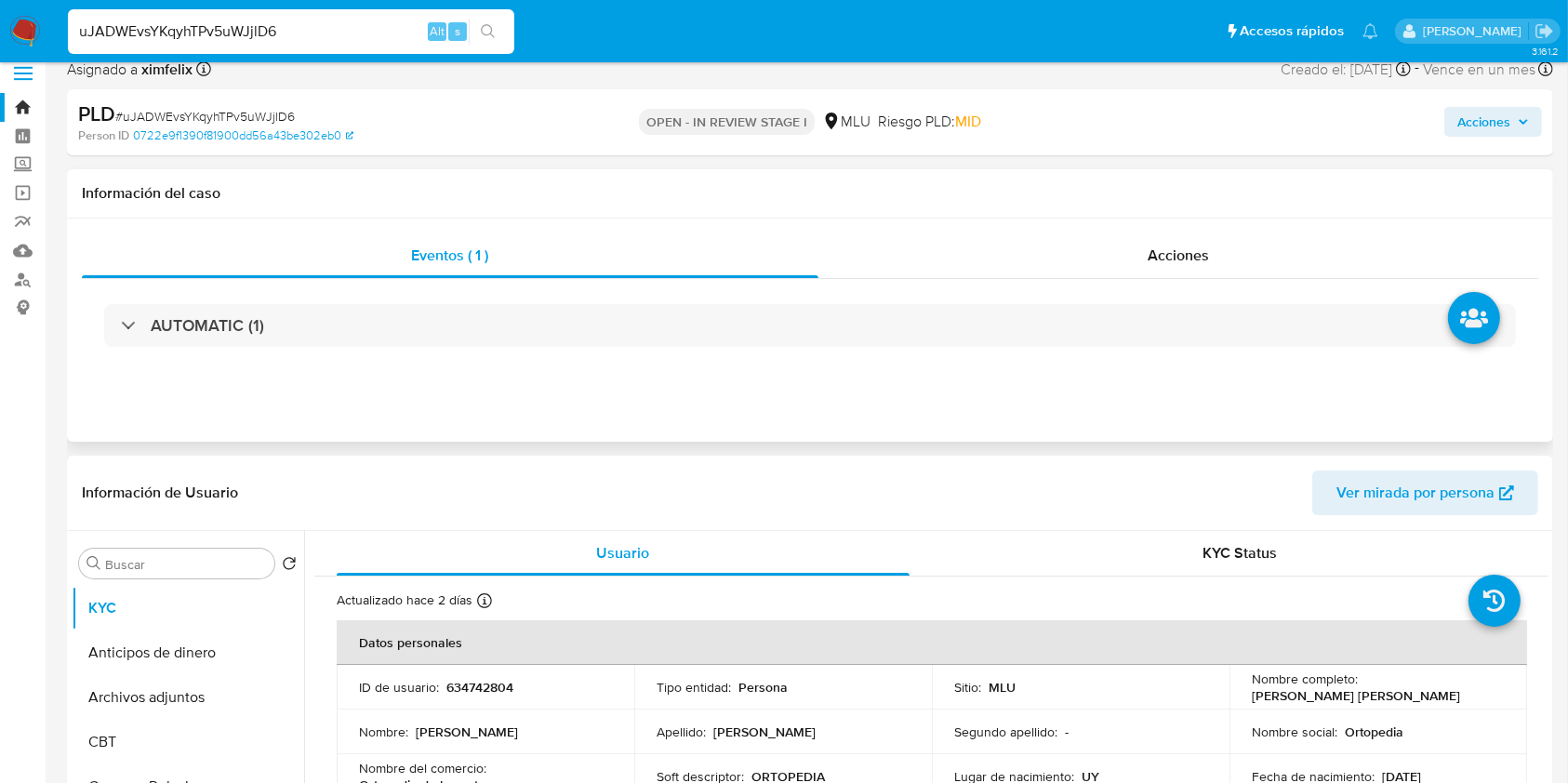
click at [1017, 299] on div "AUTOMATIC (1)" at bounding box center [810, 325] width 1456 height 93
click at [568, 347] on div "AUTOMATIC (1)" at bounding box center [810, 325] width 1456 height 93
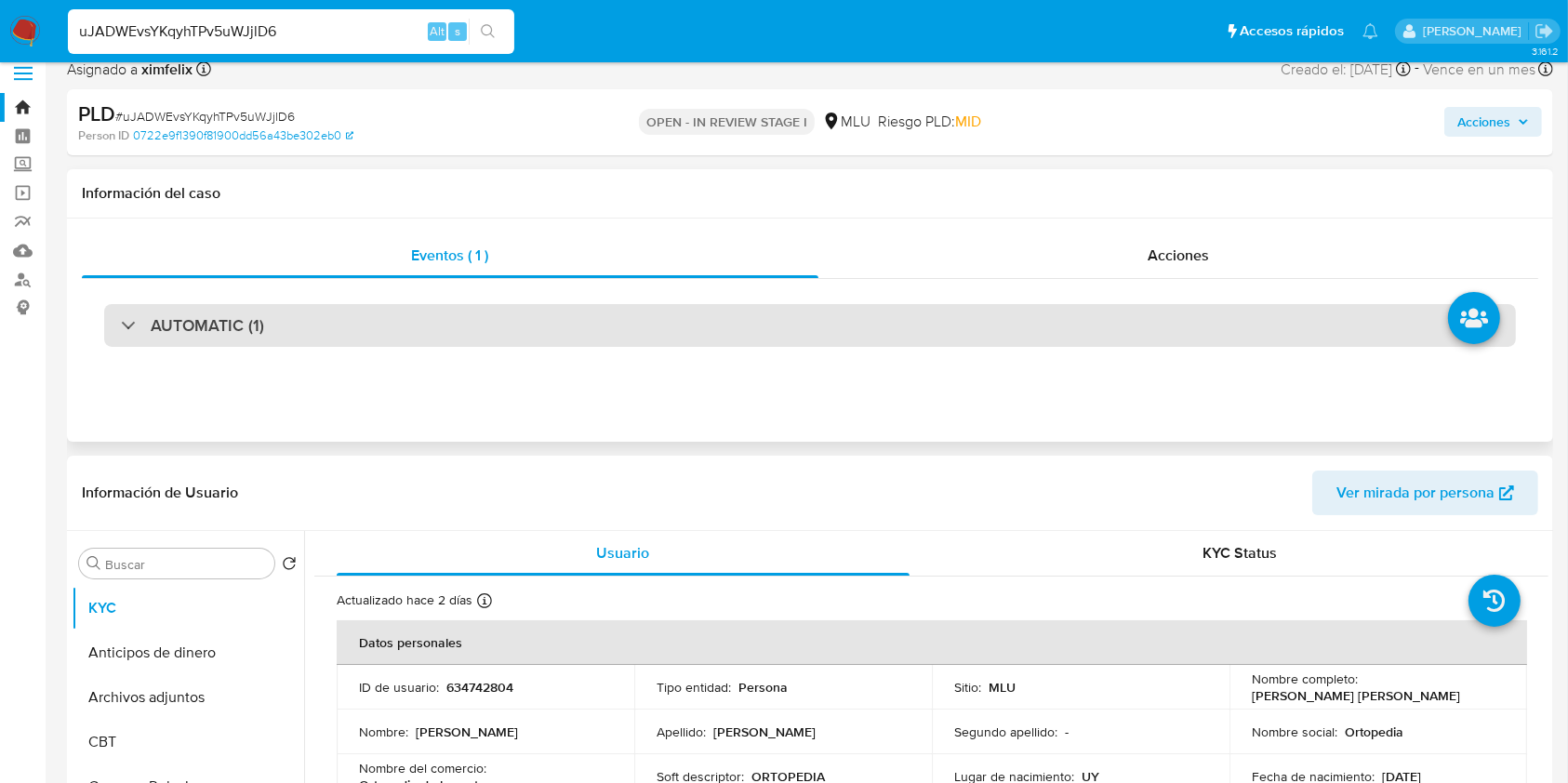
click at [580, 324] on div "AUTOMATIC (1)" at bounding box center [809, 326] width 1411 height 43
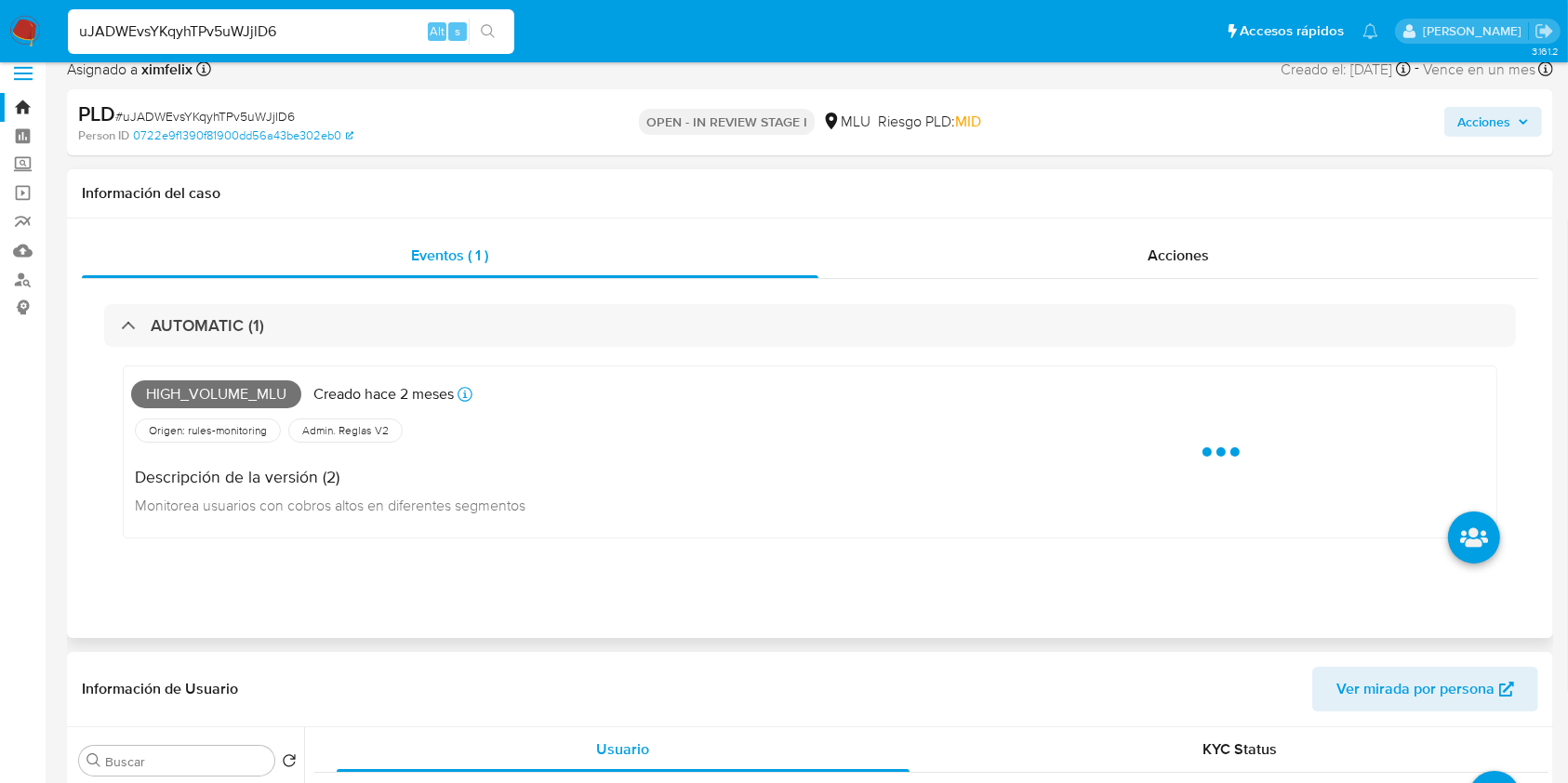
click at [253, 383] on span "High_volume_mlu" at bounding box center [216, 394] width 170 height 28
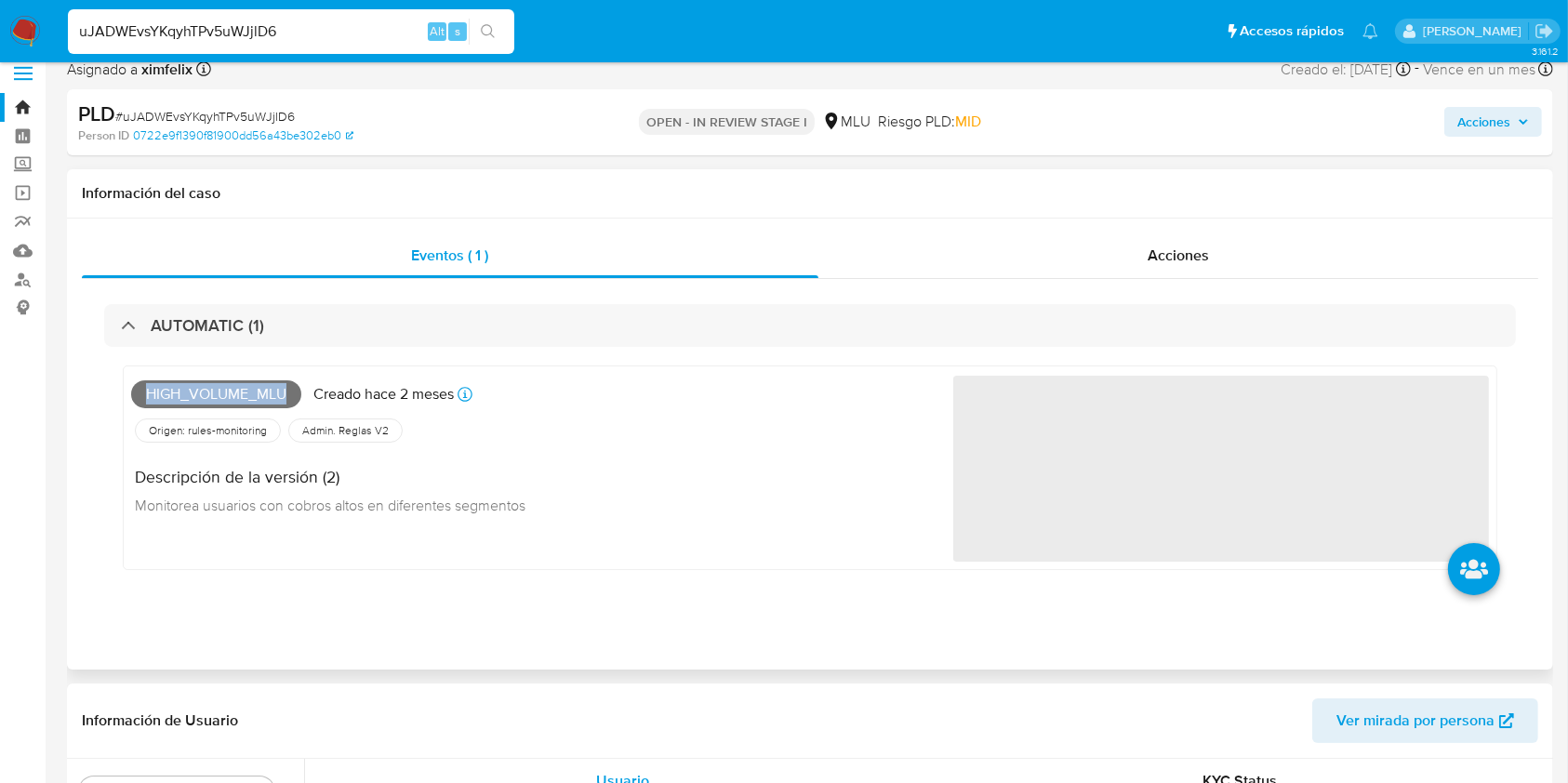
copy span "High_volume_mlu"
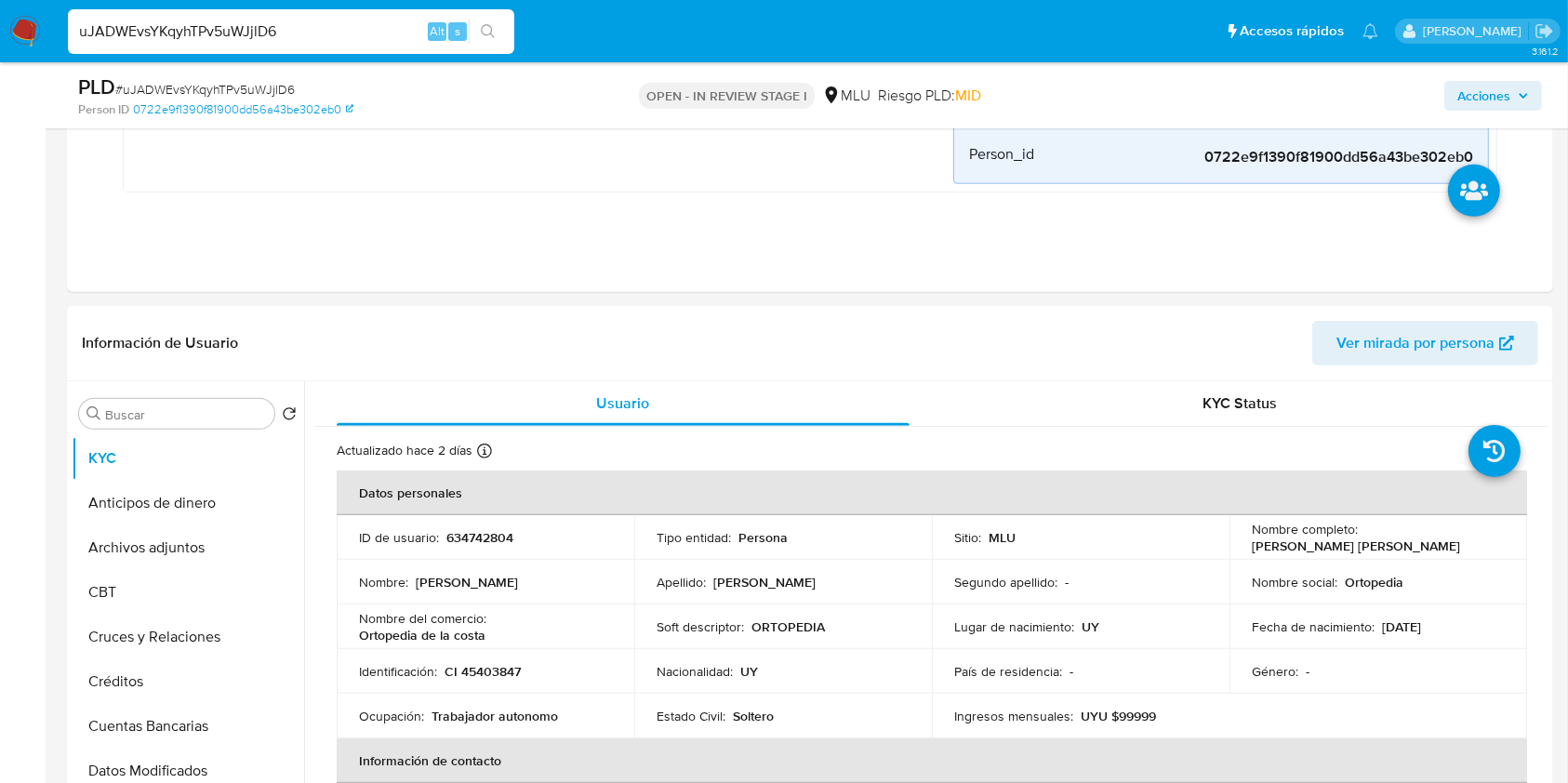
scroll to position [878, 0]
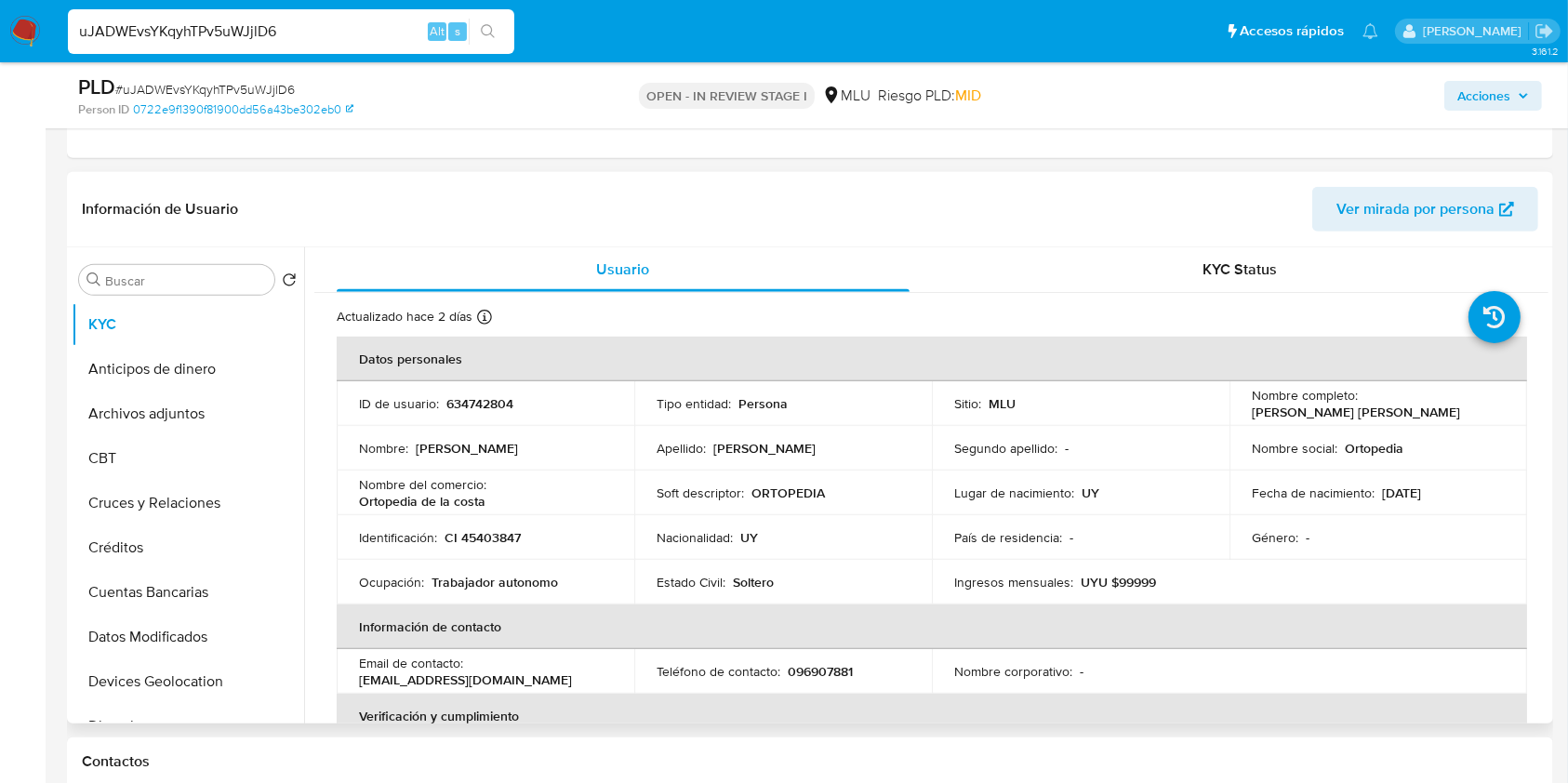
click at [495, 405] on p "634742804" at bounding box center [480, 403] width 67 height 17
copy p "634742804"
click at [178, 33] on input "uJADWEvsYKqyhTPv5uWJjlD6" at bounding box center [291, 31] width 446 height 24
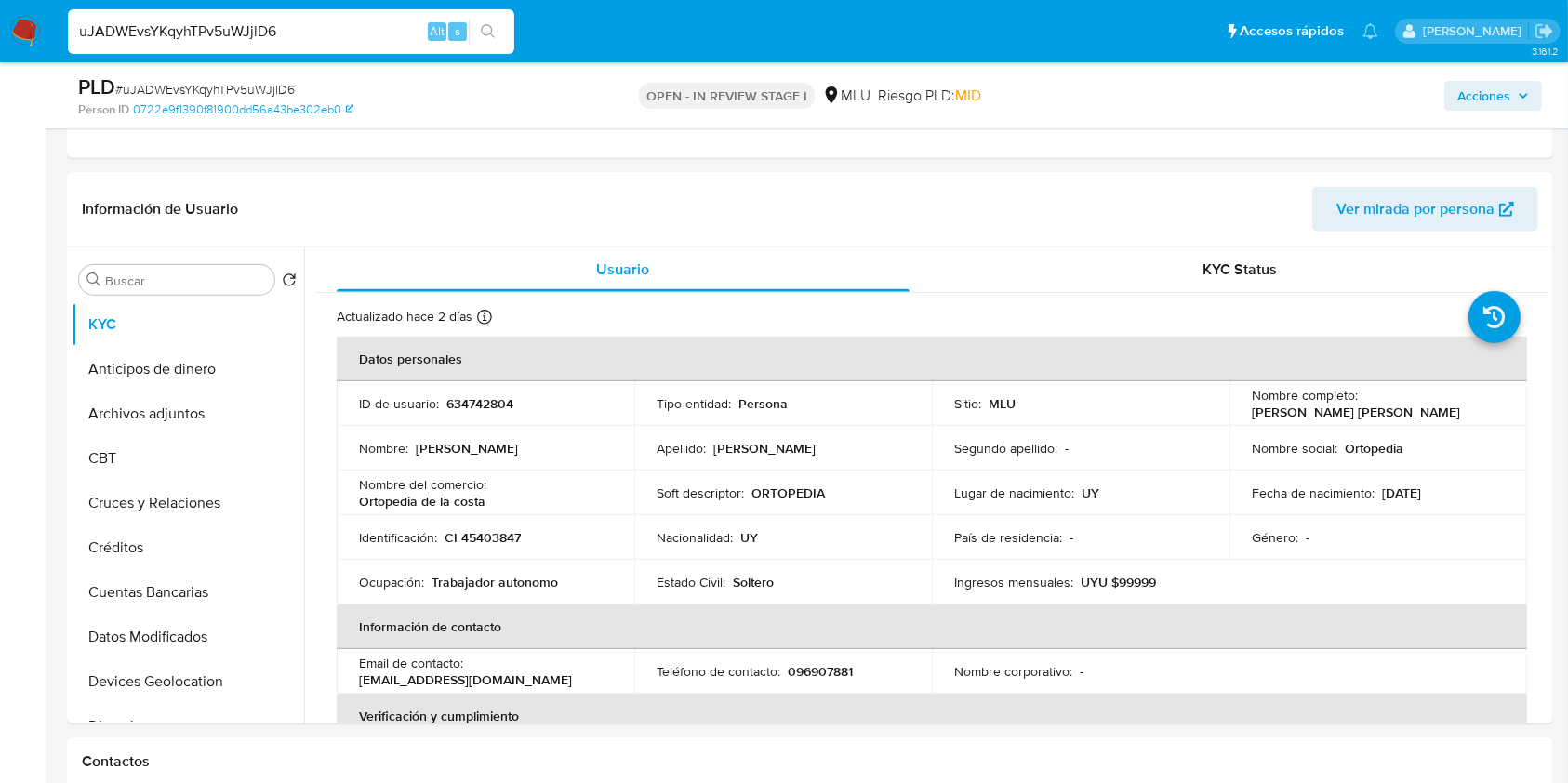
paste input "lskRw89vBugTFnnkenXxQWYj"
type input "lskRw89vBugTFnnkenXxQWYj"
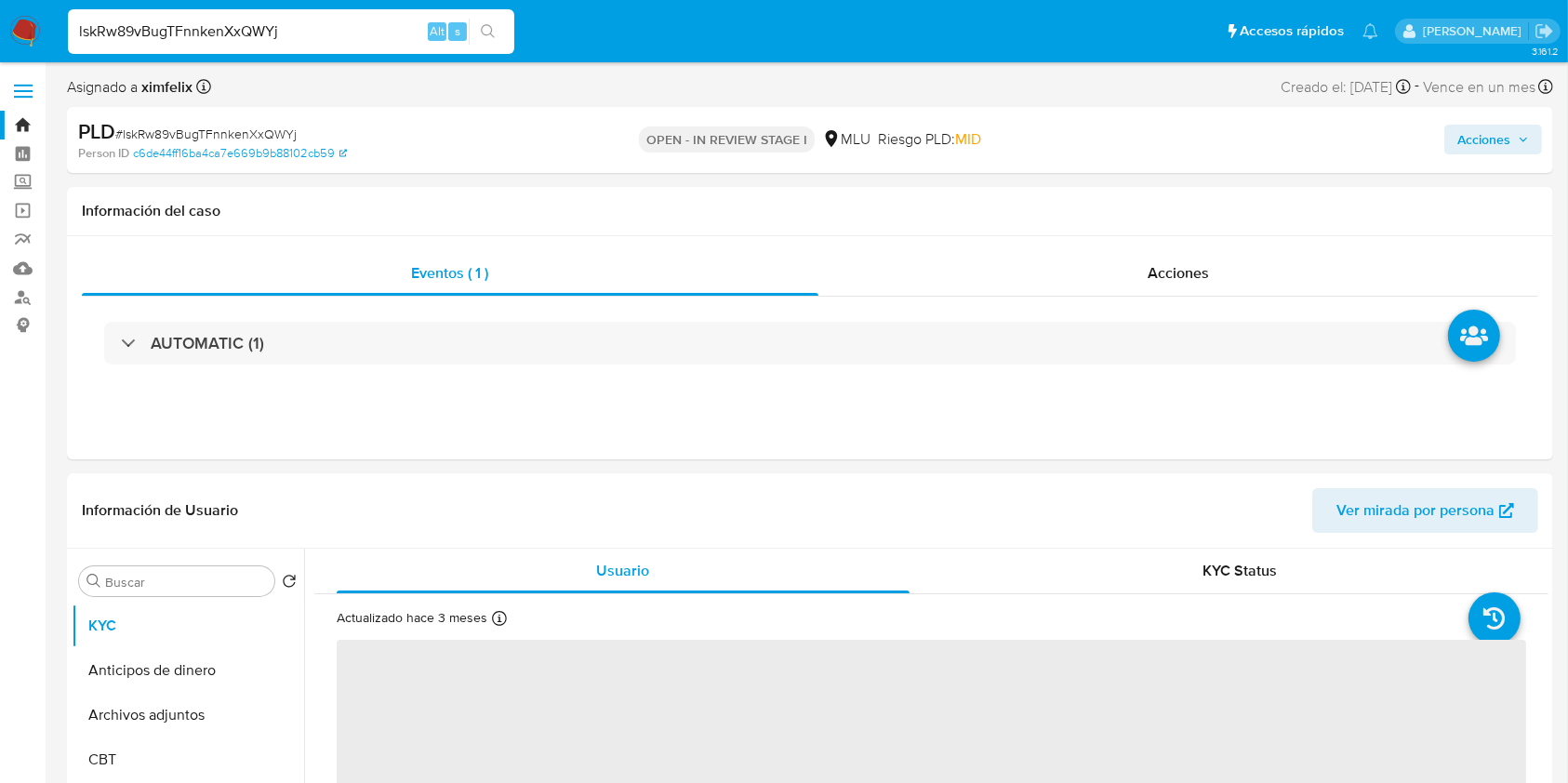
select select "10"
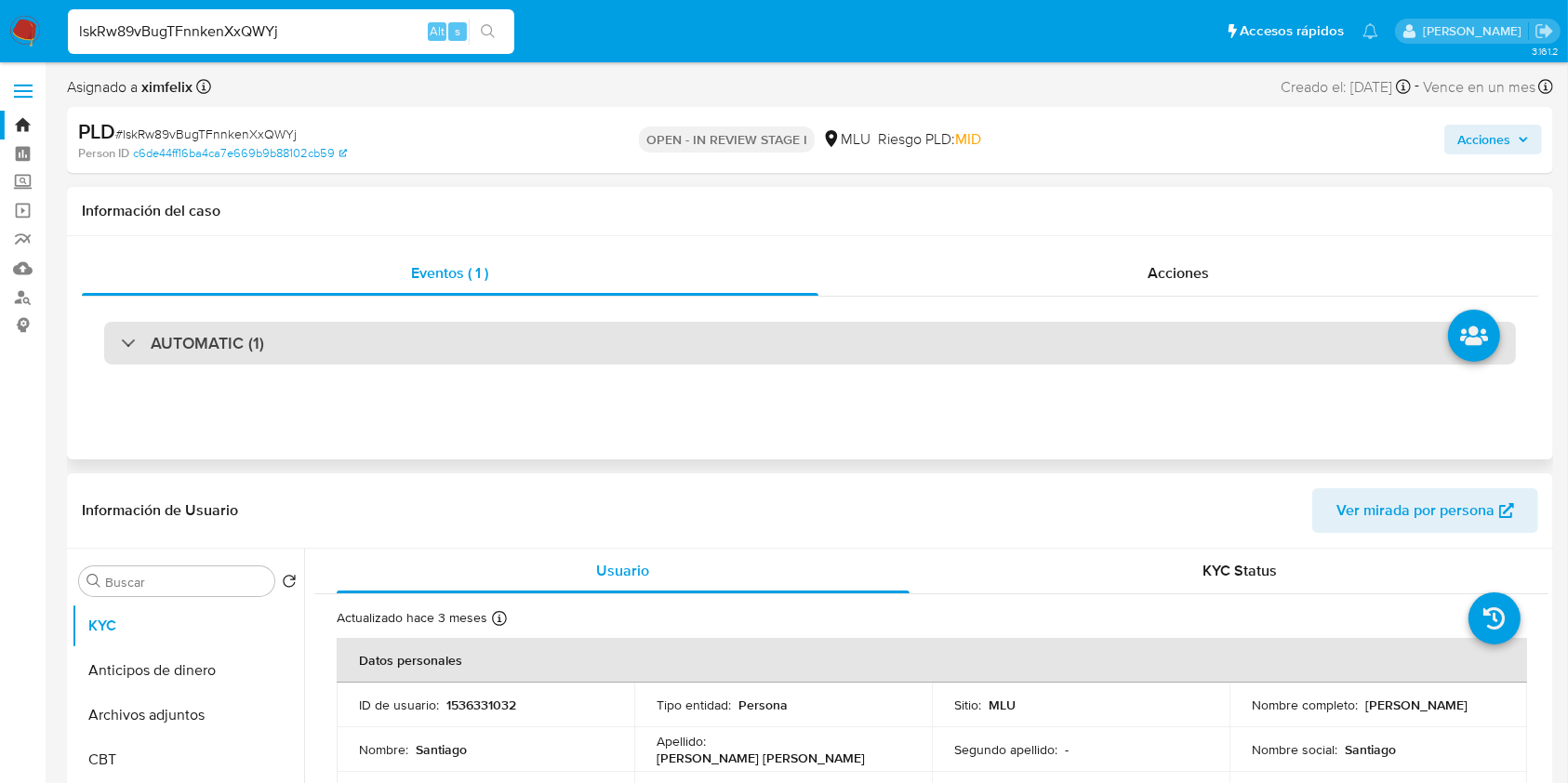
click at [623, 348] on div "AUTOMATIC (1)" at bounding box center [809, 344] width 1411 height 43
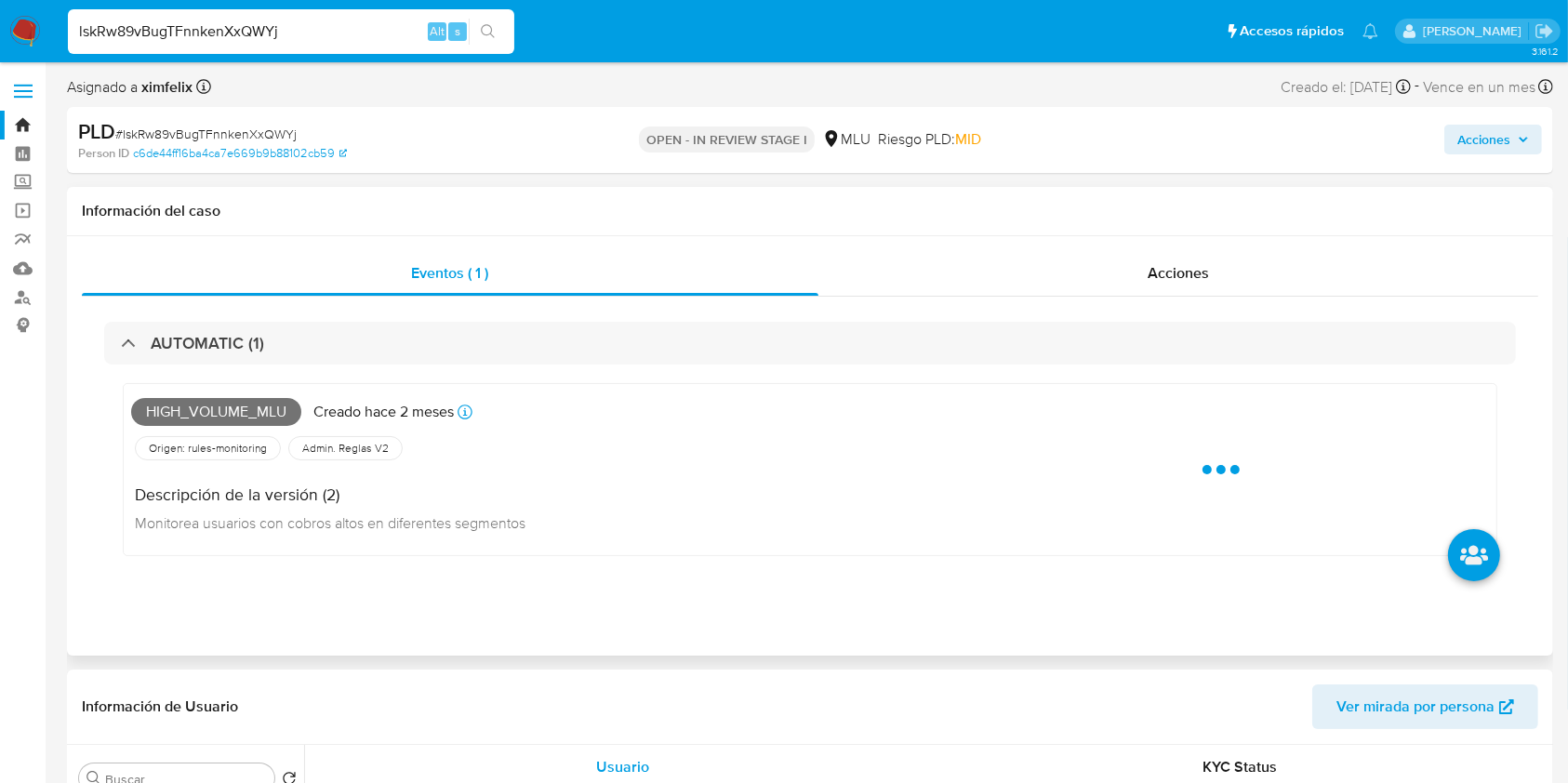
click at [223, 418] on span "High_volume_mlu" at bounding box center [216, 412] width 170 height 28
copy span "High_volume_mlu"
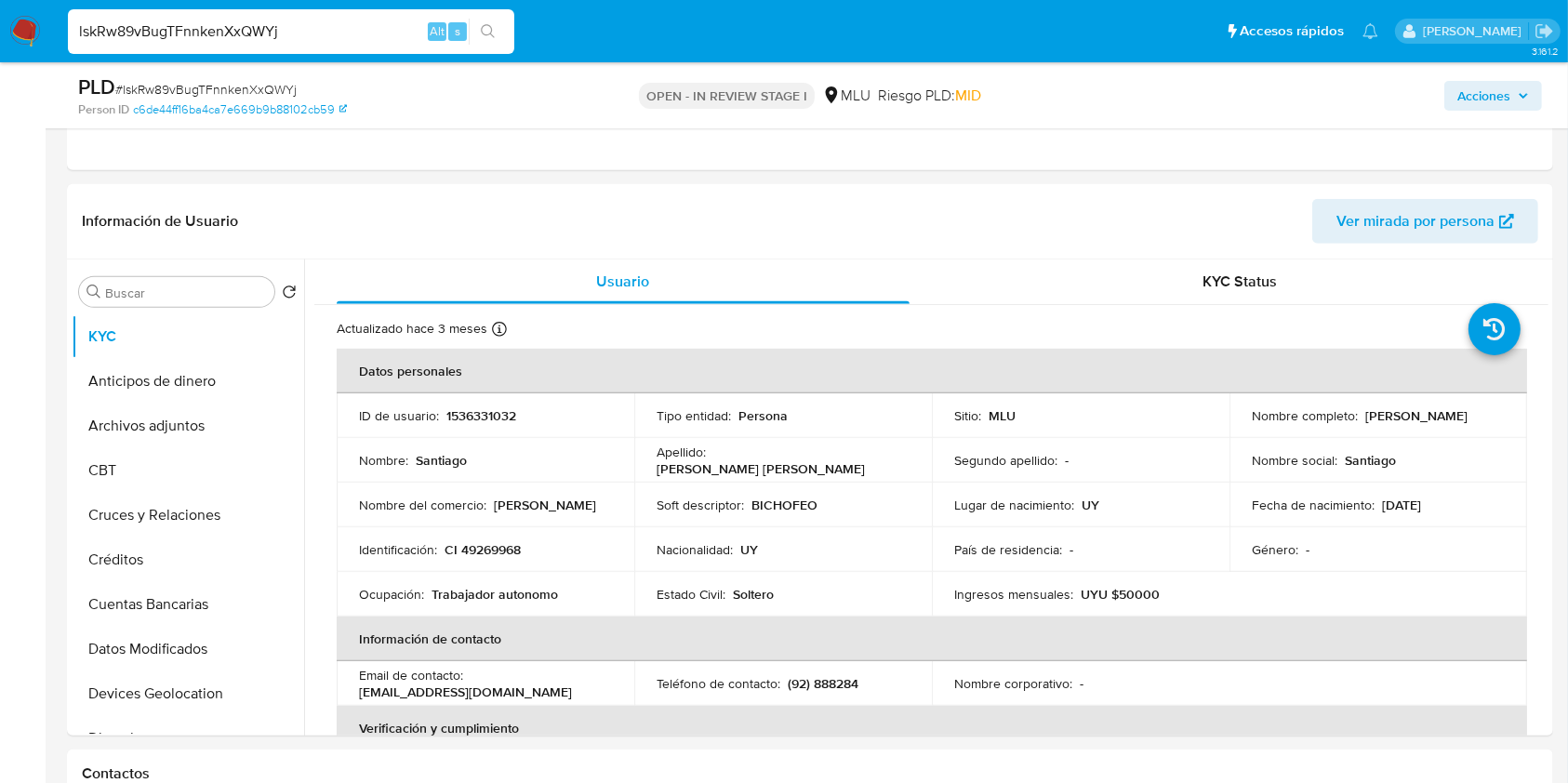
scroll to position [900, 0]
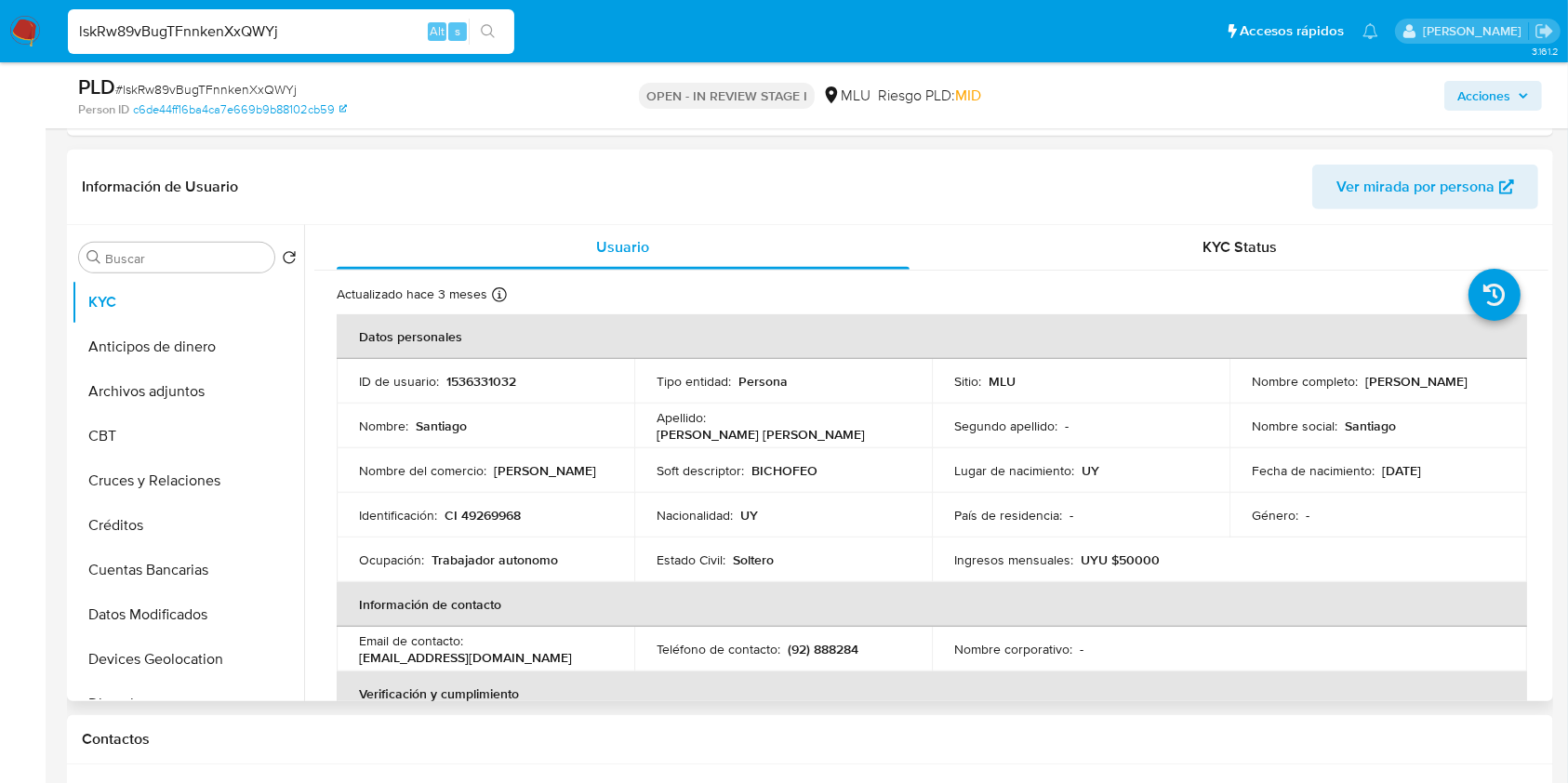
drag, startPoint x: 1428, startPoint y: 393, endPoint x: 1247, endPoint y: 386, distance: 181.1
click at [1252, 386] on div "Nombre completo : Santiago Perdomo Villanueva" at bounding box center [1378, 381] width 253 height 17
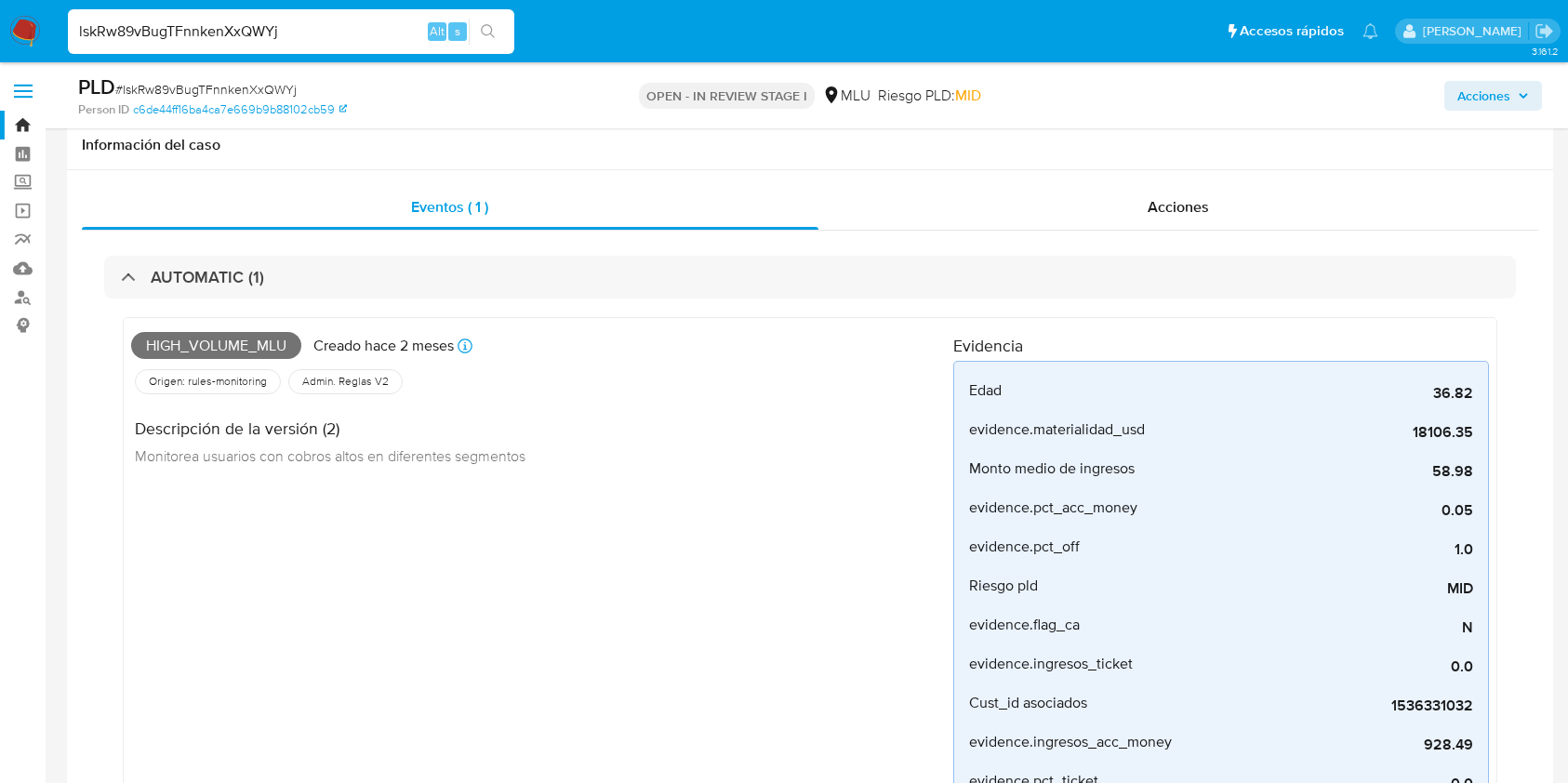
select select "10"
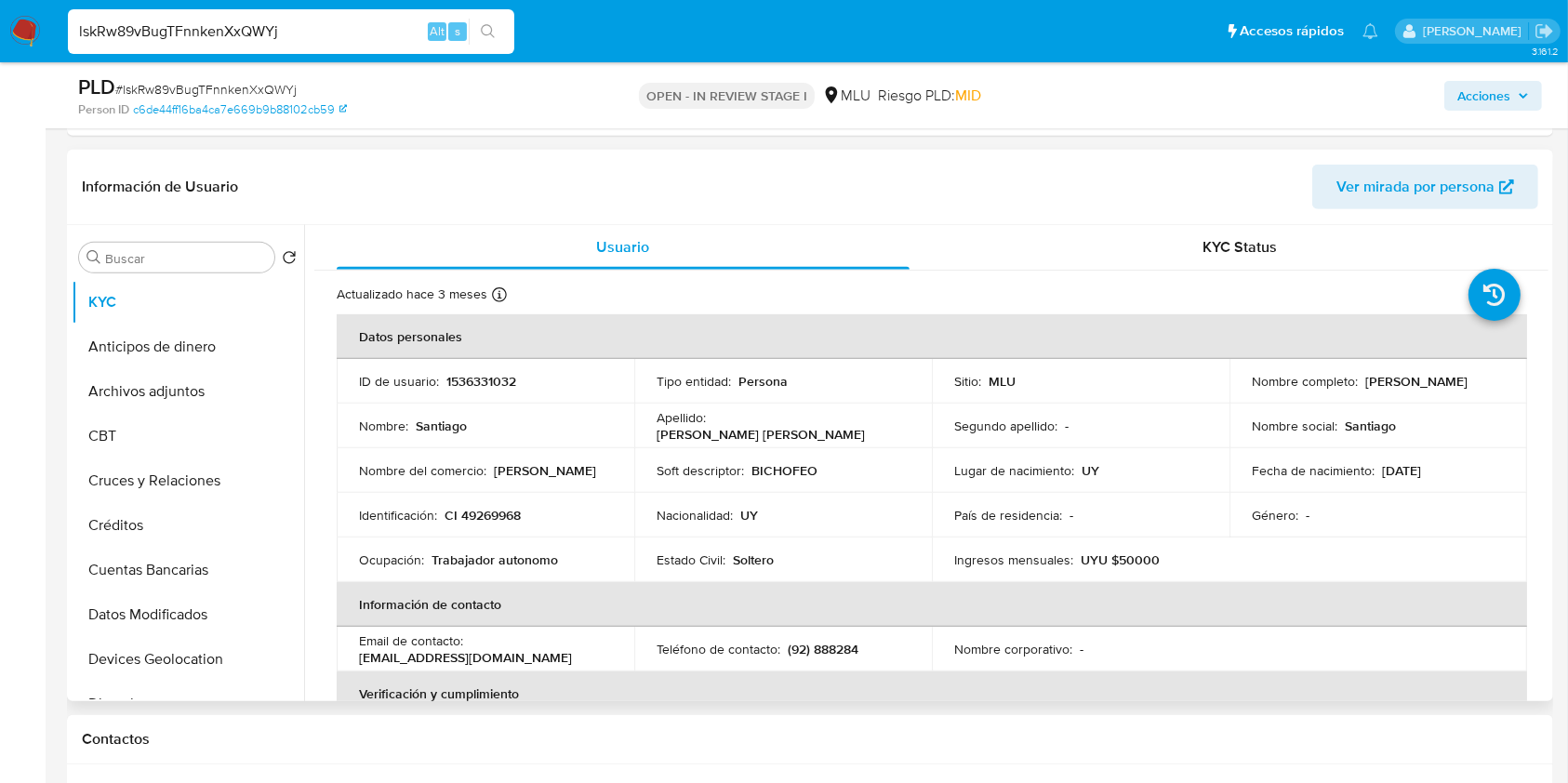
click at [508, 381] on p "1536331032" at bounding box center [481, 381] width 69 height 17
copy p "1536331032"
click at [190, 31] on input "lskRw89vBugTFnnkenXxQWYj" at bounding box center [291, 31] width 446 height 24
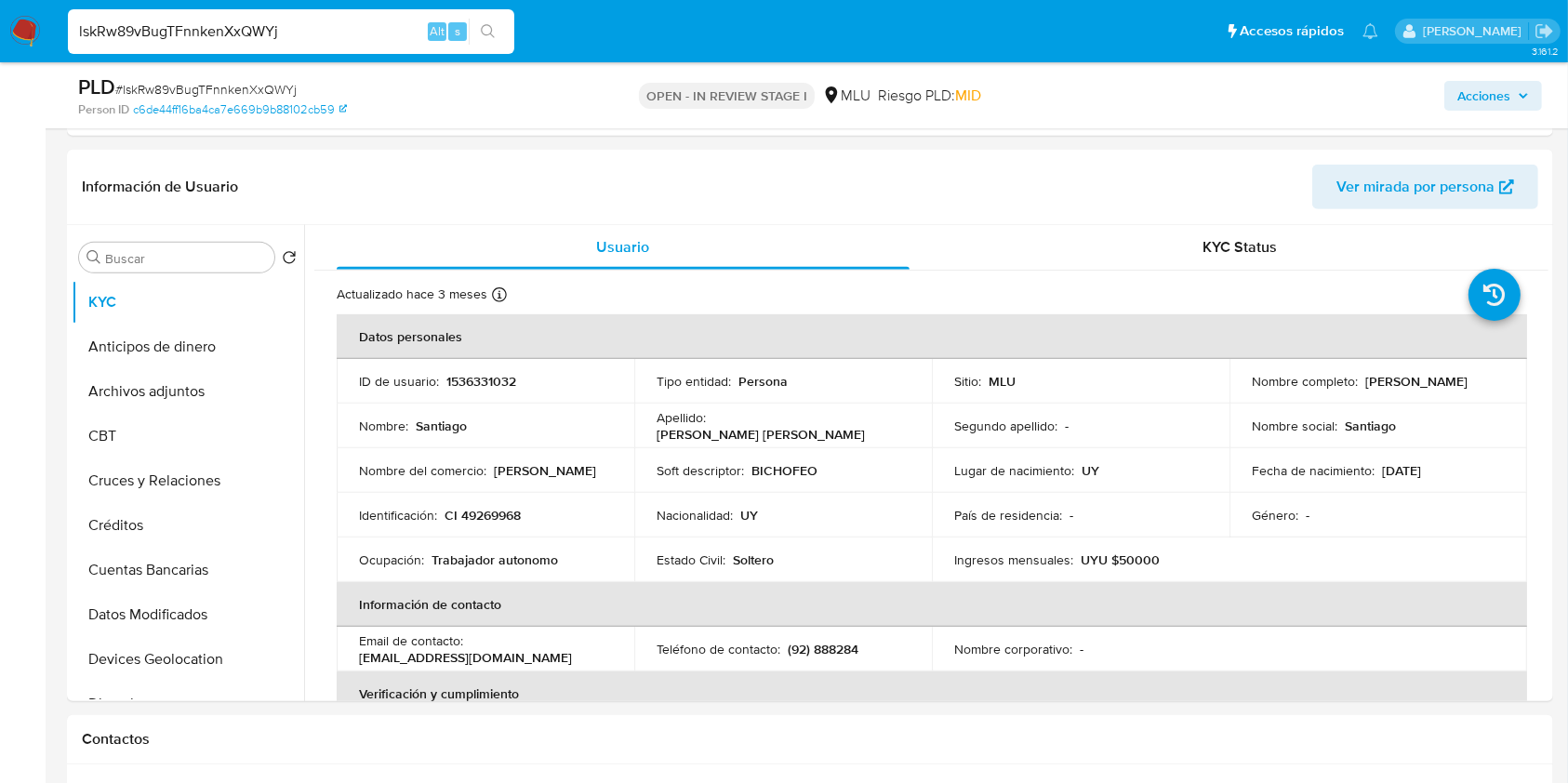
paste input "ecQpoGKJl3F22foLsn1KTohf"
type input "ecQpoGKJl3F22foLsn1KTohf"
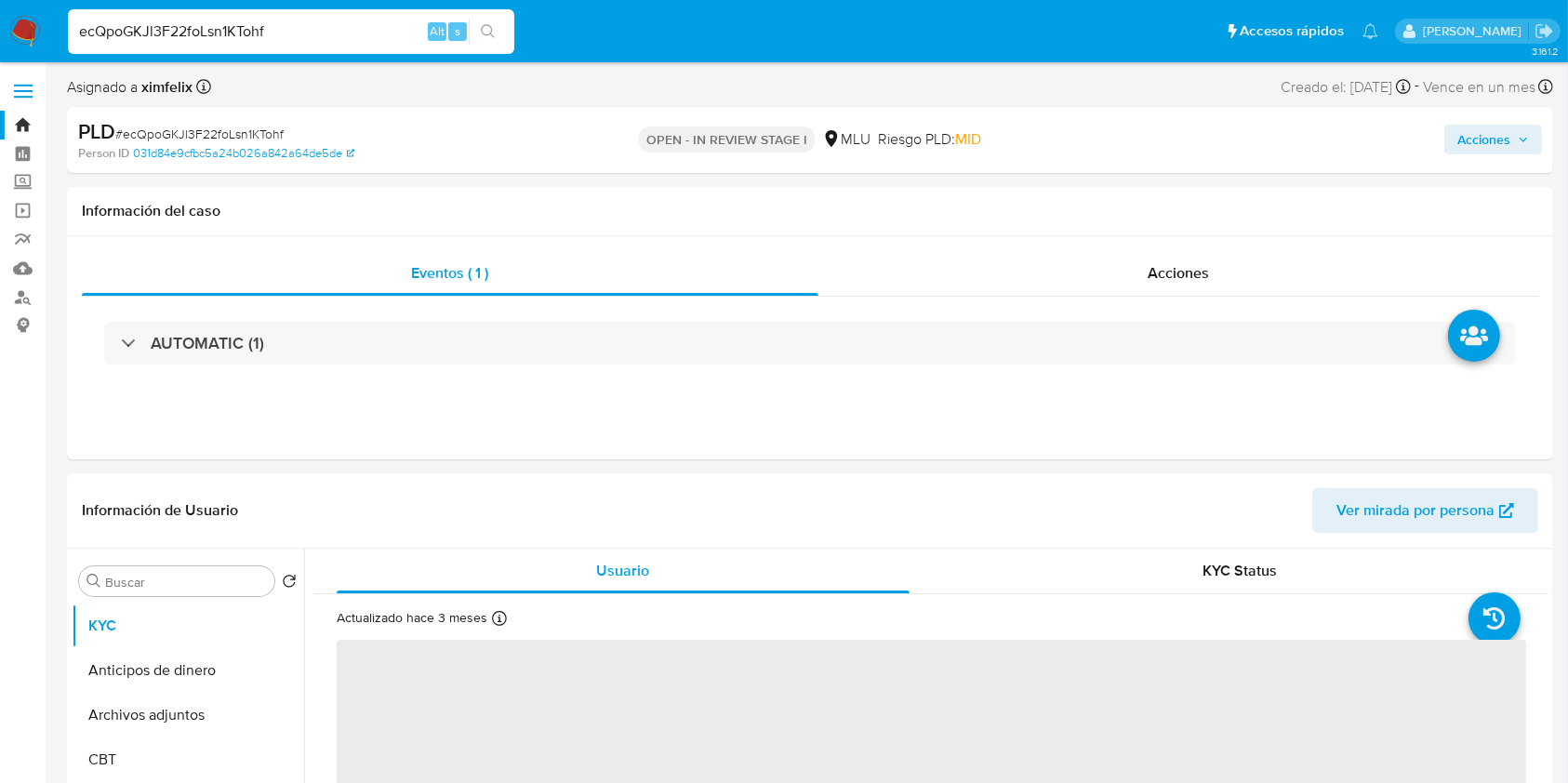
select select "10"
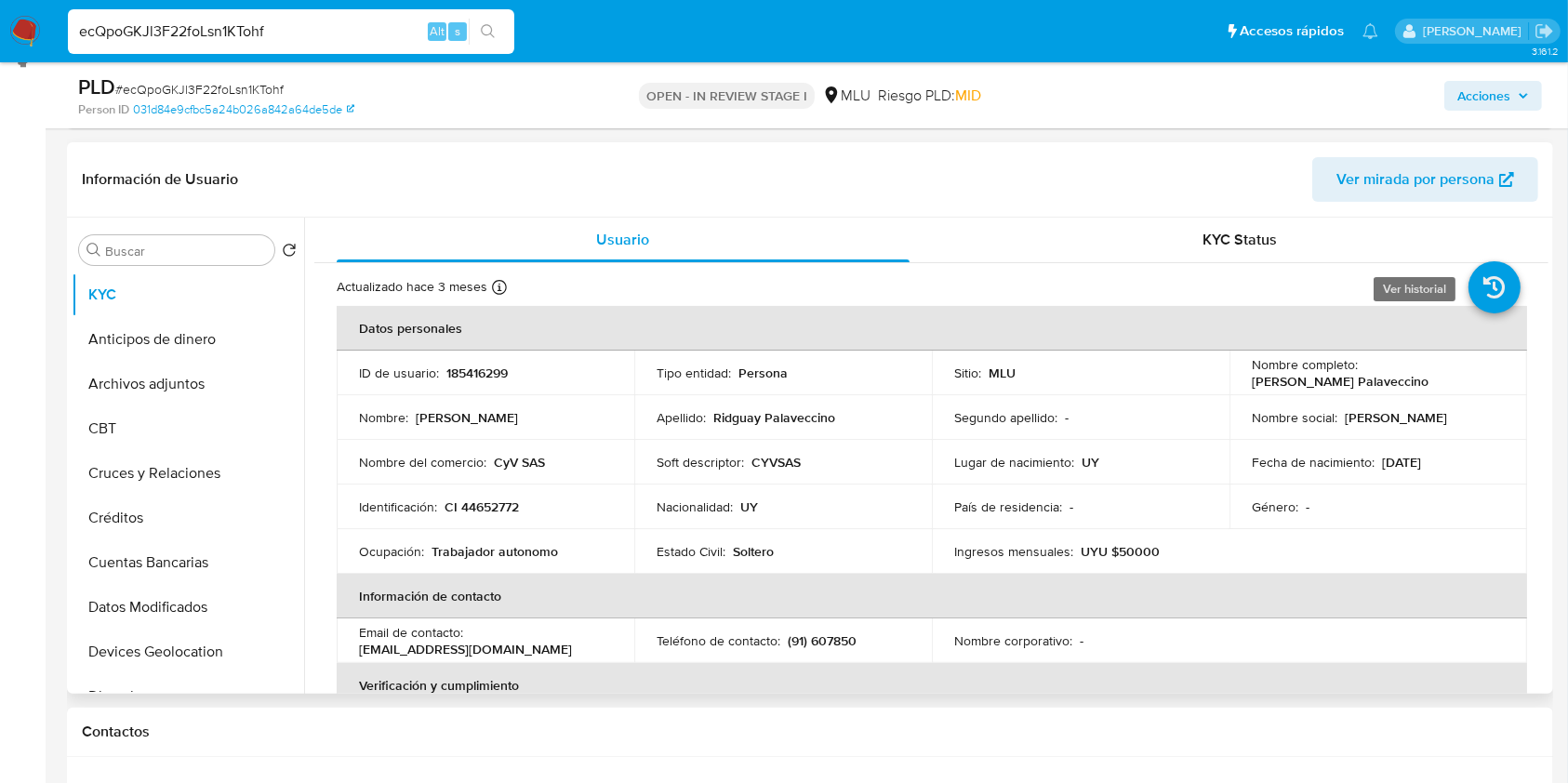
scroll to position [269, 0]
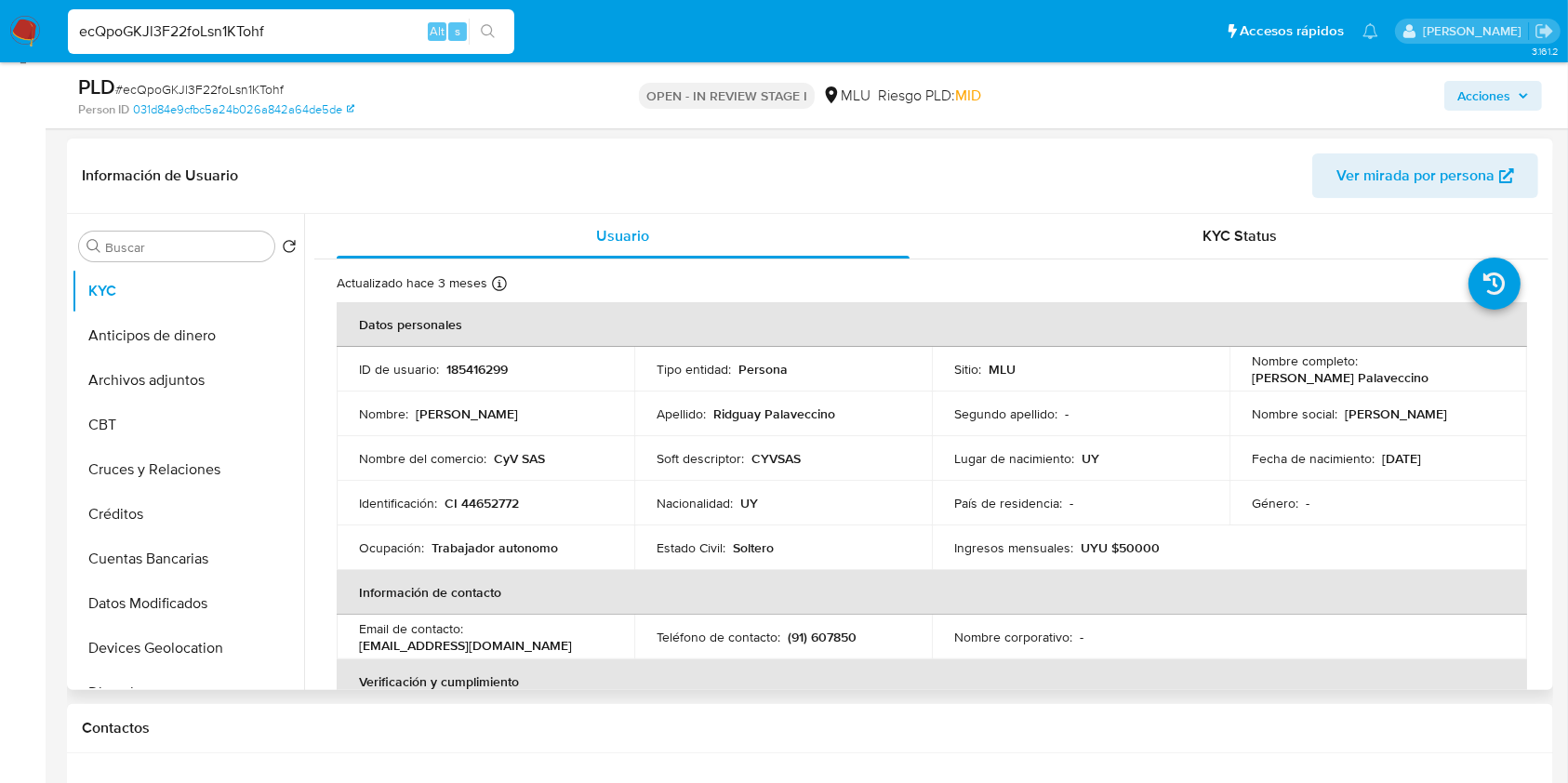
drag, startPoint x: 1461, startPoint y: 372, endPoint x: 1240, endPoint y: 380, distance: 221.1
click at [1240, 380] on td "Nombre completo : [PERSON_NAME]" at bounding box center [1378, 369] width 298 height 45
copy p "[PERSON_NAME] Palaveccino"
click at [484, 376] on p "185416299" at bounding box center [477, 369] width 62 height 17
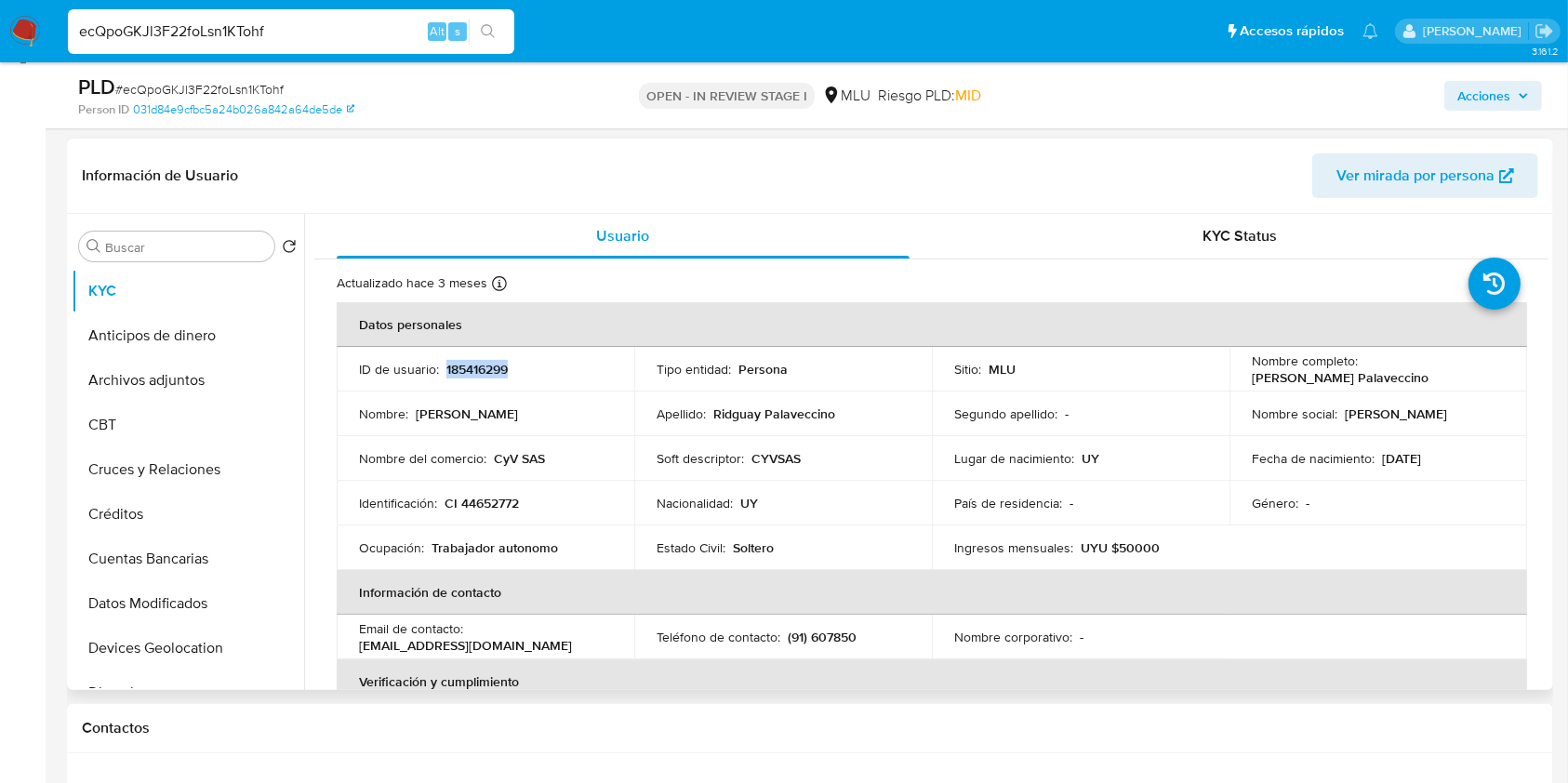
copy p "185416299"
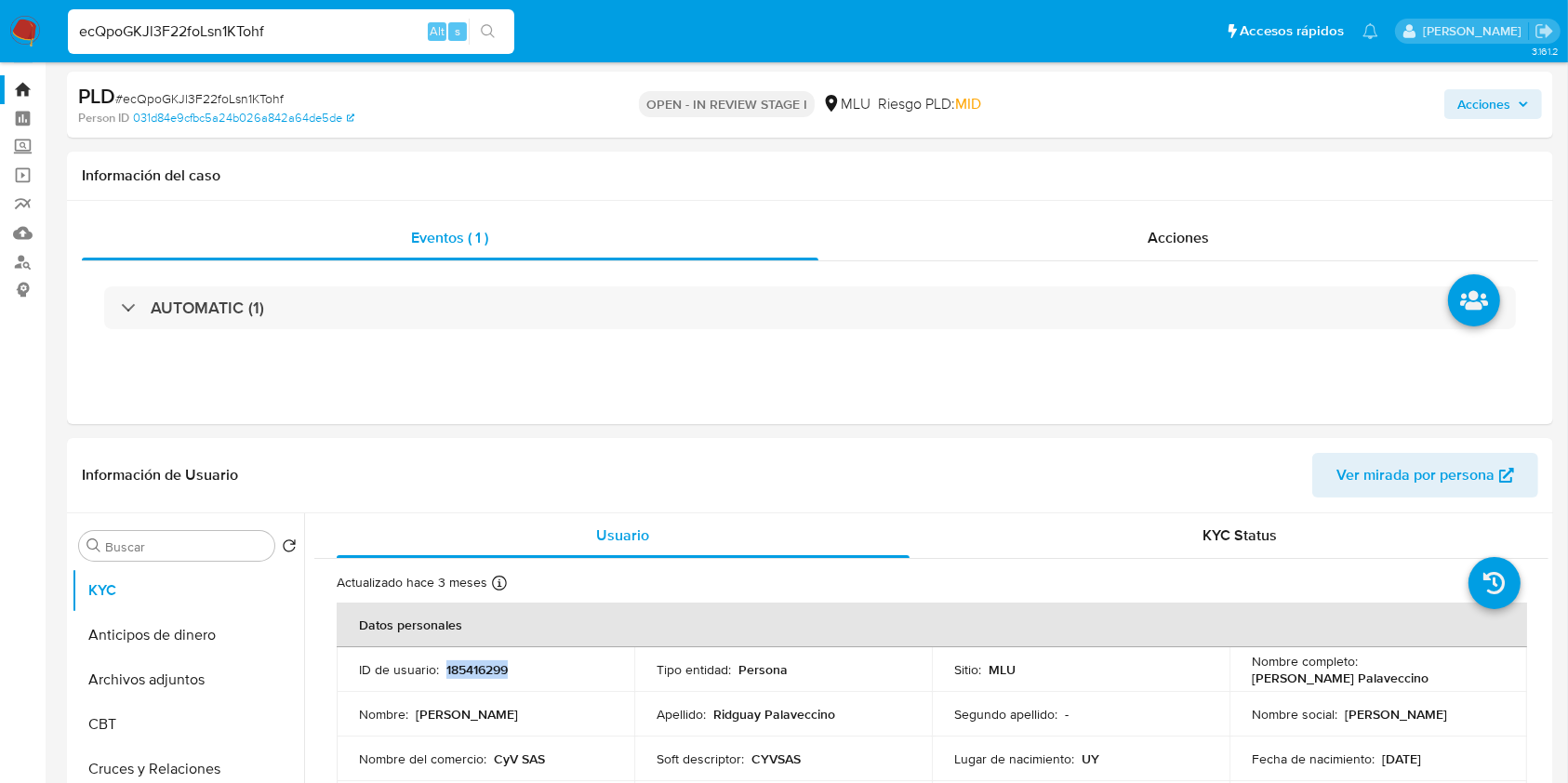
scroll to position [4, 0]
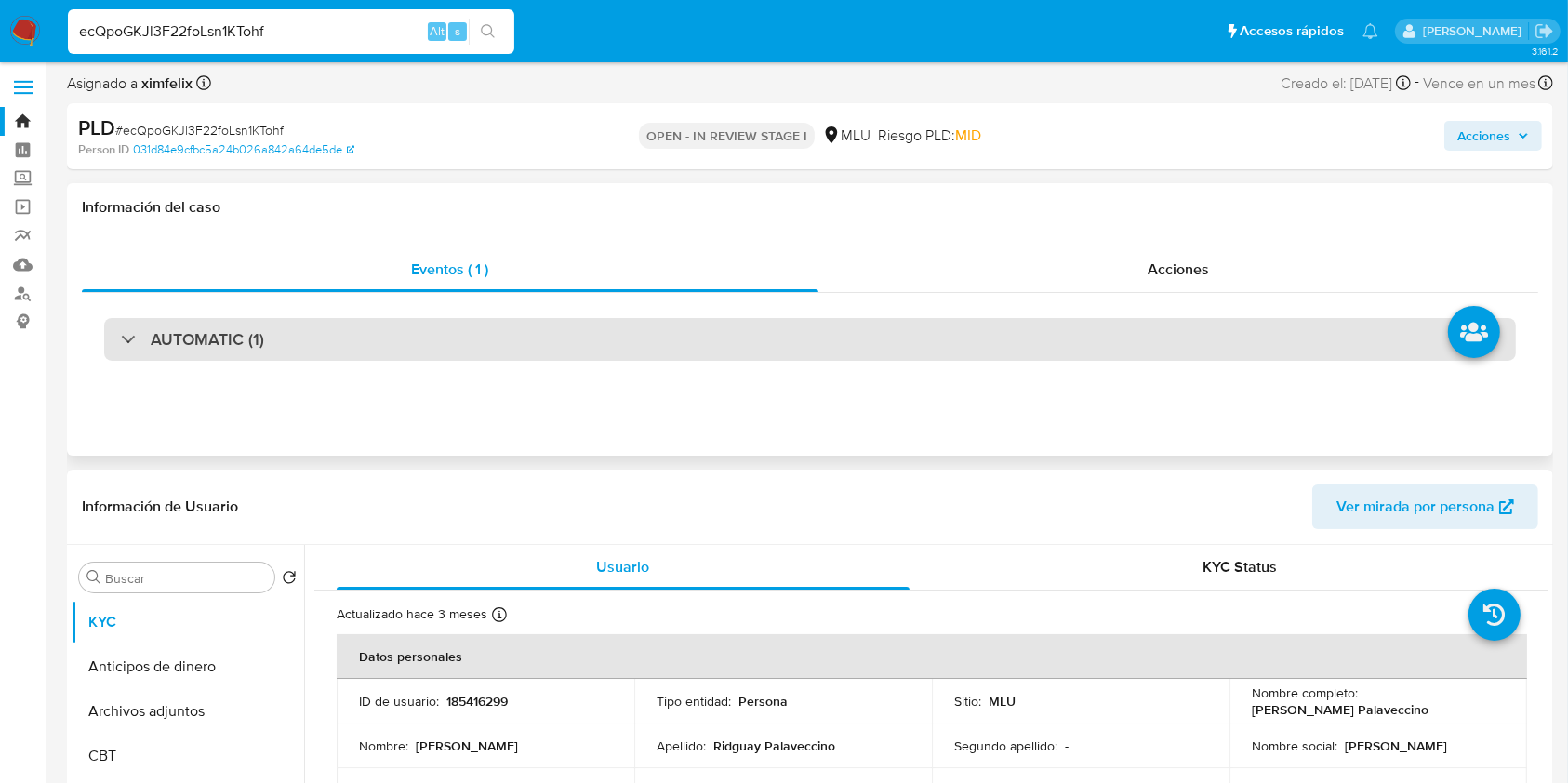
click at [967, 325] on div "AUTOMATIC (1)" at bounding box center [809, 340] width 1411 height 43
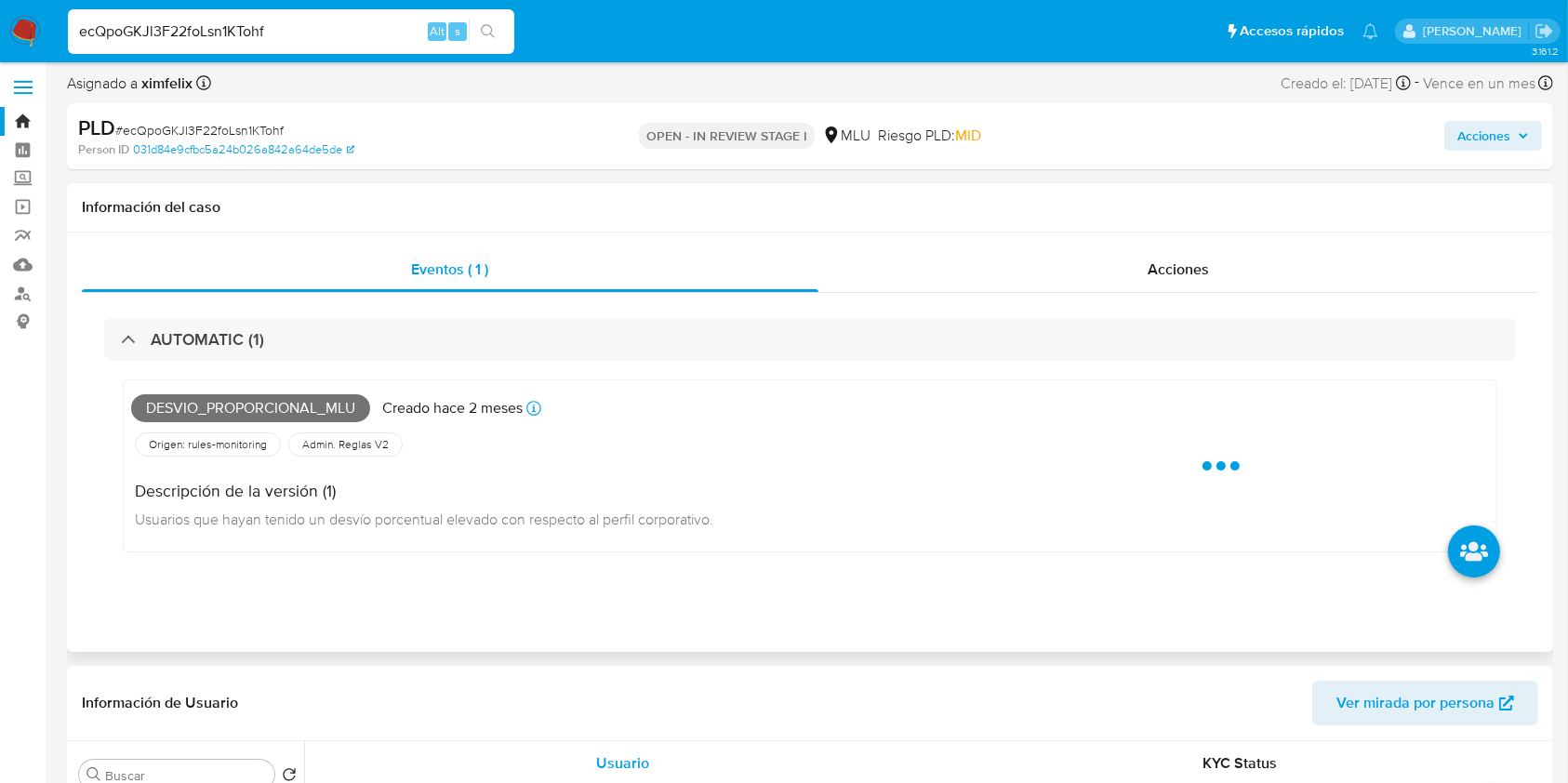
click at [315, 408] on span "Desvio_proporcional_mlu" at bounding box center [251, 408] width 239 height 28
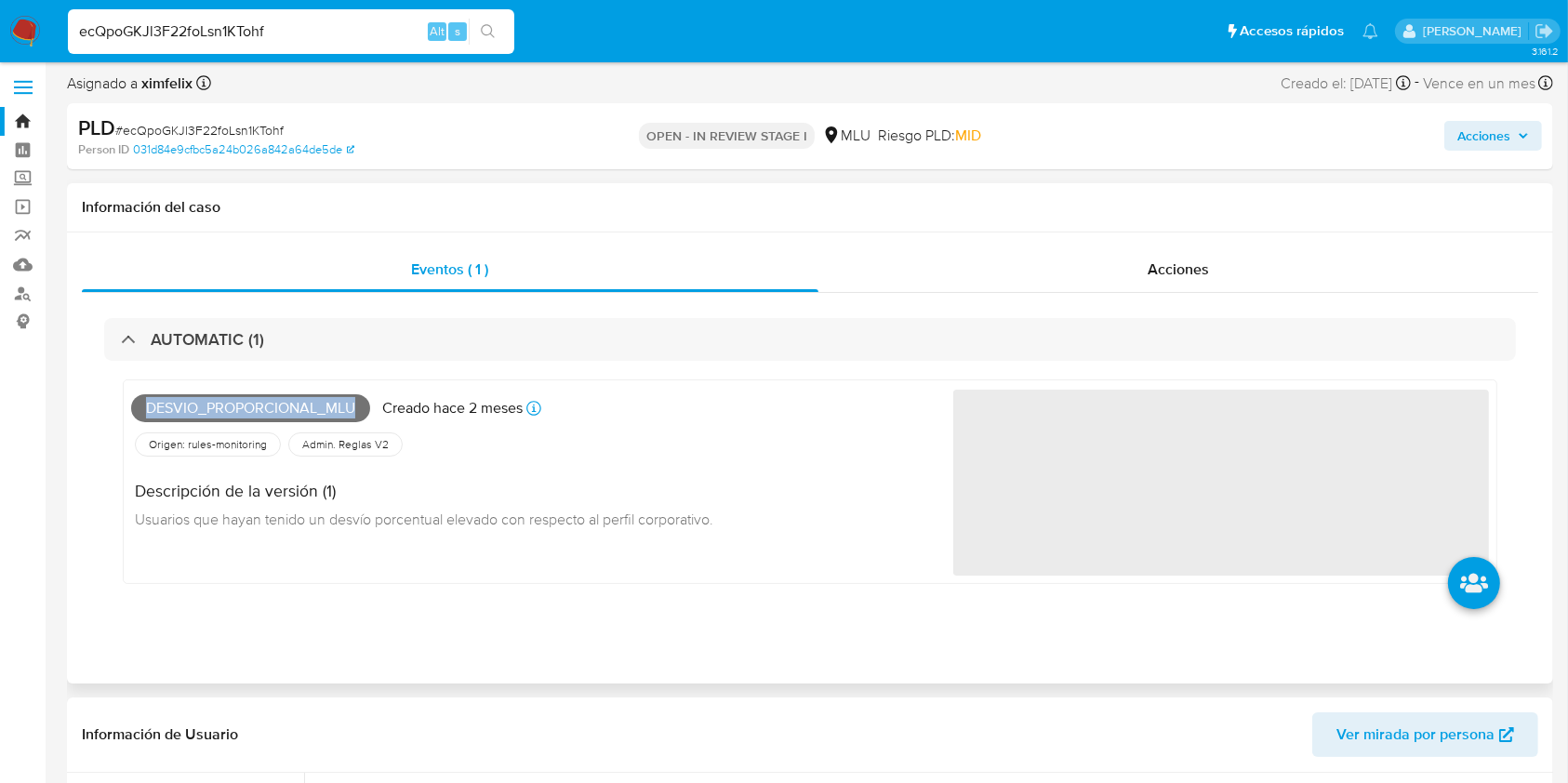
copy span "Desvio_proporcional_mlu"
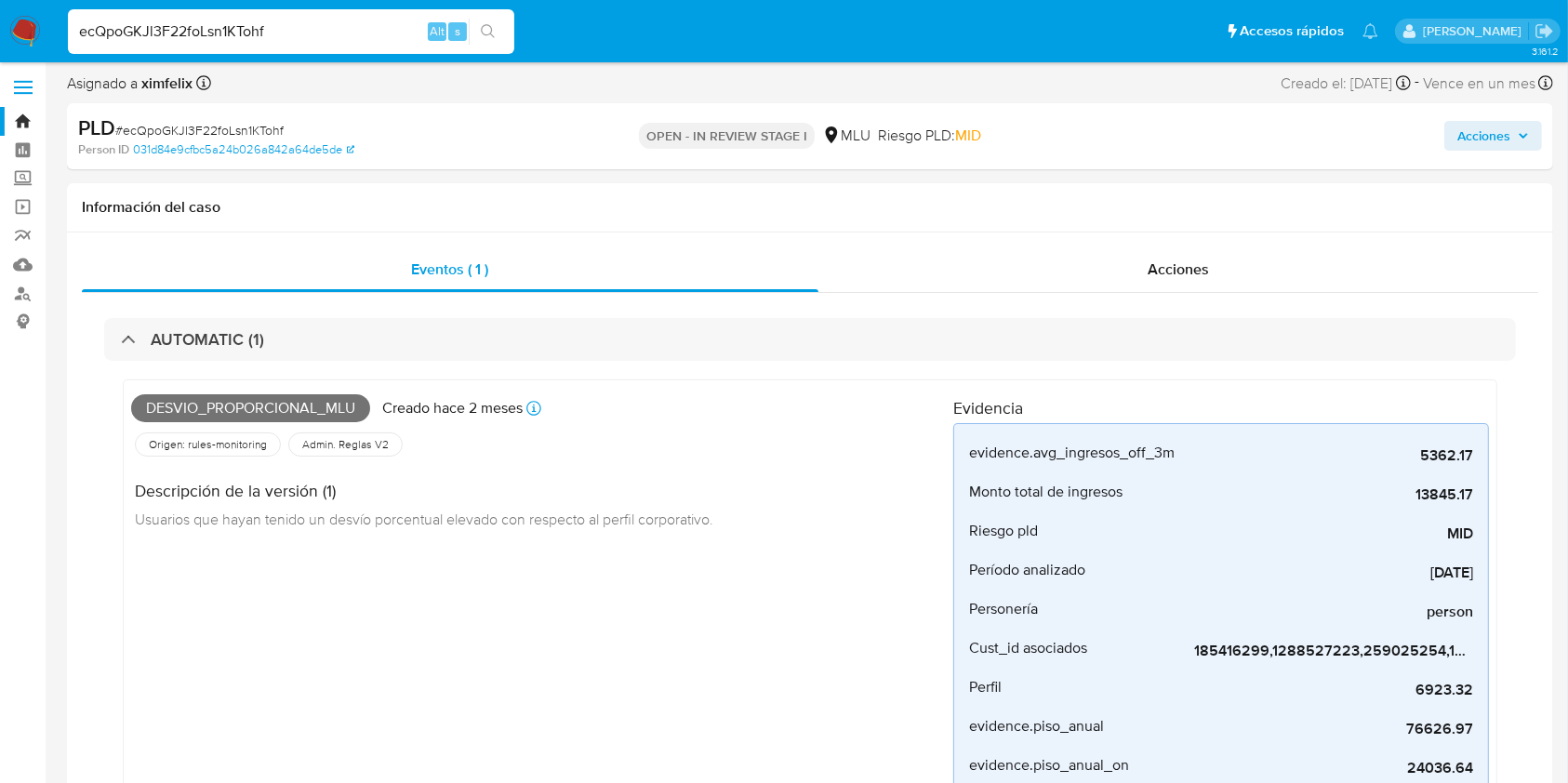
click at [197, 28] on input "ecQpoGKJl3F22foLsn1KTohf" at bounding box center [291, 31] width 446 height 24
paste input "Hdb5qabocYICAnmaDfoXGdNN"
type input "Hdb5qabocYICAnmaDfoXGdNN"
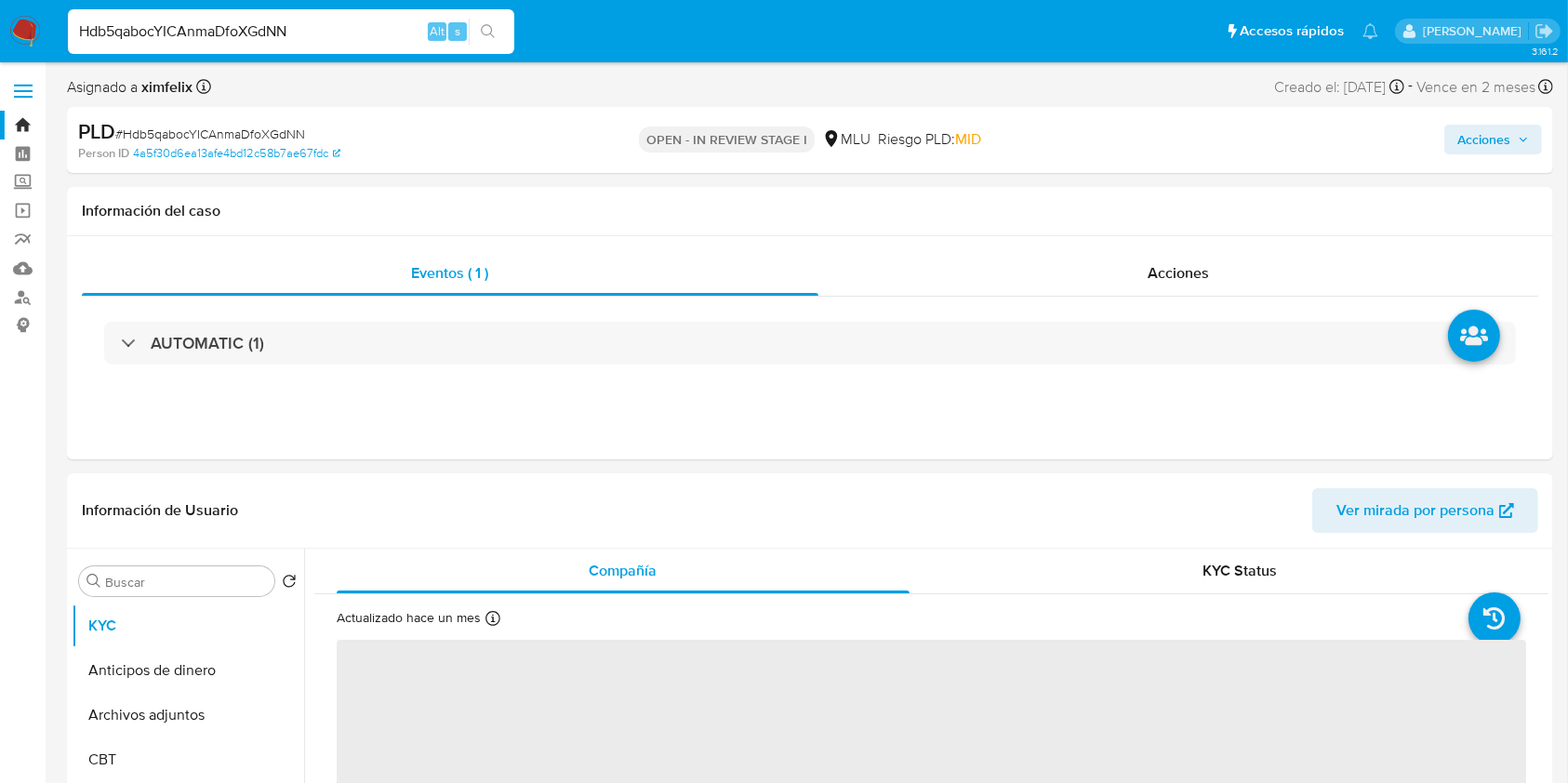
select select "10"
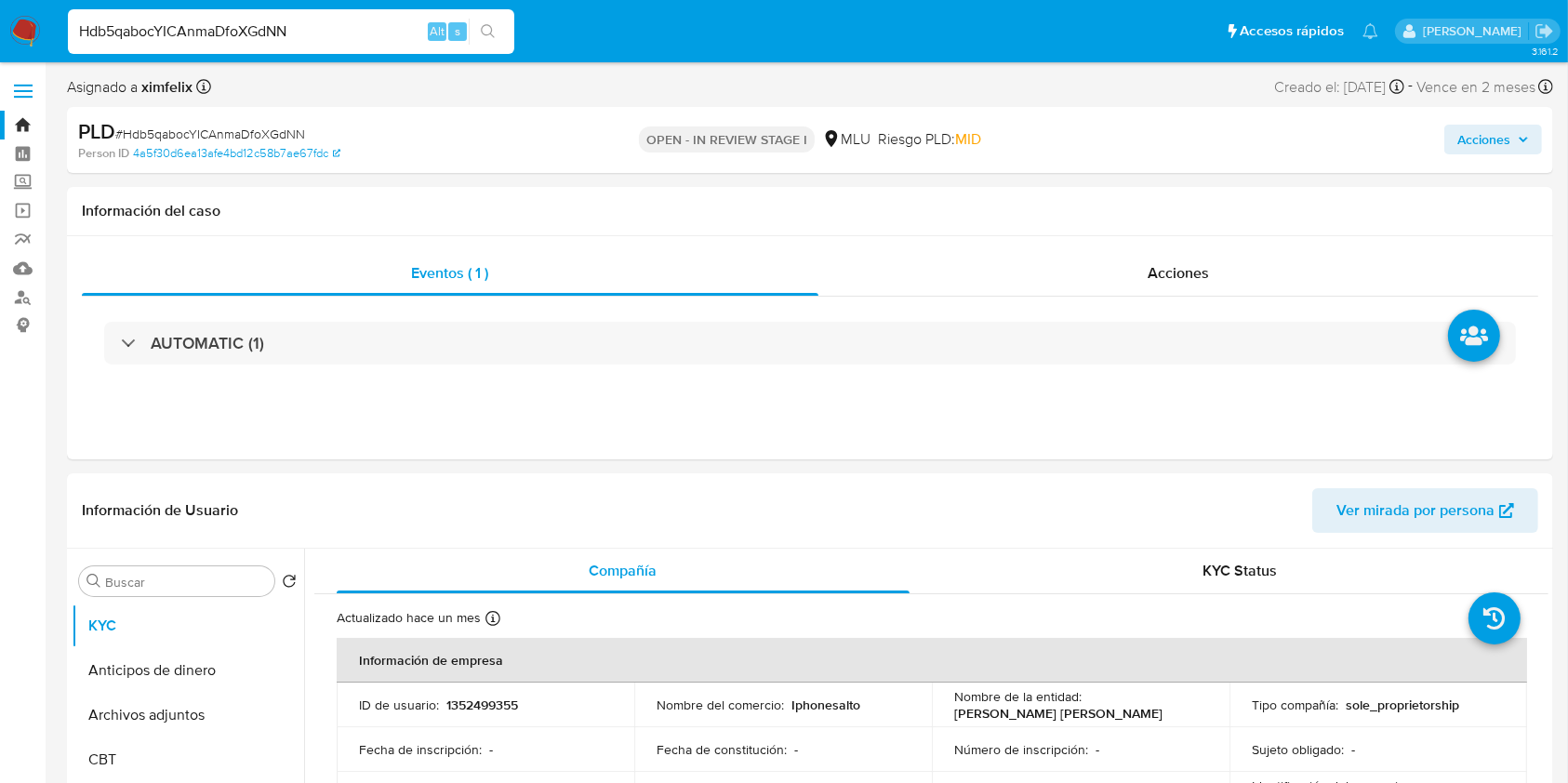
scroll to position [223, 0]
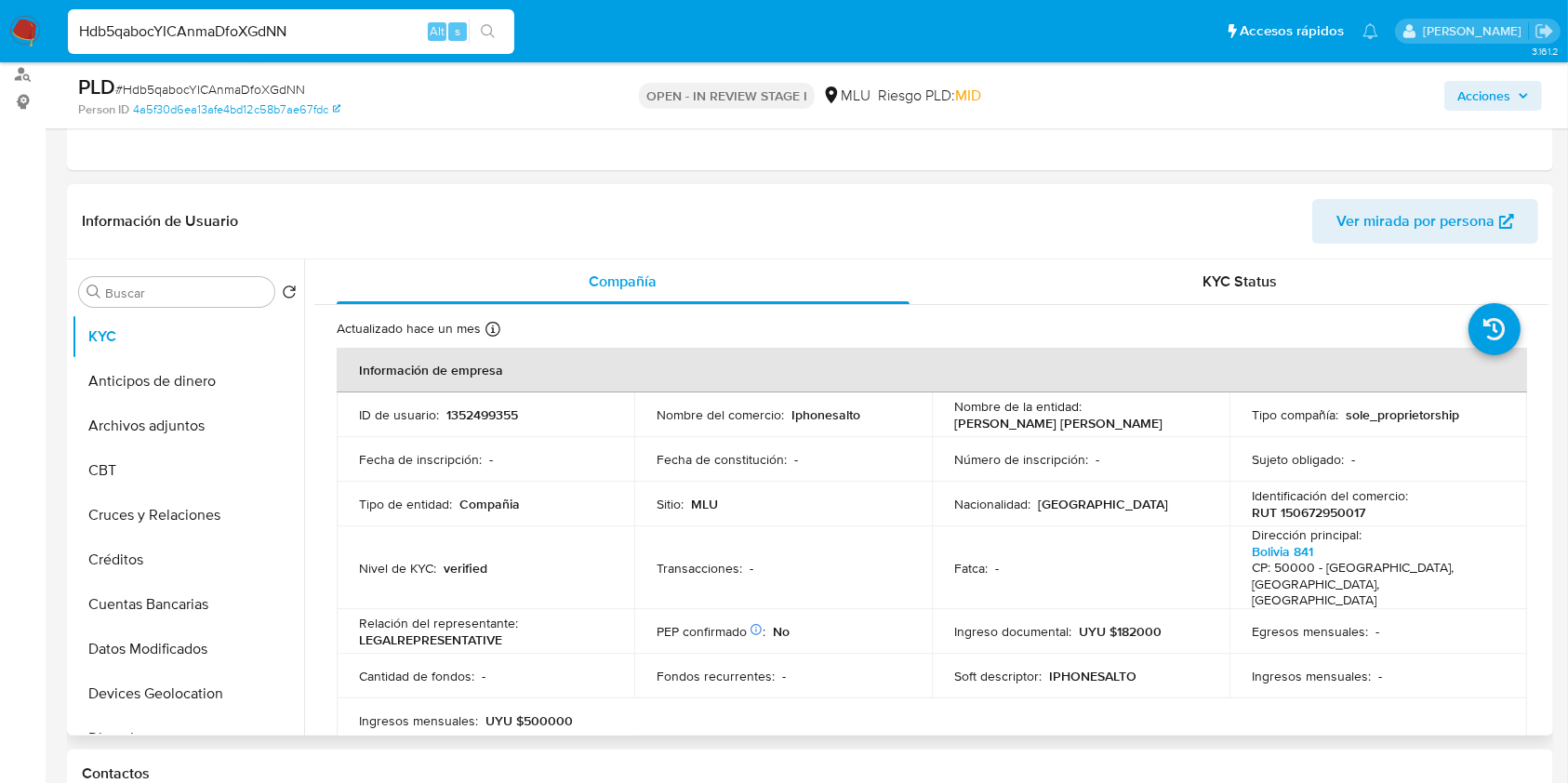
click at [1403, 233] on span "Ver mirada por persona" at bounding box center [1415, 221] width 159 height 45
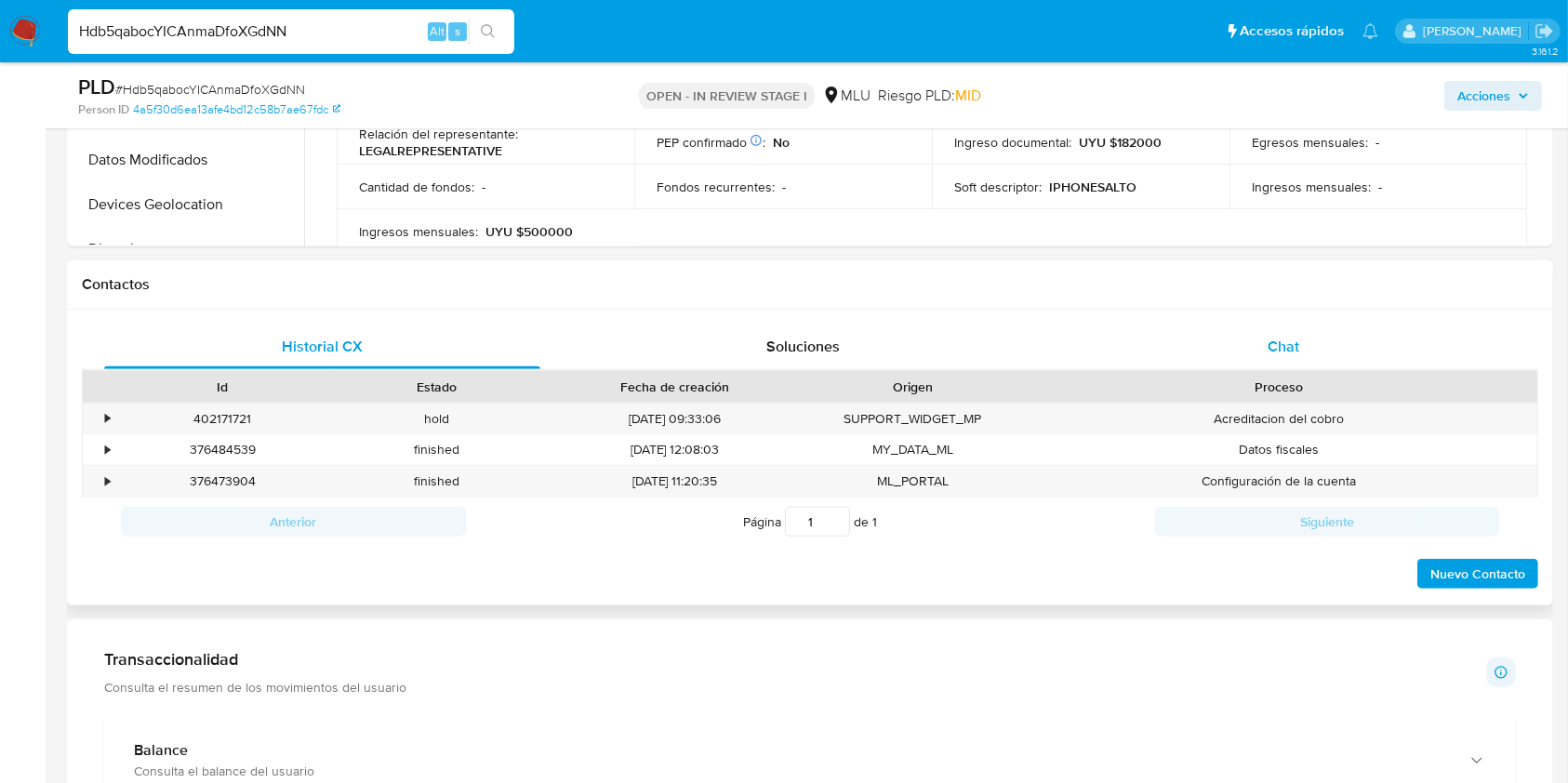
scroll to position [722, 0]
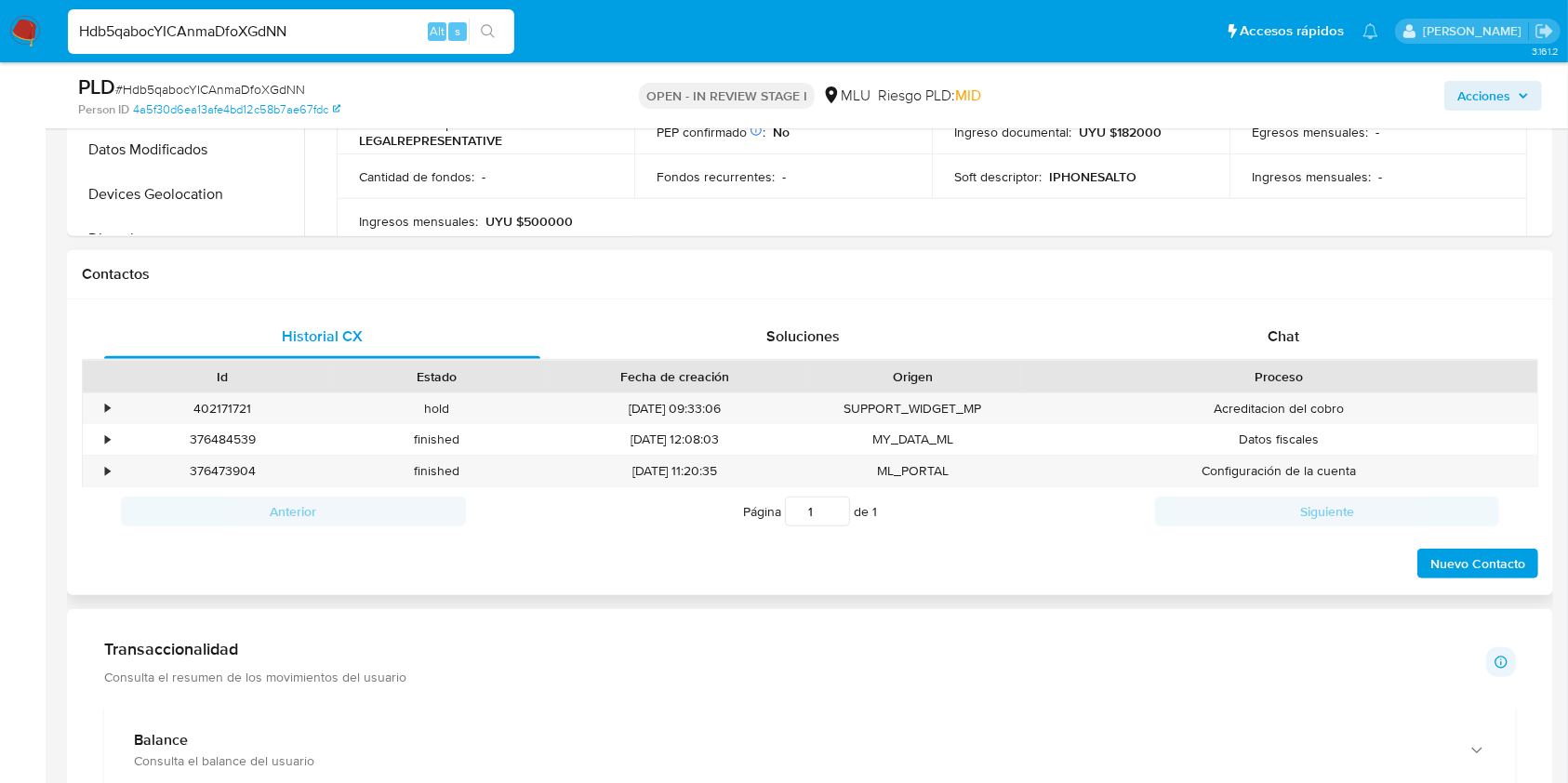
click at [1256, 308] on div "Historial CX Soluciones Chat Id Estado Fecha de creación Origen Proceso • 40217…" at bounding box center [809, 447] width 1486 height 297
click at [1272, 321] on div "Chat" at bounding box center [1284, 337] width 437 height 45
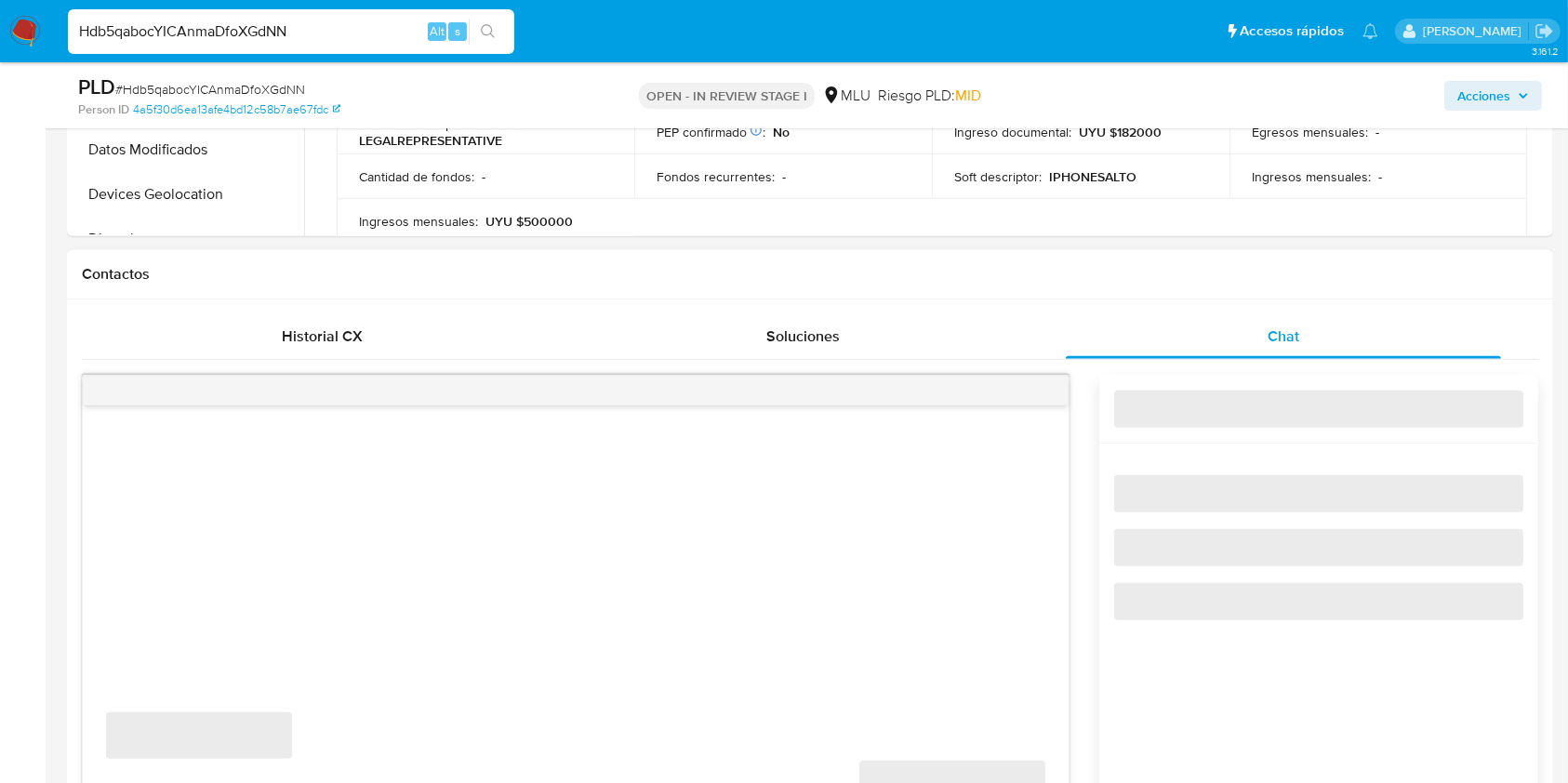
drag, startPoint x: 1539, startPoint y: 271, endPoint x: 1550, endPoint y: 292, distance: 23.7
click at [1550, 292] on div "Contactos" at bounding box center [809, 275] width 1486 height 49
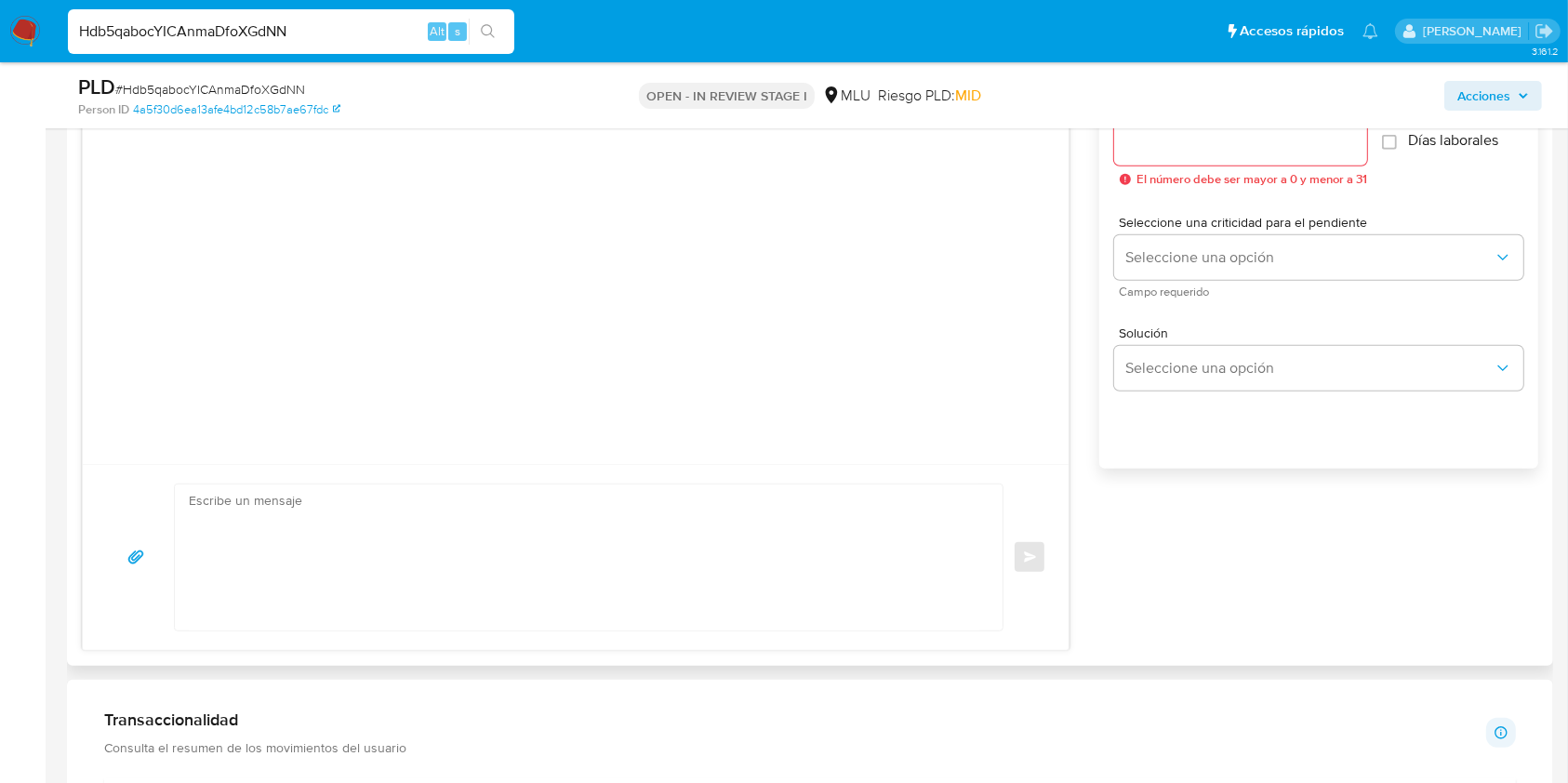
scroll to position [1095, 0]
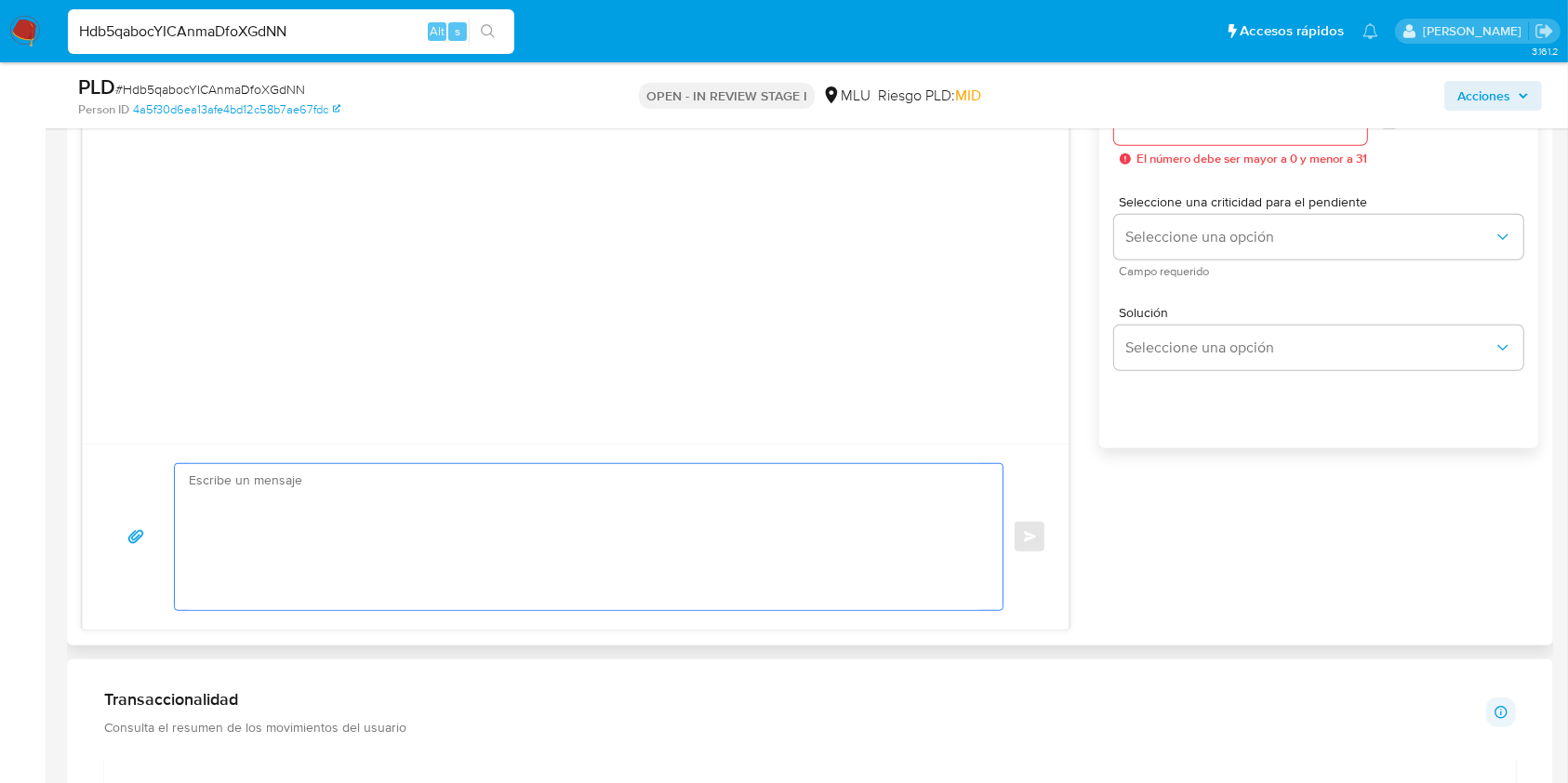
click at [724, 523] on textarea at bounding box center [584, 536] width 791 height 146
paste textarea "Te contactamos ya que detectamos que tus ingresos superan ampliamente el límite…"
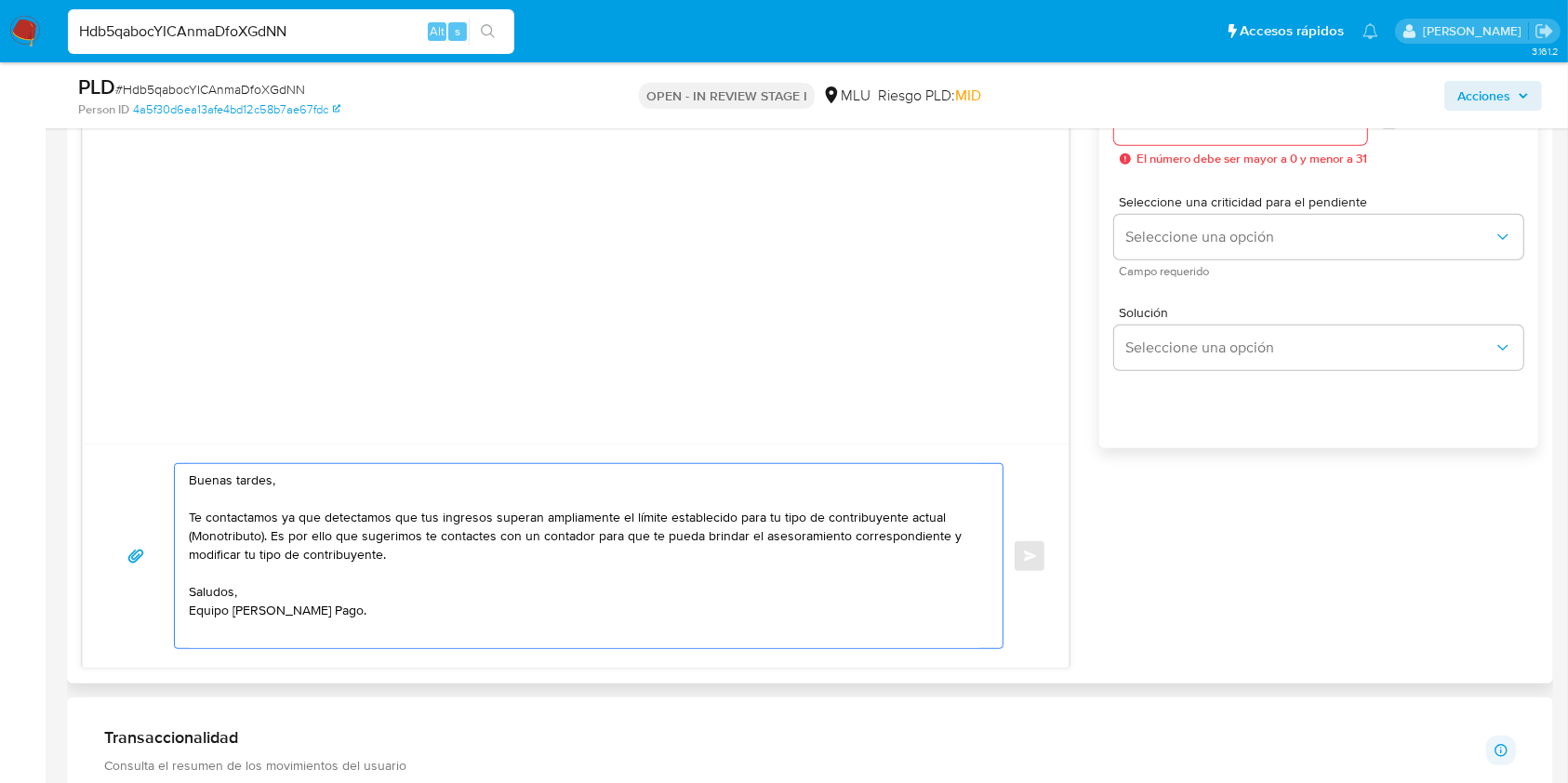
click at [538, 644] on textarea "Buenas tardes, Te contactamos ya que detectamos que tus ingresos superan amplia…" at bounding box center [584, 556] width 791 height 184
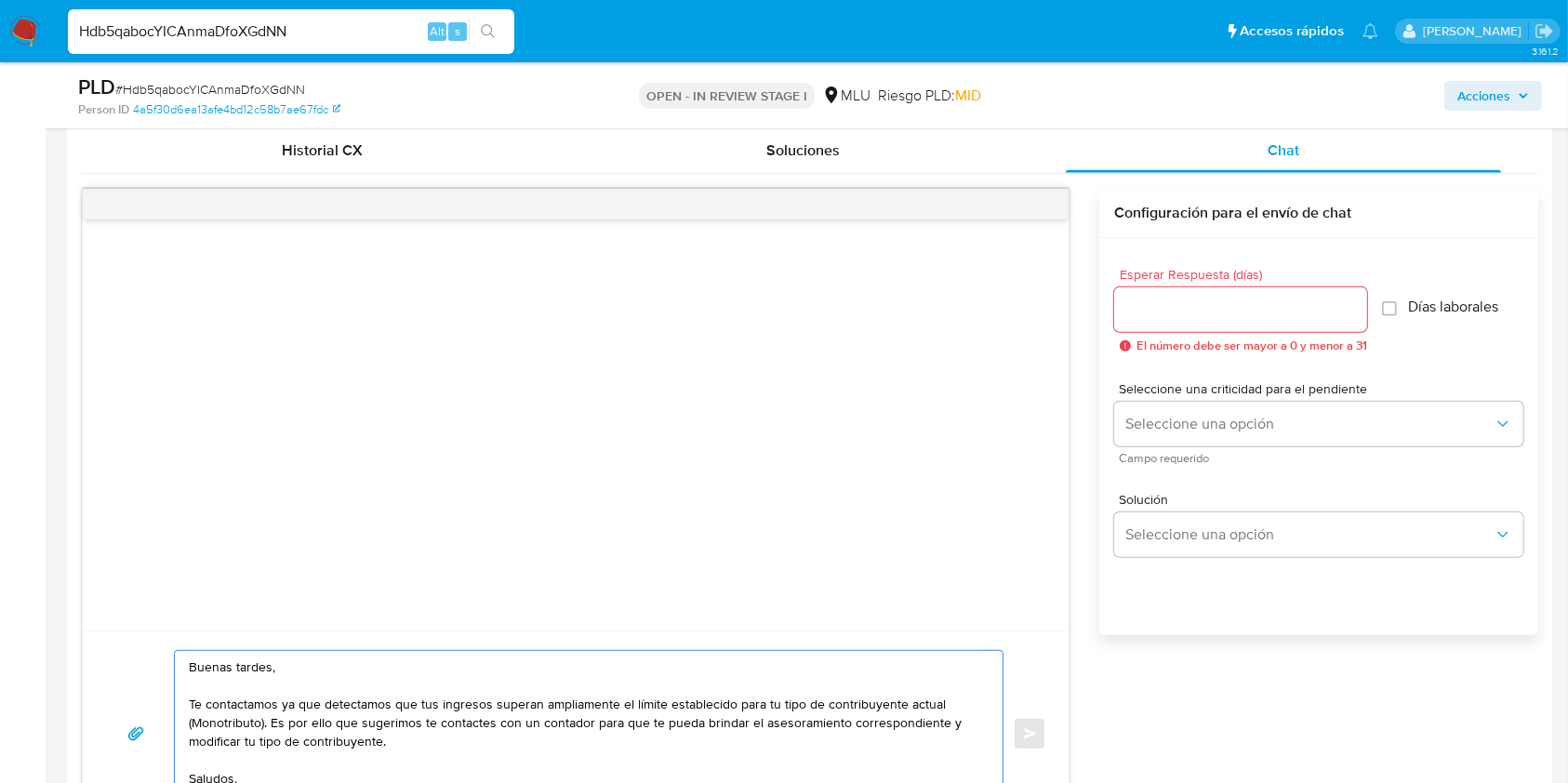
scroll to position [913, 0]
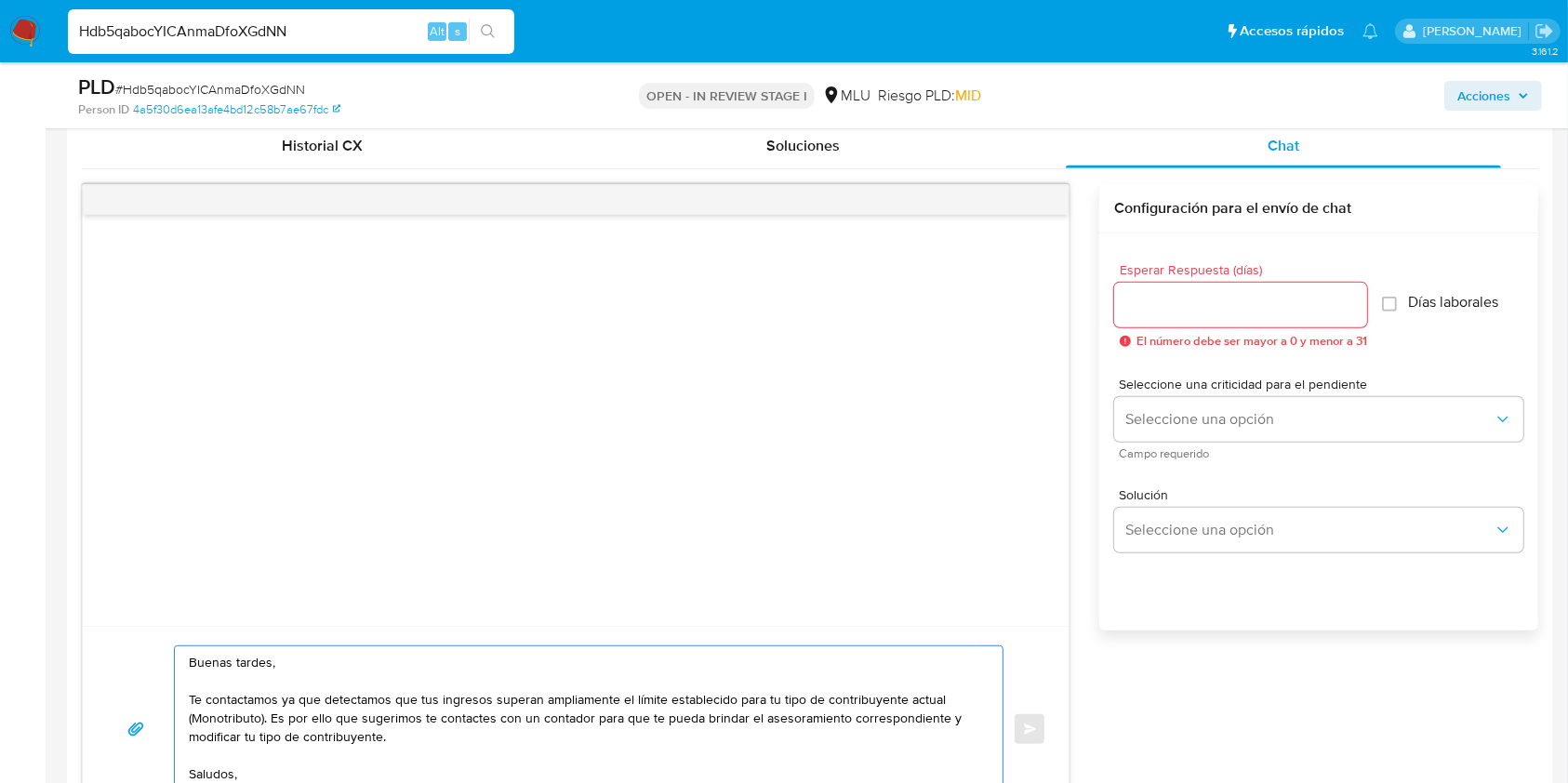
type textarea "Buenas tardes, Te contactamos ya que detectamos que tus ingresos superan amplia…"
click at [1184, 307] on input "Esperar Respuesta (días)" at bounding box center [1240, 304] width 253 height 24
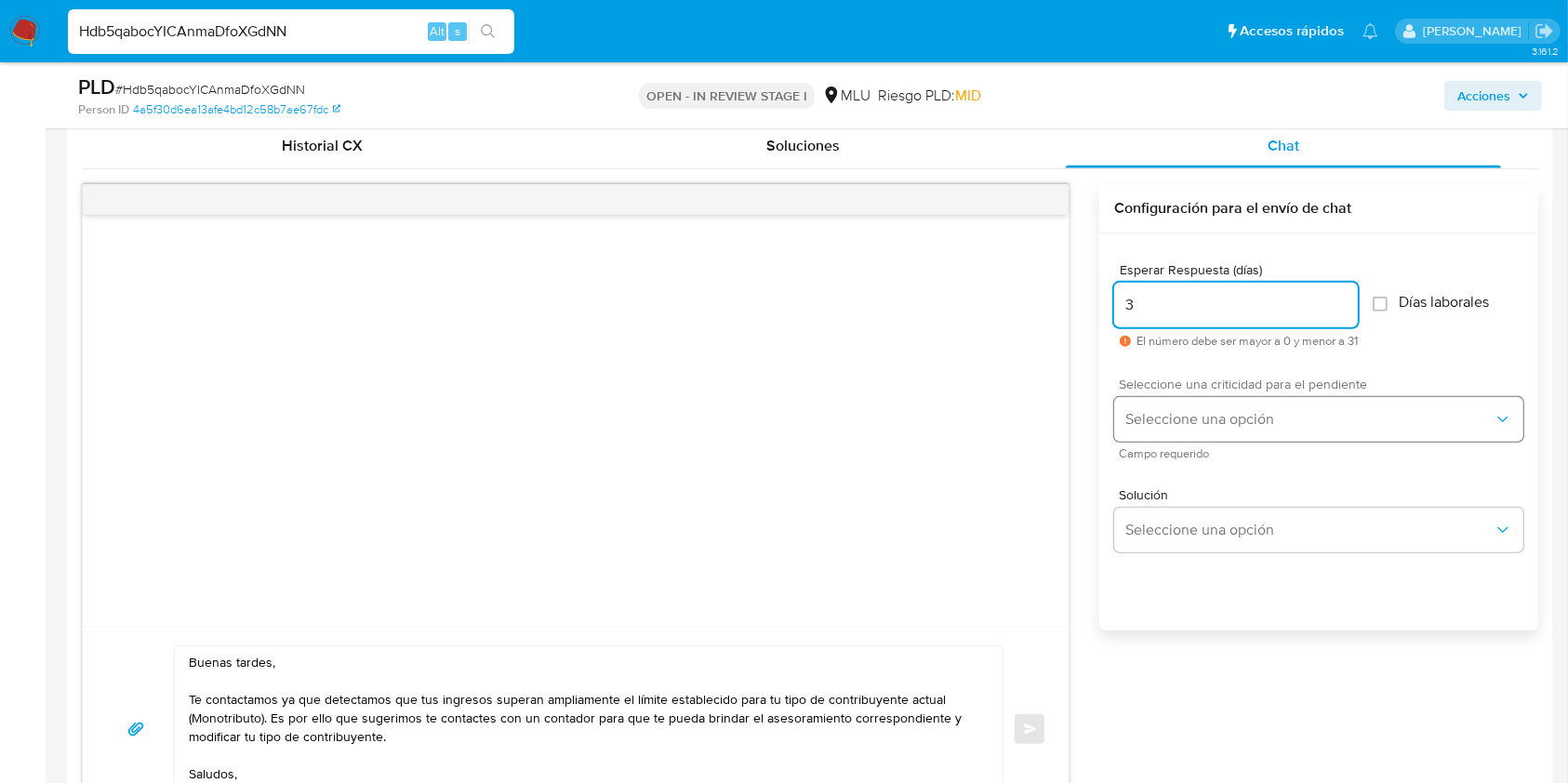
type input "3"
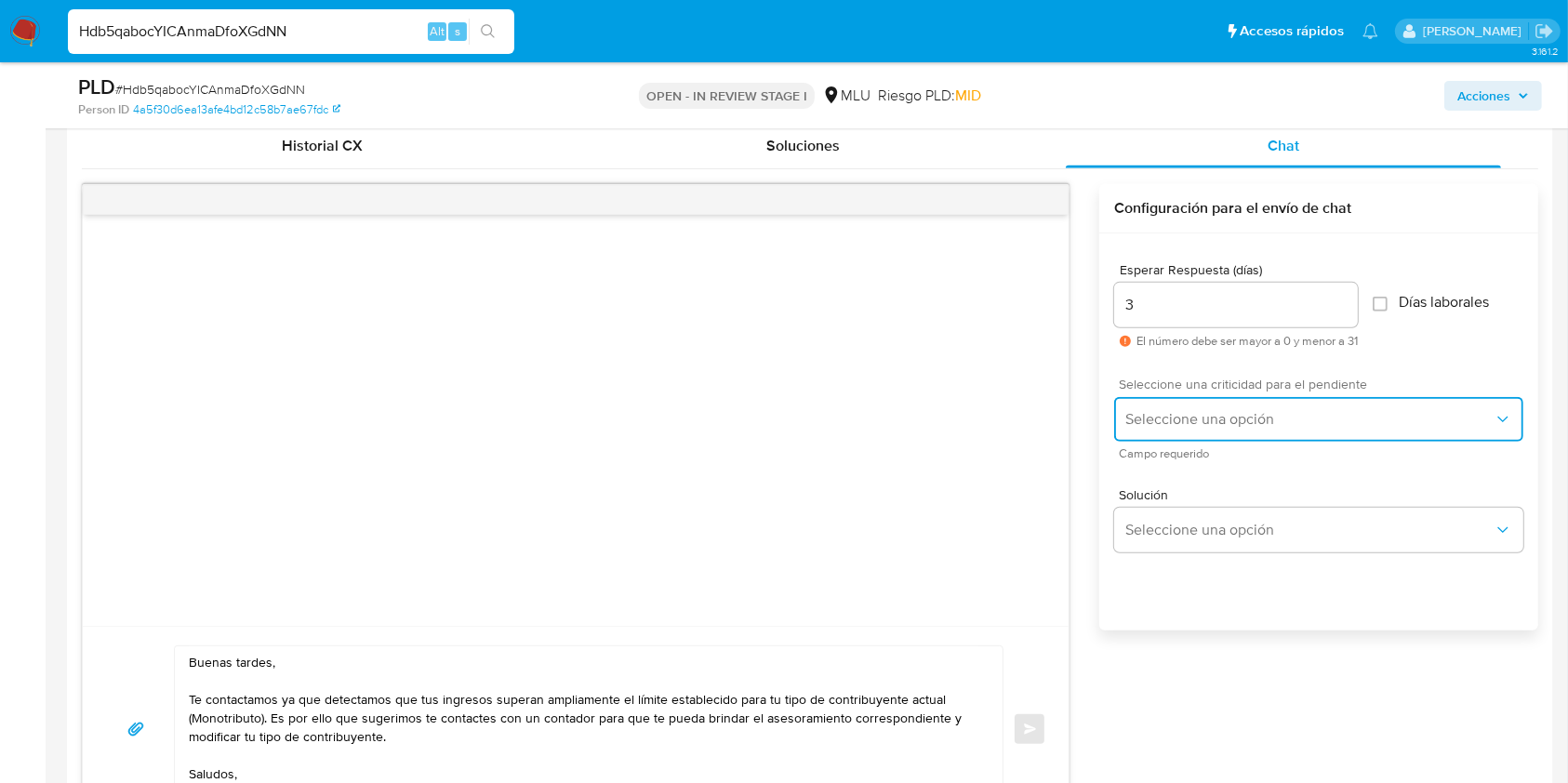
click at [1176, 397] on button "Seleccione una opción" at bounding box center [1318, 420] width 409 height 45
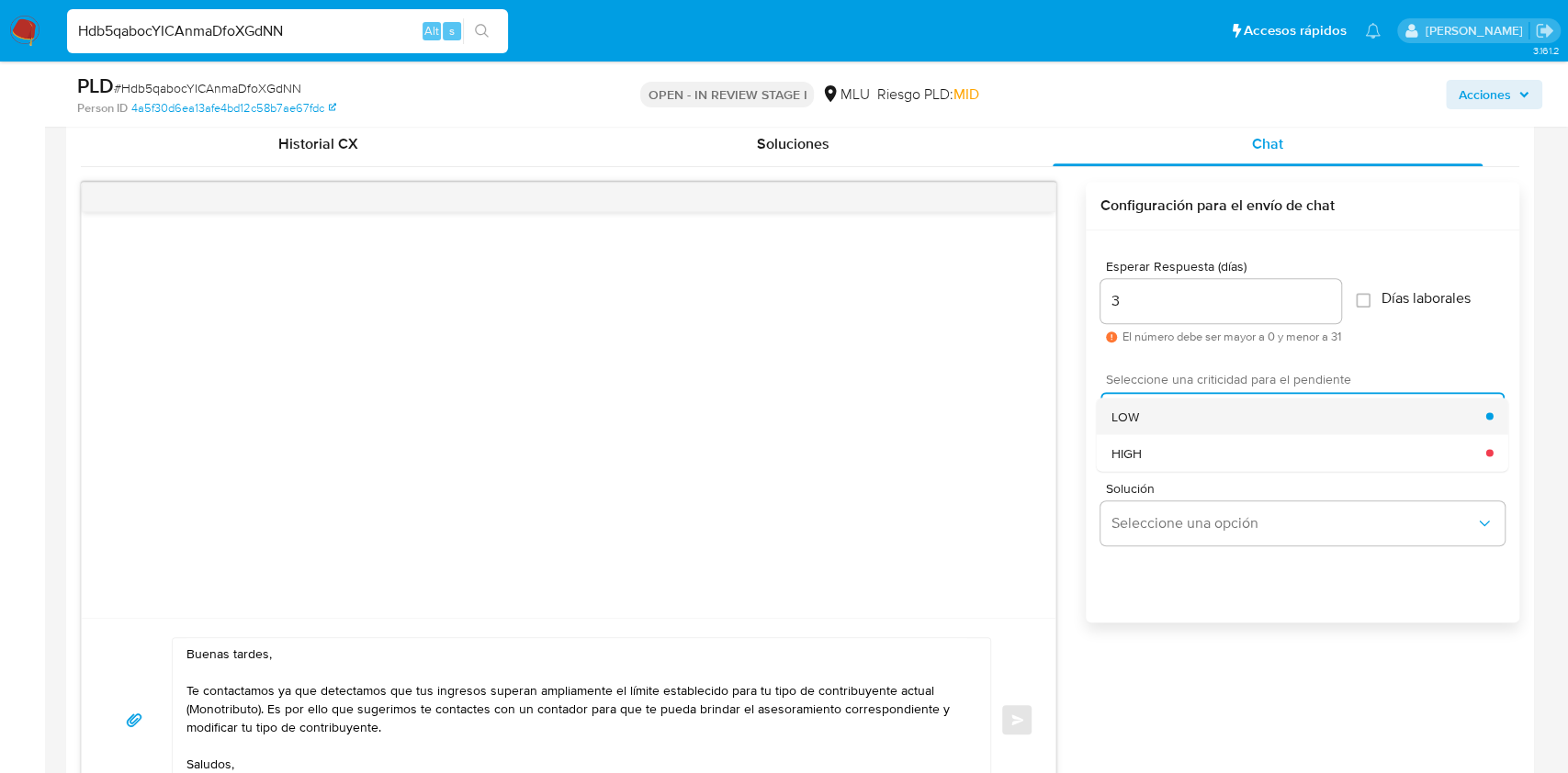
click at [1144, 410] on div "LOW" at bounding box center [1299, 415] width 375 height 37
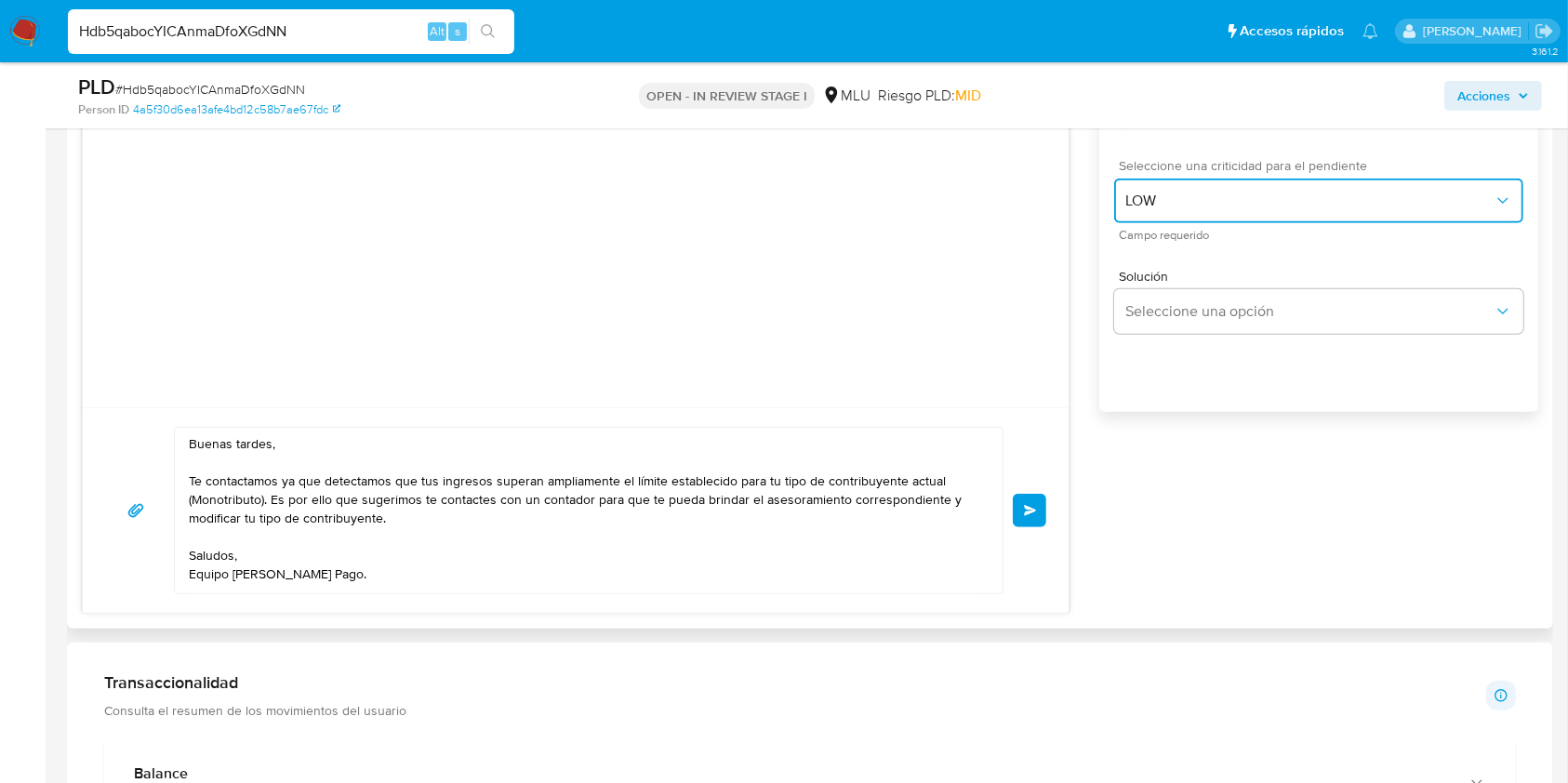
scroll to position [1173, 0]
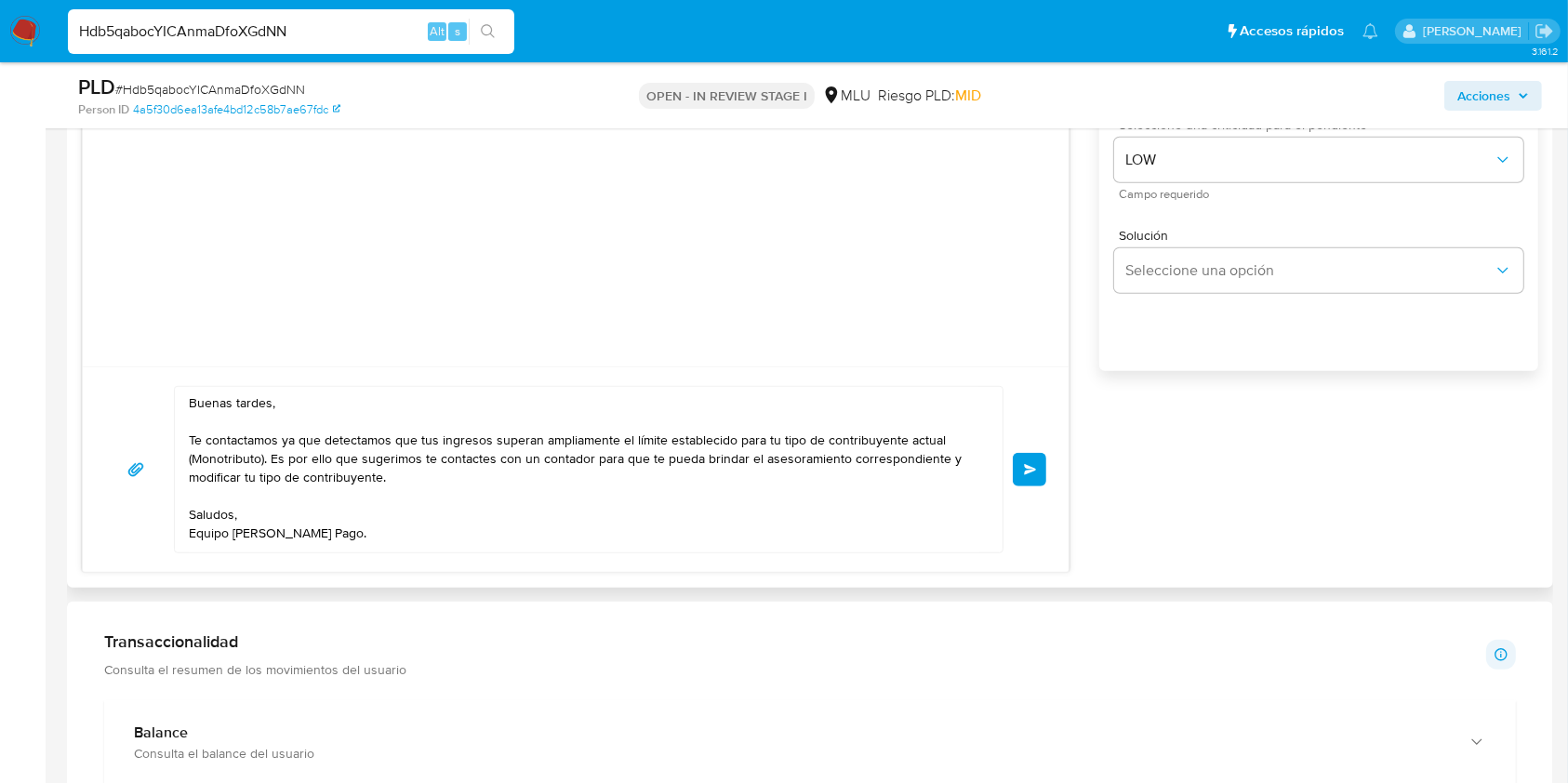
click at [1025, 478] on button "Enviar" at bounding box center [1030, 470] width 33 height 33
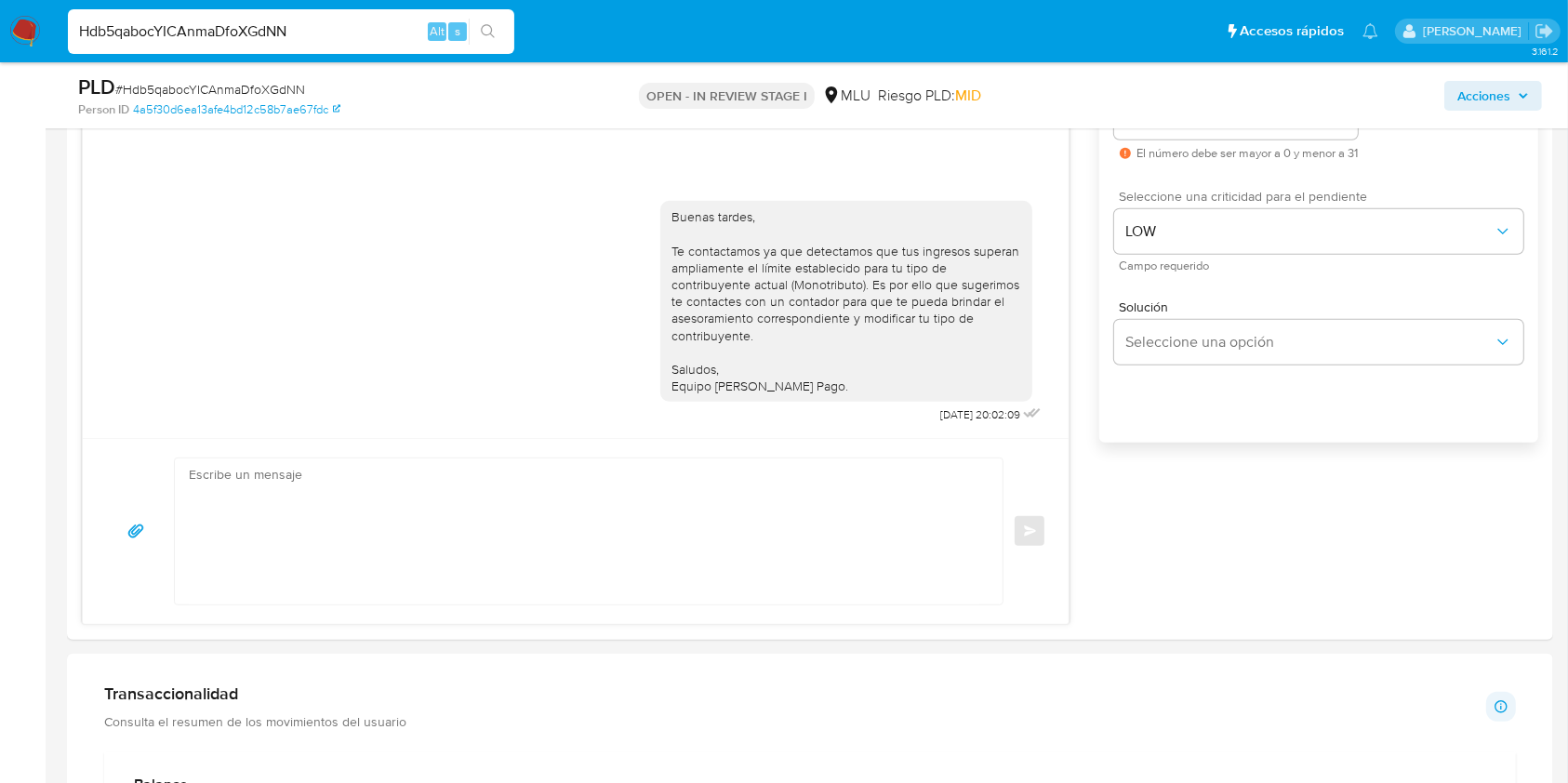
scroll to position [1097, 0]
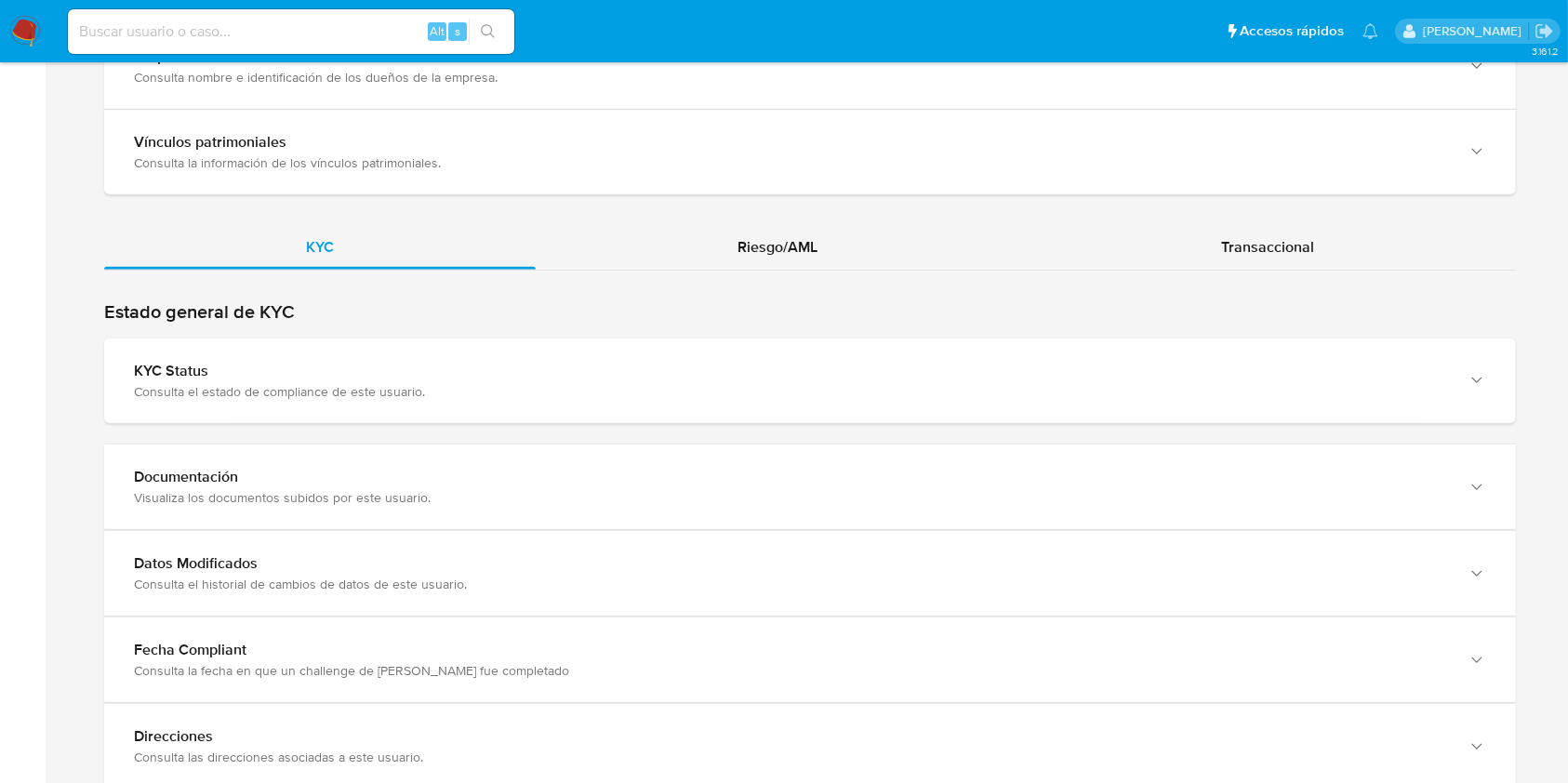
scroll to position [1746, 0]
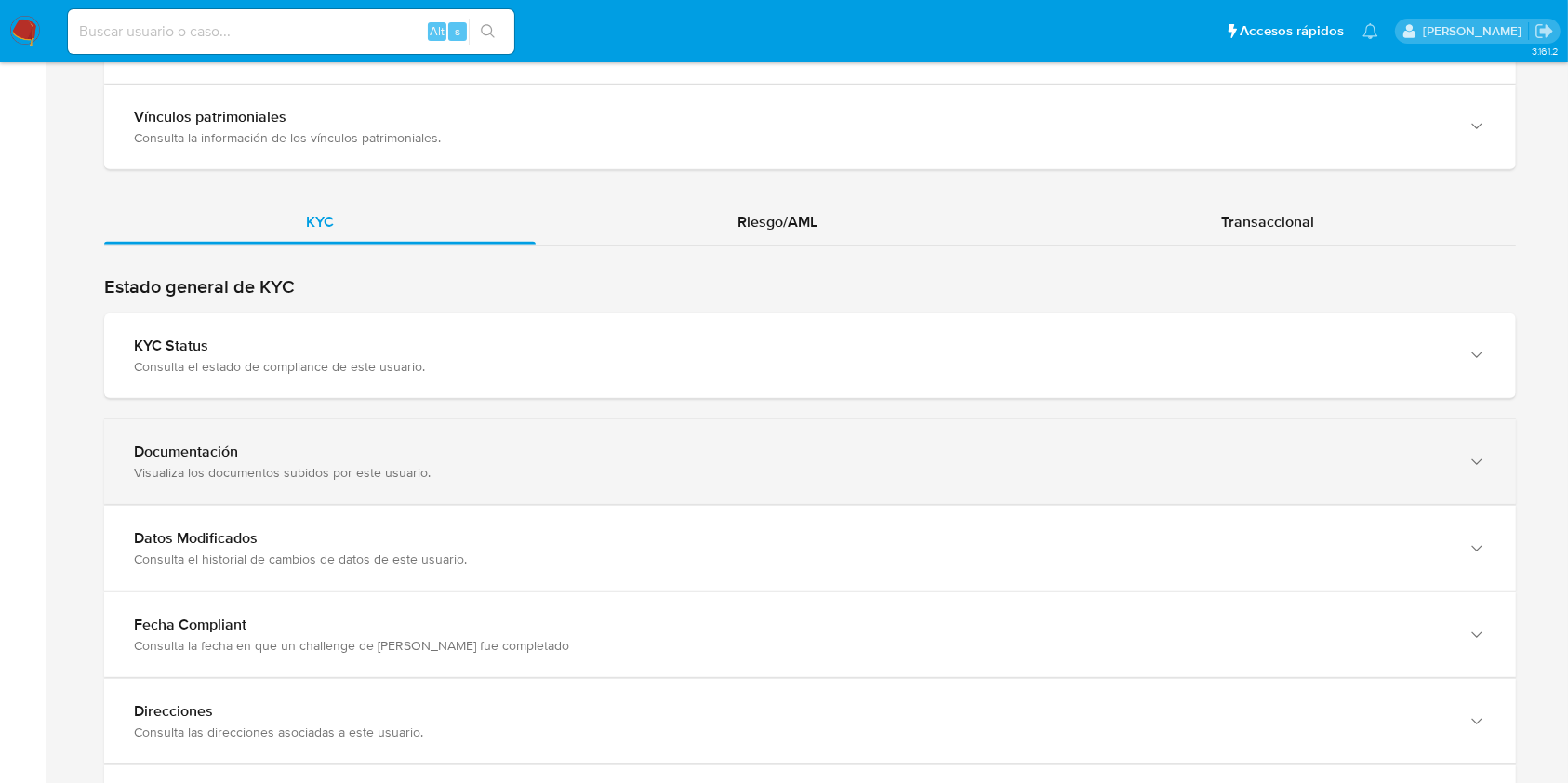
click at [1347, 474] on div "Documentación Visualiza los documentos subidos por este usuario." at bounding box center [809, 461] width 1411 height 84
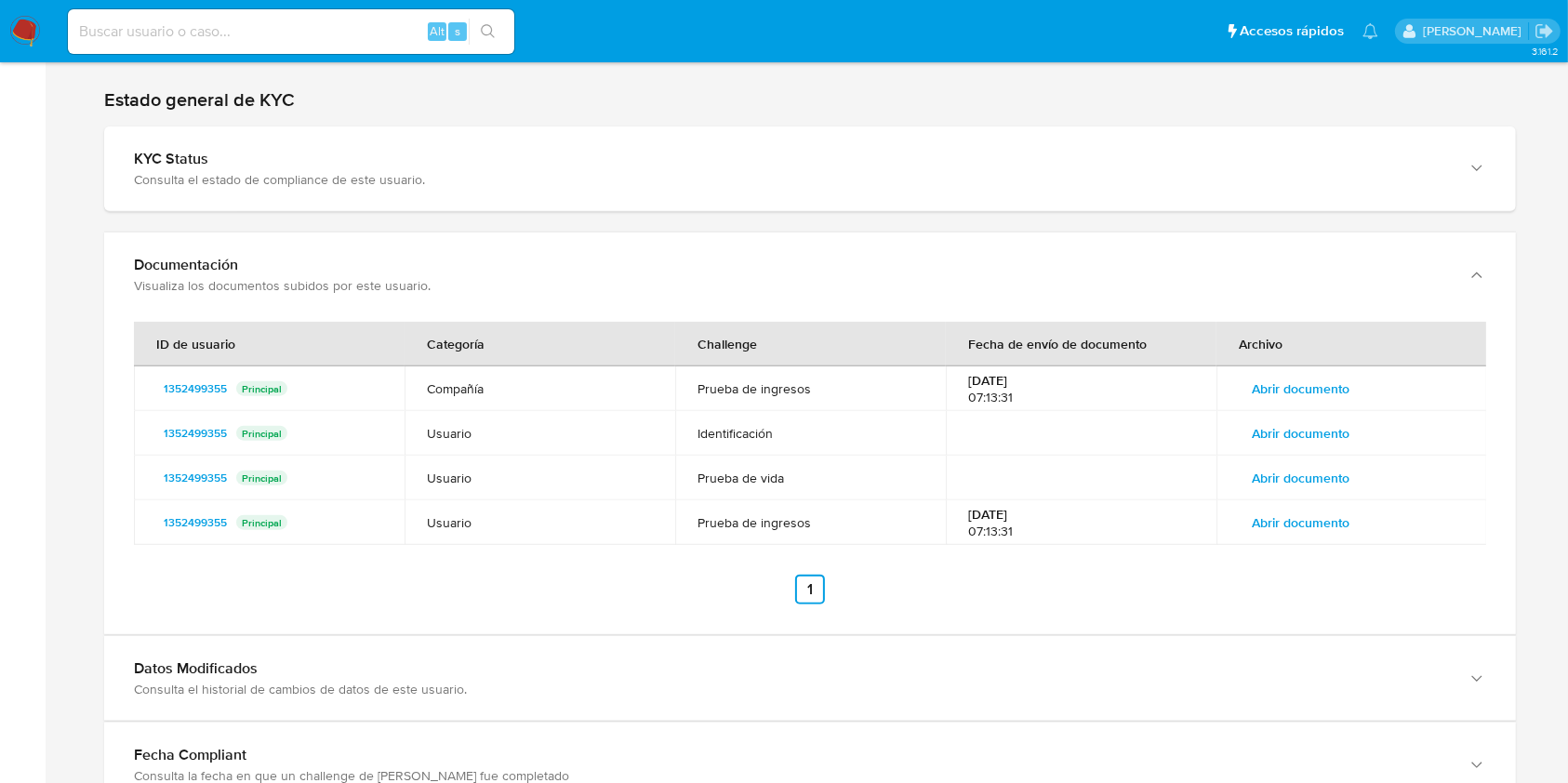
scroll to position [1941, 0]
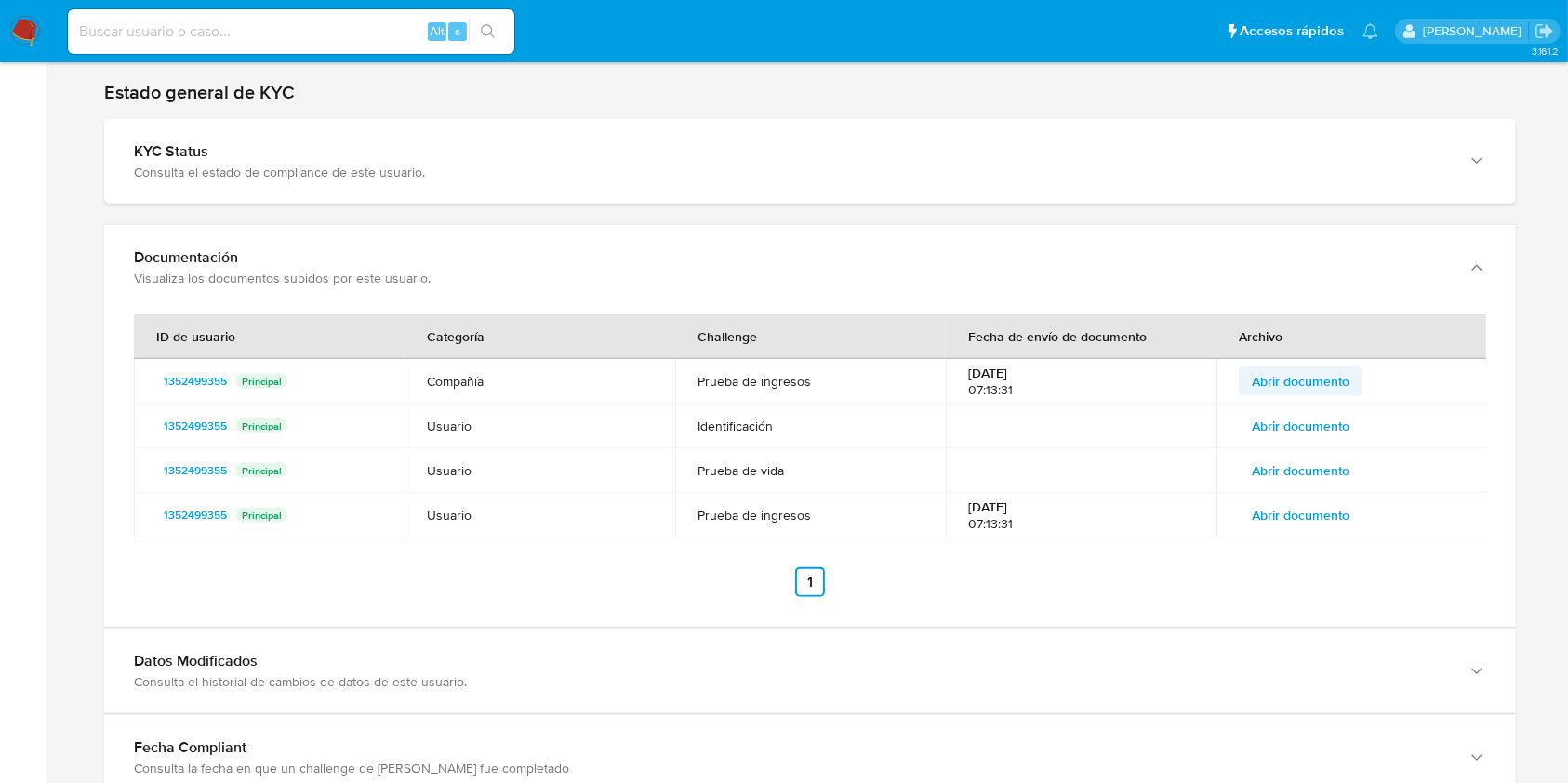
click at [1285, 368] on span "Abrir documento" at bounding box center [1301, 381] width 98 height 26
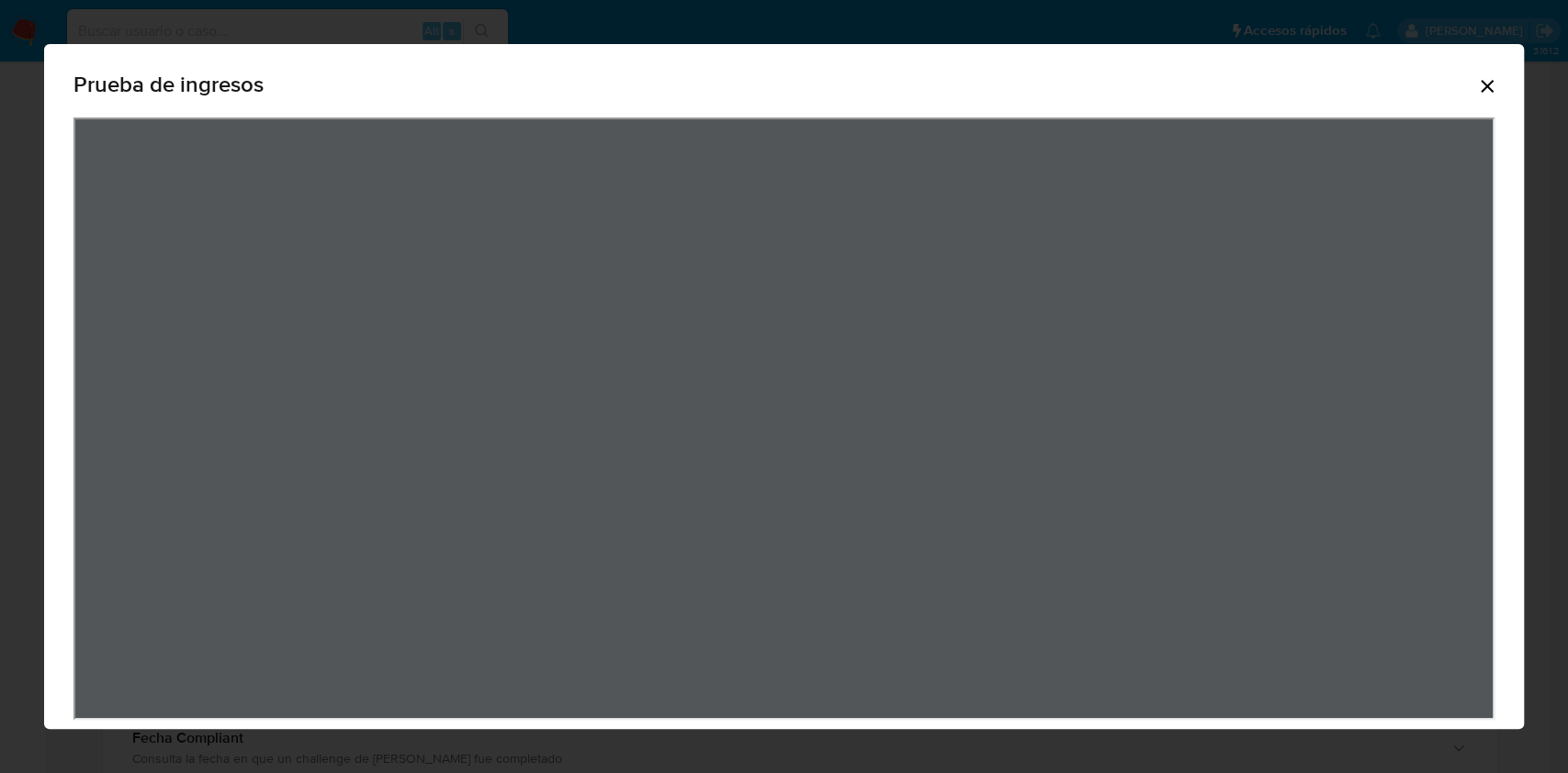
click at [1476, 94] on icon "Cerrar" at bounding box center [1487, 86] width 22 height 22
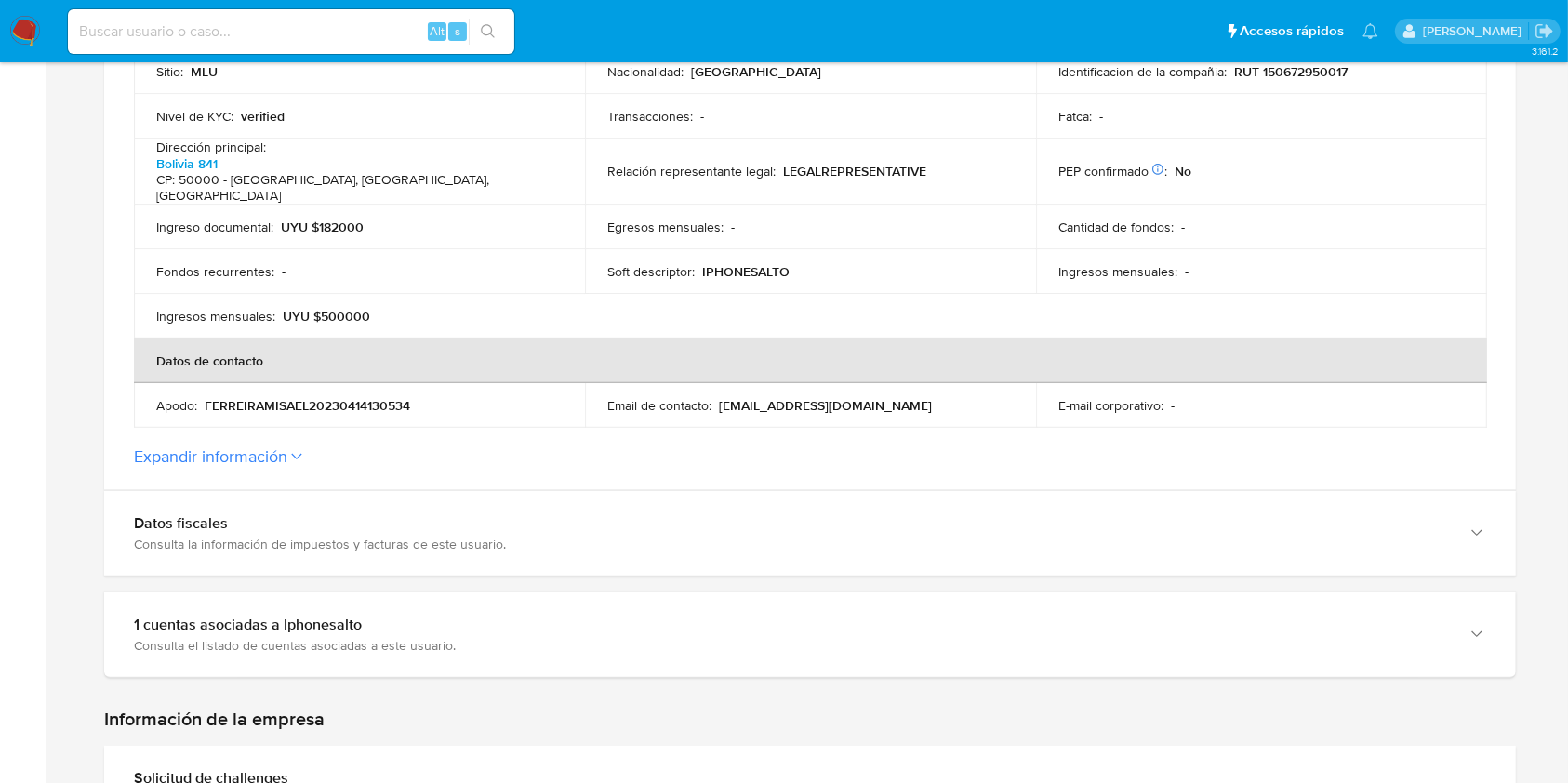
scroll to position [0, 0]
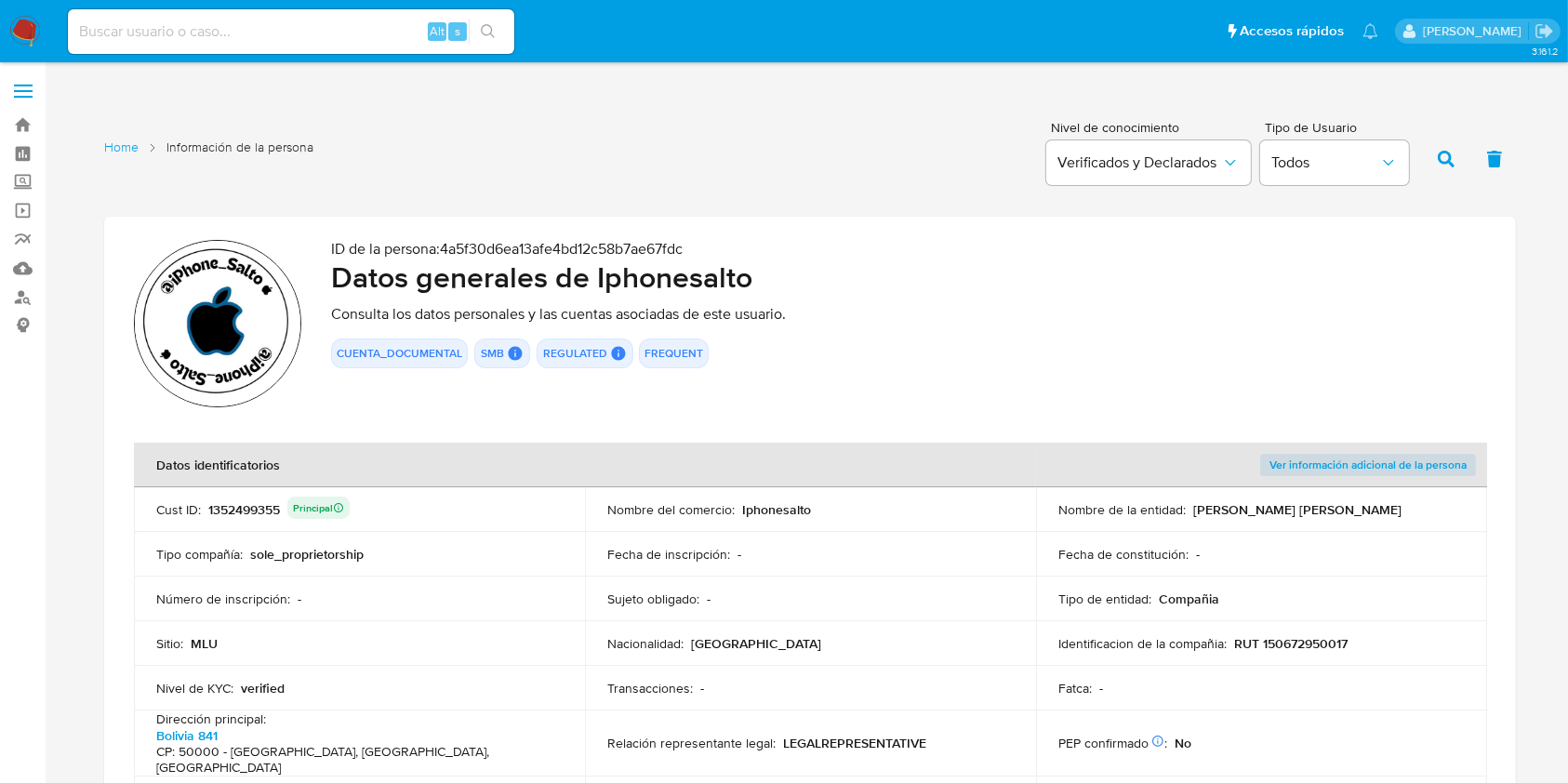
click at [244, 28] on input at bounding box center [291, 31] width 446 height 24
paste input "zsvOLtjyBtuwxEP7hESJm3E6"
type input "zsvOLtjyBtuwxEP7hESJm3E6"
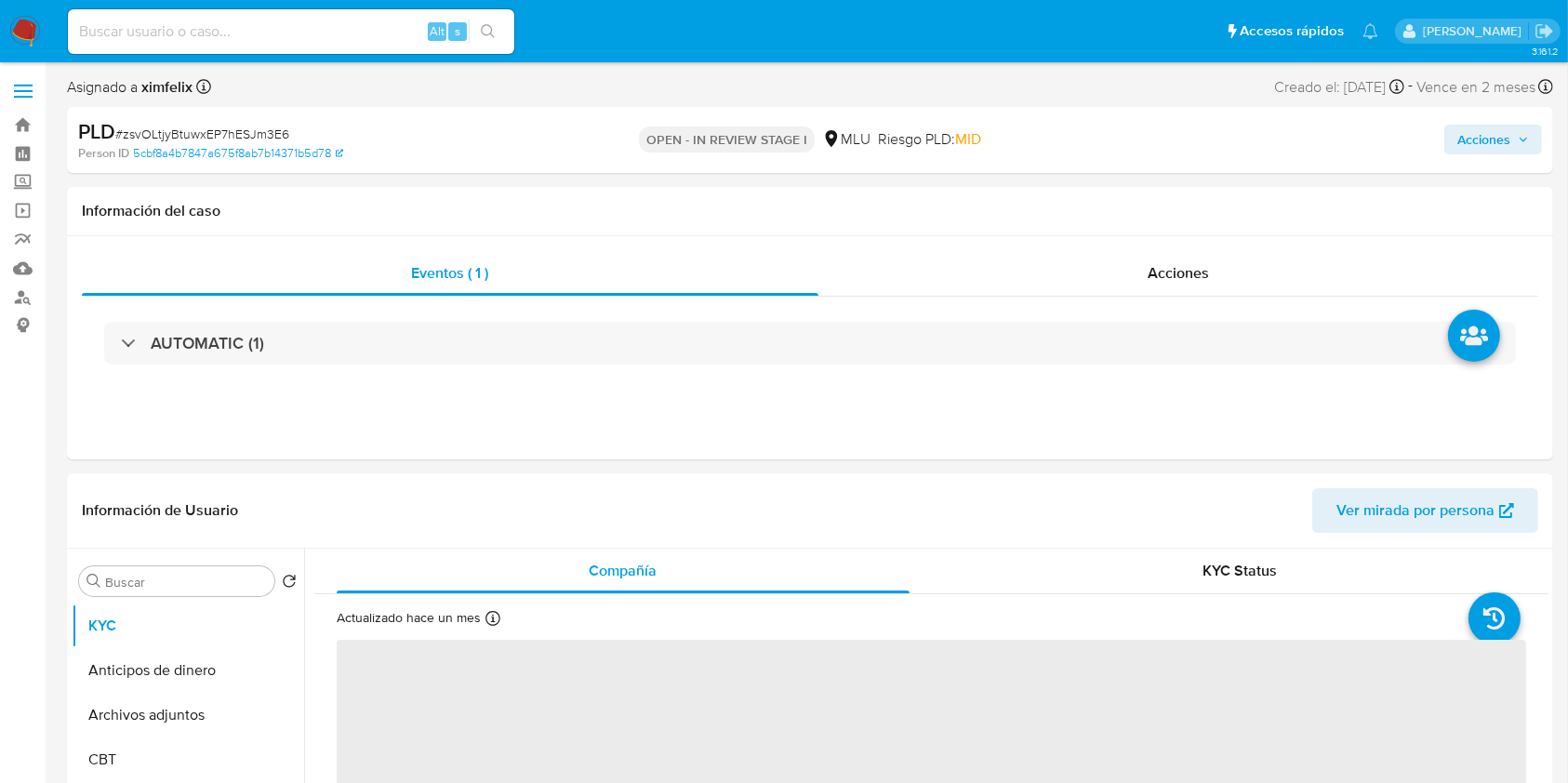
select select "10"
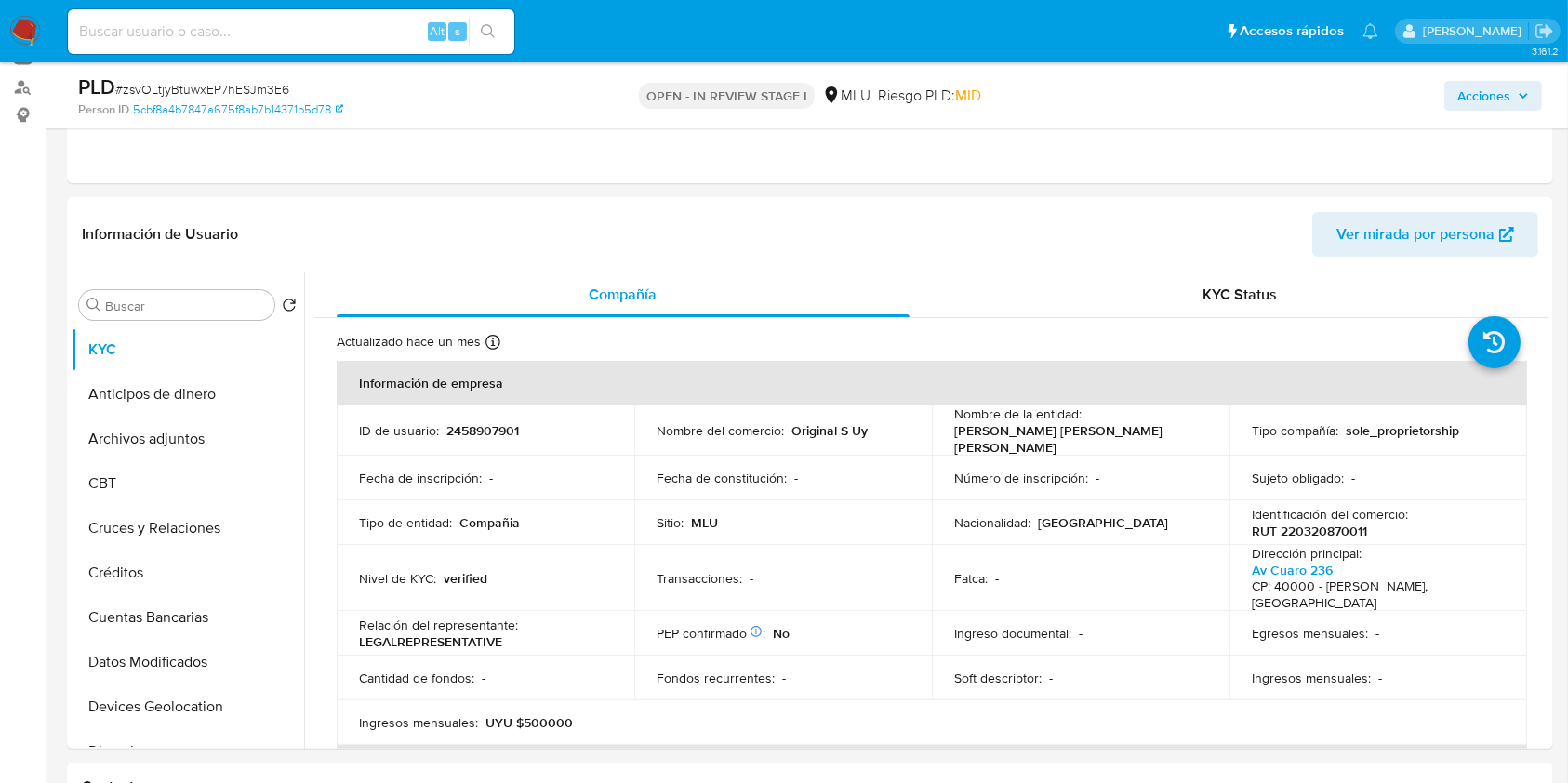
scroll to position [232, 0]
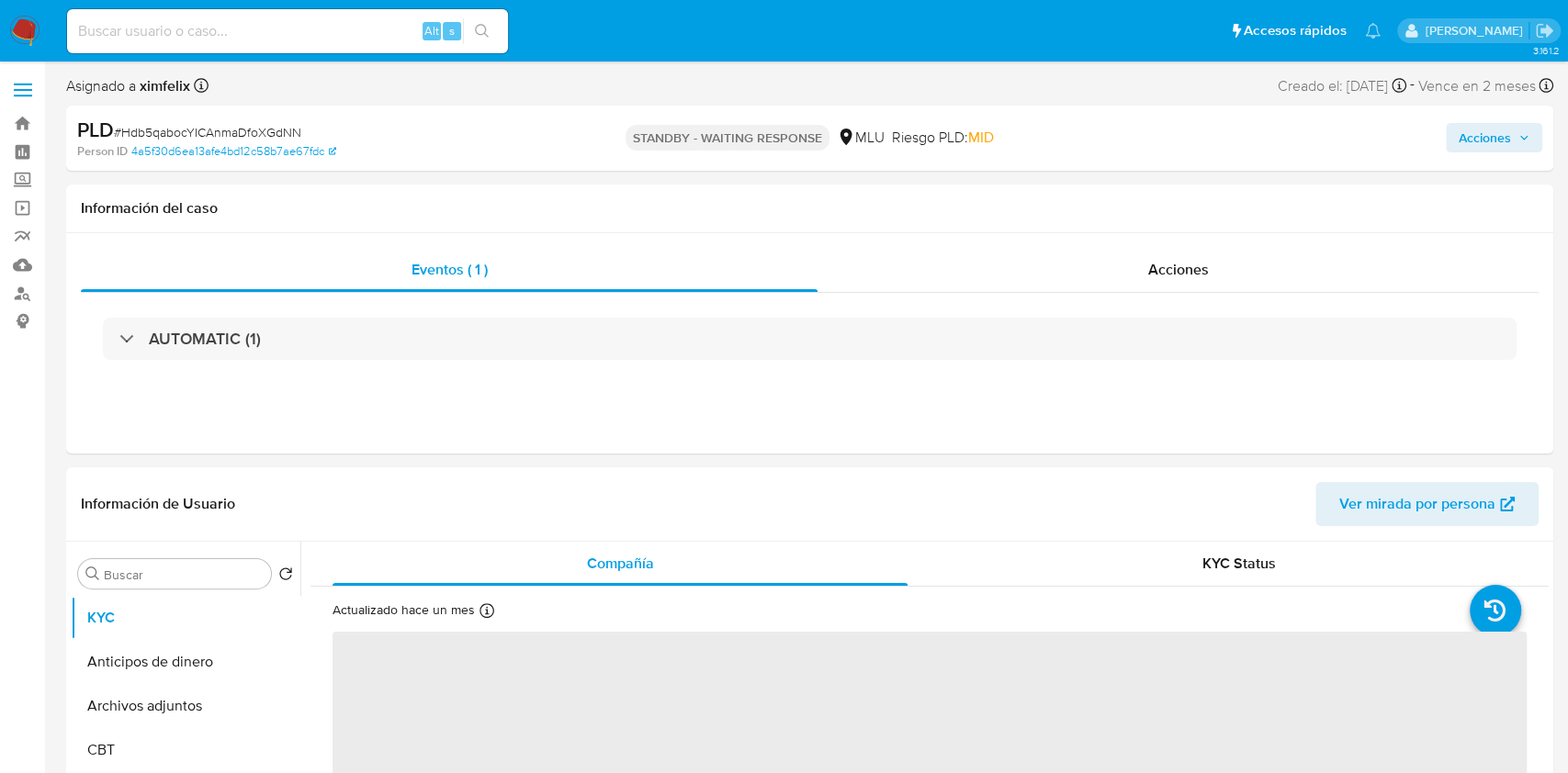
select select "10"
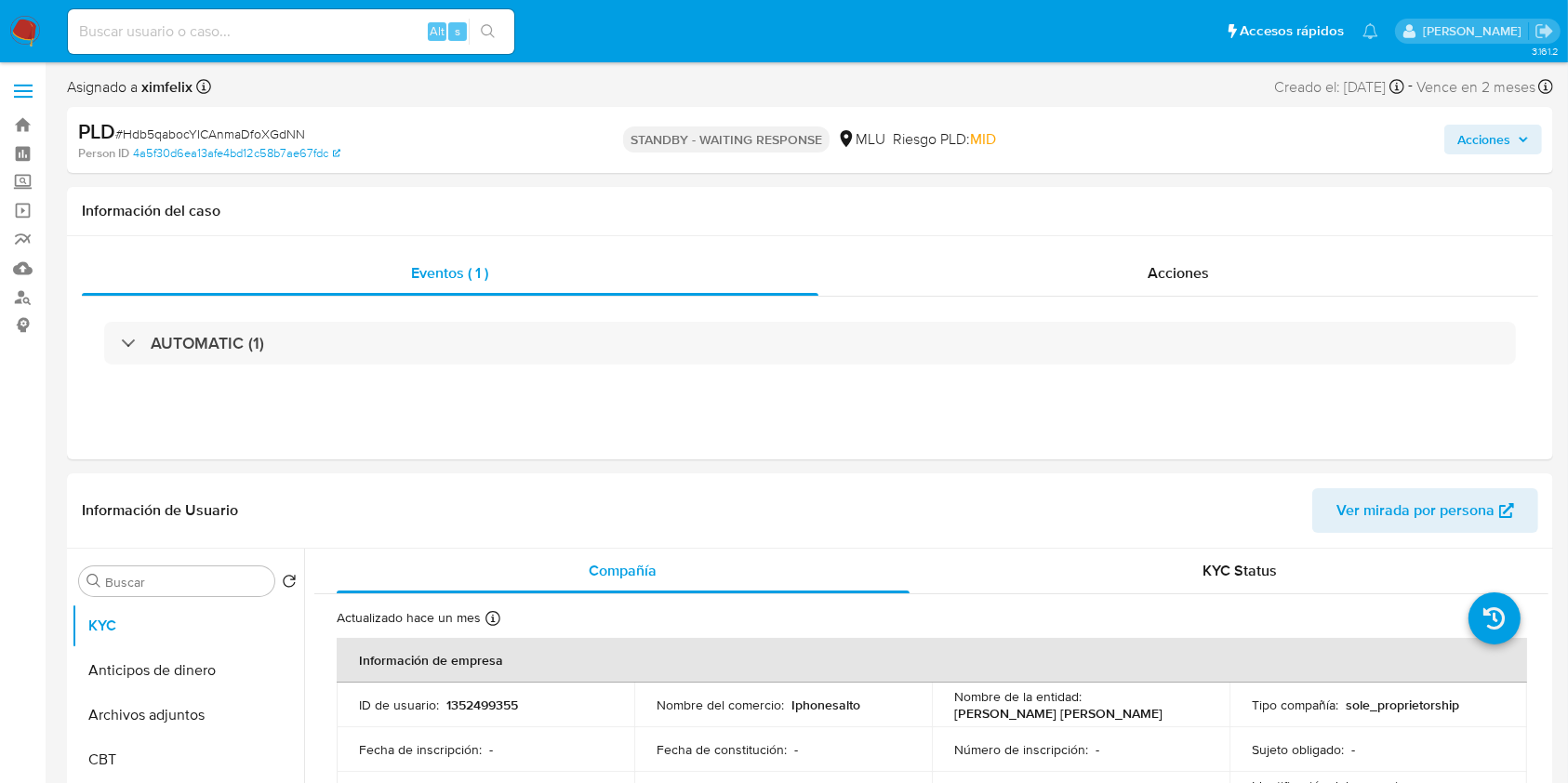
drag, startPoint x: 231, startPoint y: 45, endPoint x: 241, endPoint y: 29, distance: 18.9
click at [241, 29] on div "Alt s" at bounding box center [291, 32] width 446 height 45
click at [241, 29] on input at bounding box center [291, 31] width 446 height 24
paste input "rzecSDfySCHXuPByb4tlBO2n"
type input "rzecSDfySCHXuPByb4tlBO2n"
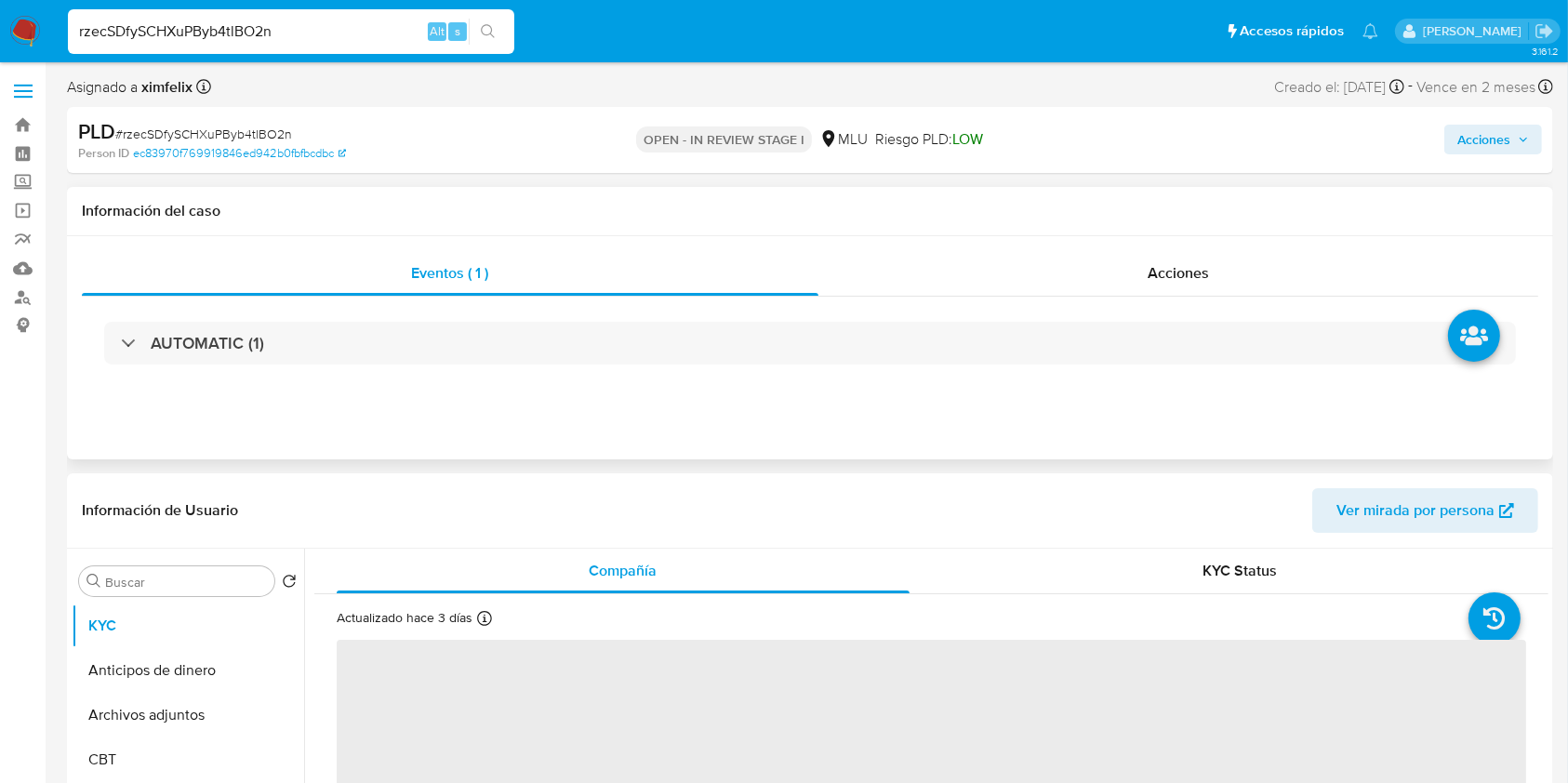
select select "10"
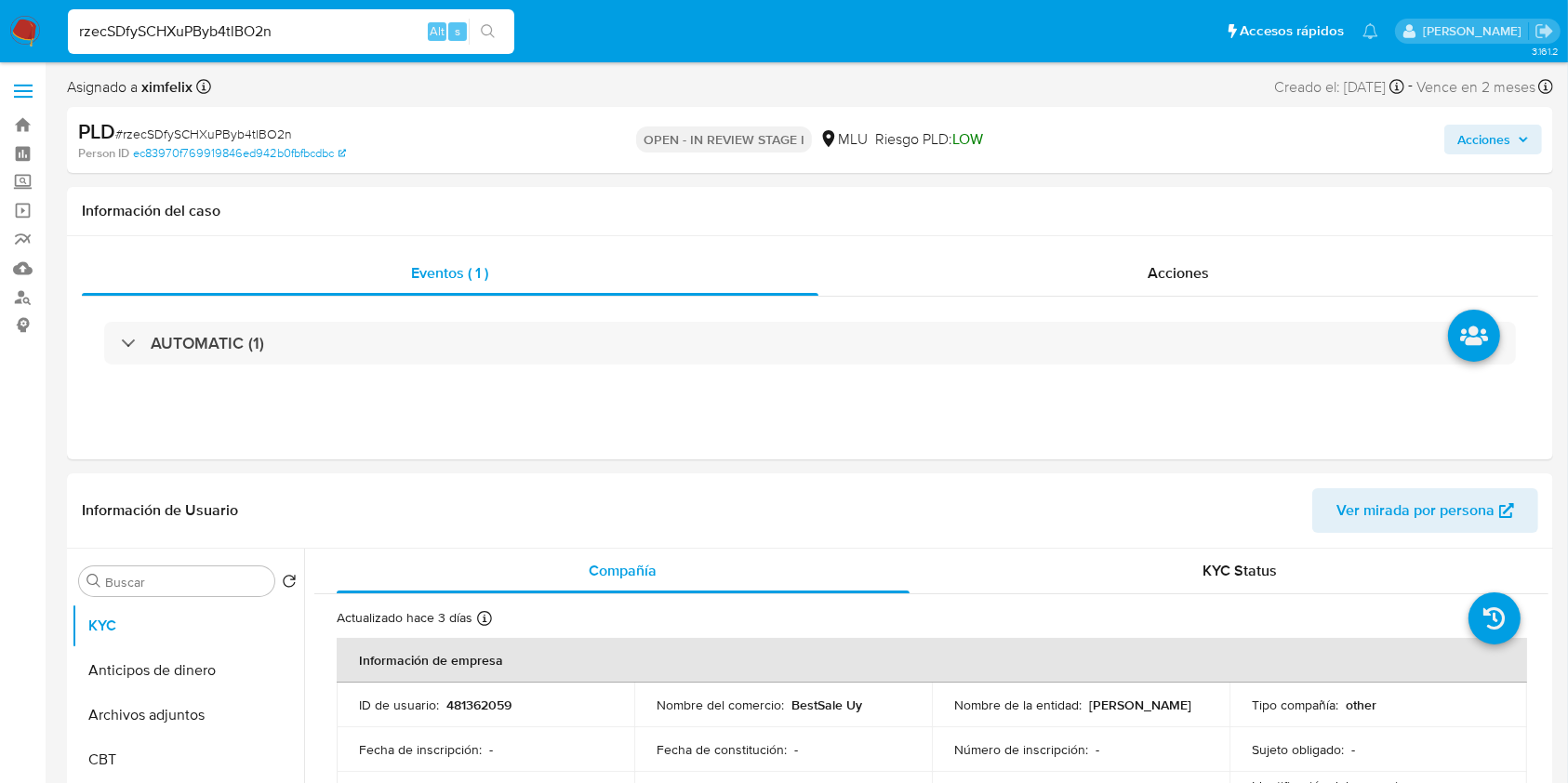
click at [31, 37] on img at bounding box center [25, 31] width 31 height 31
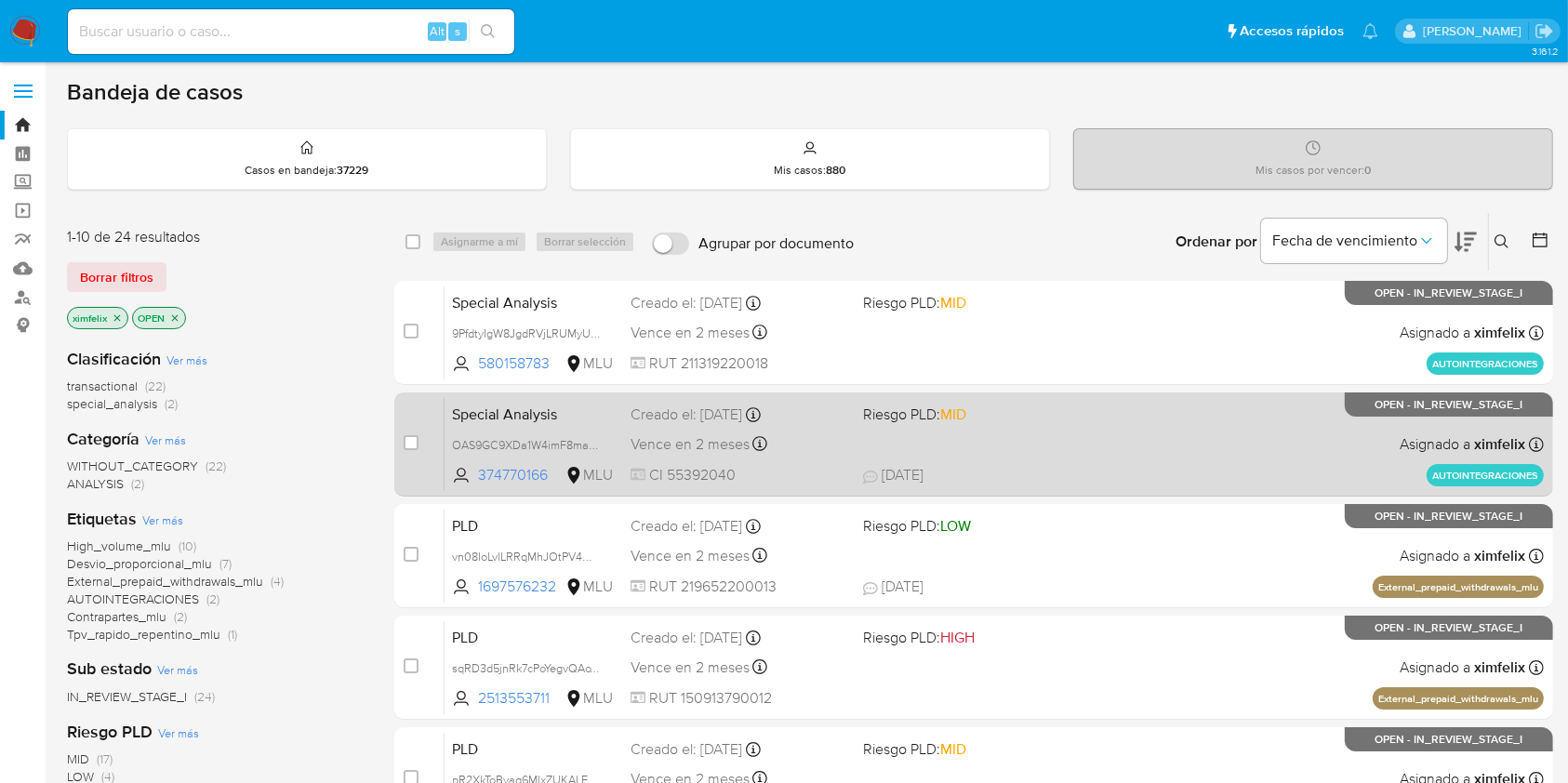
click at [1163, 435] on div "Special Analysis OAS9GC9XDa1W4imF8maBcLe6 374770166 MLU Riesgo PLD: MID Creado …" at bounding box center [993, 444] width 1099 height 94
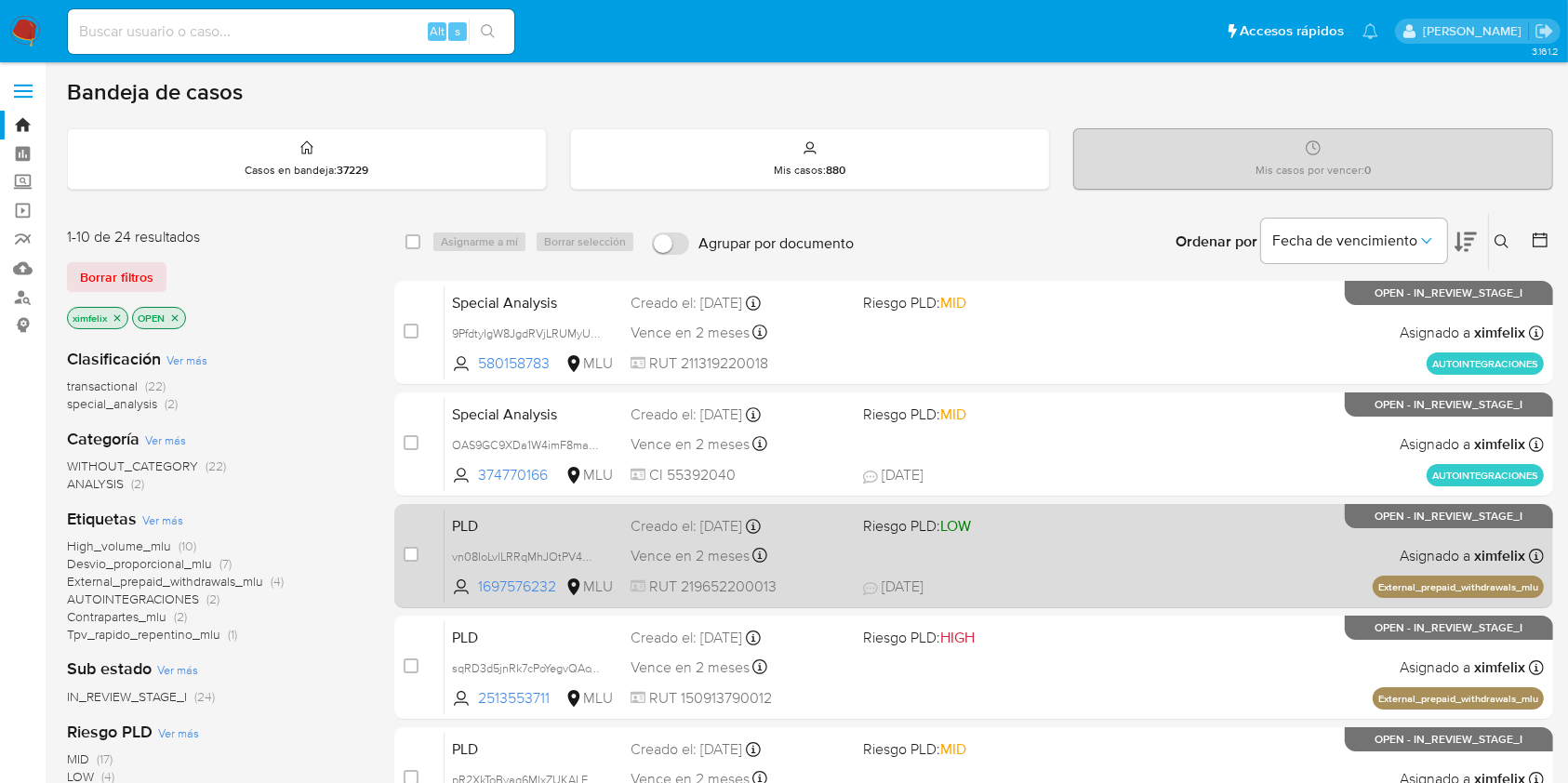
click at [1265, 572] on div "PLD vn08IoLvlLRRqMhJOtPV4WkZ 1697576232 MLU Riesgo PLD: LOW Creado el: [DATE] C…" at bounding box center [993, 556] width 1099 height 94
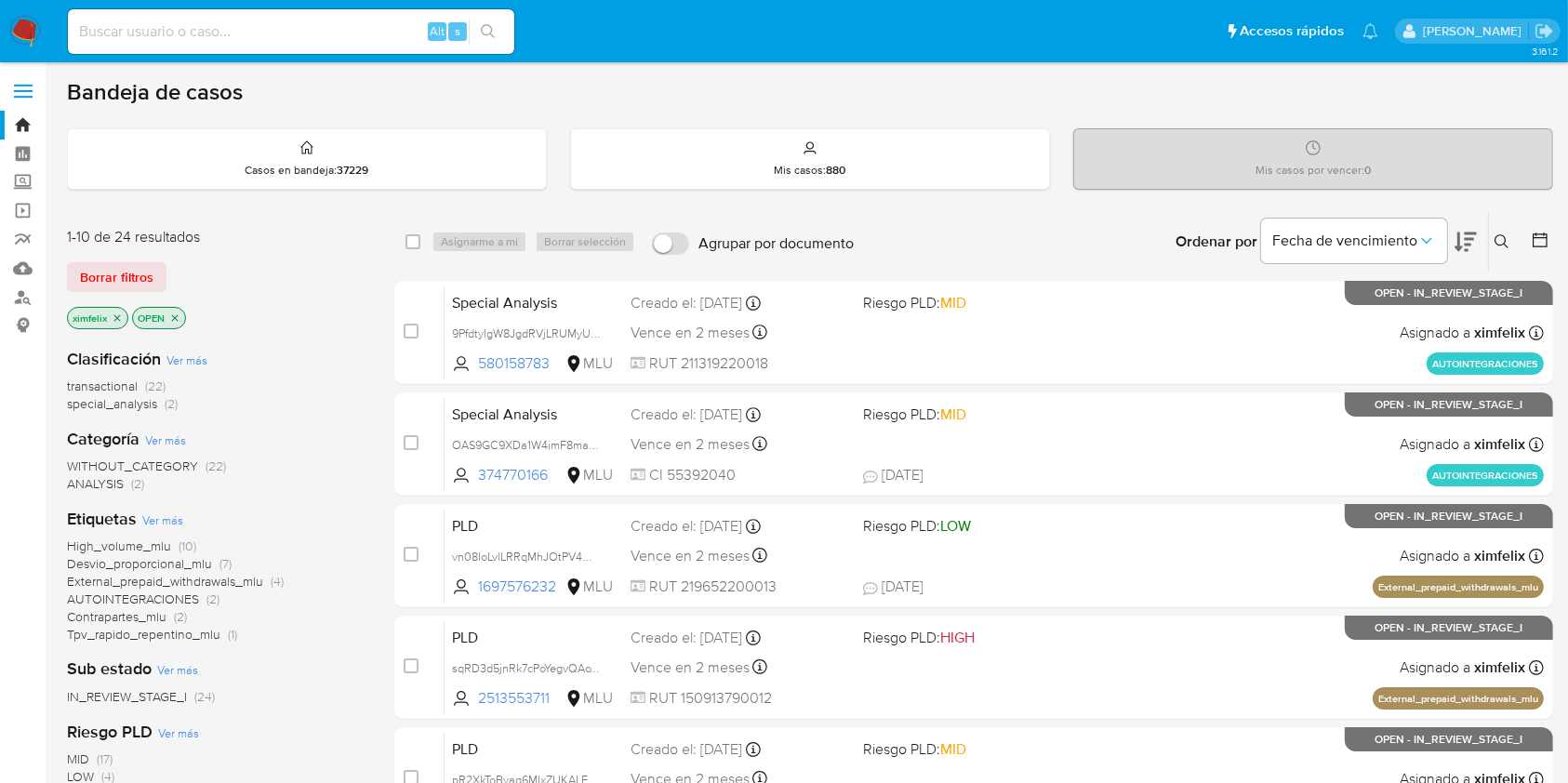
click at [233, 30] on input at bounding box center [291, 31] width 446 height 24
paste input "ixev0hTmaNzRkS1ypbVODwxi"
type input "ixev0hTmaNzRkS1ypbVODwxi"
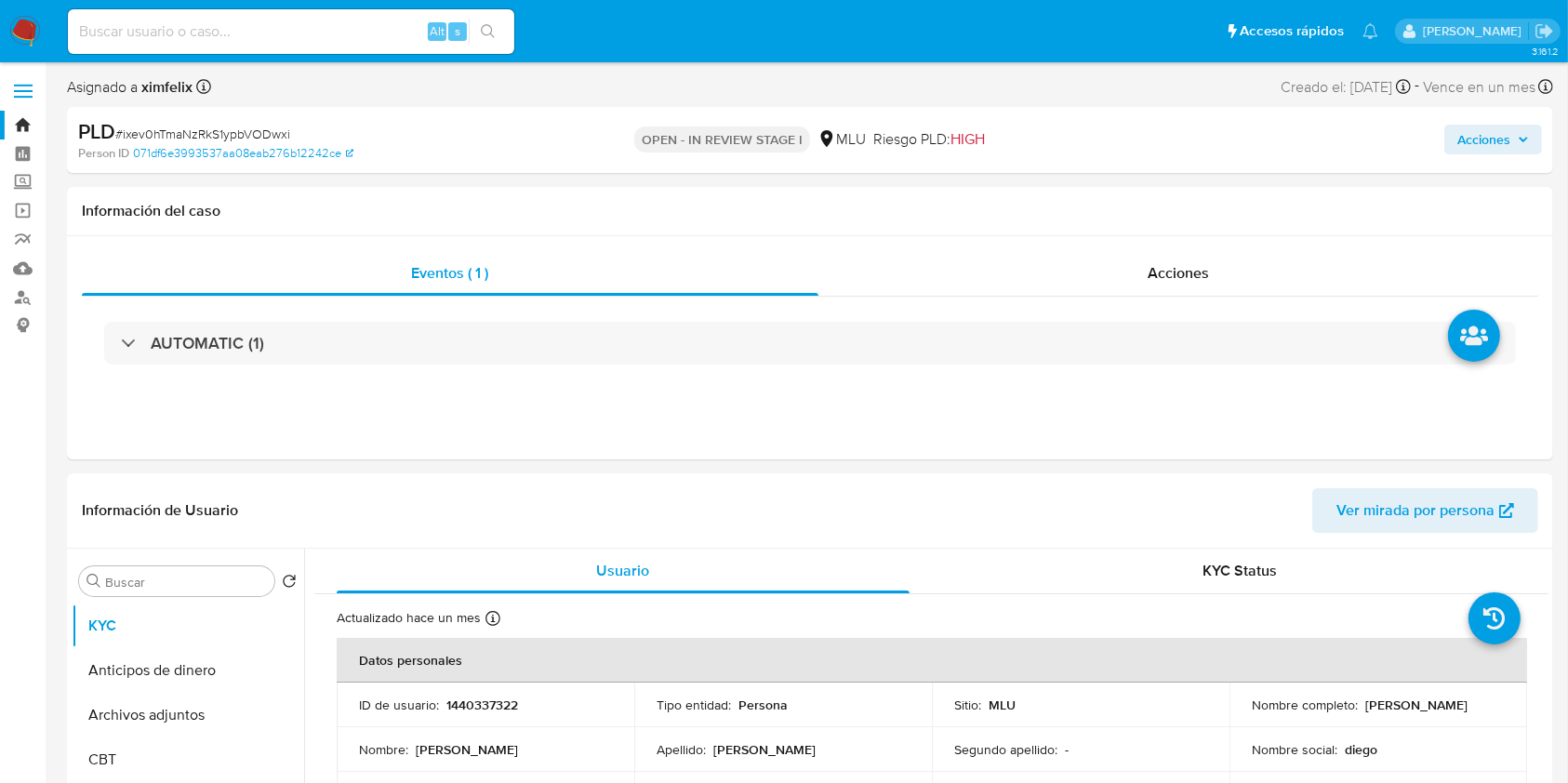
select select "10"
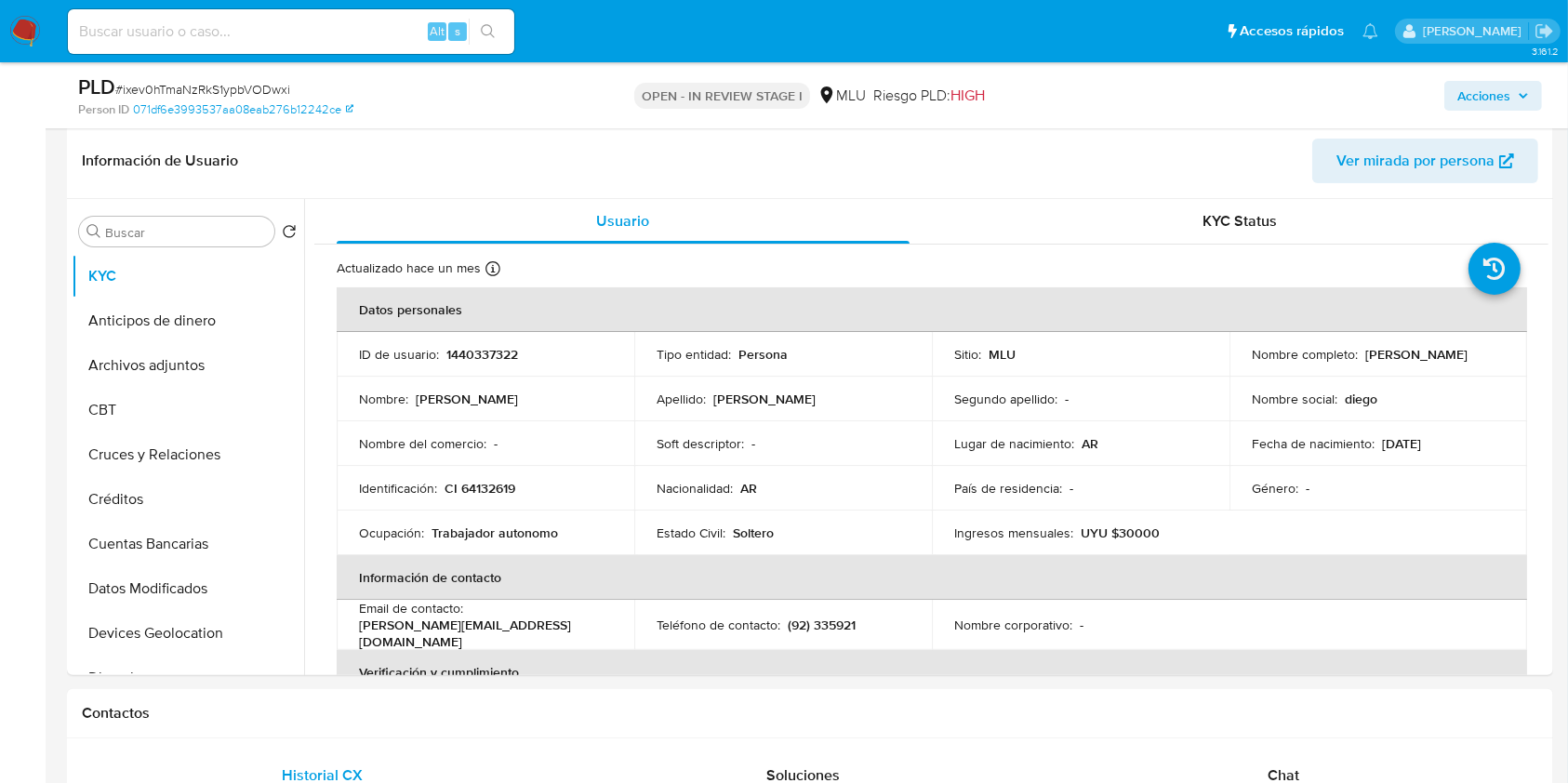
scroll to position [321, 0]
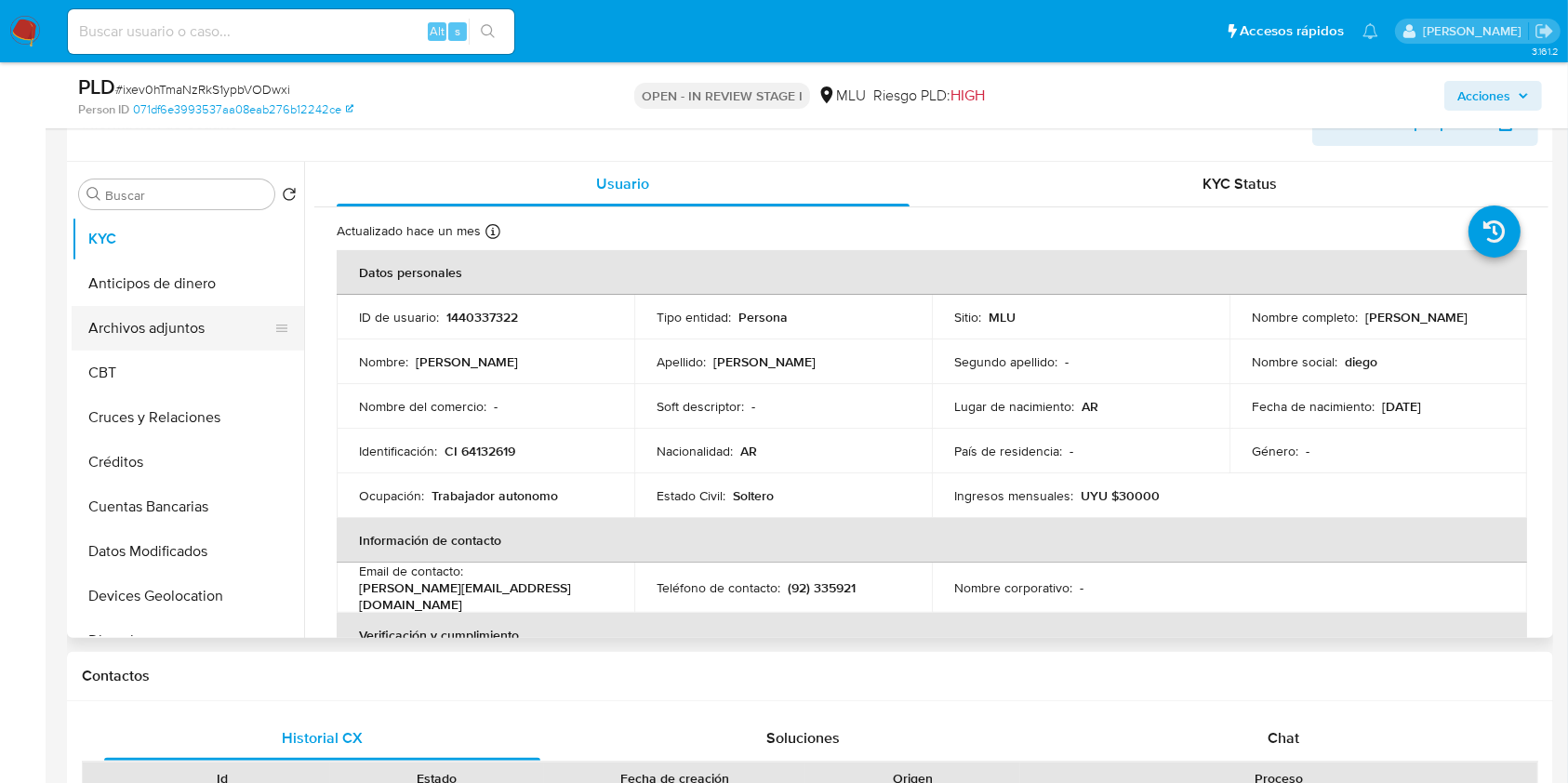
click at [215, 340] on button "Archivos adjuntos" at bounding box center [180, 329] width 217 height 45
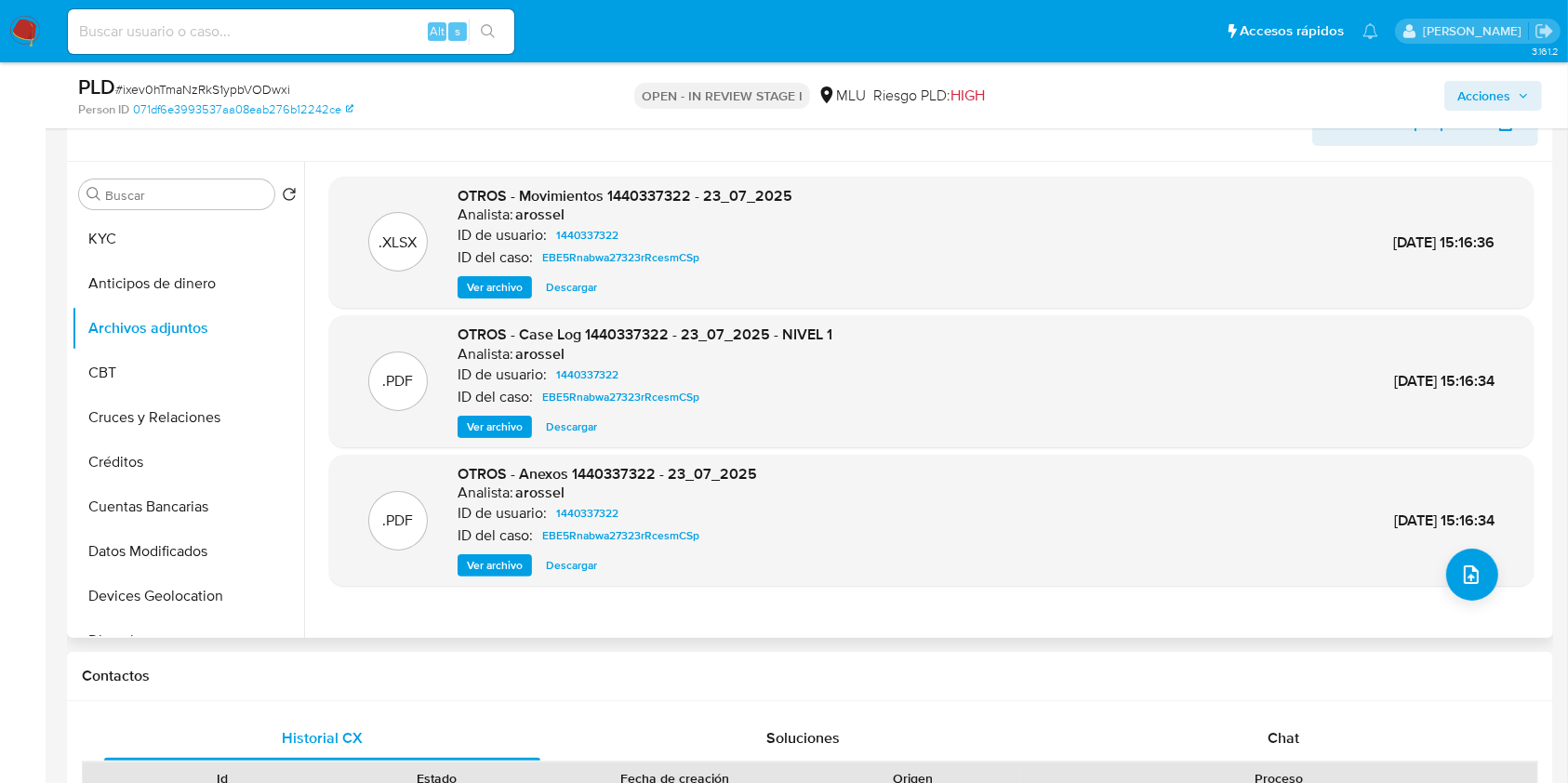
click at [491, 424] on span "Ver archivo" at bounding box center [494, 427] width 56 height 19
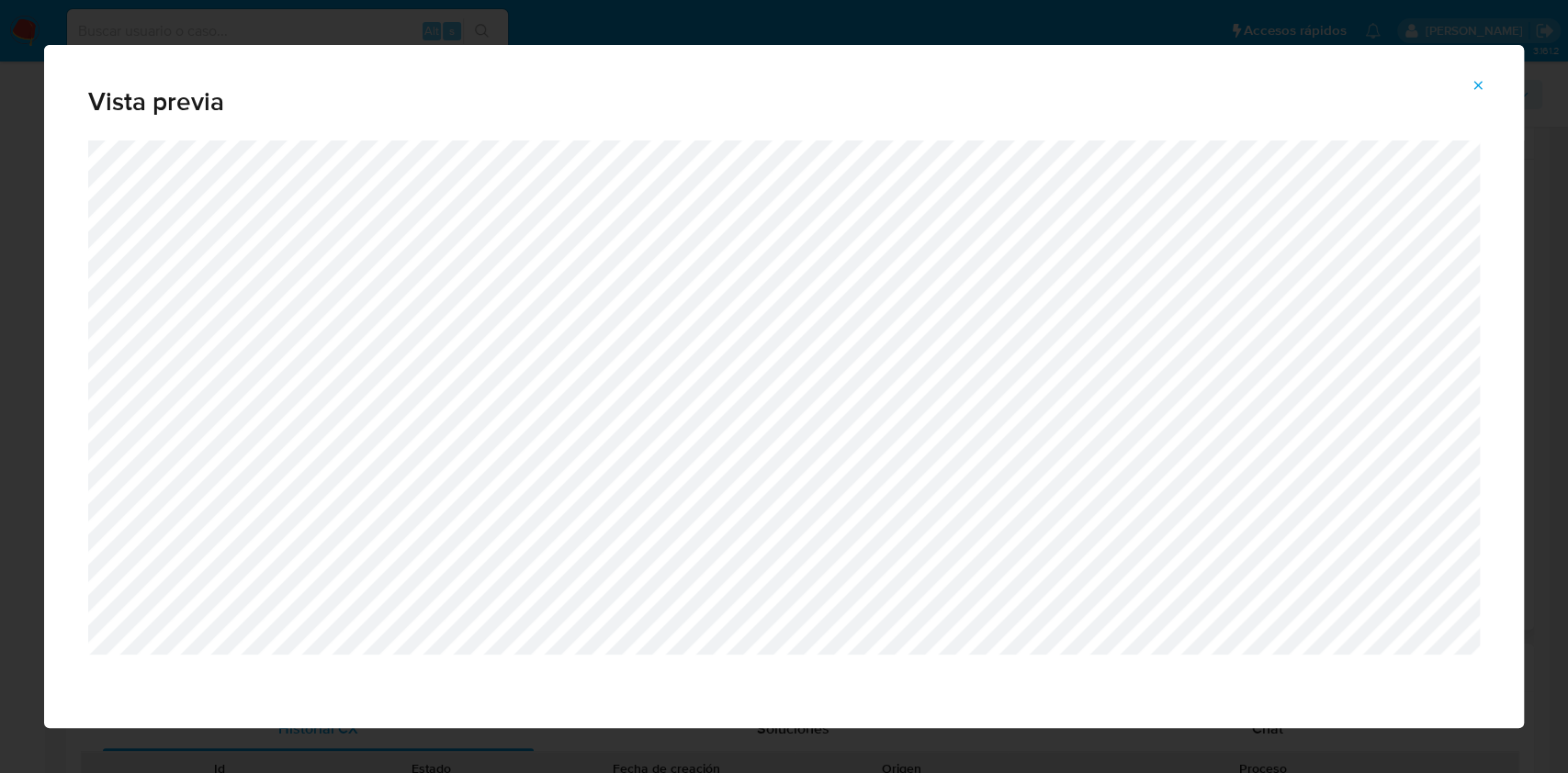
click at [1479, 89] on icon "Attachment preview" at bounding box center [1477, 85] width 15 height 14
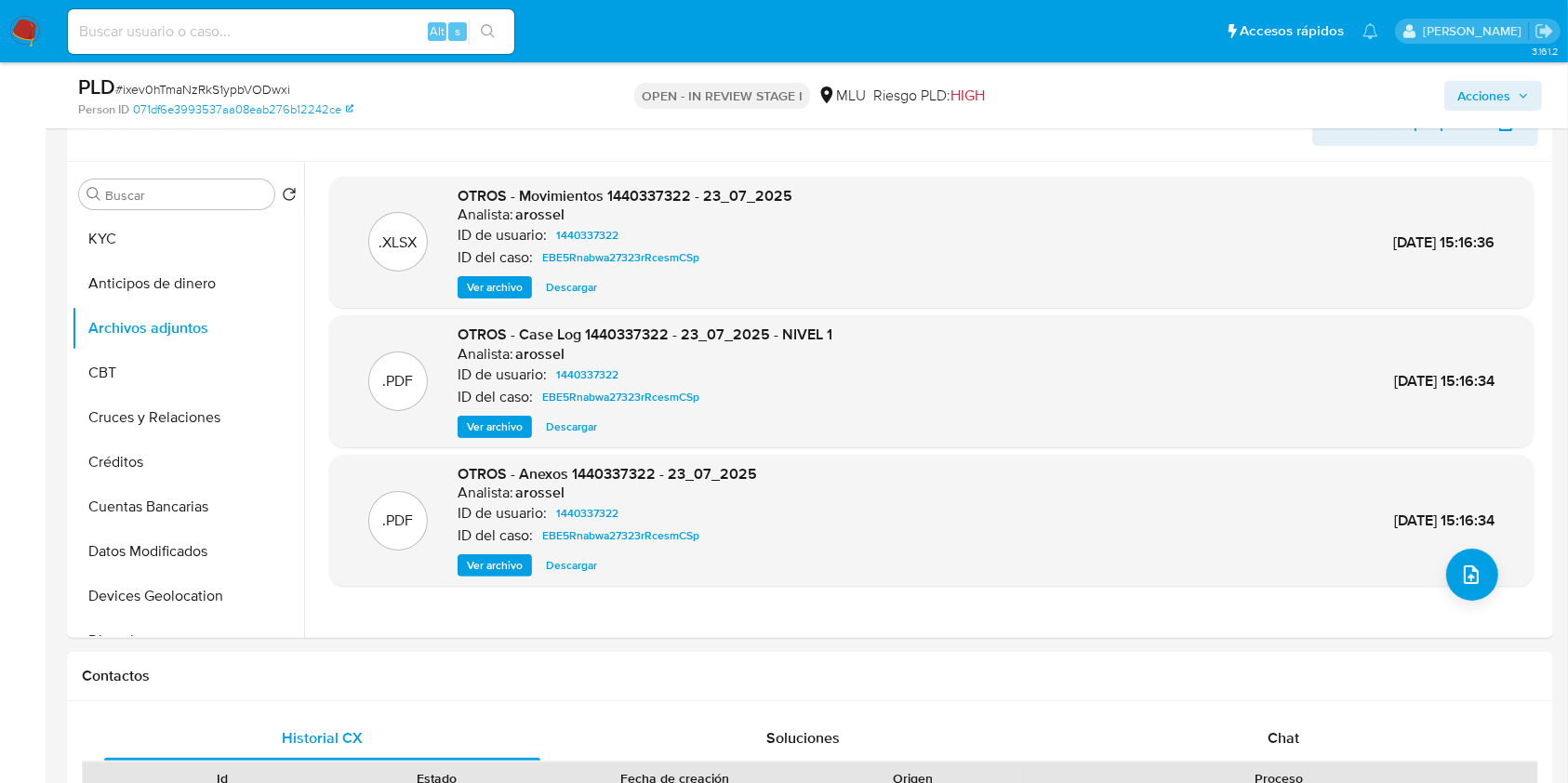
drag, startPoint x: 296, startPoint y: 287, endPoint x: 307, endPoint y: 413, distance: 126.5
click at [307, 413] on div "Buscar Volver al orden por defecto KYC Anticipos de dinero Archivos adjuntos CB…" at bounding box center [809, 399] width 1477 height 476
drag, startPoint x: 304, startPoint y: 317, endPoint x: 304, endPoint y: 353, distance: 36.0
click at [304, 353] on div ".XLSX OTROS - Movimientos 1440337322 - 23_07_2025 Analista: arossel ID de usuar…" at bounding box center [926, 399] width 1244 height 476
click at [193, 549] on button "Datos Modificados" at bounding box center [180, 552] width 217 height 45
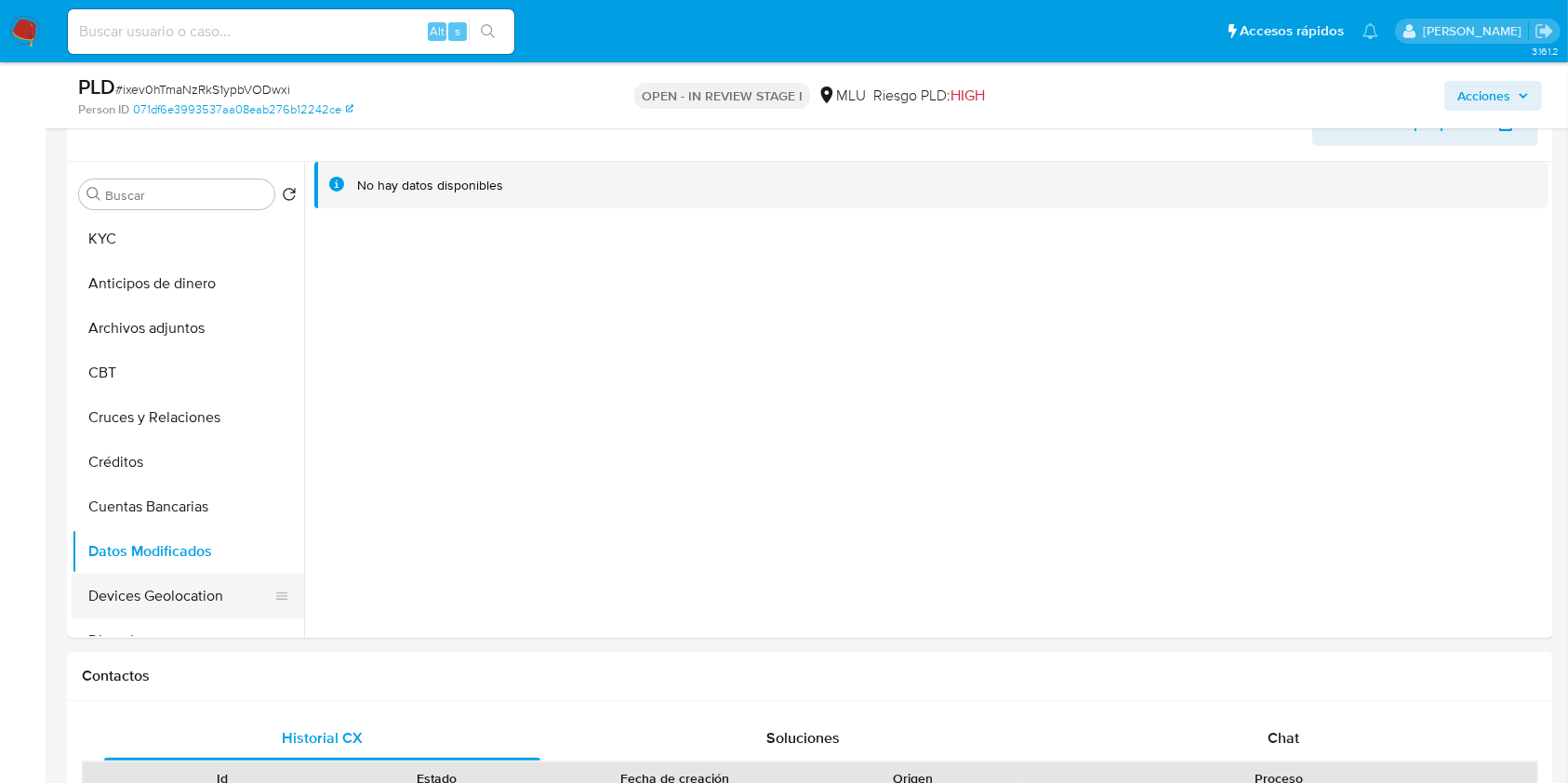
click at [177, 585] on button "Devices Geolocation" at bounding box center [180, 596] width 217 height 45
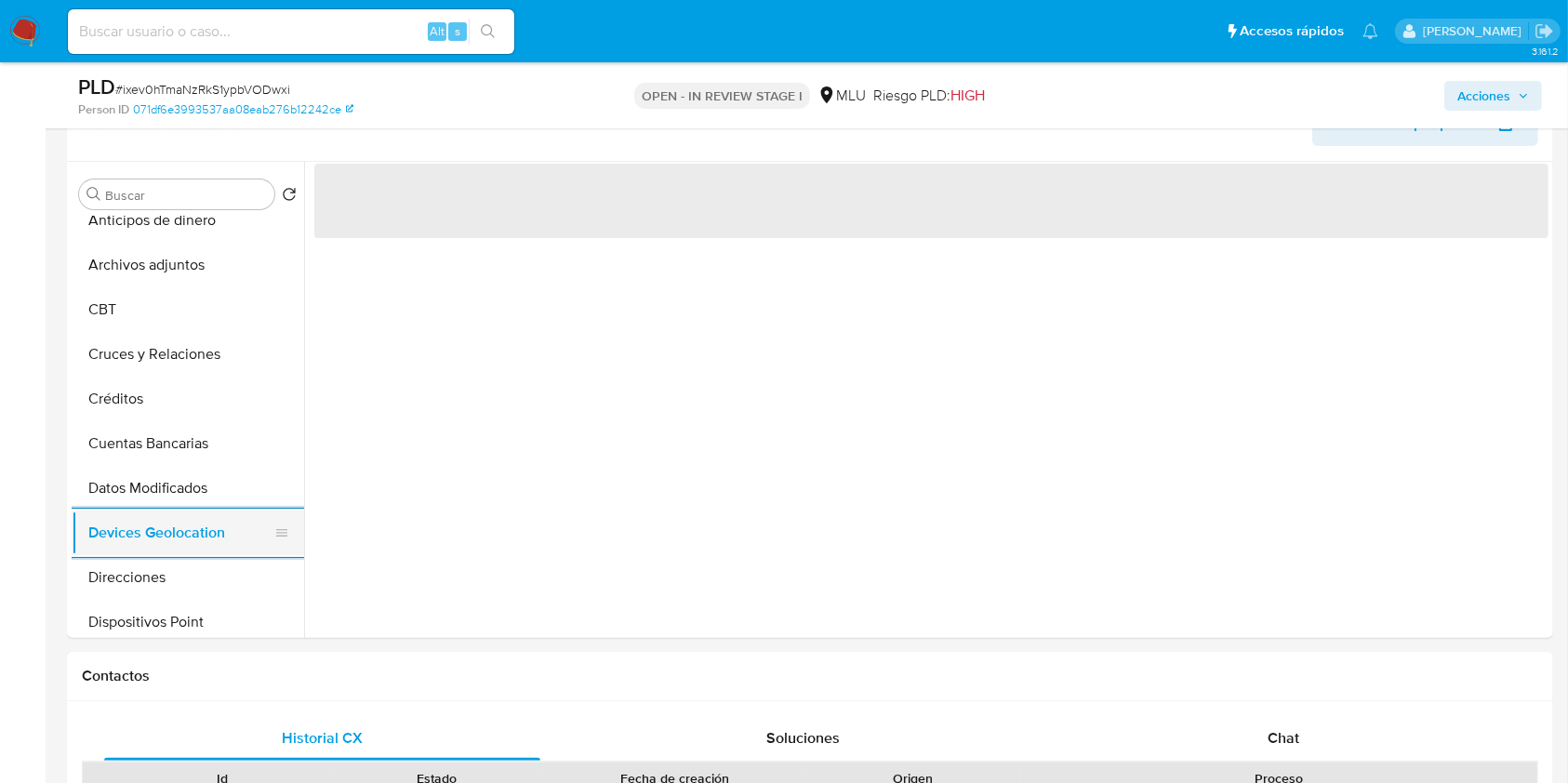
scroll to position [99, 0]
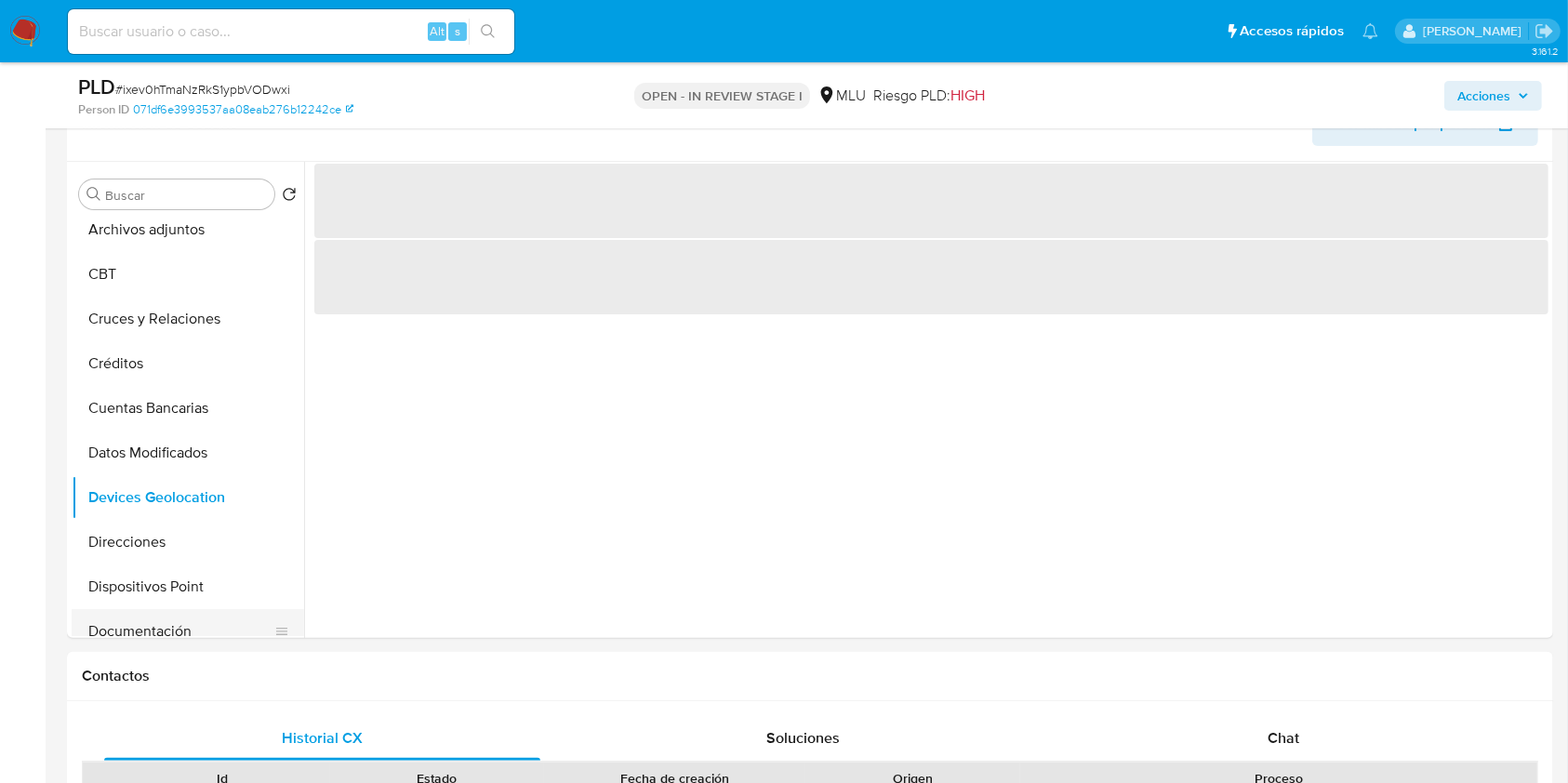
click at [165, 615] on button "Documentación" at bounding box center [180, 631] width 217 height 45
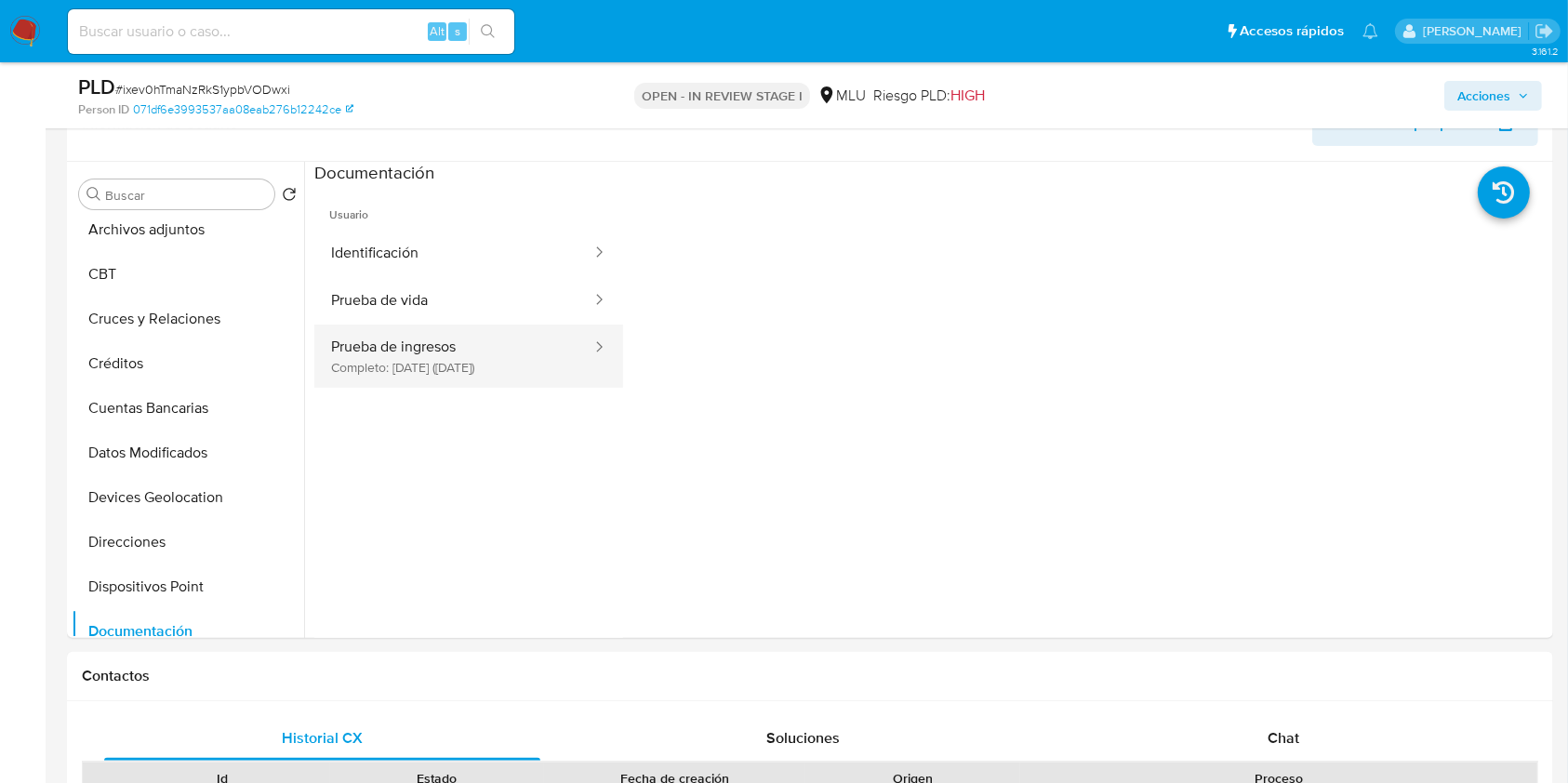
click at [427, 382] on button "Prueba de ingresos Completo: 22/08/2025 (hace un mes)" at bounding box center [453, 356] width 279 height 64
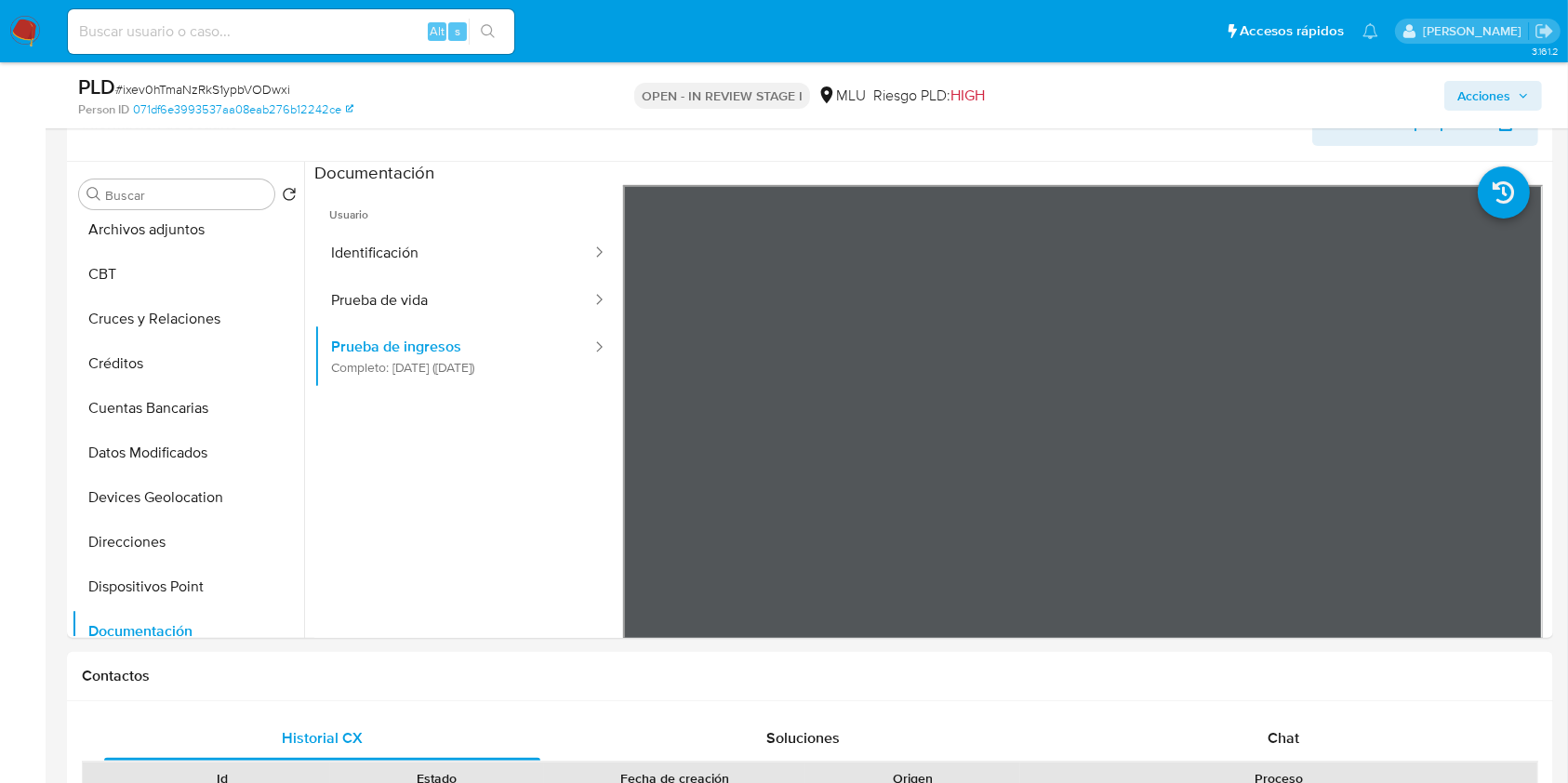
click at [224, 21] on input at bounding box center [291, 31] width 446 height 24
paste input "zsvOLtjyBtuwxEP7hESJm3E6"
type input "zsvOLtjyBtuwxEP7hESJm3E6"
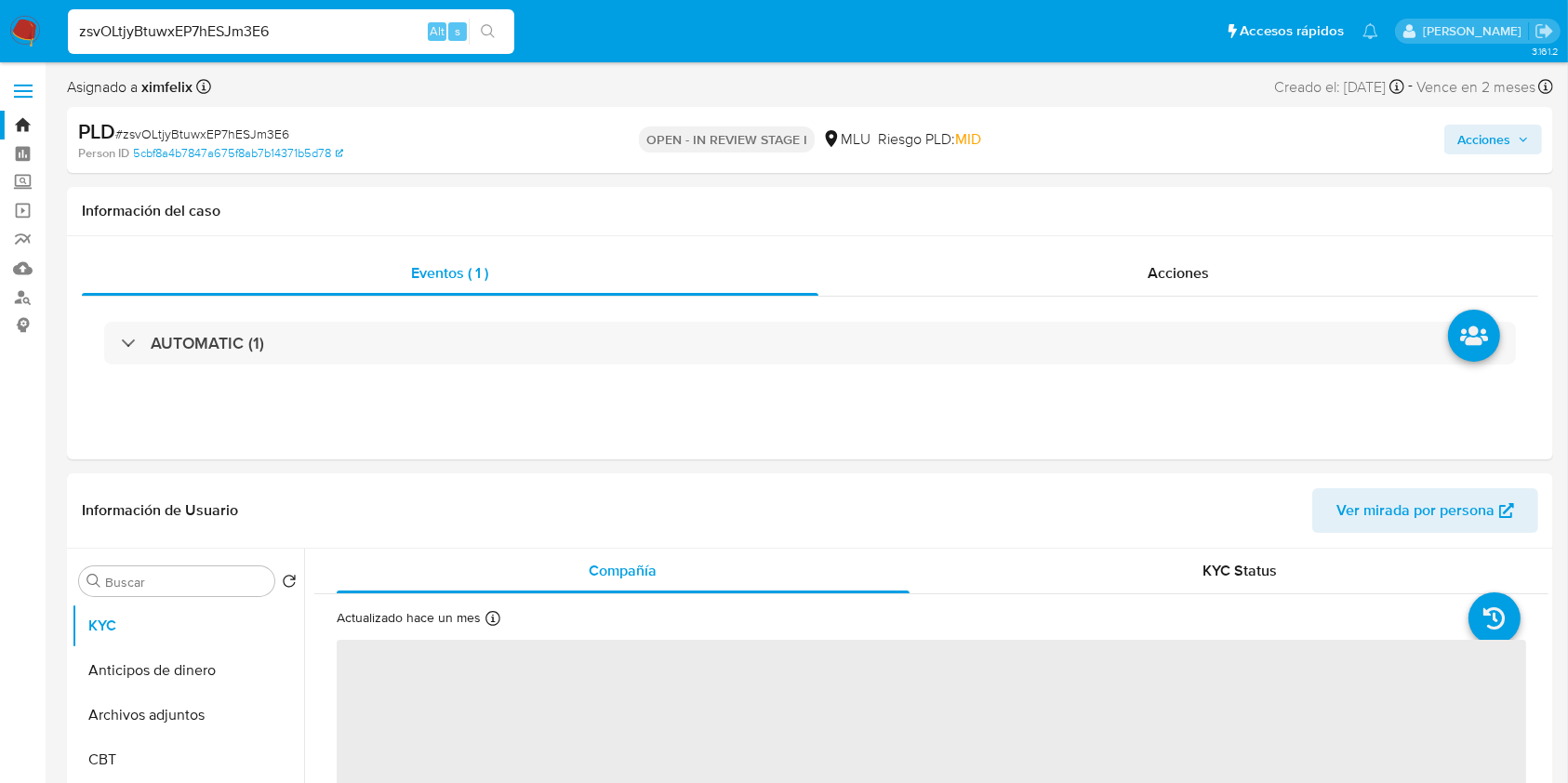
select select "10"
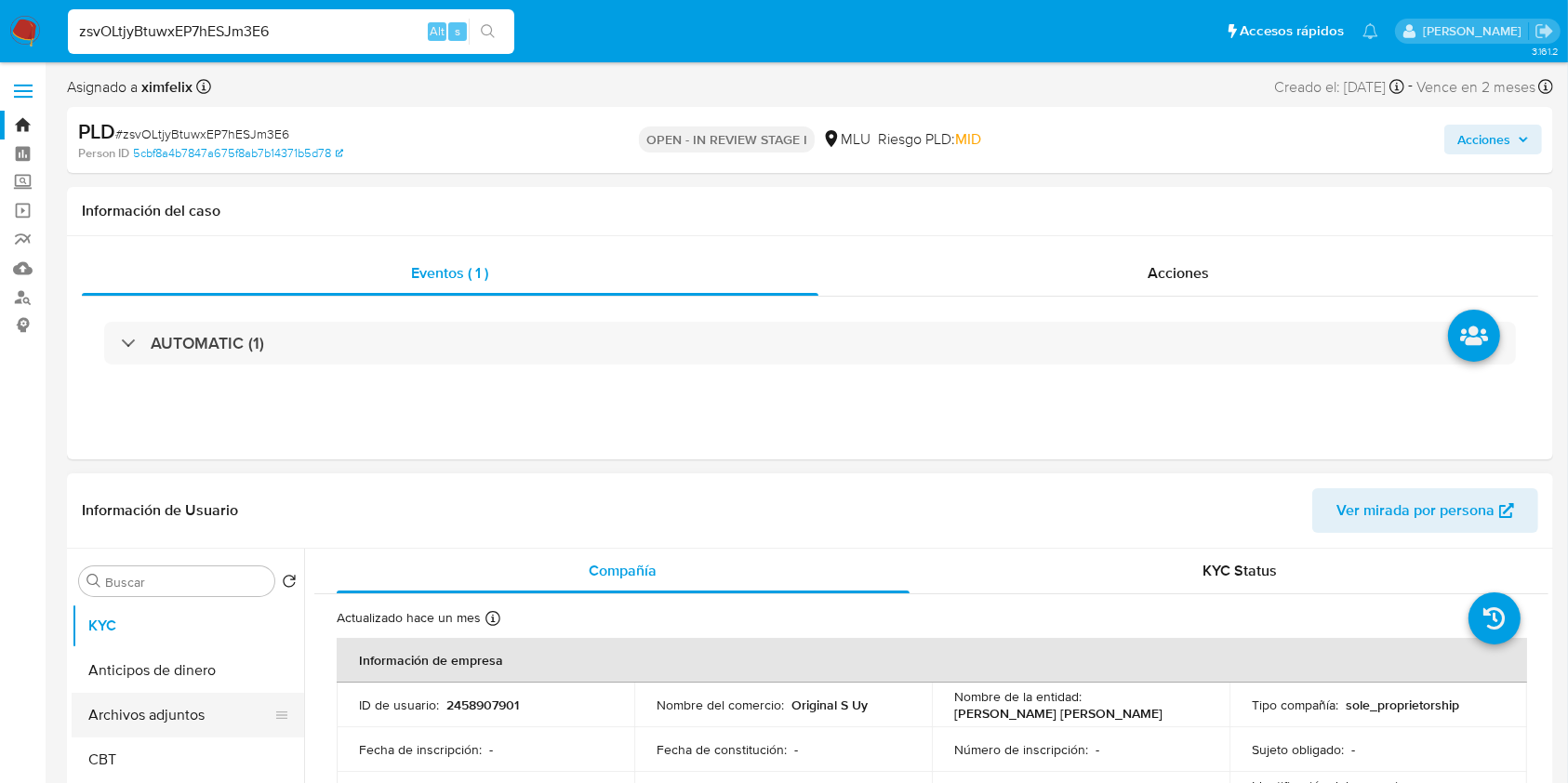
click at [174, 714] on button "Archivos adjuntos" at bounding box center [180, 715] width 217 height 45
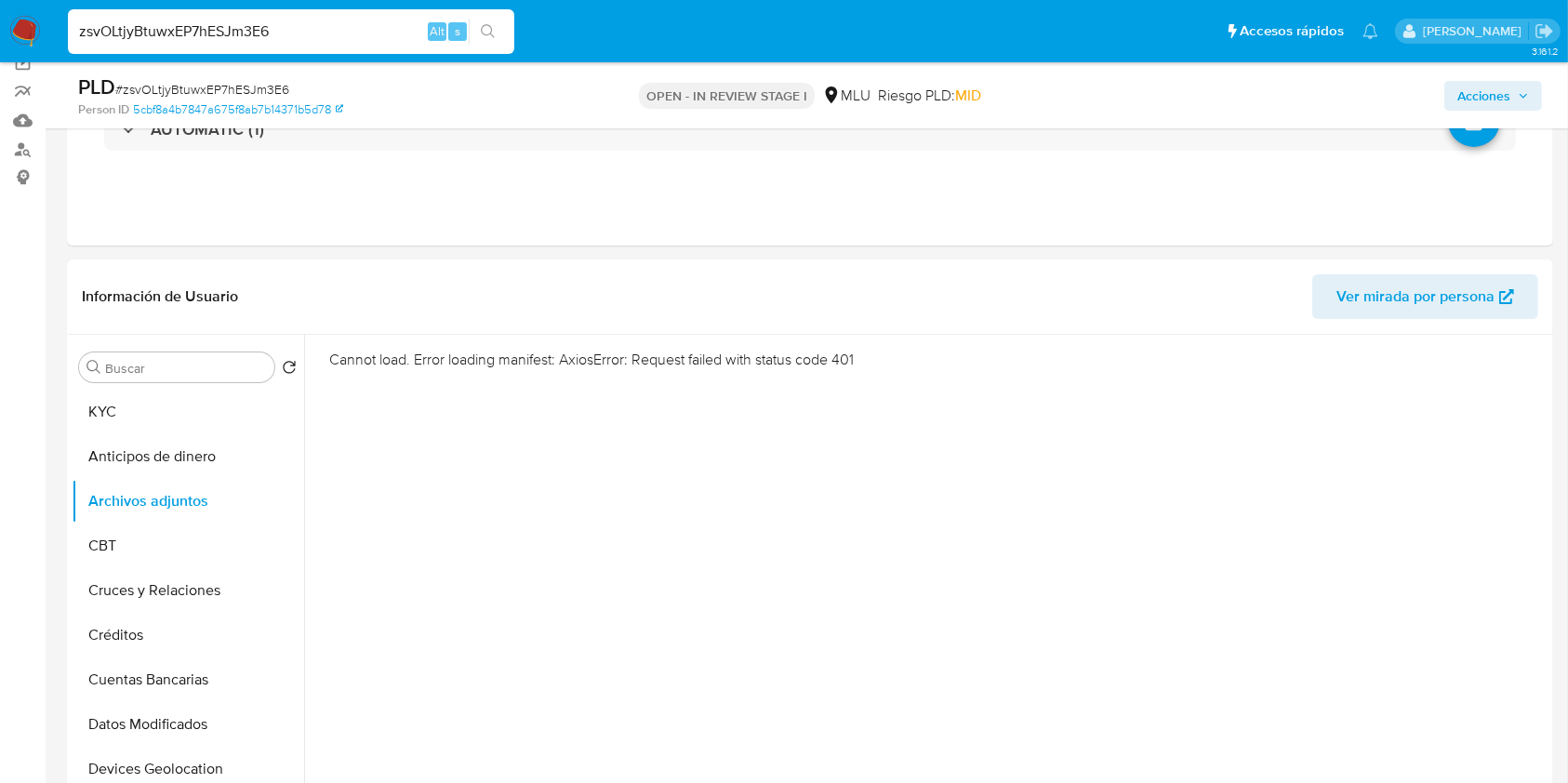
scroll to position [151, 0]
click at [185, 416] on button "KYC" at bounding box center [180, 409] width 217 height 45
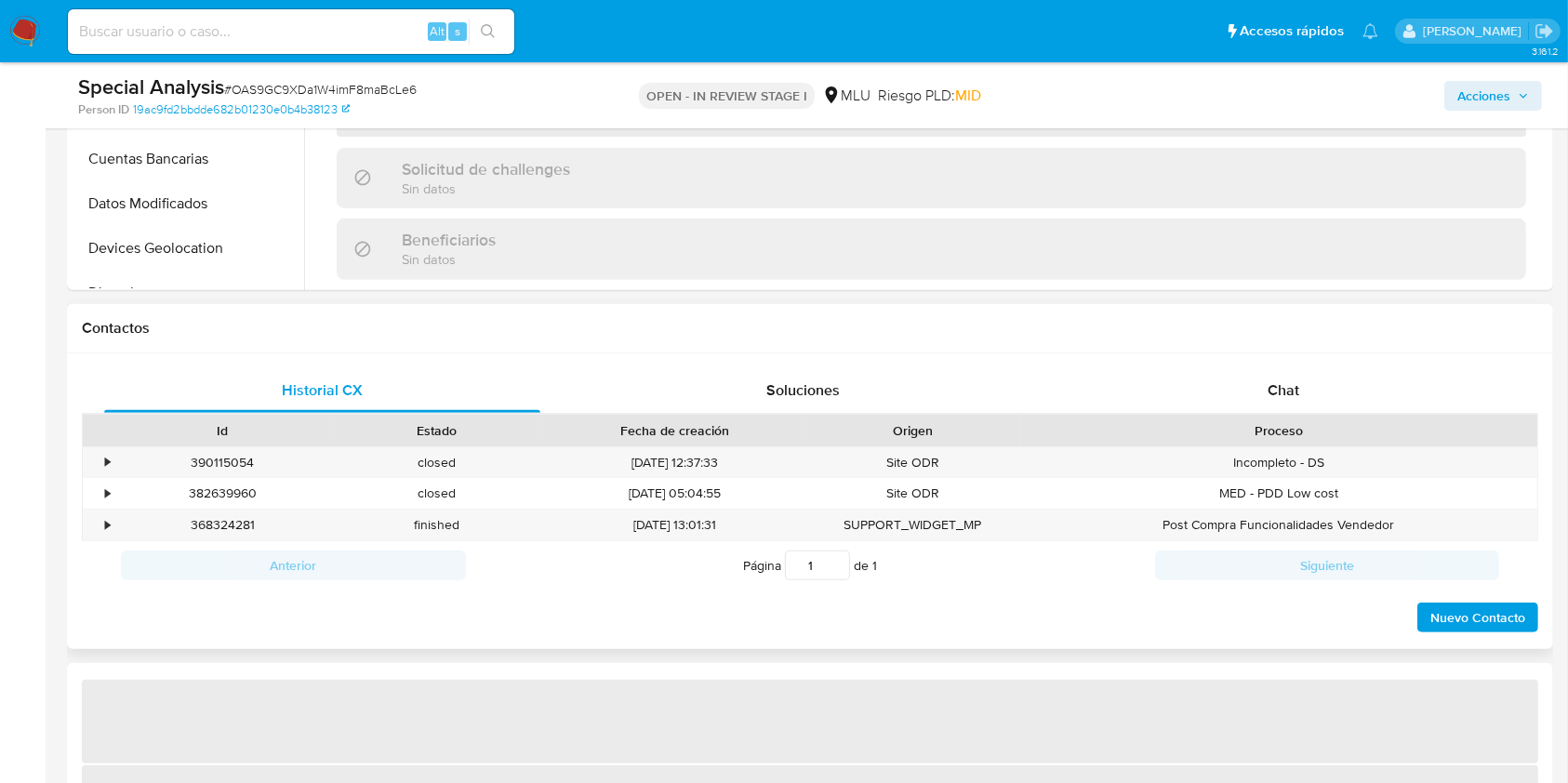
scroll to position [704, 0]
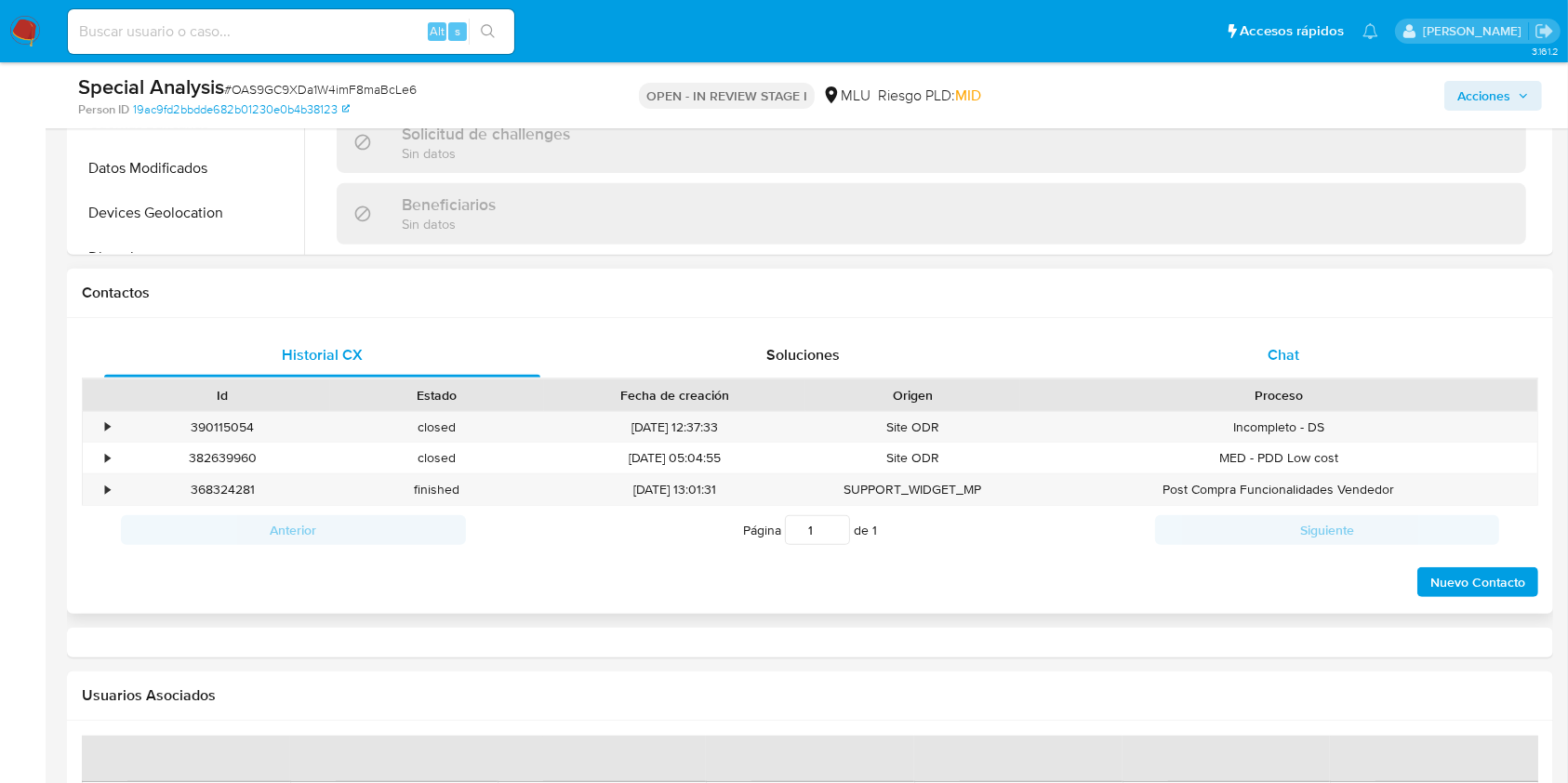
select select "10"
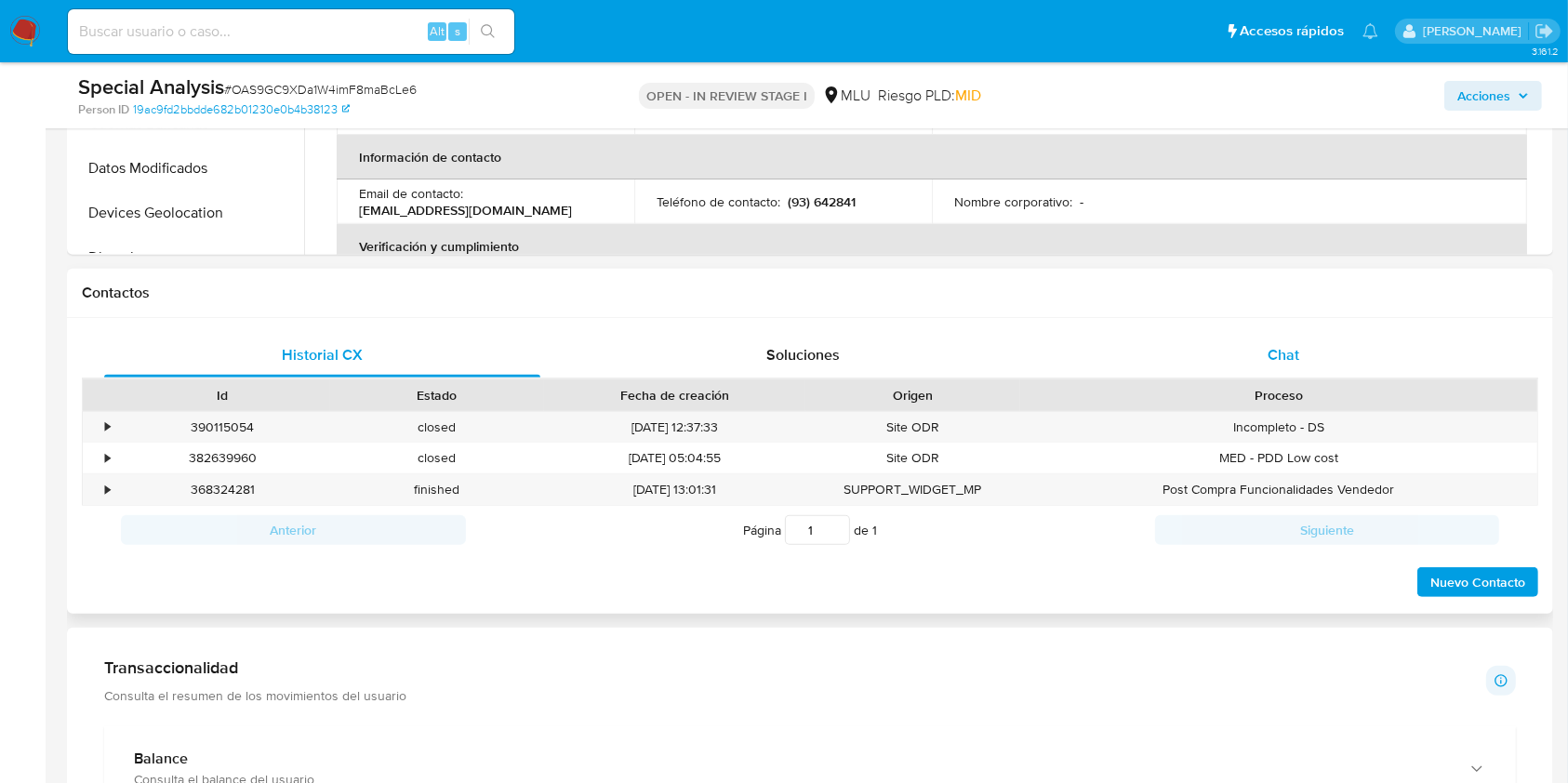
click at [1288, 334] on div "Chat" at bounding box center [1284, 355] width 437 height 45
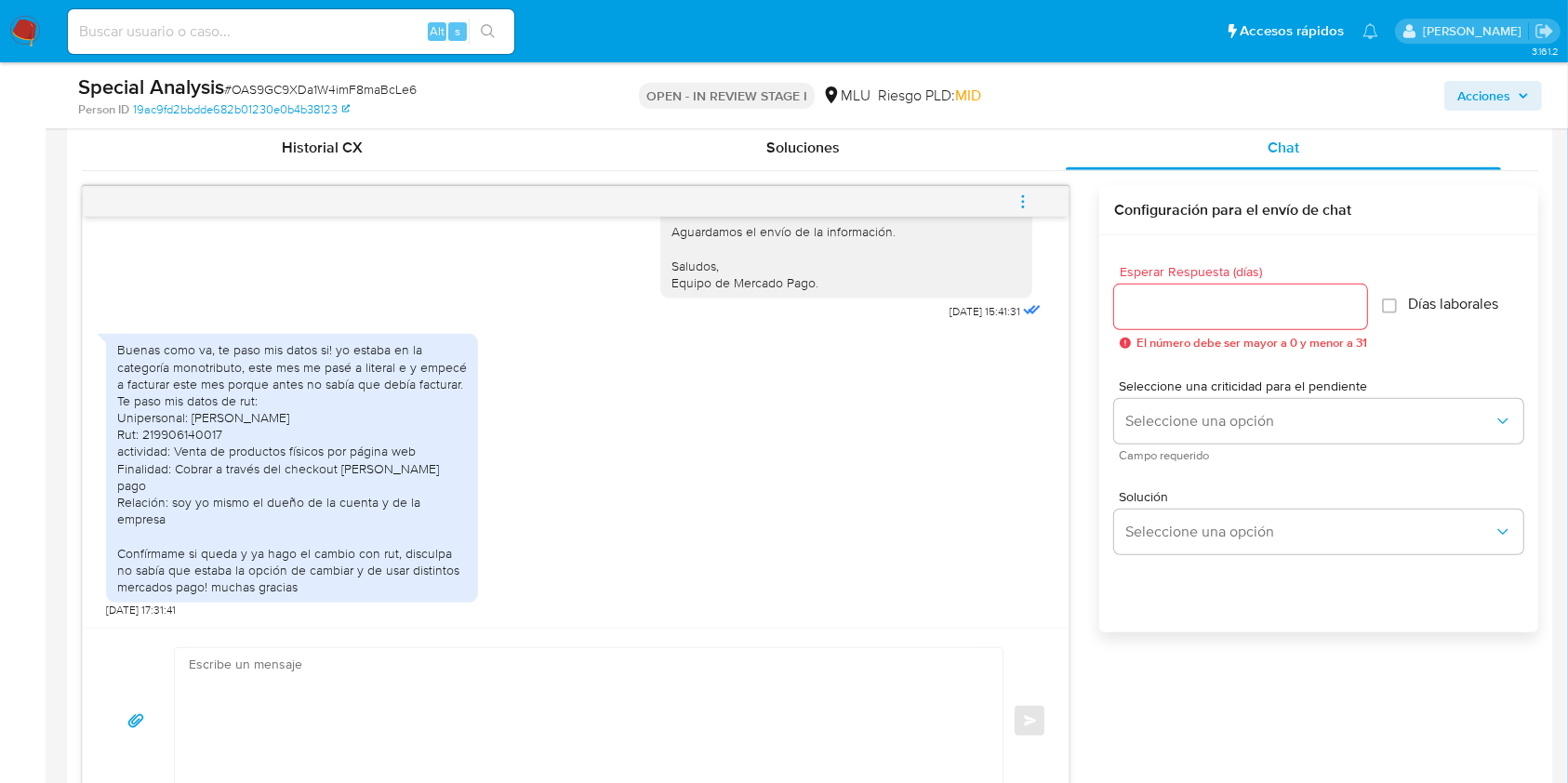
scroll to position [915, 0]
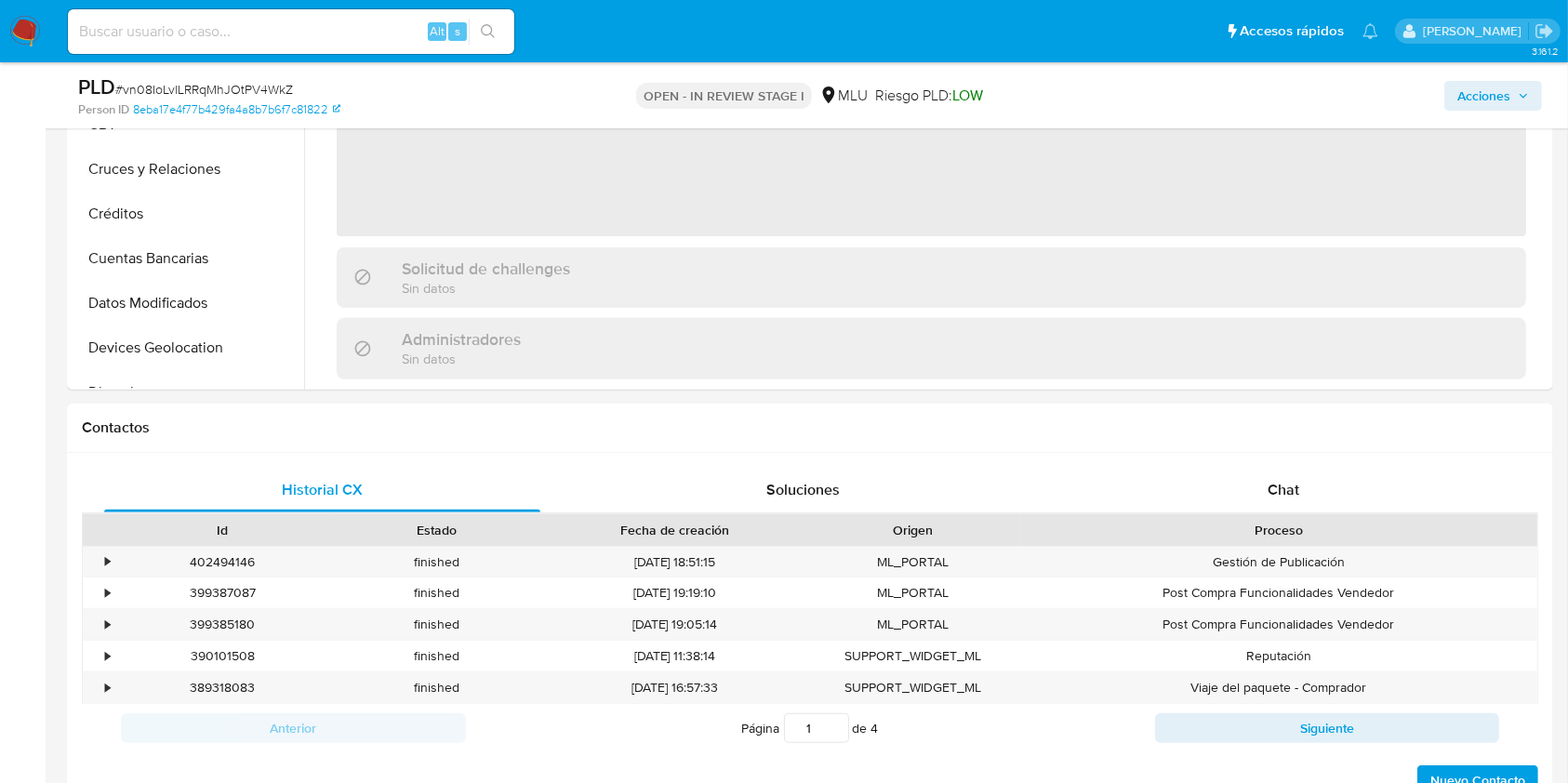
scroll to position [616, 0]
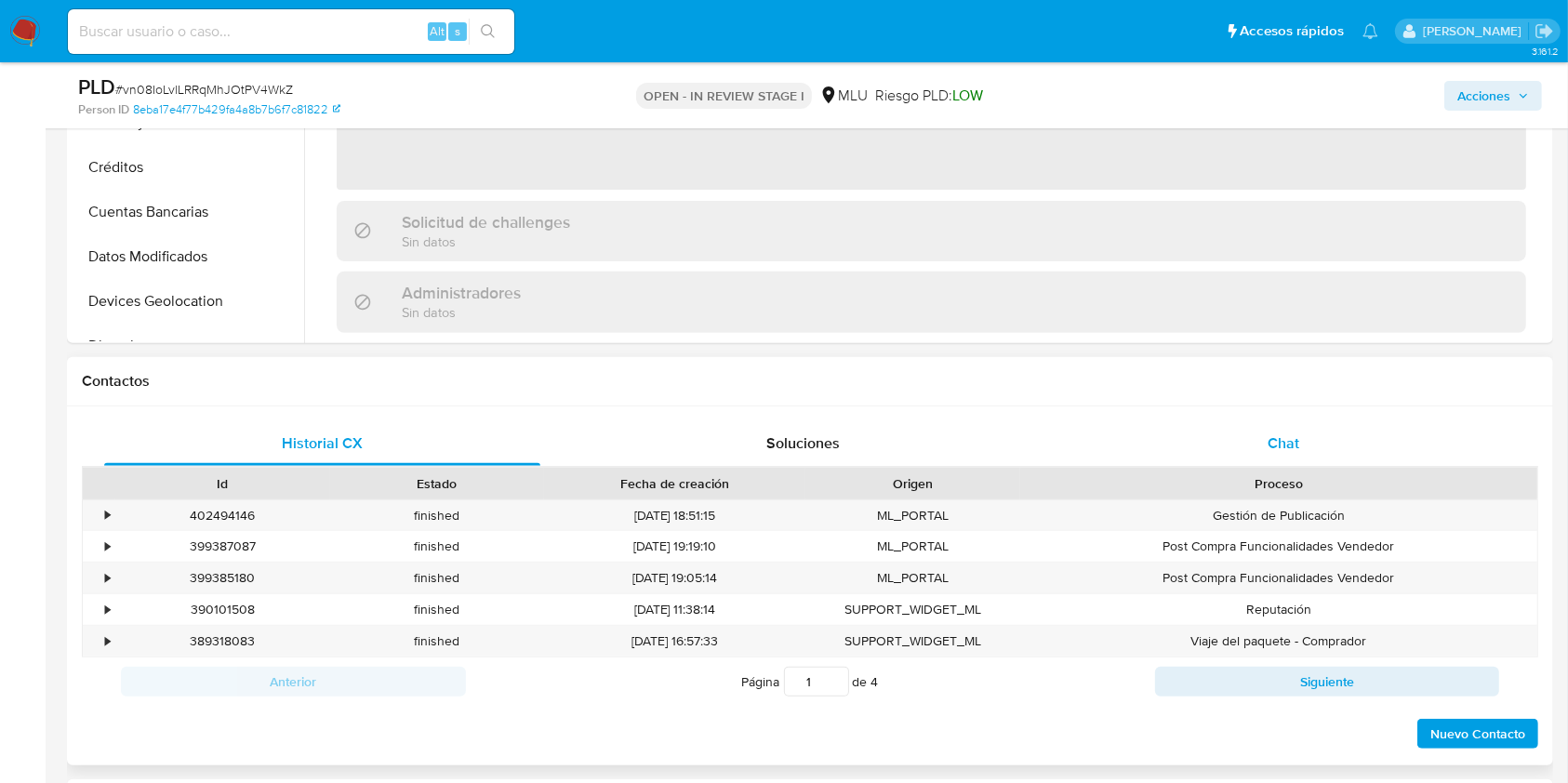
select select "10"
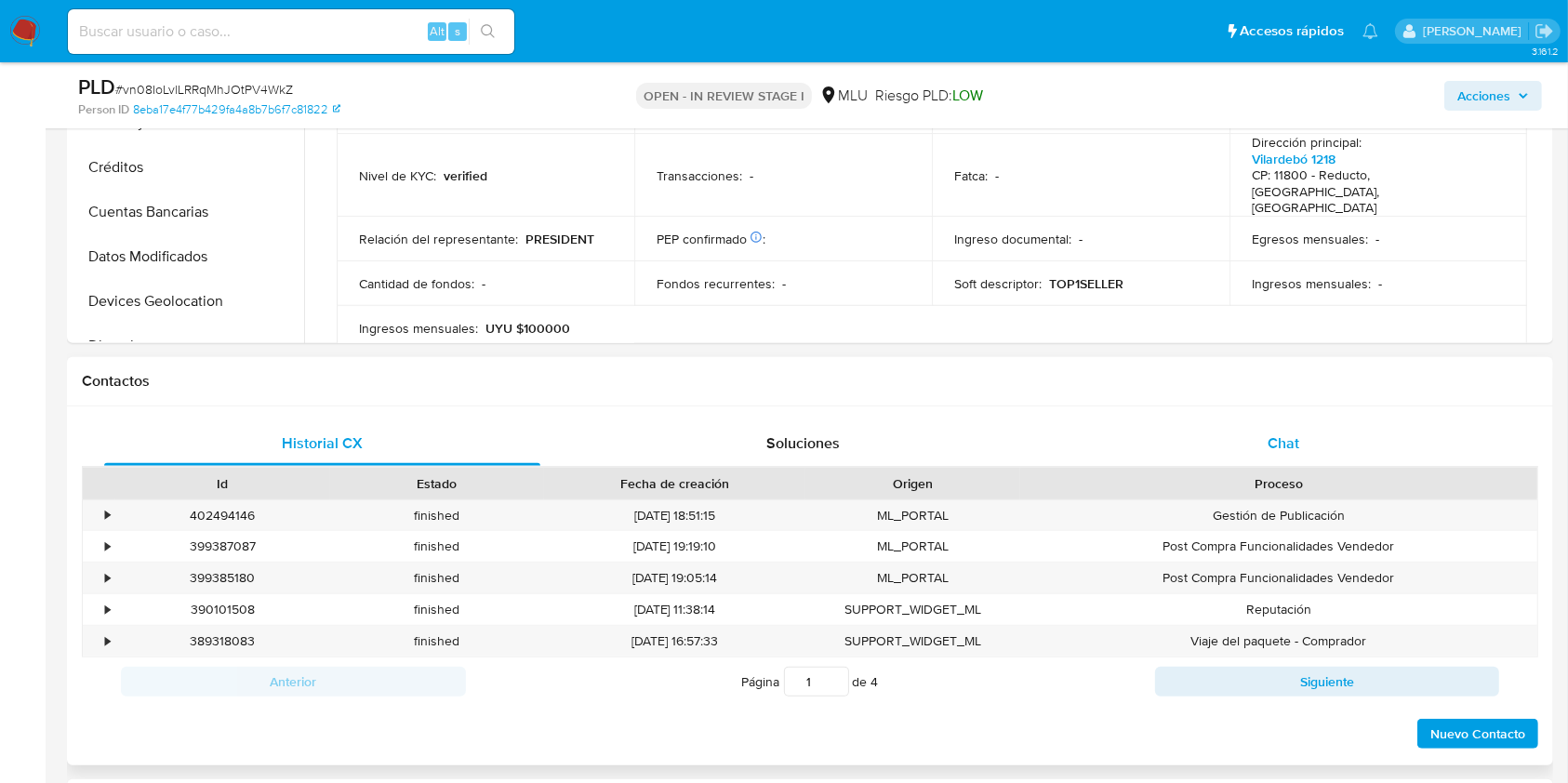
click at [1300, 437] on div "Chat" at bounding box center [1284, 443] width 437 height 45
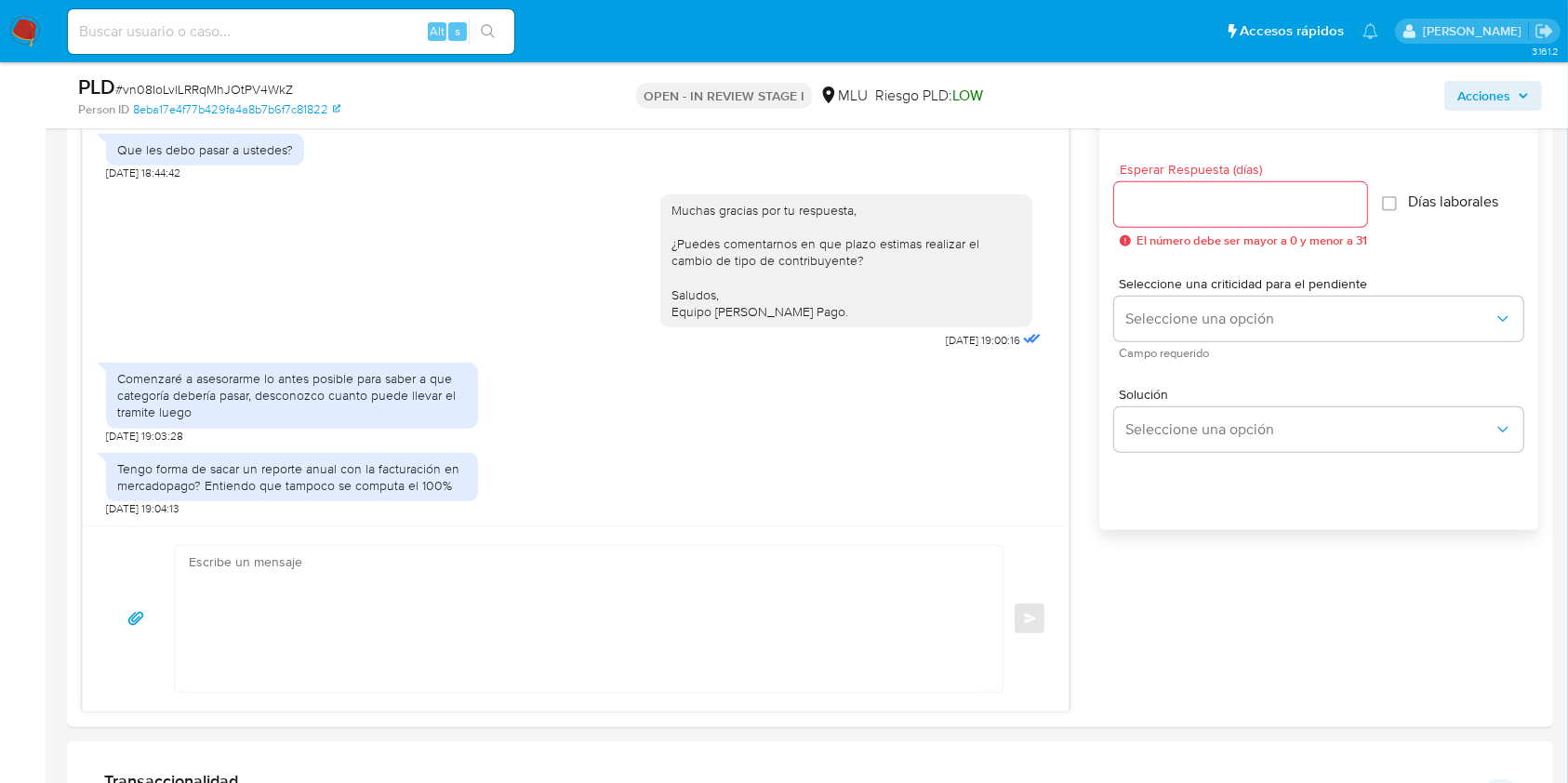
scroll to position [1036, 0]
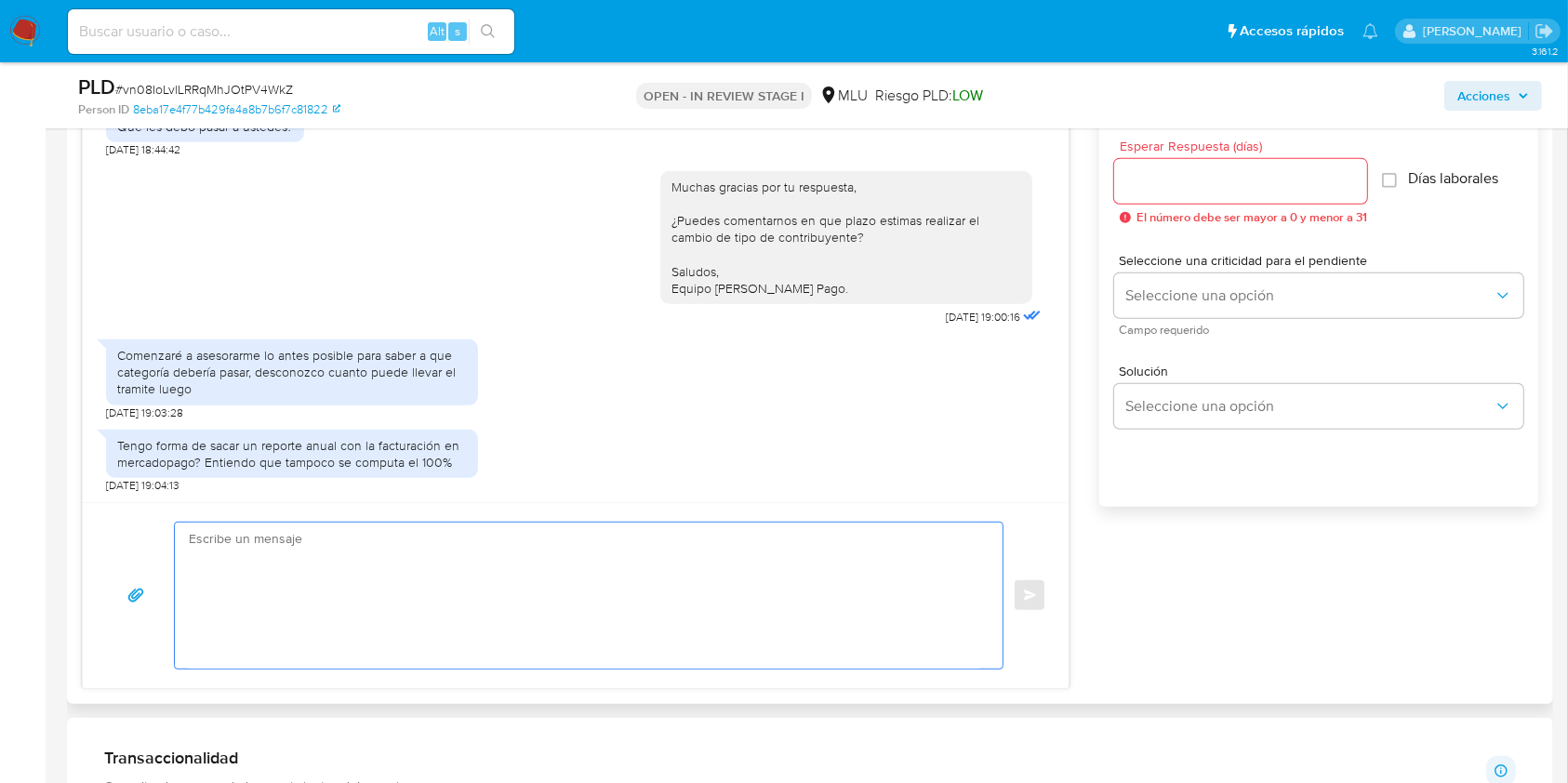
click at [537, 570] on textarea at bounding box center [584, 595] width 791 height 146
type textarea "D"
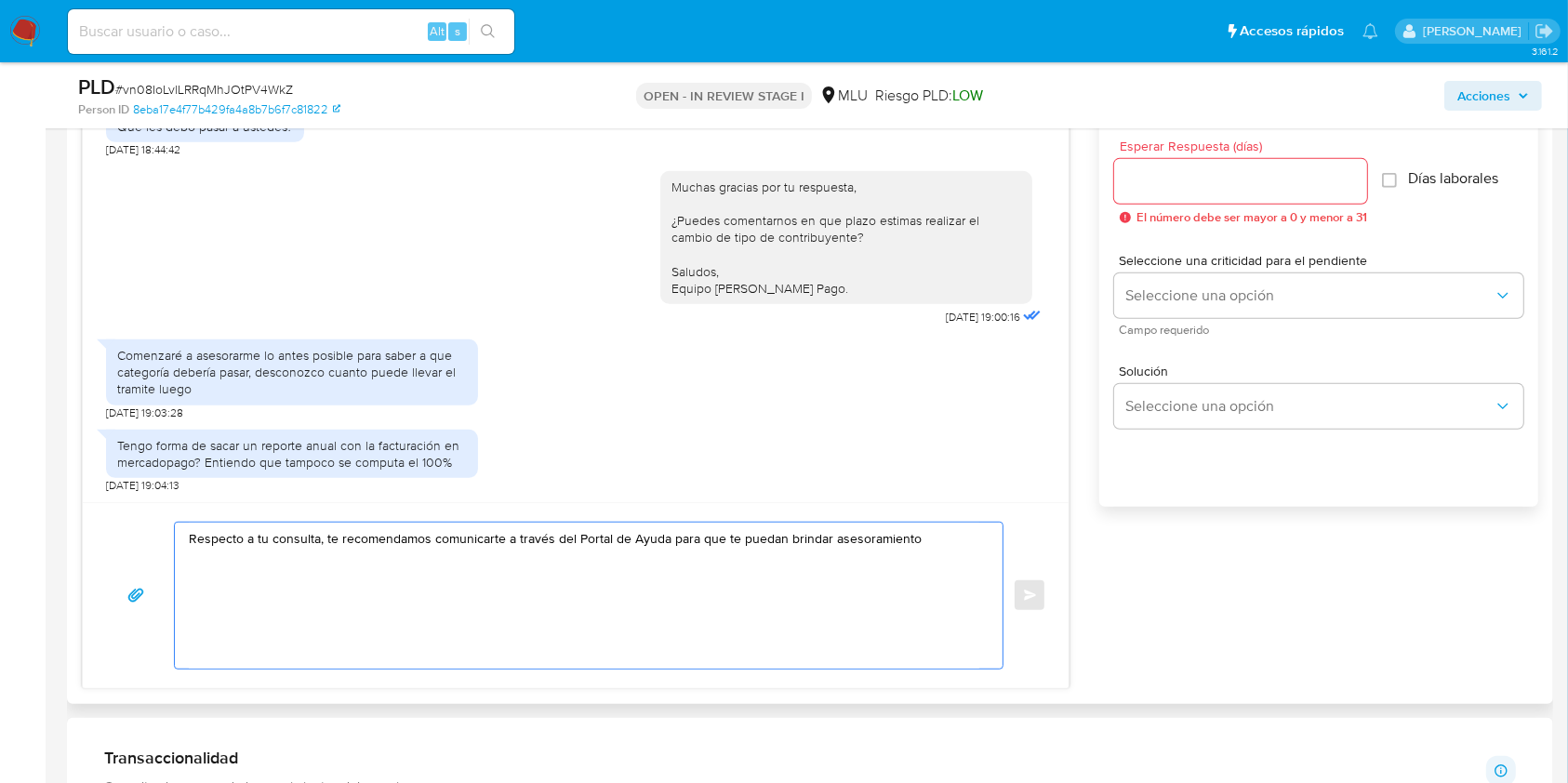
click at [245, 540] on textarea "Respecto a tu consulta, te recomendamos comunicarte a través del Portal de Ayud…" at bounding box center [584, 595] width 791 height 146
click at [916, 540] on textarea "Atento a tu consulta, te recomendamos comunicarte a través del Portal de Ayuda …" at bounding box center [584, 595] width 791 height 146
type textarea "Atento a tu consulta, te recomendamos comunicarte a través del Portal de Ayuda …"
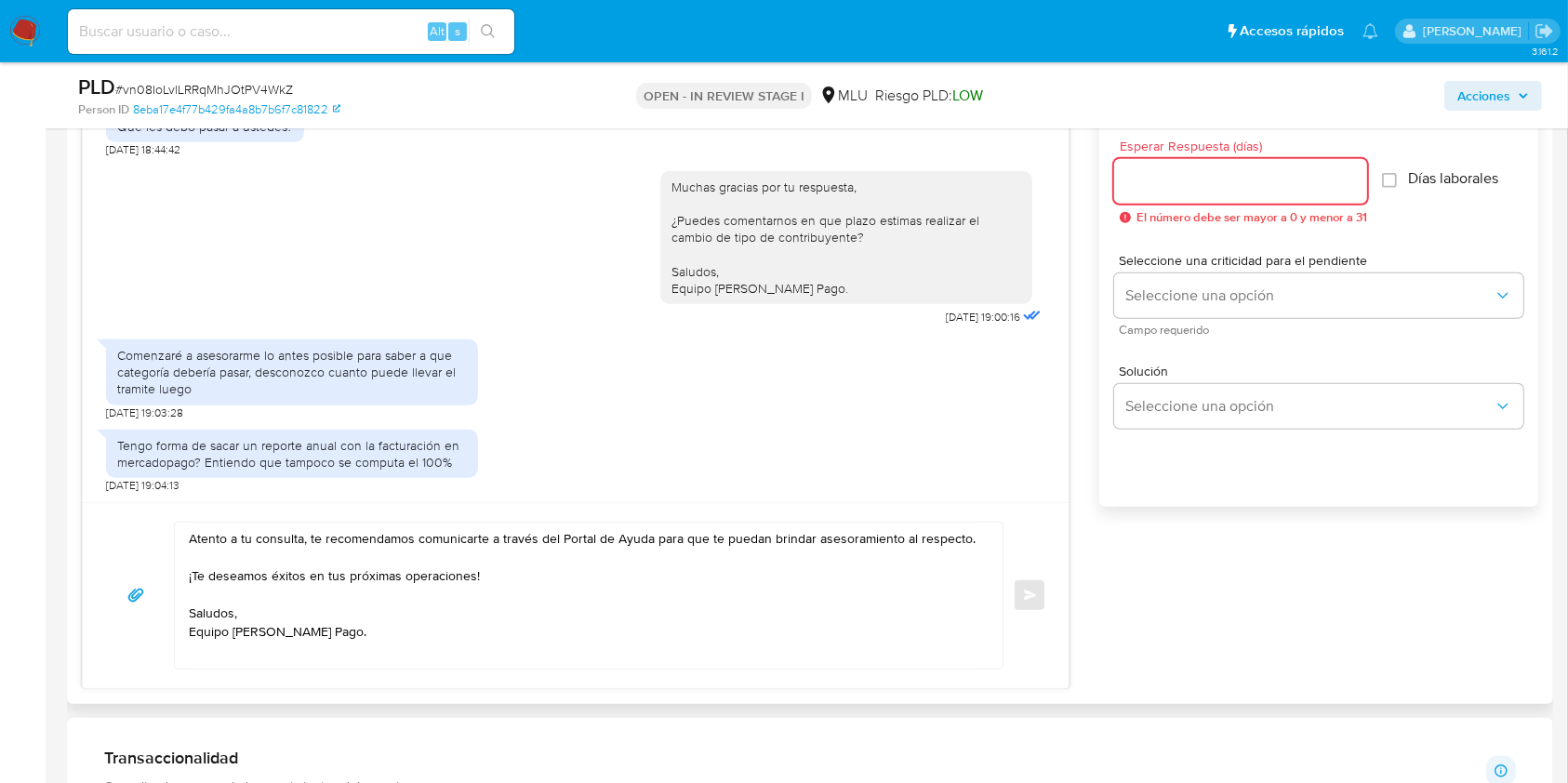
click at [1205, 182] on input "Esperar Respuesta (días)" at bounding box center [1240, 181] width 253 height 24
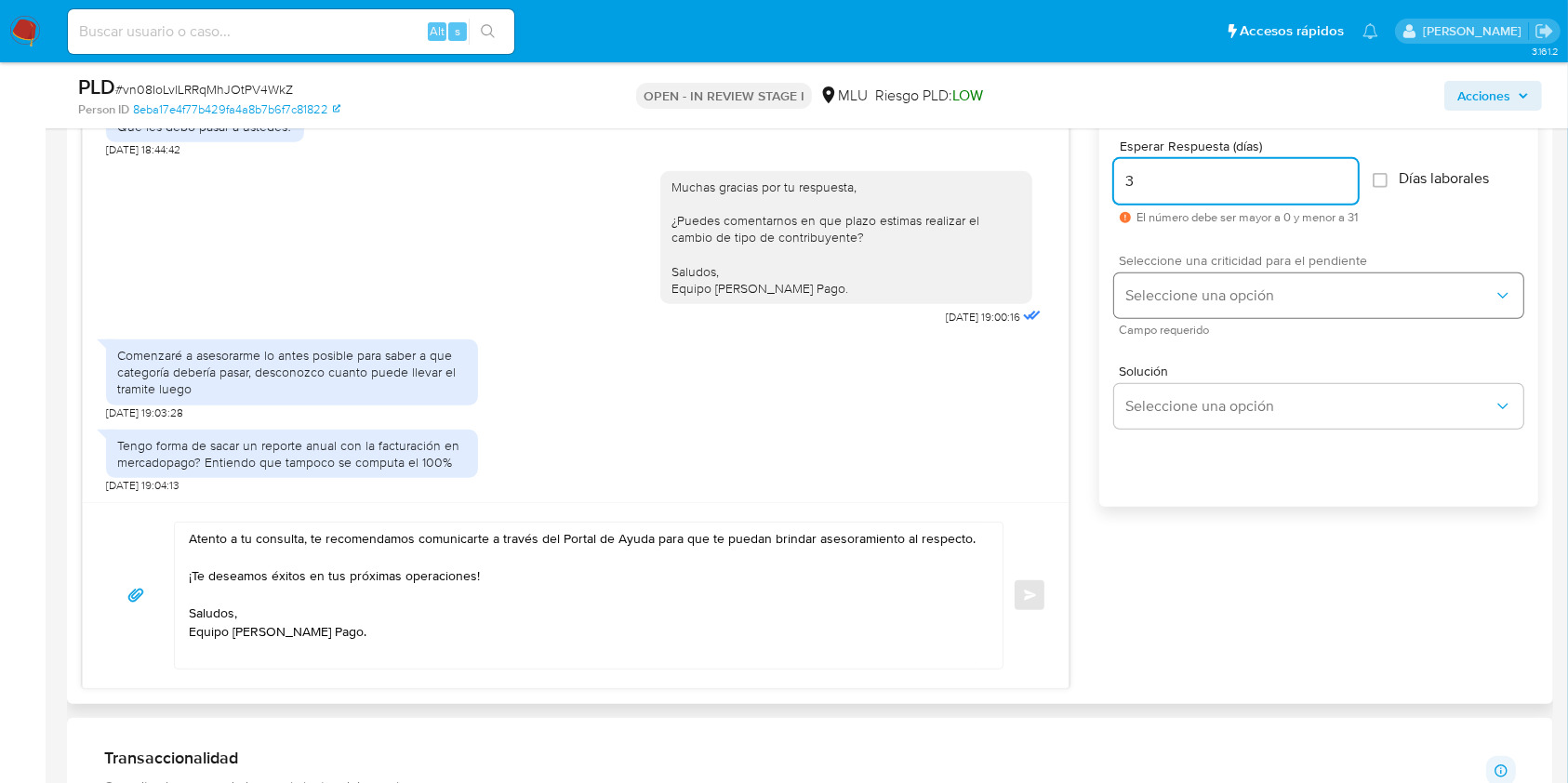
type input "3"
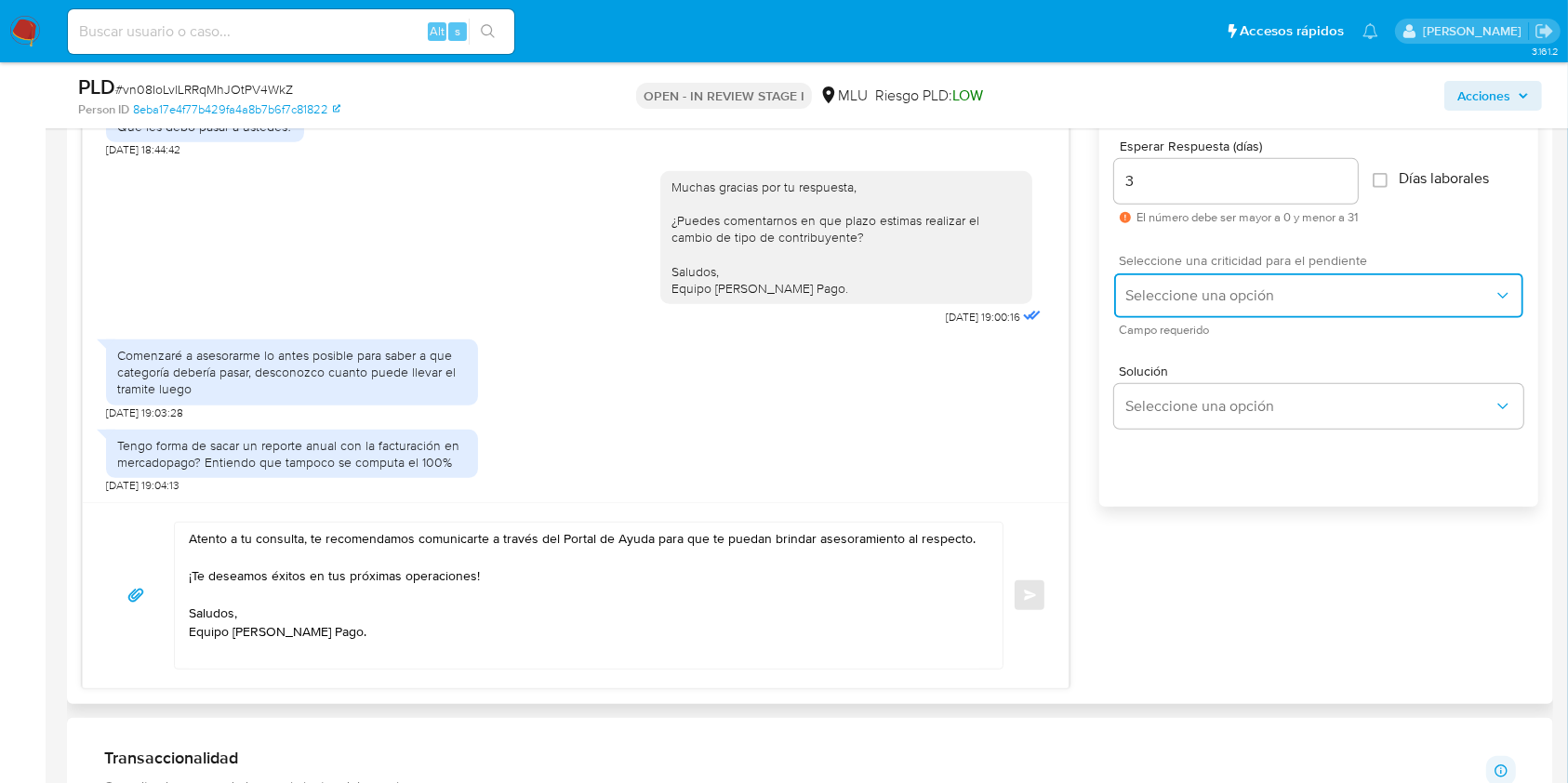
click at [1178, 306] on button "Seleccione una opción" at bounding box center [1318, 296] width 409 height 45
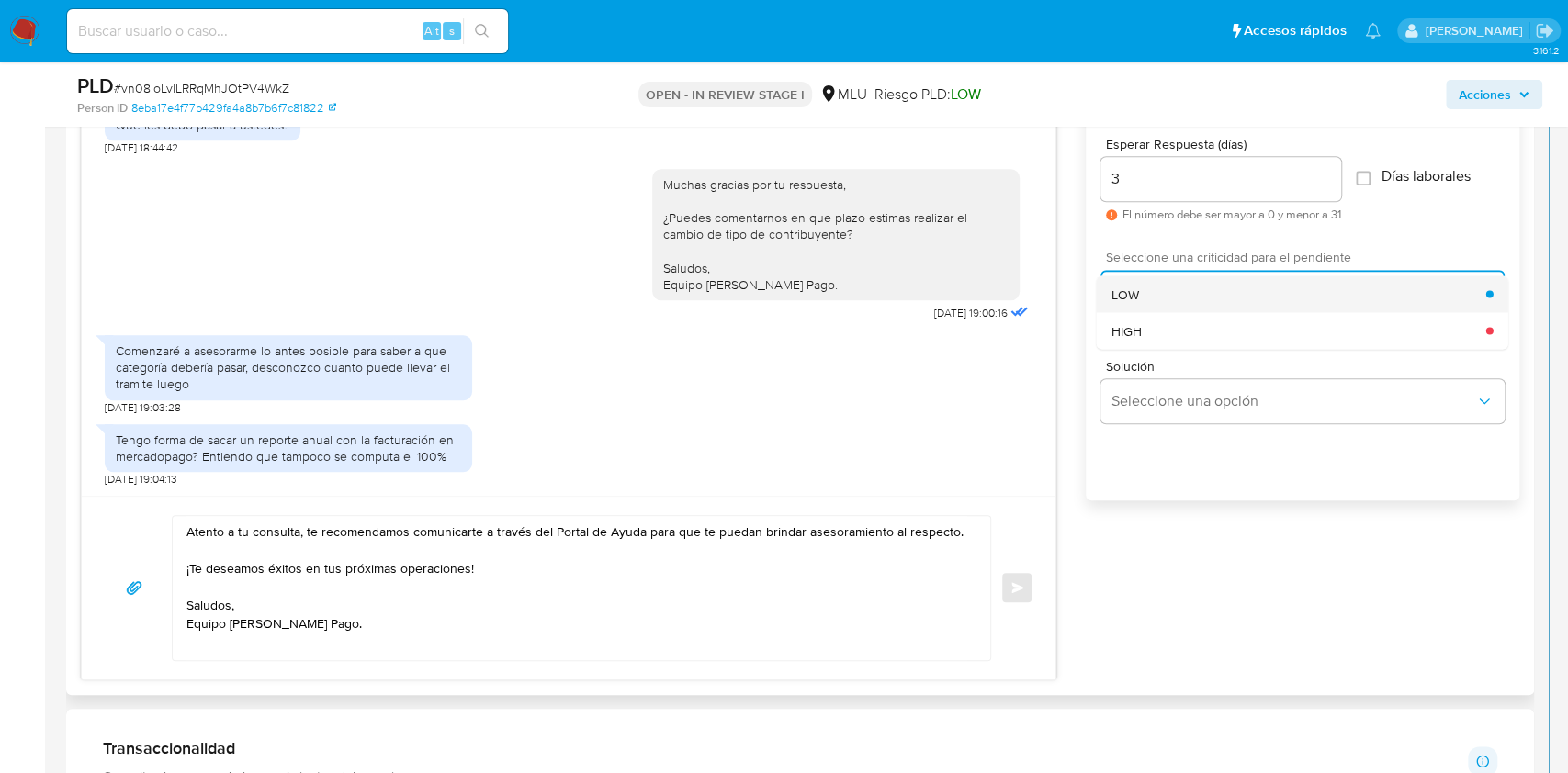
click at [1161, 285] on div "LOW" at bounding box center [1299, 294] width 375 height 37
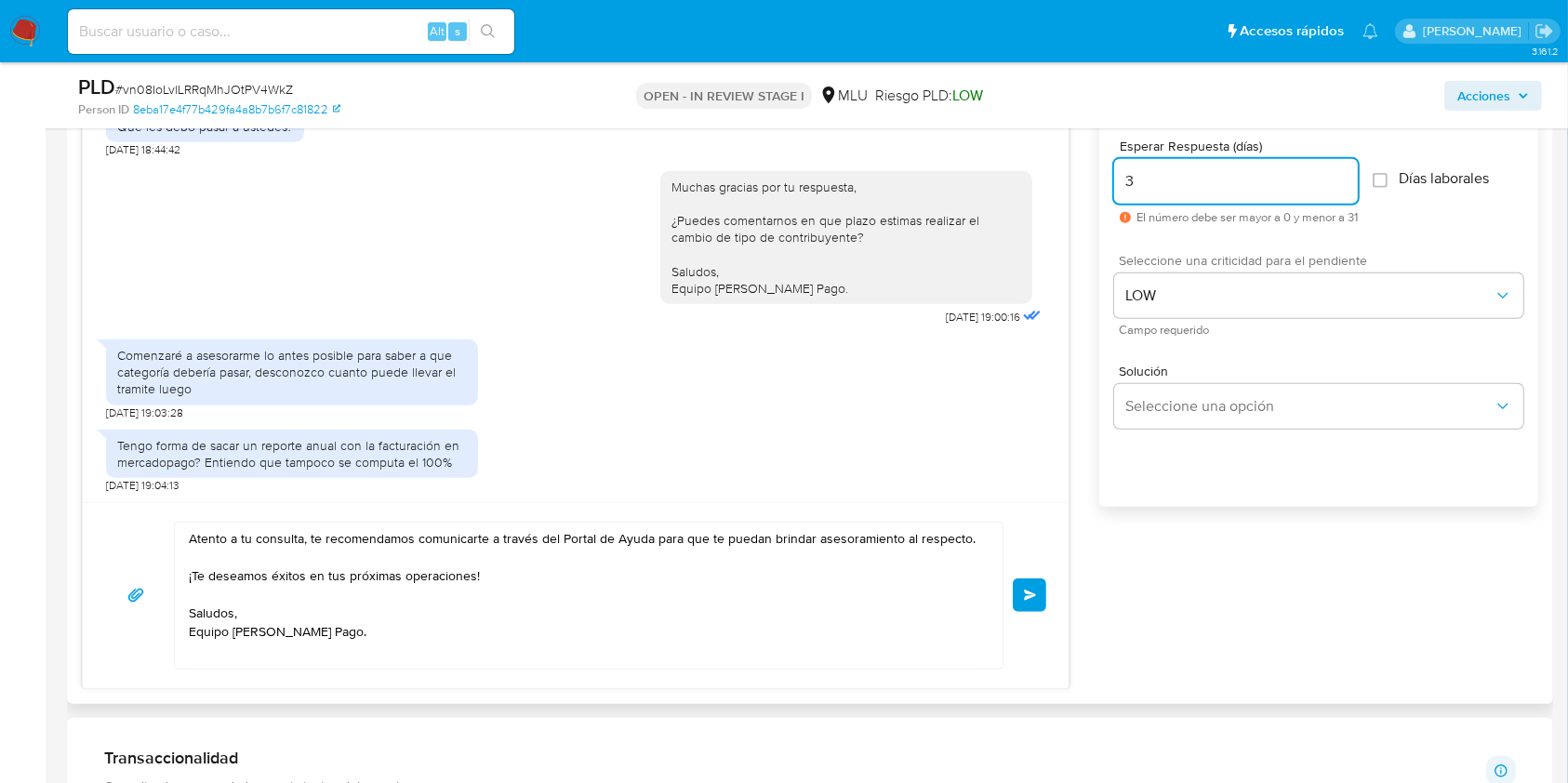
click at [1144, 173] on input "3" at bounding box center [1235, 181] width 244 height 24
type input "0"
click at [1033, 599] on button "Enviar" at bounding box center [1030, 595] width 33 height 33
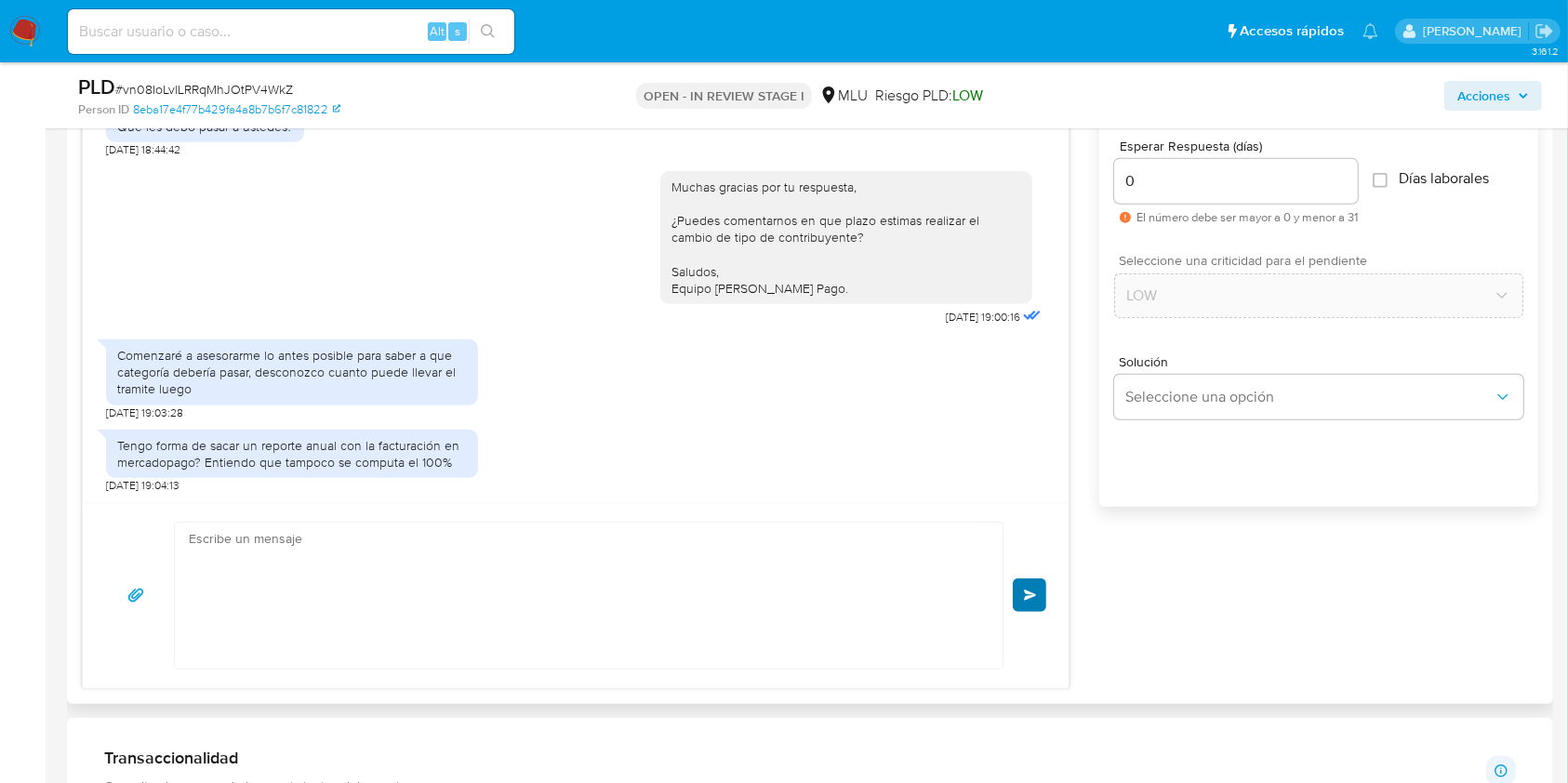
scroll to position [484, 0]
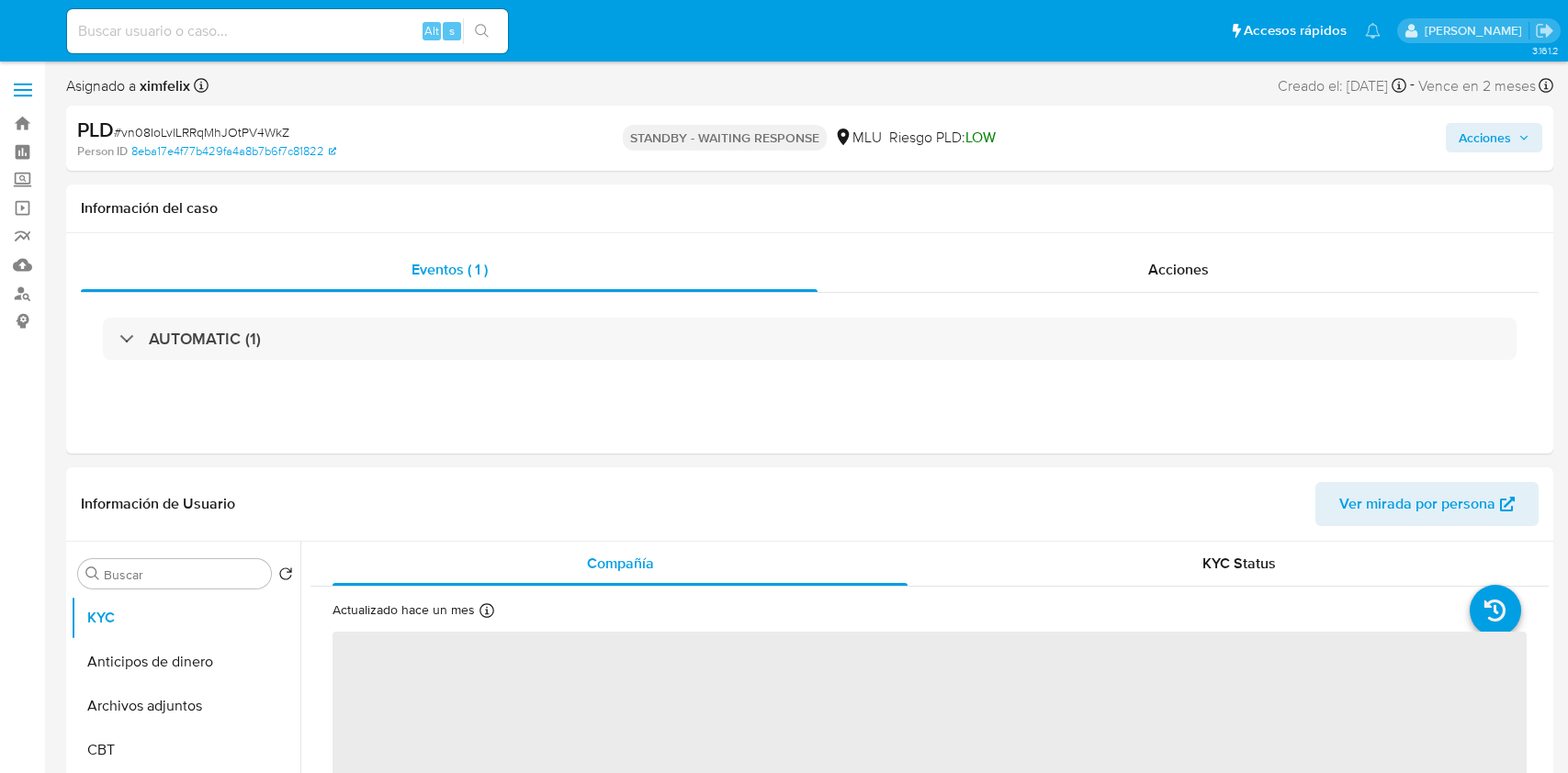
select select "10"
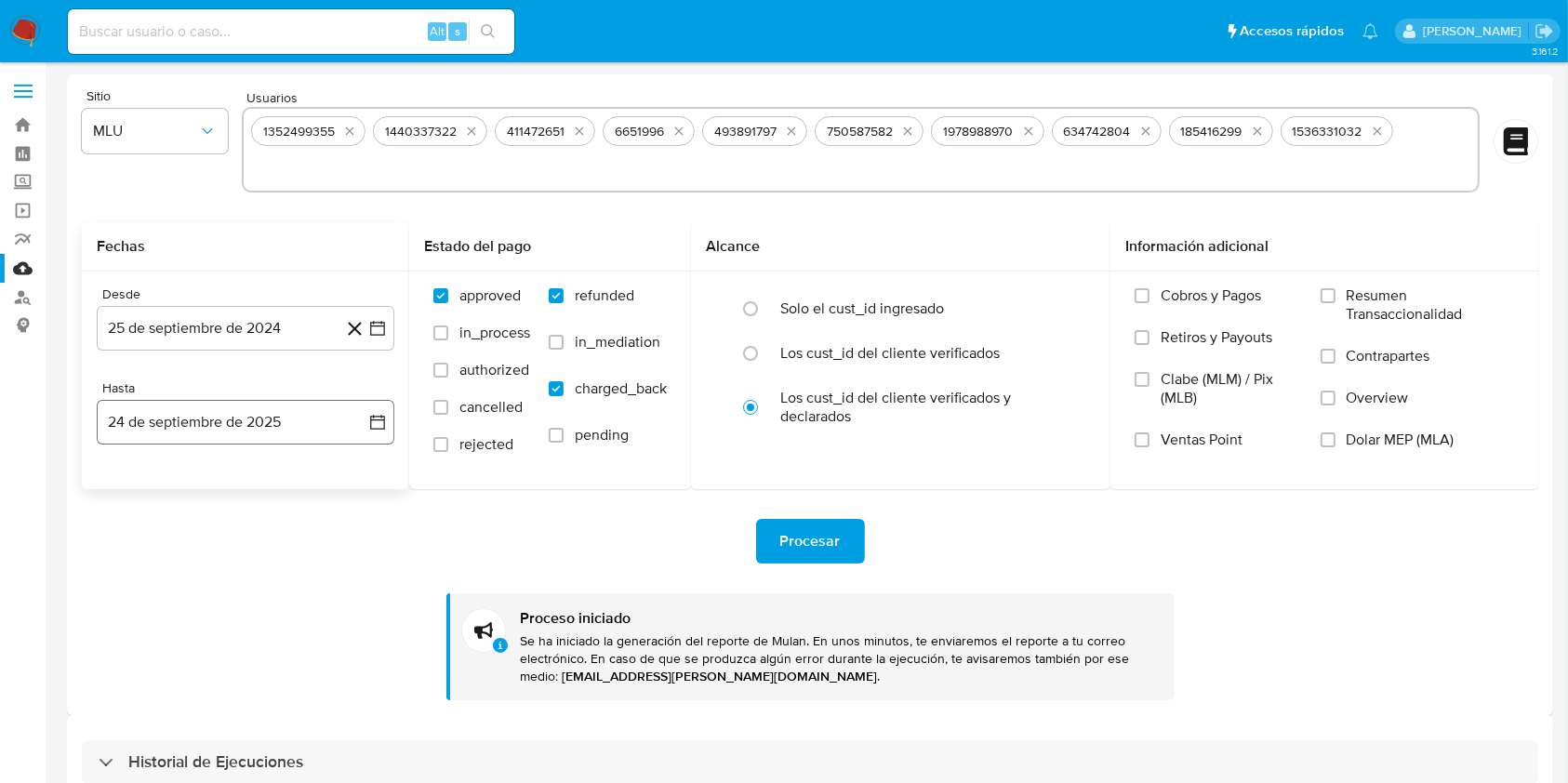
click at [214, 435] on button "24 de septiembre de 2025" at bounding box center [246, 423] width 298 height 45
click at [172, 594] on button "9" at bounding box center [171, 596] width 29 height 29
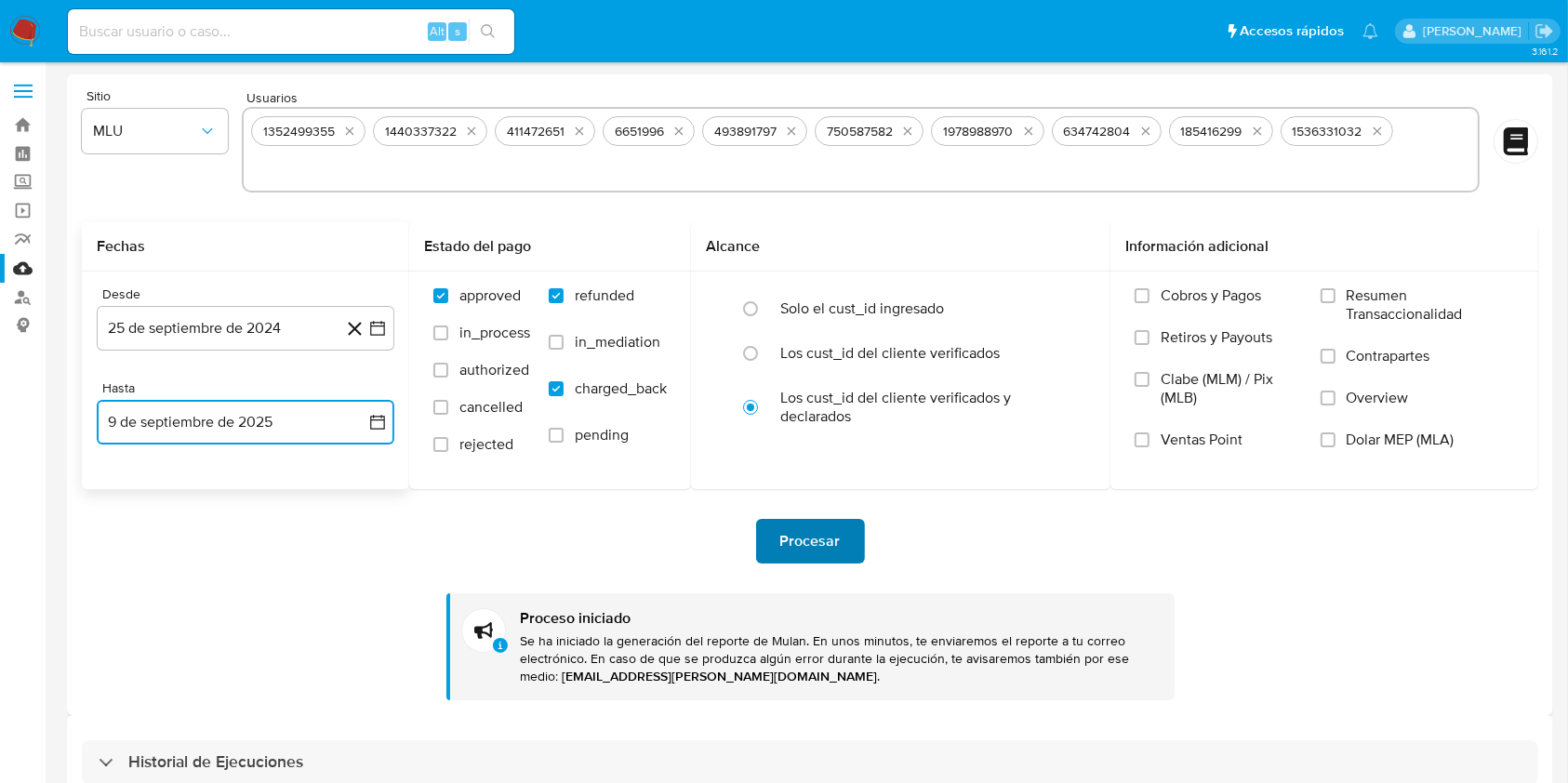
click at [799, 535] on span "Procesar" at bounding box center [810, 541] width 61 height 41
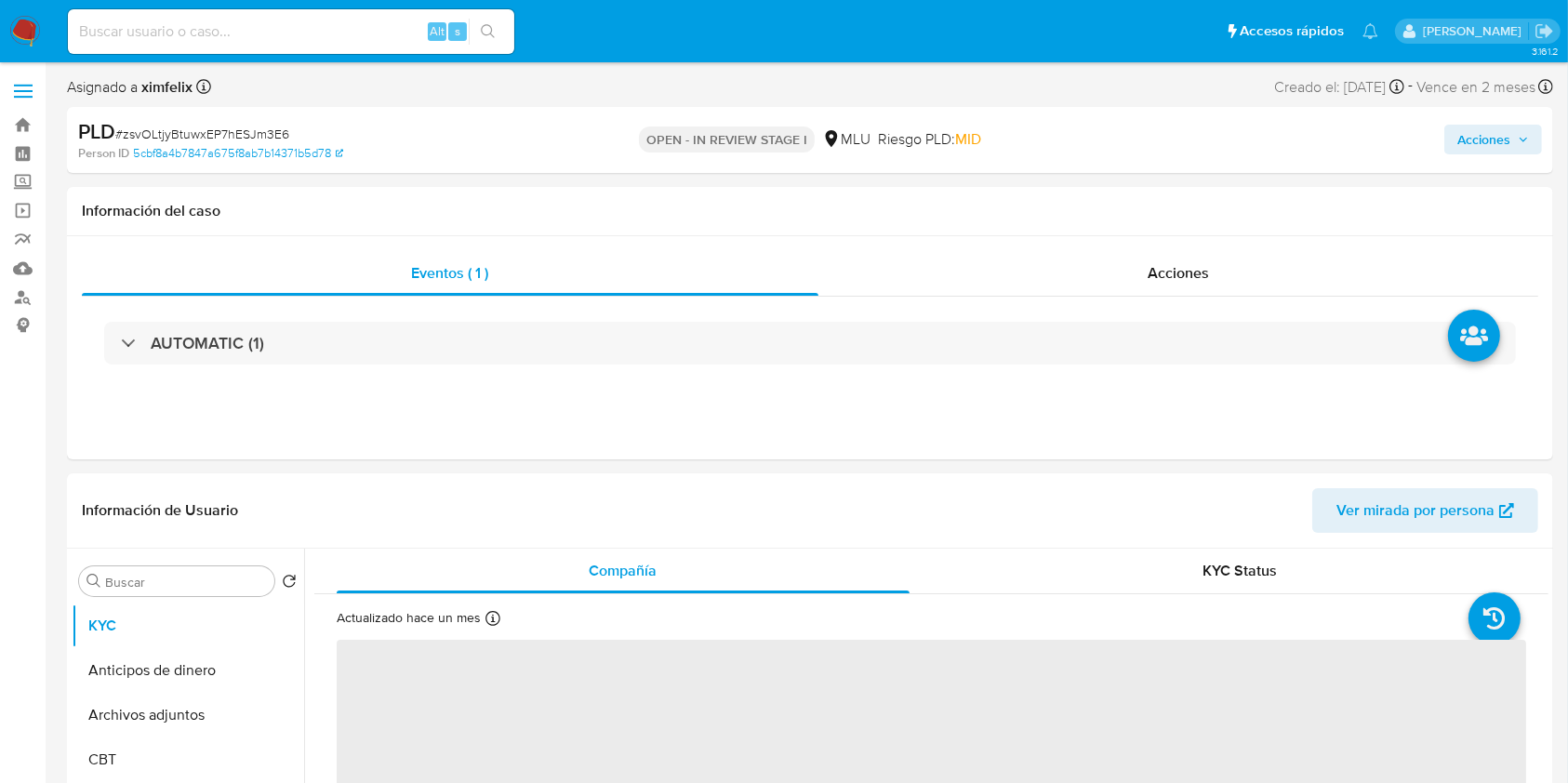
select select "10"
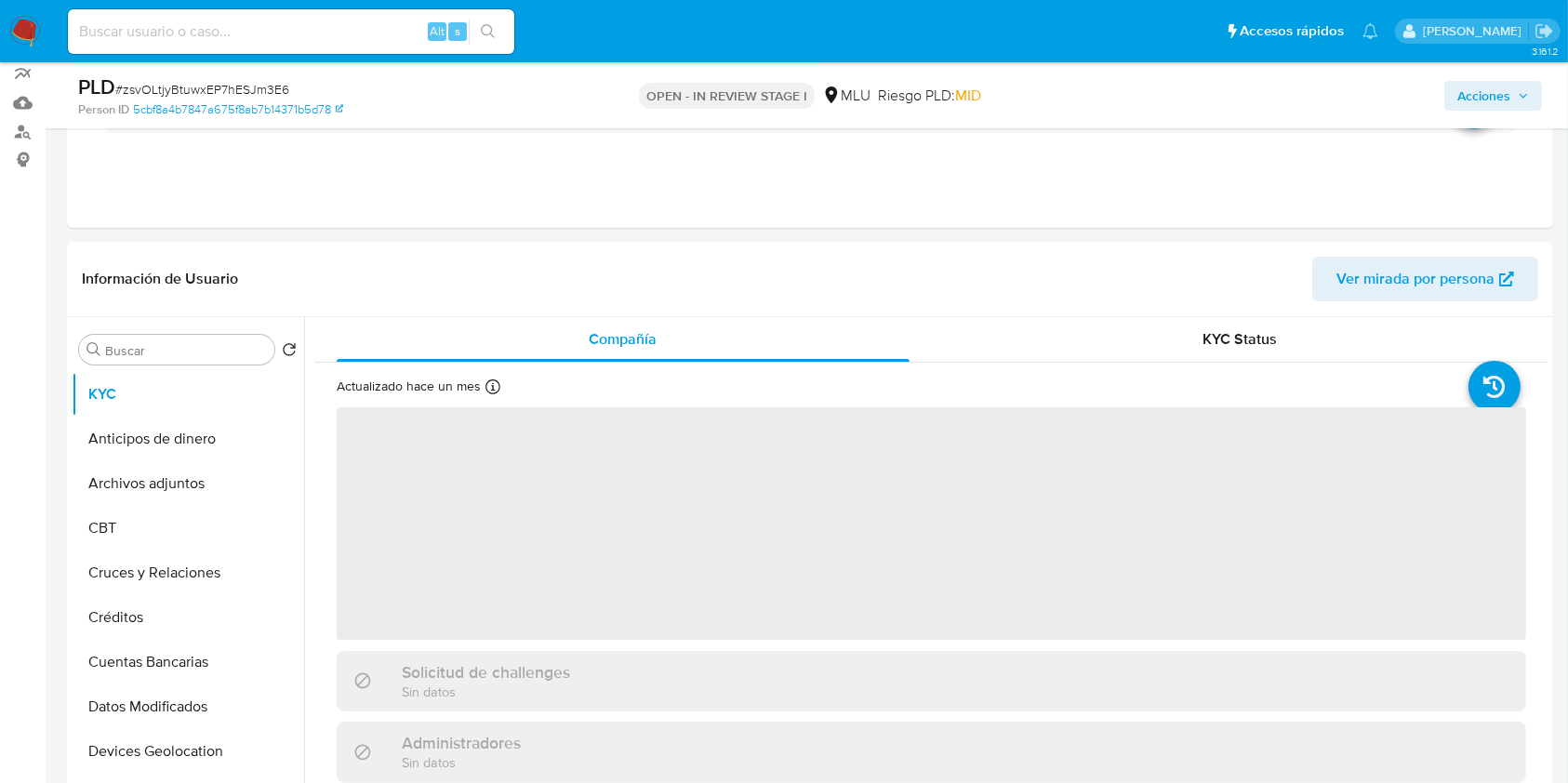
scroll to position [248, 0]
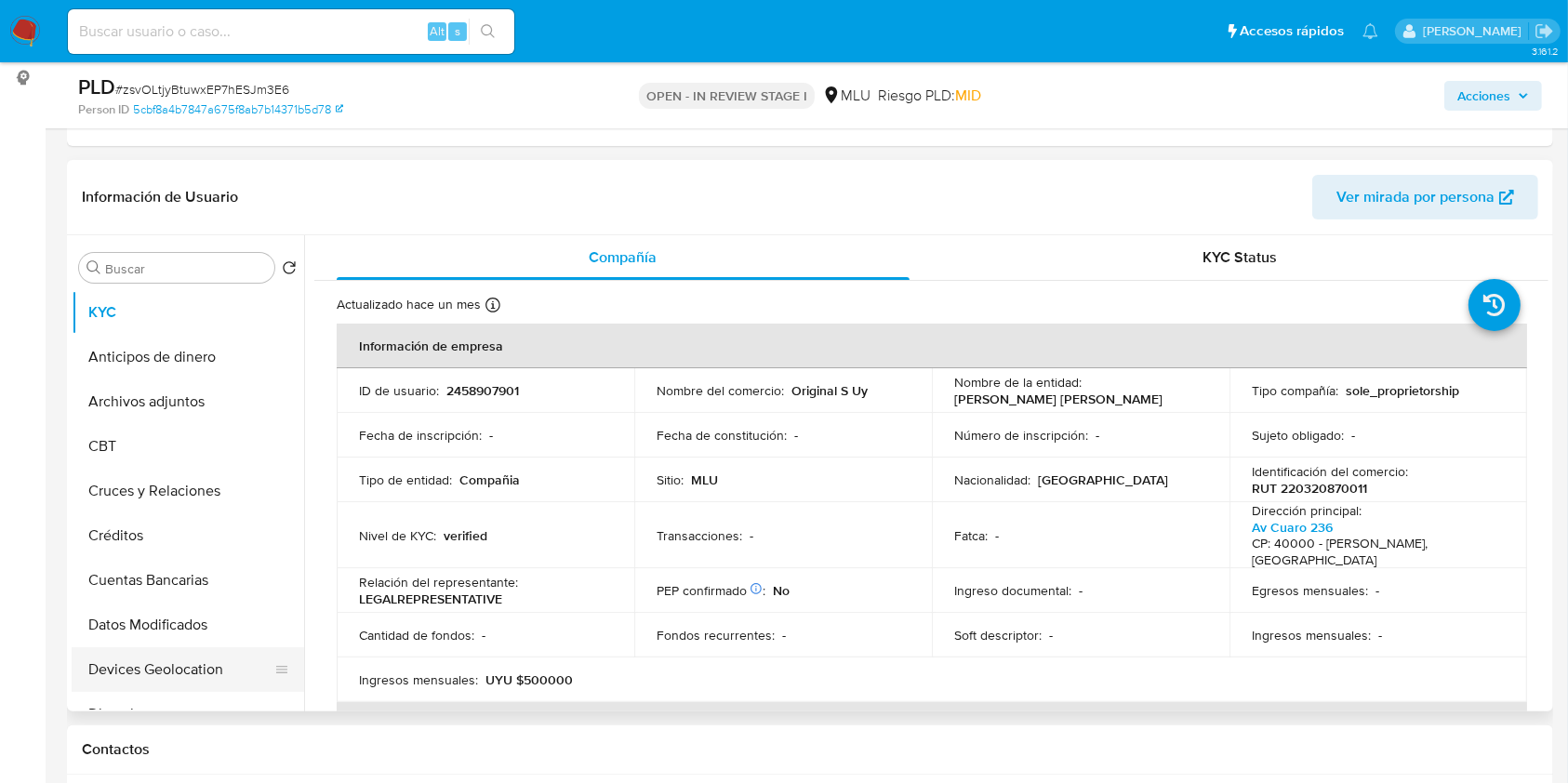
click at [150, 679] on button "Devices Geolocation" at bounding box center [180, 669] width 217 height 45
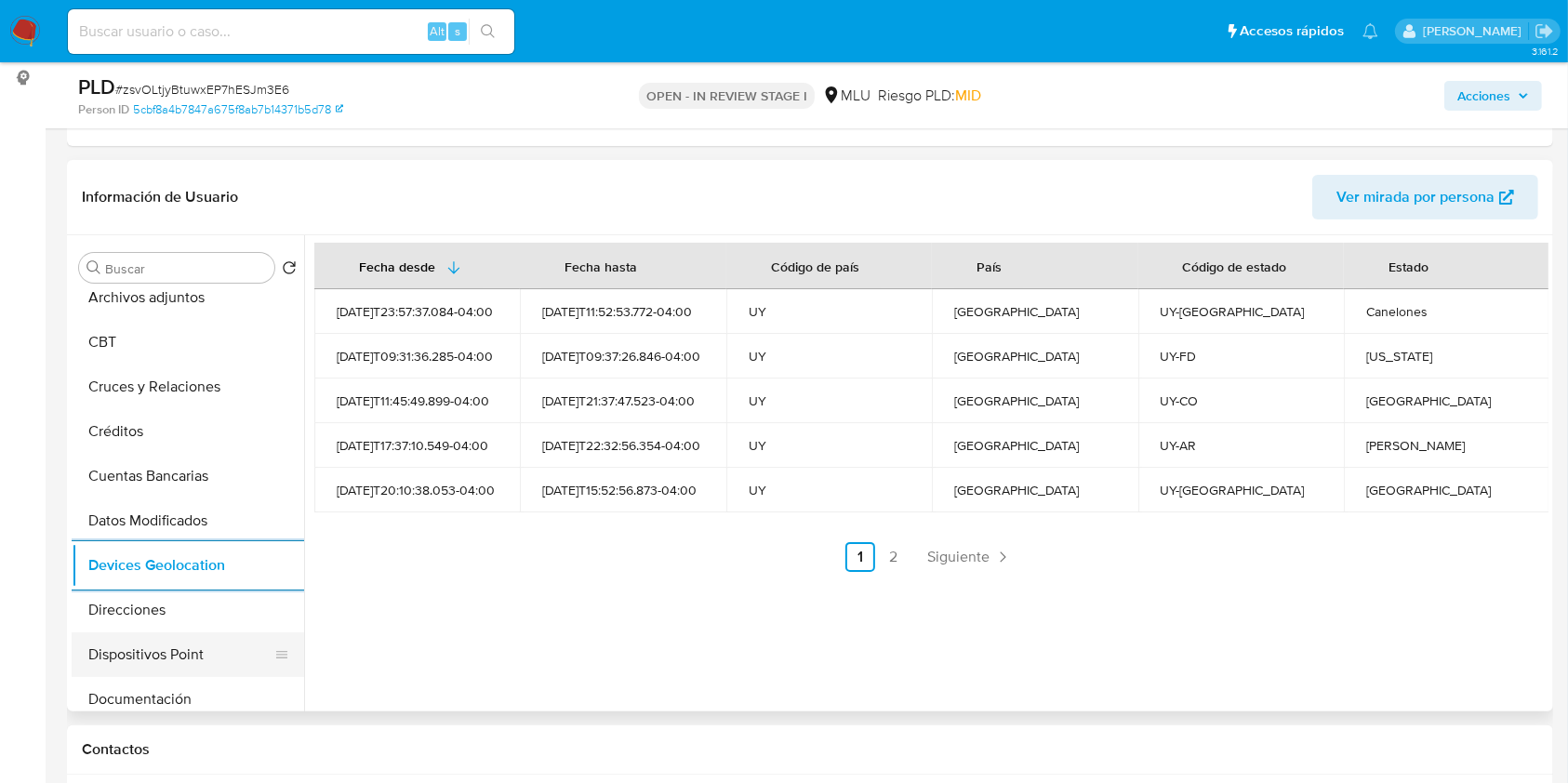
scroll to position [149, 0]
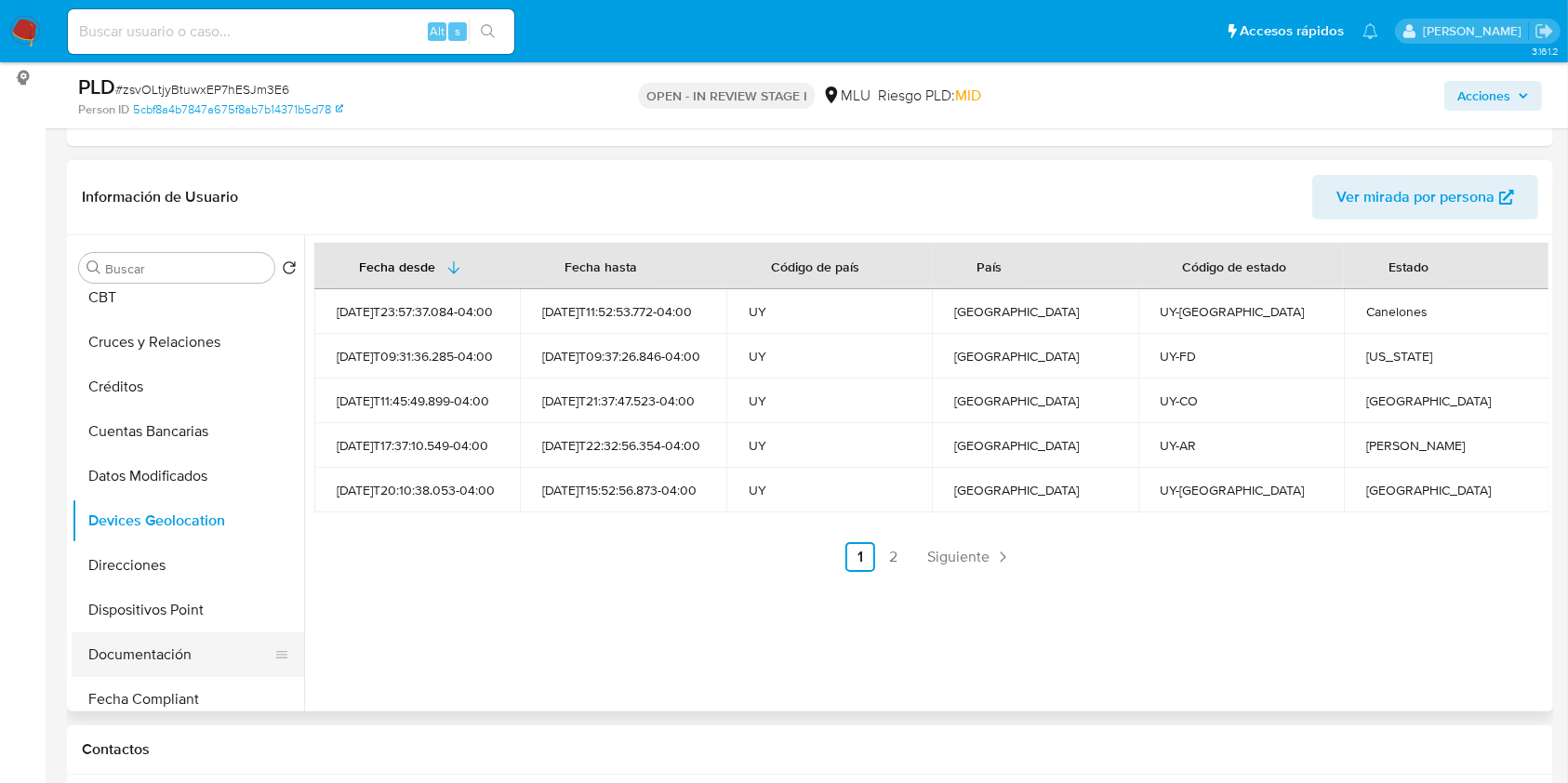
click at [201, 644] on button "Documentación" at bounding box center [180, 655] width 217 height 45
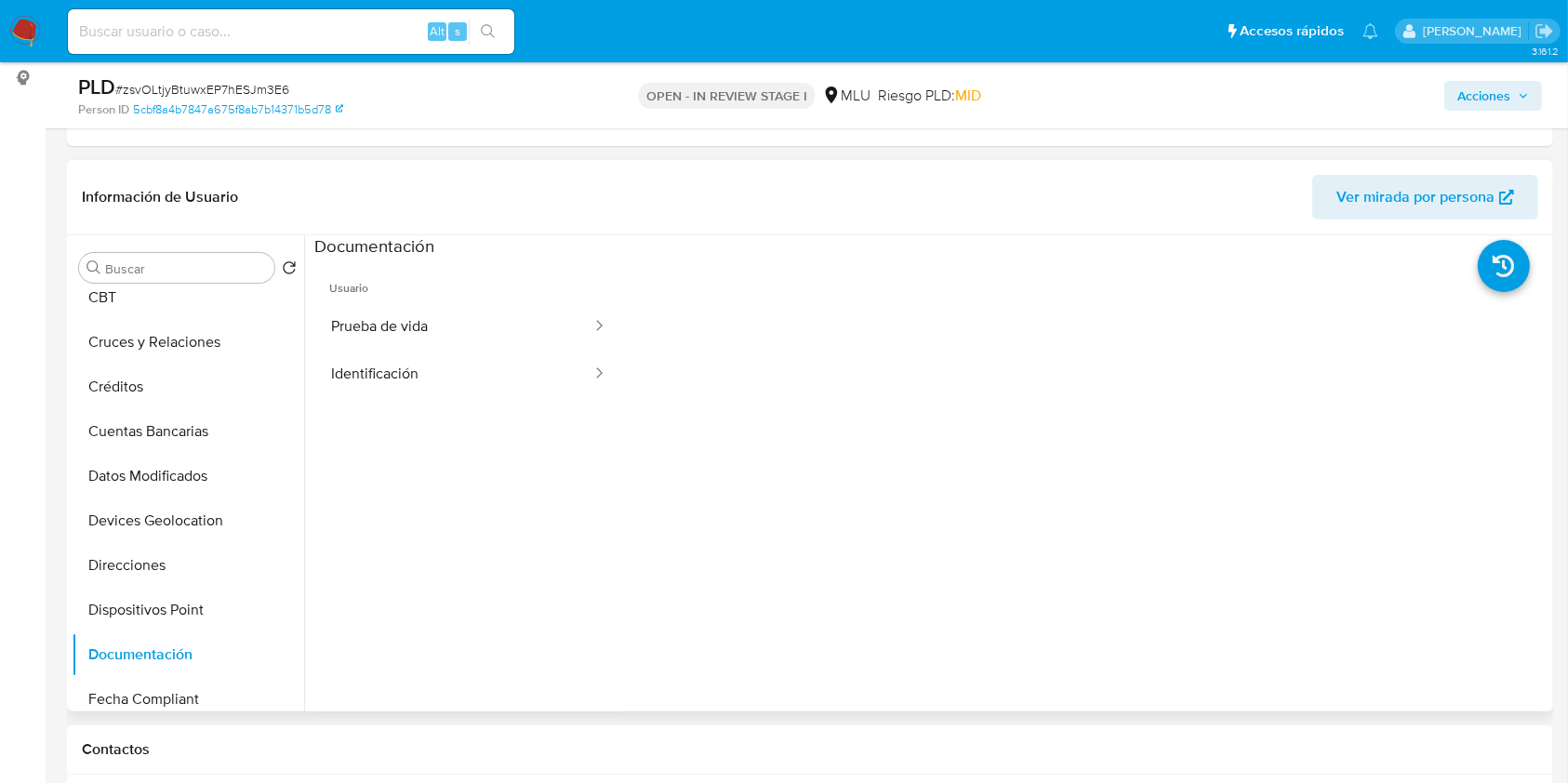
scroll to position [15, 0]
click at [210, 396] on button "Archivos adjuntos" at bounding box center [180, 387] width 217 height 45
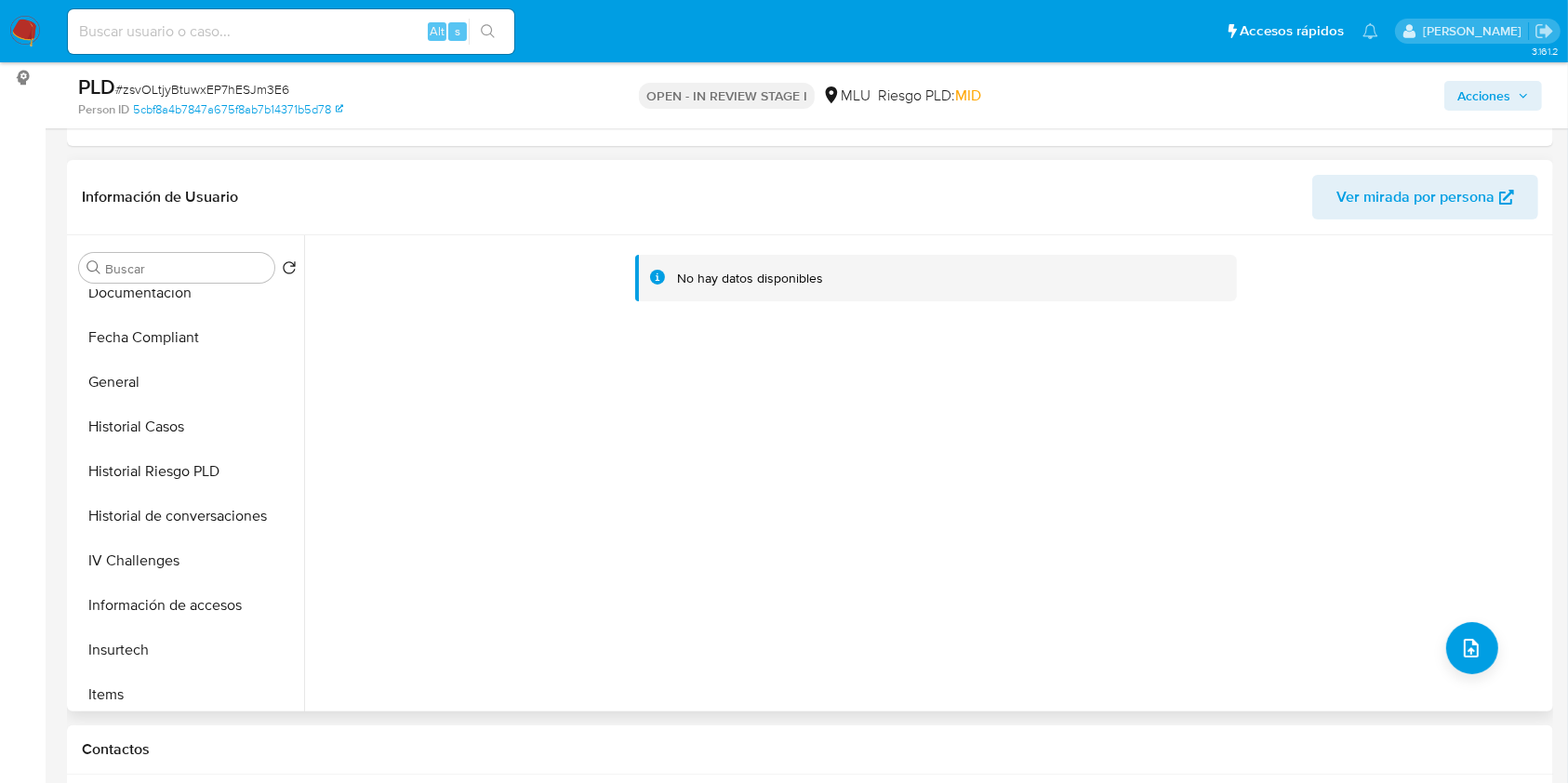
scroll to position [501, 0]
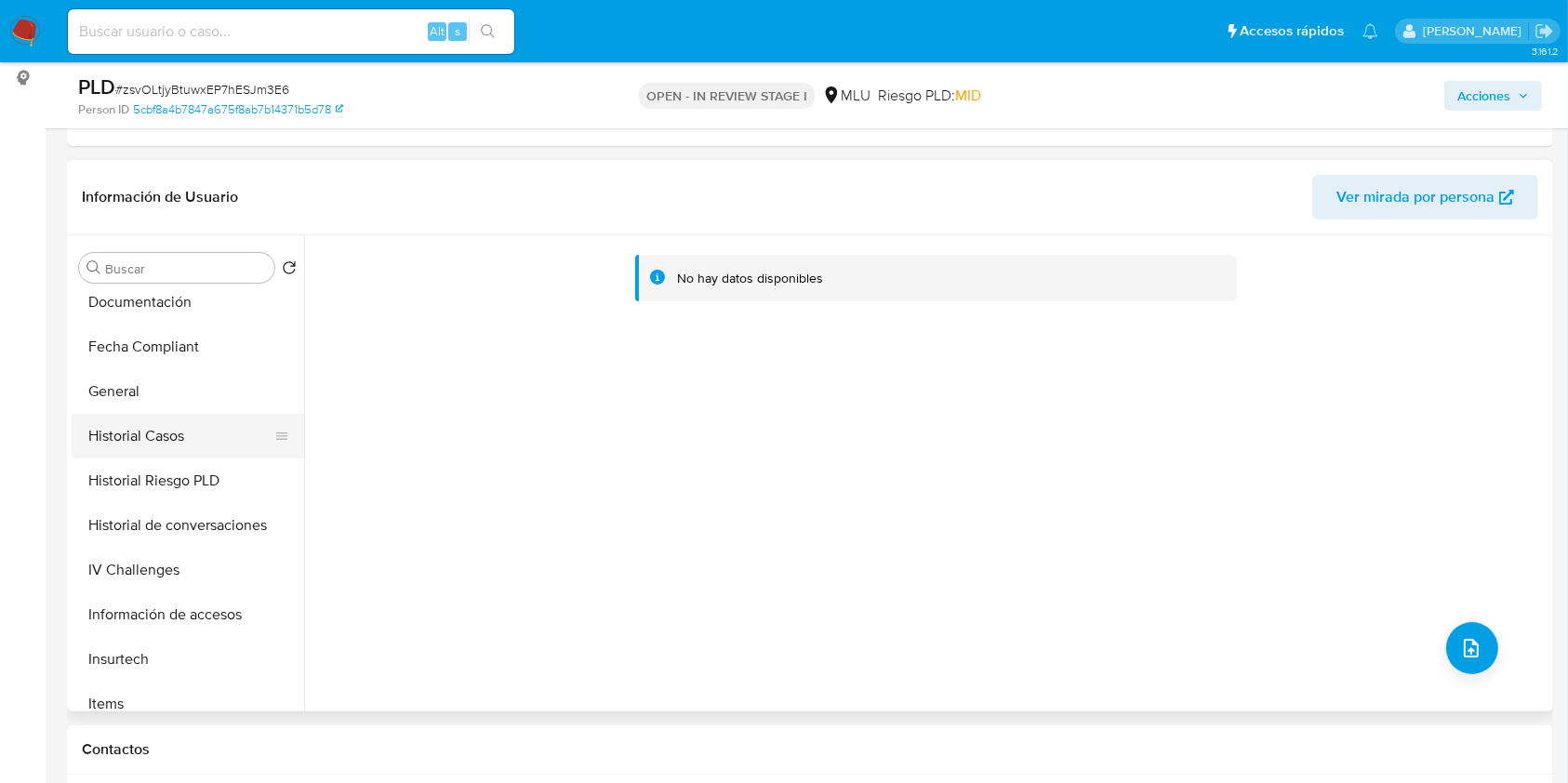
click at [179, 443] on button "Historial Casos" at bounding box center [180, 437] width 217 height 45
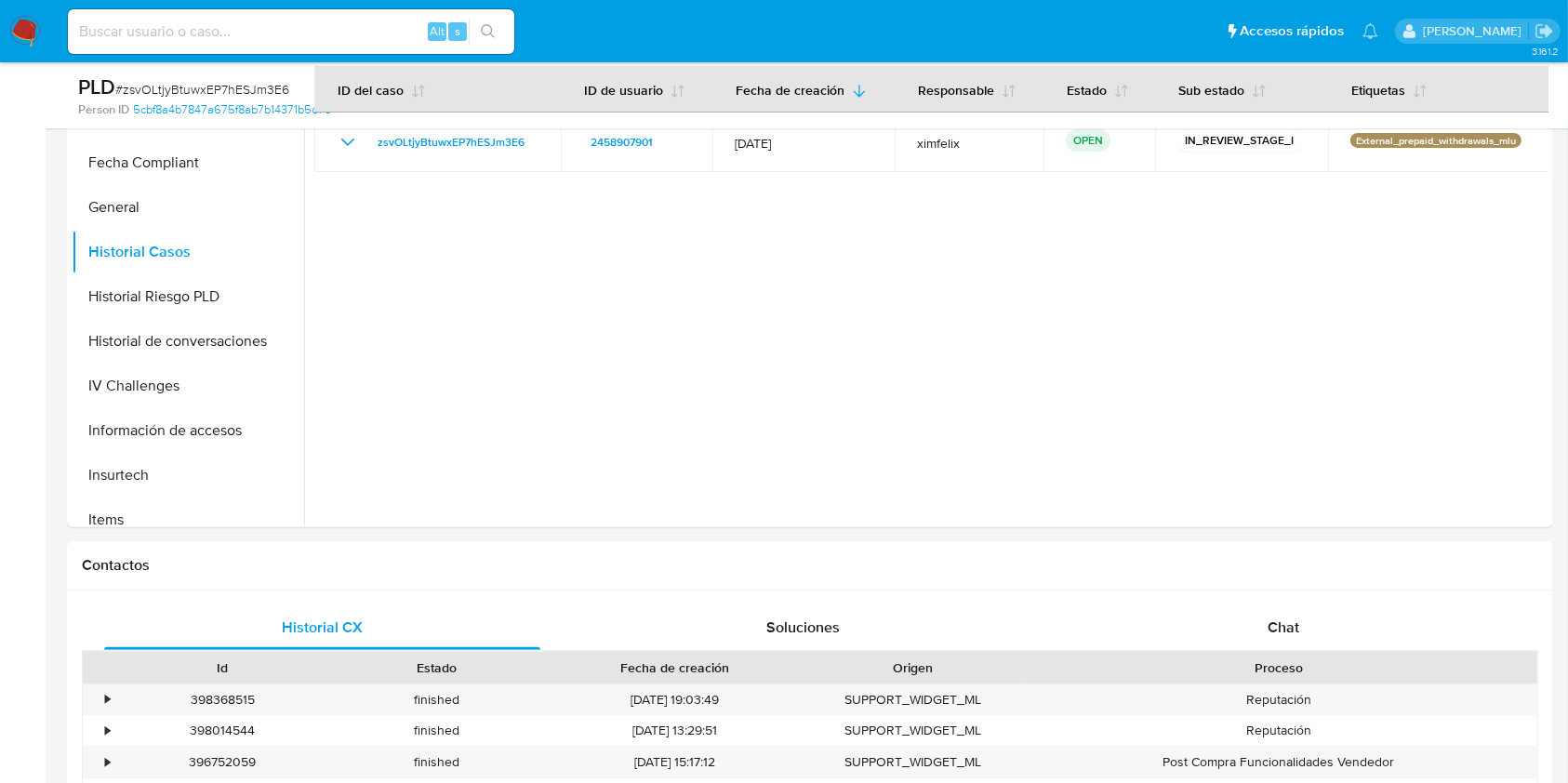
scroll to position [448, 0]
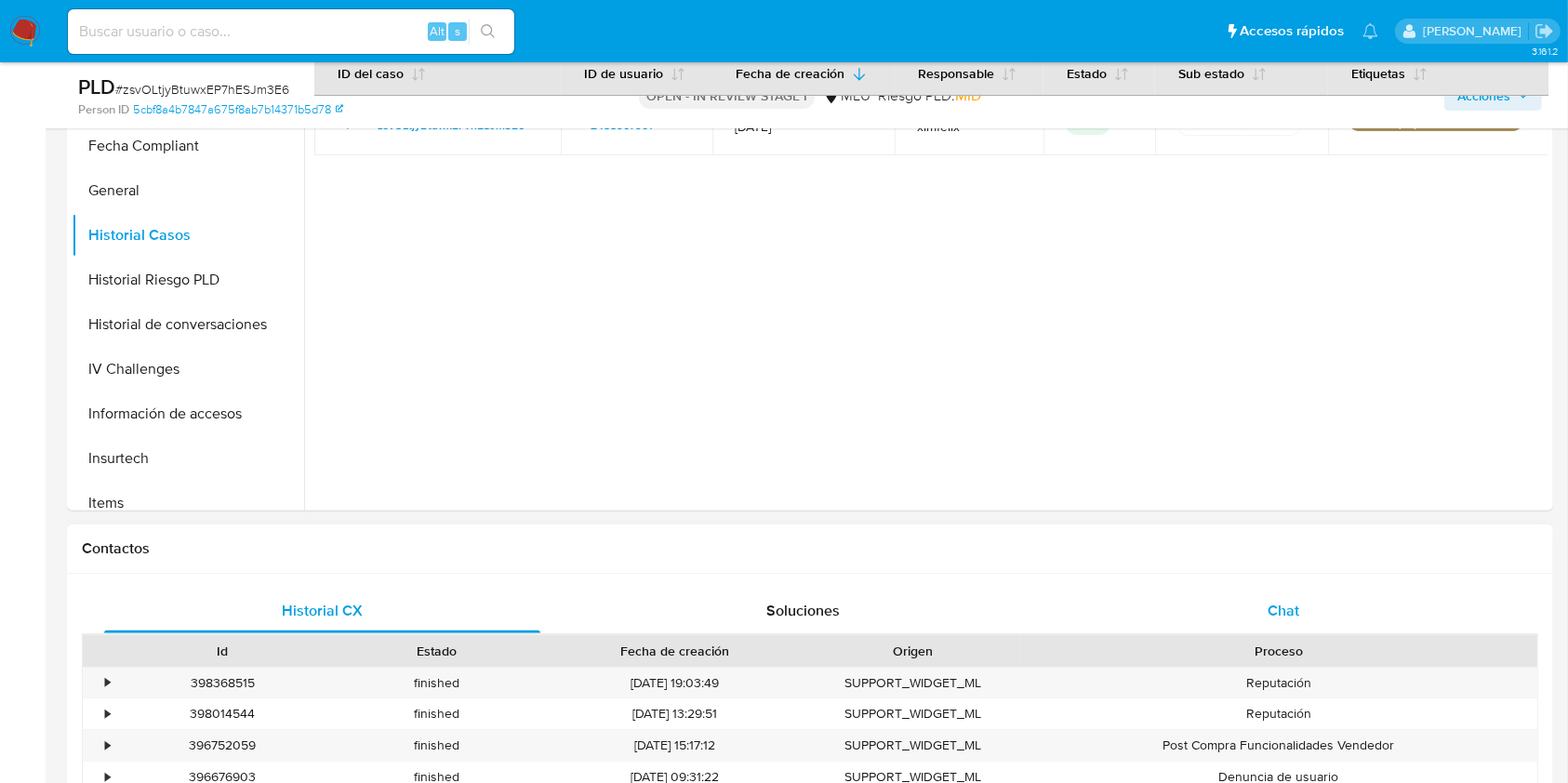
click at [1294, 607] on span "Chat" at bounding box center [1283, 611] width 31 height 22
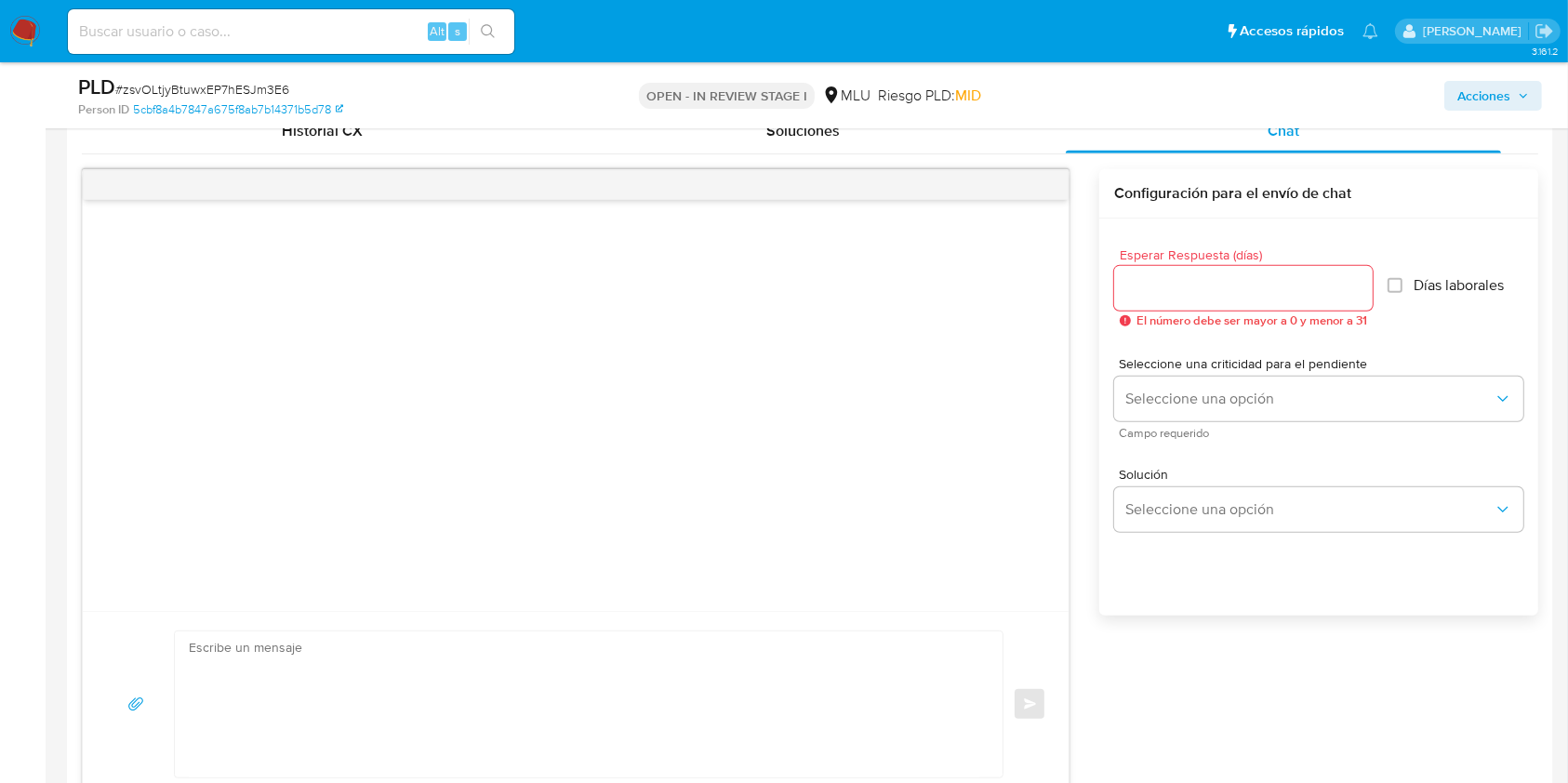
scroll to position [940, 0]
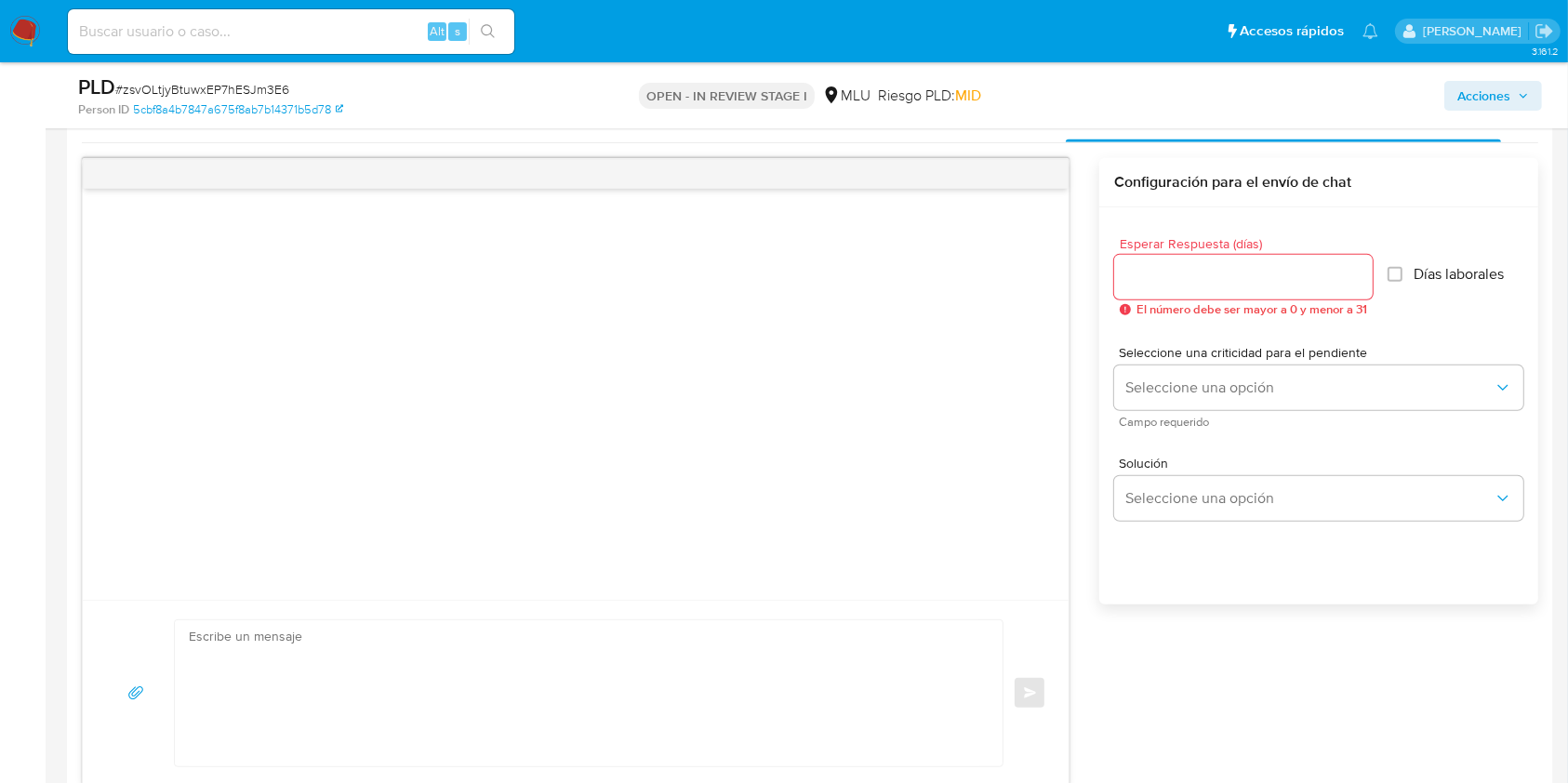
click at [721, 637] on textarea at bounding box center [584, 693] width 791 height 146
paste textarea "Te contactamos ya que detectamos que tus ingresos superan ampliamente el límite…"
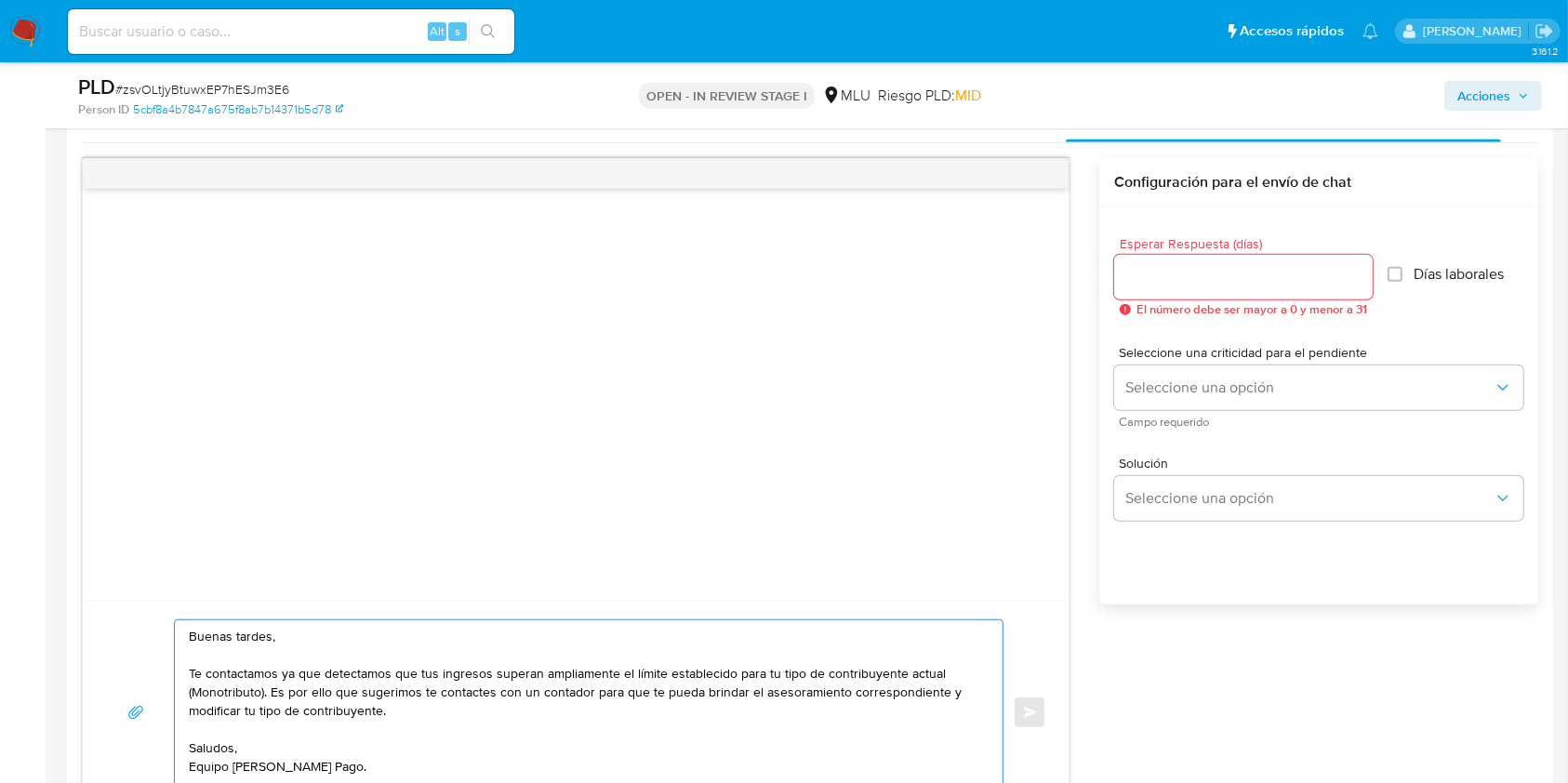
click at [586, 680] on textarea "Buenas tardes, Te contactamos ya que detectamos que tus ingresos superan amplia…" at bounding box center [584, 713] width 791 height 184
click at [585, 677] on textarea "Buenas tardes, Te contactamos ya que detectamos que tus ingresos superan amplia…" at bounding box center [584, 713] width 791 height 184
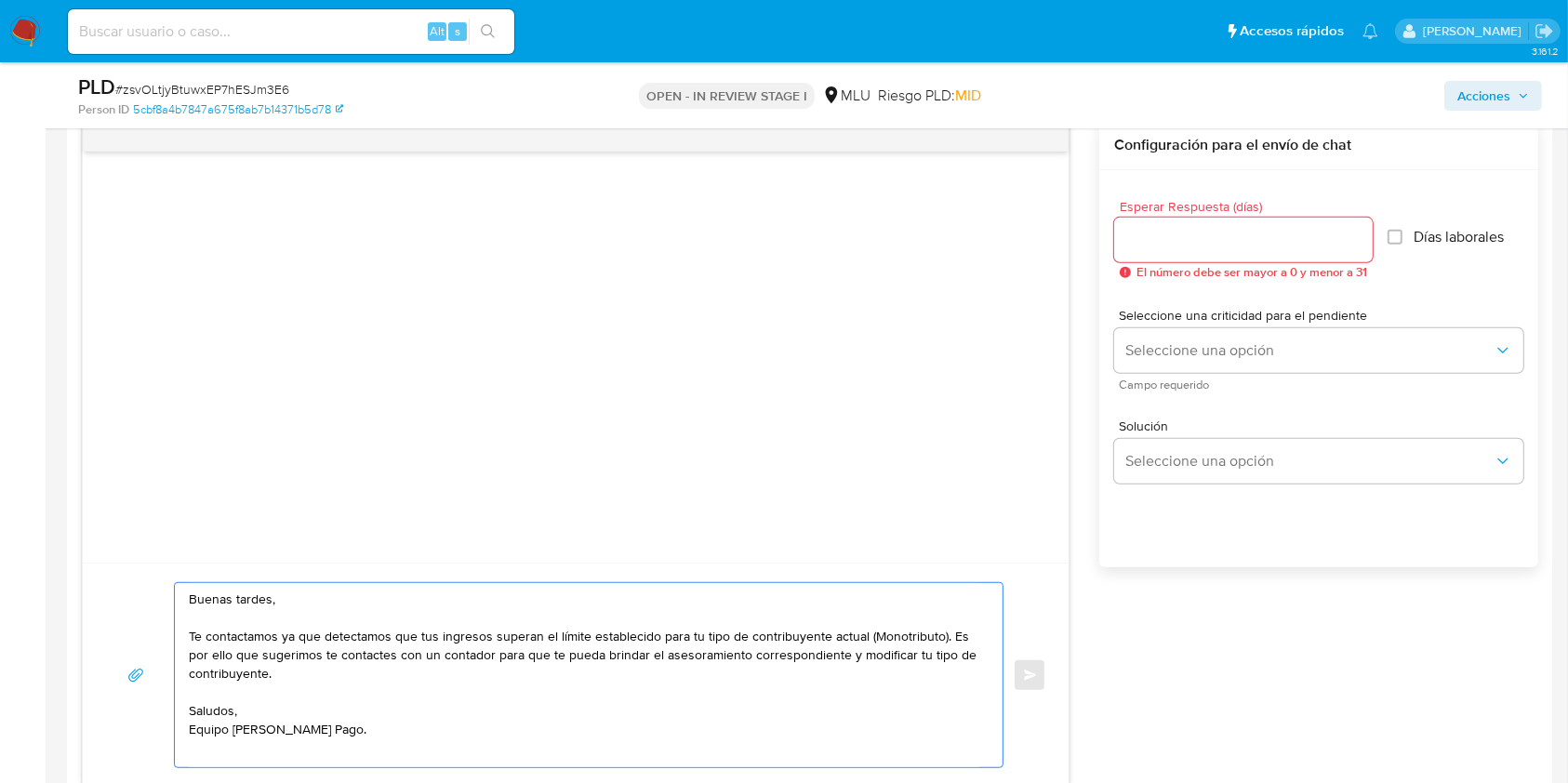
scroll to position [981, 0]
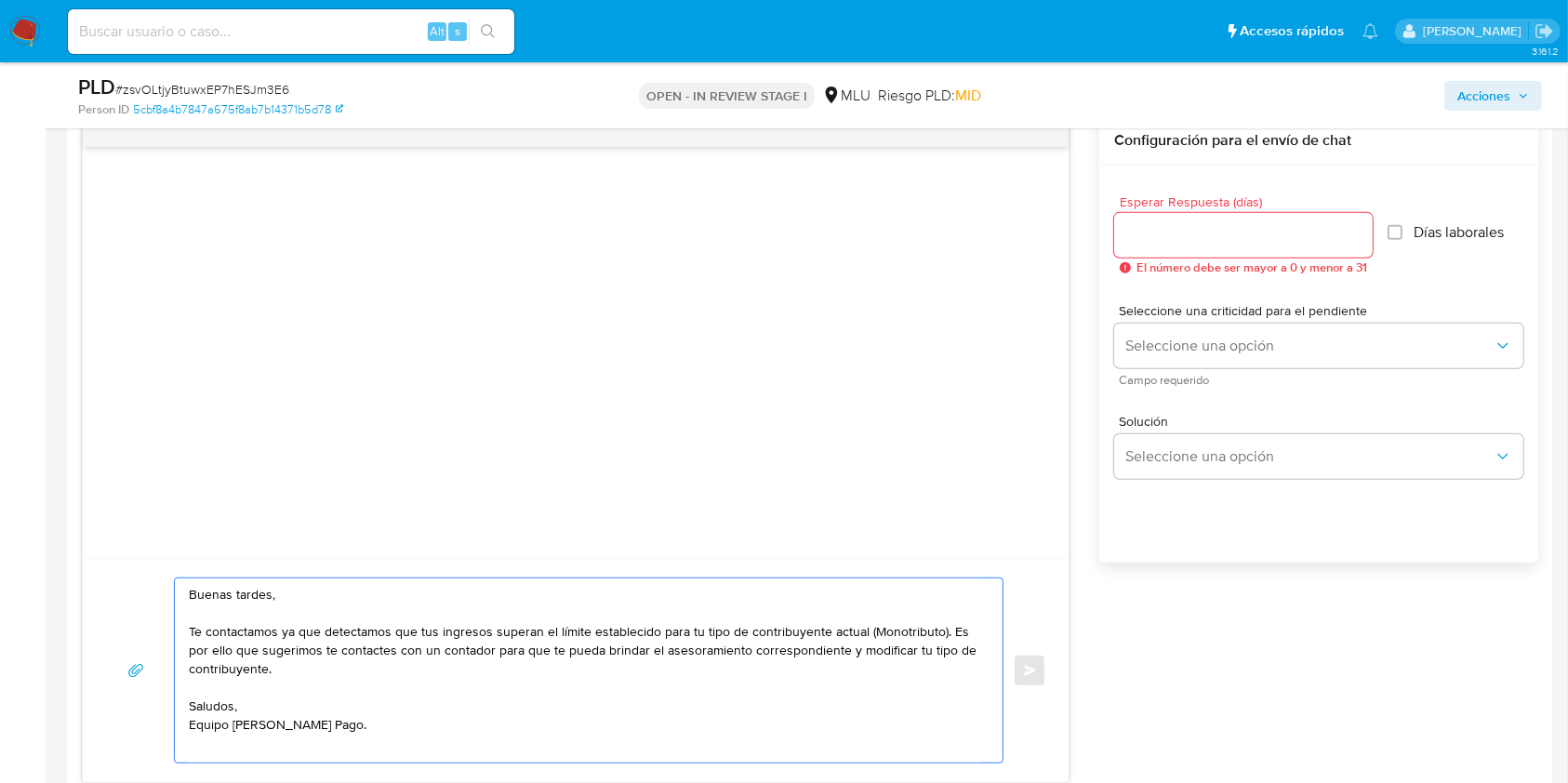
type textarea "Buenas tardes, Te contactamos ya que detectamos que tus ingresos superan el lím…"
click at [1257, 261] on span "El número debe ser mayor a 0 y menor a 31" at bounding box center [1252, 267] width 231 height 13
click at [1255, 253] on div at bounding box center [1243, 236] width 258 height 45
click at [1246, 242] on input "Esperar Respuesta (días)" at bounding box center [1243, 235] width 258 height 24
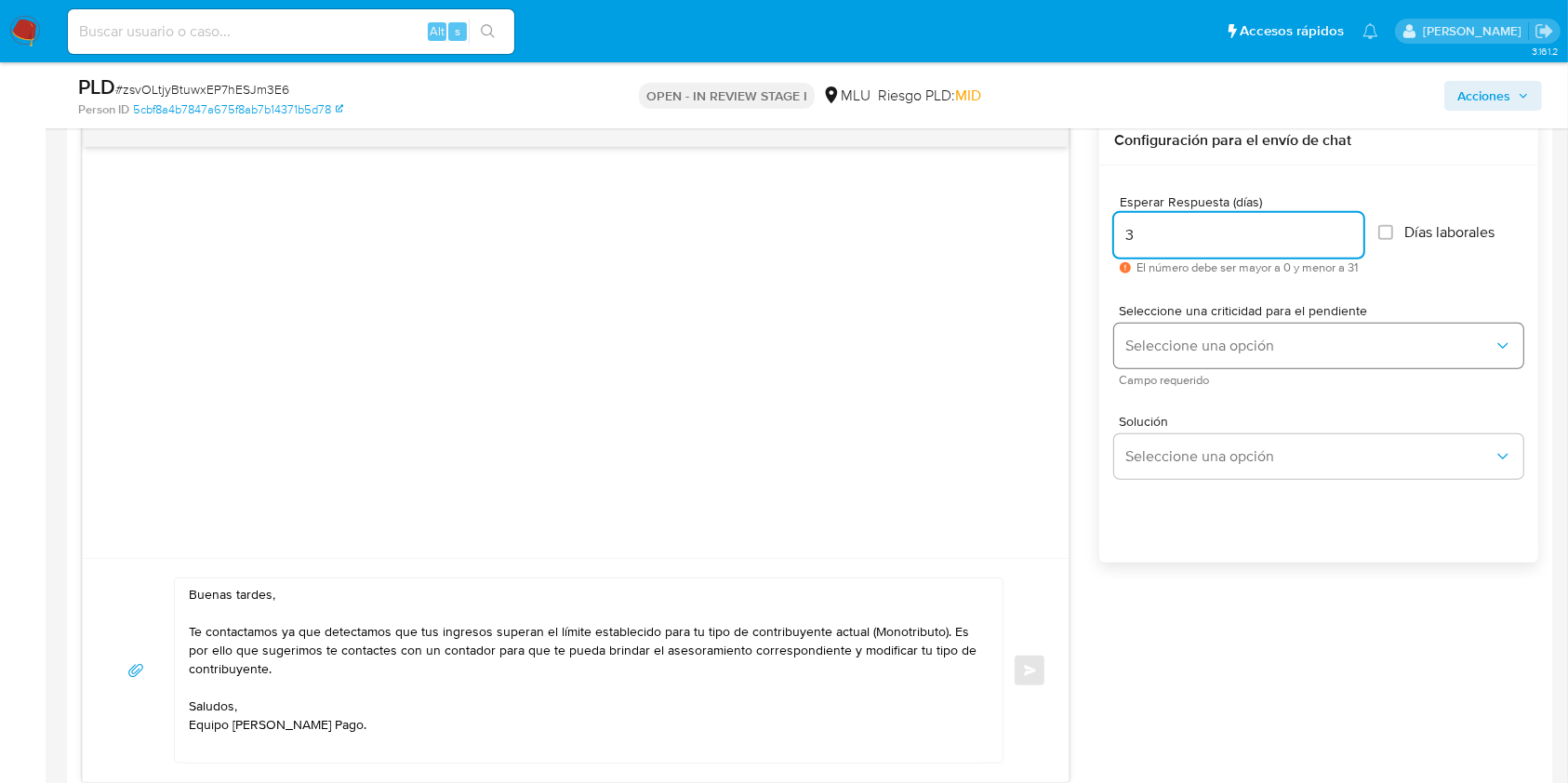
type input "3"
click at [1157, 345] on span "Seleccione una opción" at bounding box center [1310, 345] width 368 height 19
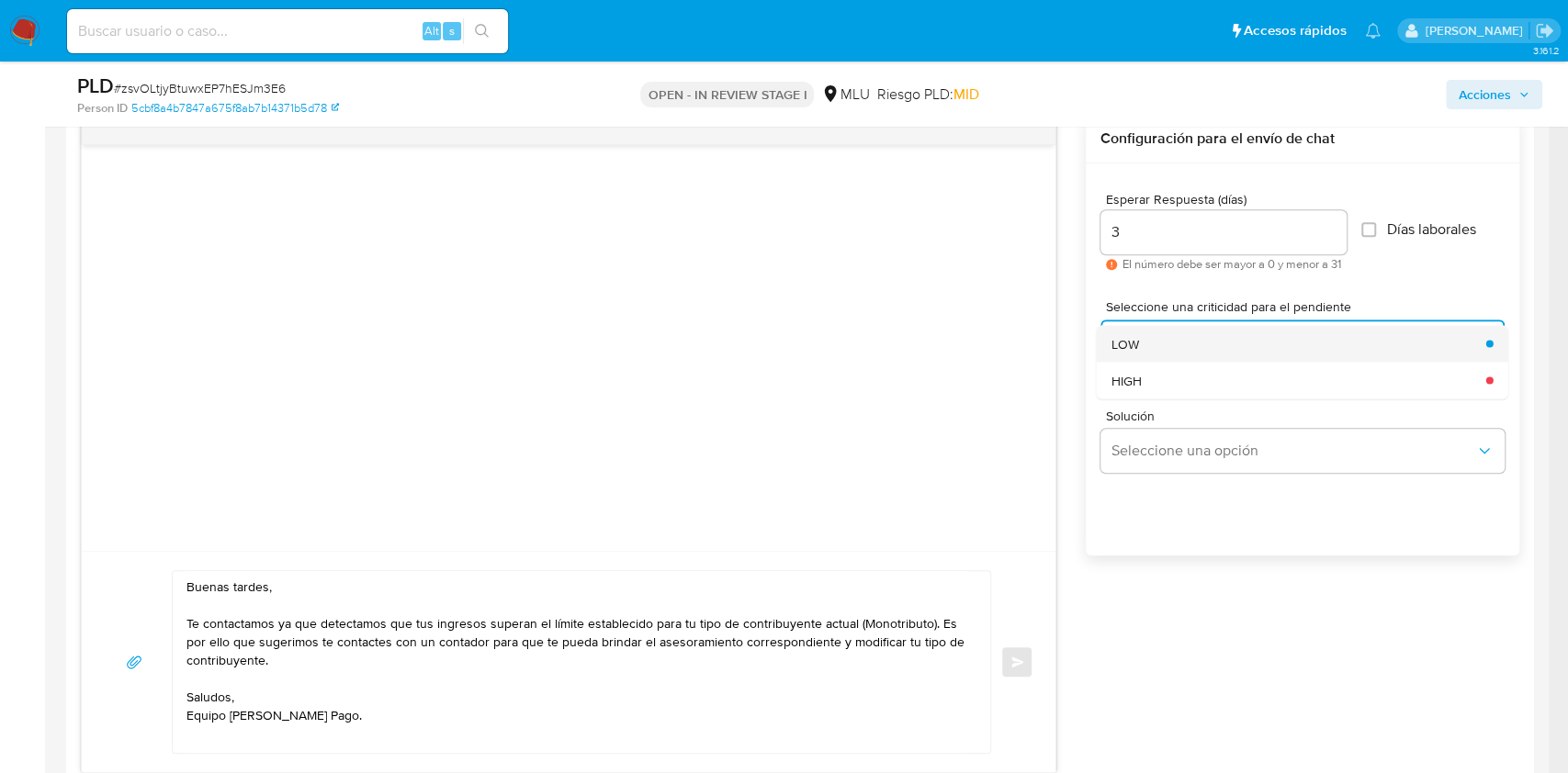
click at [1121, 335] on span "LOW" at bounding box center [1125, 343] width 28 height 16
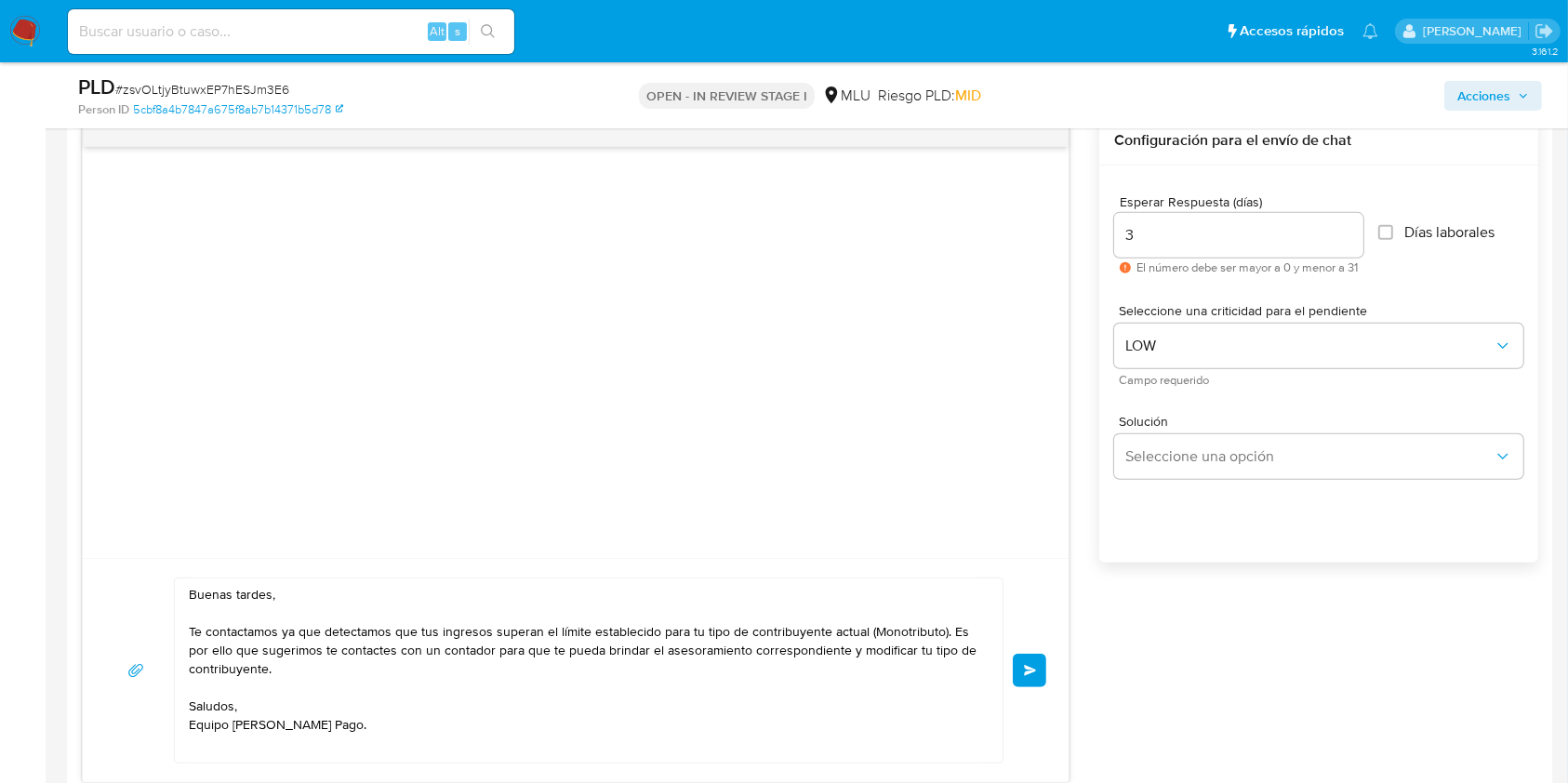
click at [1012, 684] on div "Buenas tardes, Te contactamos ya que detectamos que tus ingresos superan el lím…" at bounding box center [575, 670] width 941 height 186
click at [1033, 679] on button "Enviar" at bounding box center [1030, 670] width 33 height 33
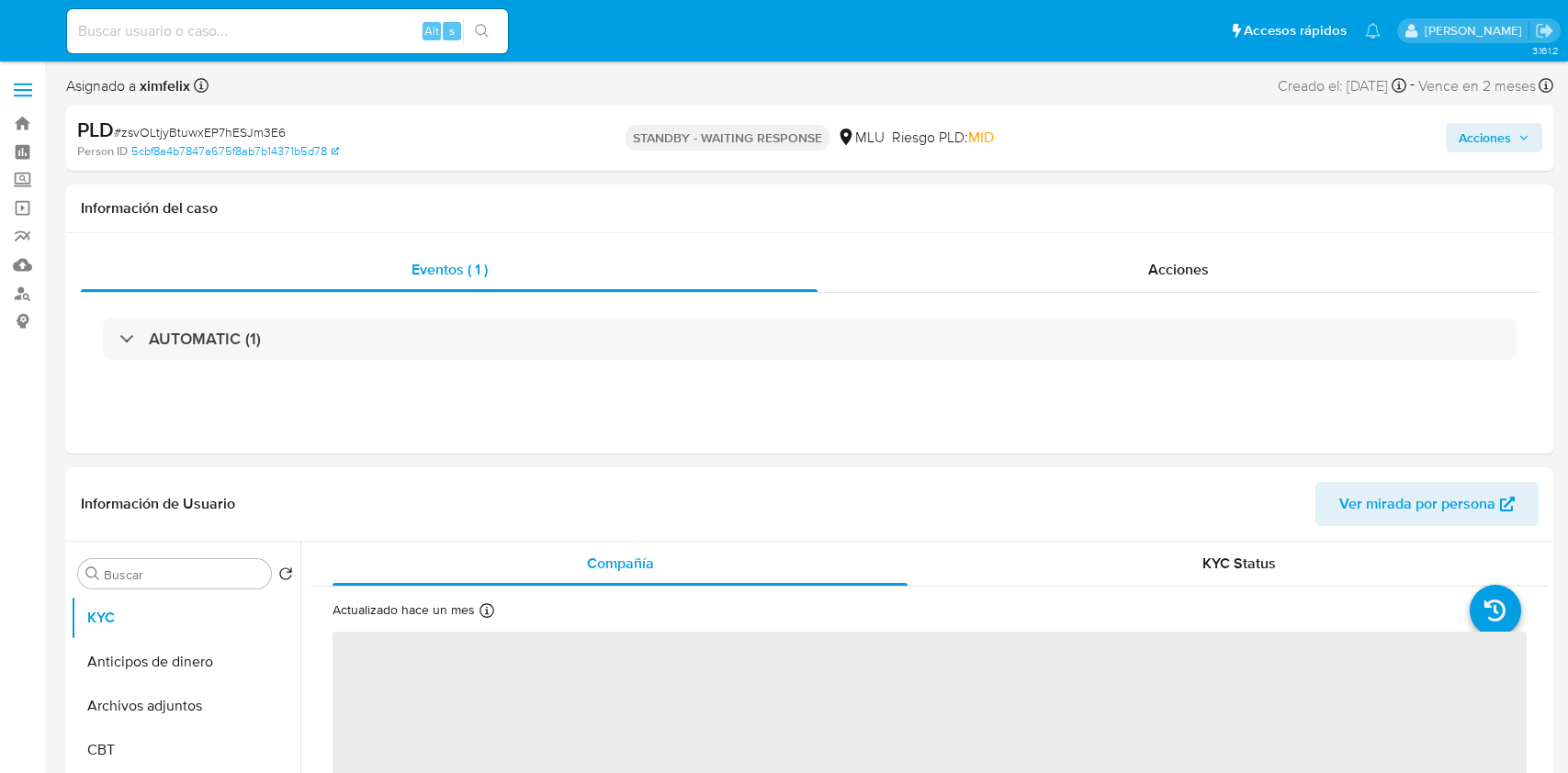
select select "10"
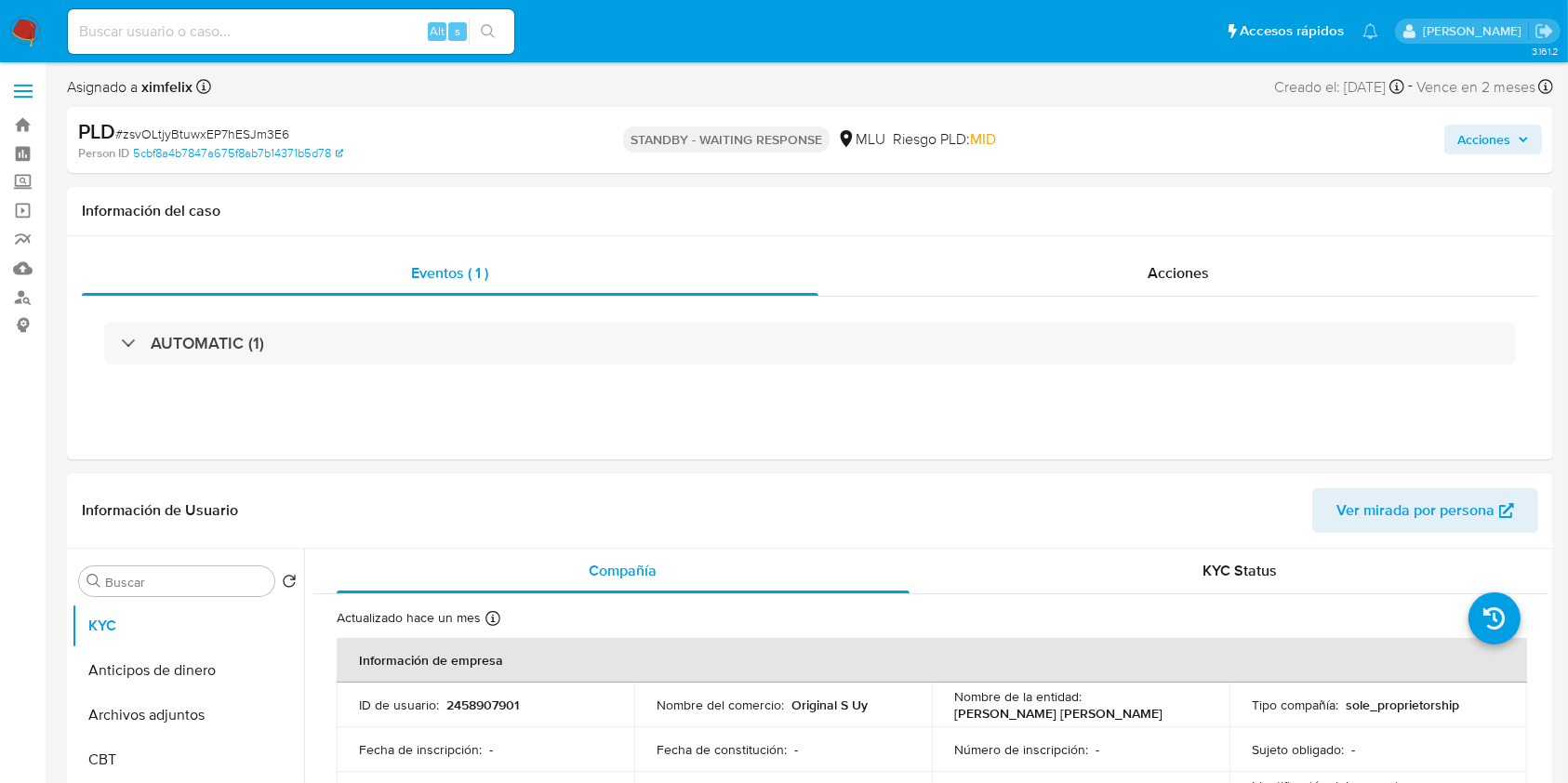
click at [308, 30] on input at bounding box center [291, 31] width 446 height 24
paste input "rzecSDfySCHXuPByb4tlBO2n"
type input "rzecSDfySCHXuPByb4tlBO2n"
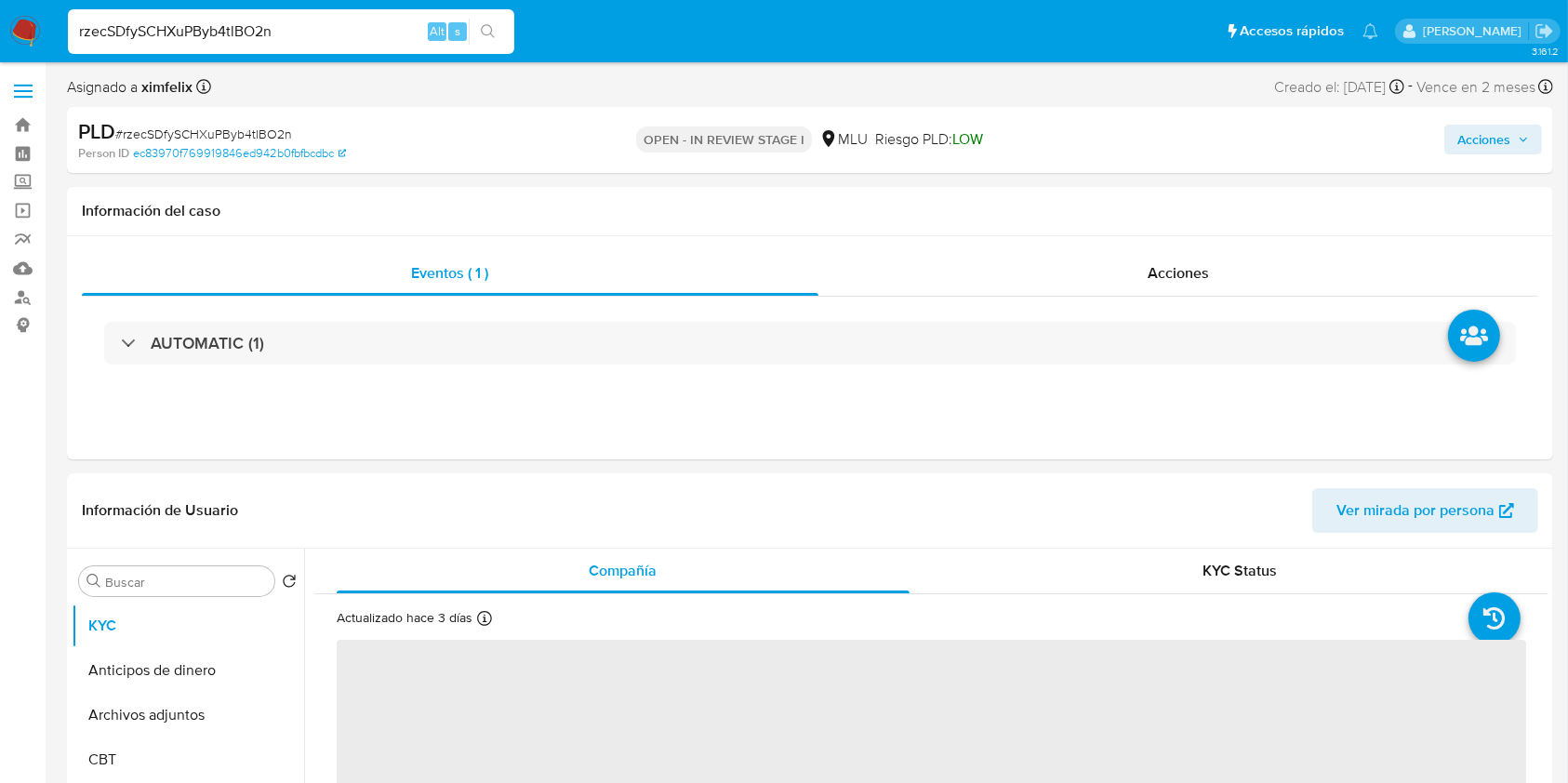
select select "10"
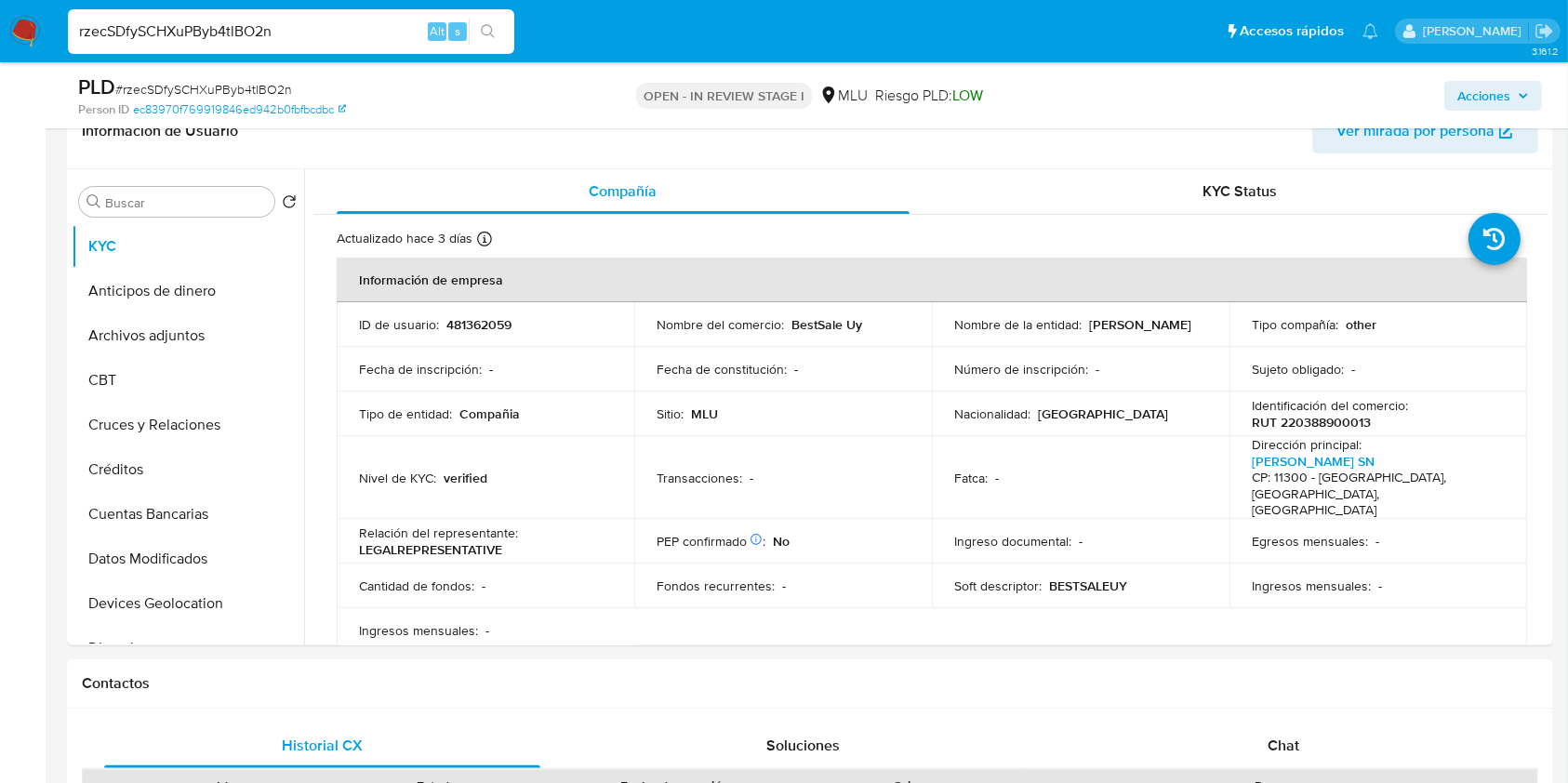
scroll to position [317, 0]
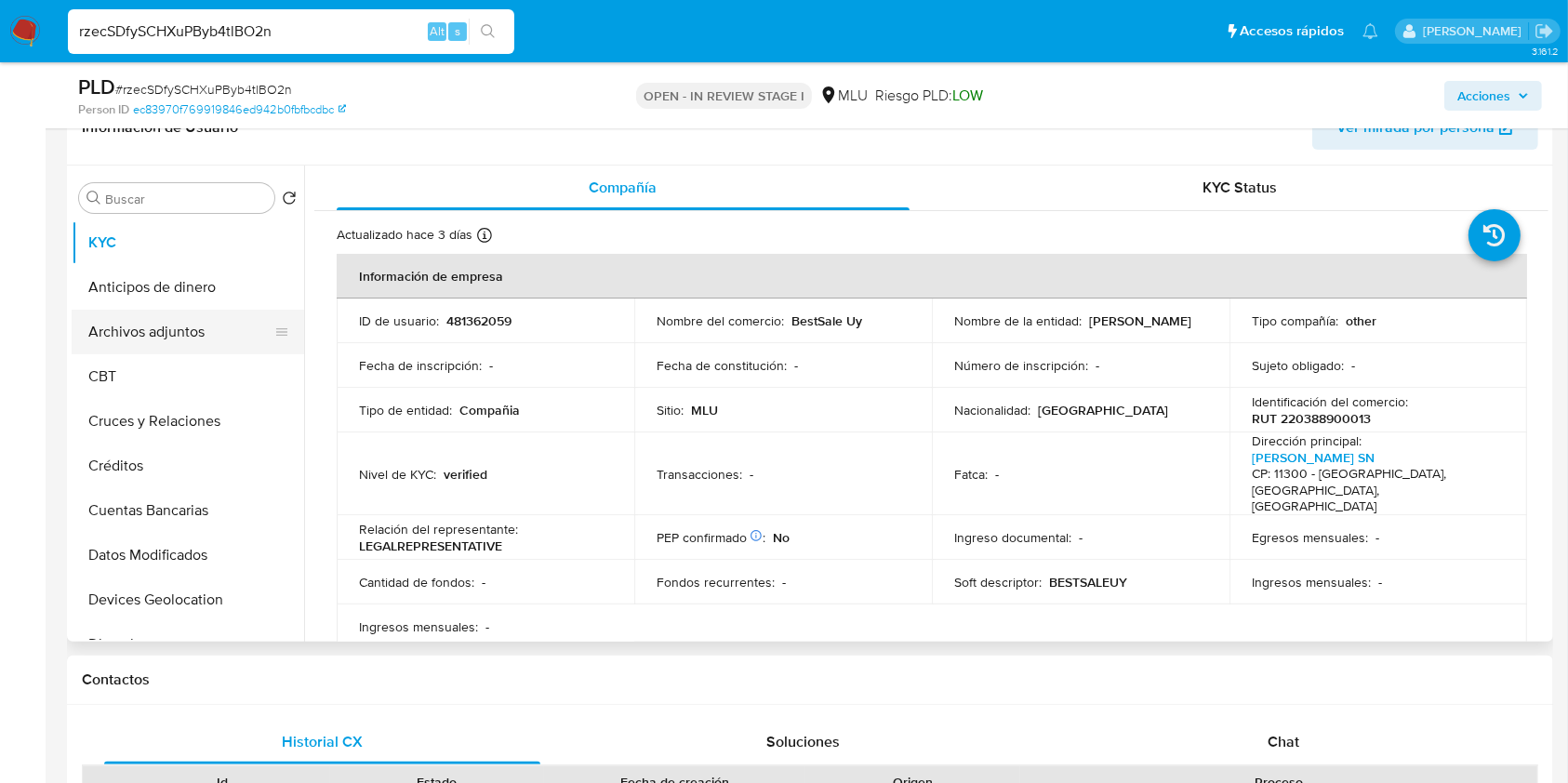
click at [221, 339] on button "Archivos adjuntos" at bounding box center [180, 332] width 217 height 45
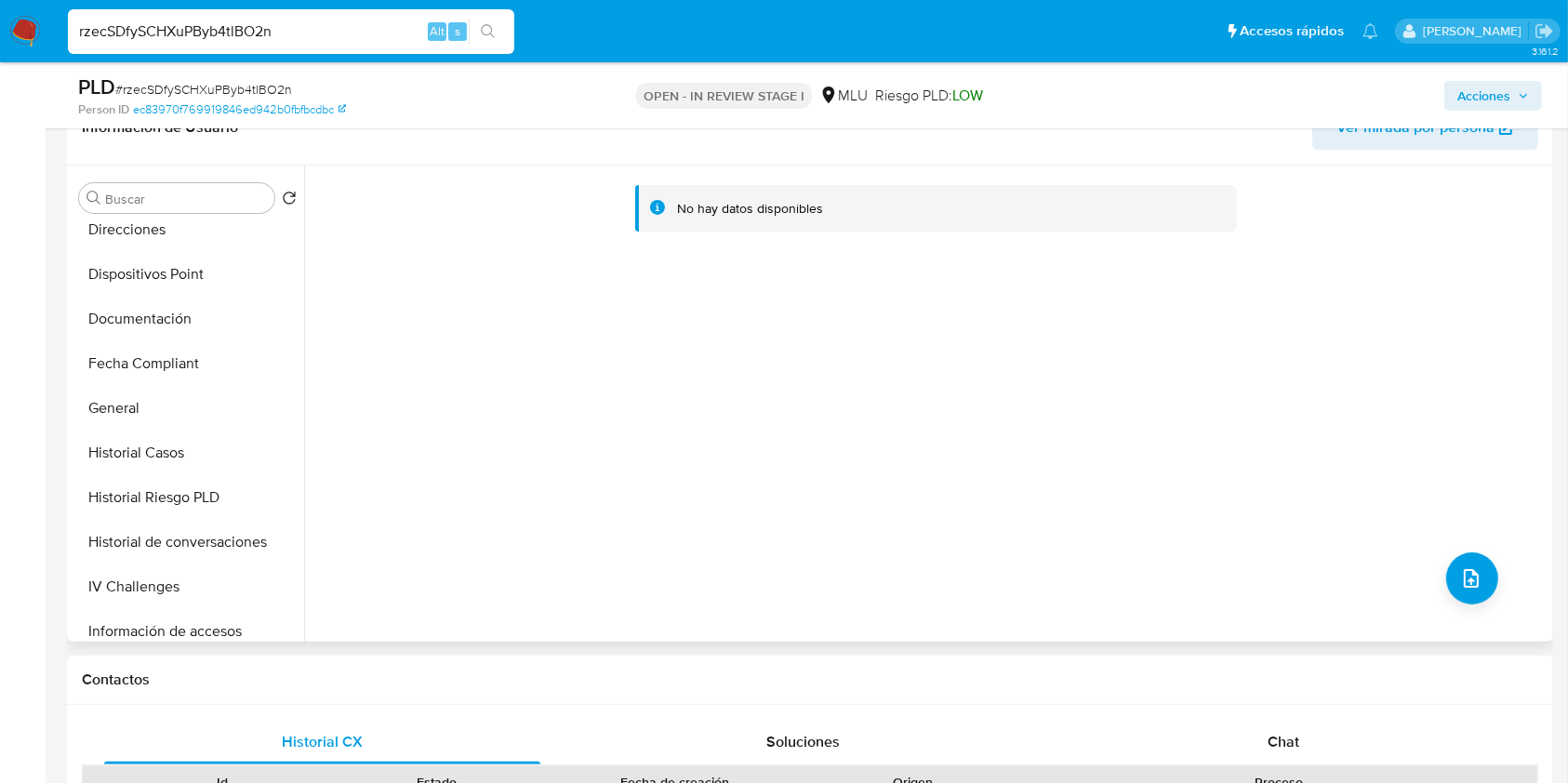
scroll to position [420, 0]
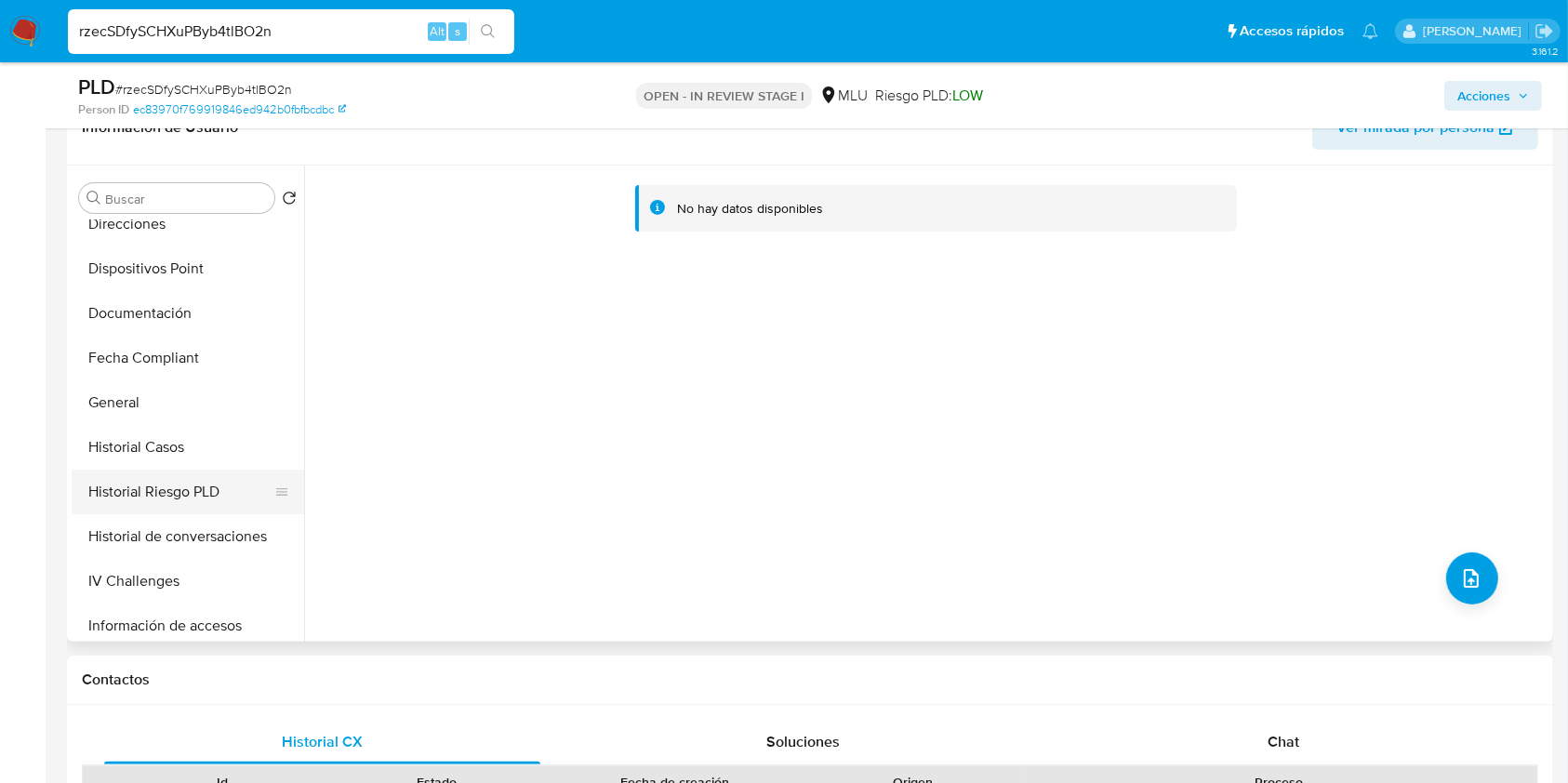
click at [179, 475] on button "Historial Riesgo PLD" at bounding box center [180, 492] width 217 height 45
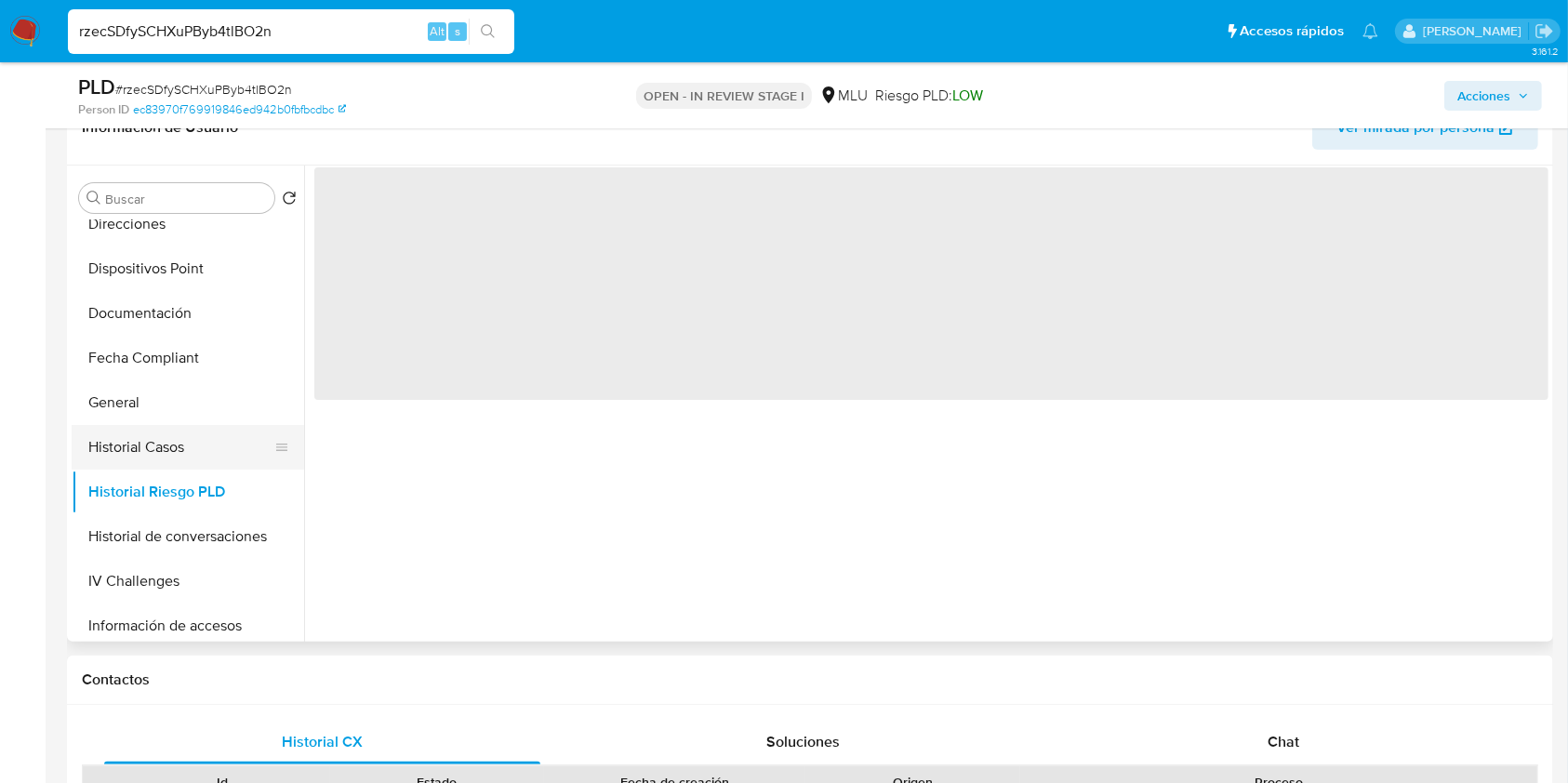
click at [182, 446] on button "Historial Casos" at bounding box center [180, 447] width 217 height 45
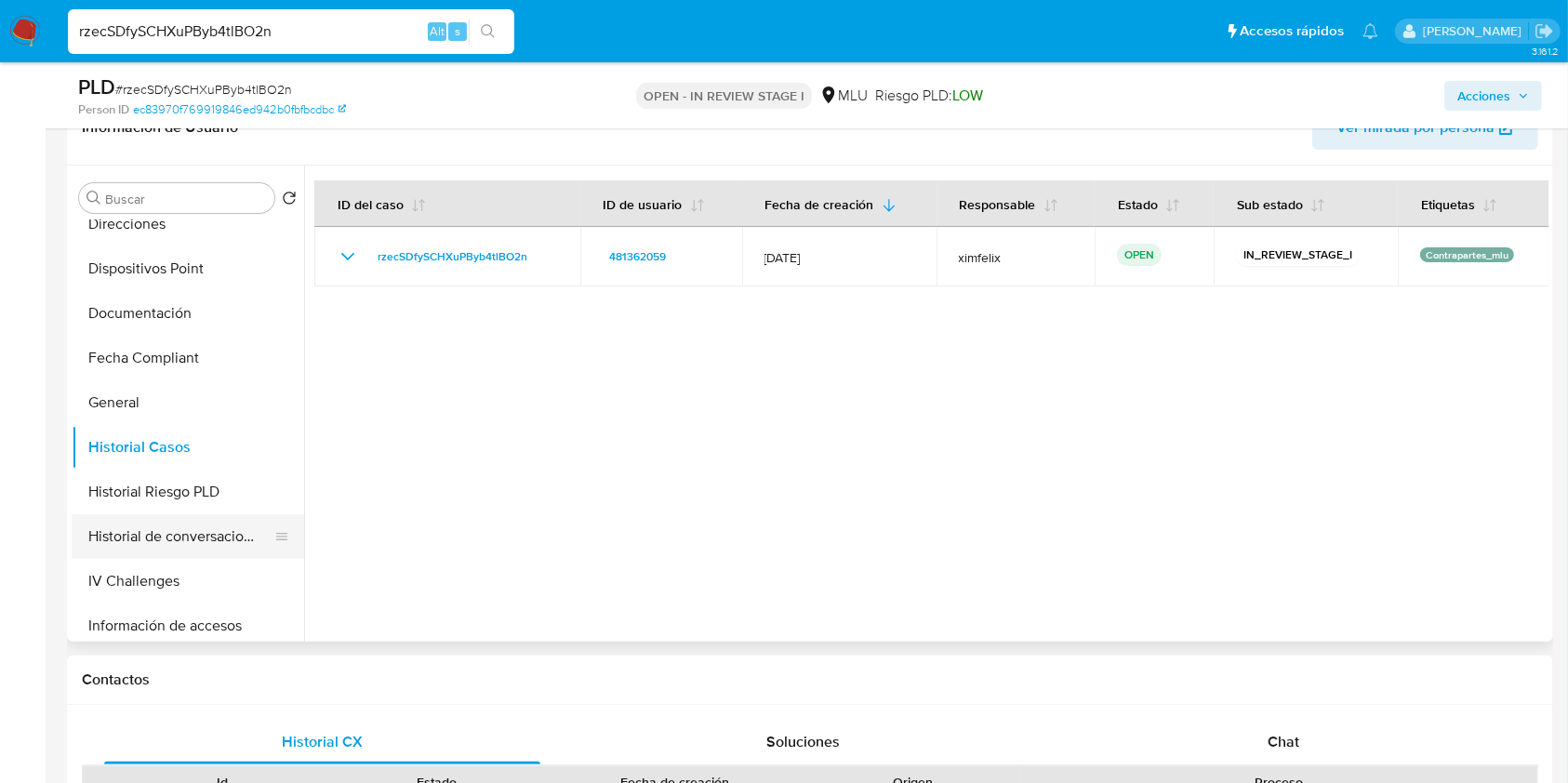
click at [194, 530] on button "Historial de conversaciones" at bounding box center [180, 536] width 217 height 45
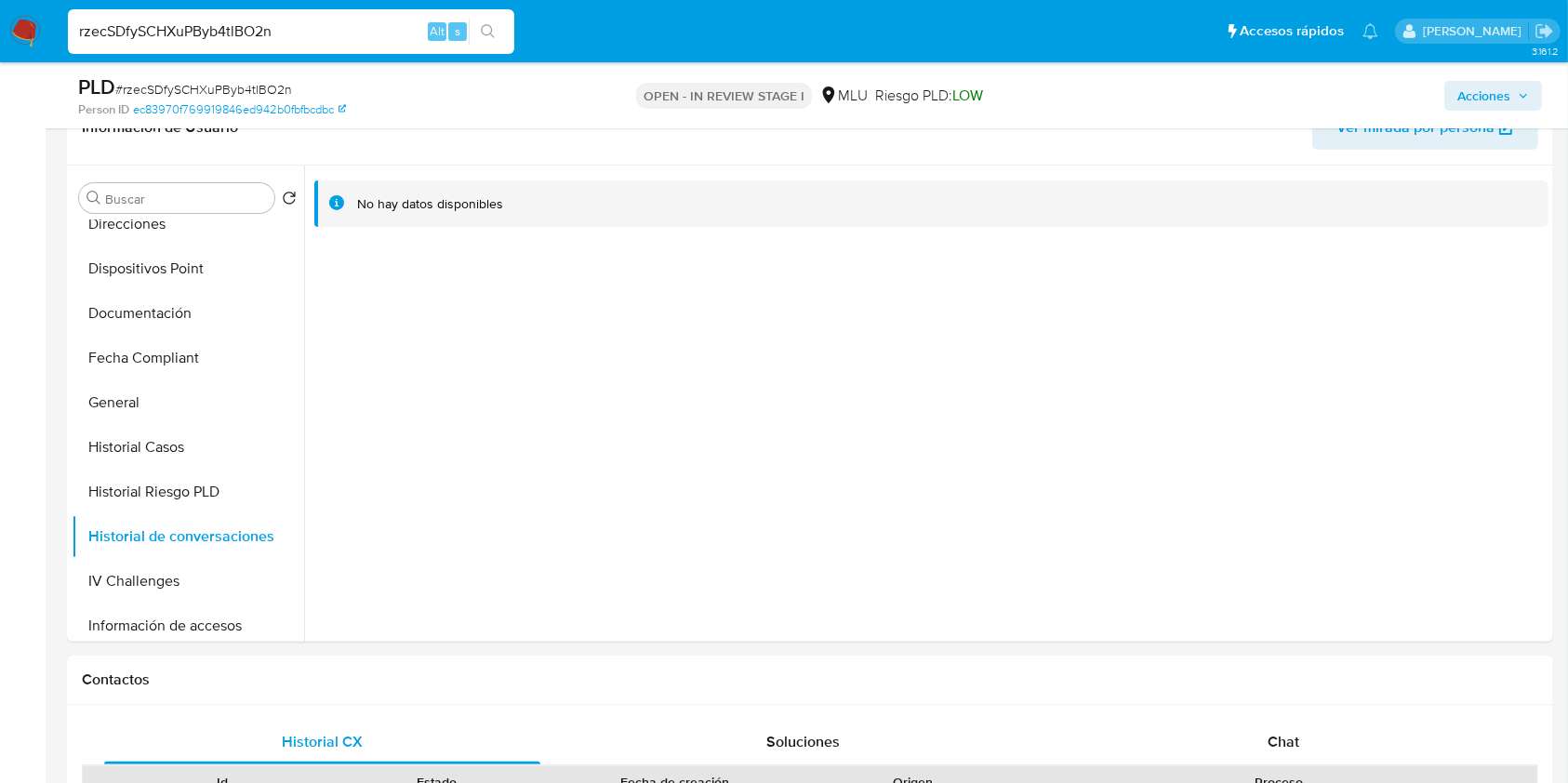
click at [293, 43] on div "rzecSDfySCHXuPByb4tlBO2n Alt s" at bounding box center [291, 32] width 446 height 45
drag, startPoint x: 301, startPoint y: 22, endPoint x: 74, endPoint y: 34, distance: 227.3
click at [74, 34] on input "rzecSDfySCHXuPByb4tlBO2n" at bounding box center [291, 31] width 446 height 24
click at [306, 42] on input "rzecSDfySCHXuPByb4tlBO2n" at bounding box center [291, 31] width 446 height 24
drag, startPoint x: 162, startPoint y: 94, endPoint x: 30, endPoint y: 92, distance: 132.0
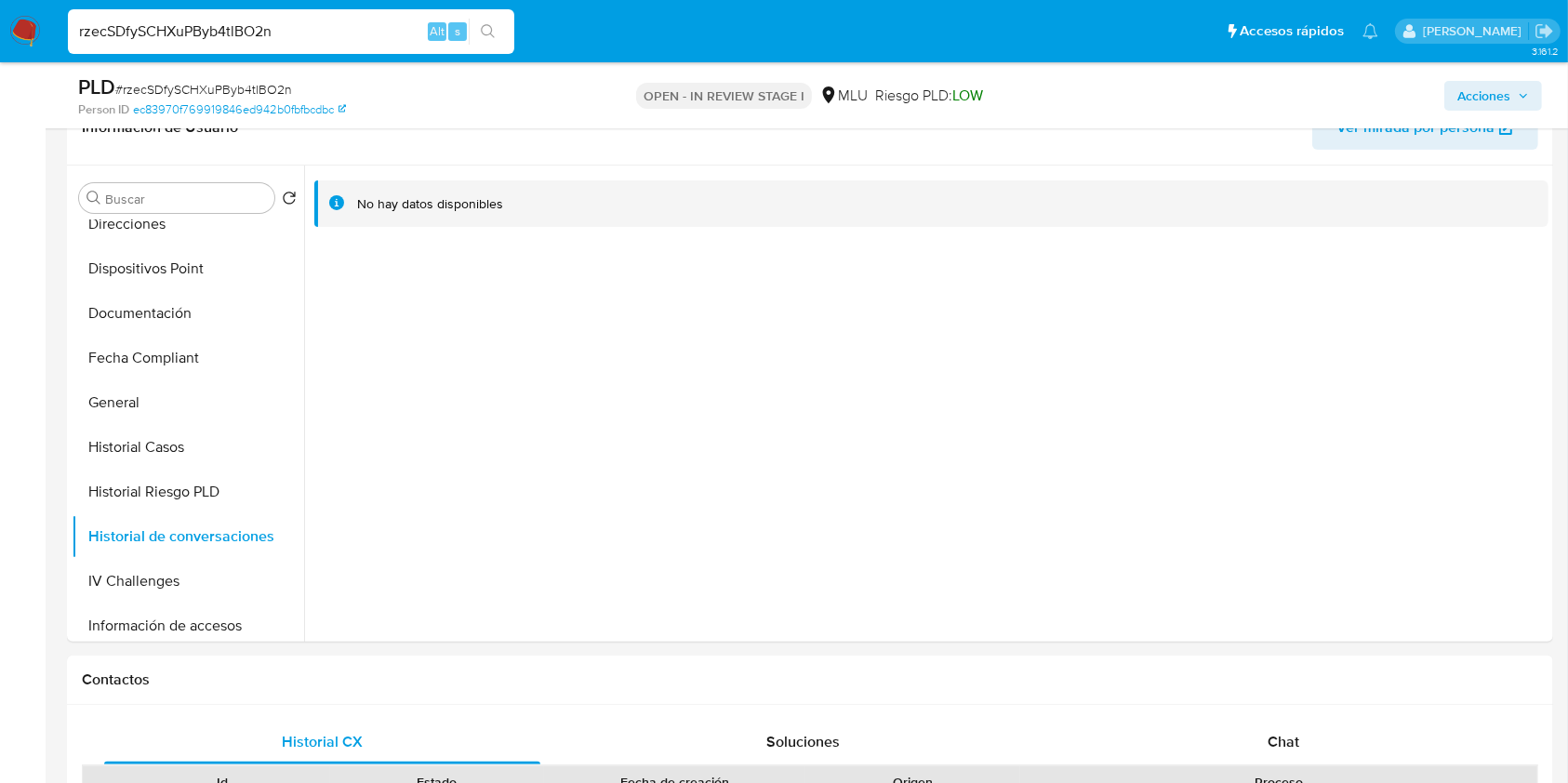
paste input "zsvOLtjyBtuwxEP7hESJm3E6"
type input "zsvOLtjyBtuwxEP7hESJm3E6"
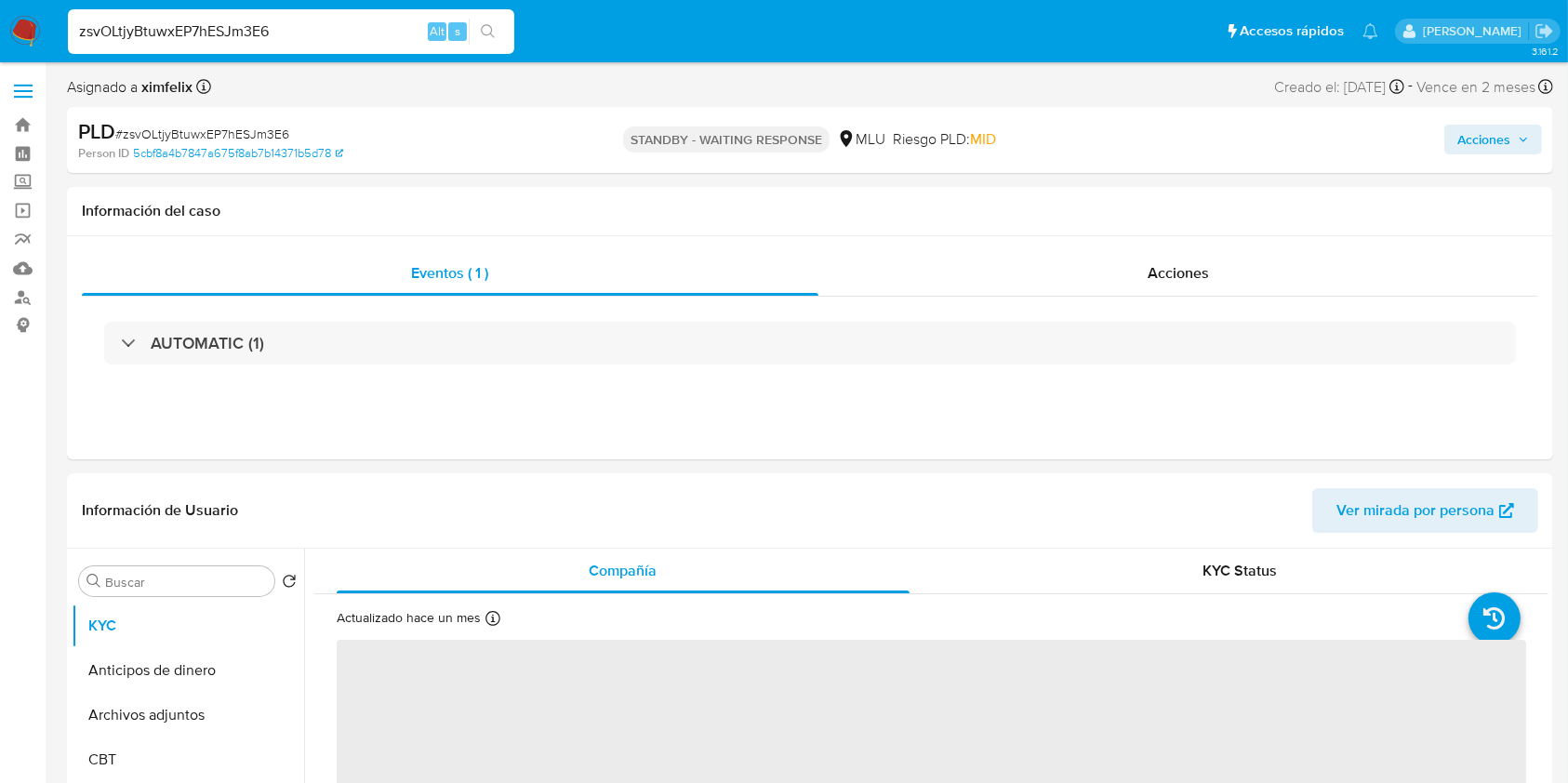
select select "10"
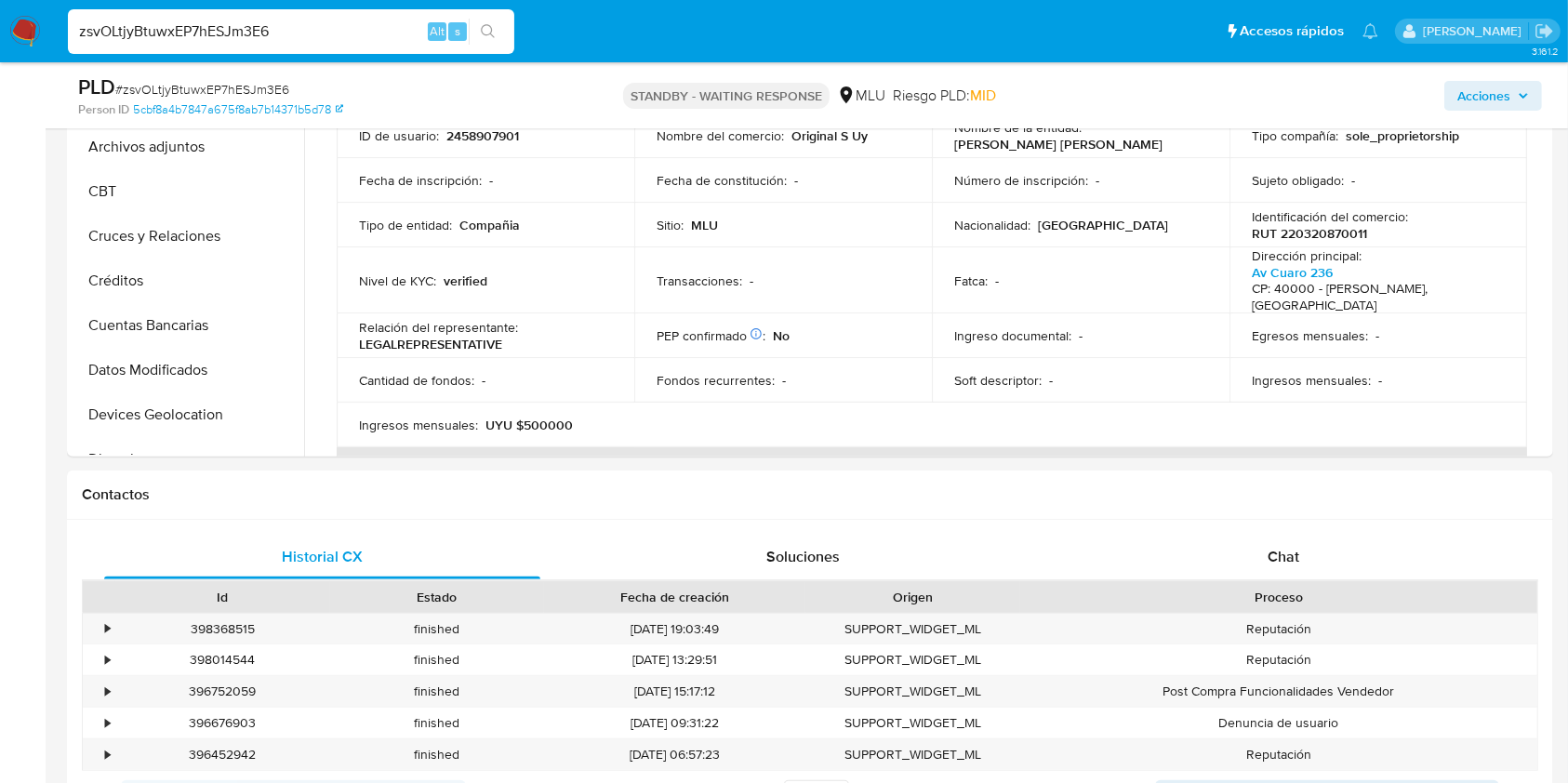
scroll to position [539, 0]
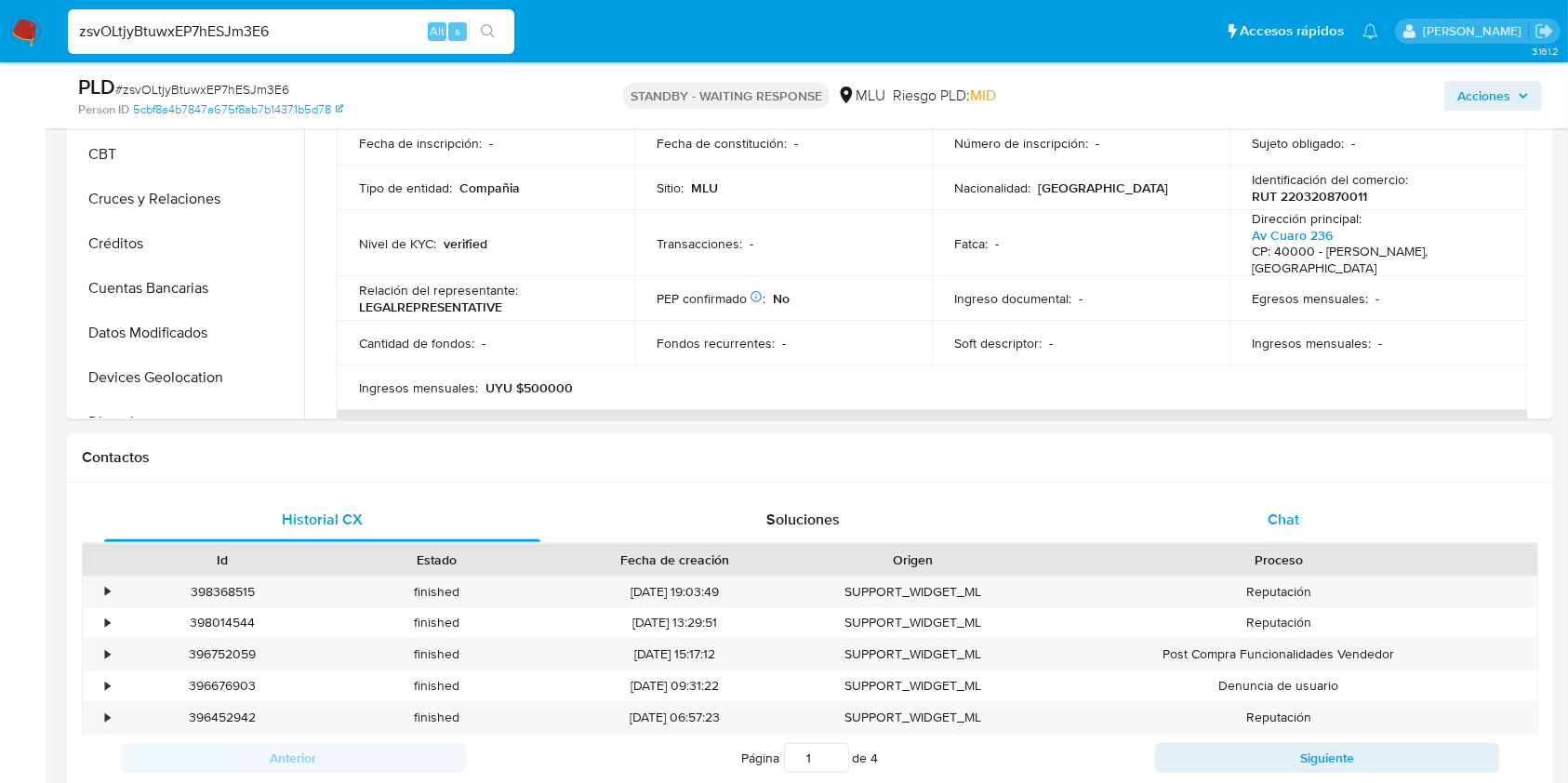
click at [1278, 510] on span "Chat" at bounding box center [1283, 520] width 31 height 22
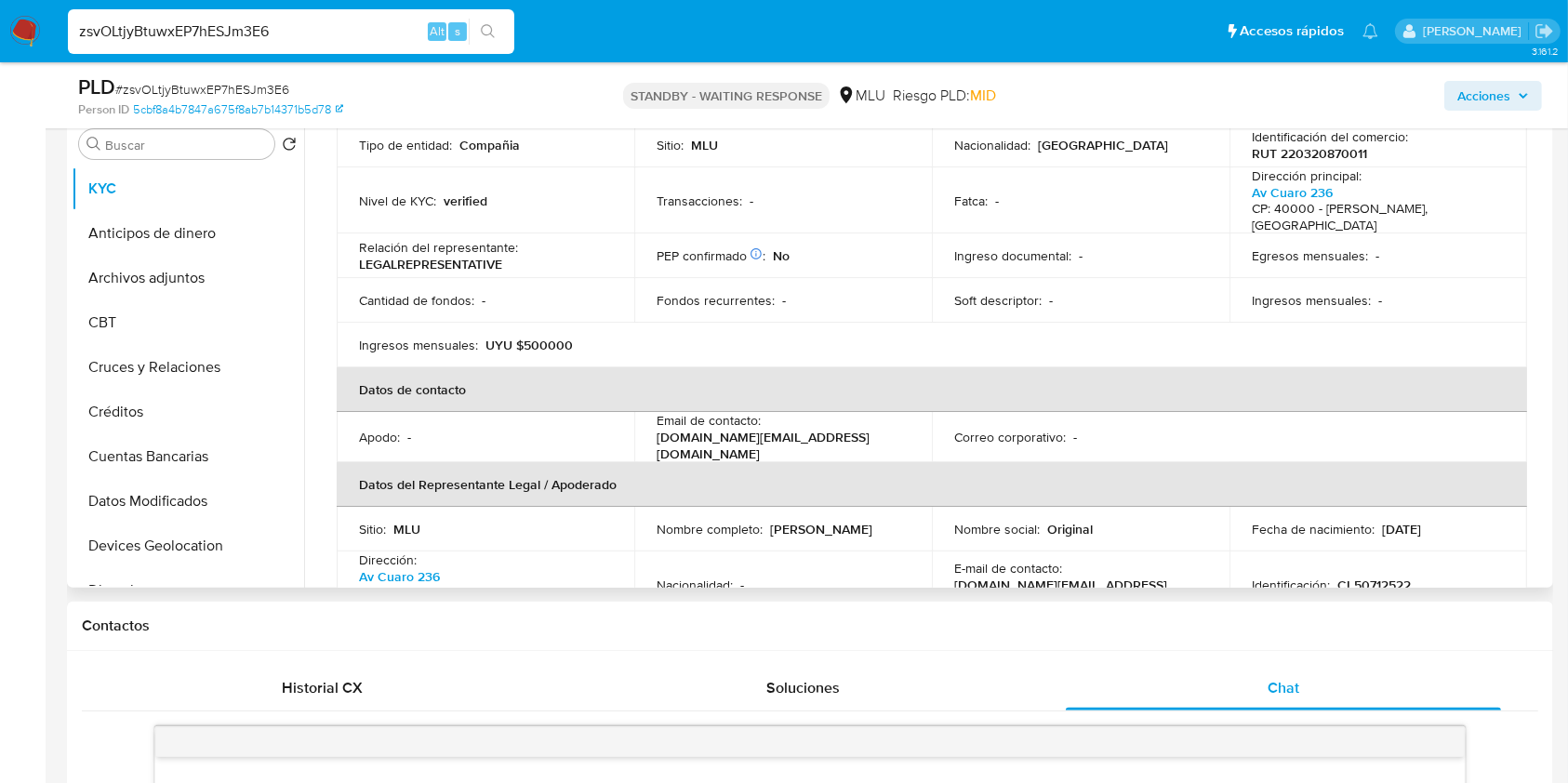
scroll to position [0, 0]
